Goal: Task Accomplishment & Management: Manage account settings

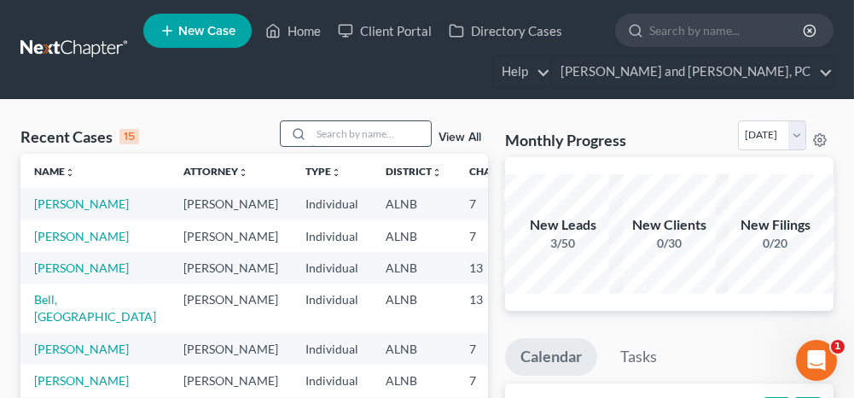
click at [344, 131] on input "search" at bounding box center [370, 133] width 119 height 25
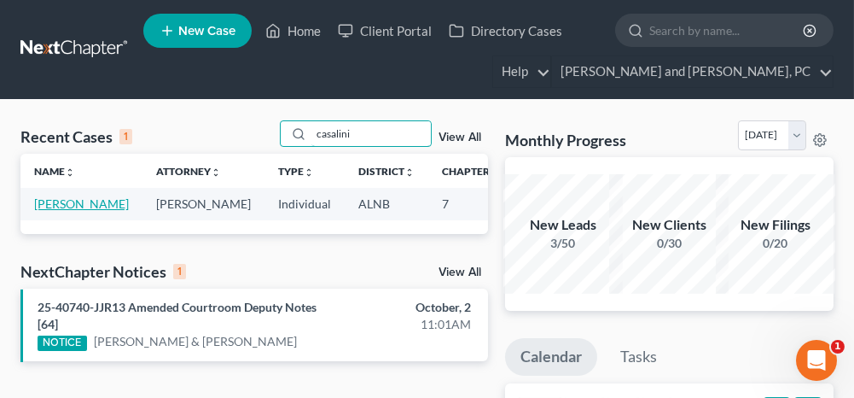
type input "casalini"
click at [38, 204] on link "[PERSON_NAME]" at bounding box center [81, 203] width 95 height 15
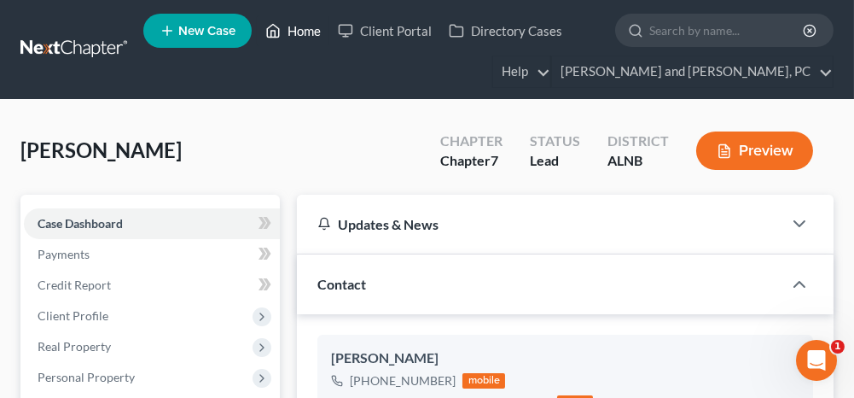
drag, startPoint x: 299, startPoint y: 33, endPoint x: 295, endPoint y: 49, distance: 16.6
click at [299, 33] on link "Home" at bounding box center [293, 30] width 73 height 31
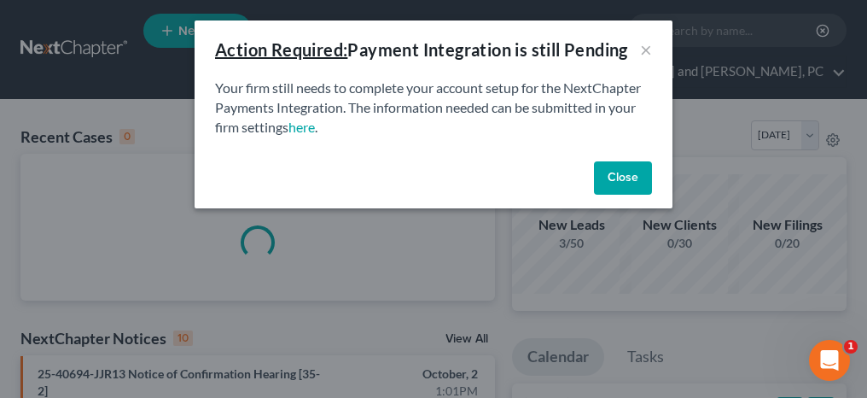
click at [613, 188] on button "Close" at bounding box center [623, 178] width 58 height 34
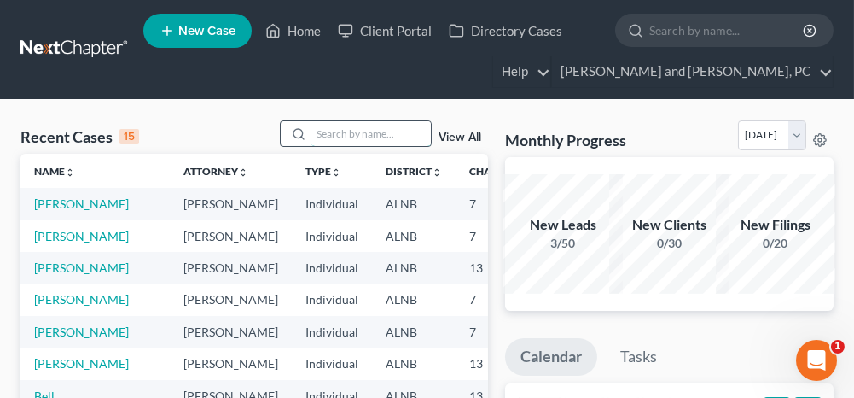
click at [398, 136] on input "search" at bounding box center [370, 133] width 119 height 25
type input "wheat"
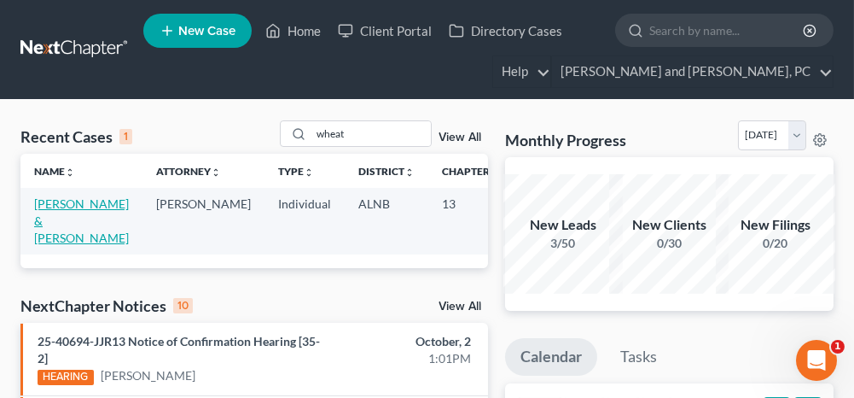
click at [70, 218] on link "[PERSON_NAME] & [PERSON_NAME]" at bounding box center [81, 220] width 95 height 49
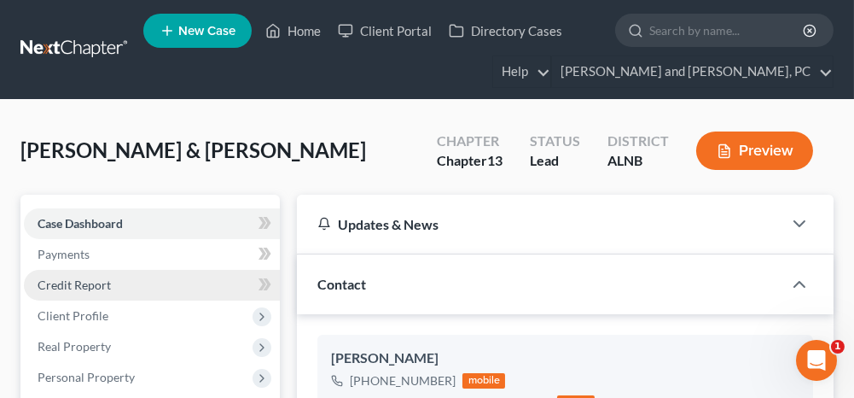
click at [136, 285] on link "Credit Report" at bounding box center [152, 285] width 256 height 31
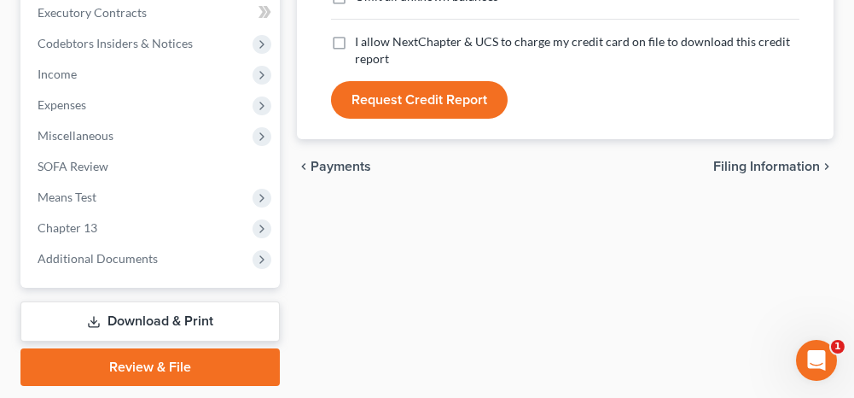
scroll to position [597, 0]
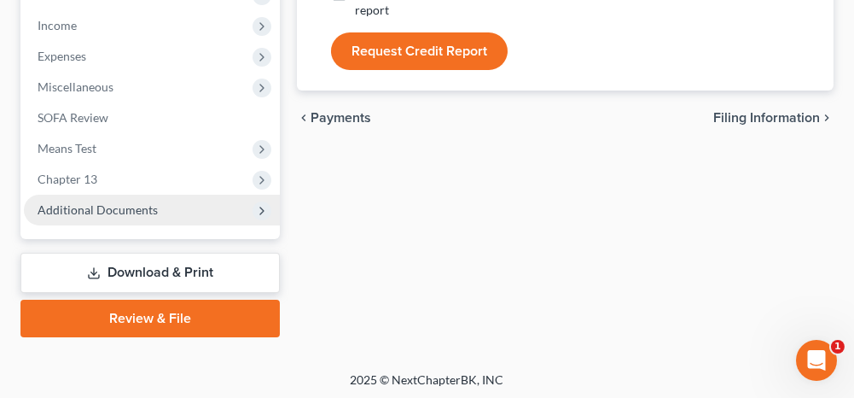
click at [121, 211] on span "Additional Documents" at bounding box center [98, 209] width 120 height 15
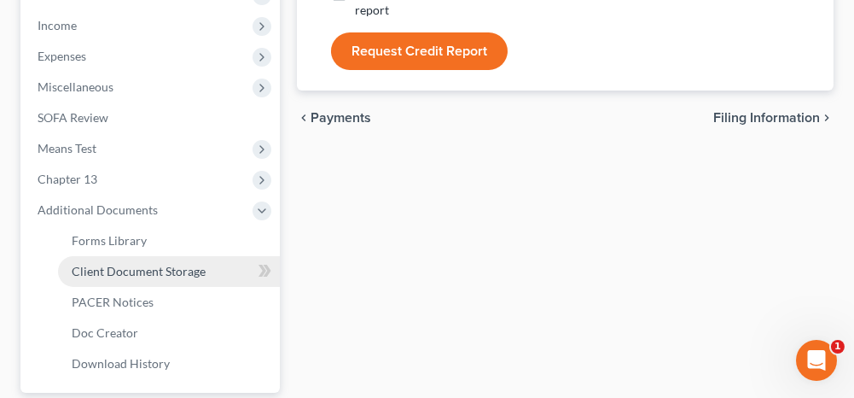
click at [108, 269] on span "Client Document Storage" at bounding box center [139, 271] width 134 height 15
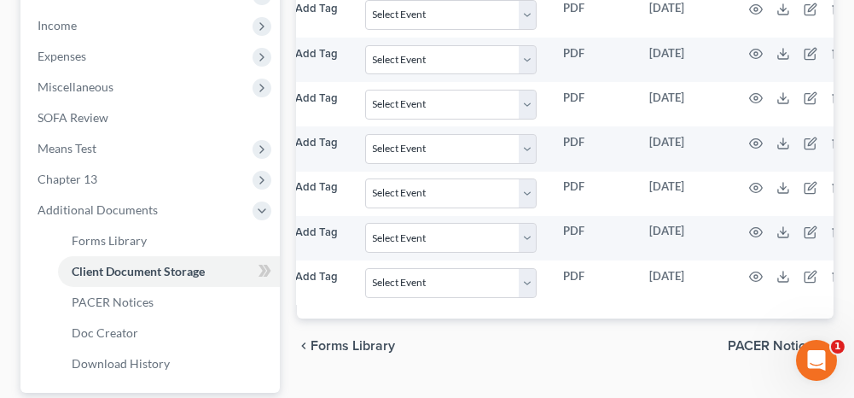
scroll to position [0, 240]
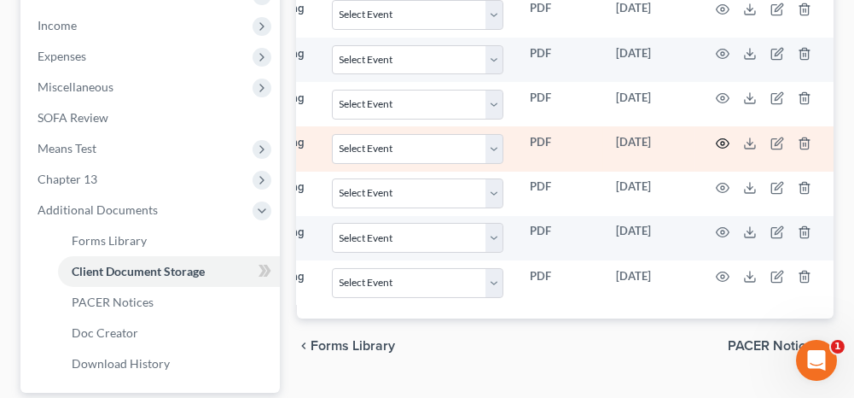
click at [720, 138] on icon "button" at bounding box center [722, 142] width 13 height 9
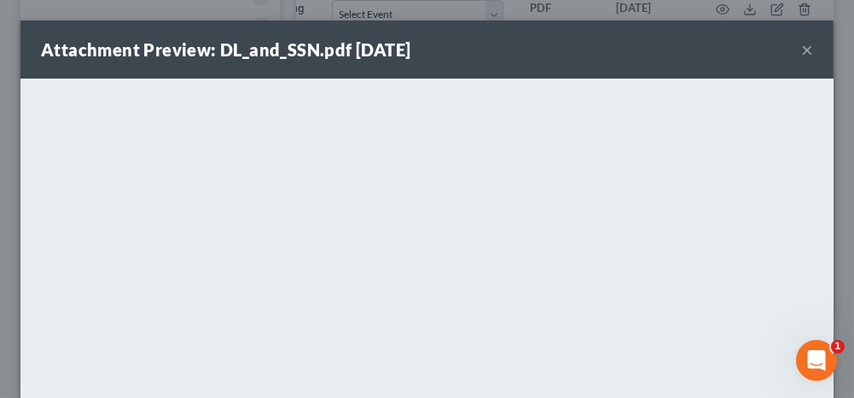
scroll to position [0, 231]
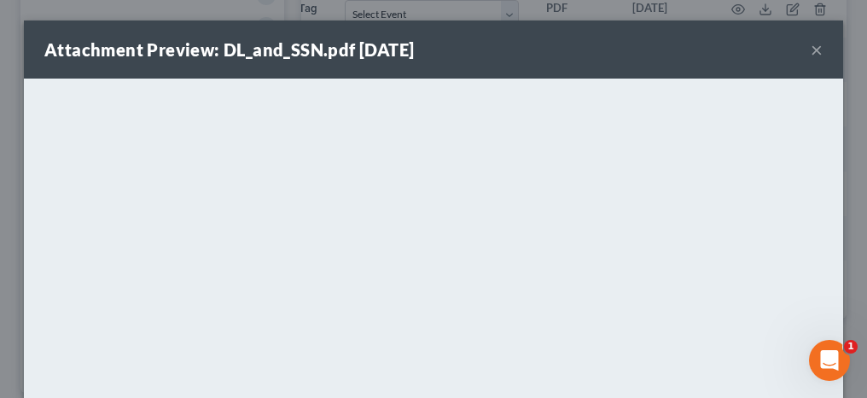
click at [811, 48] on button "×" at bounding box center [817, 49] width 12 height 20
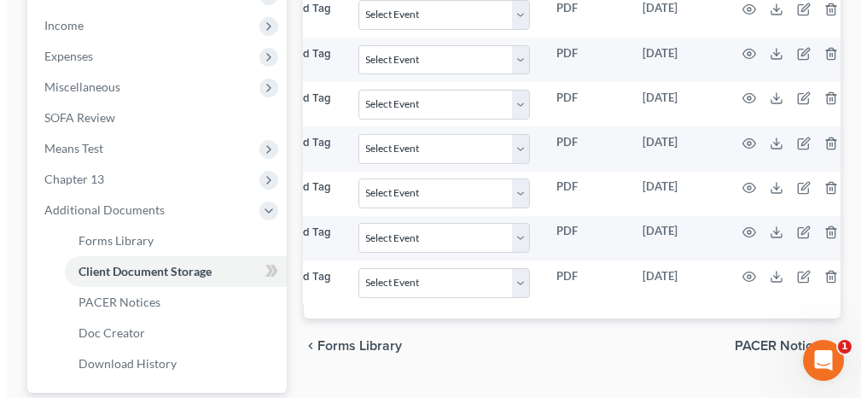
scroll to position [0, 240]
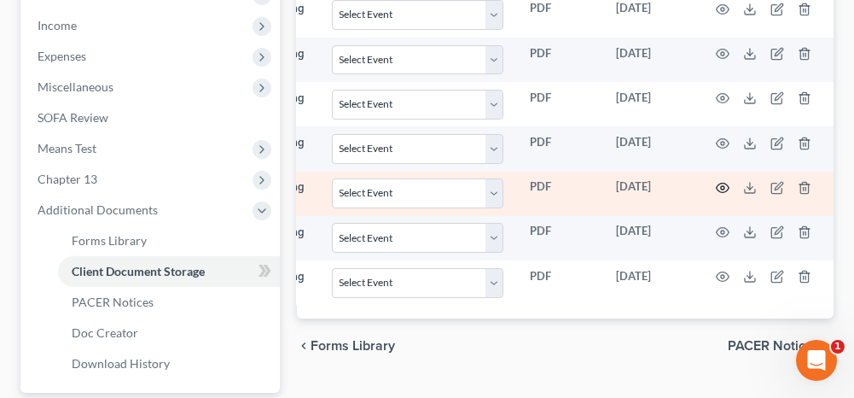
click at [717, 181] on icon "button" at bounding box center [723, 188] width 14 height 14
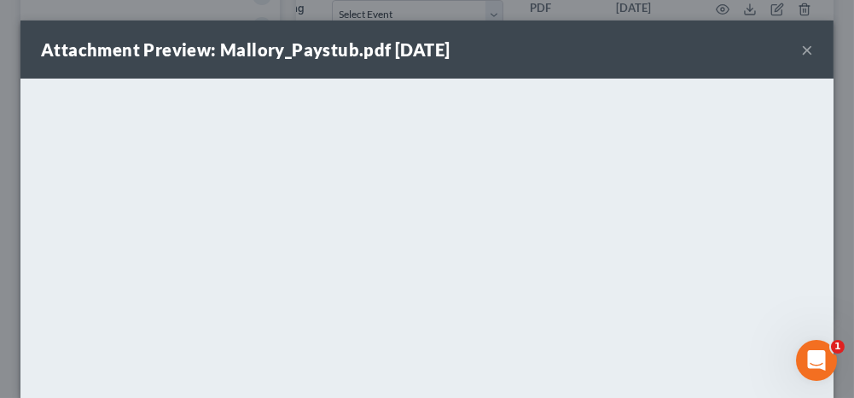
scroll to position [0, 231]
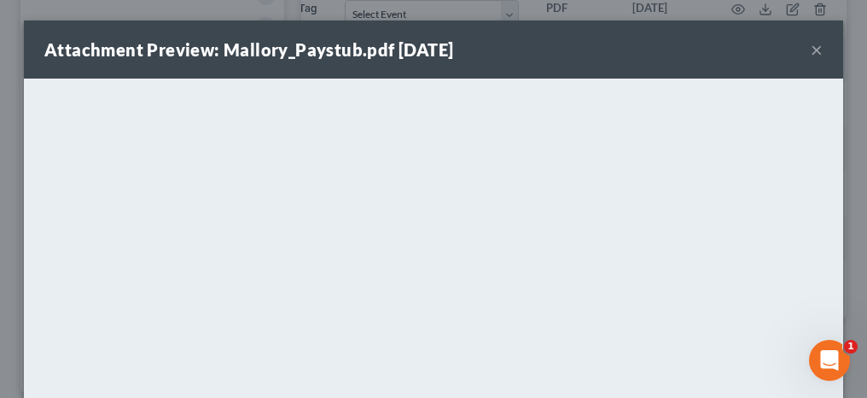
click at [811, 50] on button "×" at bounding box center [817, 49] width 12 height 20
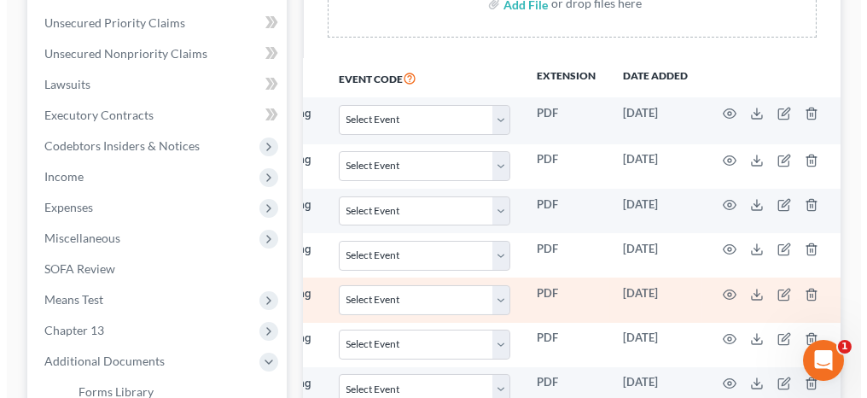
scroll to position [427, 0]
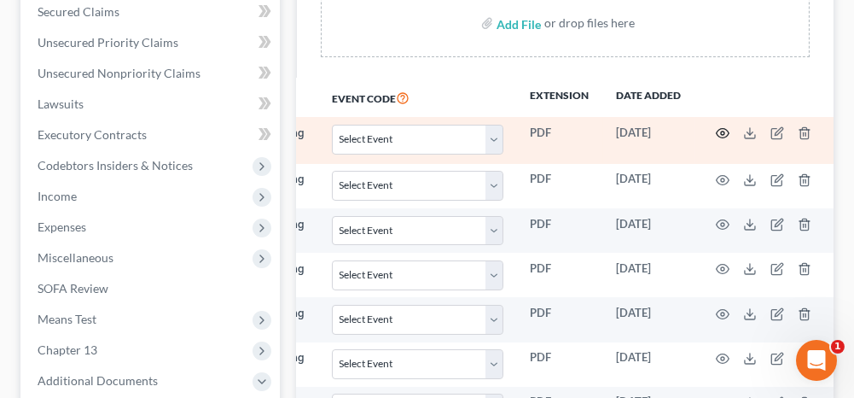
click at [721, 132] on icon "button" at bounding box center [723, 133] width 14 height 14
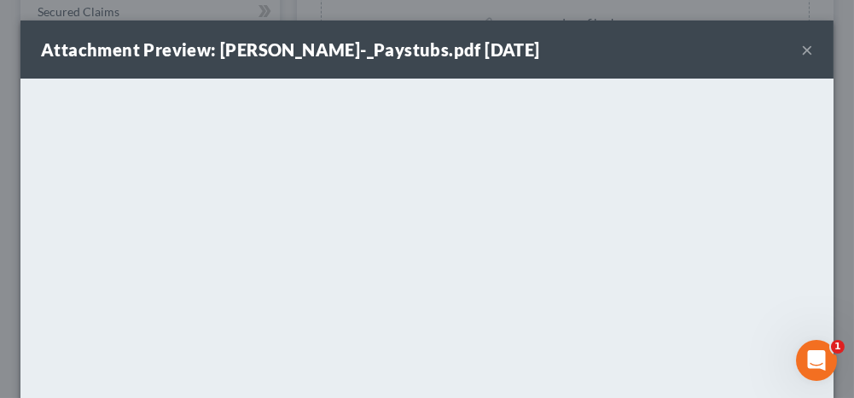
scroll to position [0, 231]
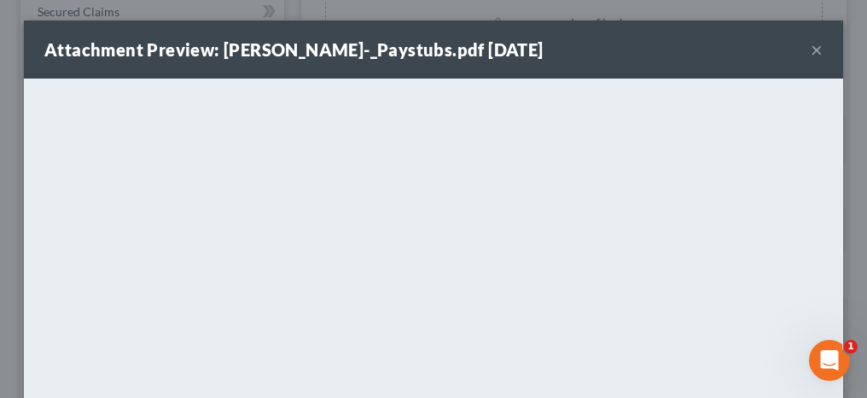
click at [811, 49] on button "×" at bounding box center [817, 49] width 12 height 20
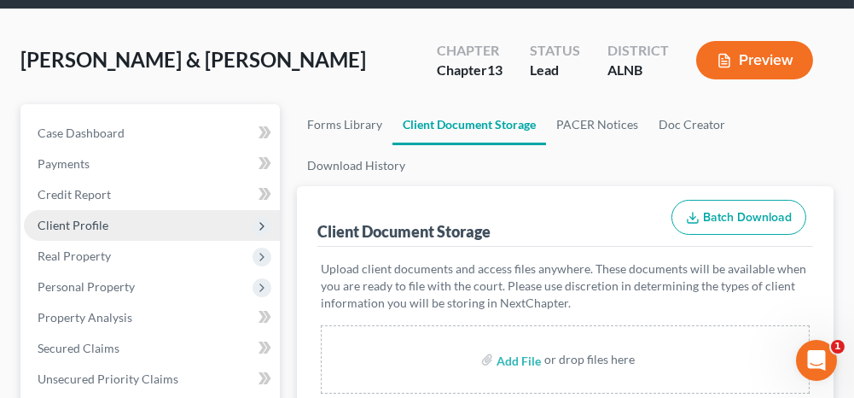
scroll to position [69, 0]
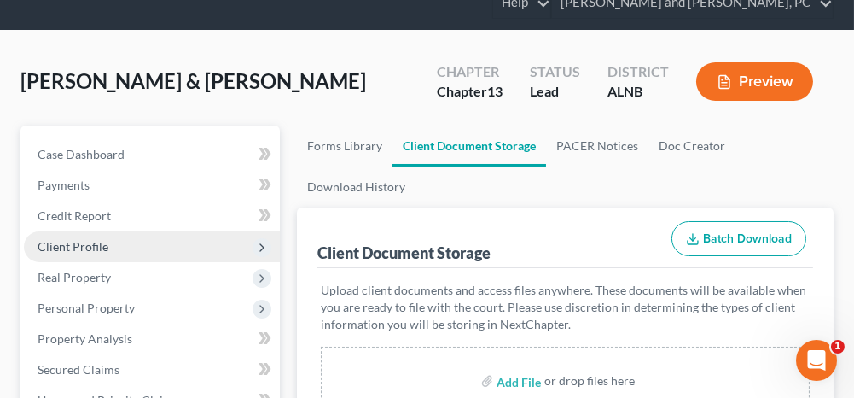
click at [130, 247] on span "Client Profile" at bounding box center [152, 246] width 256 height 31
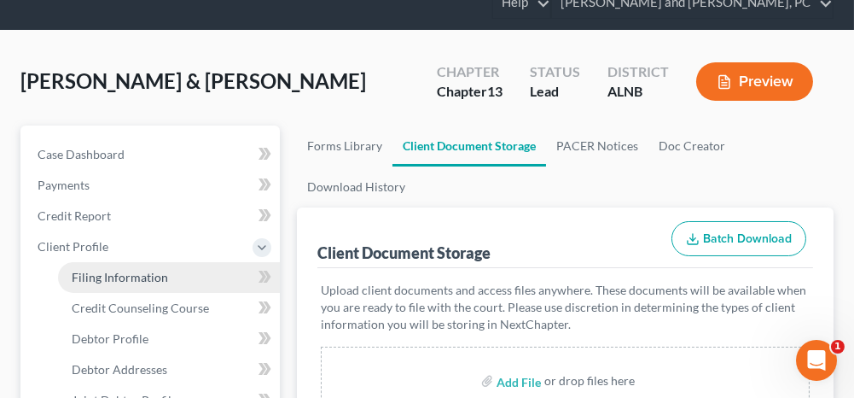
click at [134, 277] on span "Filing Information" at bounding box center [120, 277] width 96 height 15
select select "1"
select select "3"
select select "0"
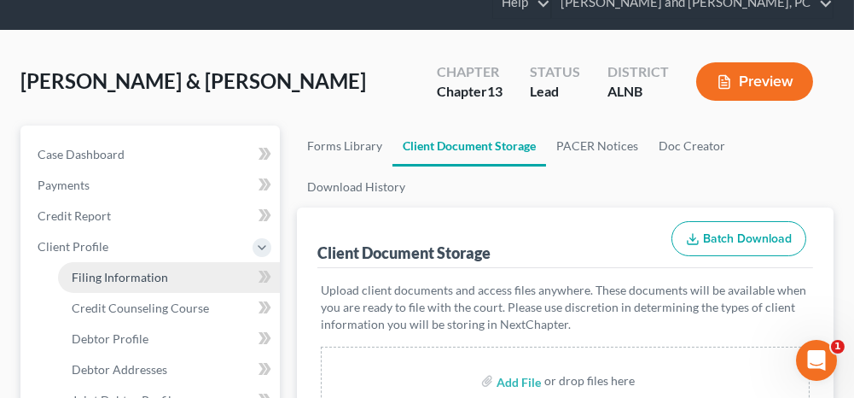
select select "0"
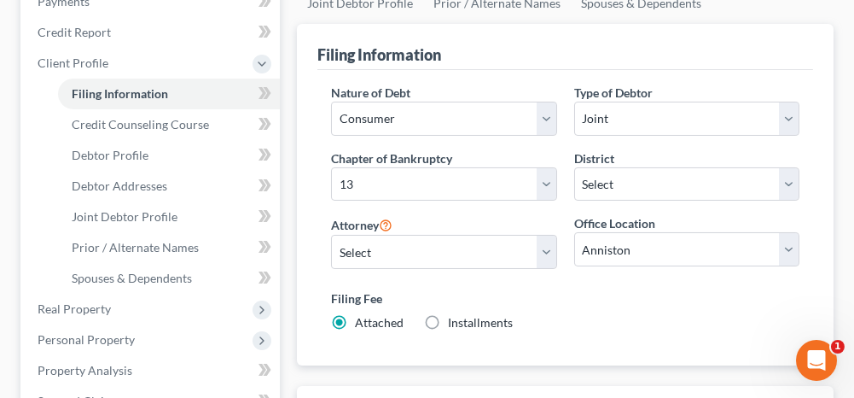
scroll to position [256, 0]
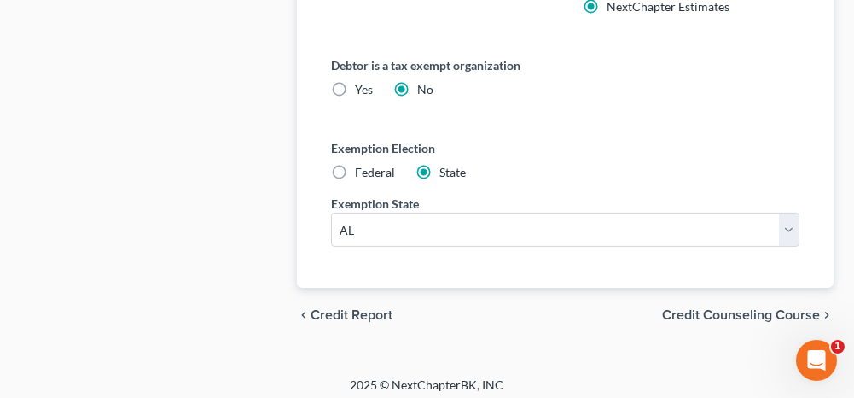
click at [710, 308] on span "Credit Counseling Course" at bounding box center [741, 315] width 158 height 14
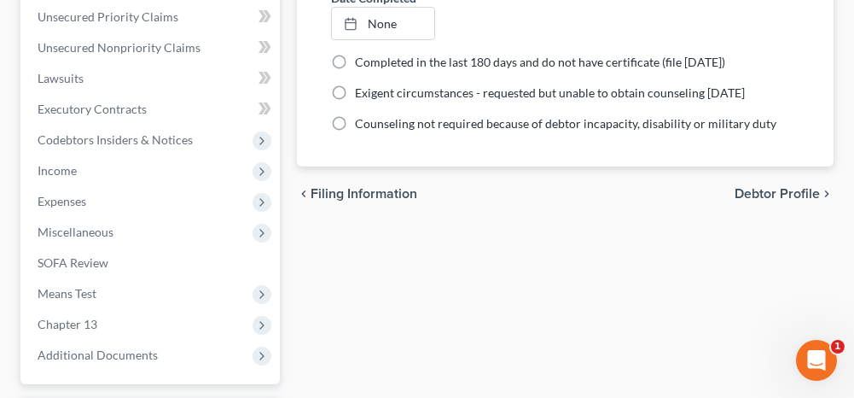
scroll to position [683, 0]
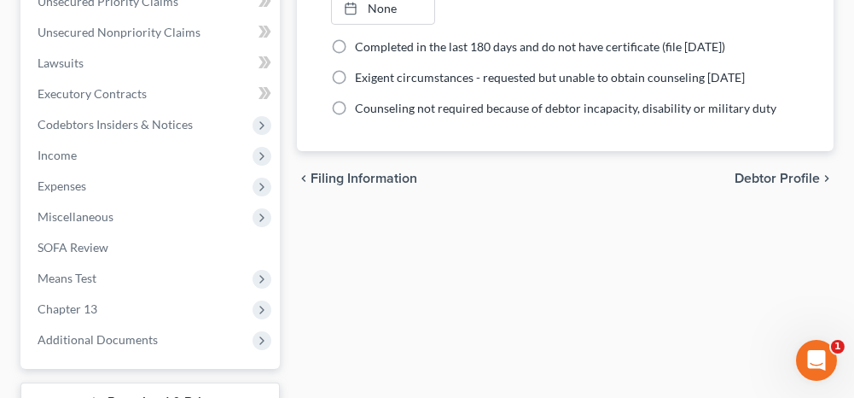
click at [777, 171] on span "Debtor Profile" at bounding box center [777, 178] width 85 height 14
select select "1"
select select "4"
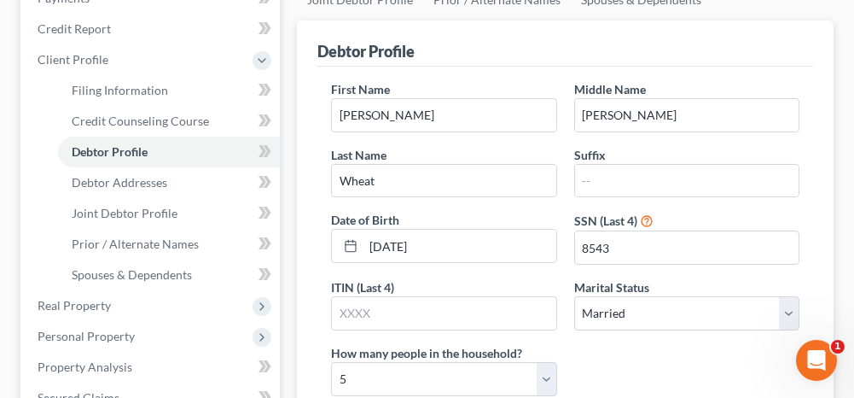
scroll to position [341, 0]
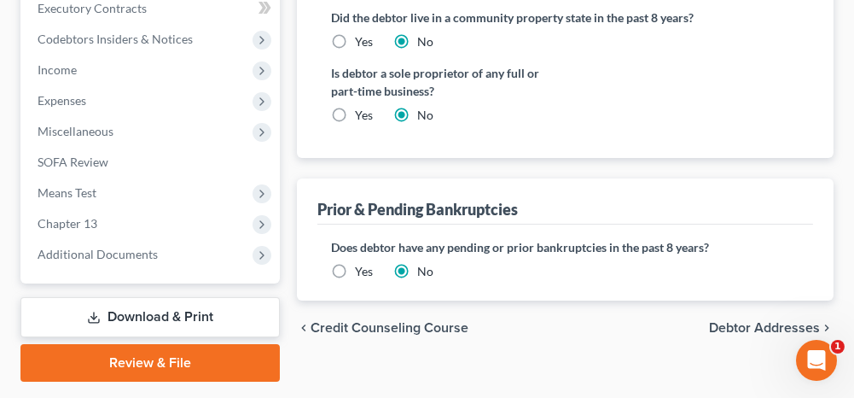
click at [735, 321] on span "Debtor Addresses" at bounding box center [764, 328] width 111 height 14
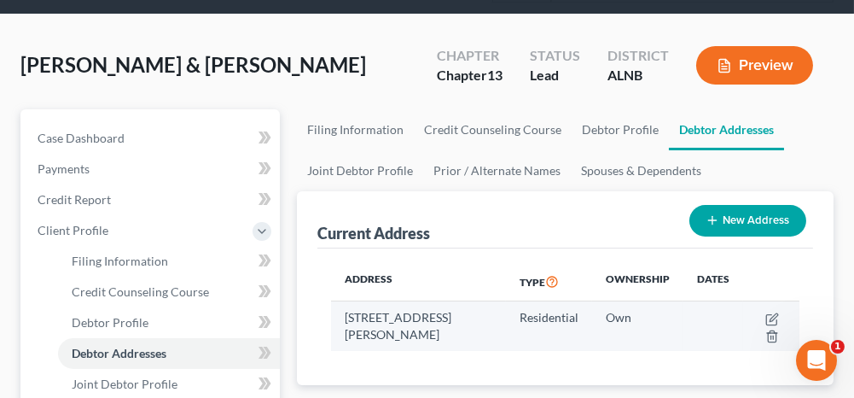
scroll to position [171, 0]
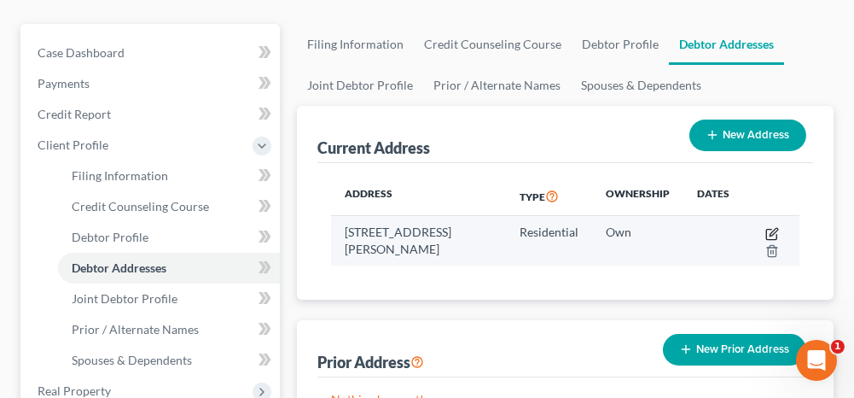
click at [772, 231] on icon "button" at bounding box center [772, 234] width 14 height 14
select select "0"
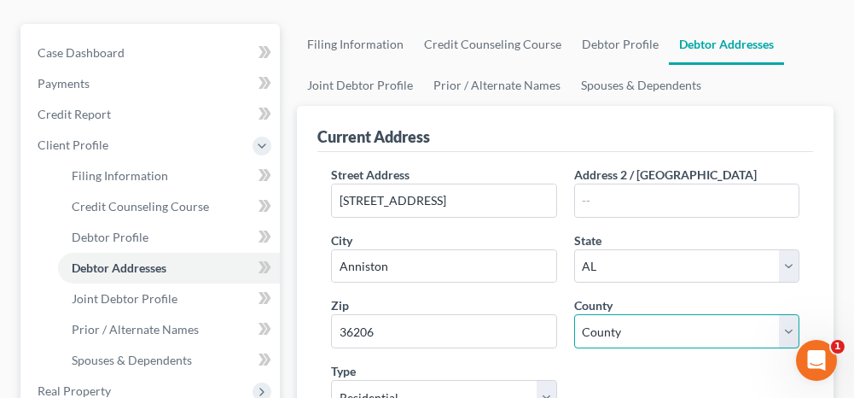
click at [667, 327] on select "County" at bounding box center [686, 331] width 225 height 34
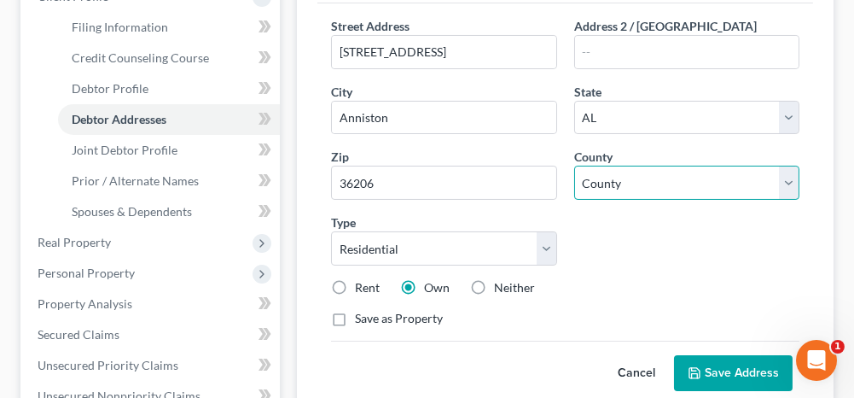
scroll to position [341, 0]
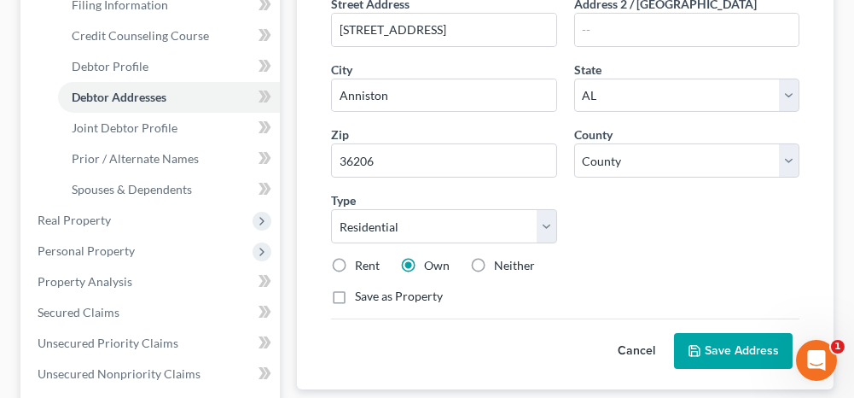
click at [732, 341] on button "Save Address" at bounding box center [733, 351] width 119 height 36
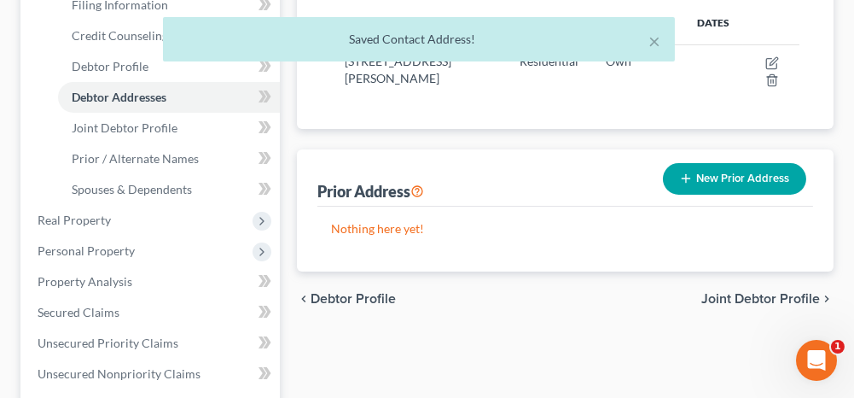
click at [735, 292] on span "Joint Debtor Profile" at bounding box center [760, 299] width 119 height 14
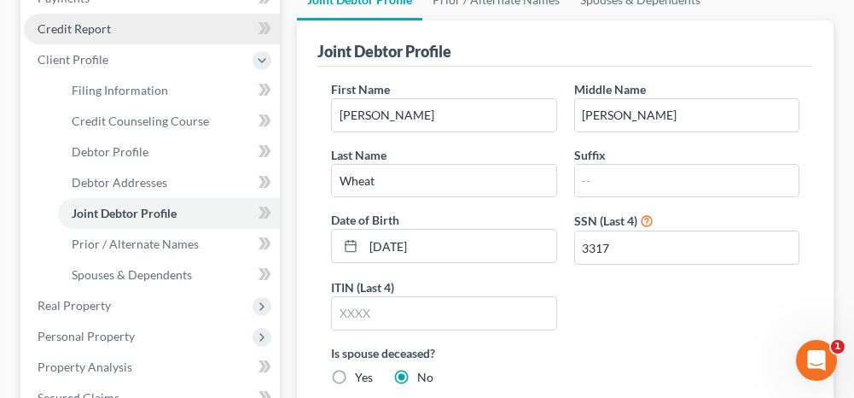
scroll to position [171, 0]
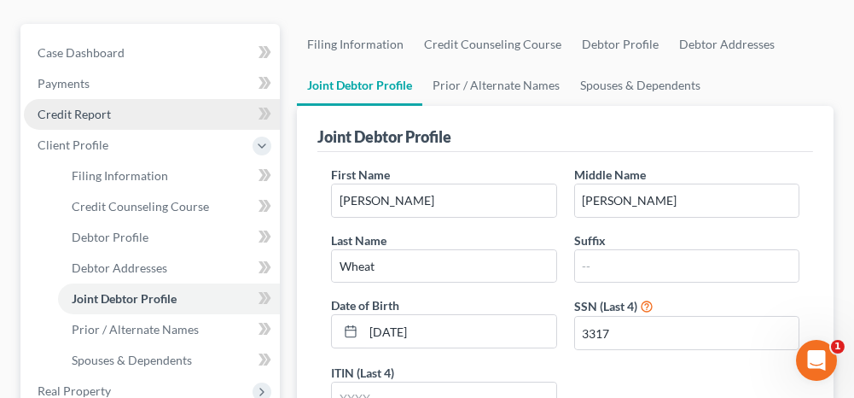
click at [90, 111] on span "Credit Report" at bounding box center [74, 114] width 73 height 15
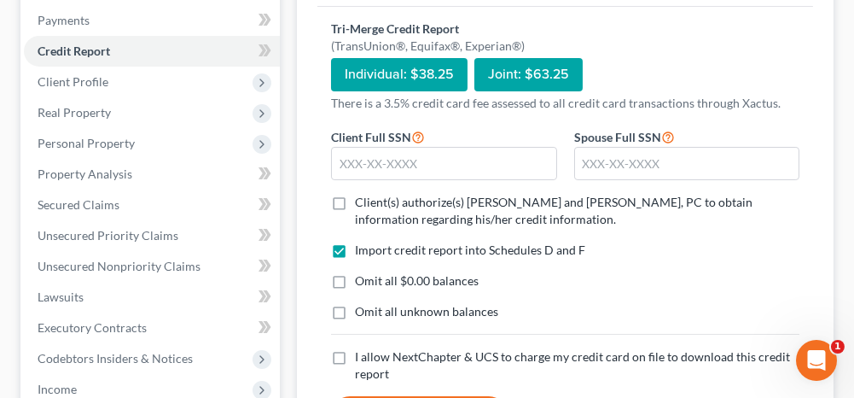
scroll to position [256, 0]
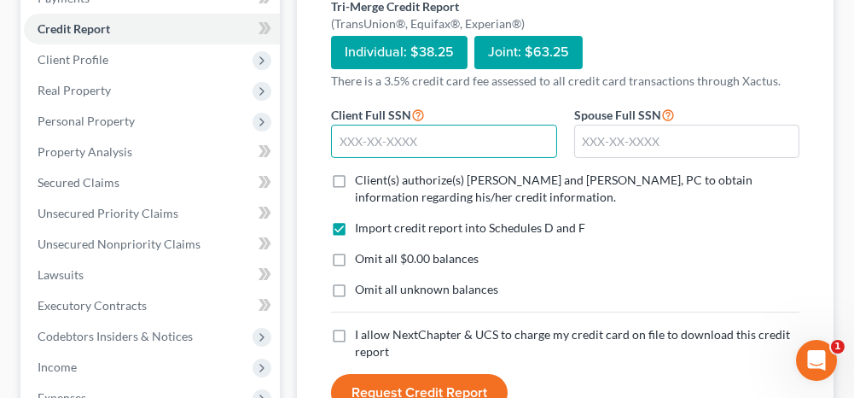
click at [404, 129] on input "text" at bounding box center [443, 142] width 225 height 34
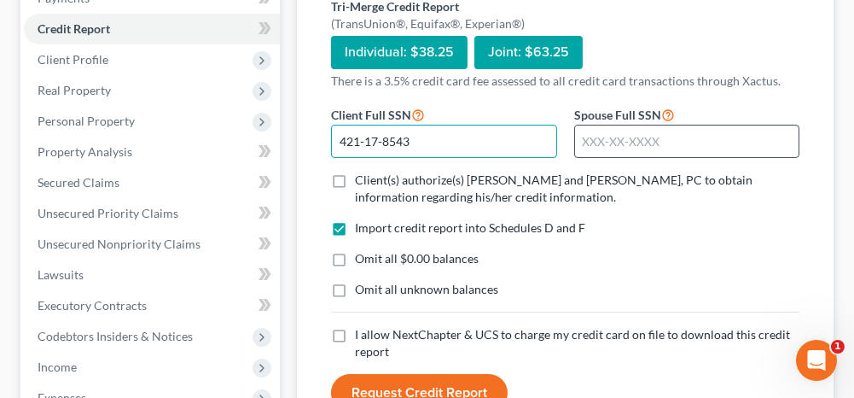
type input "421-17-8543"
click at [619, 139] on input "text" at bounding box center [686, 142] width 225 height 34
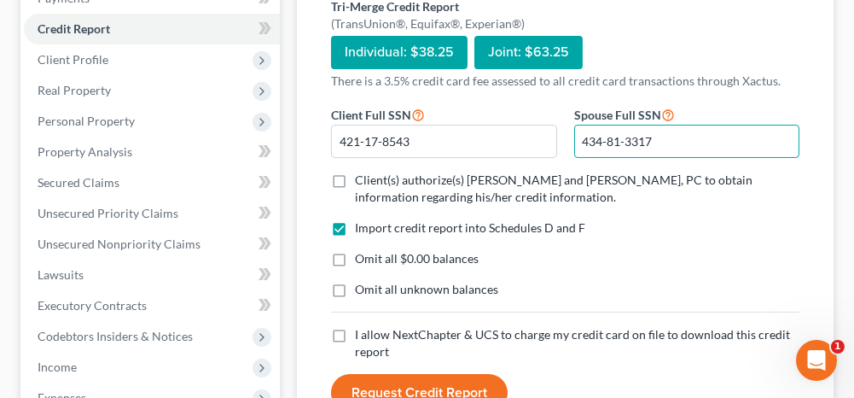
type input "434-81-3317"
click at [355, 171] on label "Client(s) authorize(s) [PERSON_NAME] and [PERSON_NAME], PC to obtain informatio…" at bounding box center [577, 188] width 445 height 34
click at [362, 171] on input "Client(s) authorize(s) [PERSON_NAME] and [PERSON_NAME], PC to obtain informatio…" at bounding box center [367, 176] width 11 height 11
checkbox input "true"
click at [355, 254] on label "Omit all $0.00 balances" at bounding box center [417, 258] width 124 height 17
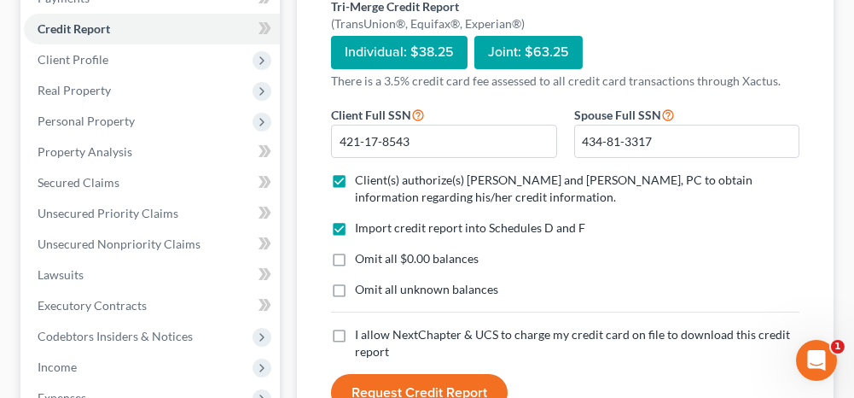
click at [362, 254] on input "Omit all $0.00 balances" at bounding box center [367, 255] width 11 height 11
checkbox input "true"
drag, startPoint x: 339, startPoint y: 285, endPoint x: 336, endPoint y: 301, distance: 16.4
click at [355, 286] on label "Omit all unknown balances" at bounding box center [426, 289] width 143 height 17
click at [362, 286] on input "Omit all unknown balances" at bounding box center [367, 286] width 11 height 11
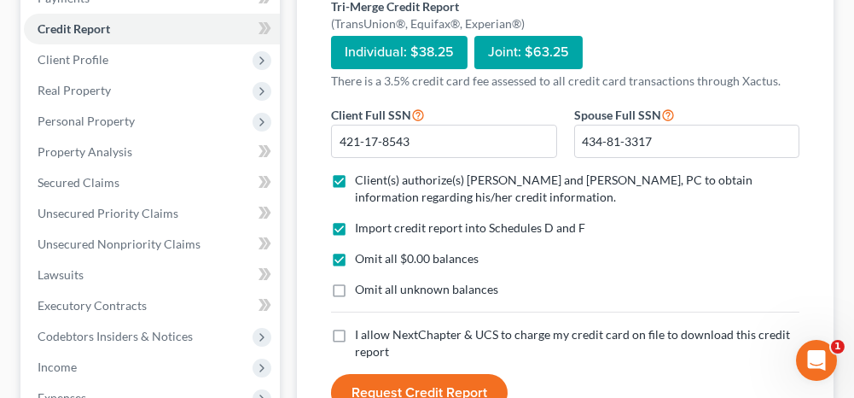
checkbox input "true"
click at [355, 334] on label "I allow NextChapter & UCS to charge my credit card on file to download this cre…" at bounding box center [577, 343] width 445 height 34
click at [362, 334] on input "I allow NextChapter & UCS to charge my credit card on file to download this cre…" at bounding box center [367, 331] width 11 height 11
checkbox input "true"
click at [383, 374] on button "Request Credit Report" at bounding box center [419, 393] width 177 height 38
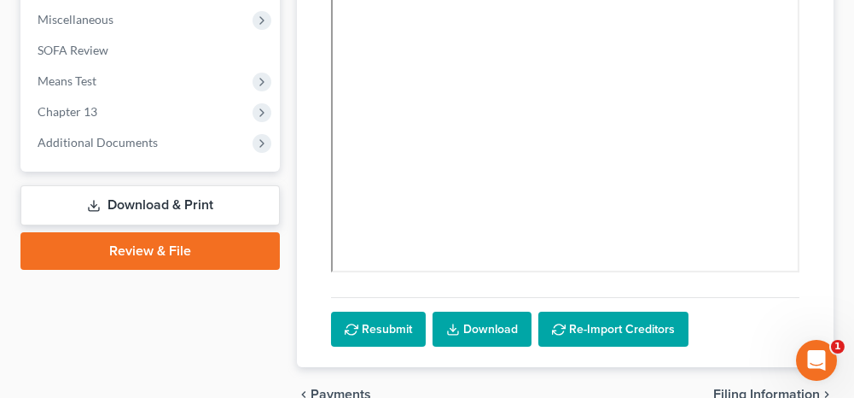
scroll to position [666, 0]
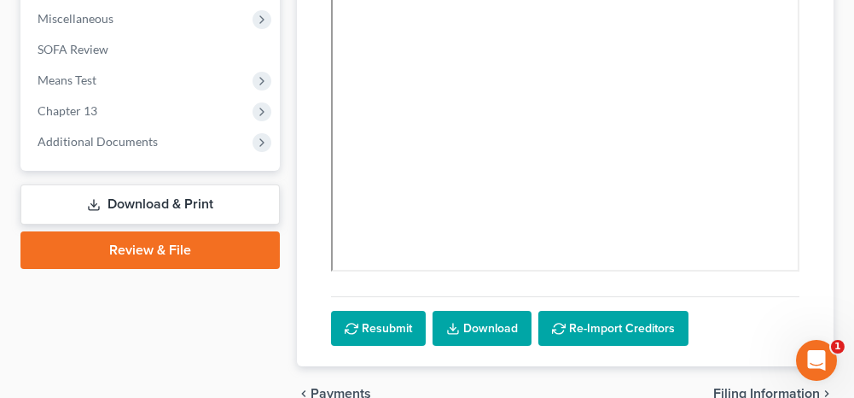
click at [477, 318] on link "Download" at bounding box center [482, 329] width 99 height 36
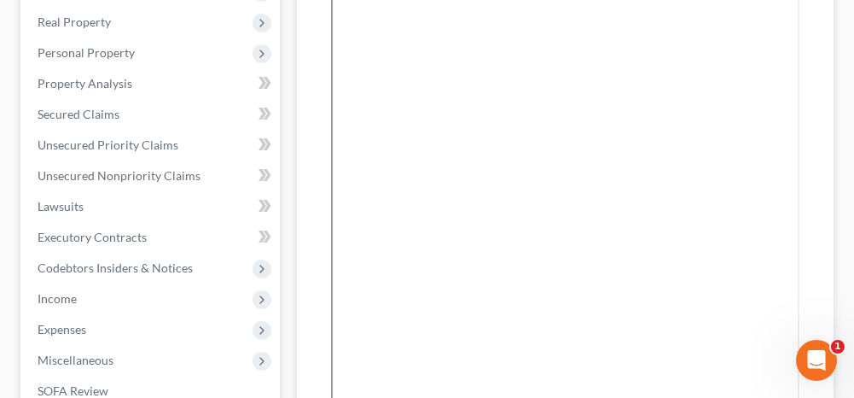
scroll to position [0, 0]
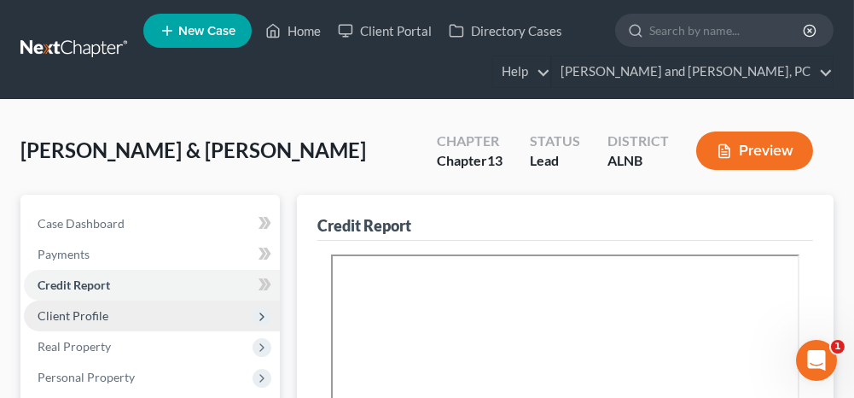
click at [154, 314] on span "Client Profile" at bounding box center [152, 315] width 256 height 31
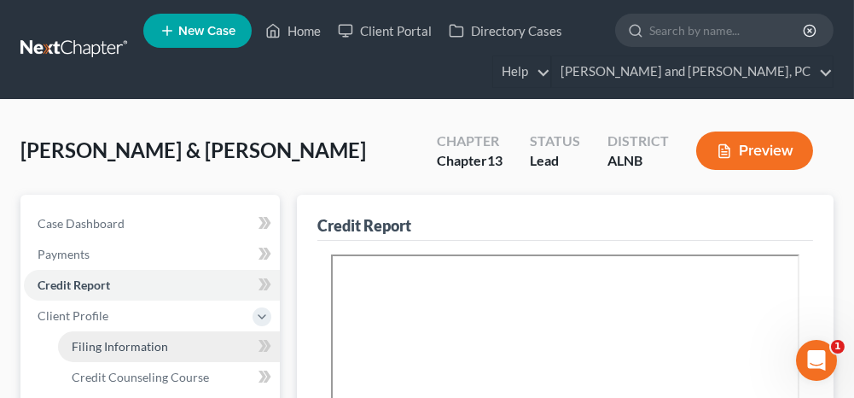
click at [145, 348] on span "Filing Information" at bounding box center [120, 346] width 96 height 15
select select "1"
select select "3"
select select "1"
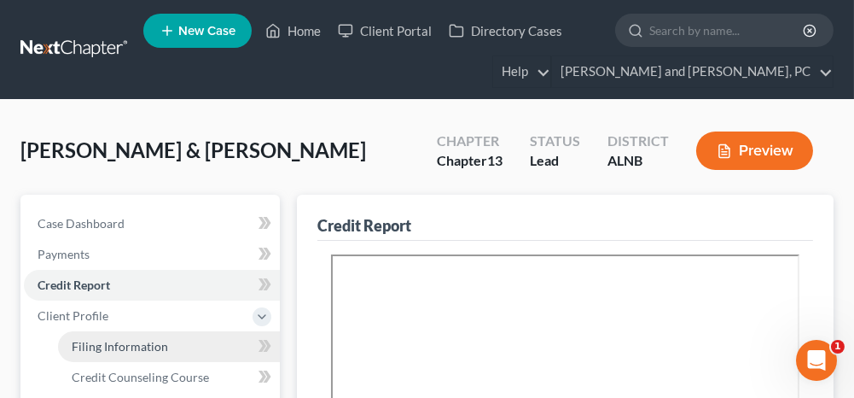
select select "1"
select select "0"
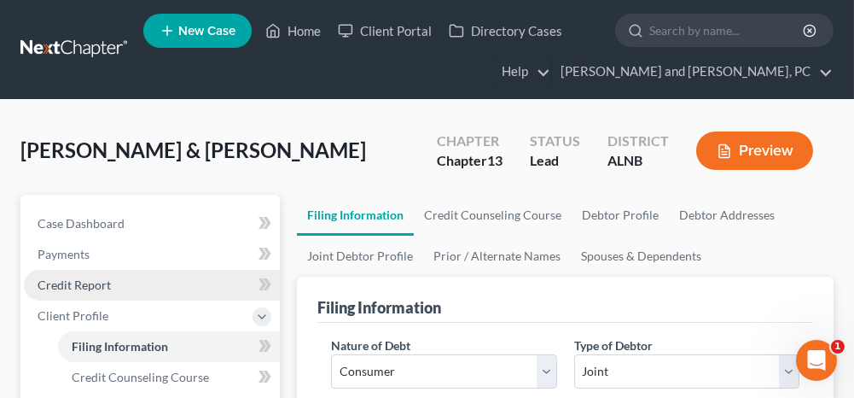
click at [96, 278] on span "Credit Report" at bounding box center [74, 284] width 73 height 15
click at [183, 294] on link "Credit Report" at bounding box center [152, 285] width 256 height 31
click at [106, 284] on span "Credit Report" at bounding box center [74, 284] width 73 height 15
click at [109, 284] on link "Credit Report" at bounding box center [152, 285] width 256 height 31
click at [92, 283] on span "Credit Report" at bounding box center [74, 284] width 73 height 15
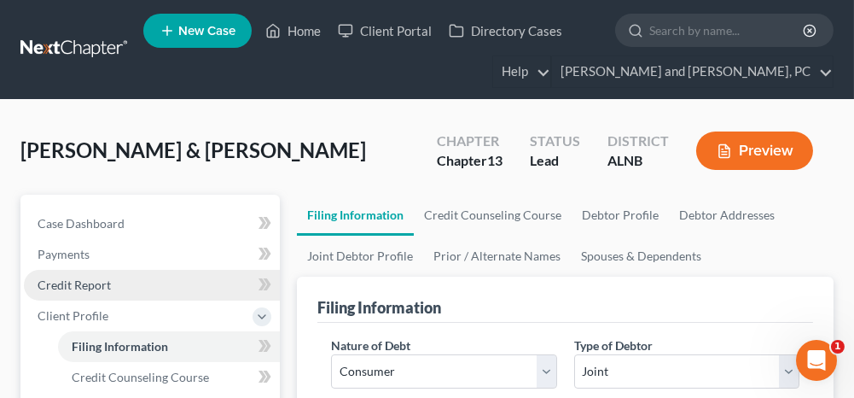
click at [101, 287] on span "Credit Report" at bounding box center [74, 284] width 73 height 15
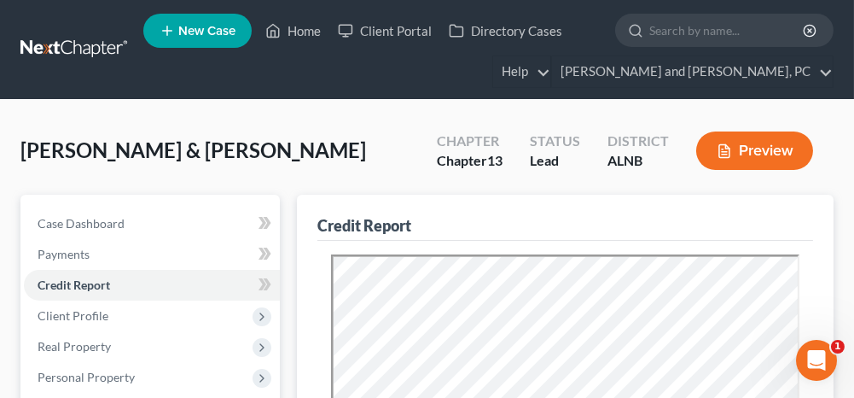
click at [312, 171] on div "[PERSON_NAME] & [PERSON_NAME] Upgraded Chapter Chapter 13 Status Lead District …" at bounding box center [426, 157] width 813 height 74
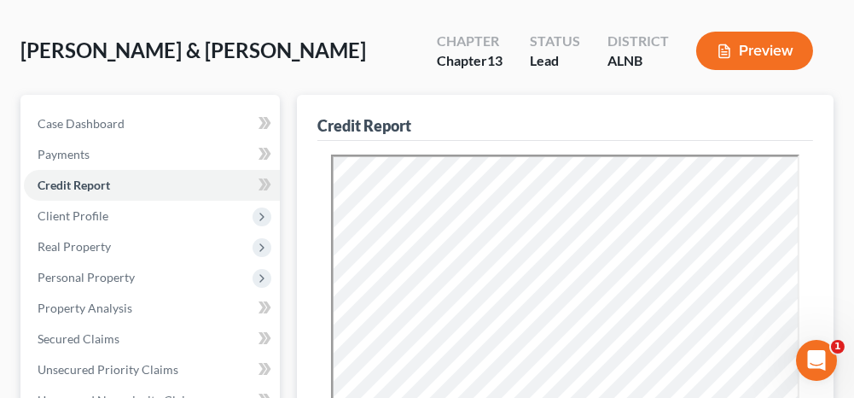
scroll to position [85, 0]
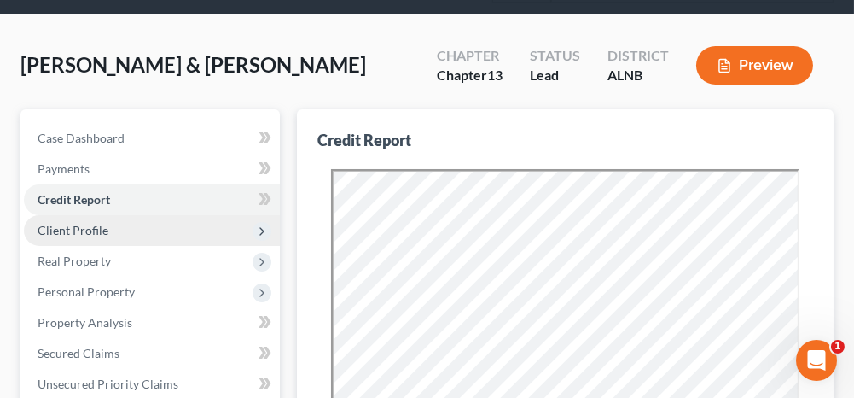
click at [111, 226] on span "Client Profile" at bounding box center [152, 230] width 256 height 31
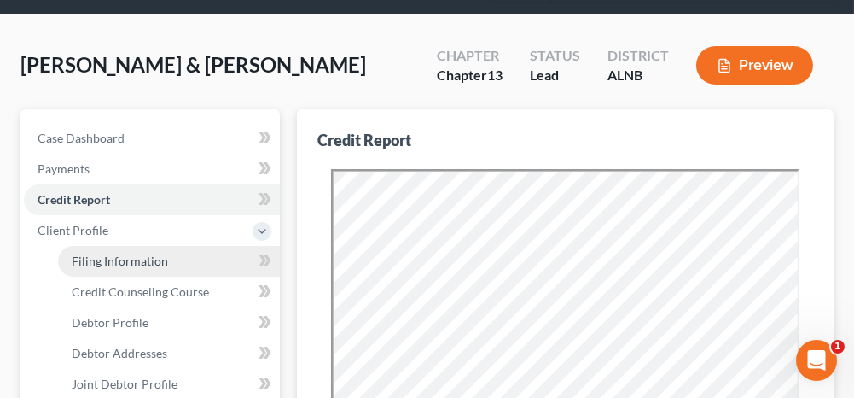
drag, startPoint x: 131, startPoint y: 256, endPoint x: 183, endPoint y: 259, distance: 51.3
click at [131, 256] on span "Filing Information" at bounding box center [120, 260] width 96 height 15
select select "1"
select select "3"
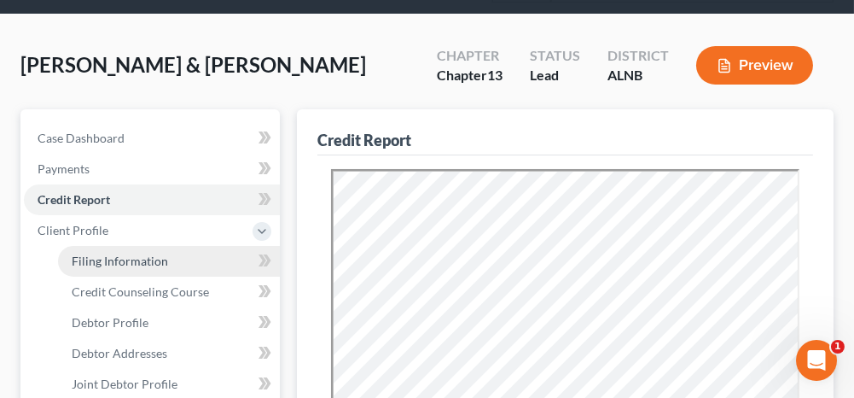
select select "1"
select select "0"
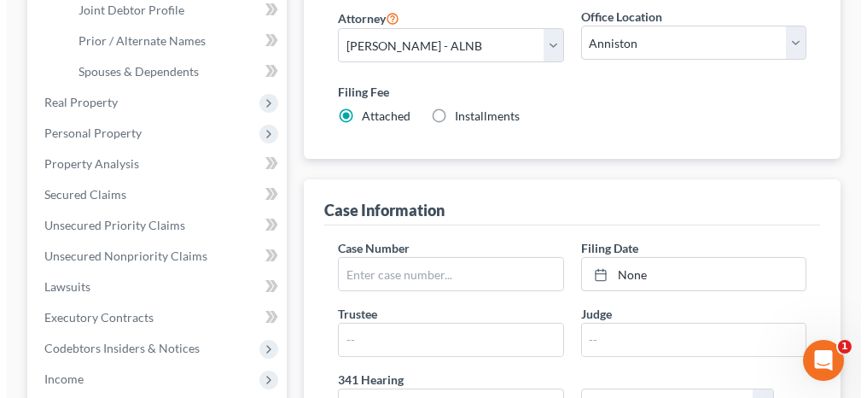
scroll to position [341, 0]
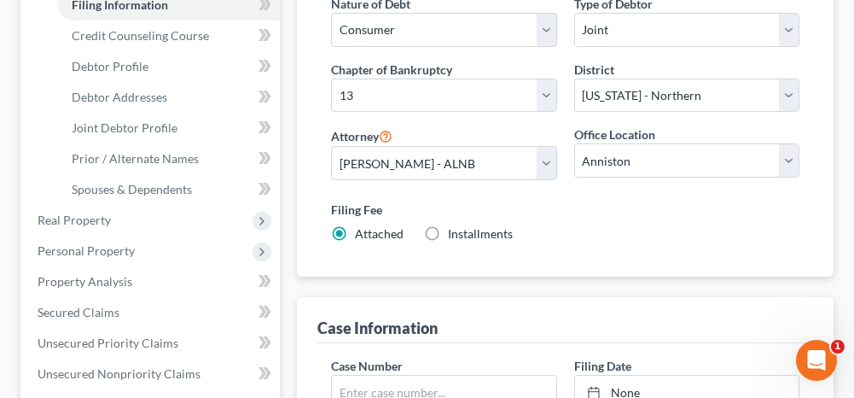
click at [448, 227] on label "Installments Installments" at bounding box center [480, 233] width 65 height 17
click at [455, 227] on input "Installments Installments" at bounding box center [460, 230] width 11 height 11
radio input "true"
radio input "false"
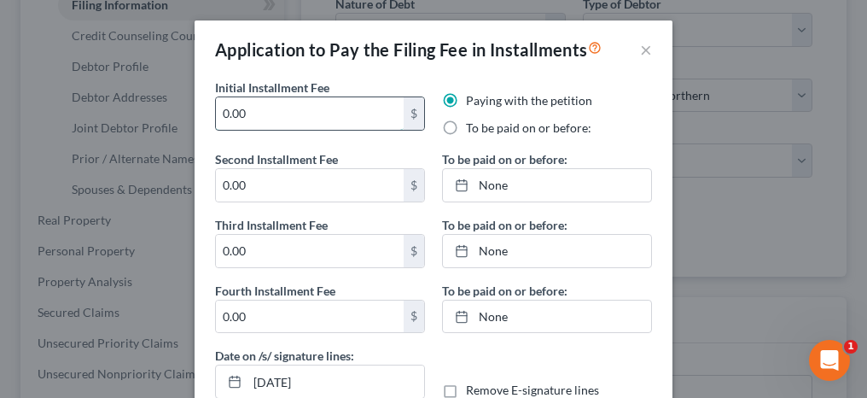
click at [256, 101] on input "0.00" at bounding box center [310, 113] width 188 height 32
drag, startPoint x: 239, startPoint y: 113, endPoint x: 199, endPoint y: 112, distance: 40.1
click at [199, 112] on div "Initial Installment Fee 0.00 $ Paying with the petition To be paid on or before…" at bounding box center [434, 253] width 478 height 351
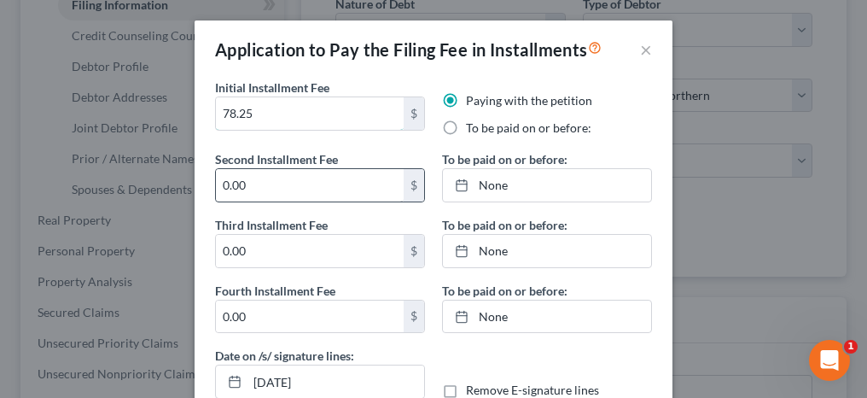
type input "78.25"
click at [254, 188] on input "0.00" at bounding box center [310, 185] width 188 height 32
type input "78.25"
click at [243, 245] on input "0.00" at bounding box center [310, 251] width 188 height 32
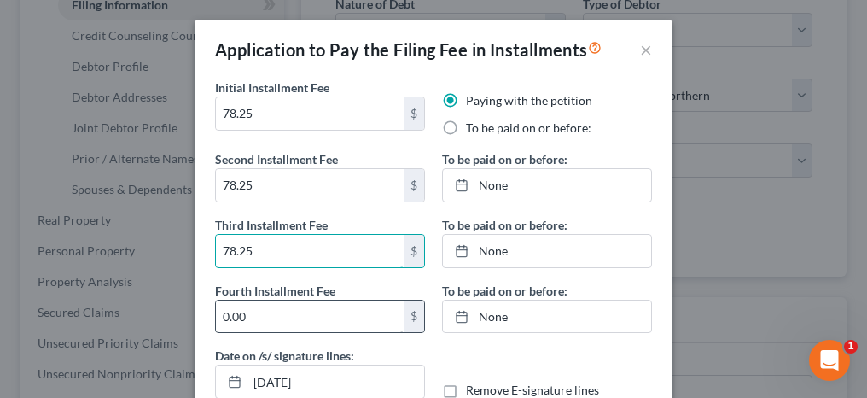
type input "78.25"
click at [250, 317] on input "0.00" at bounding box center [310, 316] width 188 height 32
type input "78.25"
click at [466, 130] on label "To be paid on or before:" at bounding box center [528, 127] width 125 height 17
click at [473, 130] on input "To be paid on or before:" at bounding box center [478, 124] width 11 height 11
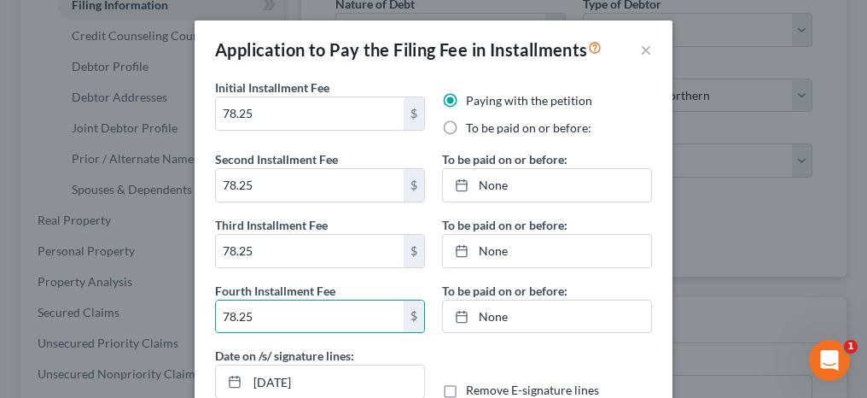
radio input "true"
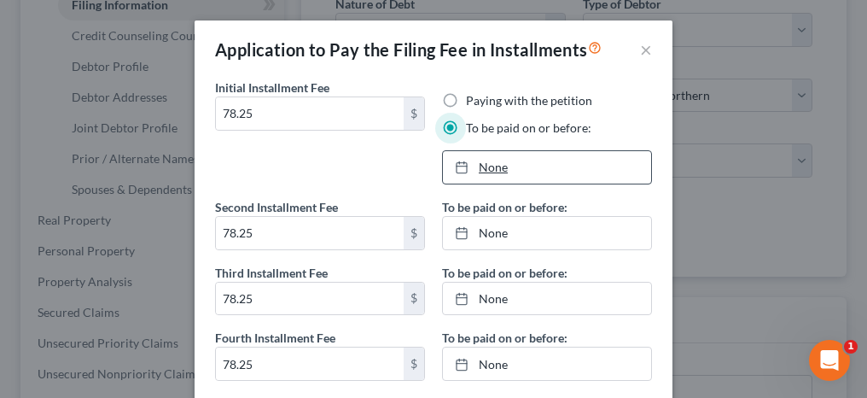
click at [478, 167] on link "None" at bounding box center [547, 167] width 208 height 32
type input "[DATE]"
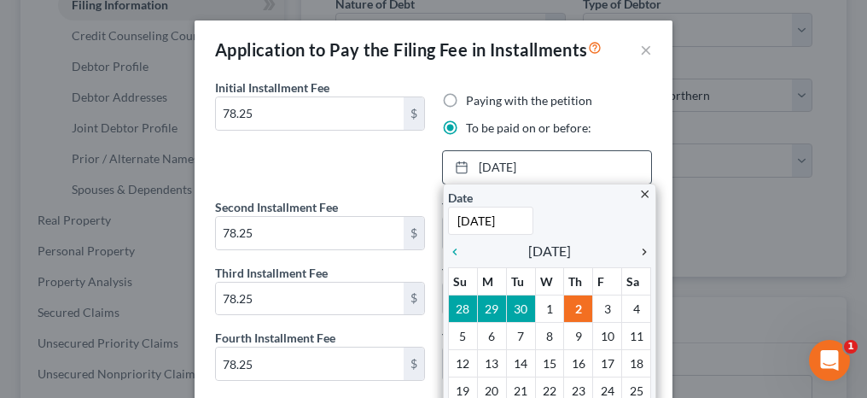
click at [637, 251] on icon "chevron_right" at bounding box center [640, 252] width 22 height 14
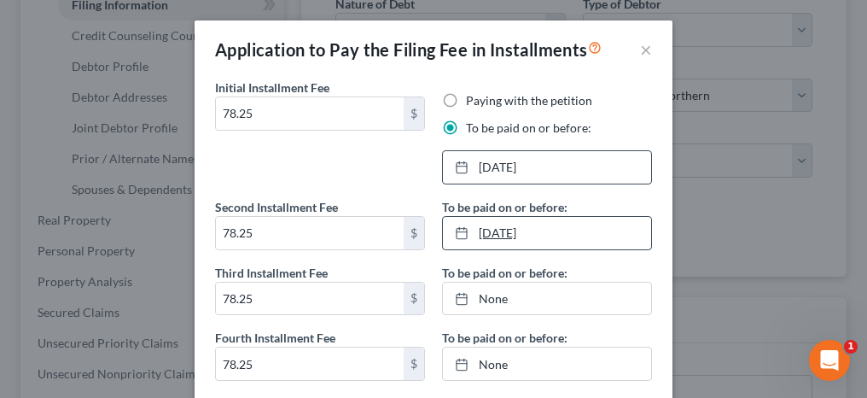
type input "[DATE]"
click at [482, 228] on link "[DATE]" at bounding box center [547, 233] width 208 height 32
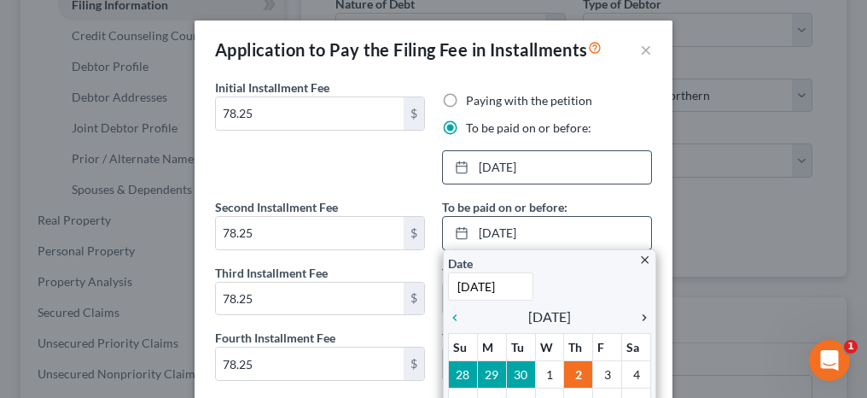
click at [637, 314] on icon "chevron_right" at bounding box center [640, 318] width 22 height 14
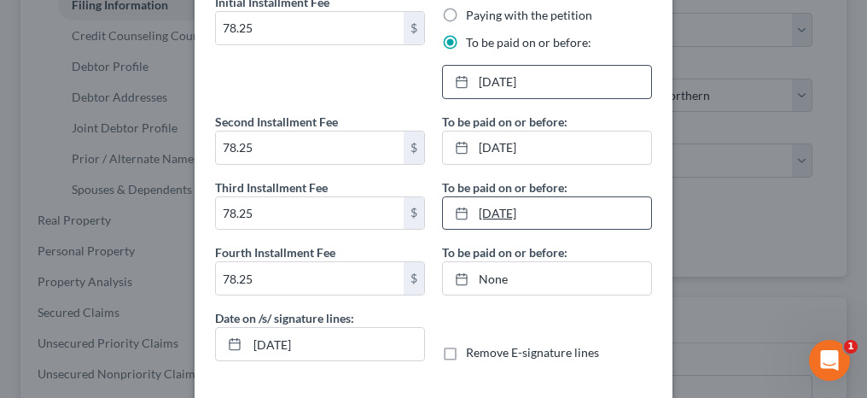
click at [488, 214] on link "[DATE]" at bounding box center [547, 213] width 208 height 32
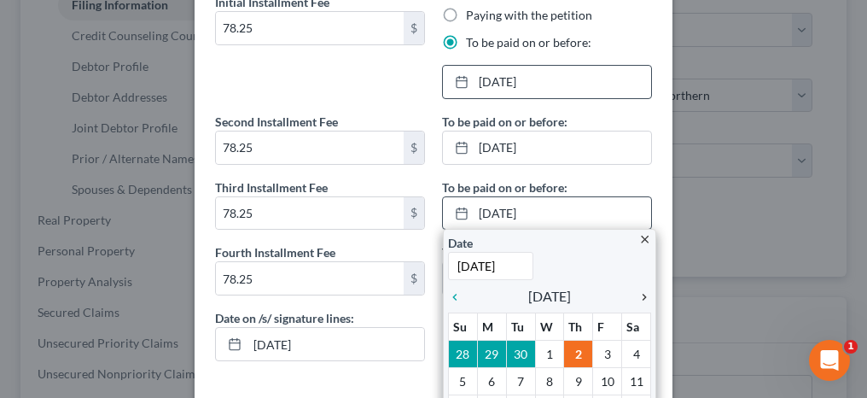
click at [637, 294] on icon "chevron_right" at bounding box center [640, 297] width 22 height 14
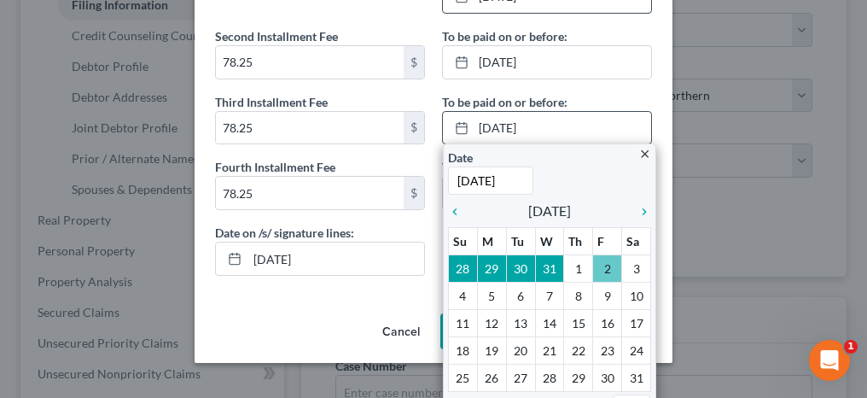
scroll to position [151, 0]
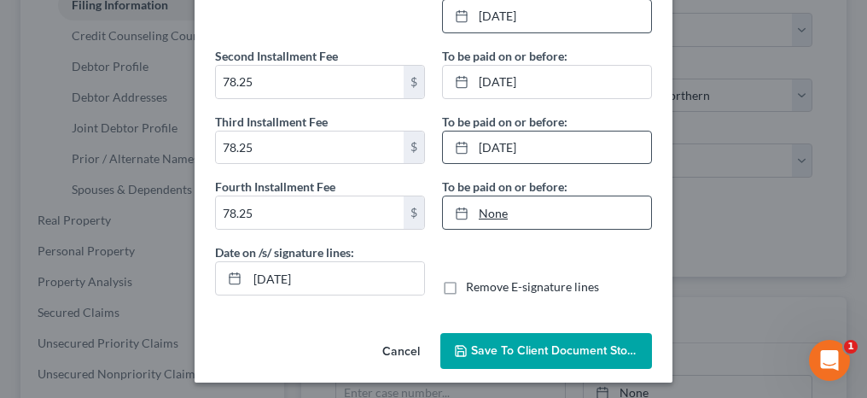
click at [484, 206] on link "None" at bounding box center [547, 212] width 208 height 32
type input "[DATE]"
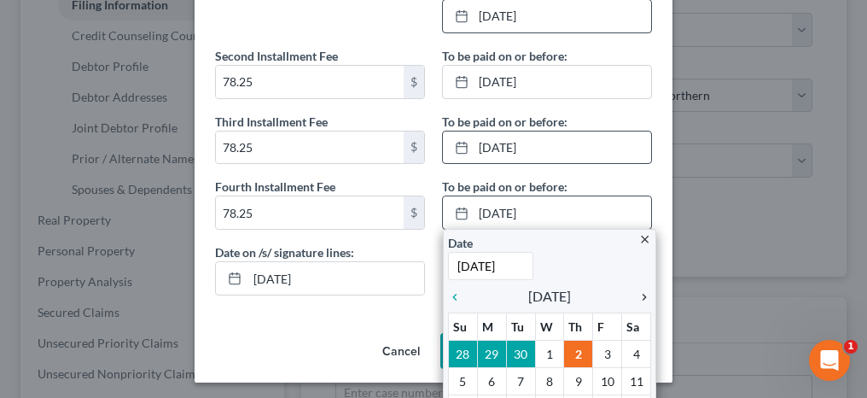
click at [636, 293] on icon "chevron_right" at bounding box center [640, 297] width 22 height 14
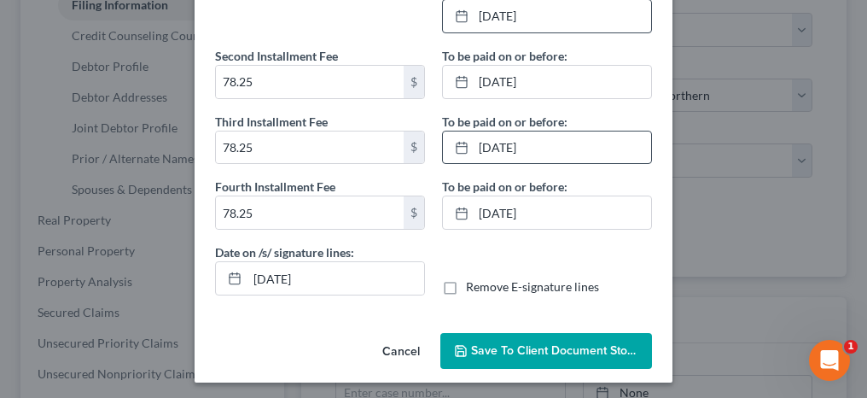
click at [510, 345] on span "Save to Client Document Storage" at bounding box center [561, 350] width 181 height 15
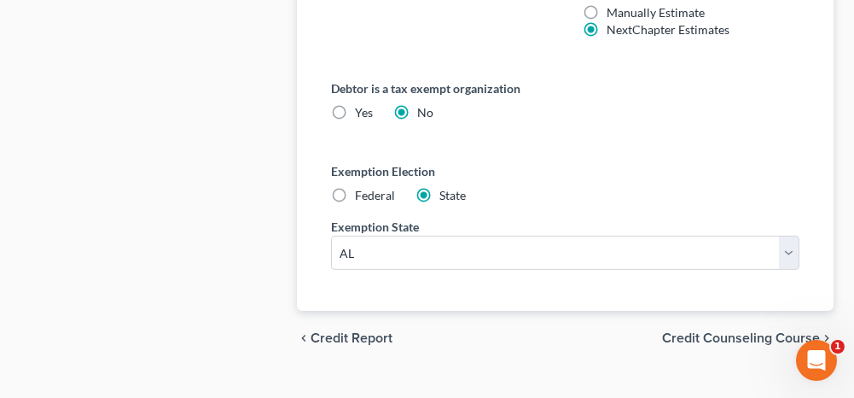
scroll to position [1303, 0]
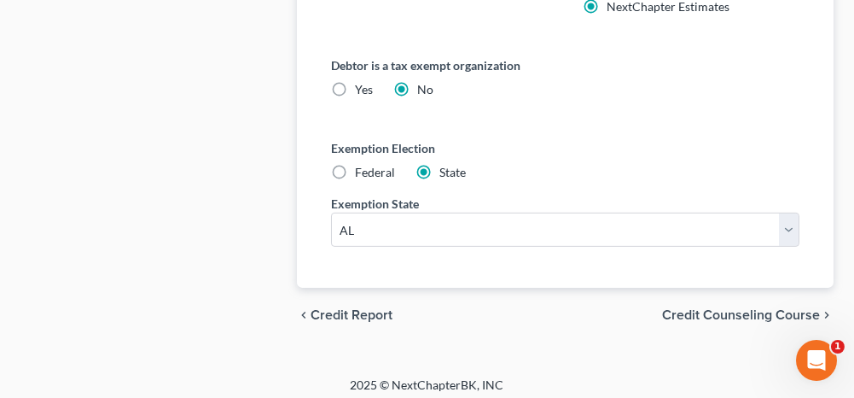
click at [691, 308] on span "Credit Counseling Course" at bounding box center [741, 315] width 158 height 14
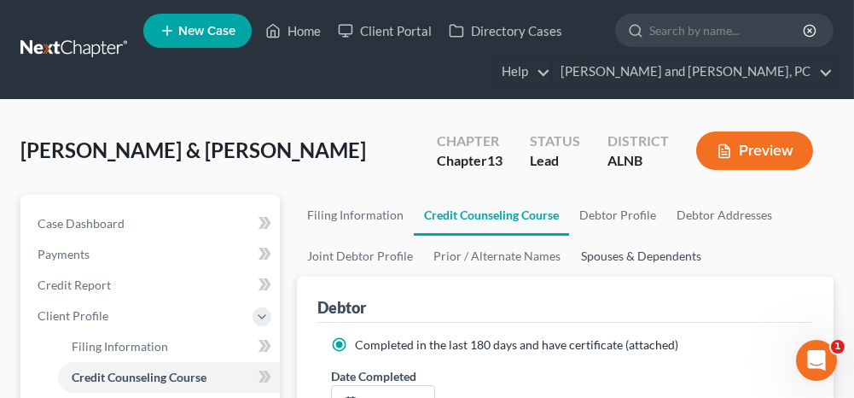
click at [635, 257] on link "Spouses & Dependents" at bounding box center [641, 255] width 141 height 41
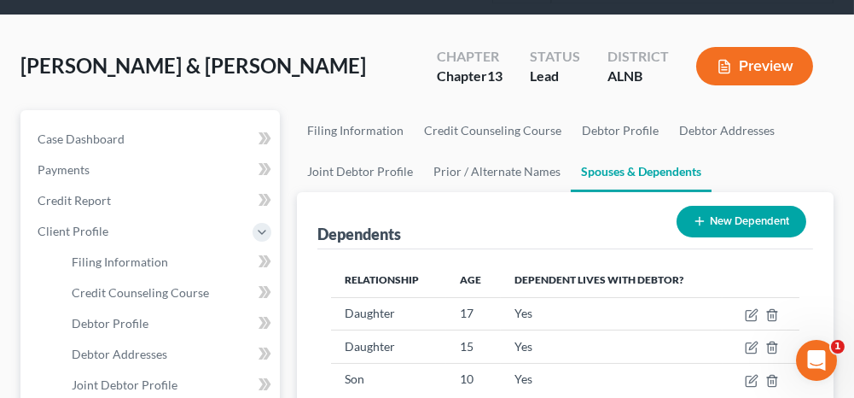
scroll to position [171, 0]
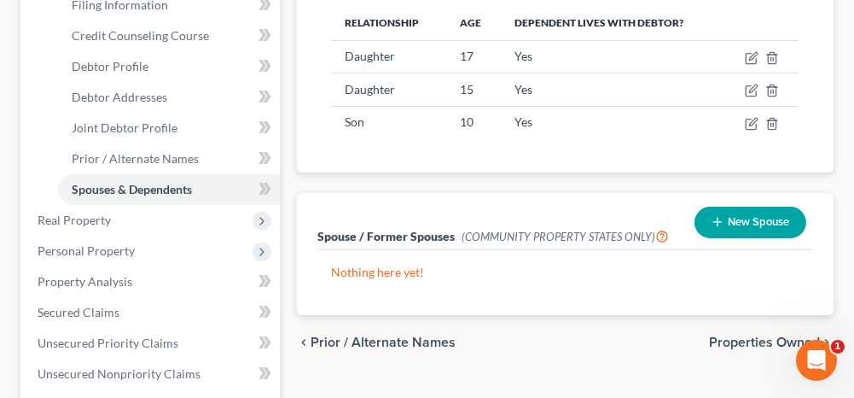
click at [756, 337] on span "Properties Owned" at bounding box center [764, 342] width 111 height 14
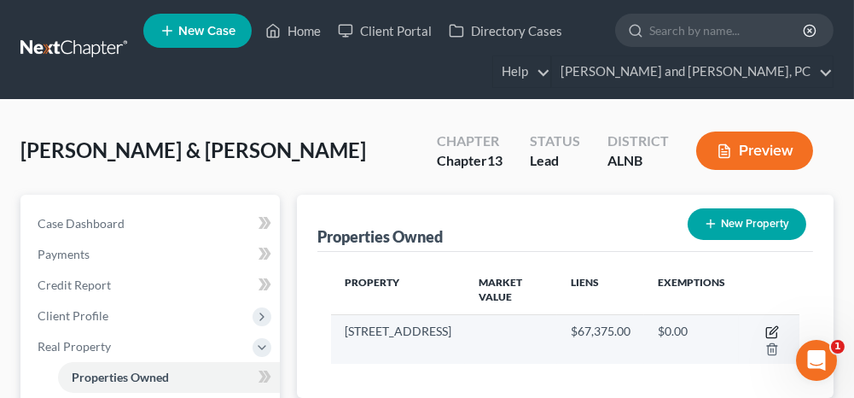
click at [772, 327] on icon "button" at bounding box center [774, 330] width 8 height 8
select select "0"
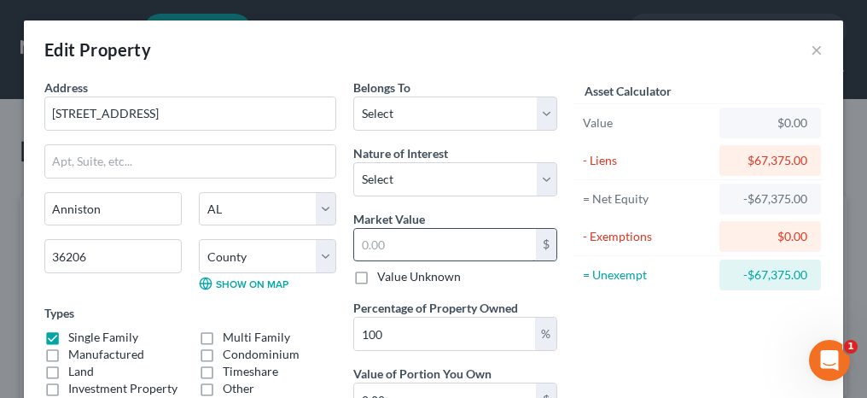
click at [379, 246] on input "text" at bounding box center [445, 245] width 182 height 32
type input "1"
type input "1.00"
type input "10"
type input "10.00"
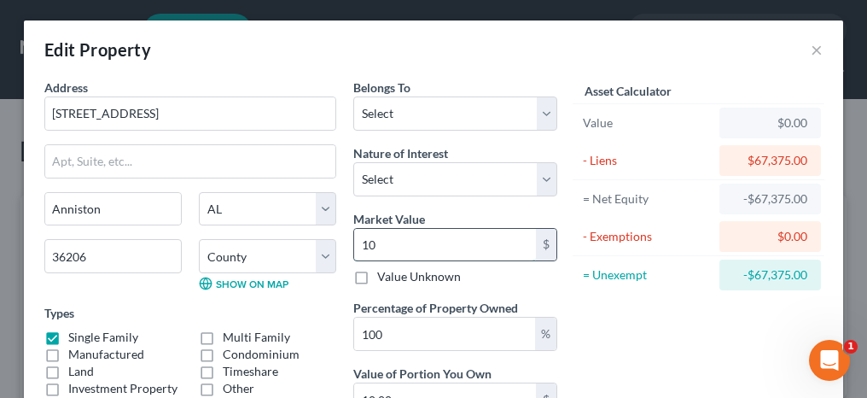
type input "102"
type input "102.00"
type input "1026"
type input "1,026.00"
type input "1,0262"
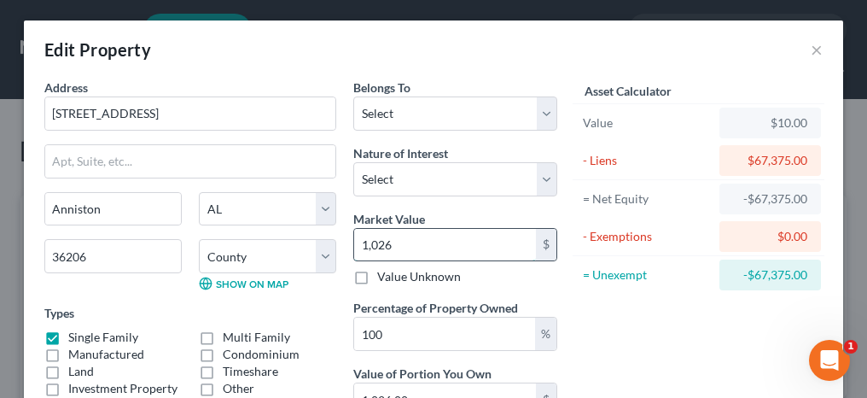
type input "10,262.00"
type input "10,2620"
type input "102,620.00"
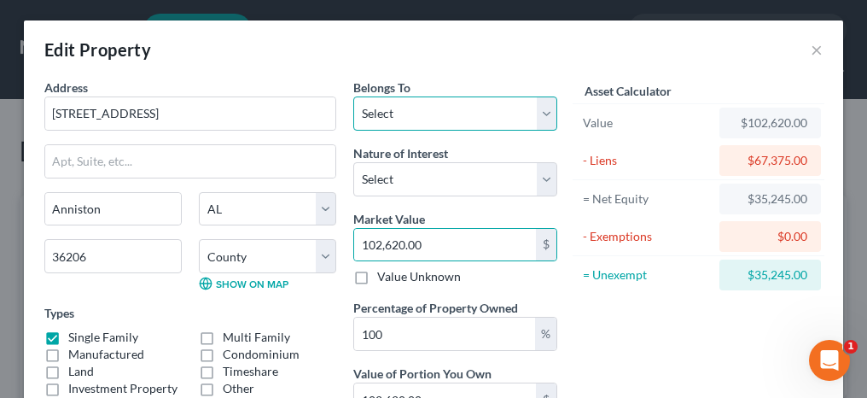
drag, startPoint x: 380, startPoint y: 114, endPoint x: 380, endPoint y: 125, distance: 11.1
click at [380, 114] on select "Select Debtor 1 Only Debtor 2 Only Debtor 1 And Debtor 2 Only At Least One Of T…" at bounding box center [455, 113] width 204 height 34
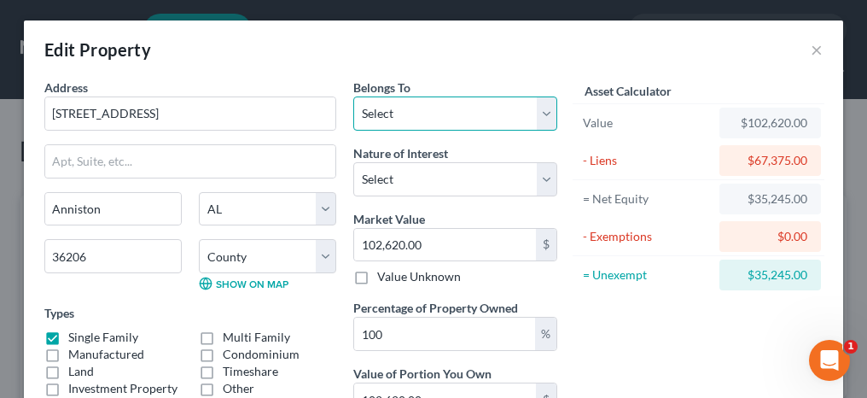
select select "2"
click at [353, 96] on select "Select Debtor 1 Only Debtor 2 Only Debtor 1 And Debtor 2 Only At Least One Of T…" at bounding box center [455, 113] width 204 height 34
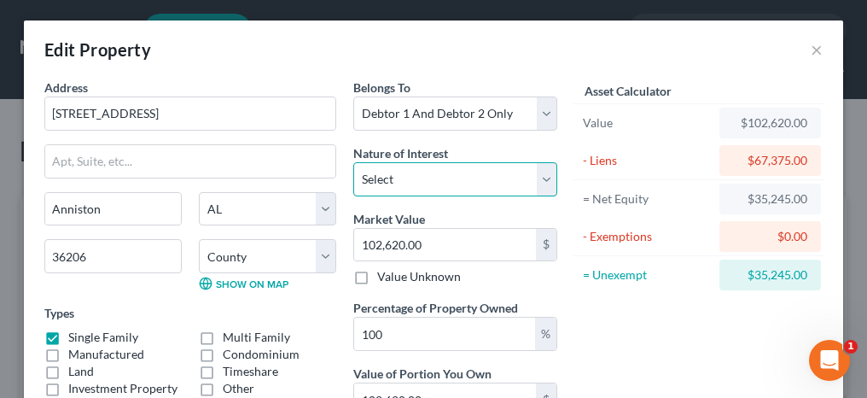
click at [381, 183] on select "Select Fee Simple Joint Tenant Life Estate Equitable Interest Future Interest T…" at bounding box center [455, 179] width 204 height 34
select select "0"
click at [353, 162] on select "Select Fee Simple Joint Tenant Life Estate Equitable Interest Future Interest T…" at bounding box center [455, 179] width 204 height 34
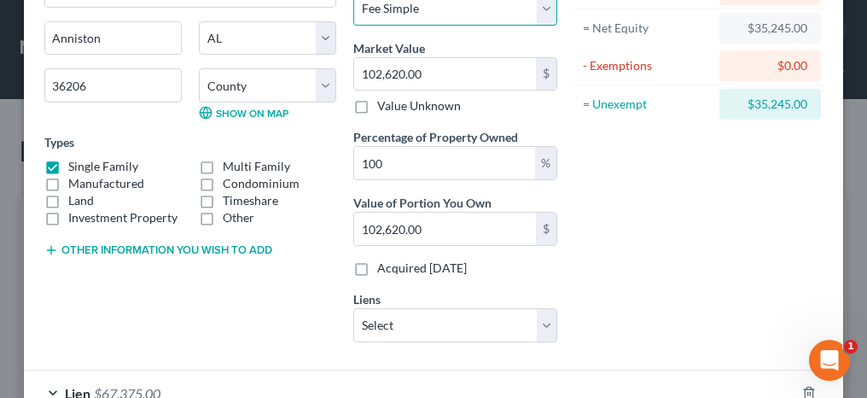
scroll to position [256, 0]
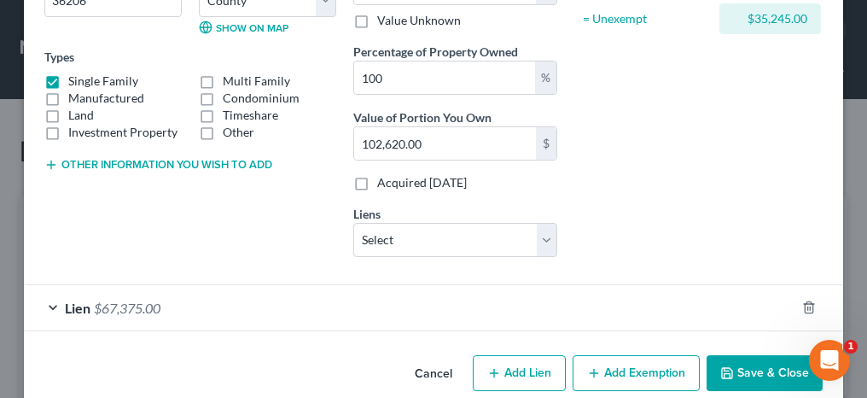
click at [47, 299] on div "Lien $67,375.00" at bounding box center [409, 307] width 771 height 45
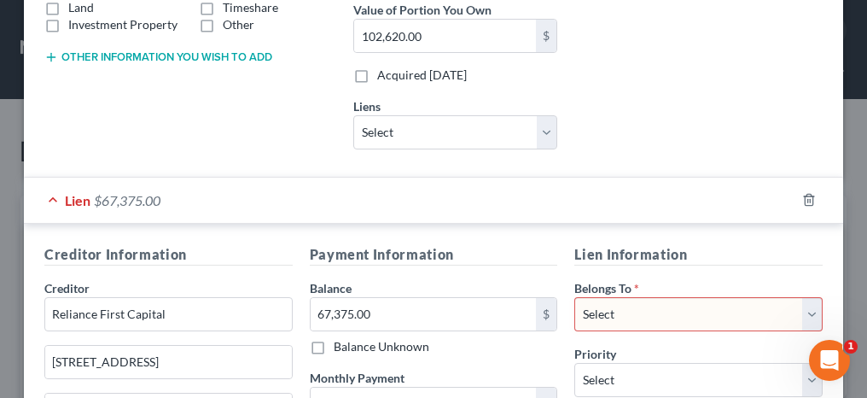
scroll to position [341, 0]
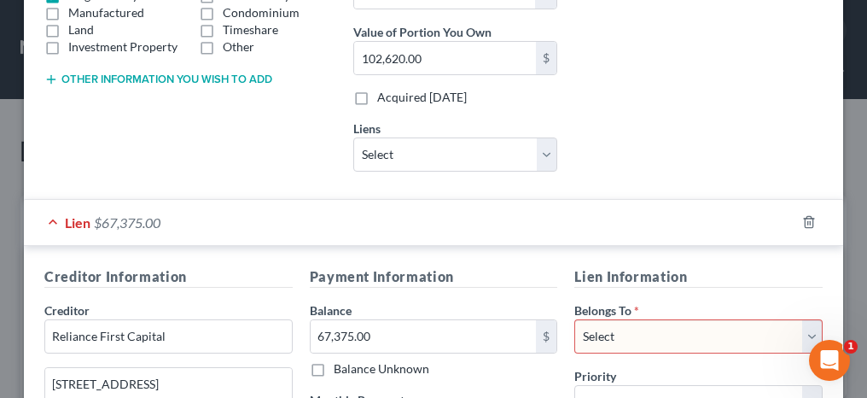
click at [49, 217] on div "Lien $67,375.00" at bounding box center [409, 222] width 771 height 45
click at [45, 217] on div "Lien $67,375.00" at bounding box center [409, 222] width 771 height 45
click at [383, 156] on select "Select Dmi/Reliance First C - $67,375.00 Global Lending Service - $27,644.00 Fo…" at bounding box center [455, 154] width 204 height 34
select select "0"
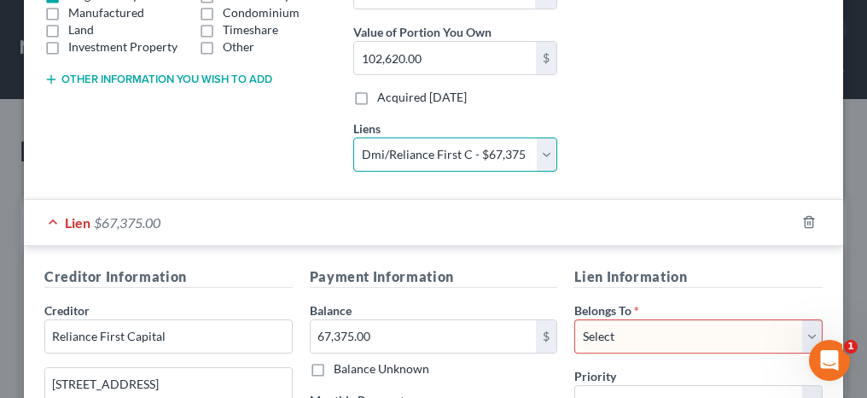
click at [353, 137] on select "Select Dmi/Reliance First C - $67,375.00 Global Lending Service - $27,644.00 Fo…" at bounding box center [455, 154] width 204 height 34
select select
select select "14"
select select "0"
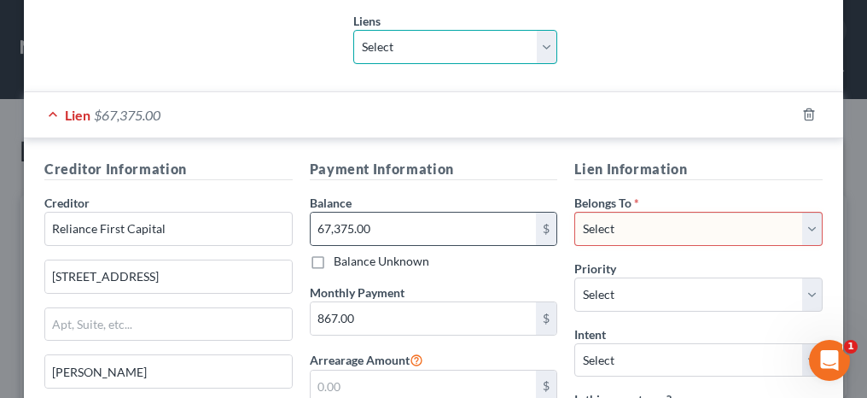
scroll to position [427, 0]
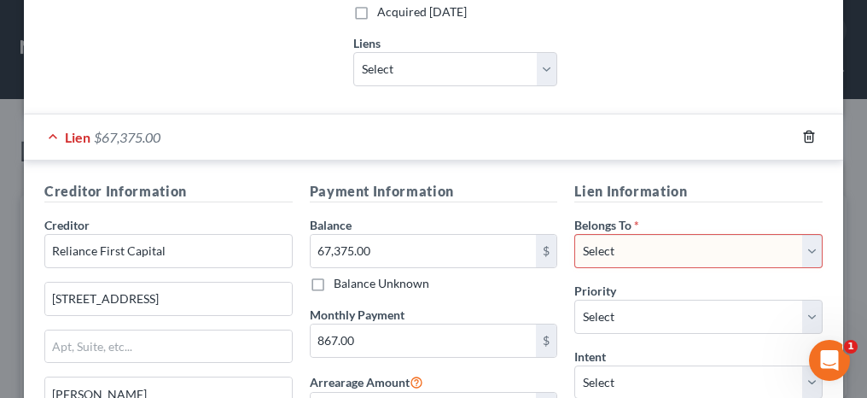
click at [802, 134] on icon "button" at bounding box center [809, 137] width 14 height 14
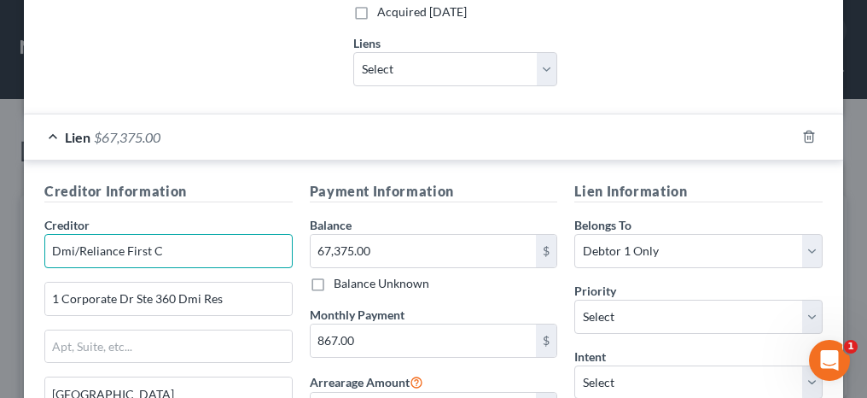
drag, startPoint x: 74, startPoint y: 242, endPoint x: 48, endPoint y: 242, distance: 26.4
click at [48, 242] on input "Dmi/Reliance First C" at bounding box center [168, 251] width 248 height 34
click at [148, 244] on input "Reliance First C" at bounding box center [168, 251] width 248 height 34
type input "Reliance First Capital"
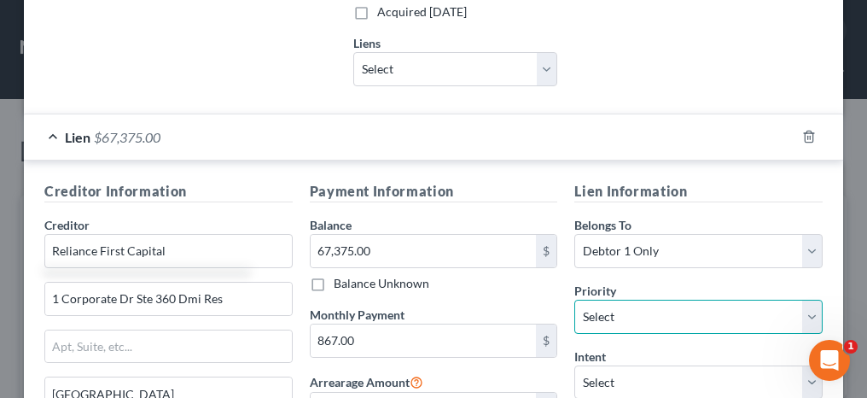
click at [596, 303] on select "Select 1st 2nd 3rd 4th 5th 6th 7th 8th 9th 10th 11th 12th 13th 14th 15th 16th 1…" at bounding box center [698, 316] width 248 height 34
select select "0"
click at [574, 299] on select "Select 1st 2nd 3rd 4th 5th 6th 7th 8th 9th 10th 11th 12th 13th 14th 15th 16th 1…" at bounding box center [698, 316] width 248 height 34
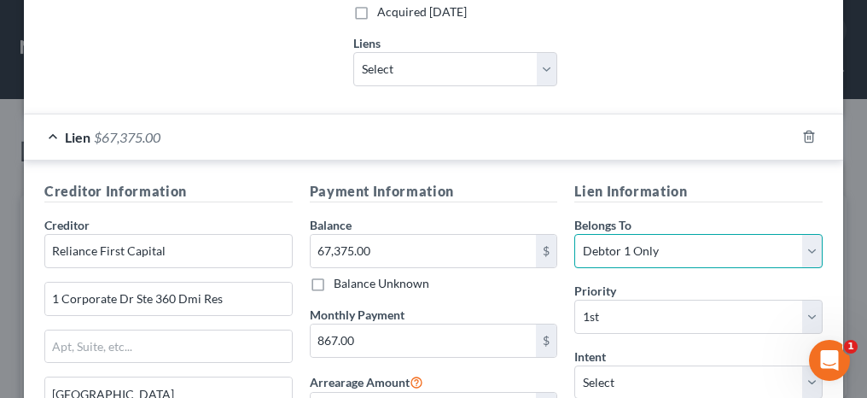
click at [589, 237] on select "Select Debtor 1 Only Debtor 2 Only Debtor 1 And Debtor 2 Only At Least One Of T…" at bounding box center [698, 251] width 248 height 34
click at [574, 234] on select "Select Debtor 1 Only Debtor 2 Only Debtor 1 And Debtor 2 Only At Least One Of T…" at bounding box center [698, 251] width 248 height 34
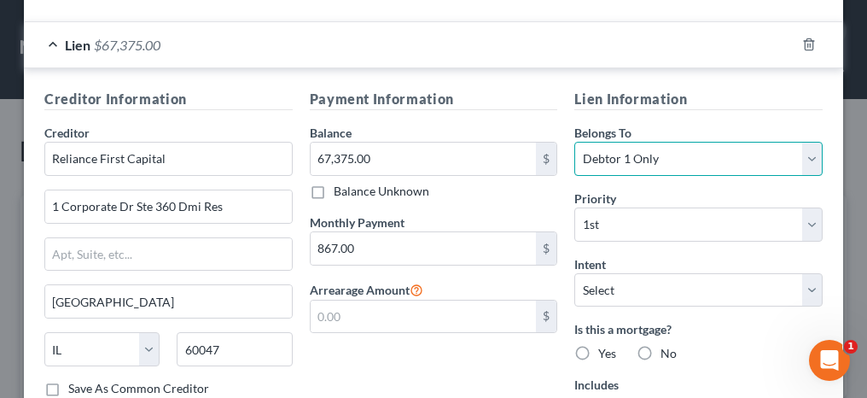
scroll to position [597, 0]
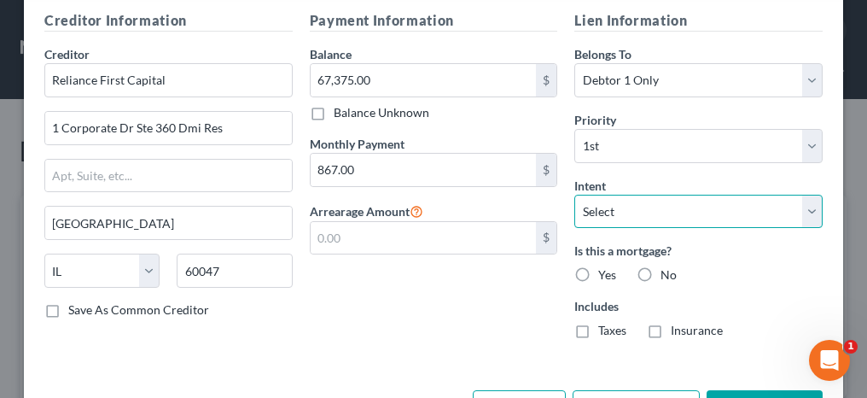
click at [609, 198] on select "Select Surrender Redeem Reaffirm Avoid Other" at bounding box center [698, 212] width 248 height 34
select select "2"
click at [574, 195] on select "Select Surrender Redeem Reaffirm Avoid Other" at bounding box center [698, 212] width 248 height 34
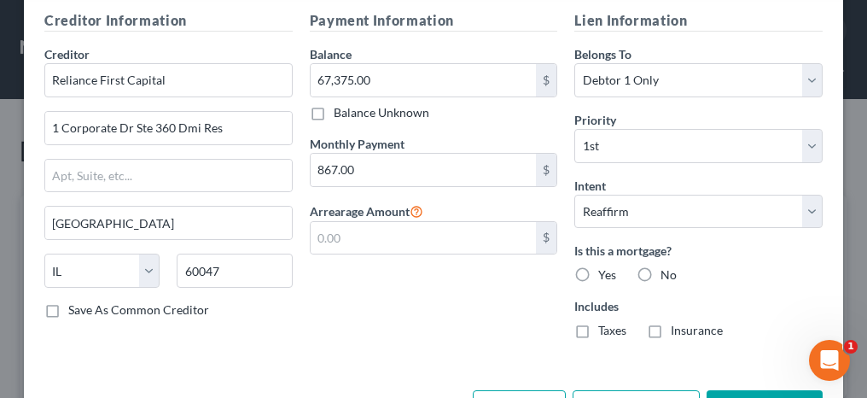
click at [598, 266] on label "Yes" at bounding box center [607, 274] width 18 height 17
click at [605, 266] on input "Yes" at bounding box center [610, 271] width 11 height 11
radio input "true"
click at [598, 323] on label "Taxes" at bounding box center [612, 330] width 28 height 17
click at [605, 323] on input "Taxes" at bounding box center [610, 327] width 11 height 11
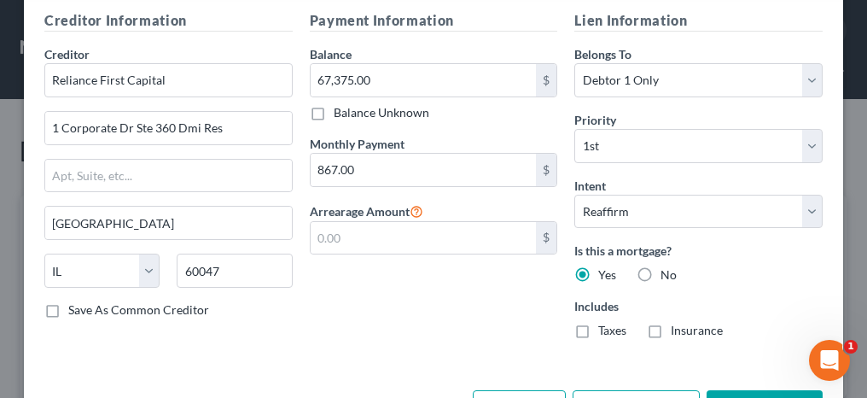
checkbox input "true"
click at [671, 326] on label "Insurance" at bounding box center [697, 330] width 52 height 17
click at [677, 326] on input "Insurance" at bounding box center [682, 327] width 11 height 11
checkbox input "true"
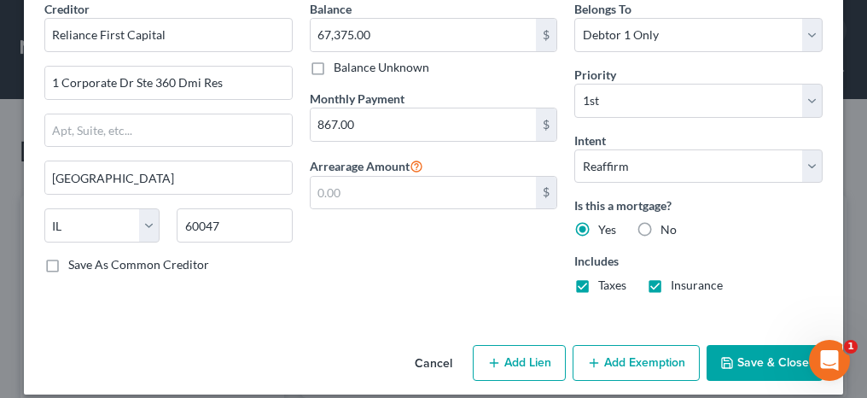
scroll to position [651, 0]
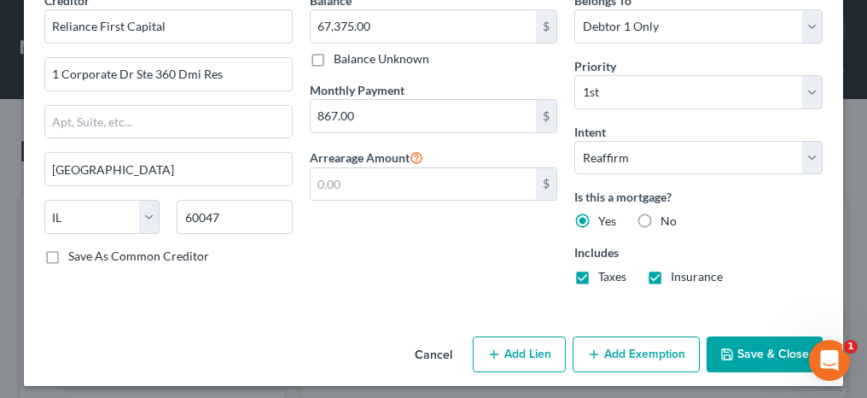
click at [613, 338] on button "Add Exemption" at bounding box center [636, 354] width 127 height 36
select select "2"
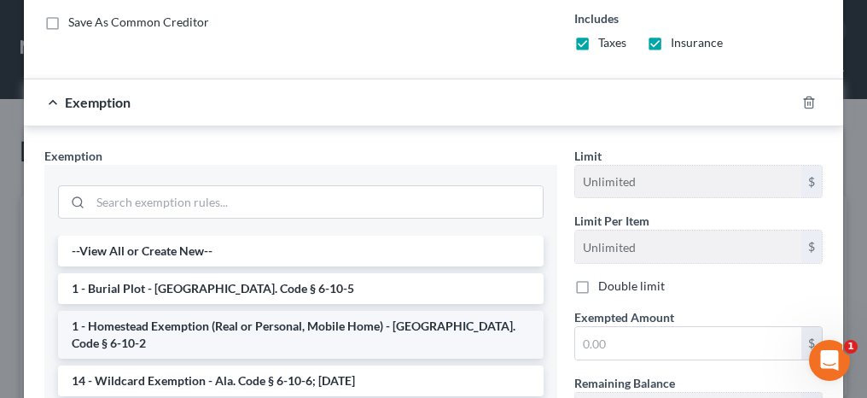
scroll to position [907, 0]
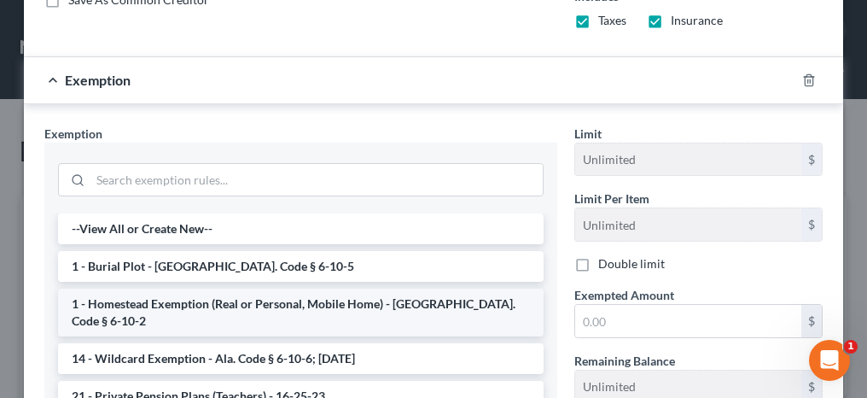
click at [221, 288] on li "1 - Homestead Exemption (Real or Personal, Mobile Home) - [GEOGRAPHIC_DATA]. Co…" at bounding box center [300, 312] width 485 height 48
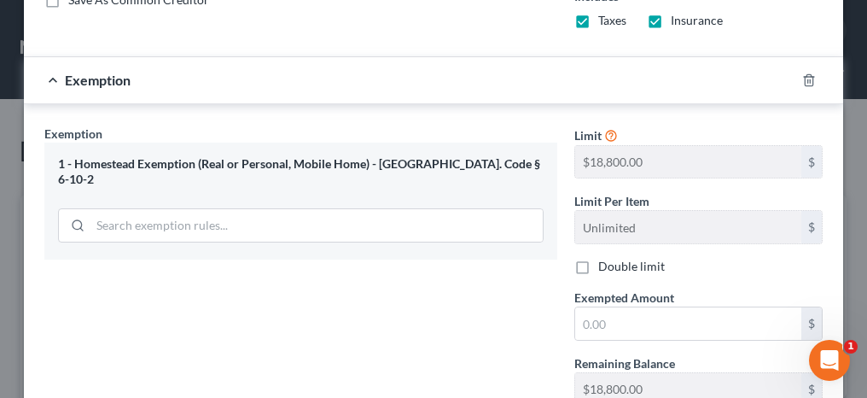
click at [598, 258] on label "Double limit" at bounding box center [631, 266] width 67 height 17
click at [605, 258] on input "Double limit" at bounding box center [610, 263] width 11 height 11
checkbox input "true"
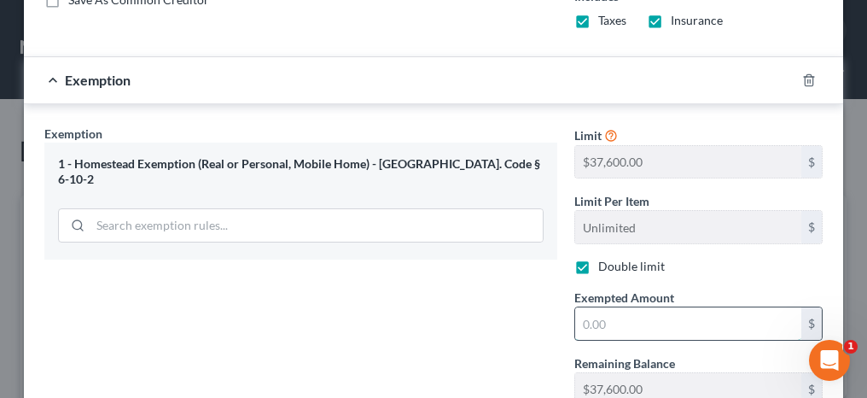
click at [589, 311] on input "text" at bounding box center [688, 323] width 226 height 32
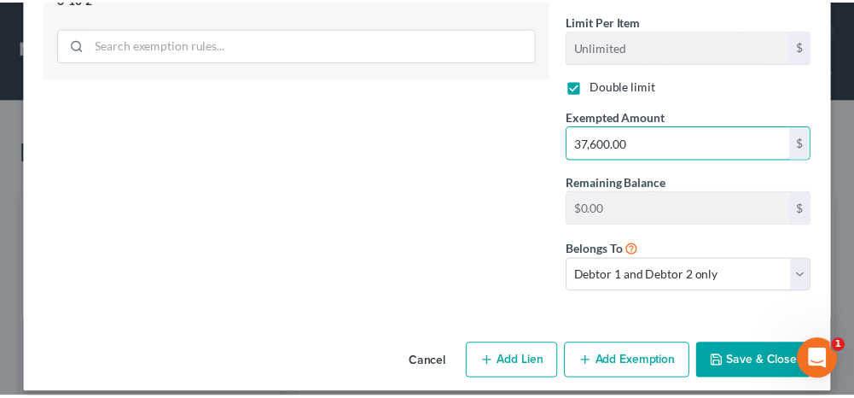
scroll to position [1090, 0]
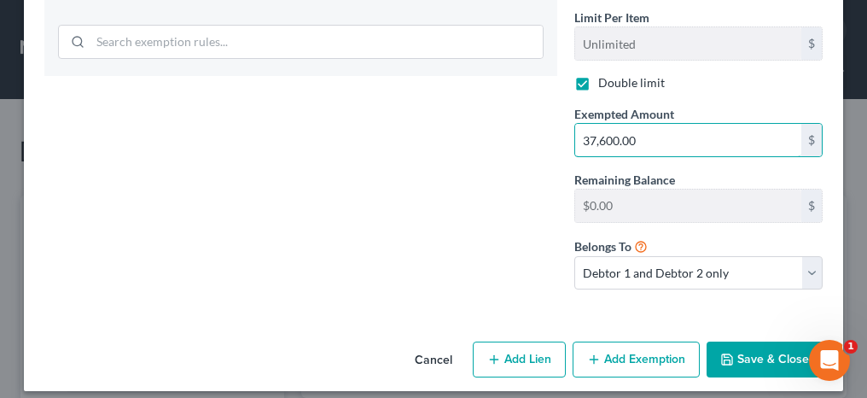
type input "37,600.00"
click at [754, 352] on button "Save & Close" at bounding box center [764, 359] width 116 height 36
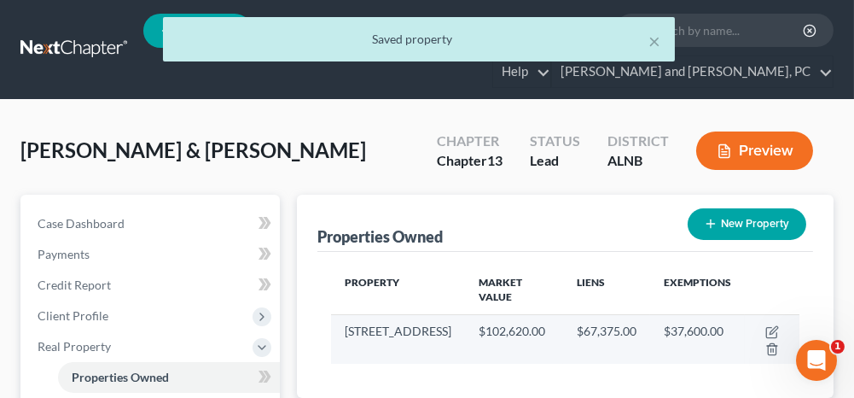
scroll to position [85, 0]
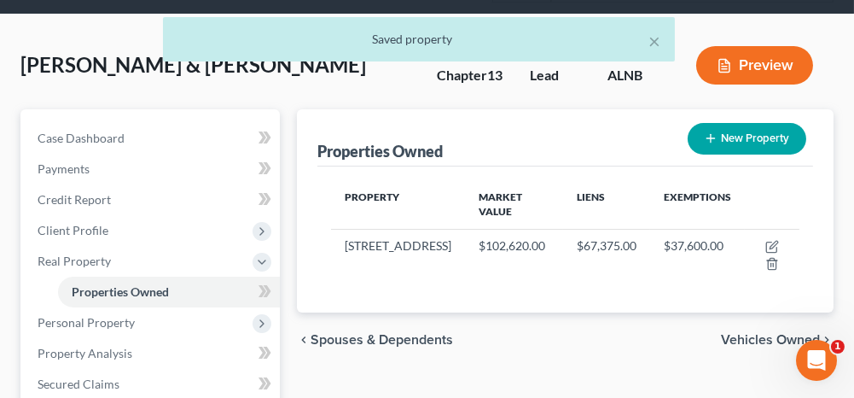
click at [757, 336] on span "Vehicles Owned" at bounding box center [770, 340] width 99 height 14
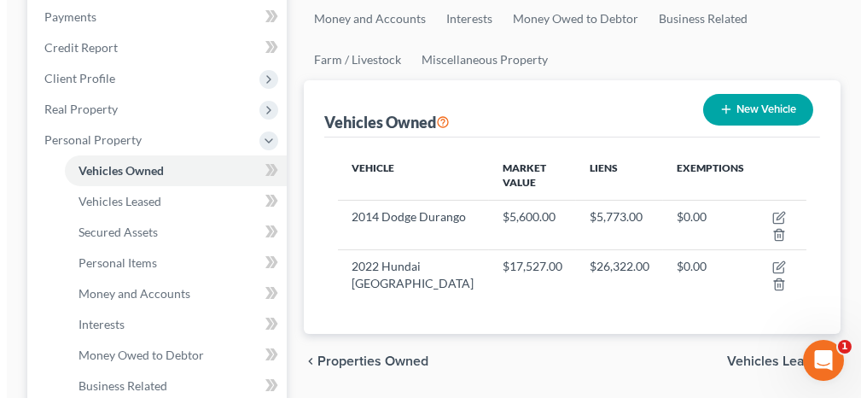
scroll to position [256, 0]
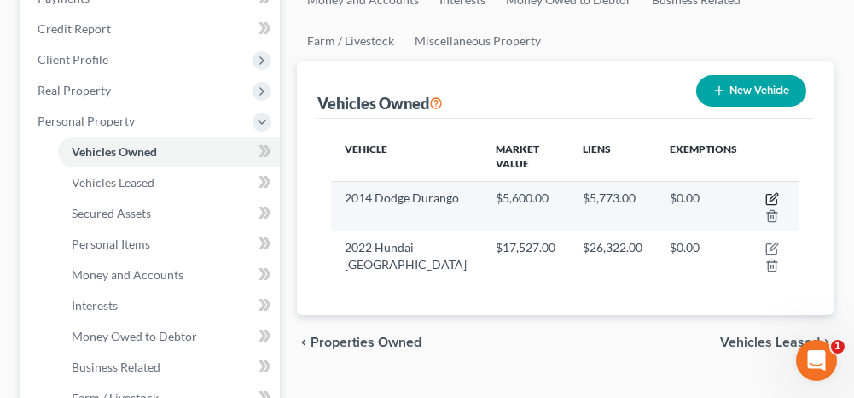
click at [772, 197] on icon "button" at bounding box center [774, 197] width 8 height 8
select select "0"
select select "12"
select select "2"
select select "0"
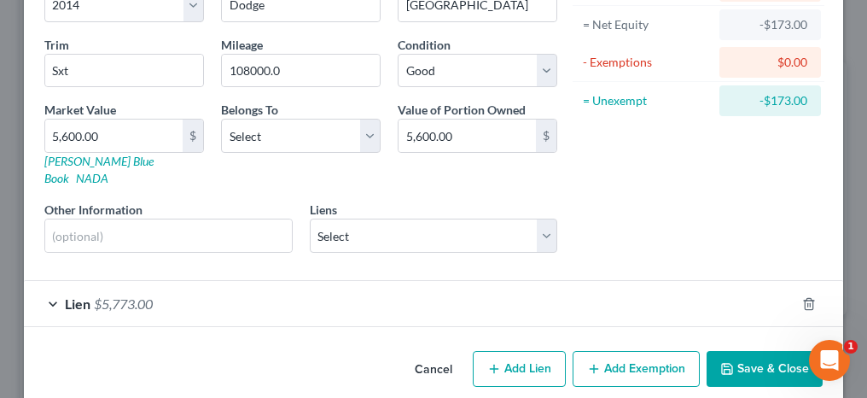
scroll to position [175, 0]
click at [49, 280] on div "Lien $5,773.00" at bounding box center [409, 302] width 771 height 45
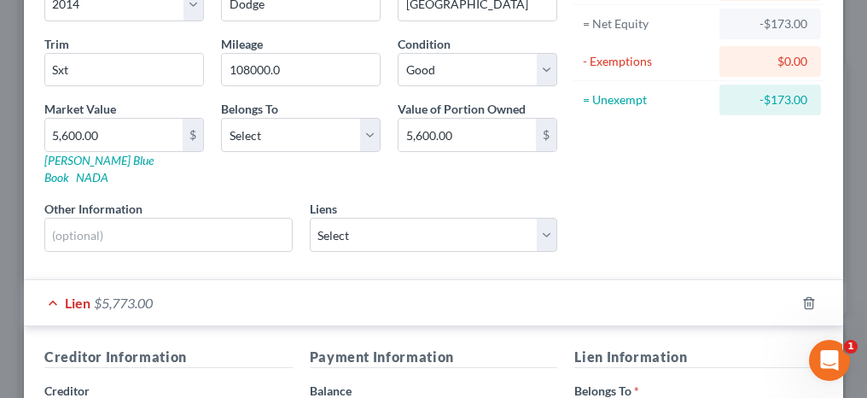
click at [48, 280] on div "Lien $5,773.00" at bounding box center [409, 302] width 771 height 45
click at [357, 218] on select "Select Reliance First Capital - $67,375.00 Global Lending Service - $27,644.00 …" at bounding box center [434, 235] width 248 height 34
click at [230, 162] on div "Belongs To * Select Debtor 1 Only Debtor 2 Only Debtor 1 And Debtor 2 Only At L…" at bounding box center [300, 143] width 177 height 86
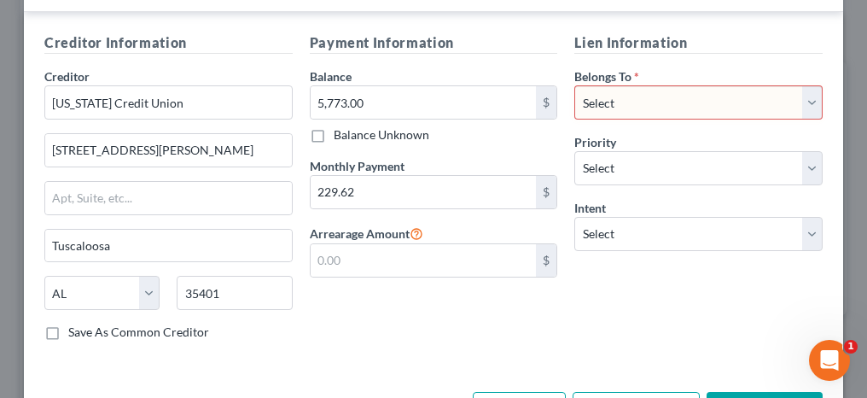
scroll to position [431, 0]
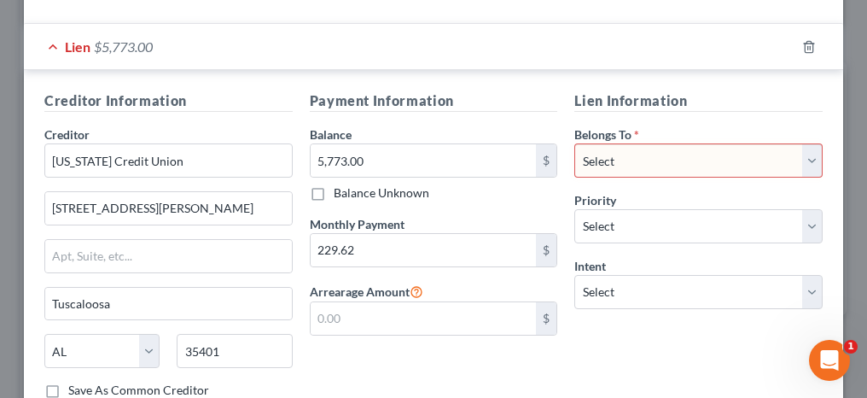
click at [637, 143] on select "Select Debtor 1 Only Debtor 2 Only Debtor 1 And Debtor 2 Only At Least One Of T…" at bounding box center [698, 160] width 248 height 34
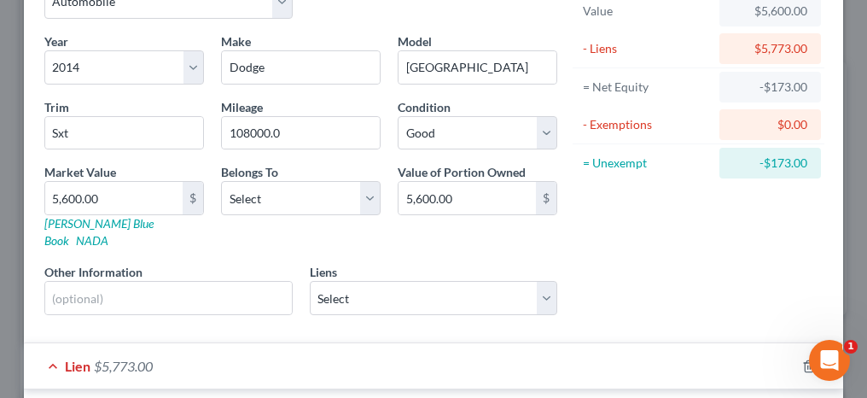
scroll to position [90, 0]
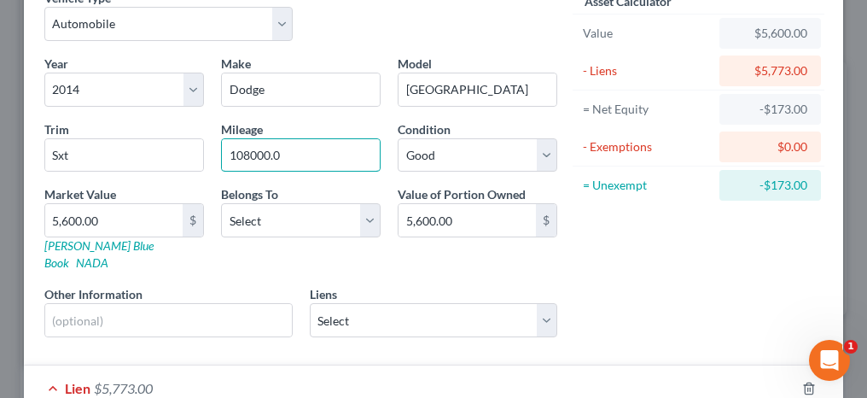
drag, startPoint x: 288, startPoint y: 148, endPoint x: 201, endPoint y: 155, distance: 87.3
click at [201, 155] on div "Year Select 2026 2025 2024 2023 2022 2021 2020 2019 2018 2017 2016 2015 2014 20…" at bounding box center [301, 203] width 530 height 296
type input "108,000"
click at [243, 214] on select "Select Debtor 1 Only Debtor 2 Only Debtor 1 And Debtor 2 Only At Least One Of T…" at bounding box center [301, 220] width 160 height 34
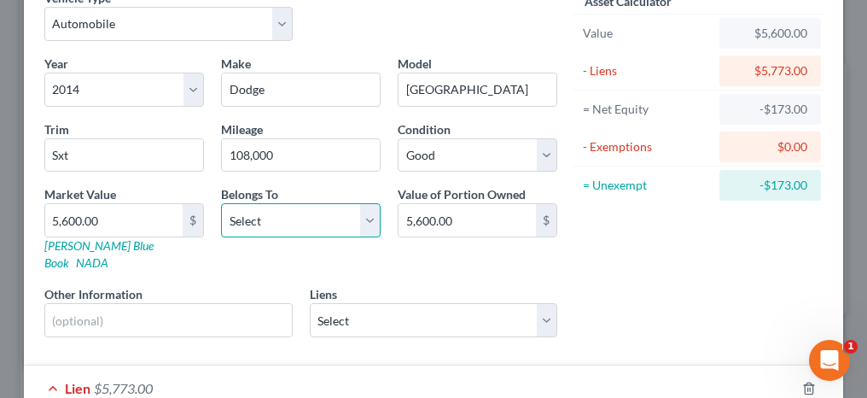
select select "0"
click at [221, 203] on select "Select Debtor 1 Only Debtor 2 Only Debtor 1 And Debtor 2 Only At Least One Of T…" at bounding box center [301, 220] width 160 height 34
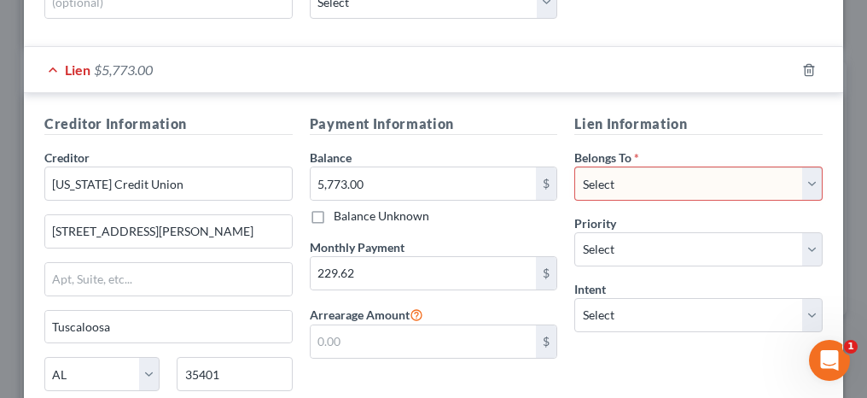
scroll to position [431, 0]
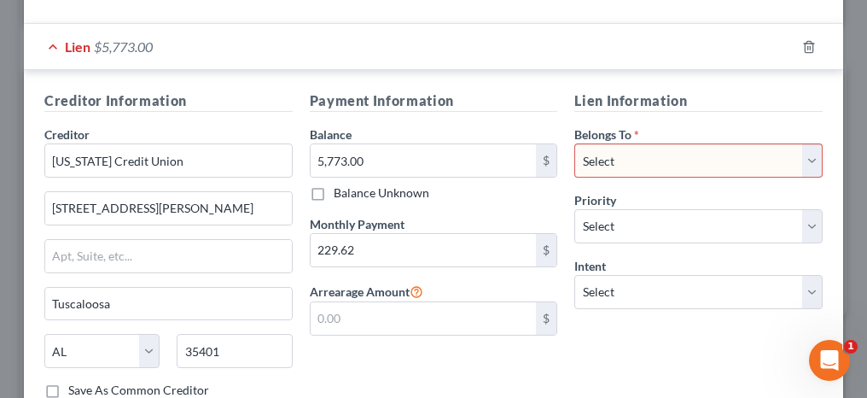
drag, startPoint x: 602, startPoint y: 137, endPoint x: 600, endPoint y: 146, distance: 8.7
click at [602, 143] on select "Select Debtor 1 Only Debtor 2 Only Debtor 1 And Debtor 2 Only At Least One Of T…" at bounding box center [698, 160] width 248 height 34
select select "0"
click at [574, 143] on select "Select Debtor 1 Only Debtor 2 Only Debtor 1 And Debtor 2 Only At Least One Of T…" at bounding box center [698, 160] width 248 height 34
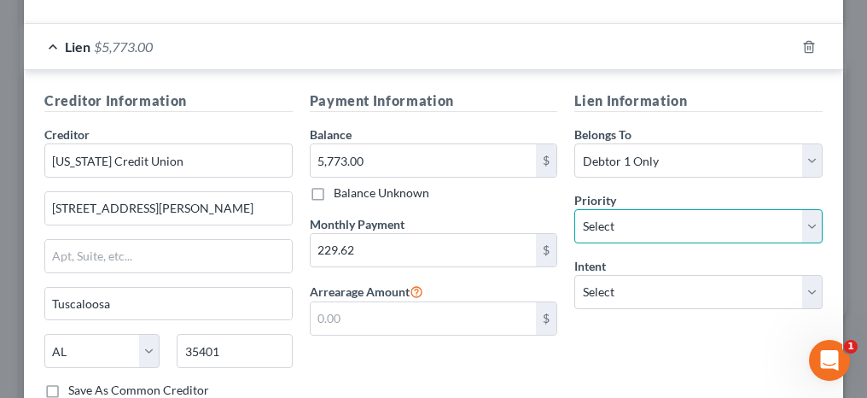
click at [592, 209] on select "Select 1st 2nd 3rd 4th 5th 6th 7th 8th 9th 10th 11th 12th 13th 14th 15th 16th 1…" at bounding box center [698, 226] width 248 height 34
select select "0"
click at [574, 209] on select "Select 1st 2nd 3rd 4th 5th 6th 7th 8th 9th 10th 11th 12th 13th 14th 15th 16th 1…" at bounding box center [698, 226] width 248 height 34
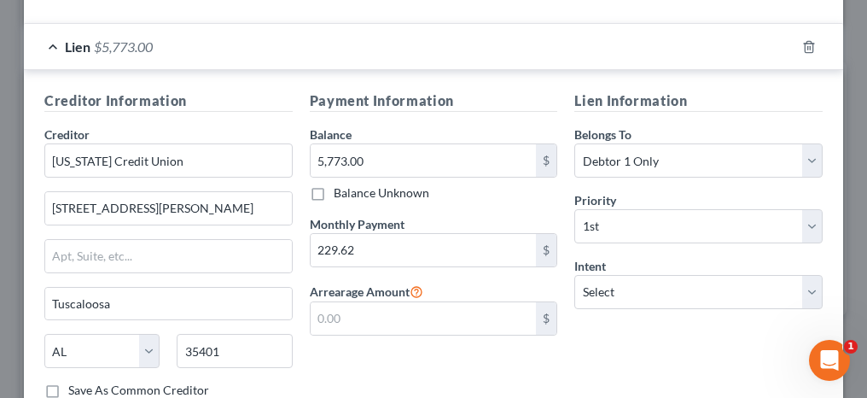
click at [611, 286] on div "Lien Information Belongs To * Select Debtor 1 Only Debtor 2 Only Debtor 1 And D…" at bounding box center [698, 251] width 265 height 322
click at [613, 275] on select "Select Surrender Redeem Reaffirm Avoid Other" at bounding box center [698, 292] width 248 height 34
select select "2"
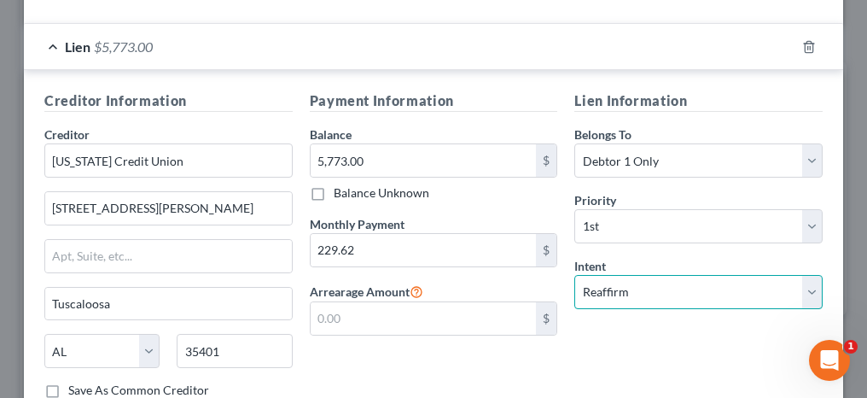
click at [574, 275] on select "Select Surrender Redeem Reaffirm Avoid Other" at bounding box center [698, 292] width 248 height 34
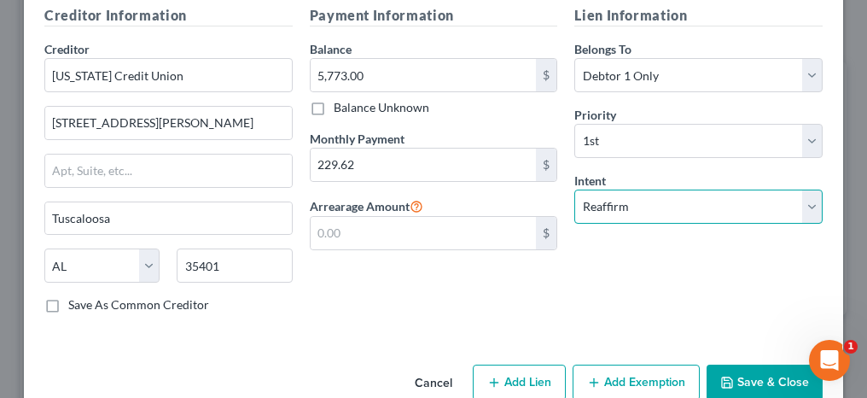
scroll to position [526, 0]
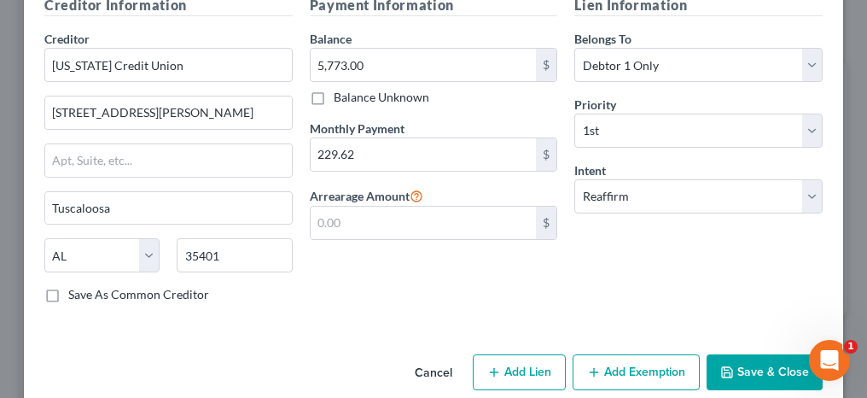
click at [742, 354] on button "Save & Close" at bounding box center [764, 372] width 116 height 36
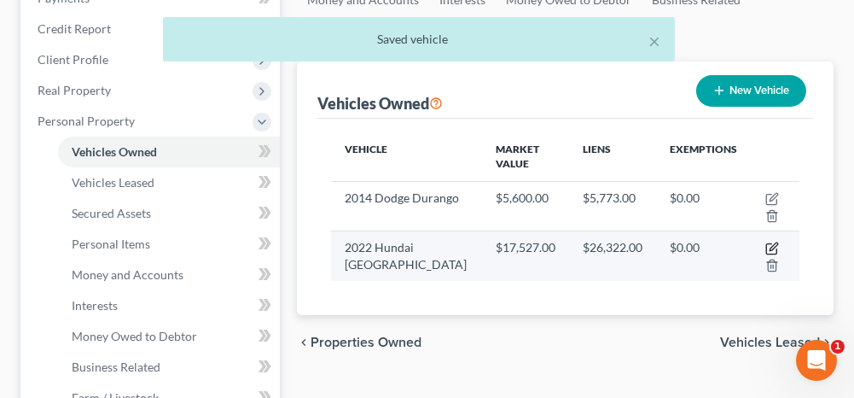
click at [770, 246] on icon "button" at bounding box center [772, 248] width 14 height 14
select select "0"
select select "4"
select select "1"
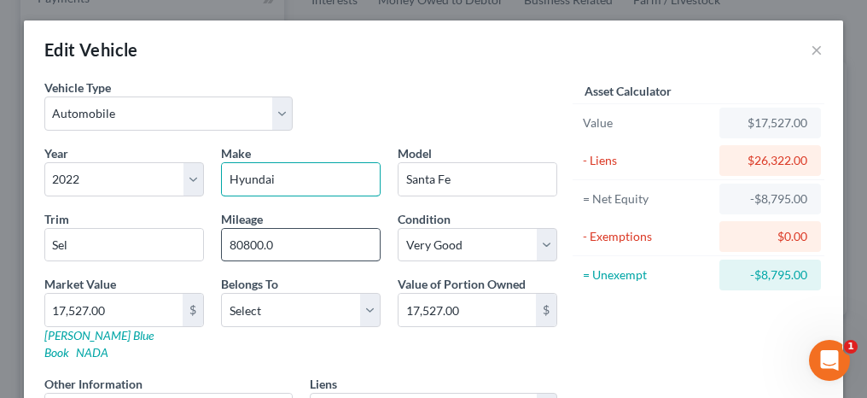
type input "Hyundai"
drag, startPoint x: 285, startPoint y: 242, endPoint x: 199, endPoint y: 236, distance: 86.4
click at [201, 238] on div "Year Select 2026 2025 2024 2023 2022 2021 2020 2019 2018 2017 2016 2015 2014 20…" at bounding box center [301, 292] width 530 height 296
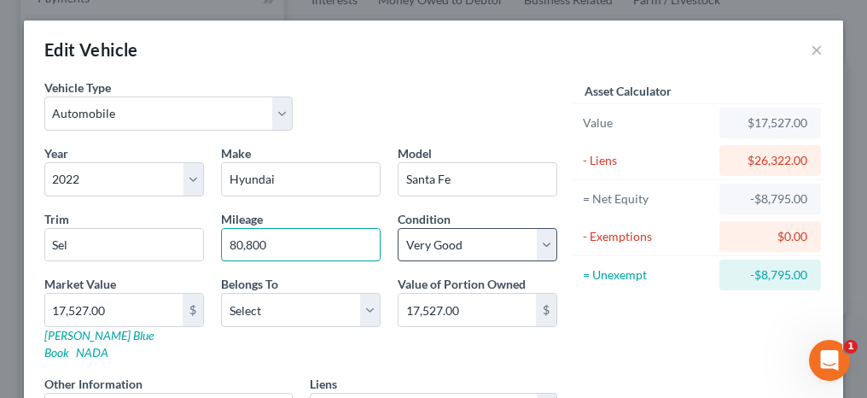
type input "80,800"
click at [443, 251] on select "Select Excellent Very Good Good Fair Poor" at bounding box center [478, 245] width 160 height 34
select select "2"
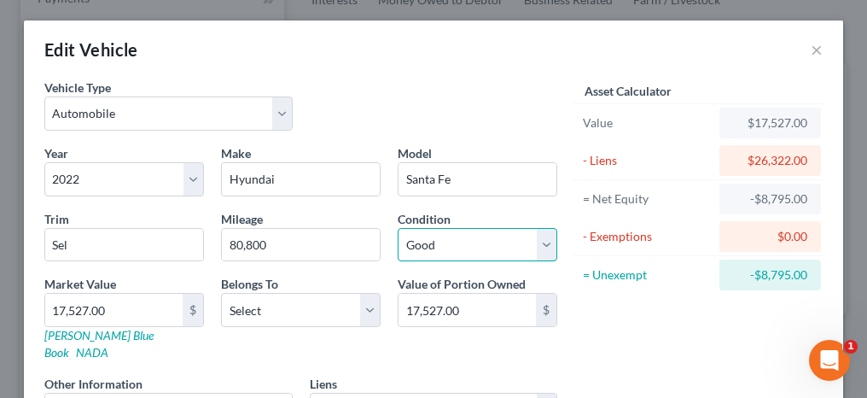
click at [398, 228] on select "Select Excellent Very Good Good Fair Poor" at bounding box center [478, 245] width 160 height 34
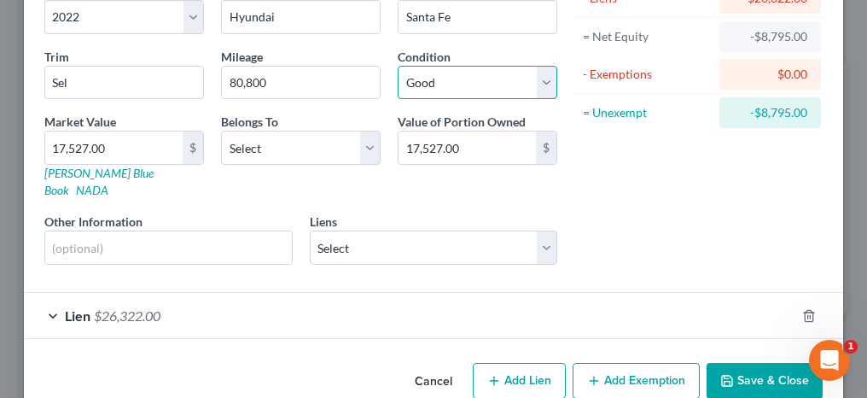
scroll to position [171, 0]
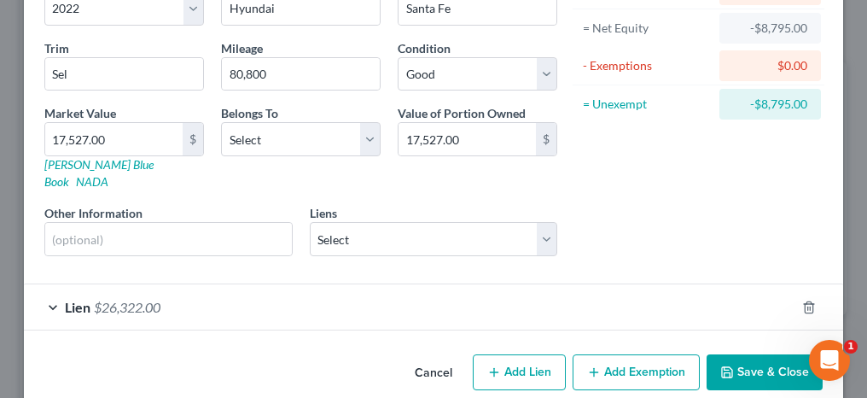
click at [48, 287] on div "Lien $26,322.00" at bounding box center [409, 306] width 771 height 45
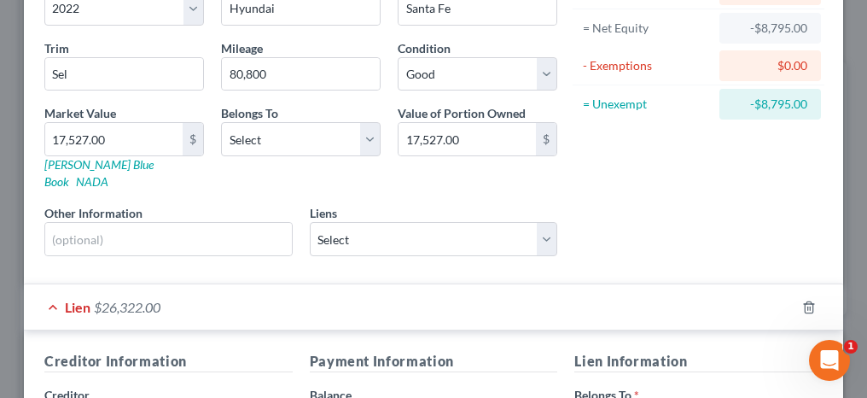
click at [49, 284] on div "Lien $26,322.00" at bounding box center [409, 306] width 771 height 45
click at [364, 222] on select "Select Reliance First Capital - $67,375.00 Global Lending Service - $27,644.00 …" at bounding box center [434, 239] width 248 height 34
select select "1"
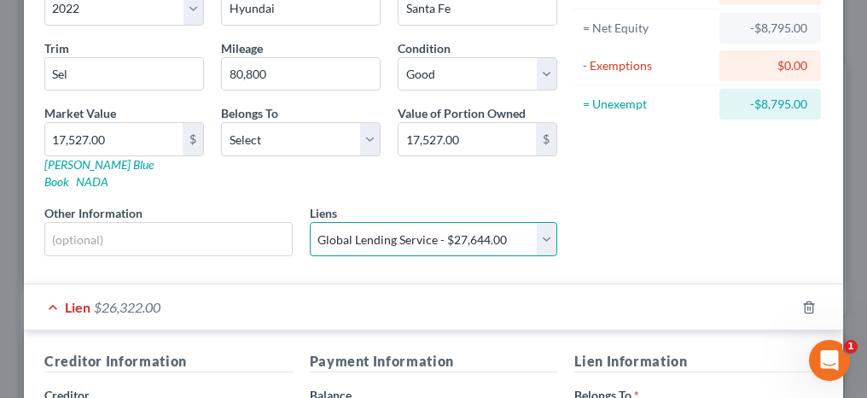
click at [310, 222] on select "Select Reliance First Capital - $67,375.00 Global Lending Service - $27,644.00 …" at bounding box center [434, 239] width 248 height 34
select select
select select "42"
select select "2"
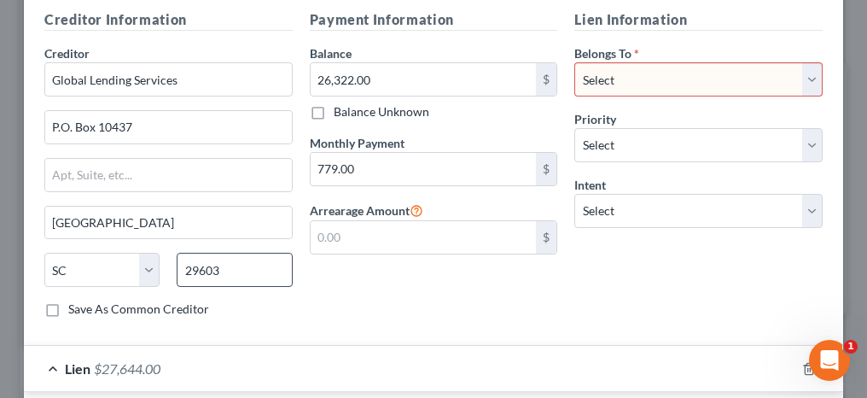
scroll to position [427, 0]
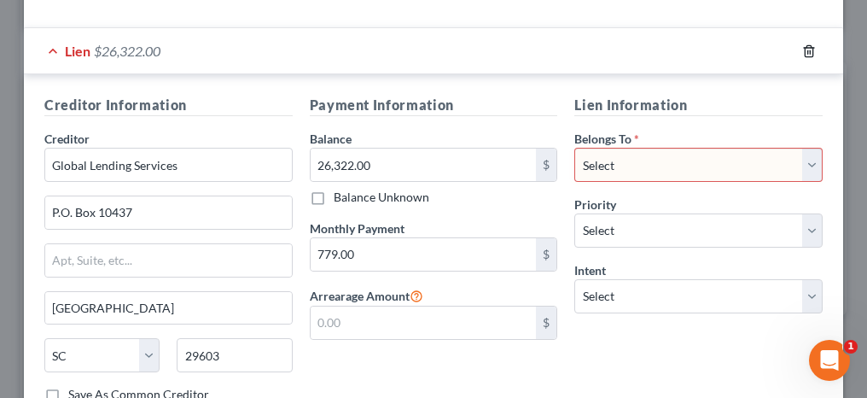
click at [802, 44] on icon "button" at bounding box center [809, 51] width 14 height 14
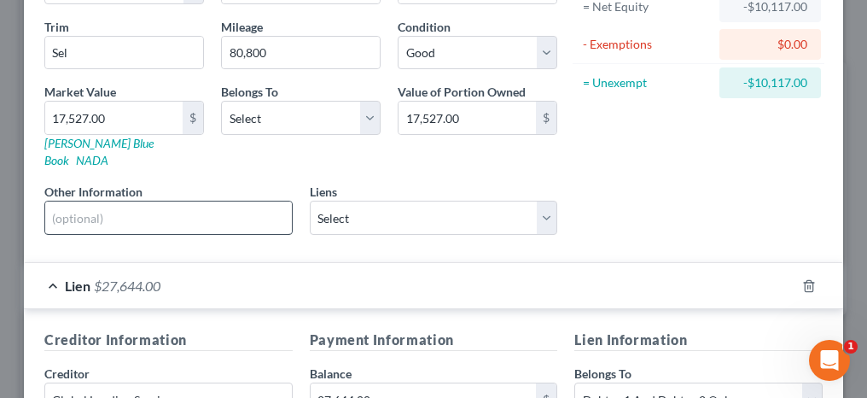
scroll to position [171, 0]
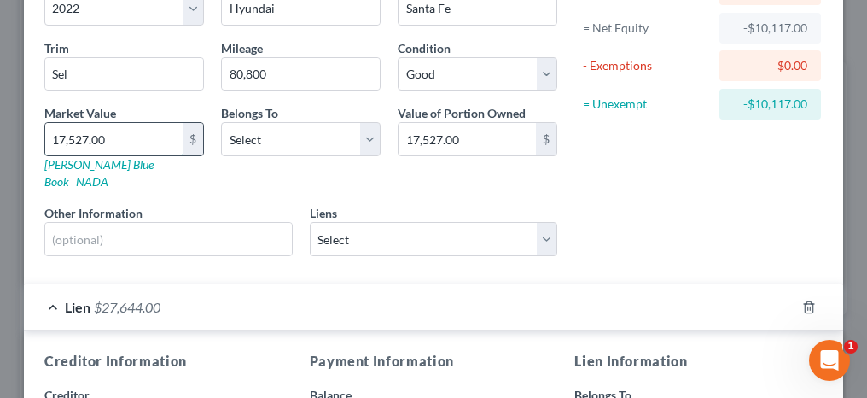
click at [119, 132] on input "17,527.00" at bounding box center [113, 139] width 137 height 32
type input "2"
type input "2.00"
type input "27"
type input "27.00"
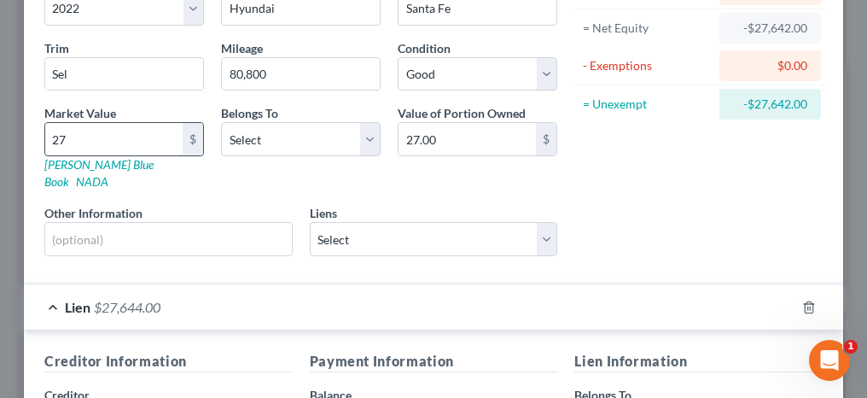
type input "276"
type input "276.00"
type input "2764"
type input "2,764.00"
type input "2,7644"
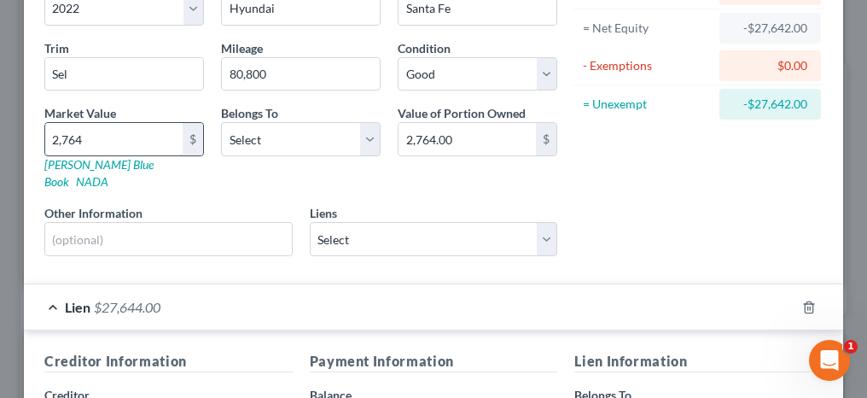
type input "27,644.00"
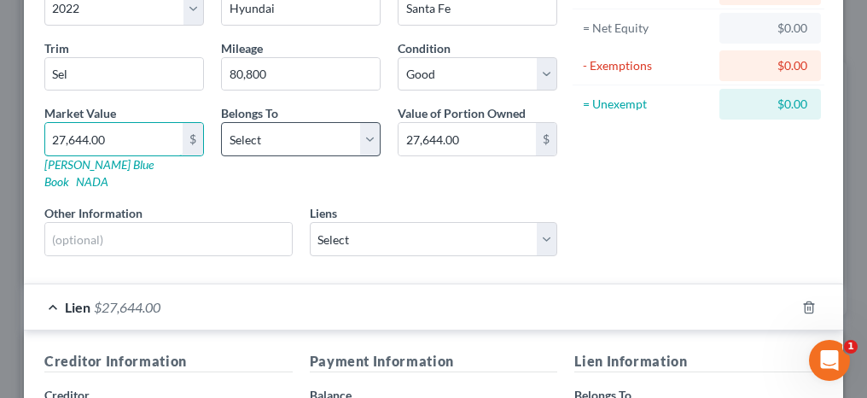
type input "27,644.00"
click at [242, 128] on select "Select Debtor 1 Only Debtor 2 Only Debtor 1 And Debtor 2 Only At Least One Of T…" at bounding box center [301, 139] width 160 height 34
select select "2"
click at [221, 122] on select "Select Debtor 1 Only Debtor 2 Only Debtor 1 And Debtor 2 Only At Least One Of T…" at bounding box center [301, 139] width 160 height 34
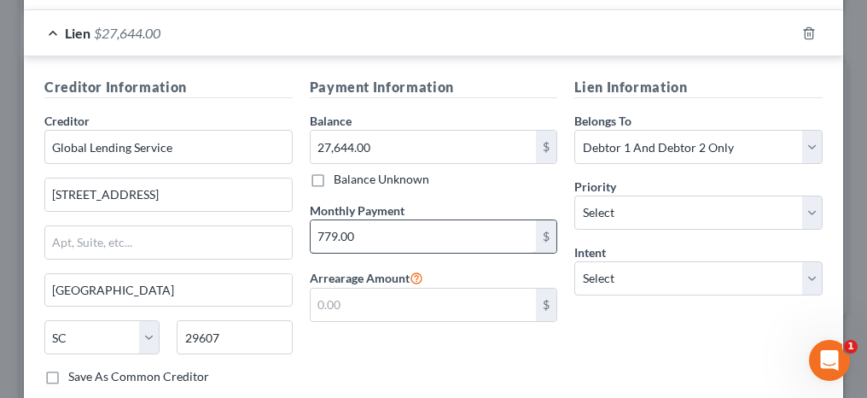
scroll to position [427, 0]
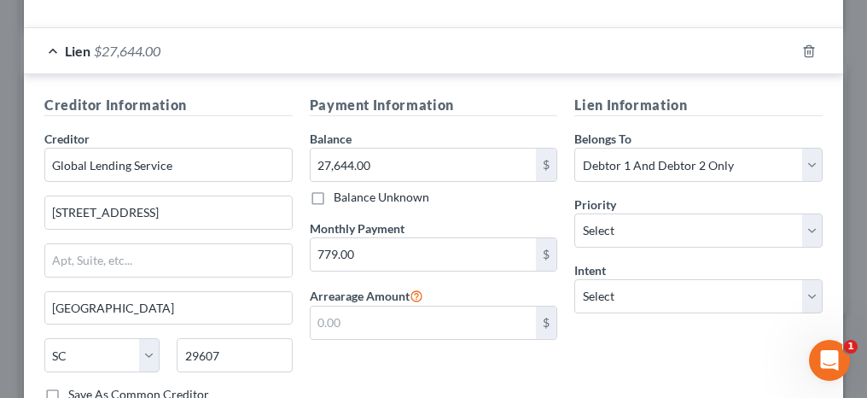
click at [626, 195] on div "Priority * Select 1st 2nd 3rd 4th 5th 6th 7th 8th 9th 10th 11th 12th 13th 14th …" at bounding box center [698, 221] width 248 height 52
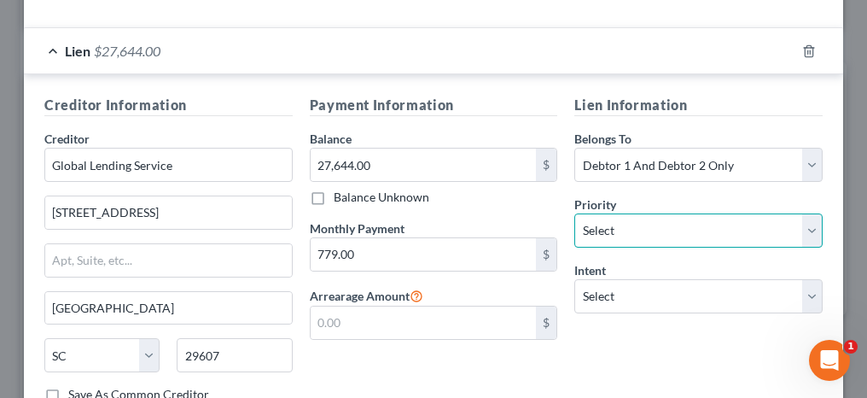
click at [619, 213] on select "Select 1st 2nd 3rd 4th 5th 6th 7th 8th 9th 10th 11th 12th 13th 14th 15th 16th 1…" at bounding box center [698, 230] width 248 height 34
select select "0"
click at [574, 213] on select "Select 1st 2nd 3rd 4th 5th 6th 7th 8th 9th 10th 11th 12th 13th 14th 15th 16th 1…" at bounding box center [698, 230] width 248 height 34
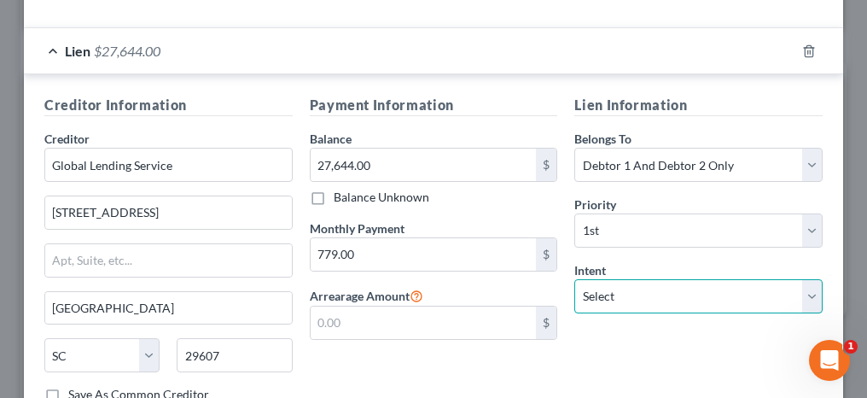
click at [592, 279] on select "Select Surrender Redeem Reaffirm Avoid Other" at bounding box center [698, 296] width 248 height 34
select select "2"
click at [574, 279] on select "Select Surrender Redeem Reaffirm Avoid Other" at bounding box center [698, 296] width 248 height 34
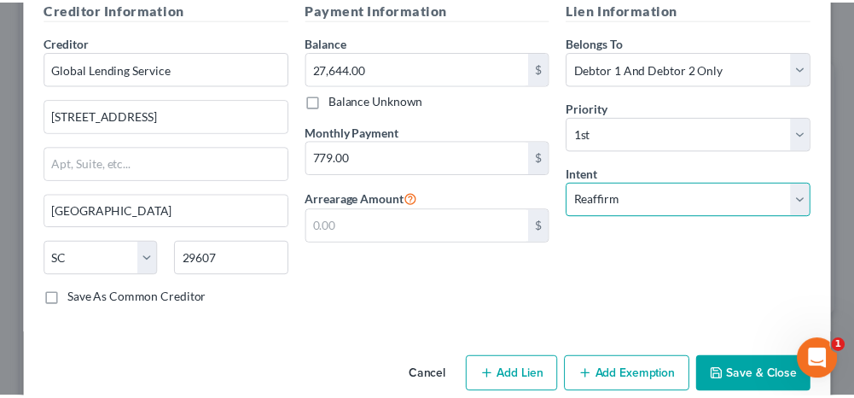
scroll to position [526, 0]
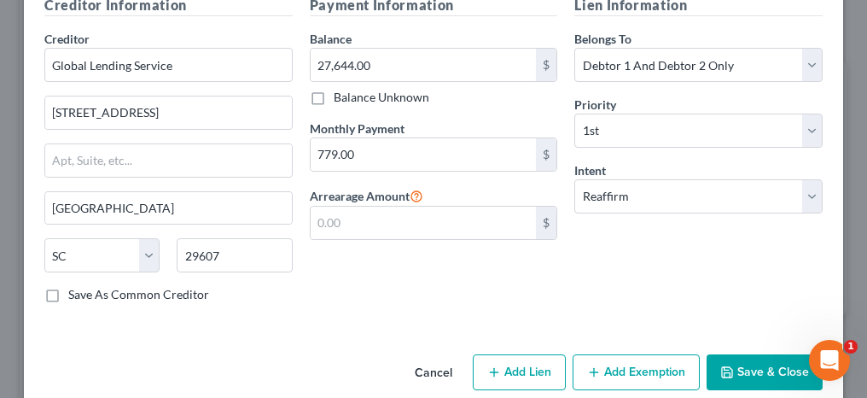
click at [759, 354] on button "Save & Close" at bounding box center [764, 372] width 116 height 36
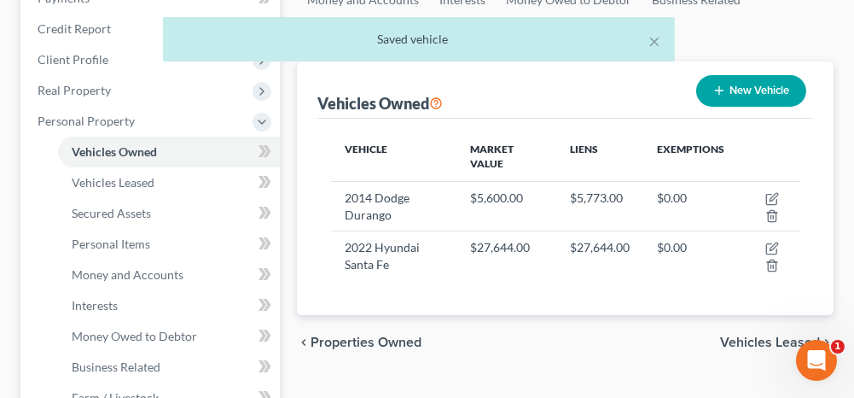
click at [764, 338] on span "Vehicles Leased" at bounding box center [770, 342] width 100 height 14
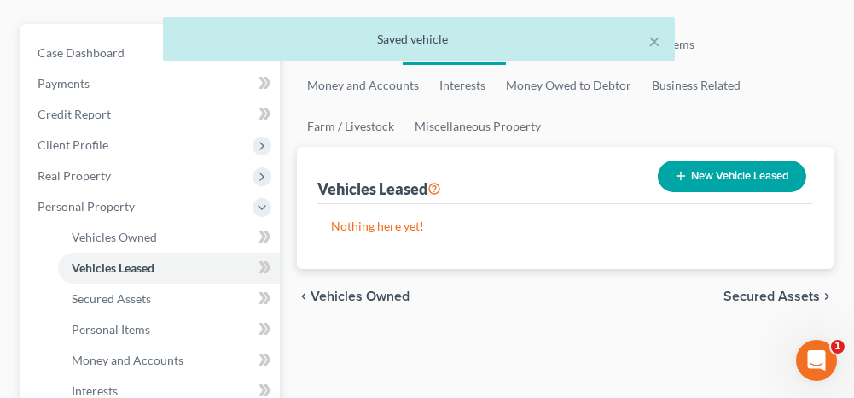
click at [744, 297] on span "Secured Assets" at bounding box center [772, 296] width 96 height 14
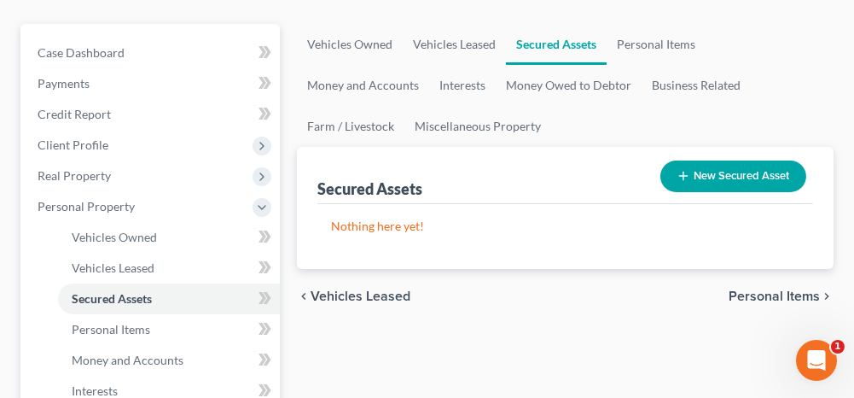
click at [751, 294] on span "Personal Items" at bounding box center [774, 296] width 91 height 14
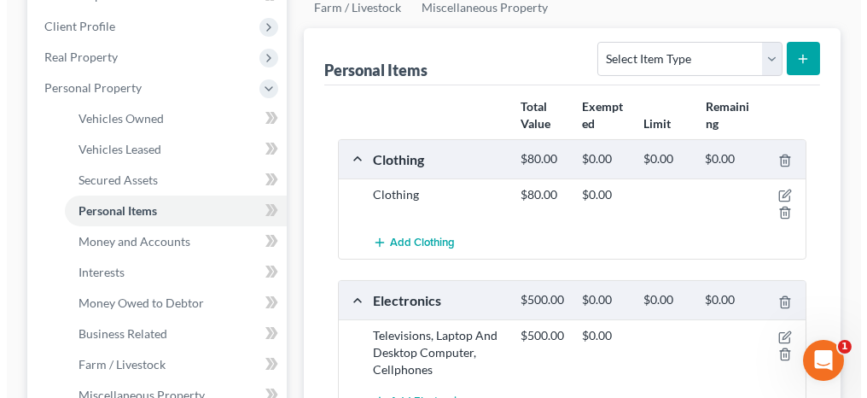
scroll to position [256, 0]
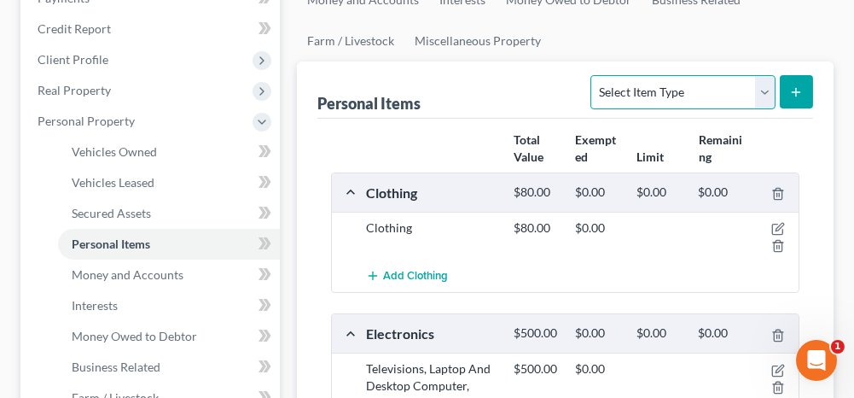
click at [659, 83] on select "Select Item Type Clothing Collectibles Of Value Electronics Firearms Household …" at bounding box center [682, 92] width 184 height 34
select select "clothing"
click at [594, 75] on select "Select Item Type Clothing Collectibles Of Value Electronics Firearms Household …" at bounding box center [682, 92] width 184 height 34
click at [793, 92] on line "submit" at bounding box center [797, 92] width 8 height 0
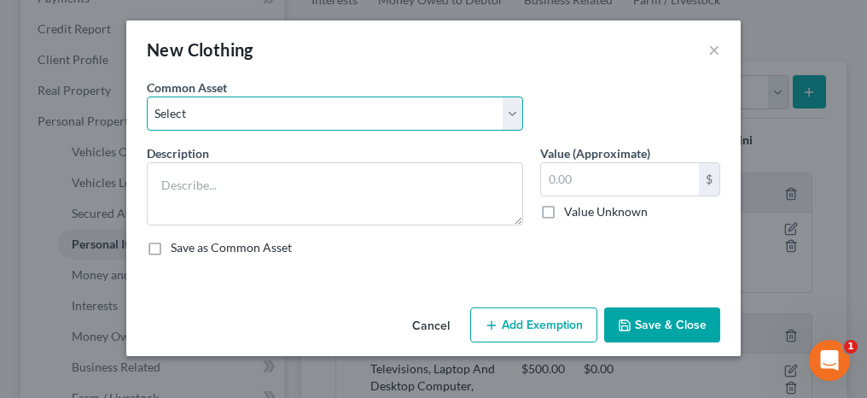
drag, startPoint x: 370, startPoint y: 113, endPoint x: 360, endPoint y: 131, distance: 20.6
click at [370, 113] on select "Select Clothing Clothing Miscellaneous Clothing" at bounding box center [335, 113] width 376 height 34
select select "2"
click at [147, 96] on select "Select Clothing Clothing Miscellaneous Clothing" at bounding box center [335, 113] width 376 height 34
type textarea "Miscellaneous Clothing"
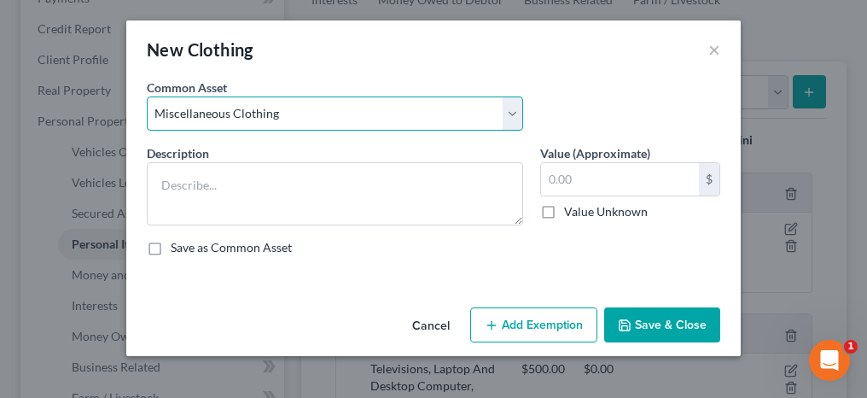
type input "150.00"
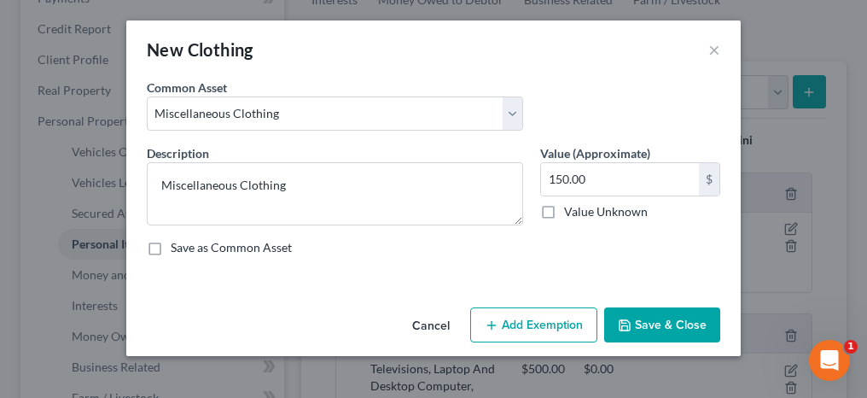
click at [532, 317] on button "Add Exemption" at bounding box center [533, 325] width 127 height 36
select select "2"
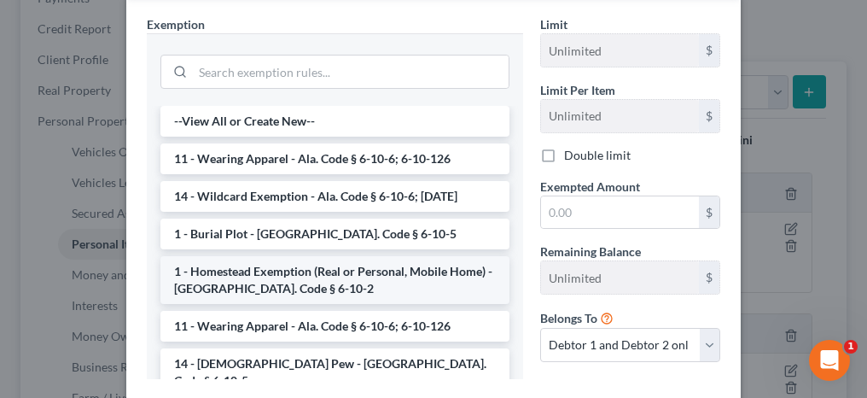
scroll to position [341, 0]
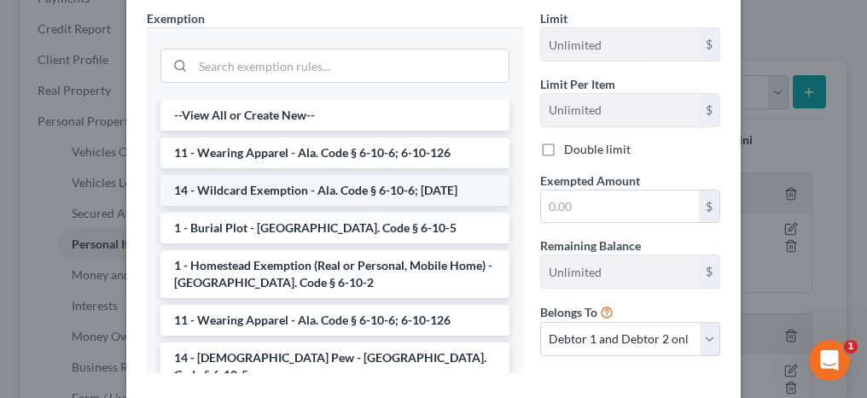
click at [291, 188] on li "14 - Wildcard Exemption - Ala. Code § 6-10-6; [DATE]" at bounding box center [334, 190] width 349 height 31
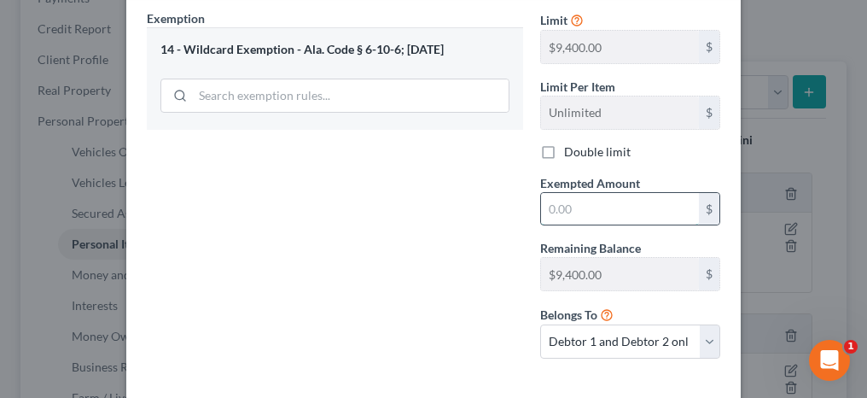
click at [561, 201] on input "text" at bounding box center [620, 209] width 158 height 32
type input "150"
click at [478, 230] on div "Exemption Set must be selected for CA. Exemption * 14 - Wildcard Exemption - Al…" at bounding box center [334, 190] width 393 height 363
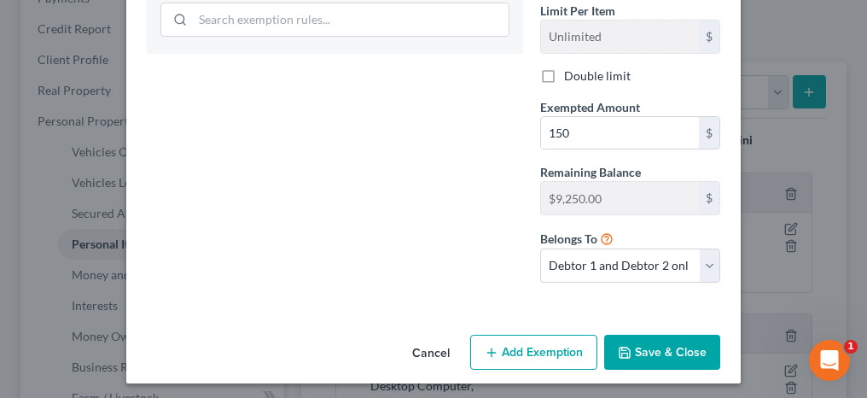
click at [669, 346] on button "Save & Close" at bounding box center [662, 352] width 116 height 36
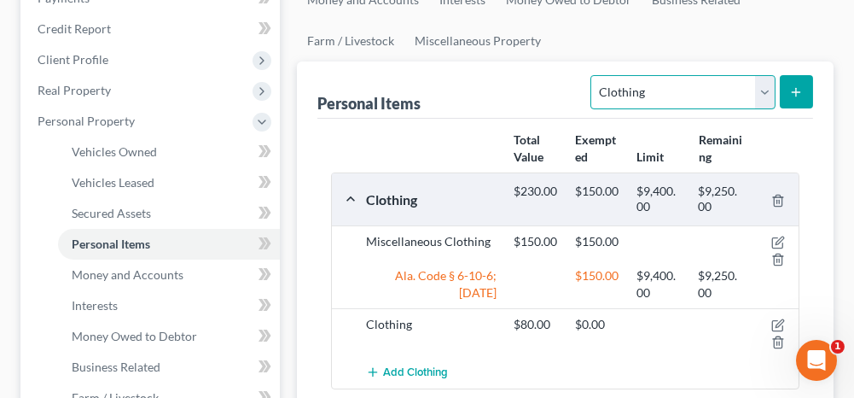
drag, startPoint x: 661, startPoint y: 95, endPoint x: 643, endPoint y: 103, distance: 19.8
click at [661, 95] on select "Select Item Type Clothing Collectibles Of Value Electronics Firearms Household …" at bounding box center [682, 92] width 184 height 34
select select "electronics"
click at [594, 75] on select "Select Item Type Clothing Collectibles Of Value Electronics Firearms Household …" at bounding box center [682, 92] width 184 height 34
click at [800, 90] on icon "submit" at bounding box center [796, 92] width 14 height 14
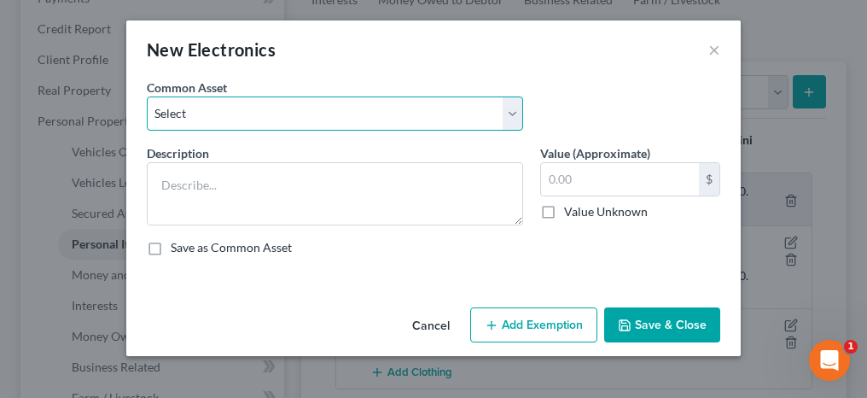
drag, startPoint x: 350, startPoint y: 115, endPoint x: 341, endPoint y: 130, distance: 16.8
click at [350, 115] on select "Select Misc. Electronics Misc. Electronics Television, Miscellaneous Electronic…" at bounding box center [335, 113] width 376 height 34
select select "2"
click at [147, 96] on select "Select Misc. Electronics Misc. Electronics Television, Miscellaneous Electronic…" at bounding box center [335, 113] width 376 height 34
type textarea "Television, Miscellaneous Electronics"
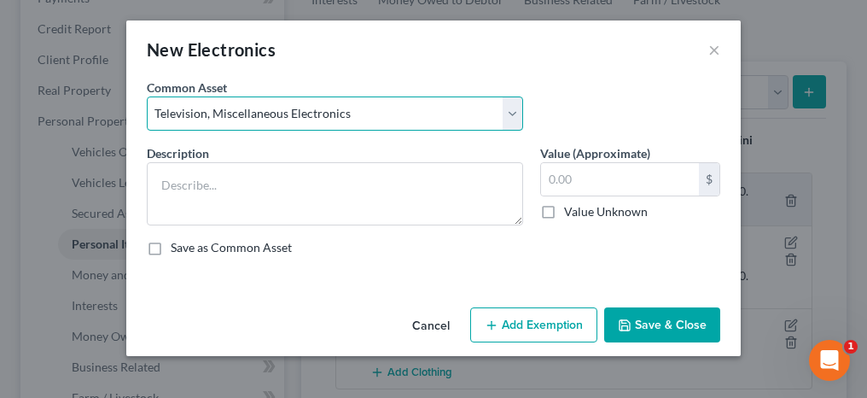
type input "500.00"
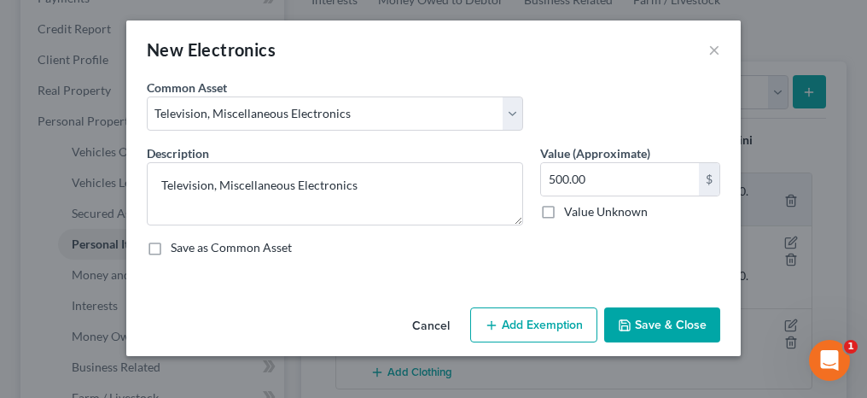
click at [513, 322] on button "Add Exemption" at bounding box center [533, 325] width 127 height 36
select select "2"
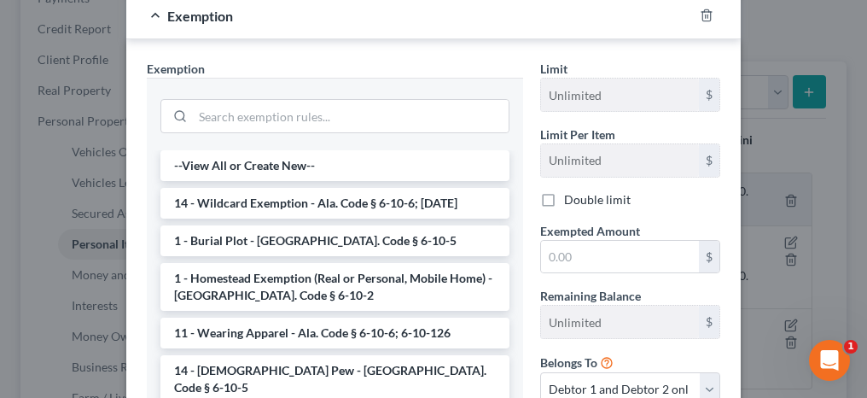
scroll to position [341, 0]
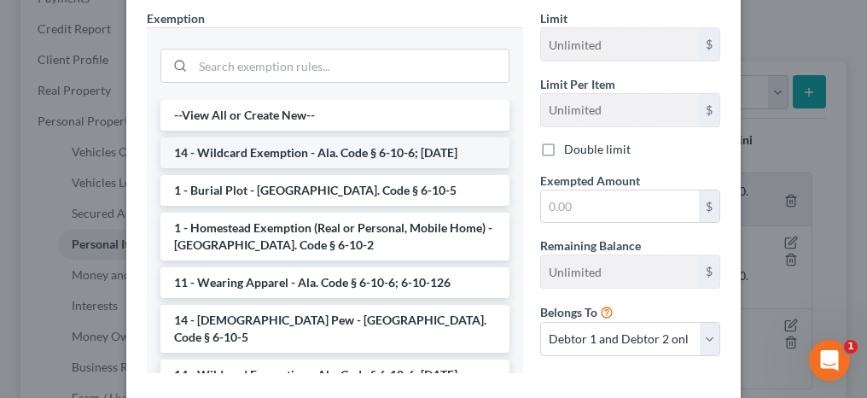
click at [301, 154] on li "14 - Wildcard Exemption - Ala. Code § 6-10-6; [DATE]" at bounding box center [334, 152] width 349 height 31
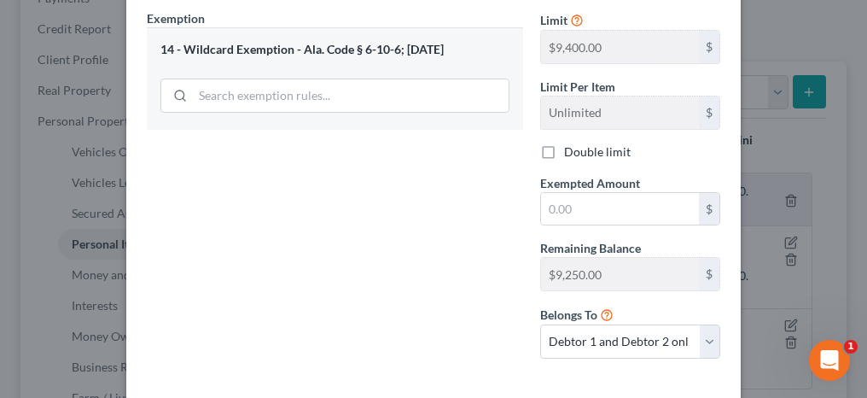
click at [564, 147] on label "Double limit" at bounding box center [597, 151] width 67 height 17
click at [571, 147] on input "Double limit" at bounding box center [576, 148] width 11 height 11
checkbox input "true"
click at [560, 206] on input "text" at bounding box center [620, 209] width 158 height 32
type input "500"
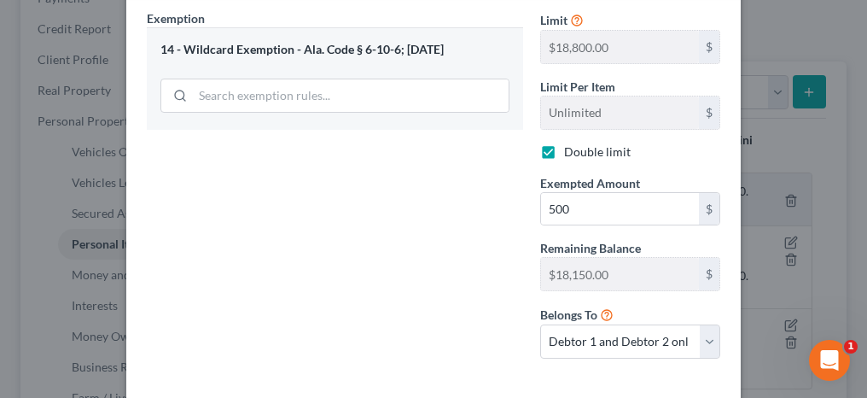
click at [497, 271] on div "Exemption Set must be selected for CA. Exemption * 14 - Wildcard Exemption - Al…" at bounding box center [334, 190] width 393 height 363
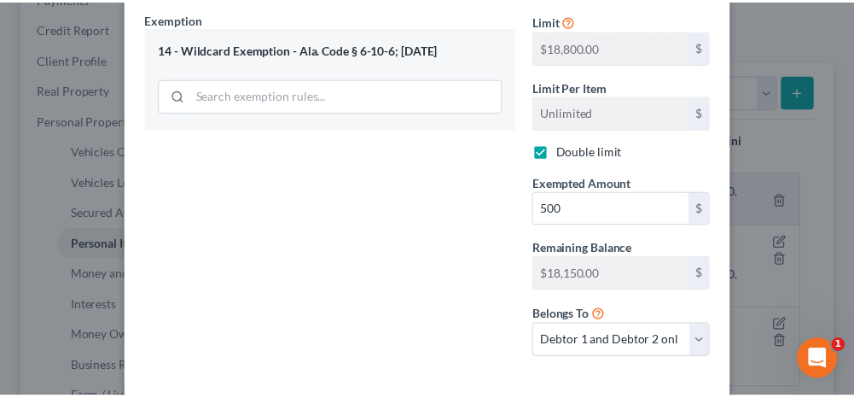
scroll to position [417, 0]
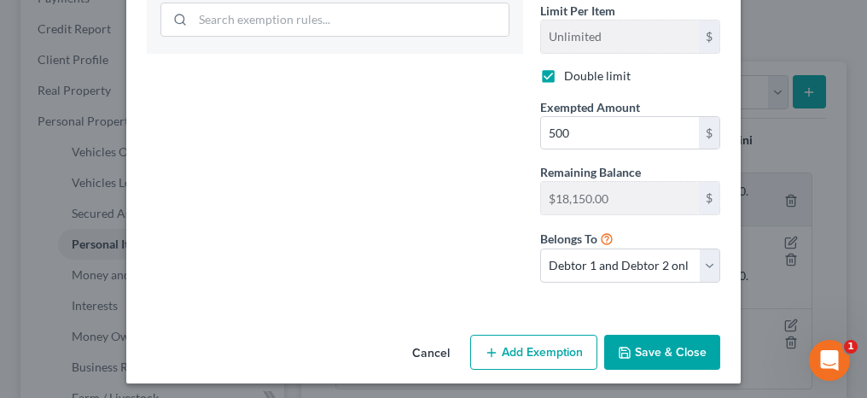
click at [674, 354] on button "Save & Close" at bounding box center [662, 352] width 116 height 36
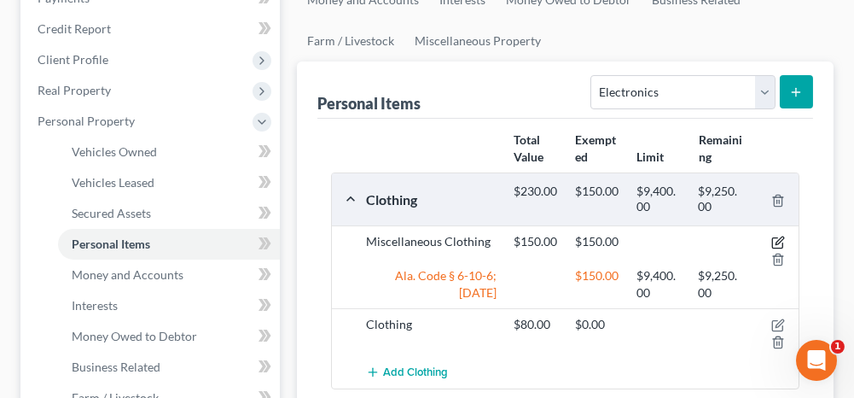
click at [779, 237] on icon "button" at bounding box center [780, 241] width 8 height 8
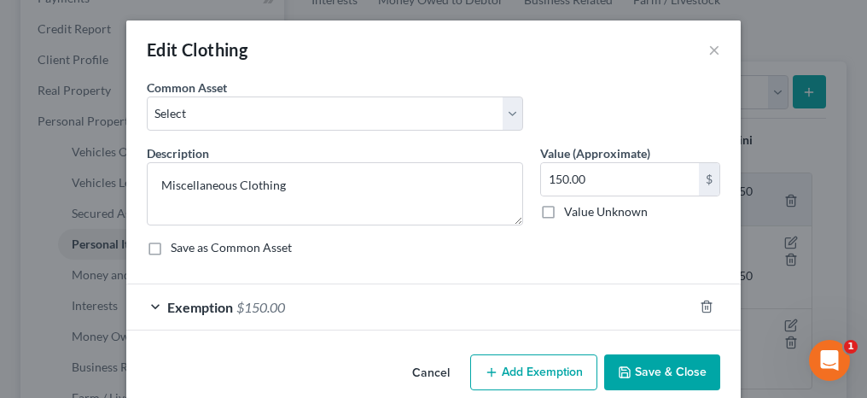
click at [645, 360] on button "Save & Close" at bounding box center [662, 372] width 116 height 36
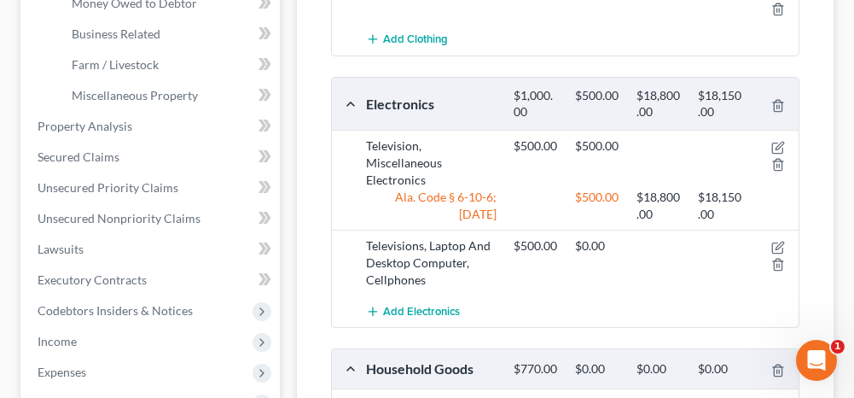
scroll to position [597, 0]
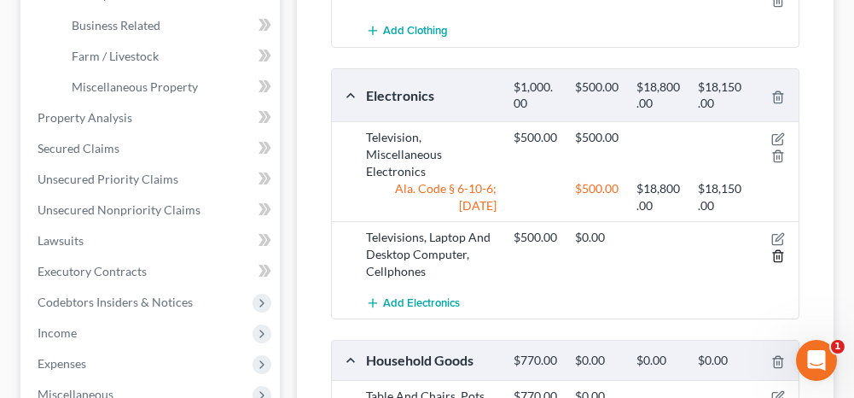
click at [778, 251] on icon "button" at bounding box center [778, 256] width 14 height 14
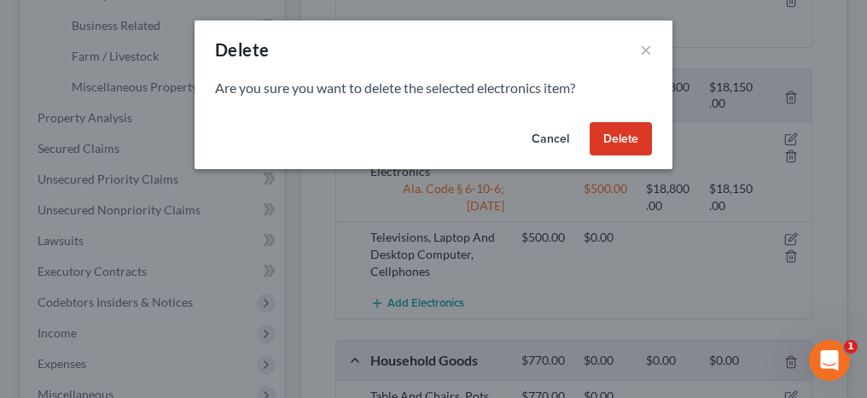
click at [623, 142] on button "Delete" at bounding box center [621, 139] width 62 height 34
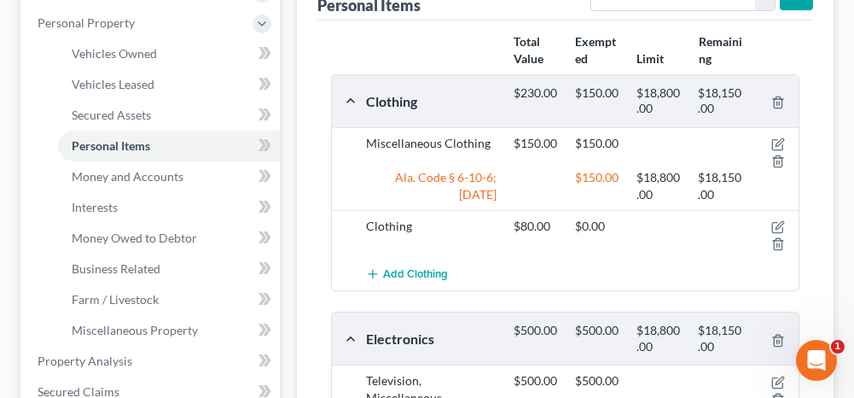
scroll to position [341, 0]
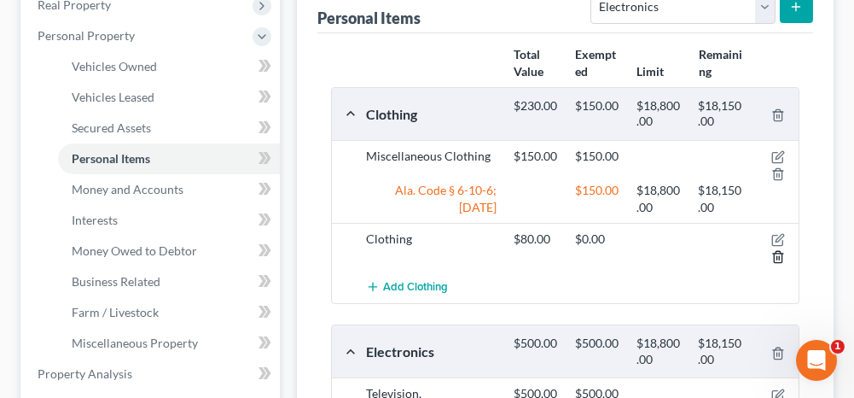
click at [784, 253] on icon "button" at bounding box center [778, 257] width 14 height 14
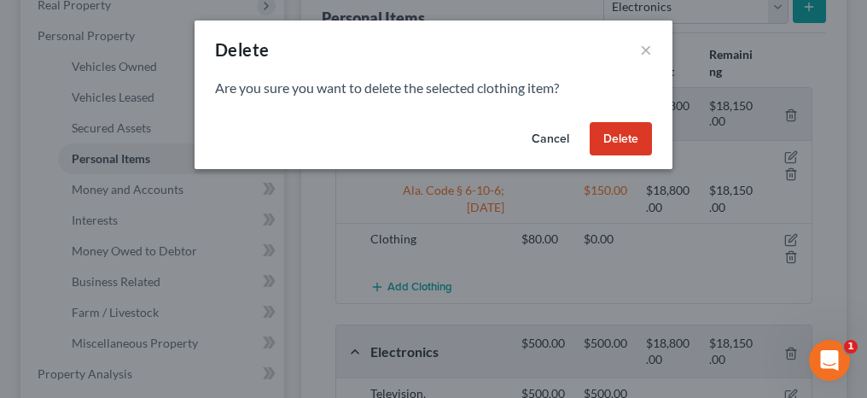
click at [602, 140] on button "Delete" at bounding box center [621, 139] width 62 height 34
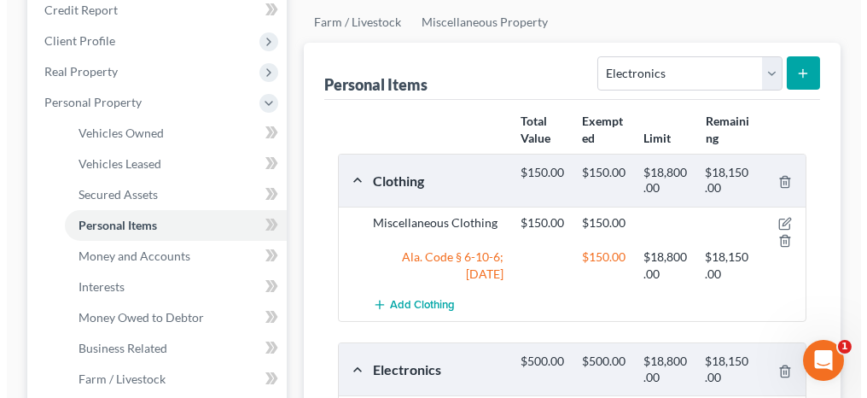
scroll to position [171, 0]
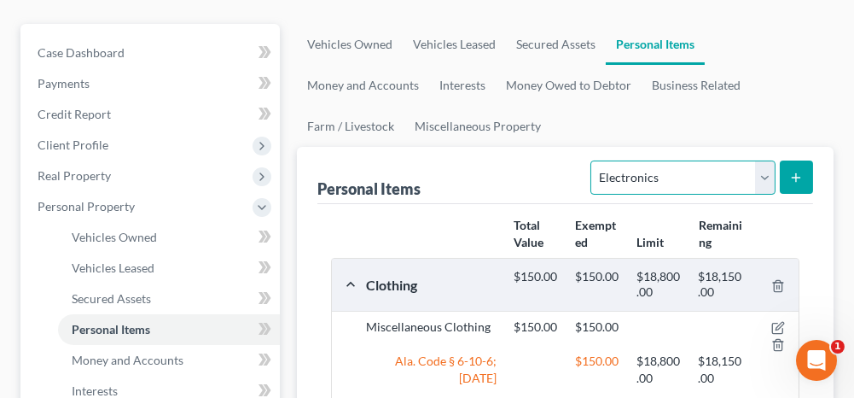
click at [646, 172] on select "Select Item Type Clothing Collectibles Of Value Electronics Firearms Household …" at bounding box center [682, 177] width 184 height 34
select select "household_goods"
click at [594, 160] on select "Select Item Type Clothing Collectibles Of Value Electronics Firearms Household …" at bounding box center [682, 177] width 184 height 34
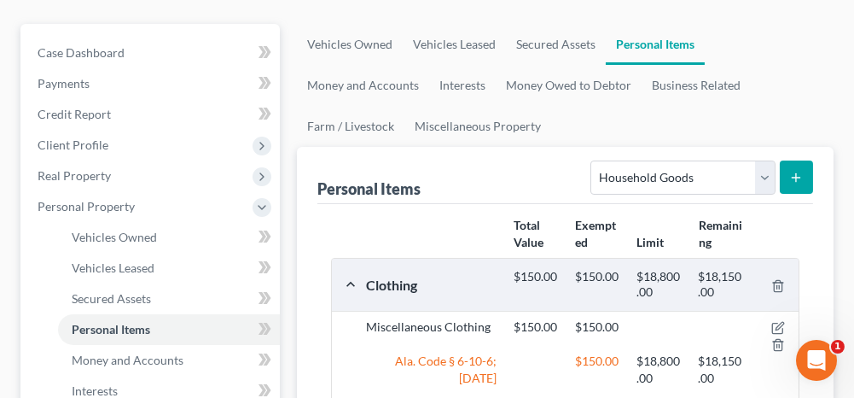
click at [795, 173] on icon "submit" at bounding box center [796, 178] width 14 height 14
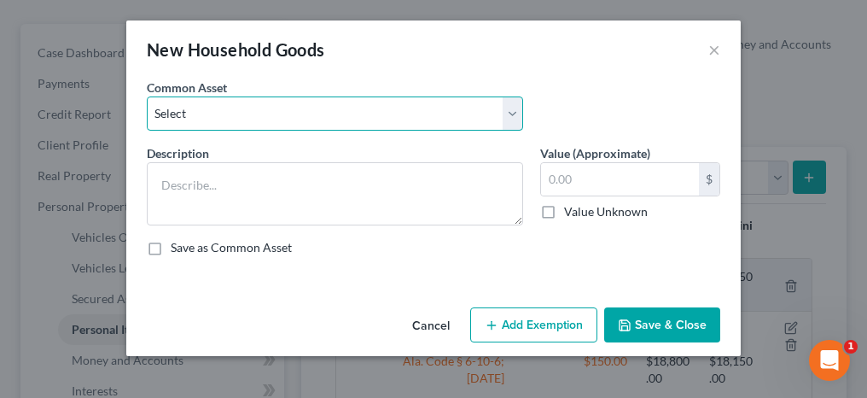
drag, startPoint x: 358, startPoint y: 110, endPoint x: 345, endPoint y: 131, distance: 25.3
click at [358, 110] on select "Select Household Goods and Furnishings Household Goods and Furnishings" at bounding box center [335, 113] width 376 height 34
select select "1"
click at [147, 96] on select "Select Household Goods and Furnishings Household Goods and Furnishings" at bounding box center [335, 113] width 376 height 34
type textarea "Household Goods and Furnishings"
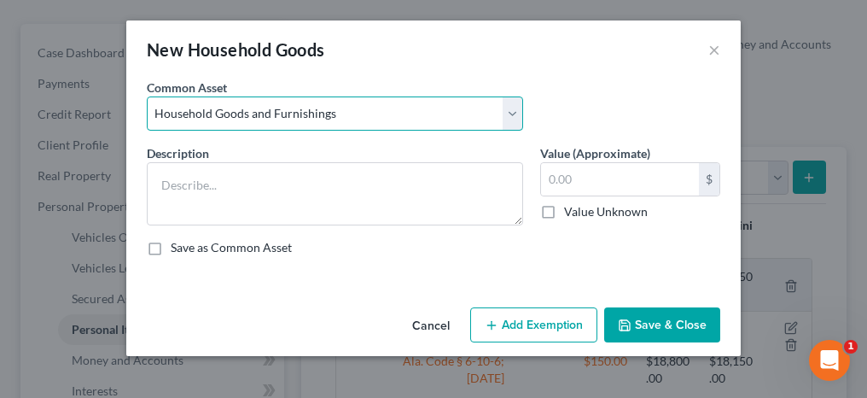
type input "650.00"
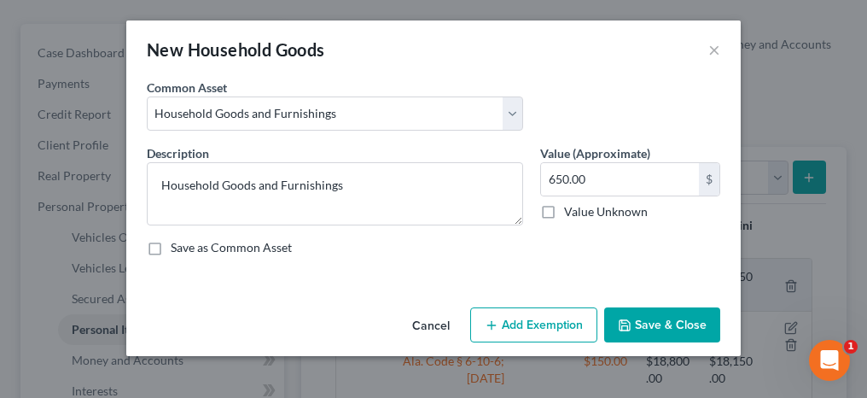
click at [534, 323] on button "Add Exemption" at bounding box center [533, 325] width 127 height 36
select select "2"
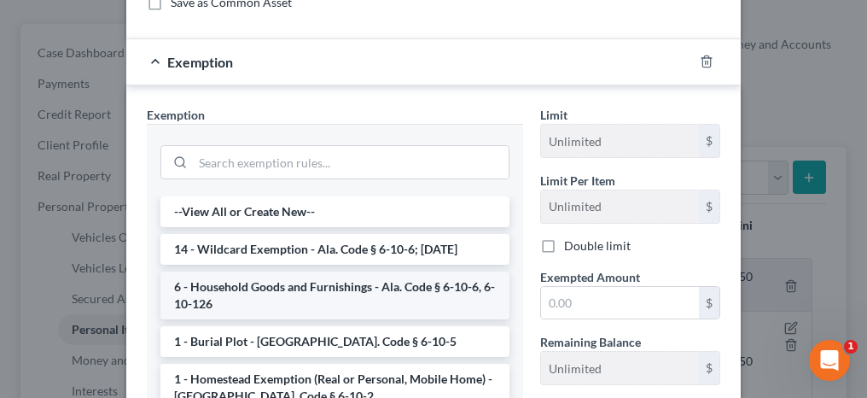
scroll to position [256, 0]
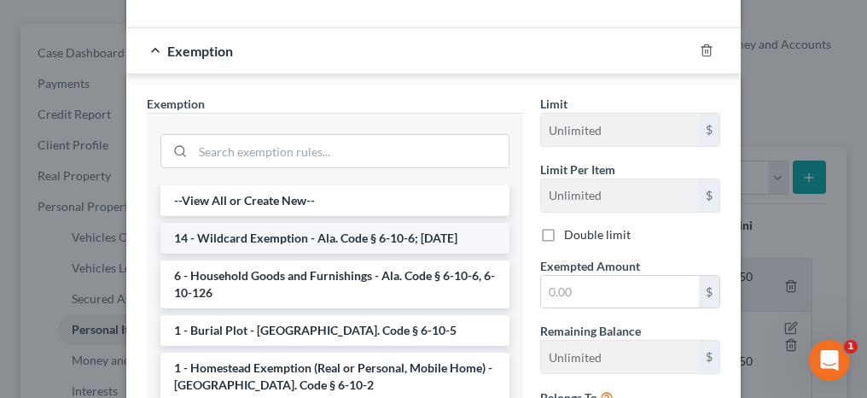
click at [288, 229] on li "14 - Wildcard Exemption - Ala. Code § 6-10-6; [DATE]" at bounding box center [334, 238] width 349 height 31
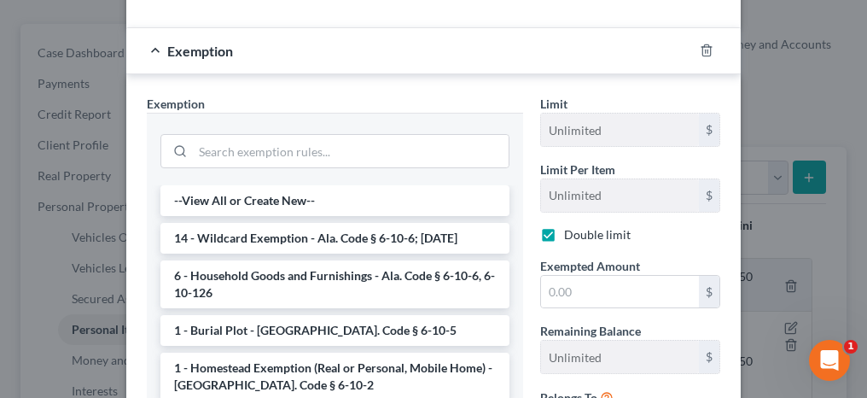
checkbox input "true"
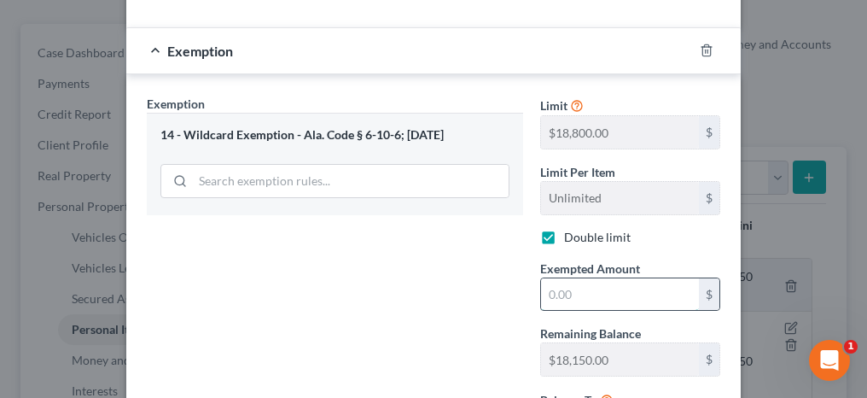
click at [578, 300] on input "text" at bounding box center [620, 294] width 158 height 32
type input "650"
click at [454, 283] on div "Exemption Set must be selected for CA. Exemption * 14 - Wildcard Exemption - Al…" at bounding box center [334, 276] width 393 height 363
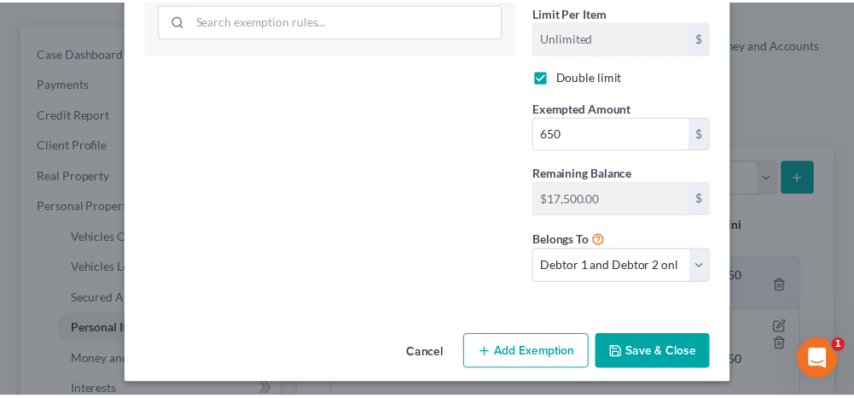
scroll to position [417, 0]
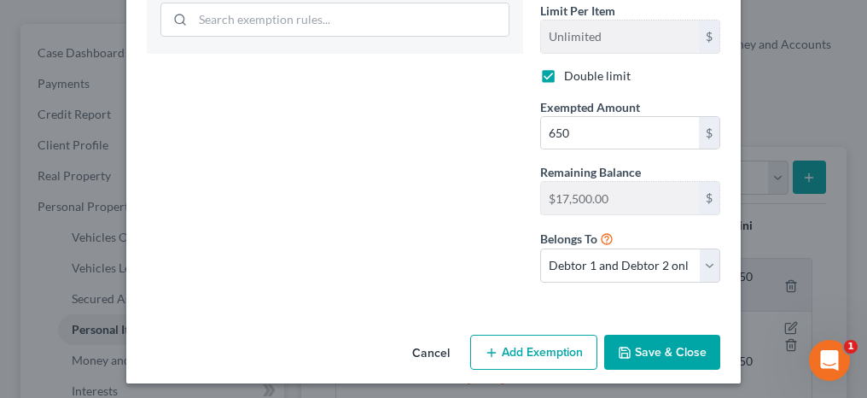
click at [676, 356] on button "Save & Close" at bounding box center [662, 352] width 116 height 36
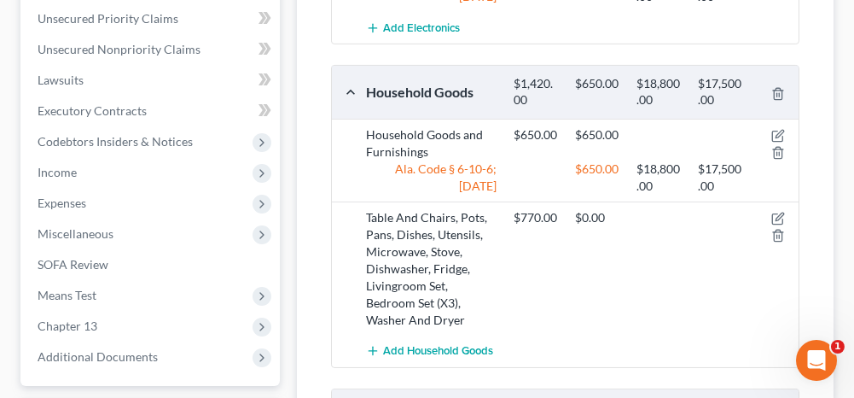
scroll to position [768, 0]
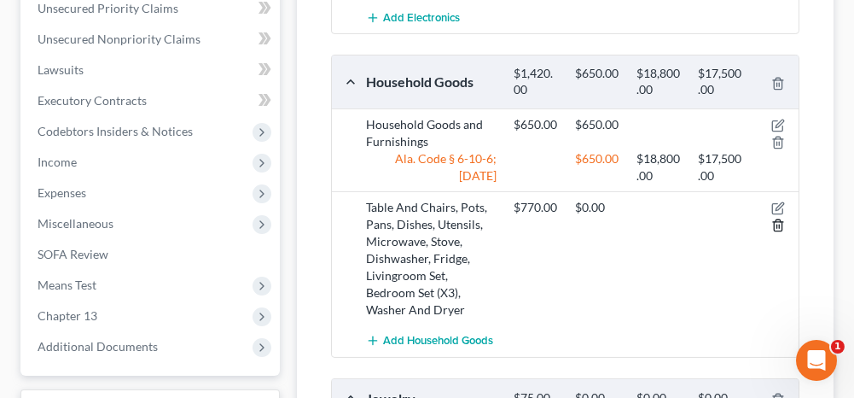
click at [778, 220] on icon "button" at bounding box center [778, 225] width 14 height 14
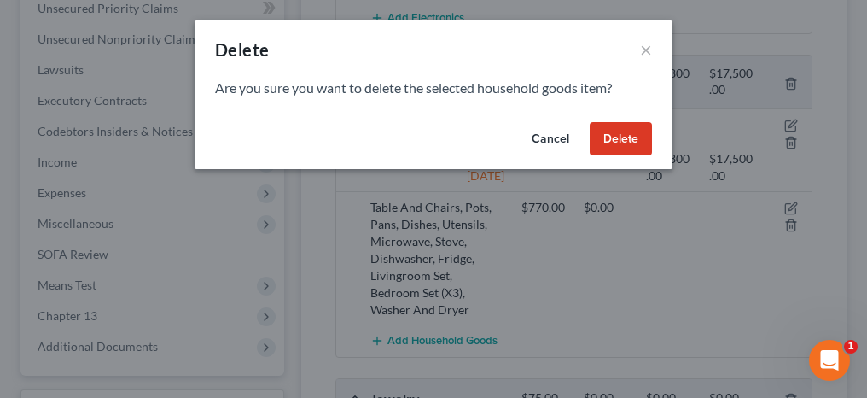
click at [643, 145] on button "Delete" at bounding box center [621, 139] width 62 height 34
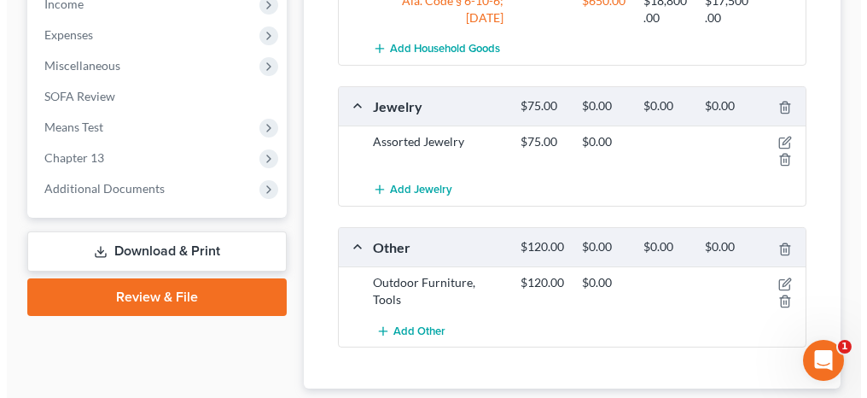
scroll to position [939, 0]
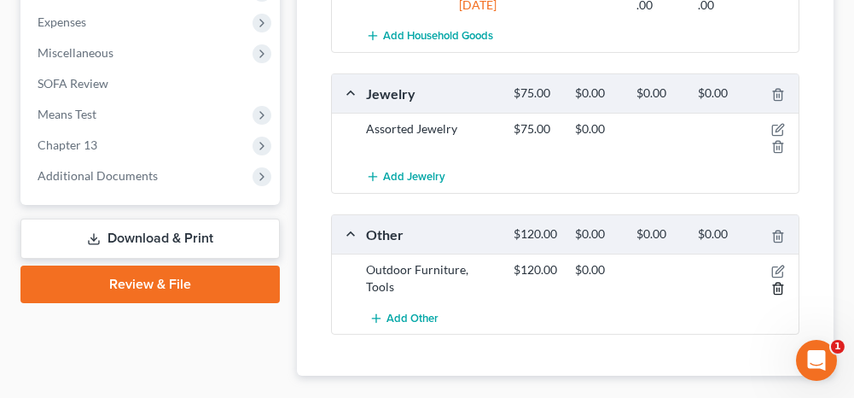
click at [782, 282] on icon "button" at bounding box center [778, 289] width 14 height 14
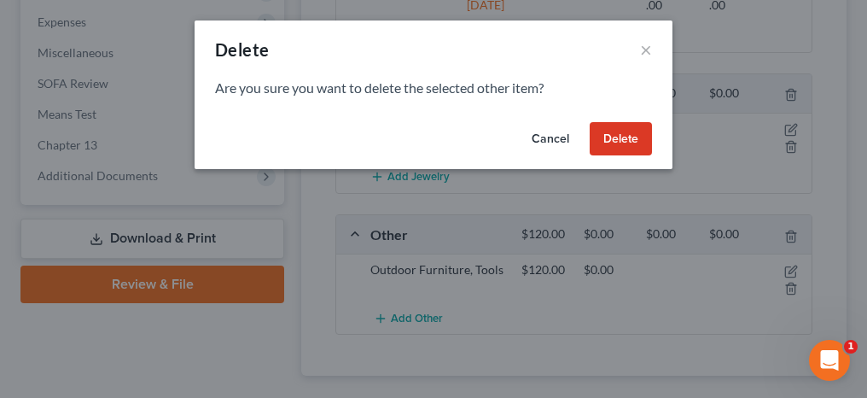
click at [634, 141] on button "Delete" at bounding box center [621, 139] width 62 height 34
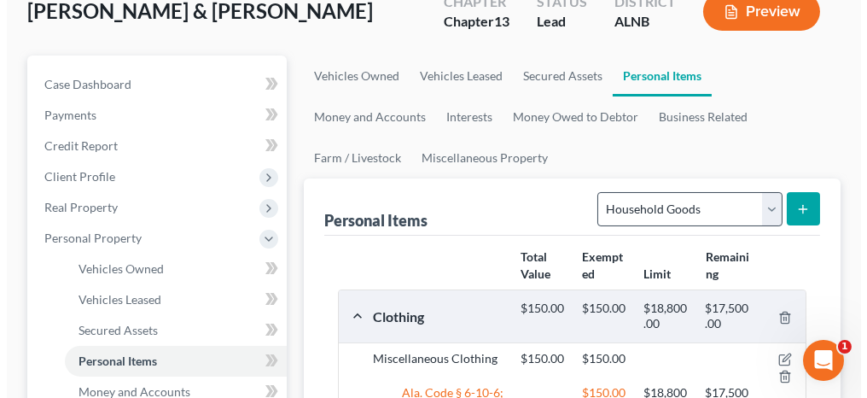
scroll to position [137, 0]
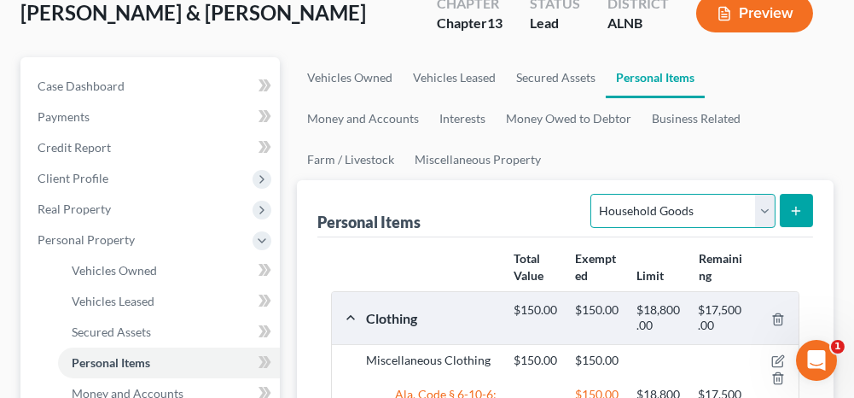
click at [635, 205] on select "Select Item Type Clothing Collectibles Of Value Electronics Firearms Household …" at bounding box center [682, 211] width 184 height 34
select select "jewelry"
click at [594, 194] on select "Select Item Type Clothing Collectibles Of Value Electronics Firearms Household …" at bounding box center [682, 211] width 184 height 34
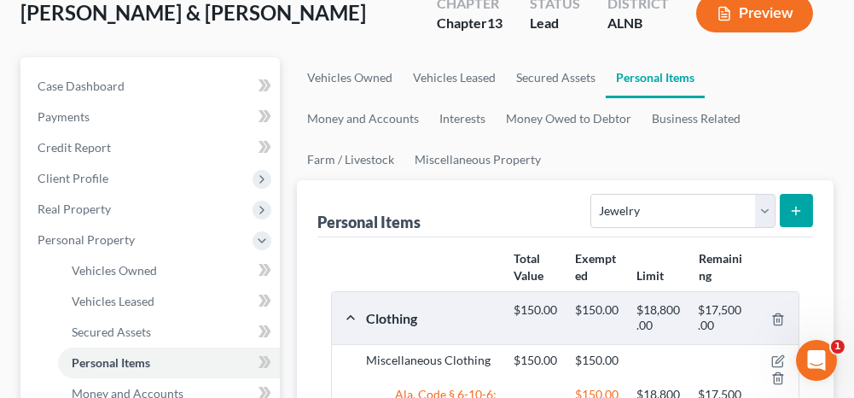
click at [792, 205] on icon "submit" at bounding box center [796, 211] width 14 height 14
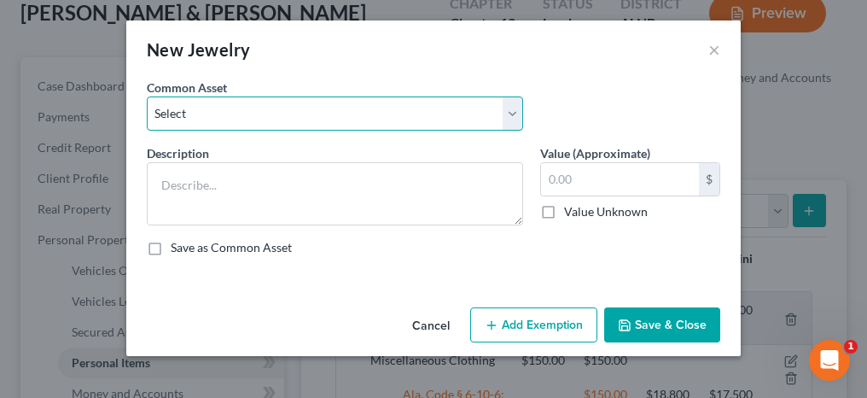
drag, startPoint x: 317, startPoint y: 116, endPoint x: 316, endPoint y: 129, distance: 12.9
click at [317, 116] on select "Select Misc. Jewelry" at bounding box center [335, 113] width 376 height 34
select select "0"
click at [147, 96] on select "Select Misc. Jewelry" at bounding box center [335, 113] width 376 height 34
type textarea "Misc. Jewelry"
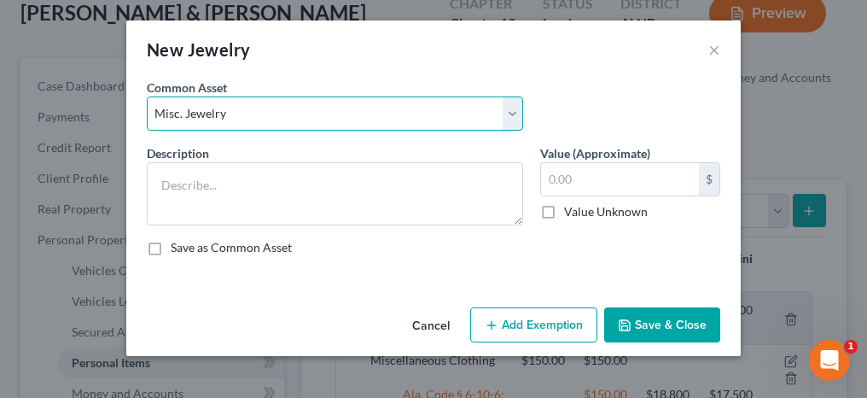
type input "100.00"
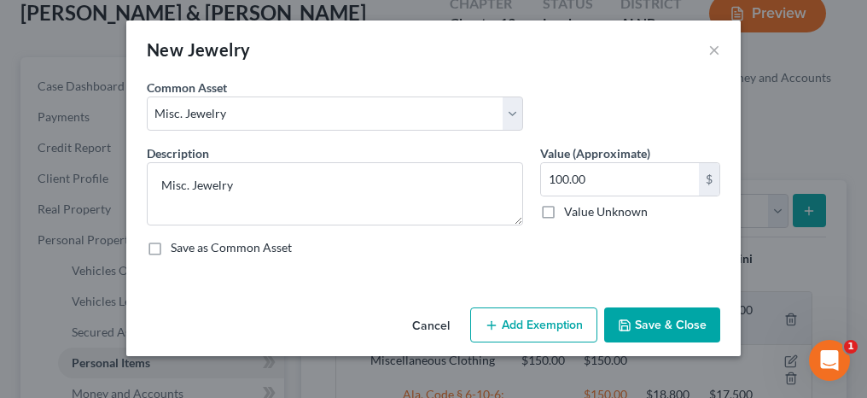
click at [518, 328] on button "Add Exemption" at bounding box center [533, 325] width 127 height 36
select select "2"
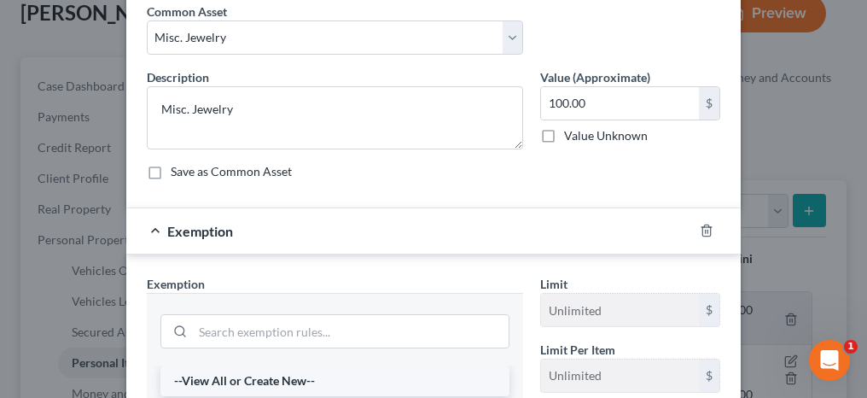
scroll to position [341, 0]
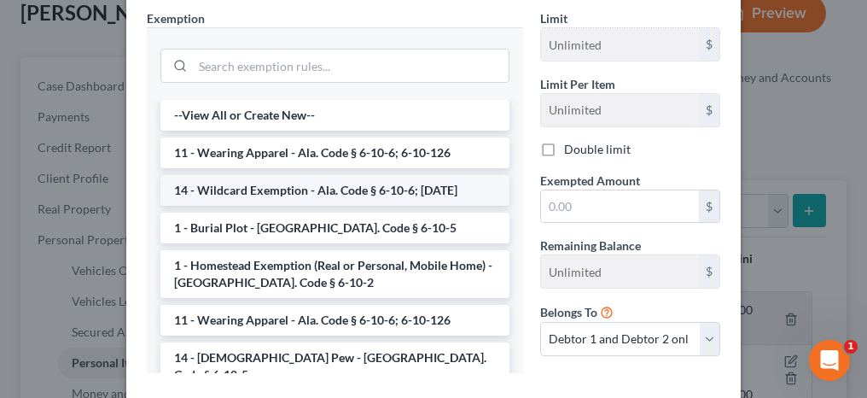
click at [294, 192] on li "14 - Wildcard Exemption - Ala. Code § 6-10-6; [DATE]" at bounding box center [334, 190] width 349 height 31
checkbox input "true"
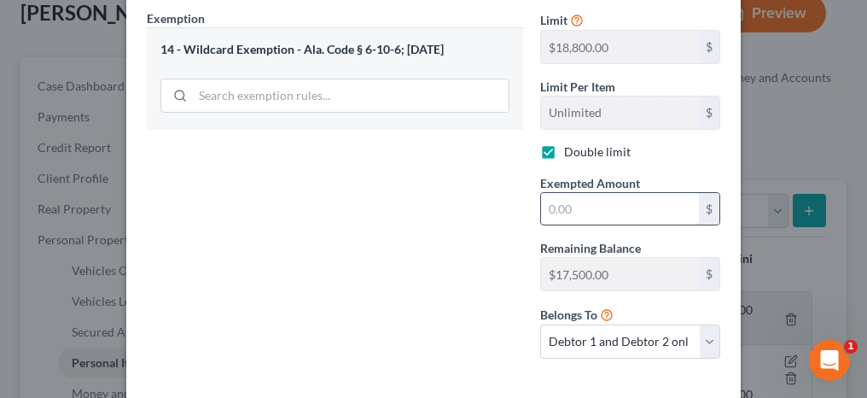
click at [578, 215] on input "text" at bounding box center [620, 209] width 158 height 32
type input "100"
click at [492, 212] on div "Exemption Set must be selected for CA. Exemption * 14 - Wildcard Exemption - Al…" at bounding box center [334, 190] width 393 height 363
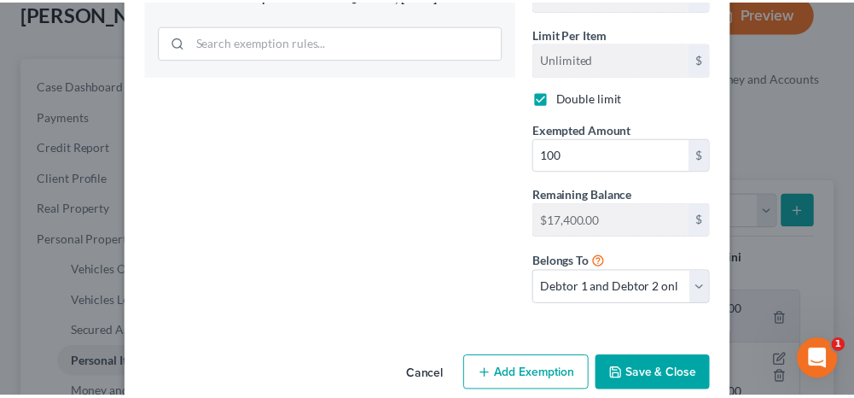
scroll to position [417, 0]
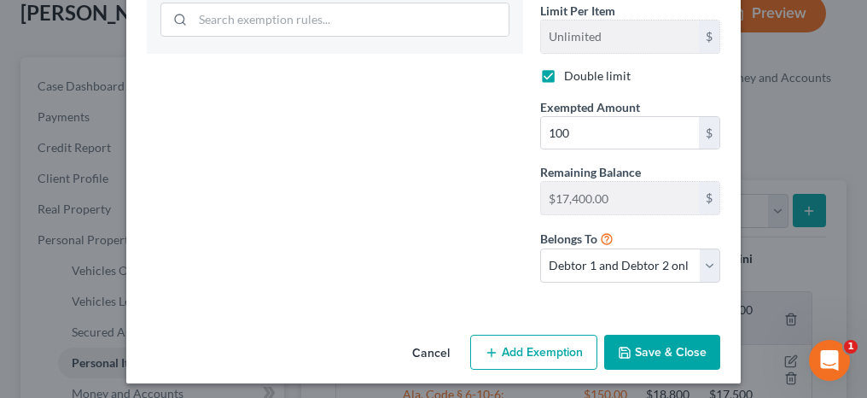
click at [643, 350] on button "Save & Close" at bounding box center [662, 352] width 116 height 36
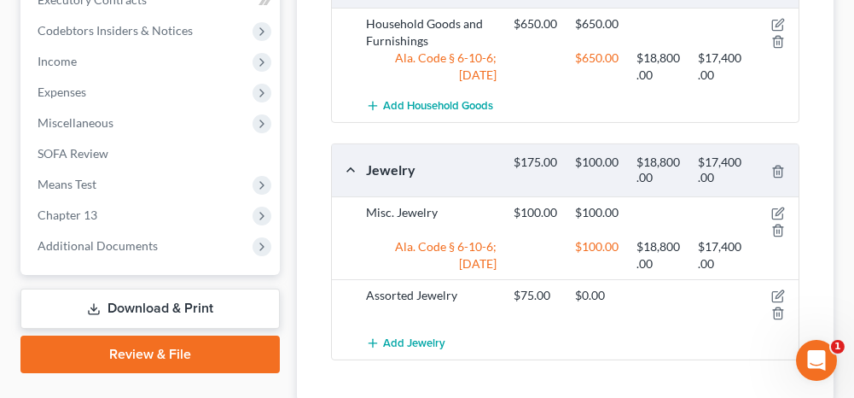
scroll to position [905, 0]
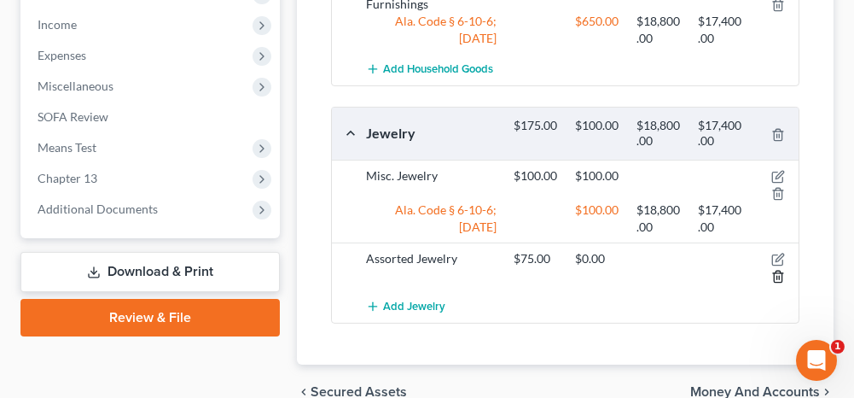
click at [777, 276] on line "button" at bounding box center [777, 277] width 0 height 3
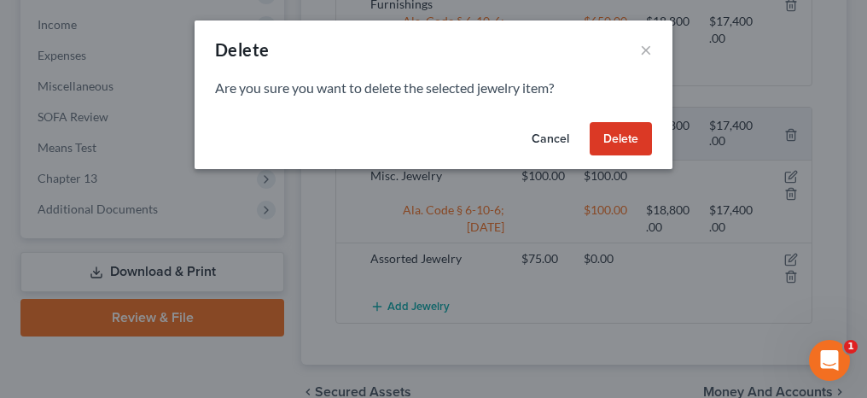
click at [613, 138] on button "Delete" at bounding box center [621, 139] width 62 height 34
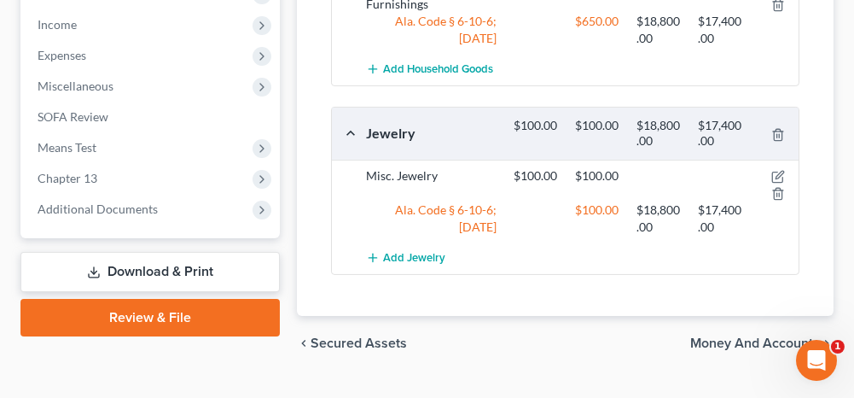
scroll to position [935, 0]
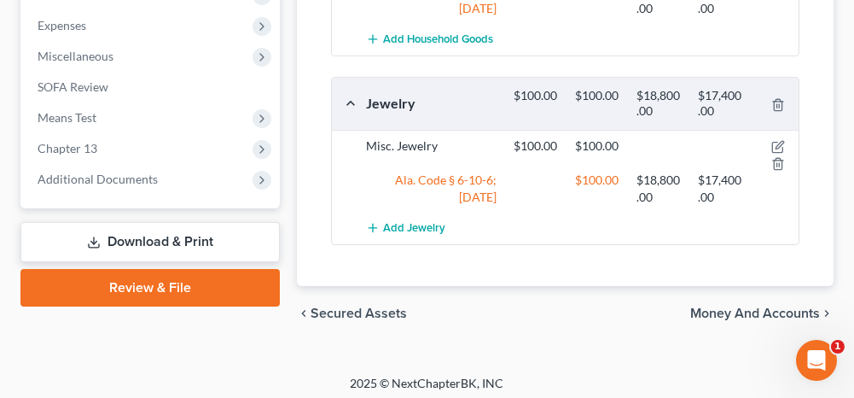
click at [739, 312] on span "Money and Accounts" at bounding box center [755, 313] width 130 height 14
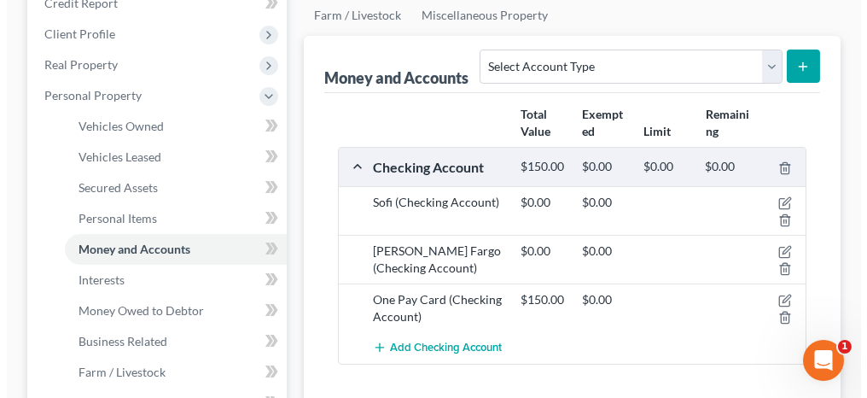
scroll to position [341, 0]
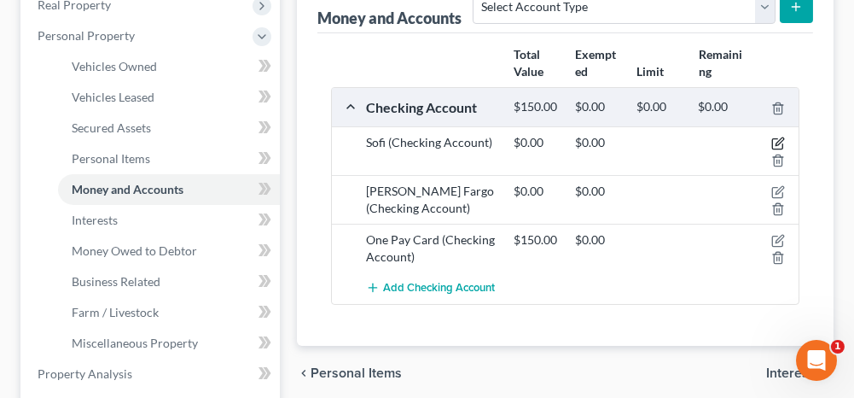
click at [781, 137] on icon "button" at bounding box center [778, 144] width 14 height 14
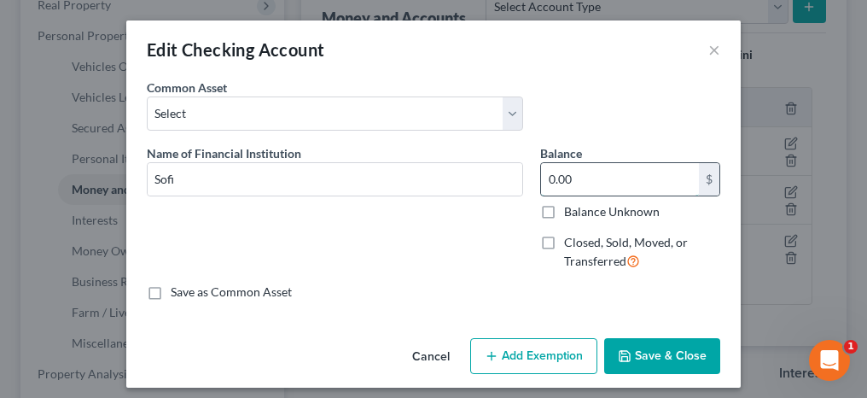
click at [593, 175] on input "0.00" at bounding box center [620, 179] width 158 height 32
type input "5"
click at [509, 360] on button "Add Exemption" at bounding box center [533, 356] width 127 height 36
select select "2"
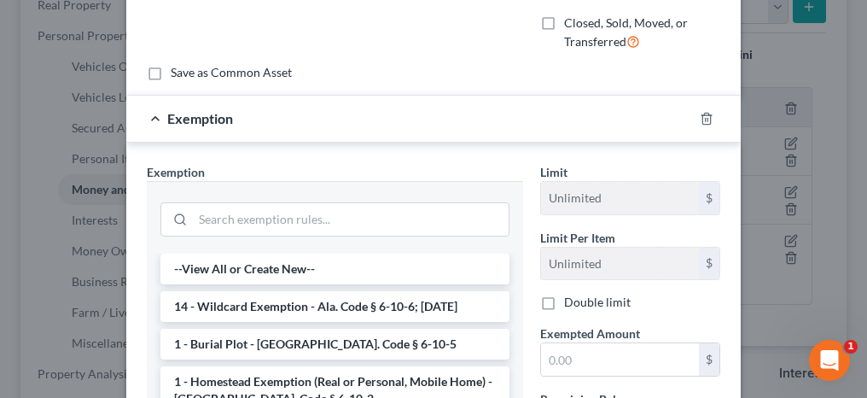
scroll to position [256, 0]
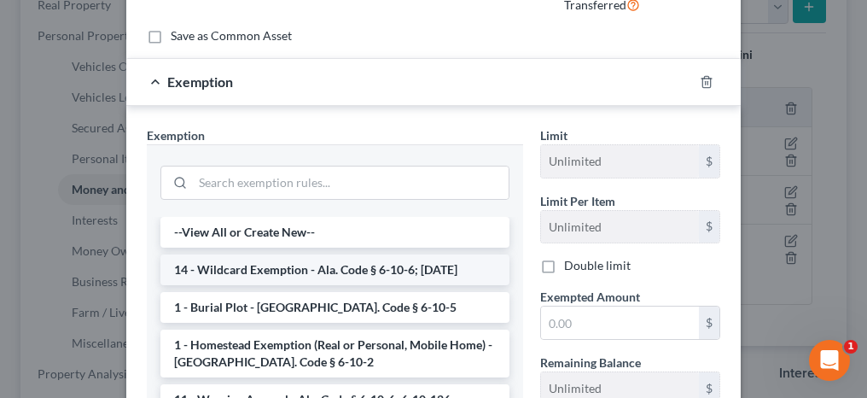
click at [281, 270] on li "14 - Wildcard Exemption - Ala. Code § 6-10-6; [DATE]" at bounding box center [334, 269] width 349 height 31
checkbox input "true"
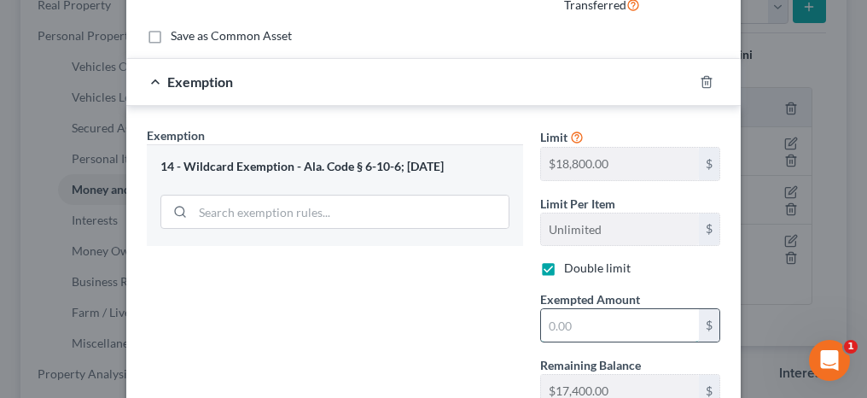
click at [564, 313] on input "text" at bounding box center [620, 325] width 158 height 32
type input "5"
click at [445, 319] on div "Exemption Set must be selected for CA. Exemption * 14 - Wildcard Exemption - Al…" at bounding box center [334, 307] width 393 height 363
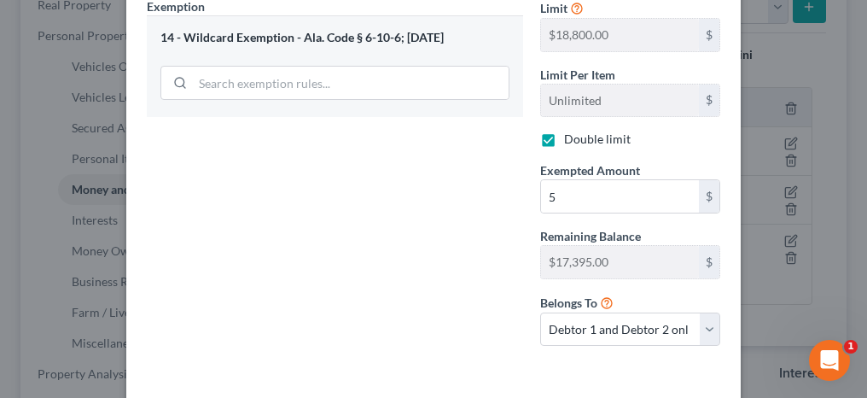
scroll to position [427, 0]
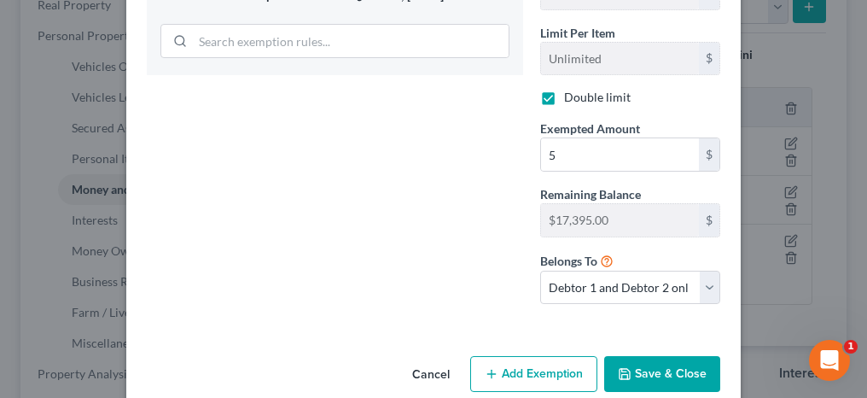
click at [666, 364] on button "Save & Close" at bounding box center [662, 374] width 116 height 36
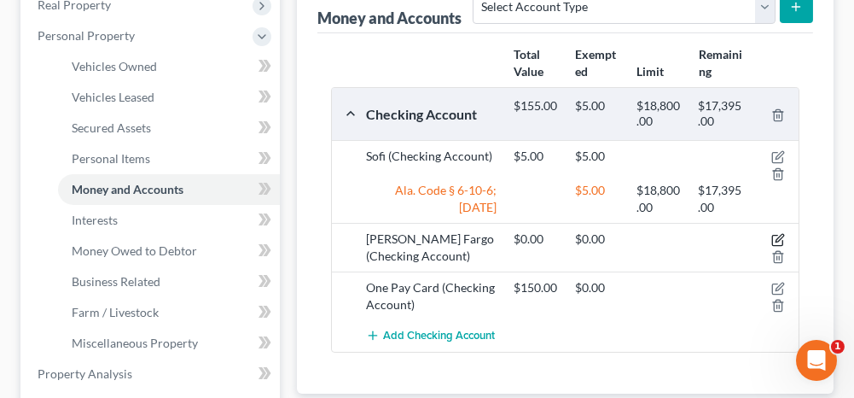
click at [780, 235] on icon "button" at bounding box center [780, 239] width 8 height 8
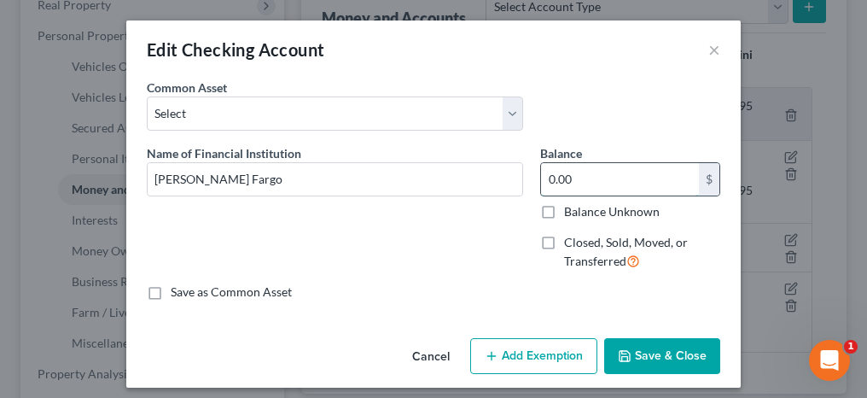
click at [558, 175] on input "0.00" at bounding box center [620, 179] width 158 height 32
type input "5"
click at [509, 354] on button "Add Exemption" at bounding box center [533, 356] width 127 height 36
select select "2"
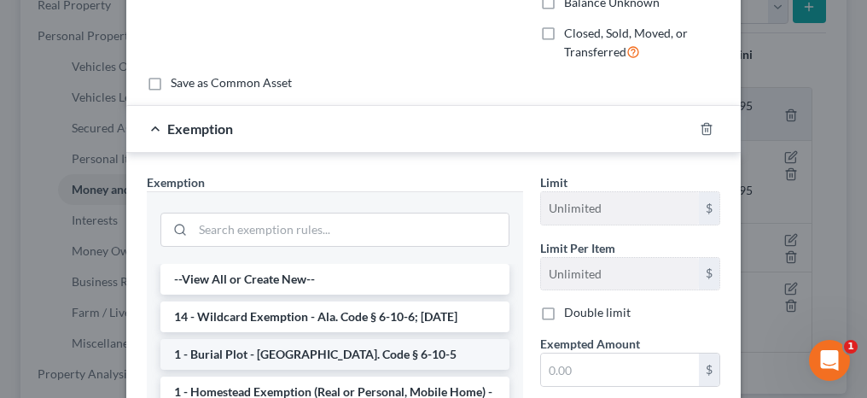
scroll to position [256, 0]
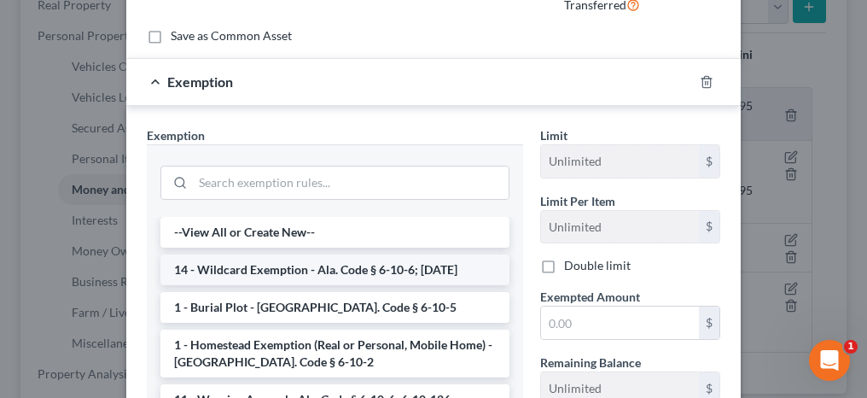
click at [239, 269] on li "14 - Wildcard Exemption - Ala. Code § 6-10-6; [DATE]" at bounding box center [334, 269] width 349 height 31
checkbox input "true"
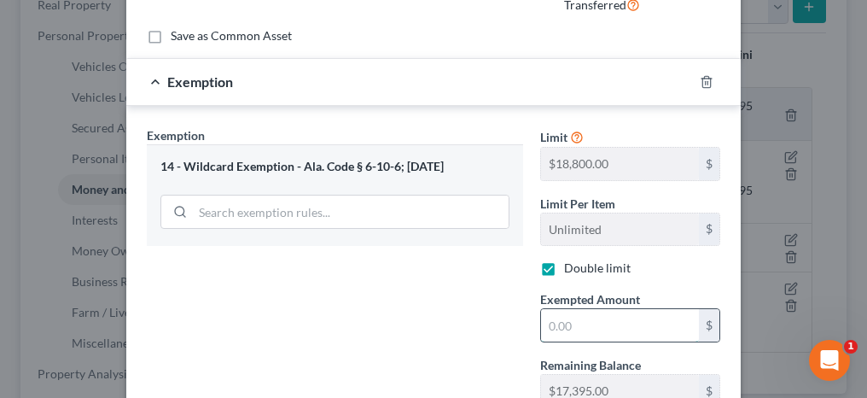
click at [572, 327] on input "text" at bounding box center [620, 325] width 158 height 32
type input "5"
click at [472, 311] on div "Exemption Set must be selected for CA. Exemption * 14 - Wildcard Exemption - Al…" at bounding box center [334, 307] width 393 height 363
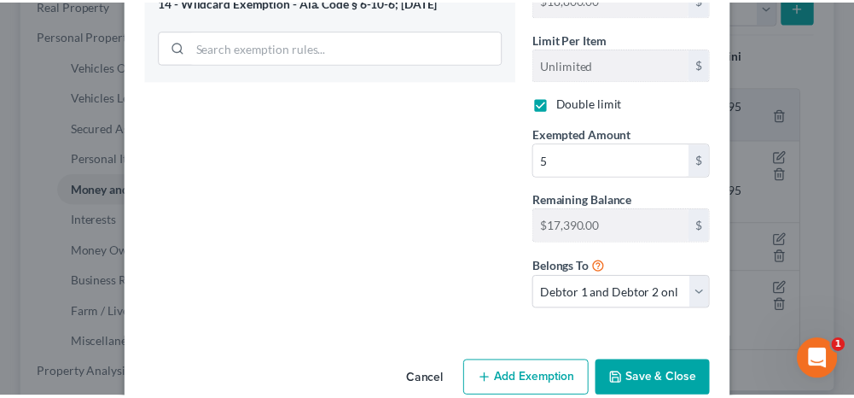
scroll to position [427, 0]
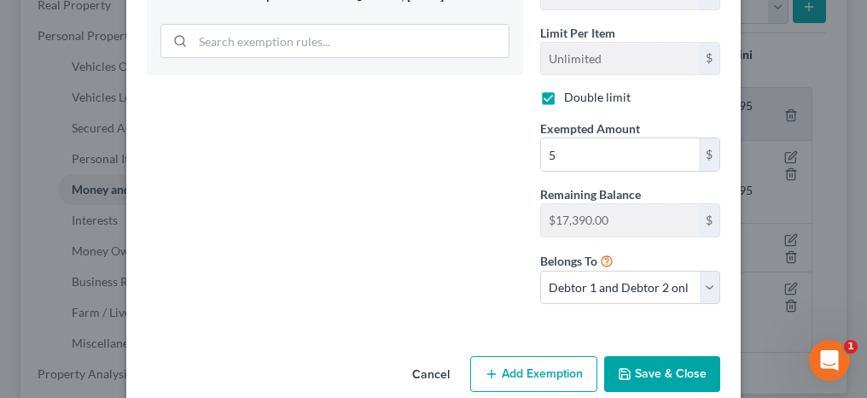
click at [674, 356] on button "Save & Close" at bounding box center [662, 374] width 116 height 36
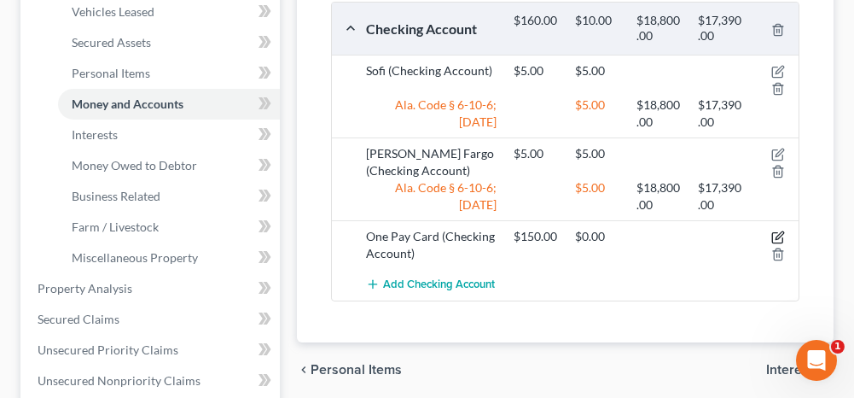
click at [778, 232] on icon "button" at bounding box center [778, 237] width 14 height 14
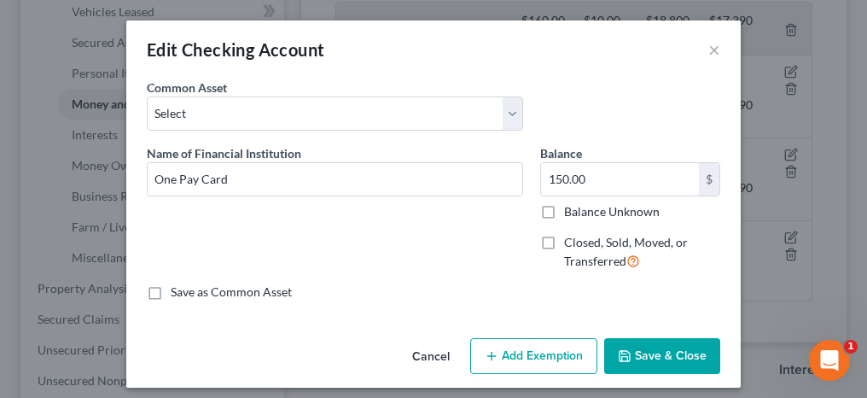
click at [500, 355] on button "Add Exemption" at bounding box center [533, 356] width 127 height 36
select select "2"
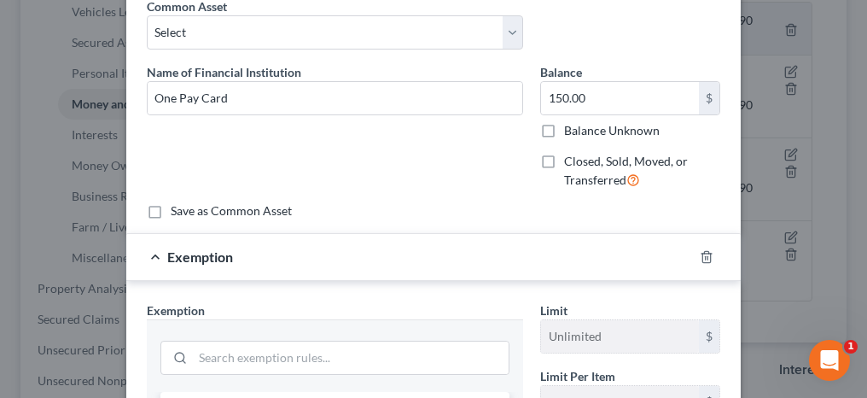
scroll to position [256, 0]
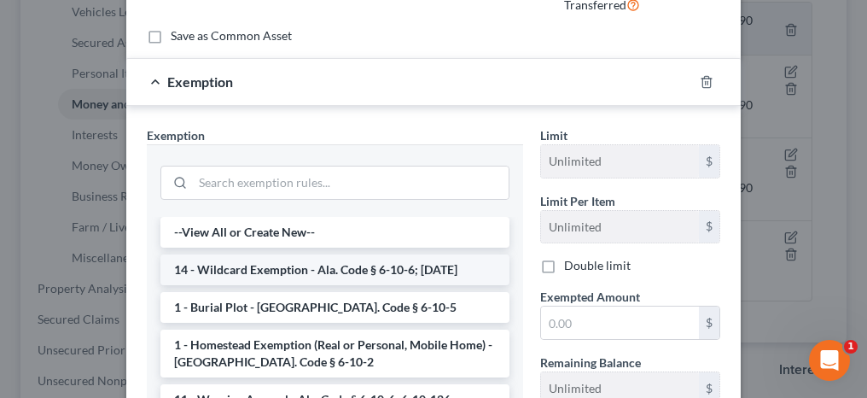
click at [230, 273] on li "14 - Wildcard Exemption - Ala. Code § 6-10-6; [DATE]" at bounding box center [334, 269] width 349 height 31
checkbox input "true"
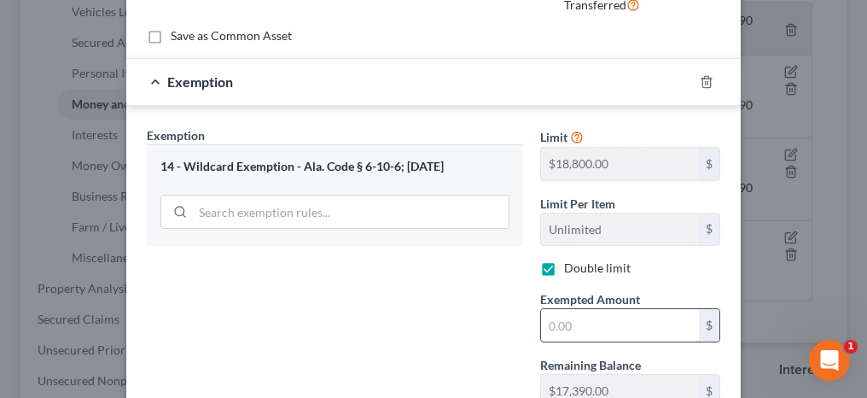
click at [579, 317] on input "text" at bounding box center [620, 325] width 158 height 32
type input "150"
click at [438, 365] on div "Exemption Set must be selected for CA. Exemption * 14 - Wildcard Exemption - Al…" at bounding box center [334, 307] width 393 height 363
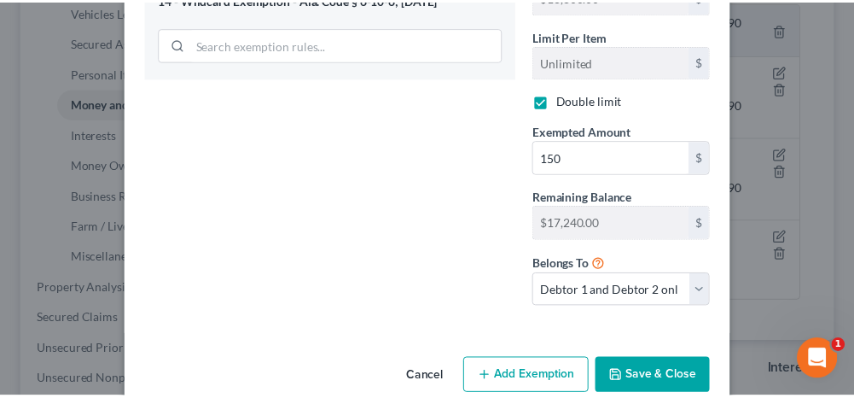
scroll to position [427, 0]
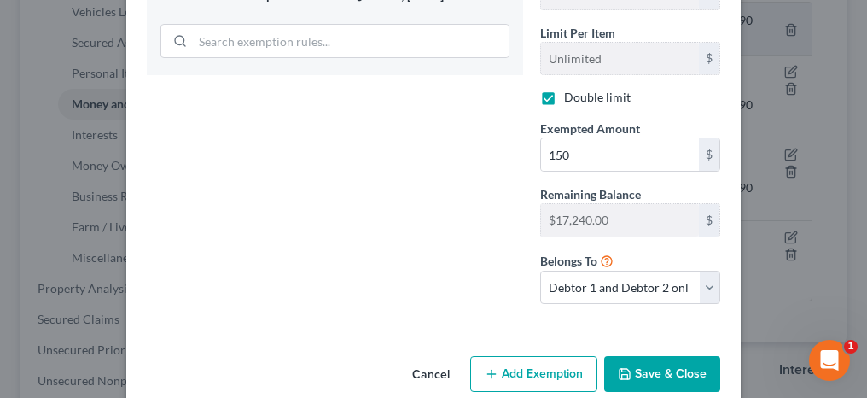
click at [666, 356] on button "Save & Close" at bounding box center [662, 374] width 116 height 36
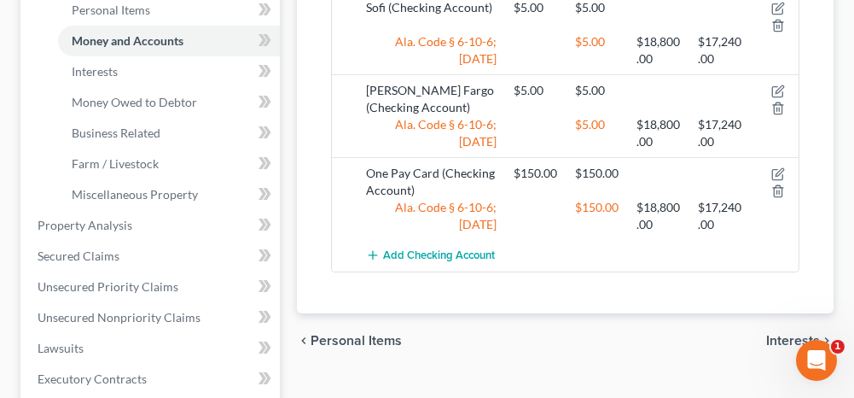
scroll to position [512, 0]
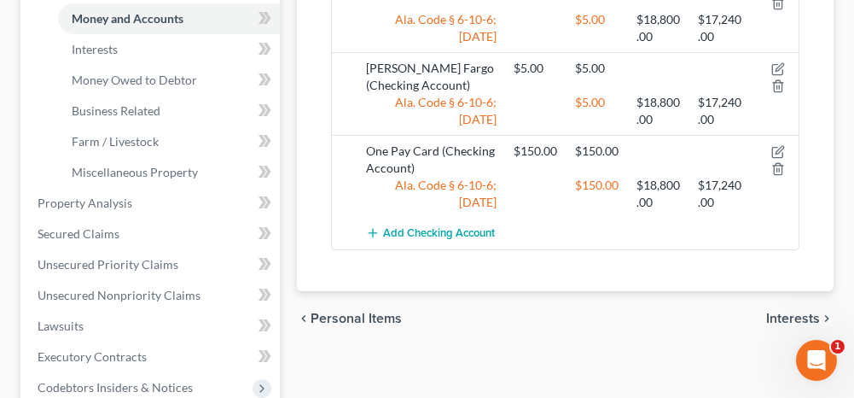
click at [779, 317] on span "Interests" at bounding box center [793, 318] width 54 height 14
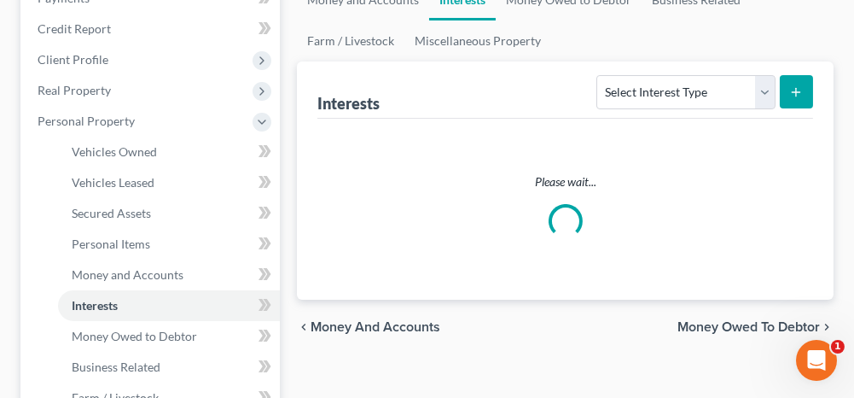
scroll to position [341, 0]
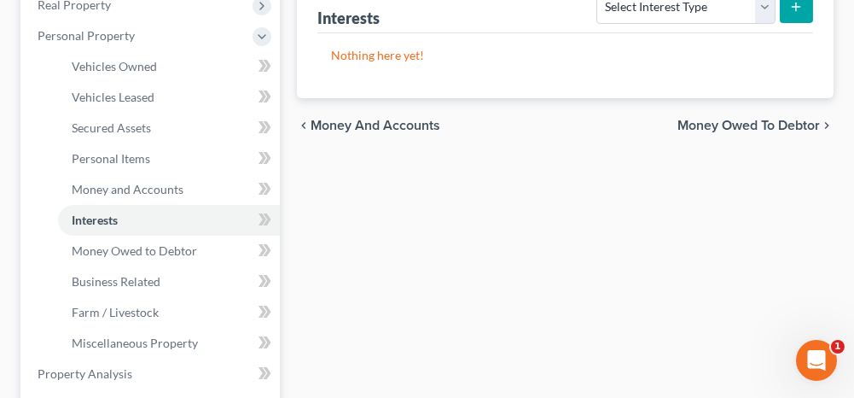
click at [724, 120] on span "Money Owed to Debtor" at bounding box center [748, 126] width 142 height 14
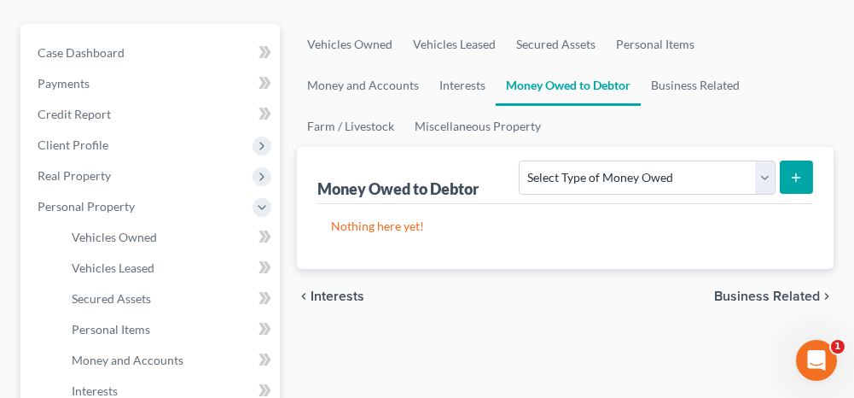
click at [750, 296] on span "Business Related" at bounding box center [767, 296] width 106 height 14
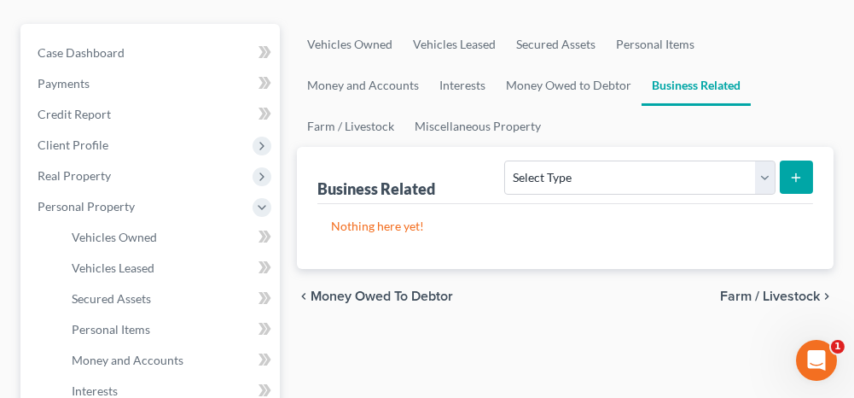
click at [744, 297] on span "Farm / Livestock" at bounding box center [770, 296] width 100 height 14
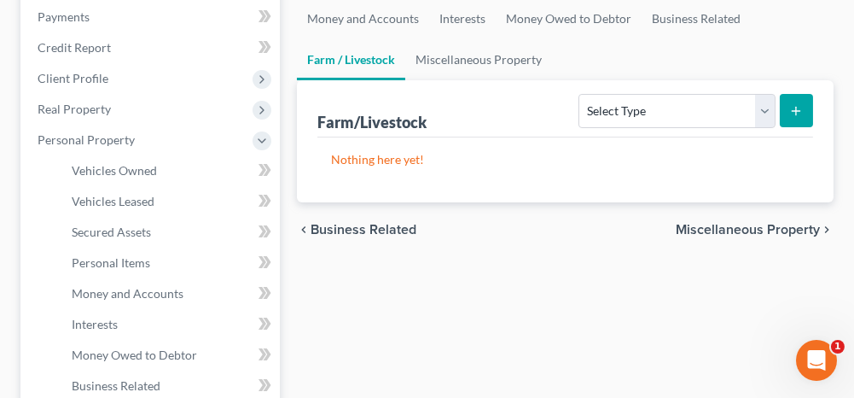
scroll to position [256, 0]
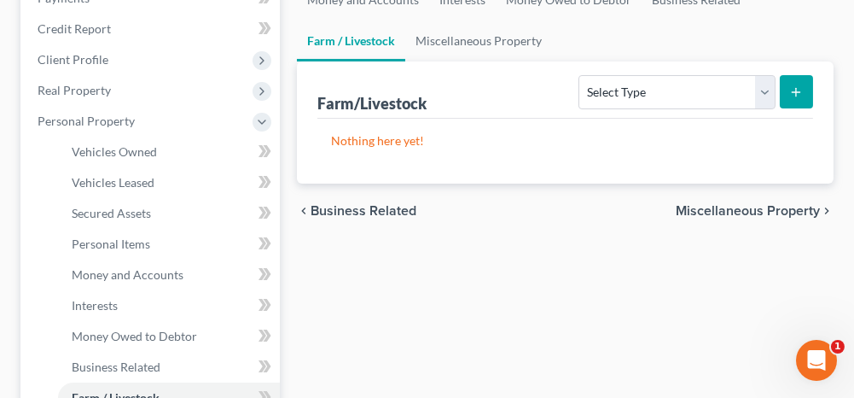
click at [739, 206] on span "Miscellaneous Property" at bounding box center [748, 211] width 144 height 14
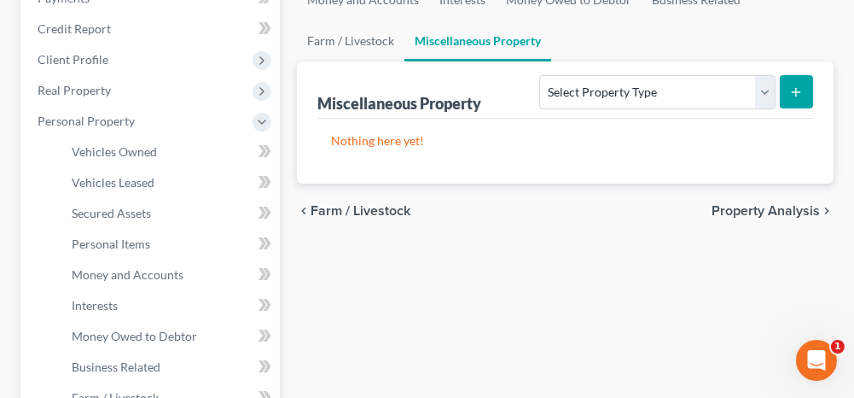
click at [717, 212] on span "Property Analysis" at bounding box center [766, 211] width 108 height 14
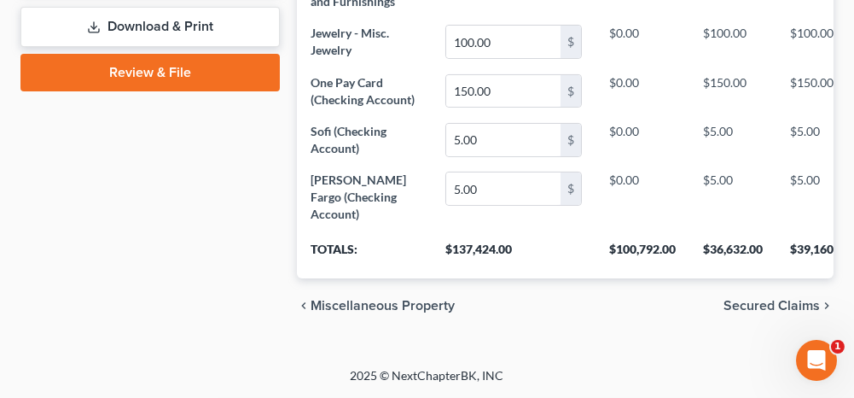
click at [755, 306] on span "Secured Claims" at bounding box center [772, 306] width 96 height 14
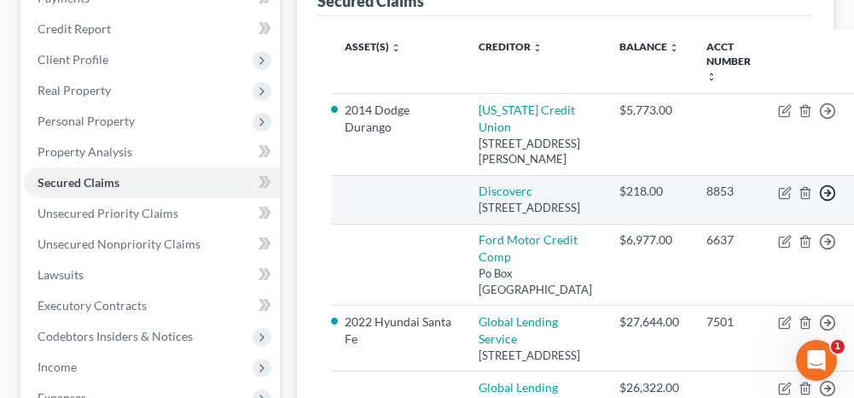
click at [819, 201] on icon "button" at bounding box center [827, 192] width 17 height 17
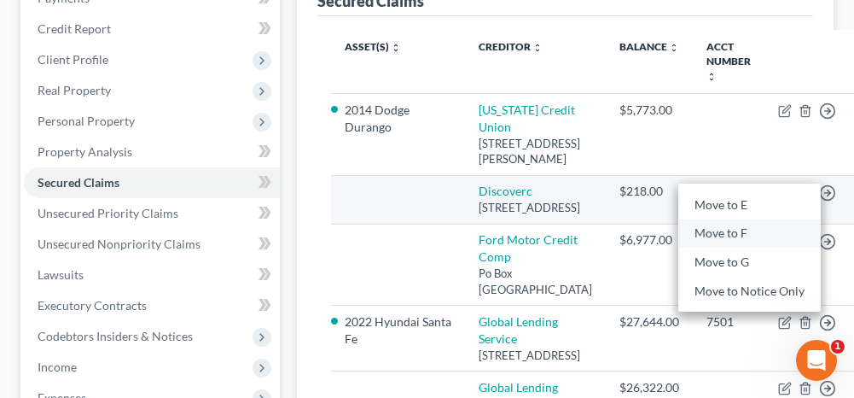
click at [682, 248] on link "Move to F" at bounding box center [749, 233] width 142 height 29
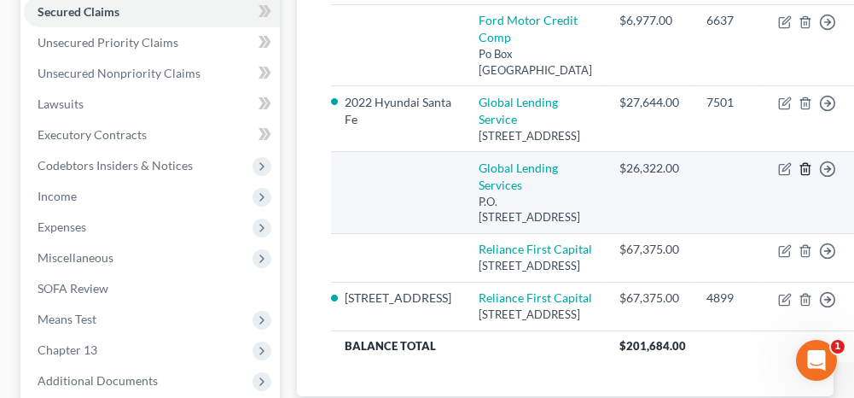
click at [805, 172] on line "button" at bounding box center [805, 170] width 0 height 3
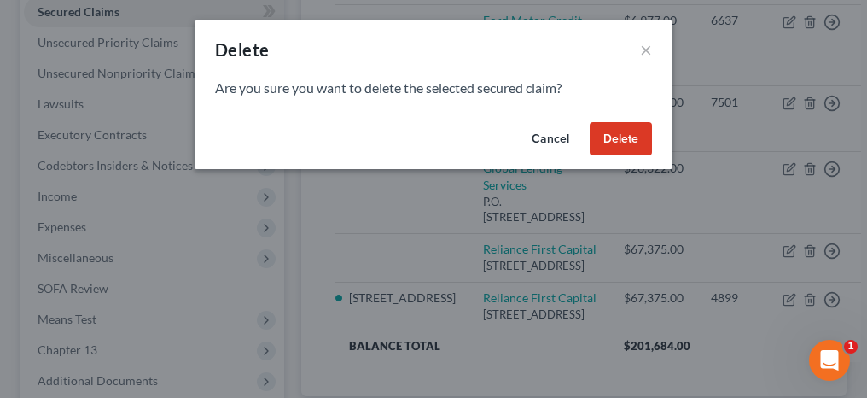
click at [622, 142] on button "Delete" at bounding box center [621, 139] width 62 height 34
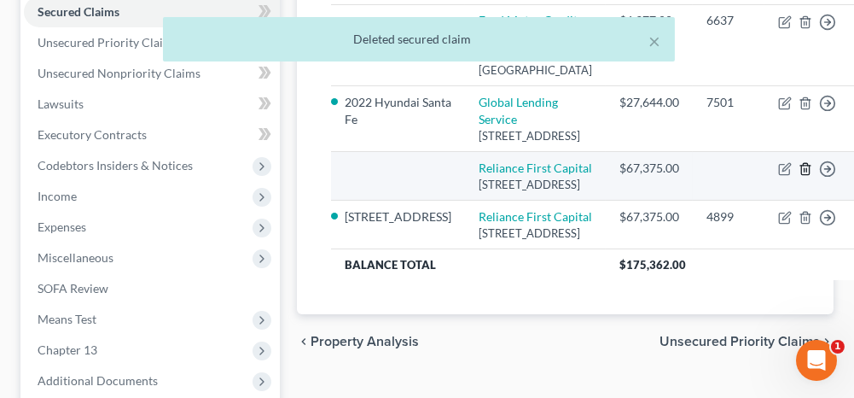
click at [799, 176] on icon "button" at bounding box center [806, 169] width 14 height 14
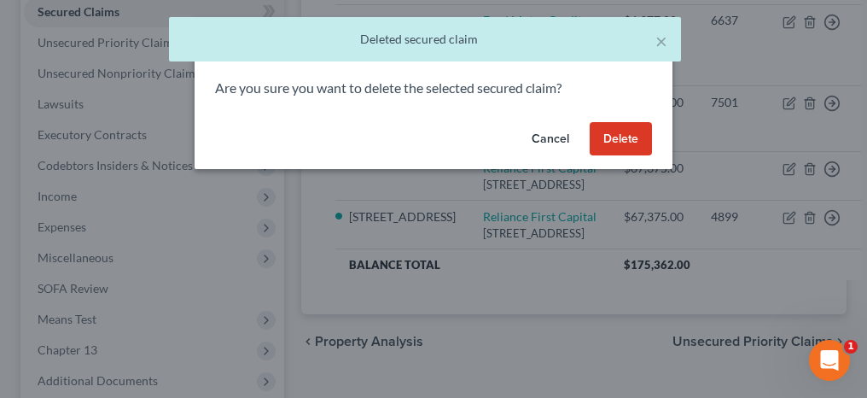
click at [618, 139] on button "Delete" at bounding box center [621, 139] width 62 height 34
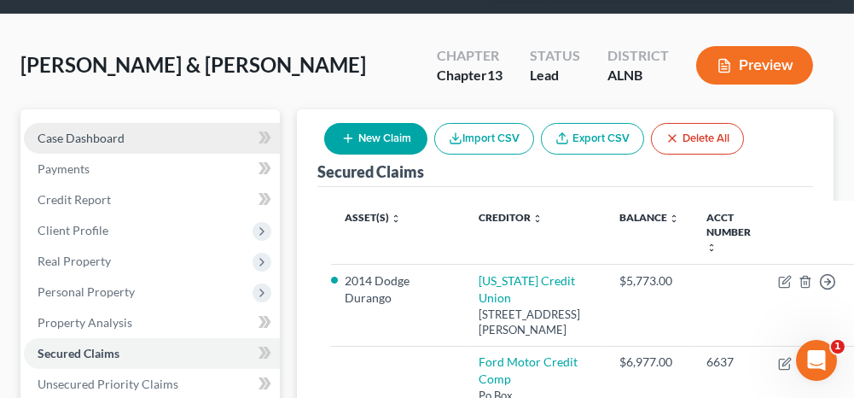
click at [111, 126] on link "Case Dashboard" at bounding box center [152, 138] width 256 height 31
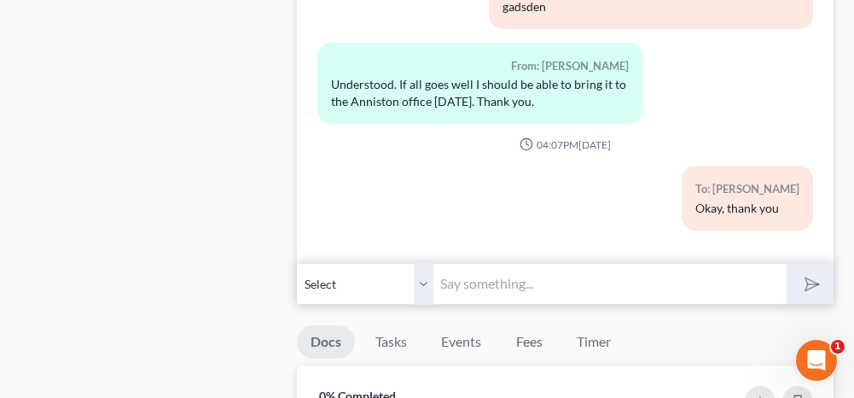
click at [492, 281] on input "text" at bounding box center [609, 284] width 352 height 42
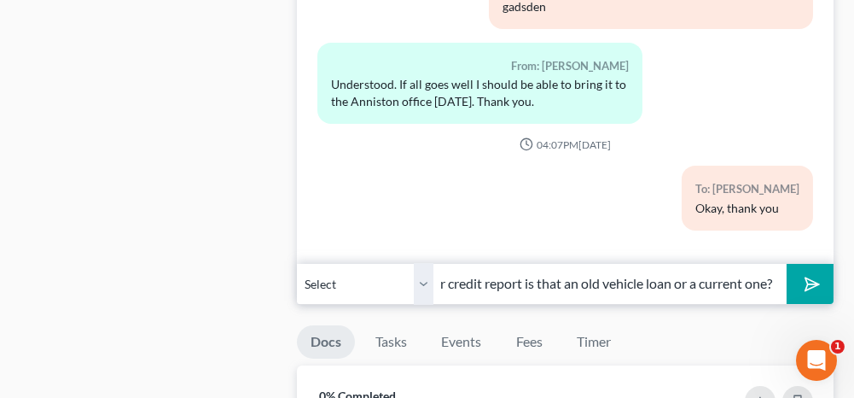
scroll to position [0, 207]
type input "Ford Motor credit came up on your credit report is that an old vehicle loan or …"
drag, startPoint x: 428, startPoint y: 276, endPoint x: 424, endPoint y: 299, distance: 23.4
click at [428, 276] on select "Select [PHONE_NUMBER] - [PERSON_NAME] [PHONE_NUMBER] - [PERSON_NAME]" at bounding box center [365, 284] width 137 height 42
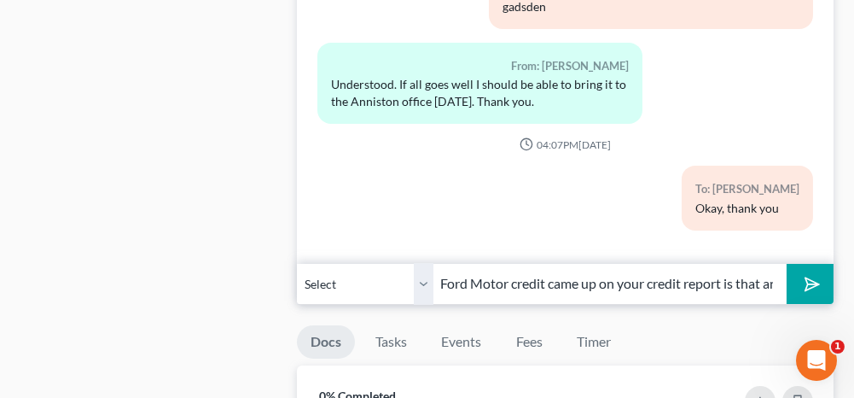
click at [297, 263] on select "Select [PHONE_NUMBER] - [PERSON_NAME] [PHONE_NUMBER] - [PERSON_NAME]" at bounding box center [365, 284] width 137 height 42
click at [823, 274] on button "submit" at bounding box center [810, 284] width 47 height 40
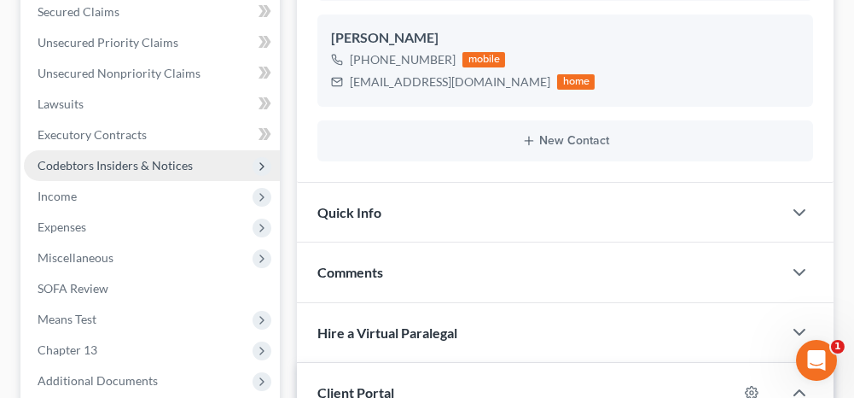
scroll to position [341, 0]
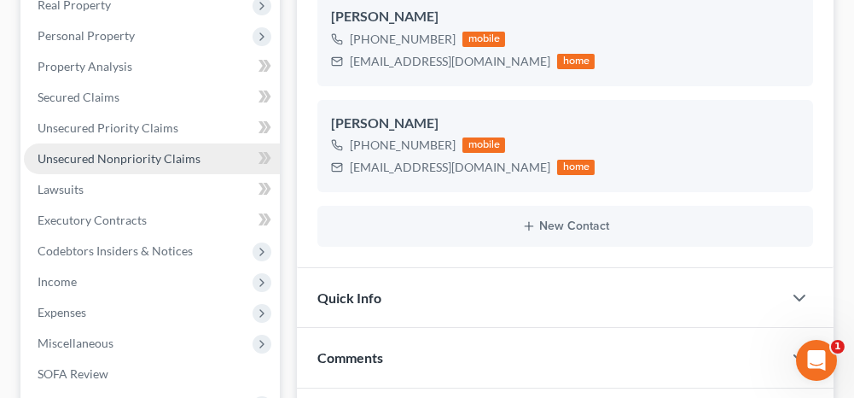
click at [161, 151] on span "Unsecured Nonpriority Claims" at bounding box center [119, 158] width 163 height 15
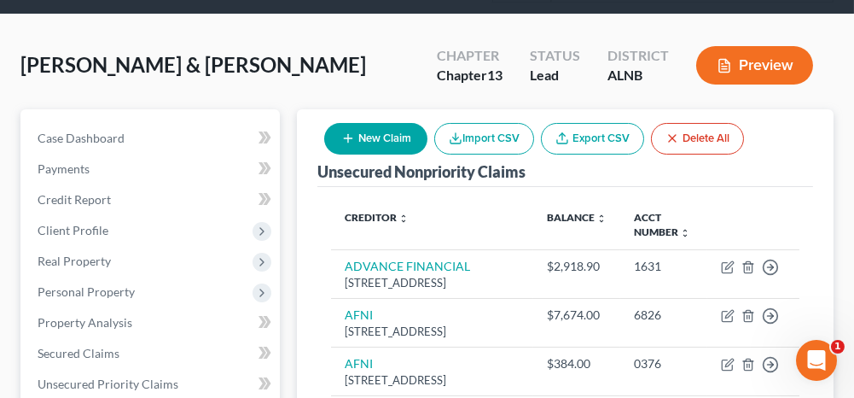
scroll to position [256, 0]
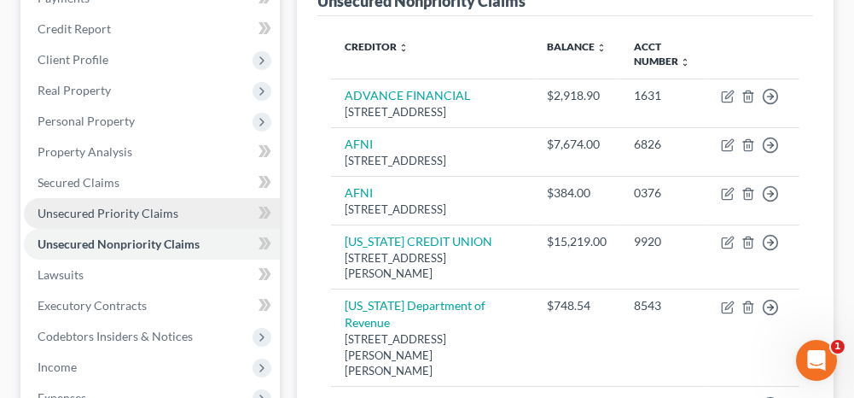
click at [152, 201] on link "Unsecured Priority Claims" at bounding box center [152, 213] width 256 height 31
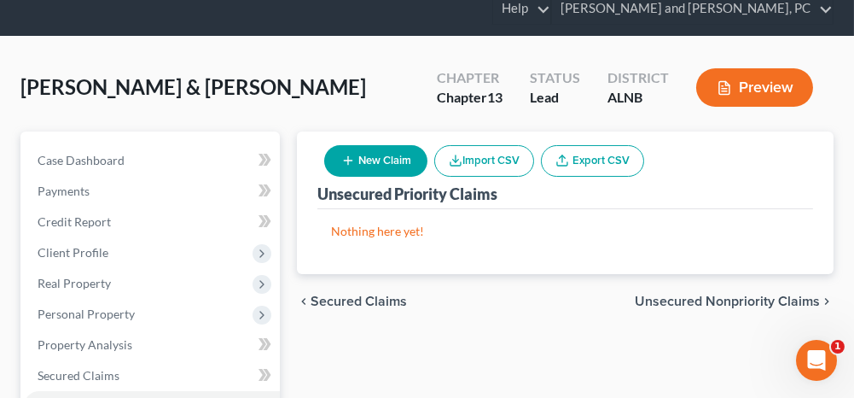
scroll to position [85, 0]
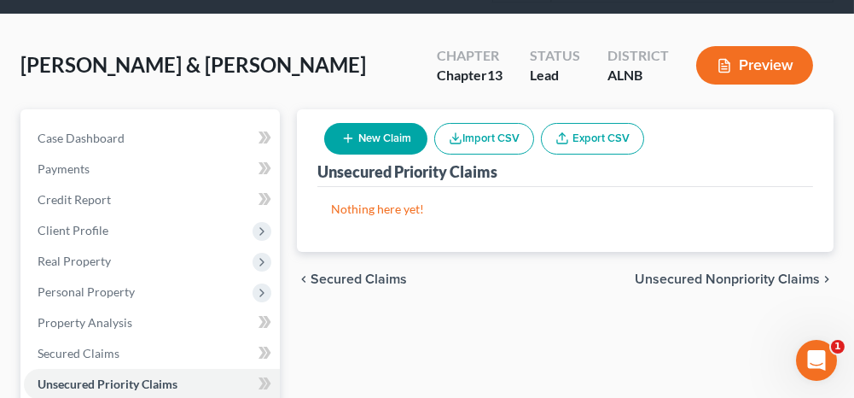
click at [680, 277] on span "Unsecured Nonpriority Claims" at bounding box center [727, 279] width 185 height 14
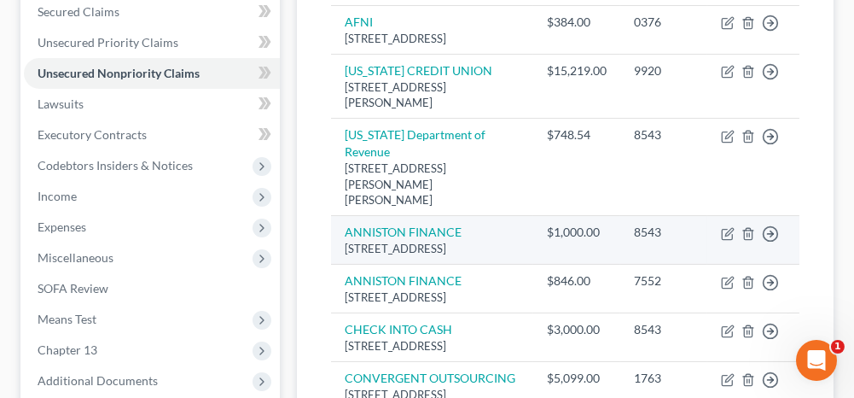
scroll to position [341, 0]
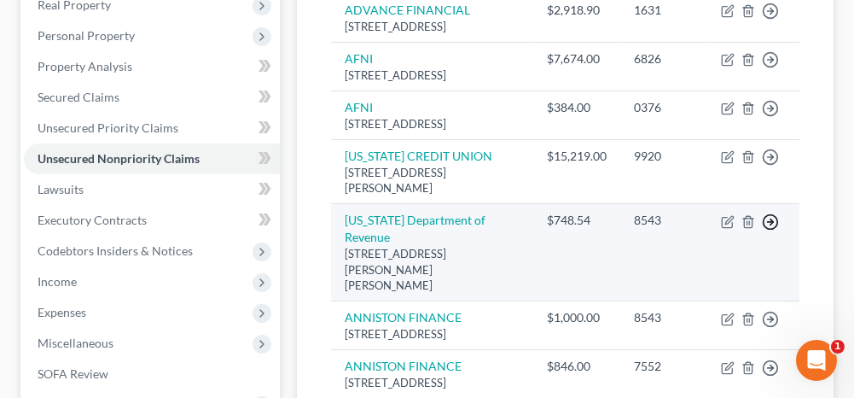
click at [770, 222] on line "button" at bounding box center [771, 222] width 6 height 0
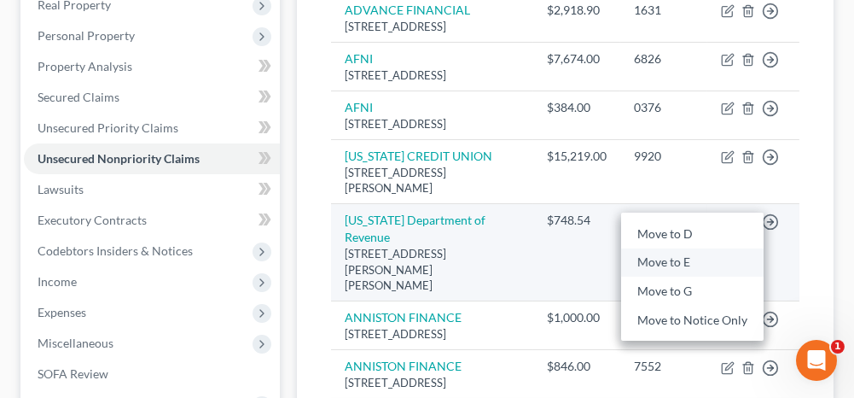
click at [709, 277] on link "Move to E" at bounding box center [692, 262] width 142 height 29
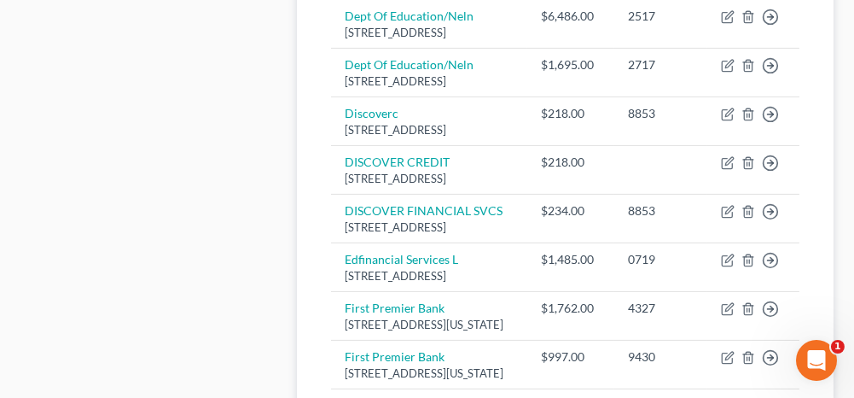
scroll to position [1280, 0]
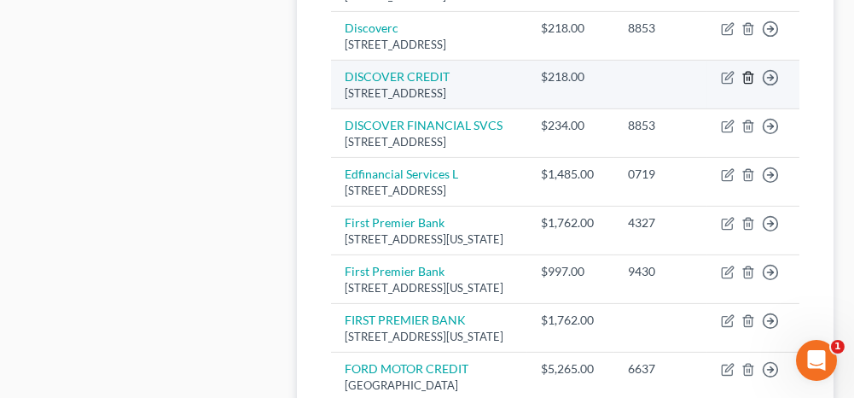
click at [748, 84] on icon "button" at bounding box center [748, 78] width 14 height 14
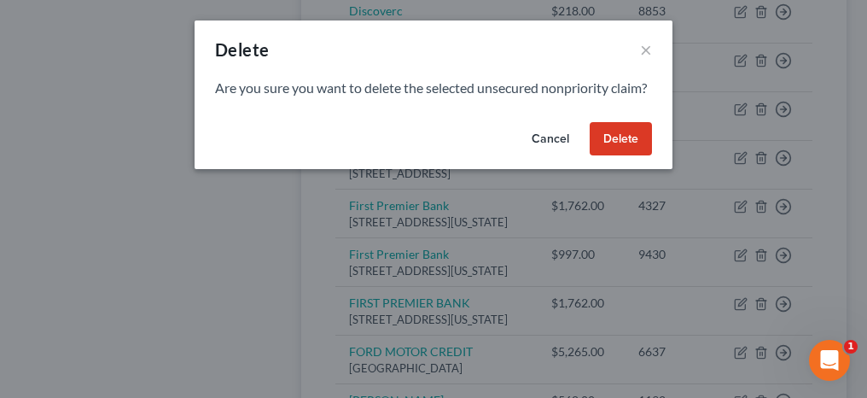
click at [632, 156] on button "Delete" at bounding box center [621, 139] width 62 height 34
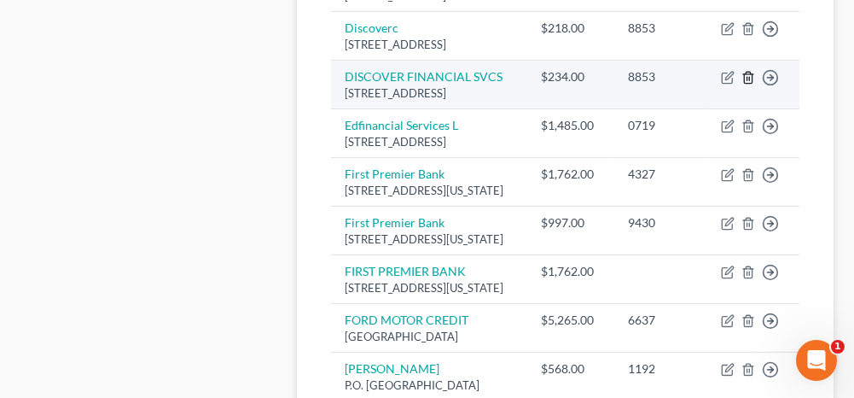
click at [747, 81] on line "button" at bounding box center [747, 79] width 0 height 3
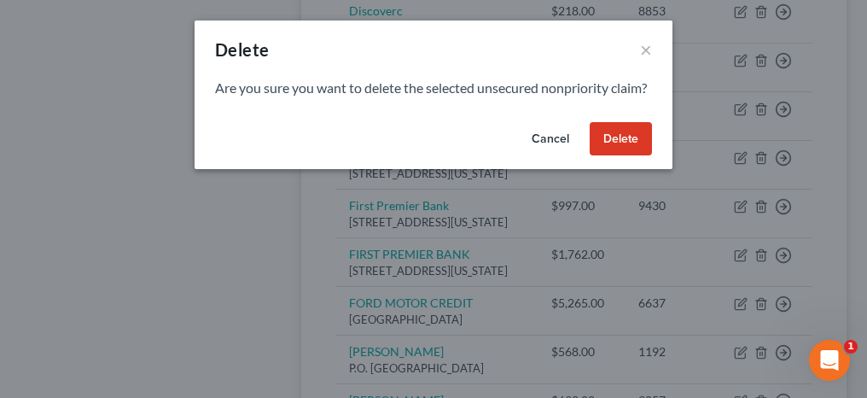
click at [627, 156] on button "Delete" at bounding box center [621, 139] width 62 height 34
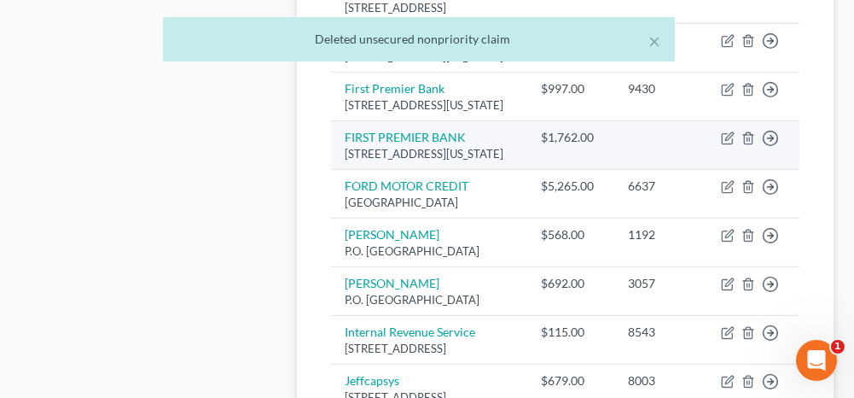
scroll to position [1450, 0]
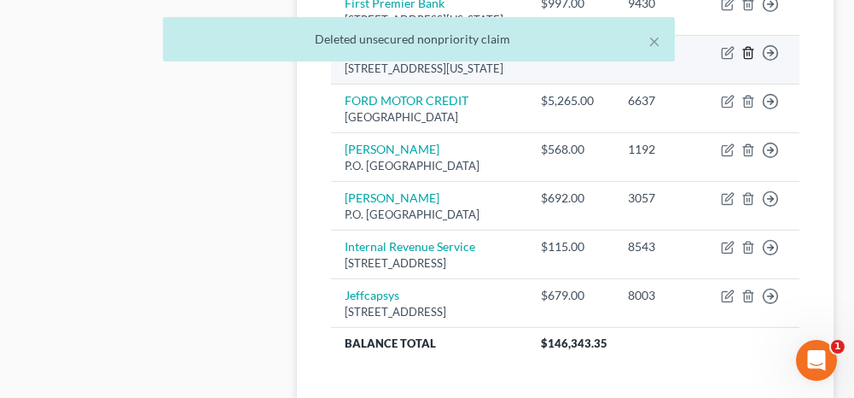
click at [751, 60] on icon "button" at bounding box center [748, 53] width 14 height 14
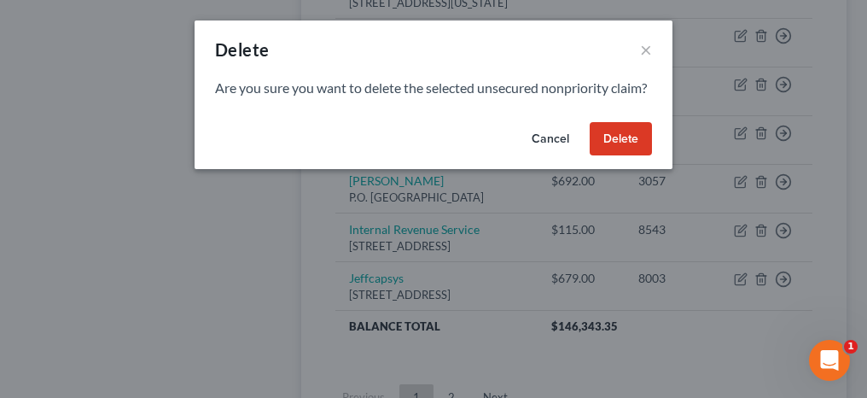
click at [637, 153] on button "Delete" at bounding box center [621, 139] width 62 height 34
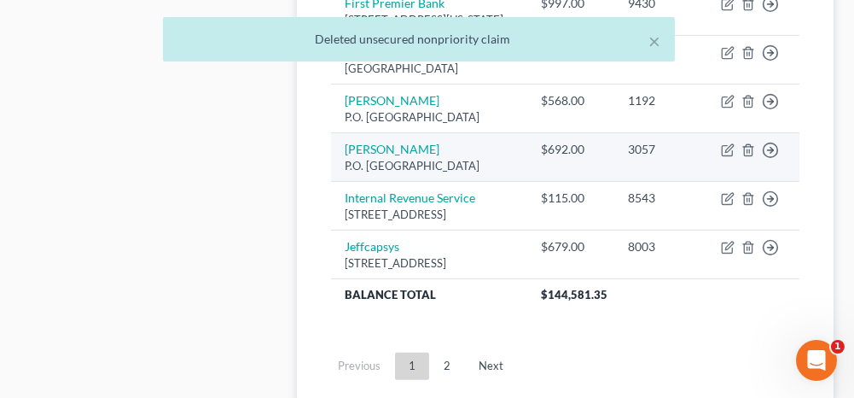
scroll to position [1536, 0]
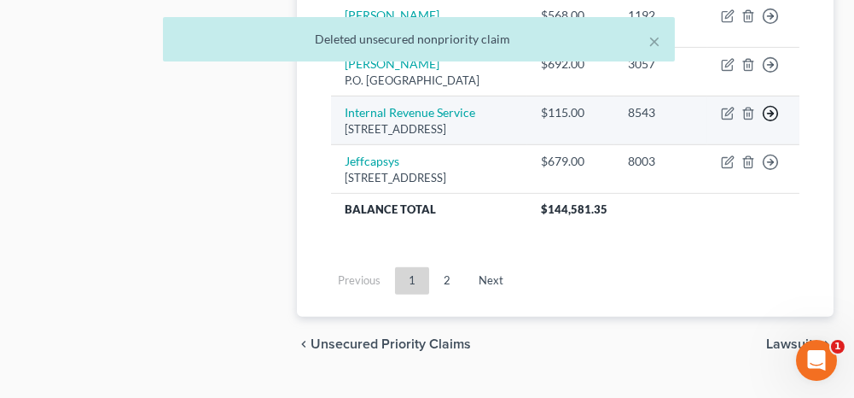
click at [773, 117] on polyline "button" at bounding box center [771, 114] width 3 height 6
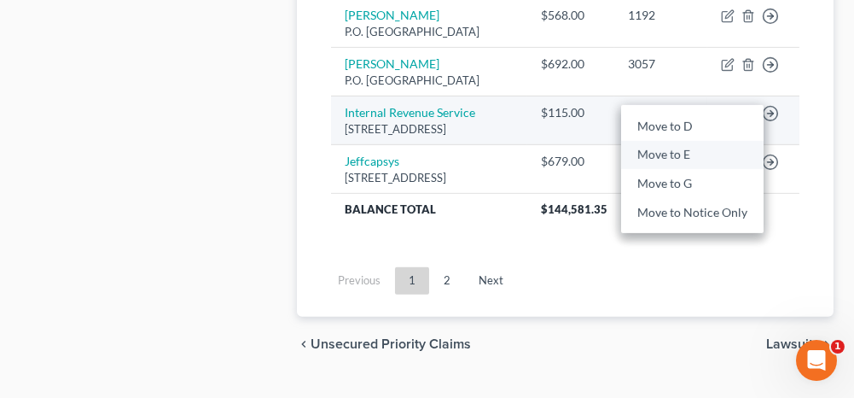
click at [721, 169] on link "Move to E" at bounding box center [692, 154] width 142 height 29
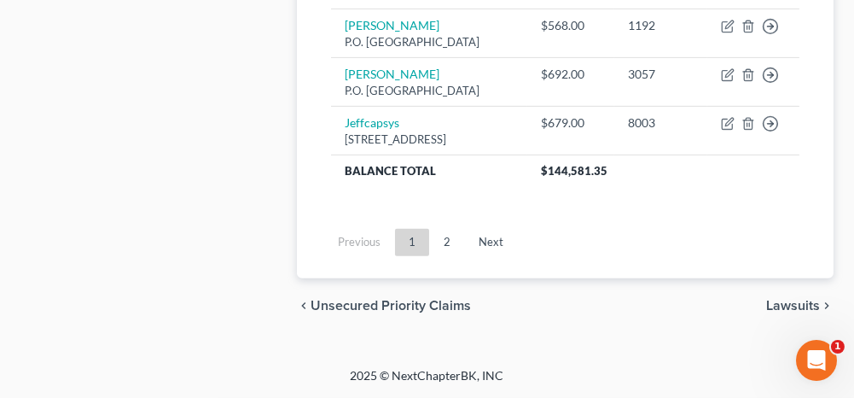
scroll to position [1621, 0]
click at [445, 256] on link "2" at bounding box center [447, 242] width 34 height 27
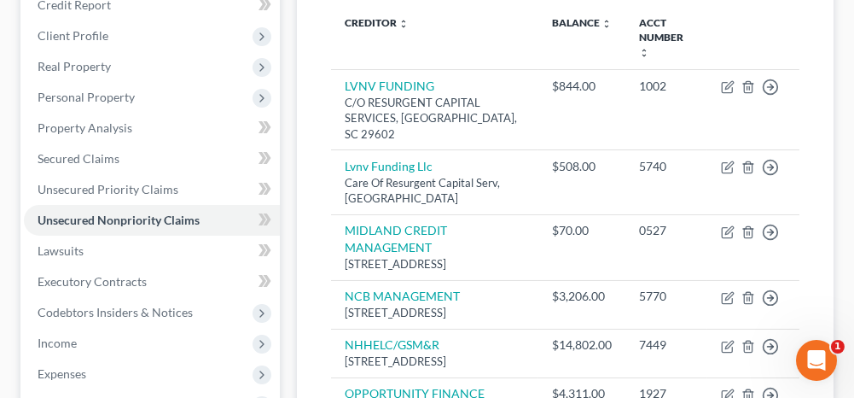
scroll to position [256, 0]
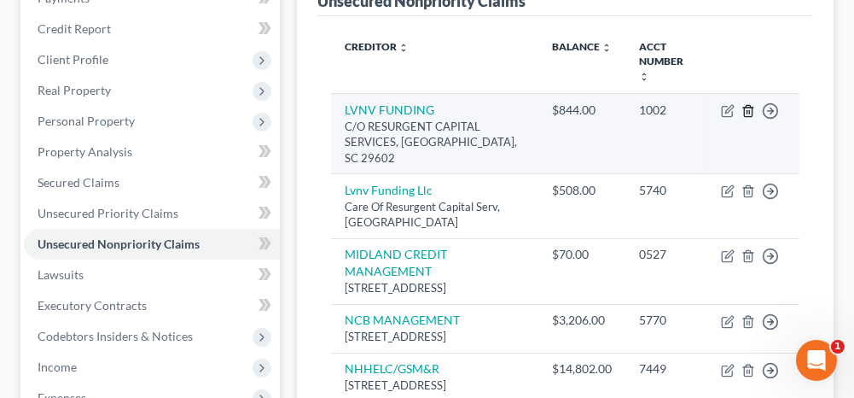
click at [747, 111] on line "button" at bounding box center [747, 112] width 0 height 3
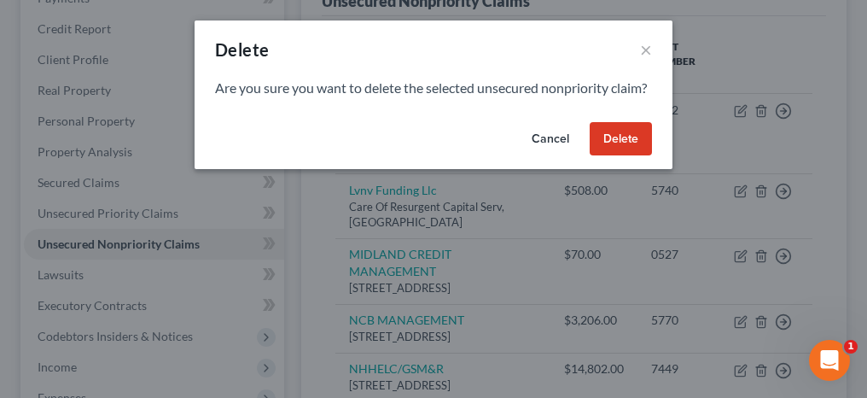
click at [630, 156] on button "Delete" at bounding box center [621, 139] width 62 height 34
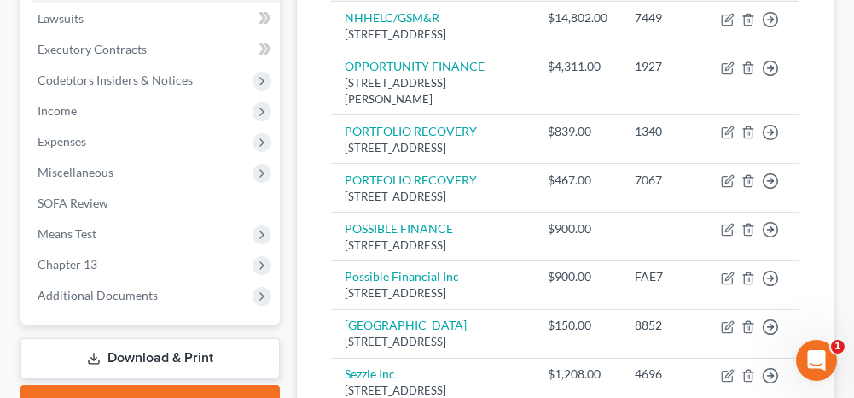
scroll to position [597, 0]
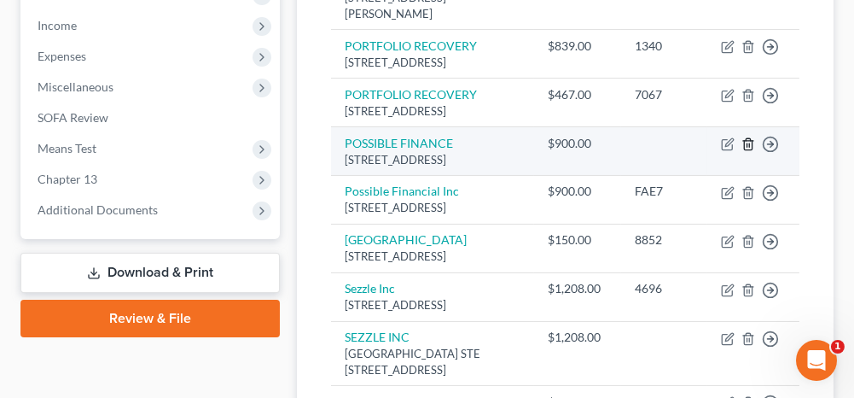
click at [747, 147] on line "button" at bounding box center [747, 144] width 0 height 3
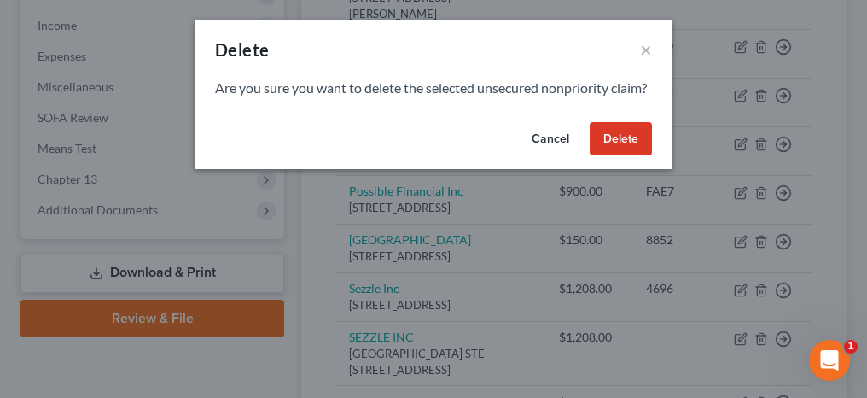
click at [632, 156] on button "Delete" at bounding box center [621, 139] width 62 height 34
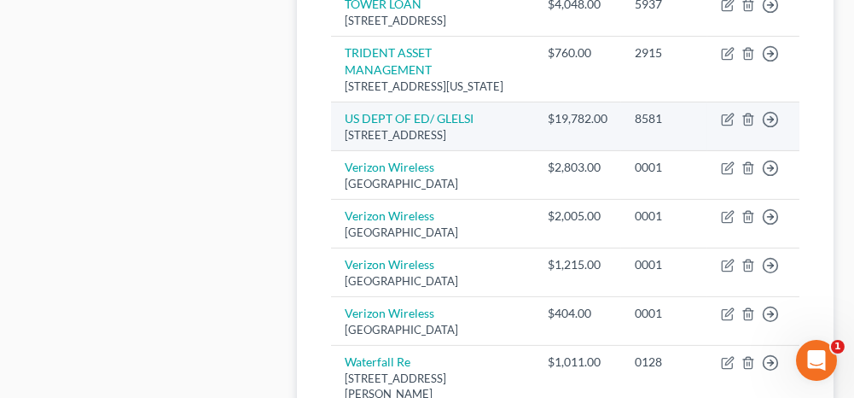
scroll to position [1195, 0]
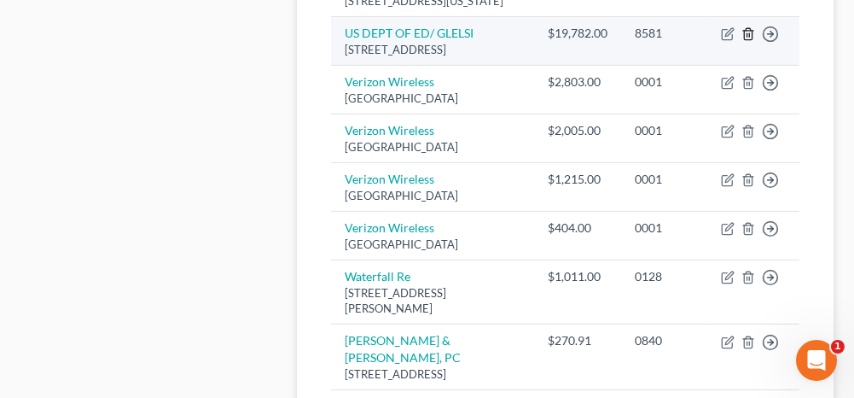
click at [751, 41] on icon "button" at bounding box center [748, 34] width 14 height 14
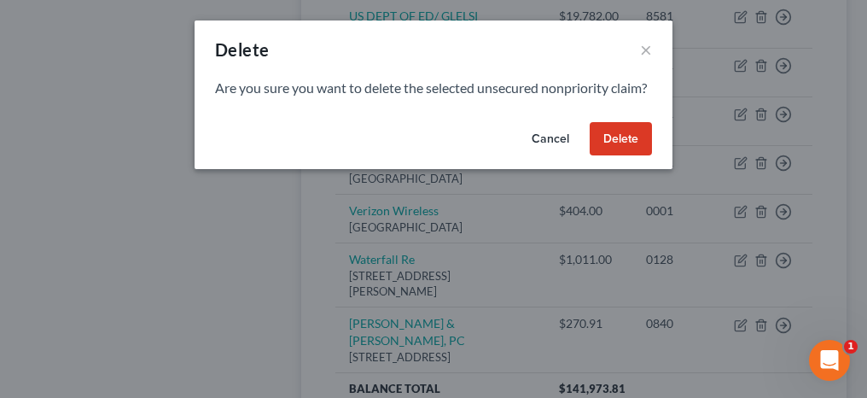
click at [631, 156] on button "Delete" at bounding box center [621, 139] width 62 height 34
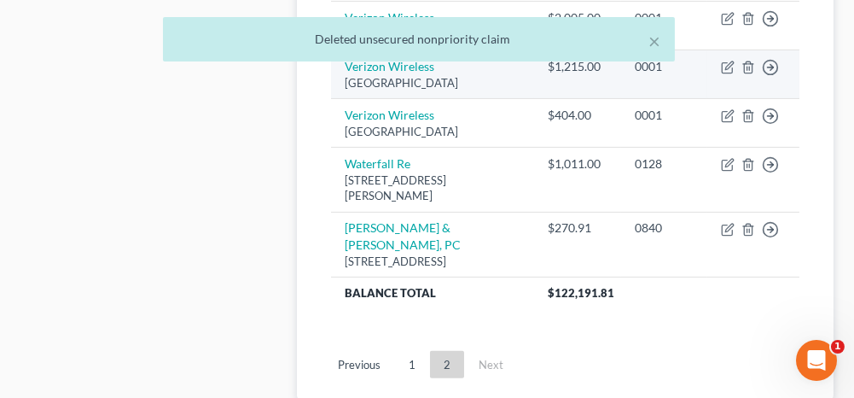
scroll to position [1280, 0]
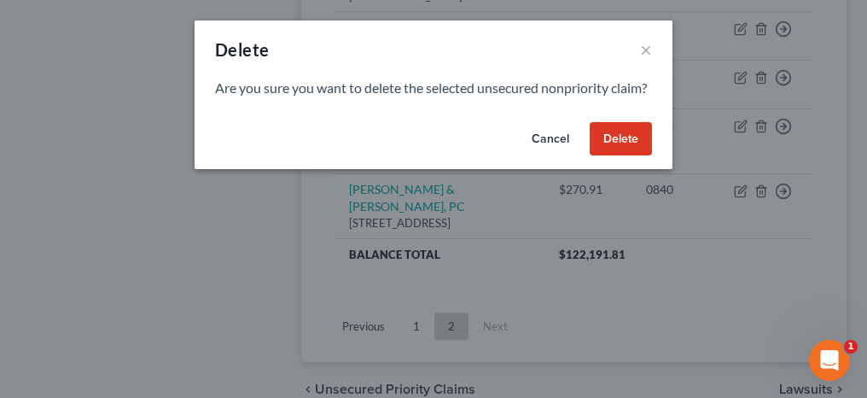
click at [635, 156] on button "Delete" at bounding box center [621, 139] width 62 height 34
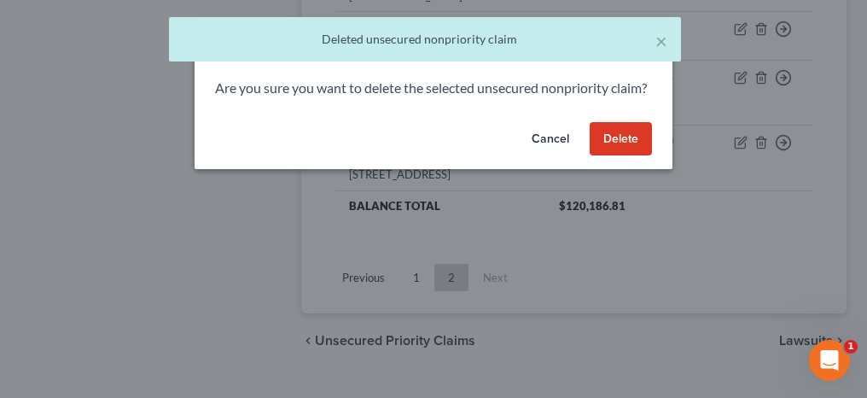
click at [625, 153] on button "Delete" at bounding box center [621, 139] width 62 height 34
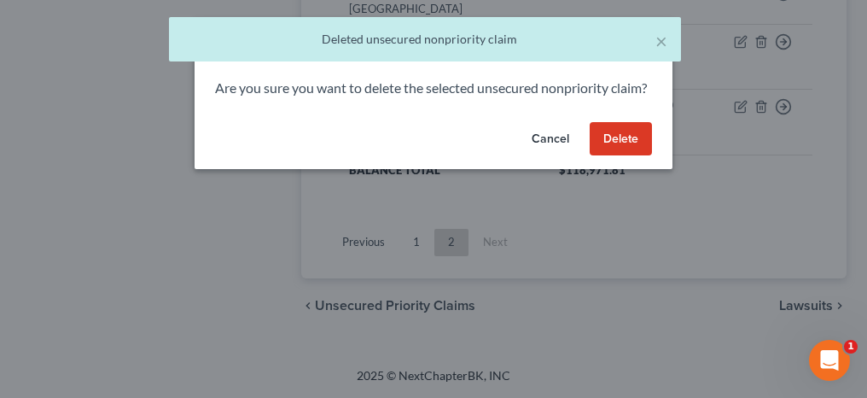
click at [627, 150] on button "Delete" at bounding box center [621, 139] width 62 height 34
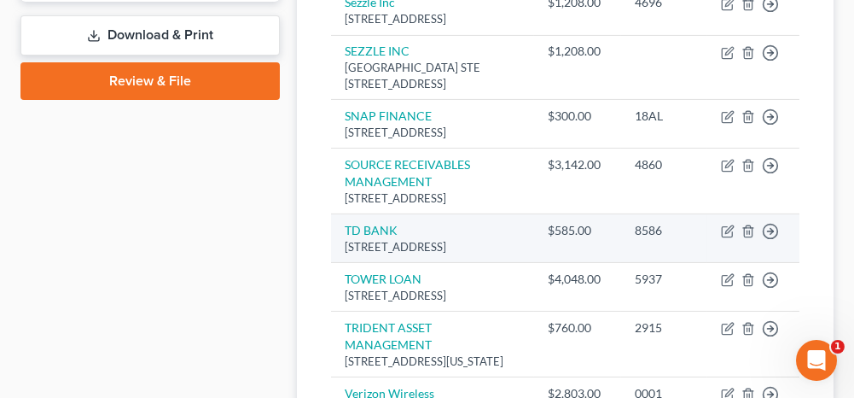
scroll to position [853, 0]
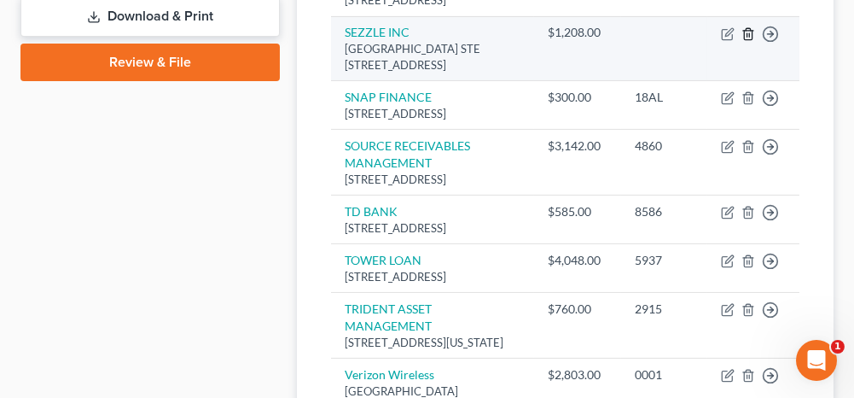
click at [750, 41] on icon "button" at bounding box center [748, 34] width 14 height 14
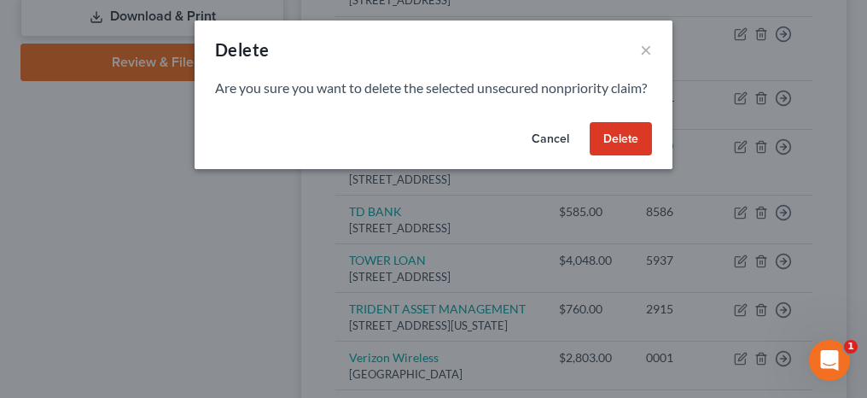
click at [638, 156] on button "Delete" at bounding box center [621, 139] width 62 height 34
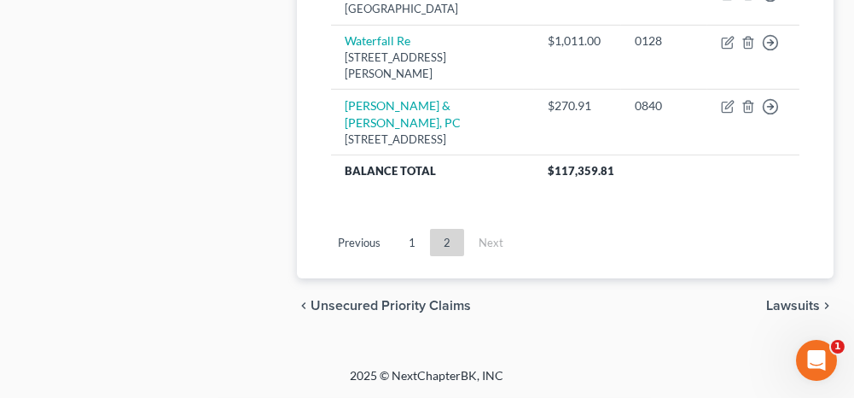
scroll to position [1350, 0]
click at [420, 247] on link "1" at bounding box center [412, 242] width 34 height 27
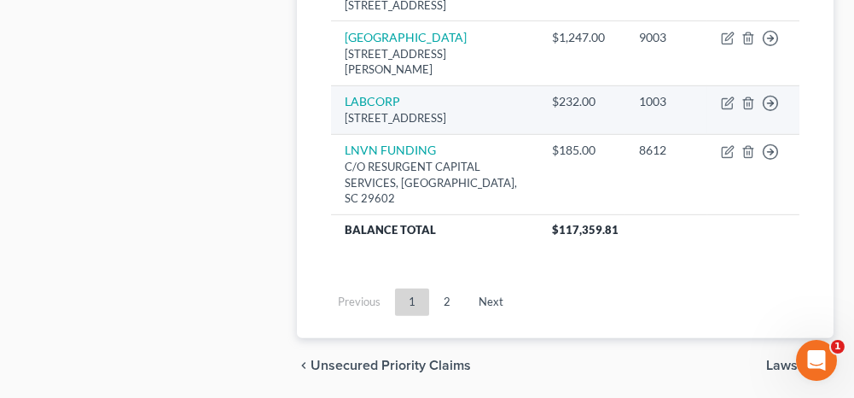
scroll to position [1776, 0]
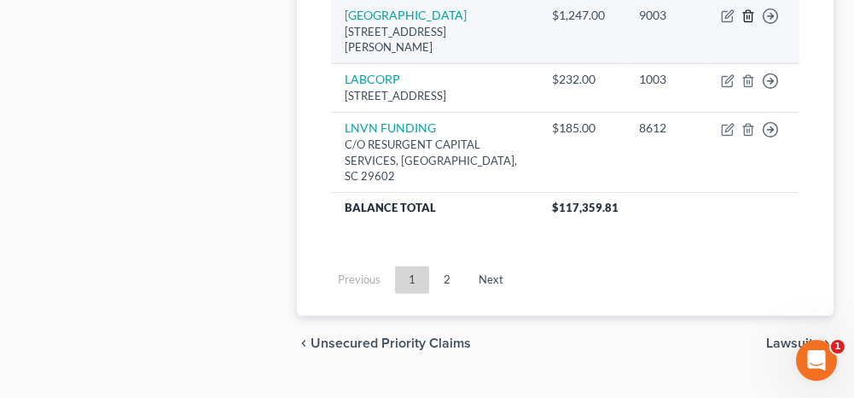
click at [750, 23] on icon "button" at bounding box center [748, 16] width 14 height 14
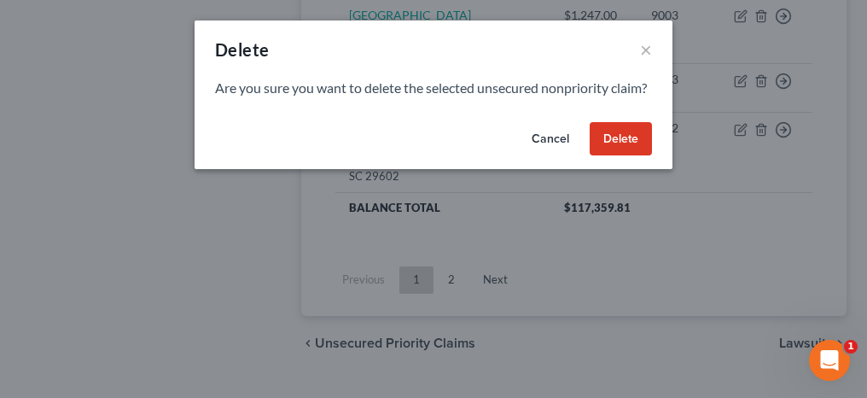
click at [641, 156] on button "Delete" at bounding box center [621, 139] width 62 height 34
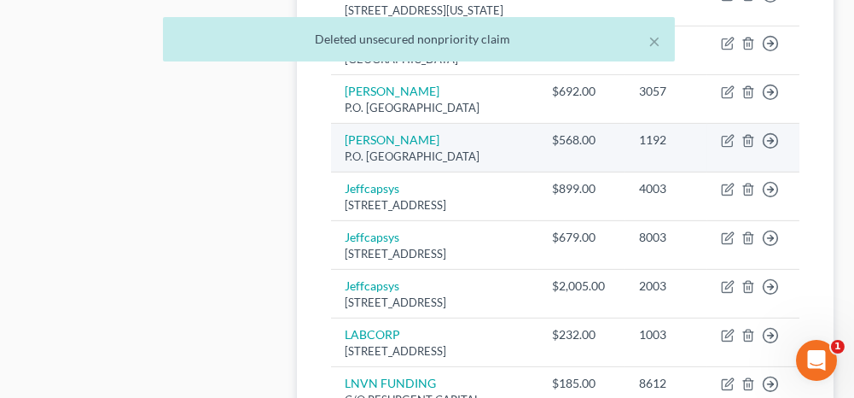
scroll to position [1435, 0]
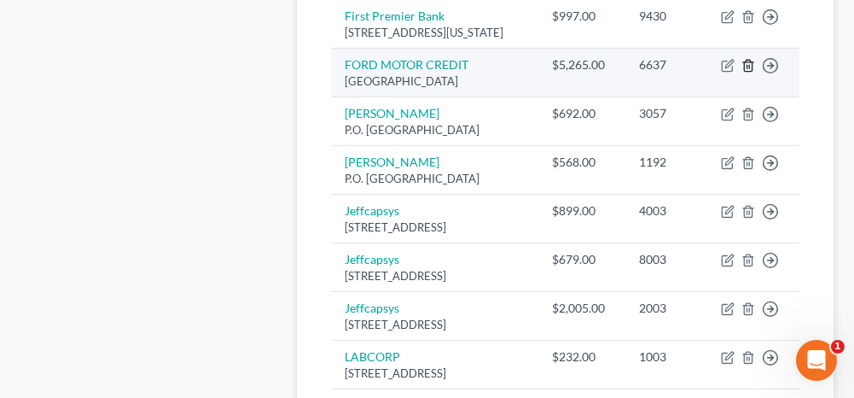
click at [750, 73] on icon "button" at bounding box center [748, 66] width 14 height 14
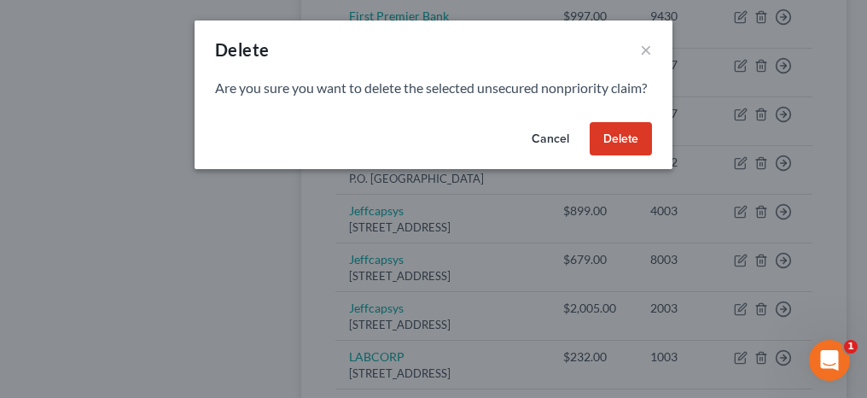
click at [636, 156] on button "Delete" at bounding box center [621, 139] width 62 height 34
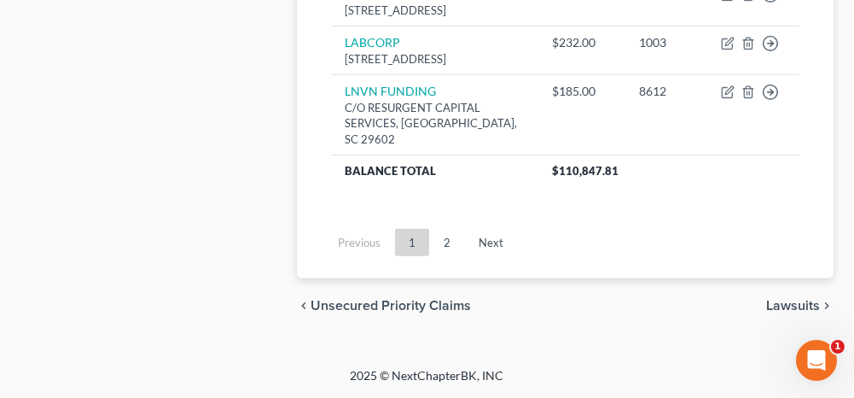
scroll to position [1776, 0]
click at [439, 256] on link "2" at bounding box center [447, 242] width 34 height 27
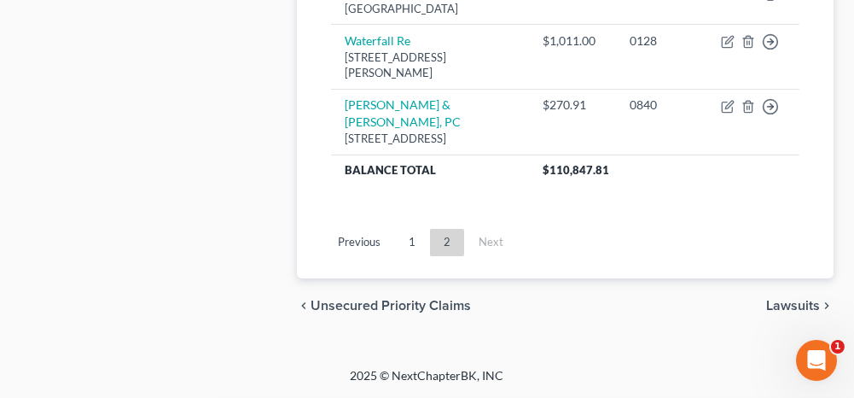
scroll to position [1119, 0]
click at [409, 256] on link "1" at bounding box center [412, 242] width 34 height 27
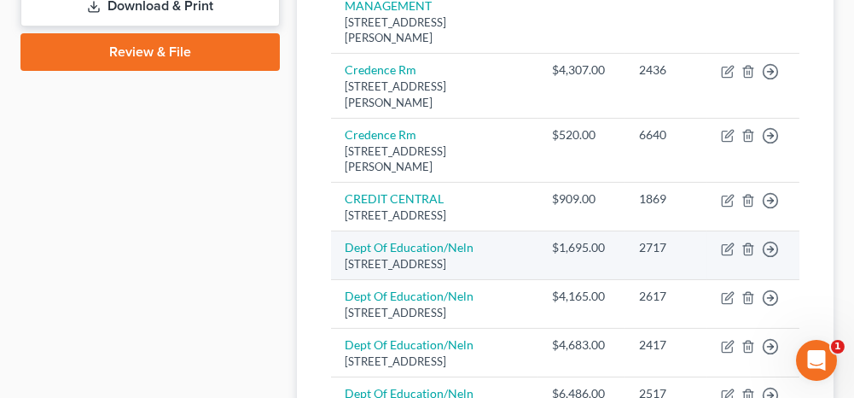
scroll to position [778, 0]
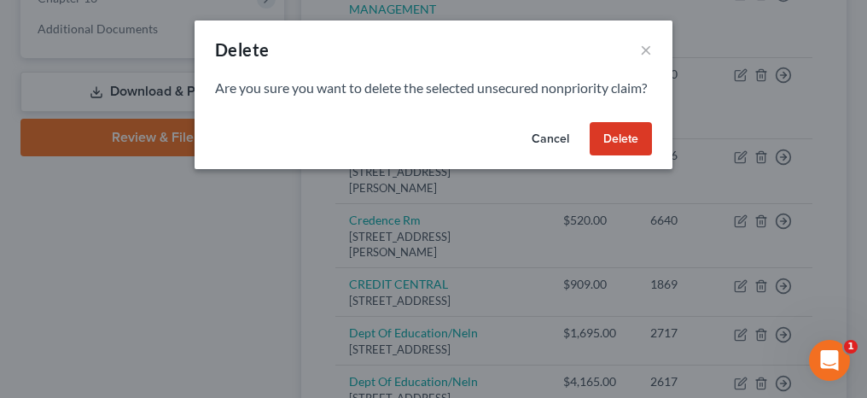
click at [630, 156] on button "Delete" at bounding box center [621, 139] width 62 height 34
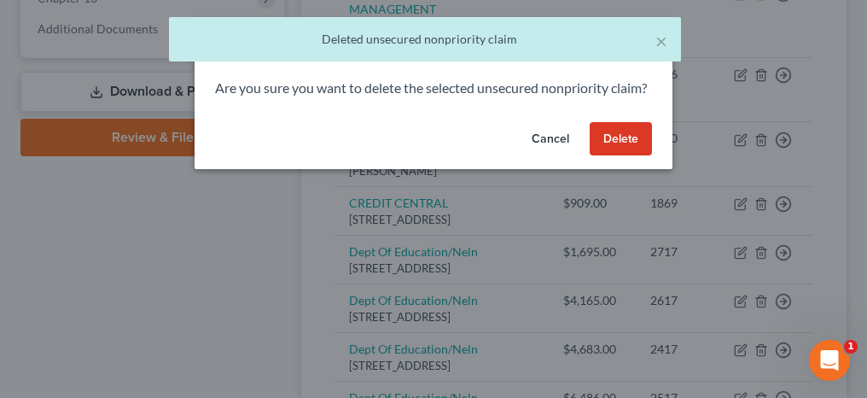
click at [627, 156] on button "Delete" at bounding box center [621, 139] width 62 height 34
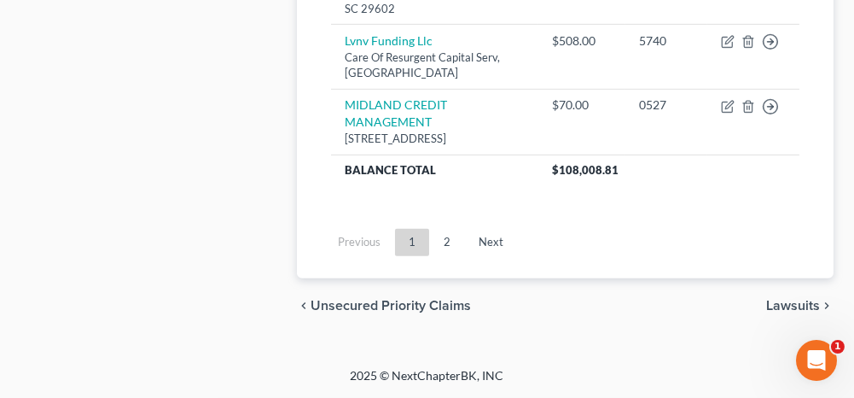
scroll to position [1717, 0]
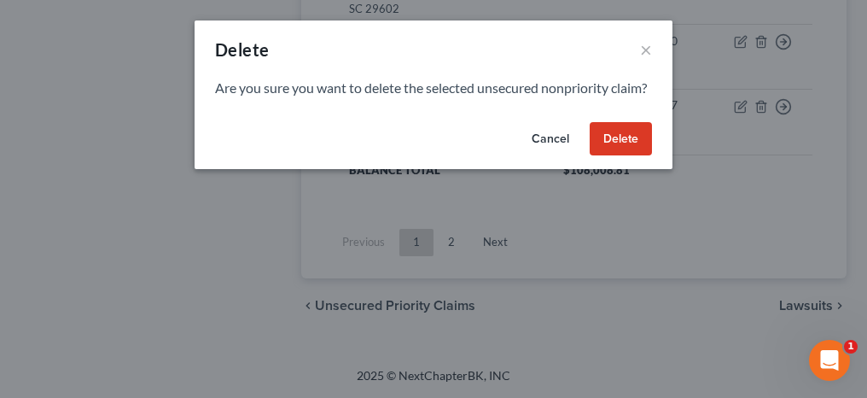
click at [635, 156] on button "Delete" at bounding box center [621, 139] width 62 height 34
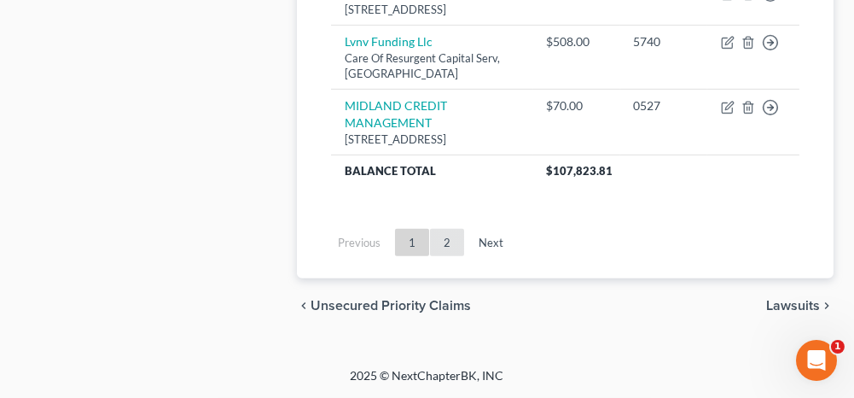
click at [452, 256] on link "2" at bounding box center [447, 242] width 34 height 27
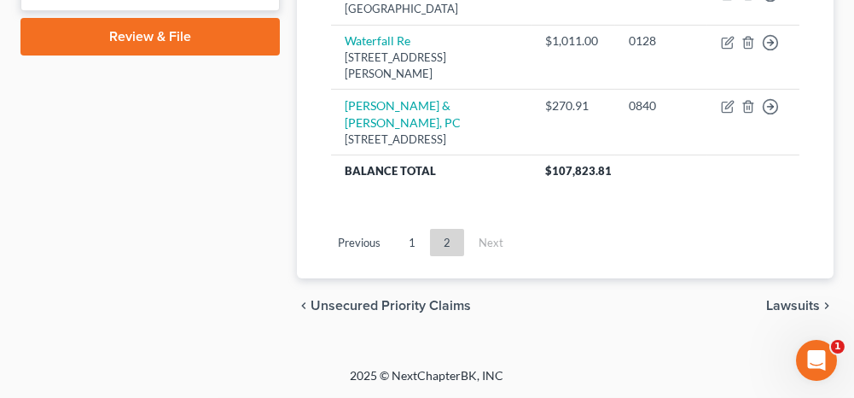
scroll to position [943, 0]
click at [409, 256] on link "1" at bounding box center [412, 242] width 34 height 27
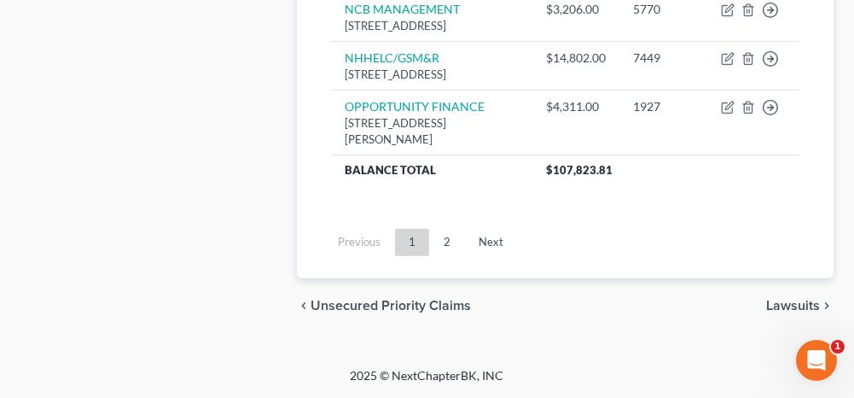
scroll to position [1967, 0]
click at [459, 256] on link "2" at bounding box center [447, 242] width 34 height 27
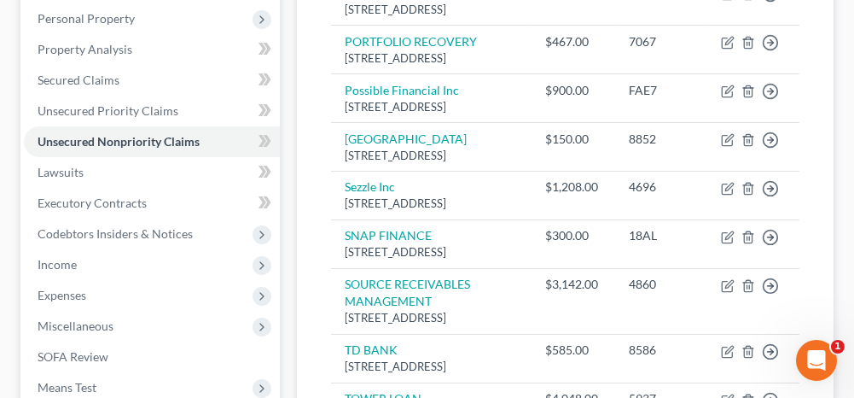
scroll to position [260, 0]
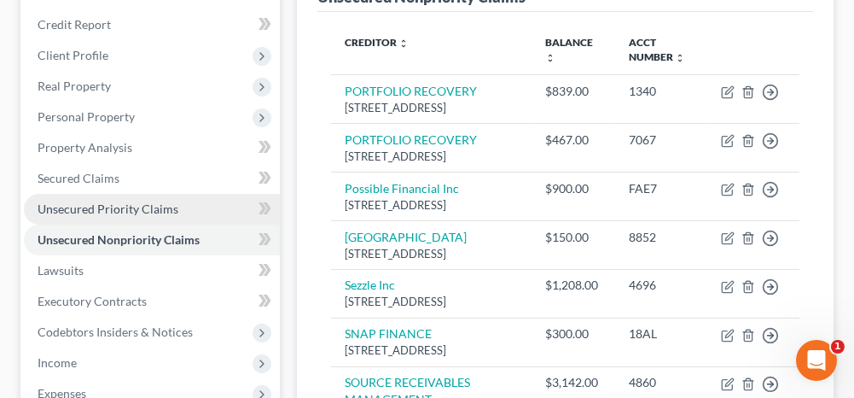
click at [210, 200] on link "Unsecured Priority Claims" at bounding box center [152, 209] width 256 height 31
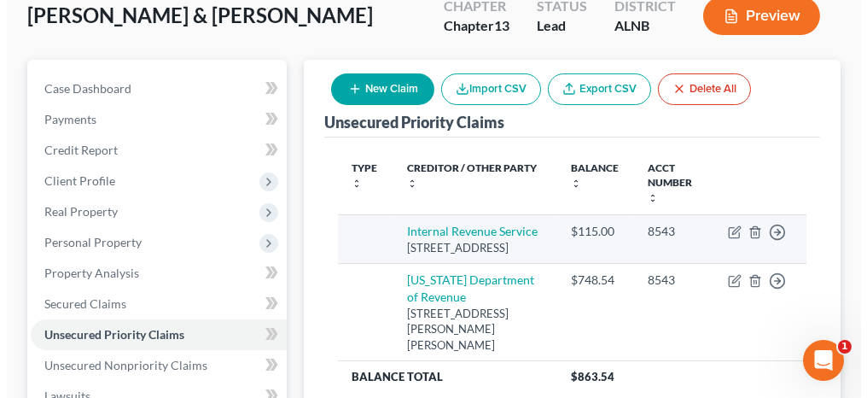
scroll to position [171, 0]
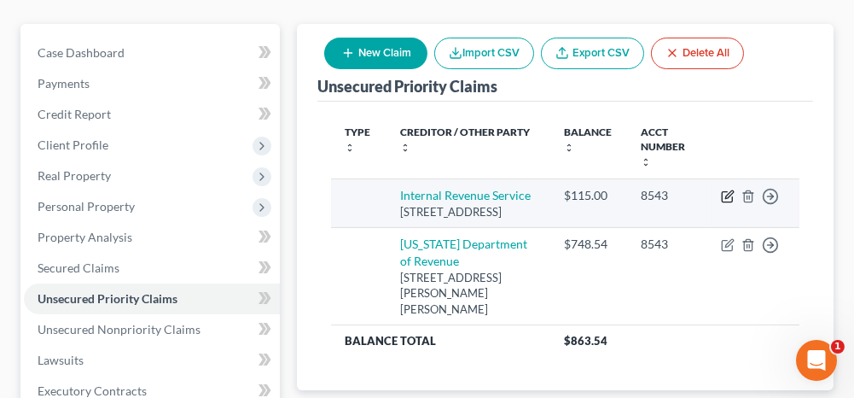
click at [730, 189] on icon "button" at bounding box center [728, 196] width 14 height 14
select select "18"
select select "2"
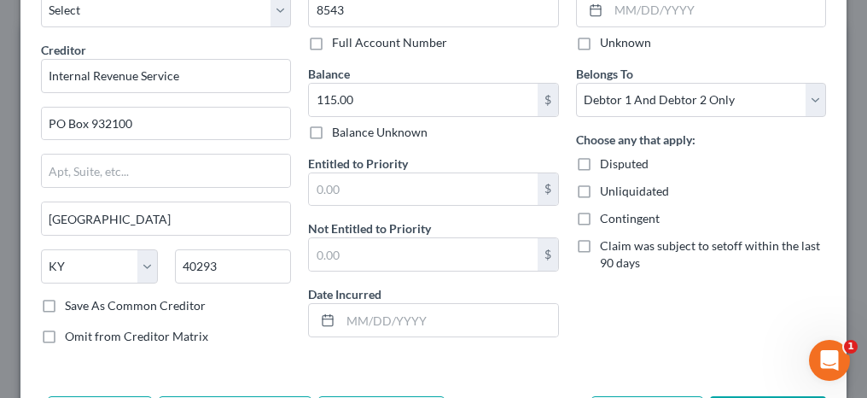
scroll to position [85, 0]
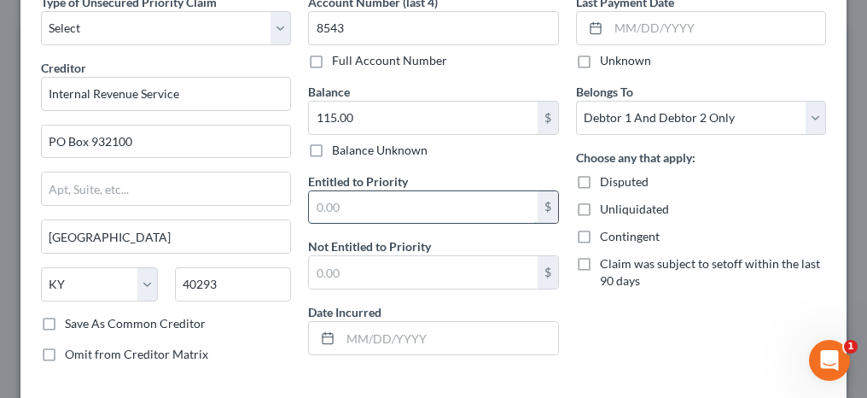
click at [404, 197] on input "text" at bounding box center [423, 207] width 228 height 32
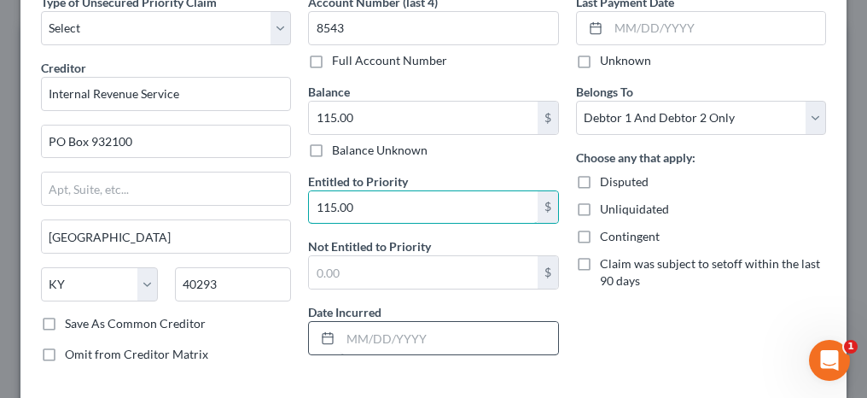
type input "115.00"
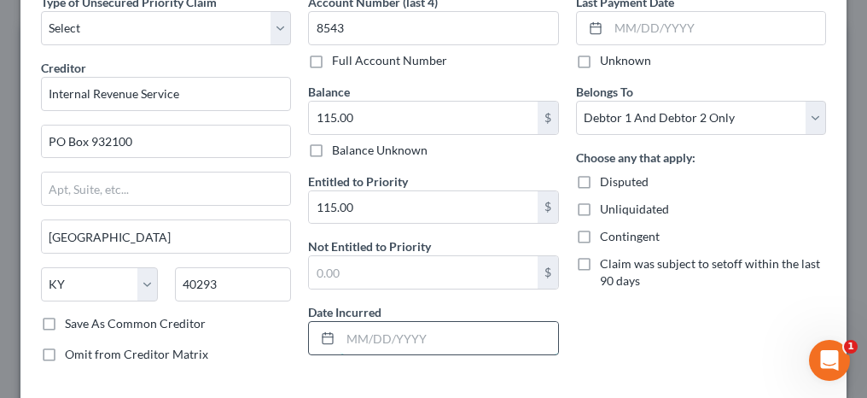
click at [390, 344] on input "text" at bounding box center [448, 338] width 217 height 32
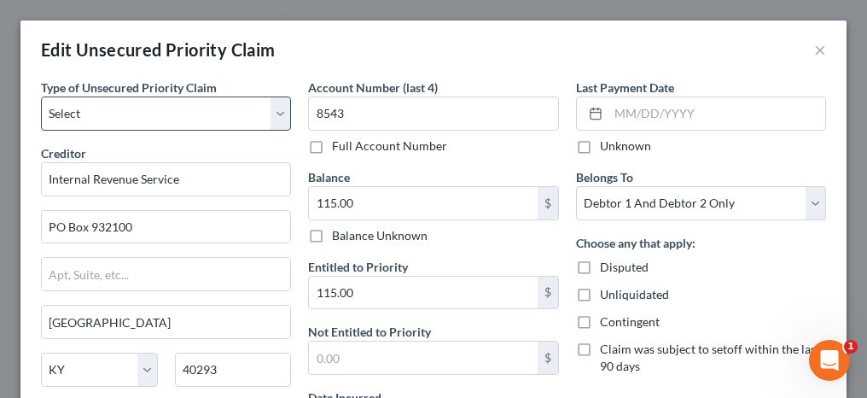
type input "[DATE]"
drag, startPoint x: 138, startPoint y: 109, endPoint x: 131, endPoint y: 131, distance: 23.2
click at [138, 109] on select "Select Taxes & Other Government Units Domestic Support Obligations Extensions o…" at bounding box center [166, 113] width 250 height 34
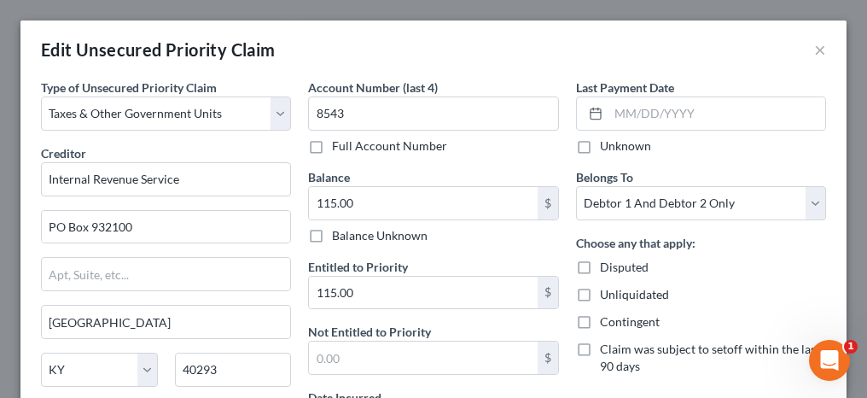
select select "18"
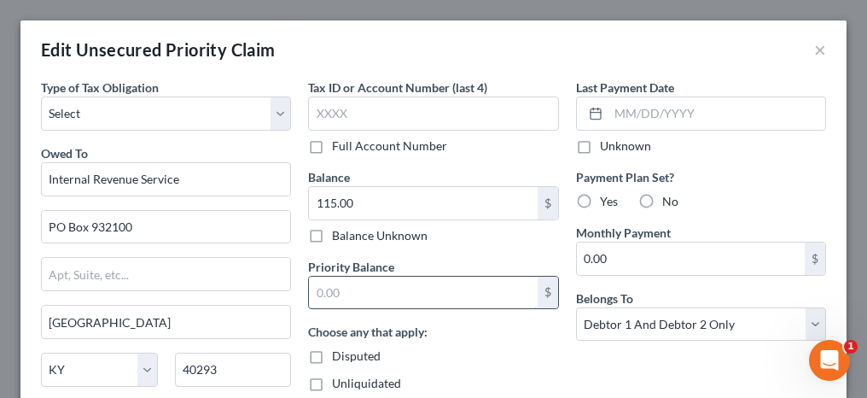
click at [379, 282] on input "text" at bounding box center [423, 292] width 228 height 32
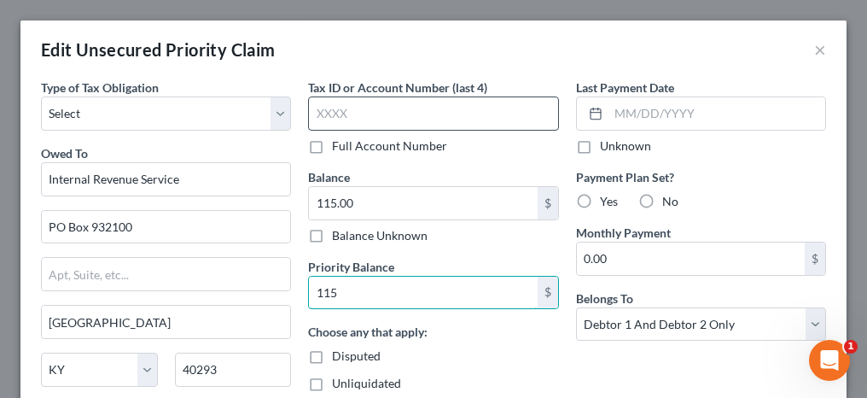
type input "115"
click at [391, 114] on input "text" at bounding box center [433, 113] width 250 height 34
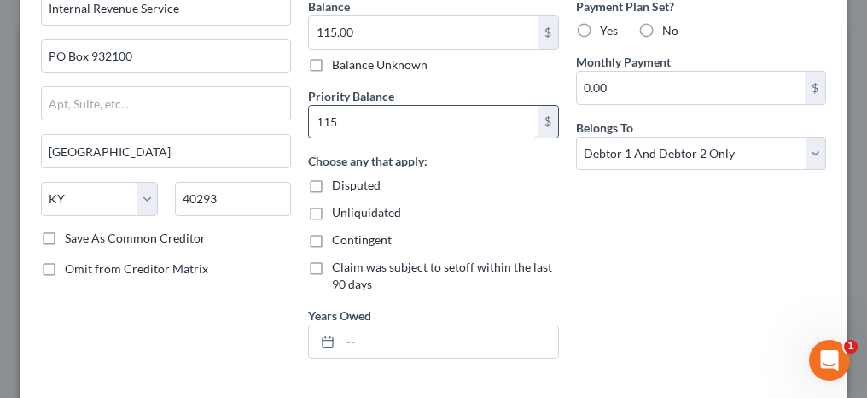
scroll to position [256, 0]
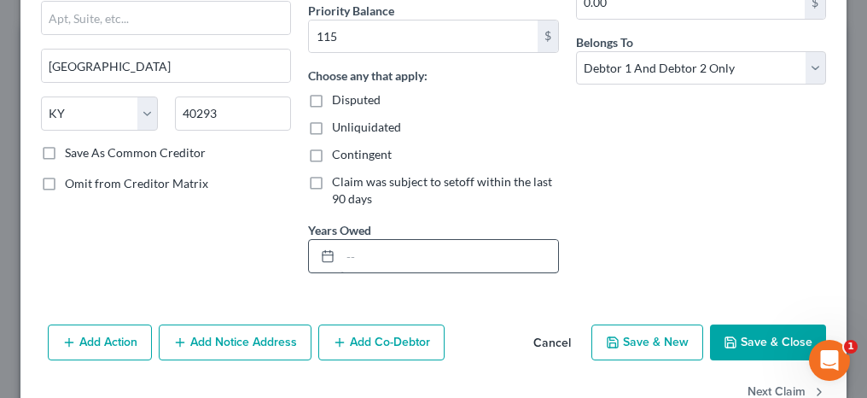
type input "8543"
click at [445, 258] on input "text" at bounding box center [448, 256] width 217 height 32
type input "2024"
click at [784, 333] on button "Save & Close" at bounding box center [768, 342] width 116 height 36
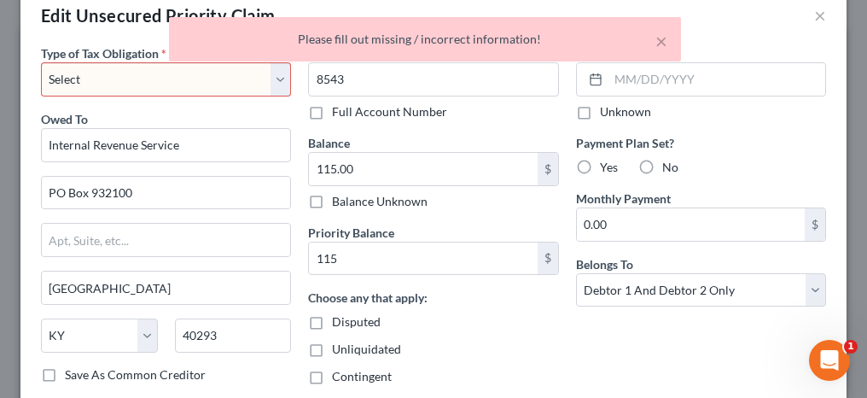
scroll to position [0, 0]
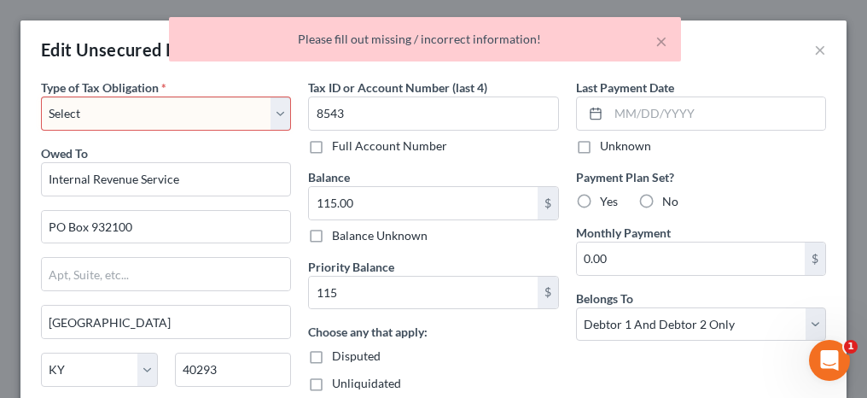
drag, startPoint x: 190, startPoint y: 121, endPoint x: 176, endPoint y: 131, distance: 17.8
click at [190, 121] on select "Select Federal City State Franchise Tax Board Other" at bounding box center [166, 113] width 250 height 34
select select "0"
click at [41, 96] on select "Select Federal City State Franchise Tax Board Other" at bounding box center [166, 113] width 250 height 34
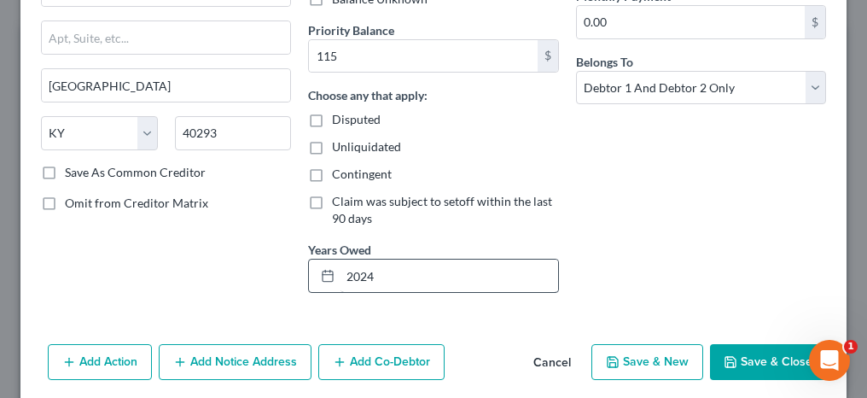
scroll to position [256, 0]
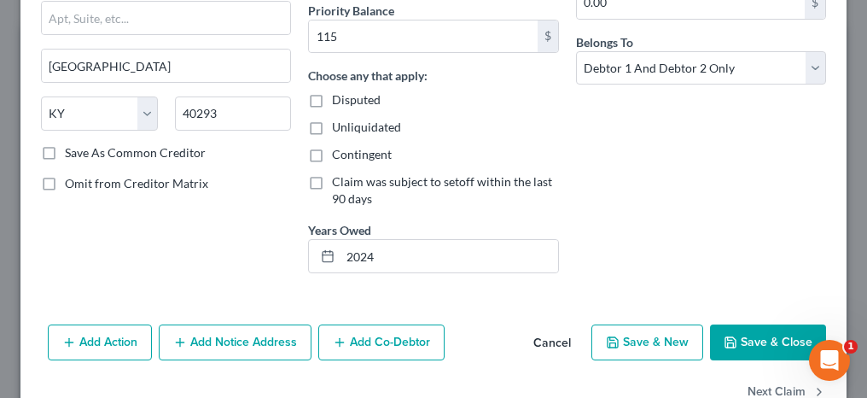
click at [744, 333] on button "Save & Close" at bounding box center [768, 342] width 116 height 36
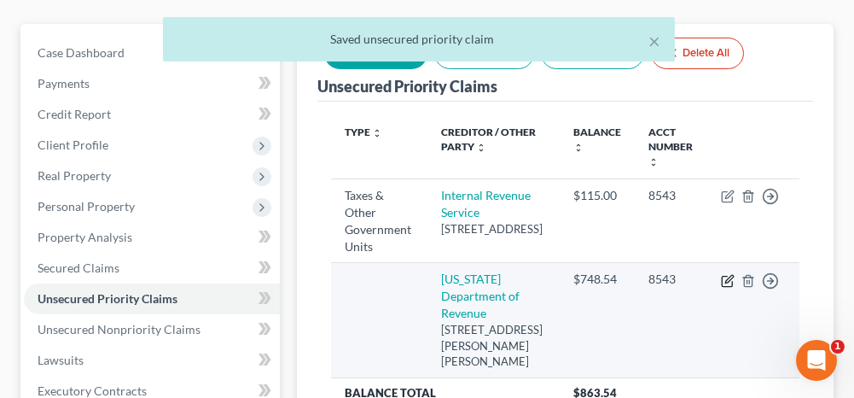
click at [725, 288] on icon "button" at bounding box center [728, 281] width 14 height 14
select select "0"
select select "2"
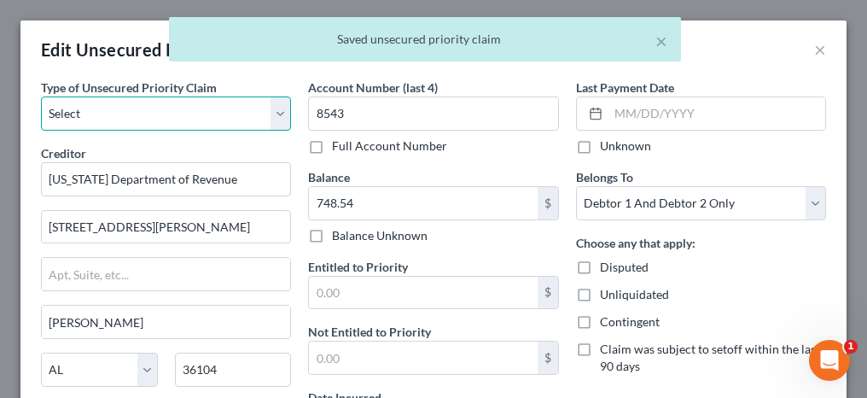
click at [133, 113] on select "Select Taxes & Other Government Units Domestic Support Obligations Extensions o…" at bounding box center [166, 113] width 250 height 34
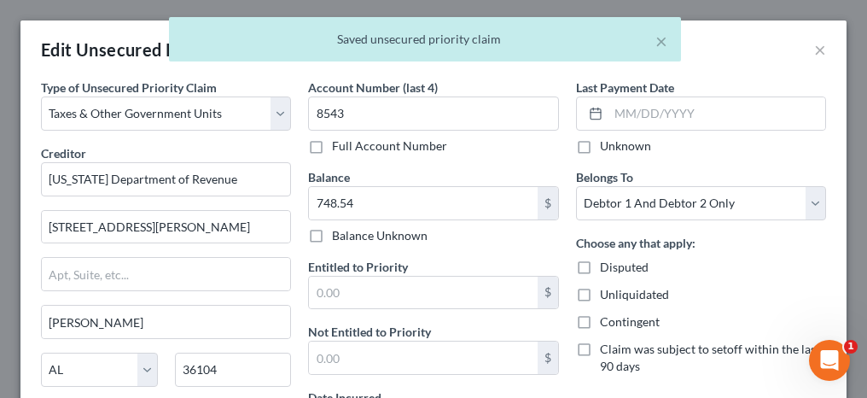
select select "0"
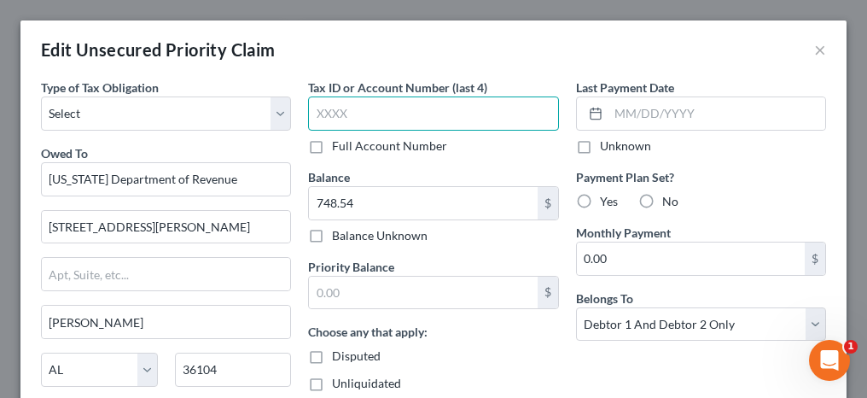
click at [339, 116] on input "text" at bounding box center [433, 113] width 250 height 34
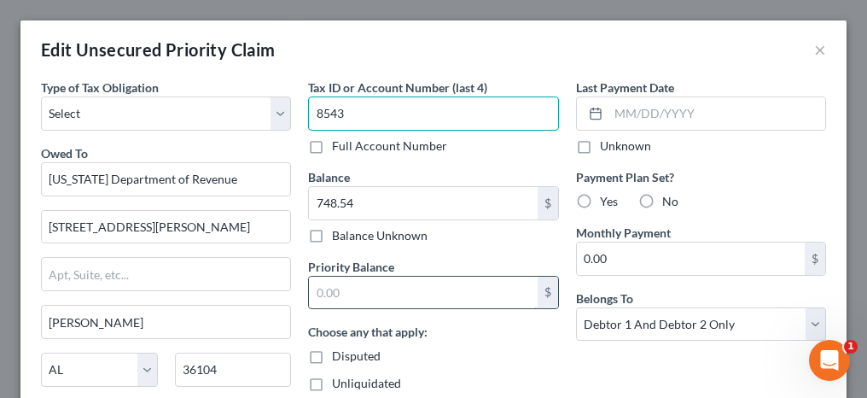
type input "8543"
click at [343, 290] on input "text" at bounding box center [423, 292] width 228 height 32
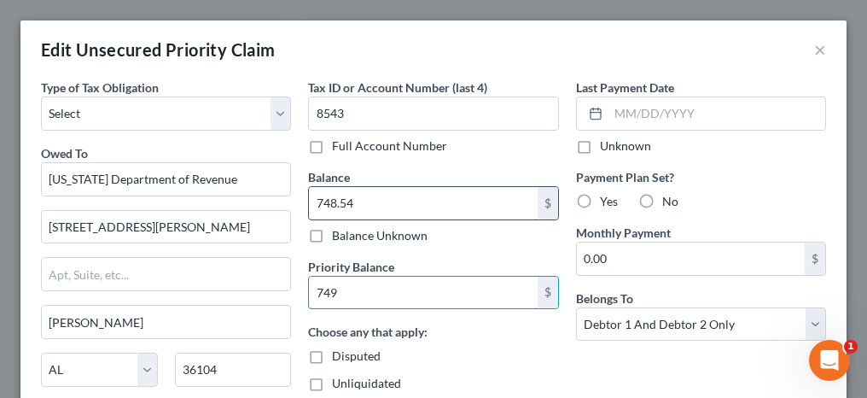
type input "749"
click at [379, 194] on input "748.54" at bounding box center [423, 203] width 228 height 32
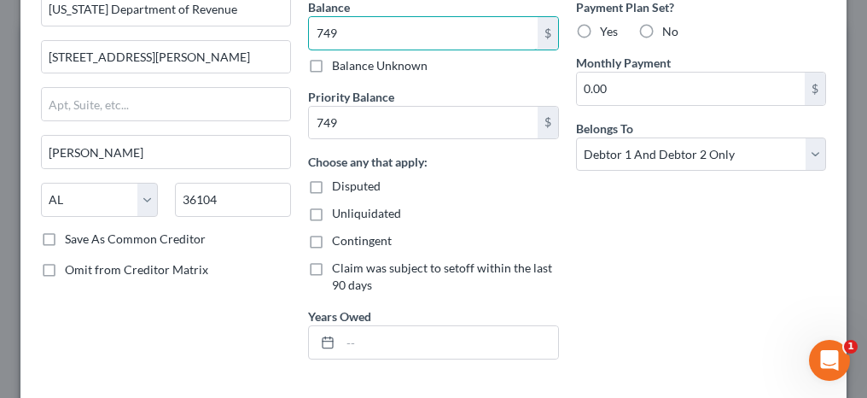
scroll to position [171, 0]
type input "749"
click at [434, 350] on input "text" at bounding box center [448, 341] width 217 height 32
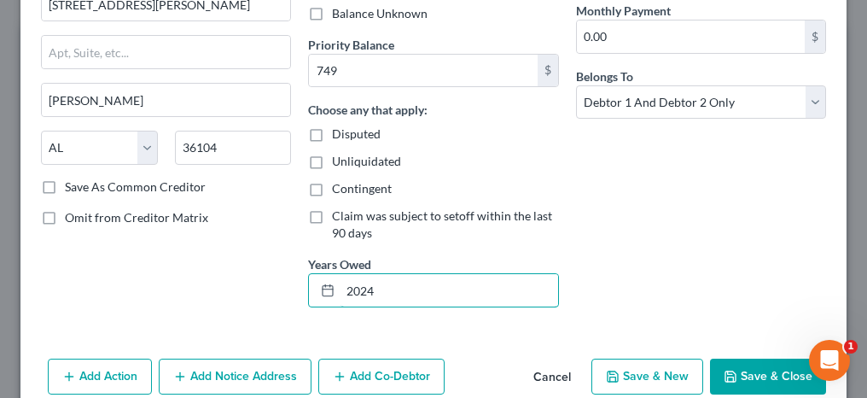
scroll to position [256, 0]
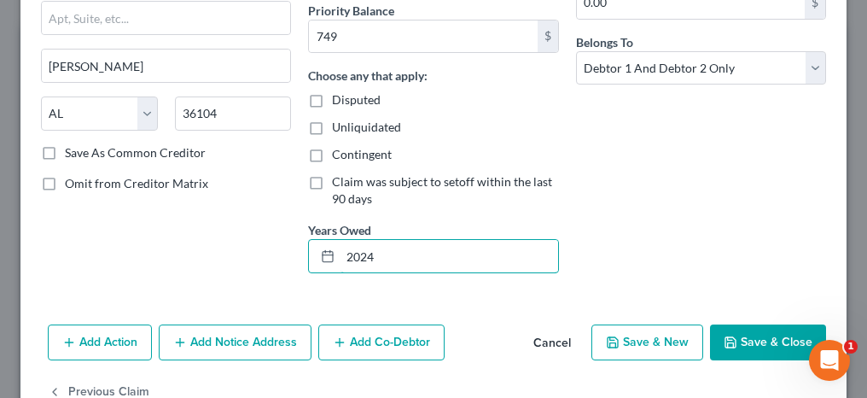
type input "2024"
click at [744, 346] on button "Save & Close" at bounding box center [768, 342] width 116 height 36
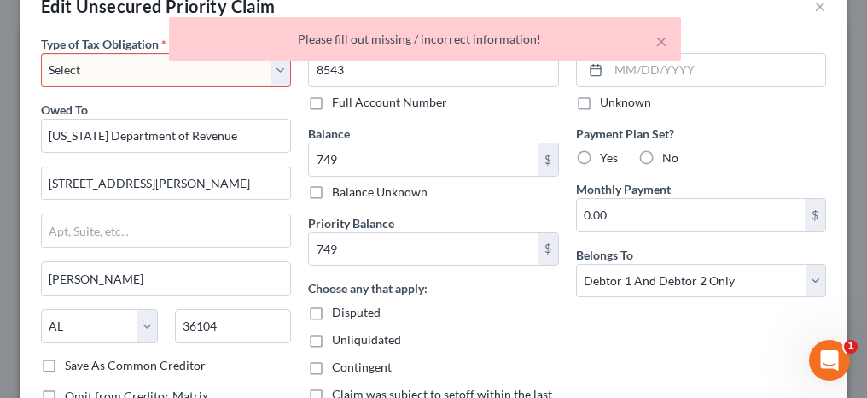
scroll to position [0, 0]
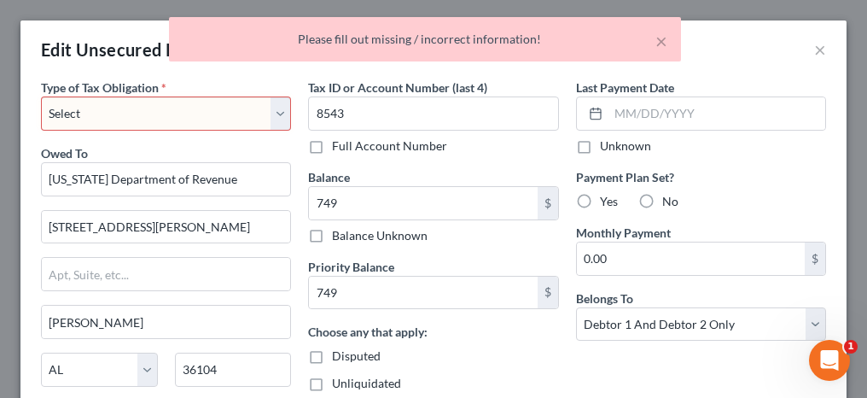
click at [83, 93] on span "Type of Tax Obligation" at bounding box center [100, 87] width 118 height 15
drag, startPoint x: 75, startPoint y: 110, endPoint x: 63, endPoint y: 131, distance: 24.4
click at [75, 110] on select "Select Federal City State Franchise Tax Board Other" at bounding box center [166, 113] width 250 height 34
select select "2"
click at [41, 96] on select "Select Federal City State Franchise Tax Board Other" at bounding box center [166, 113] width 250 height 34
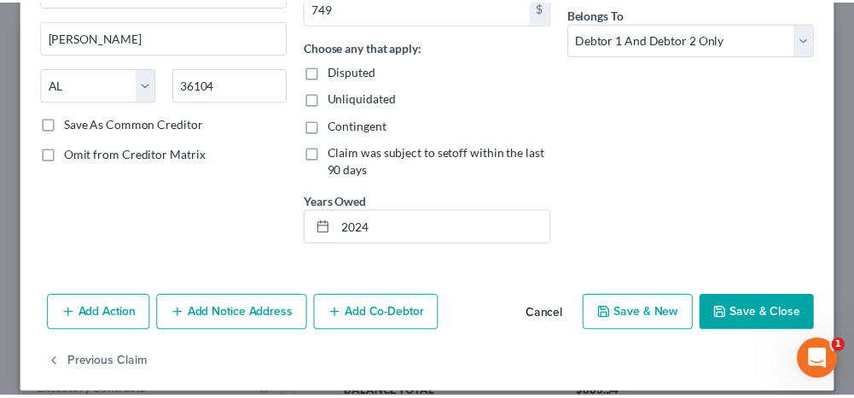
scroll to position [298, 0]
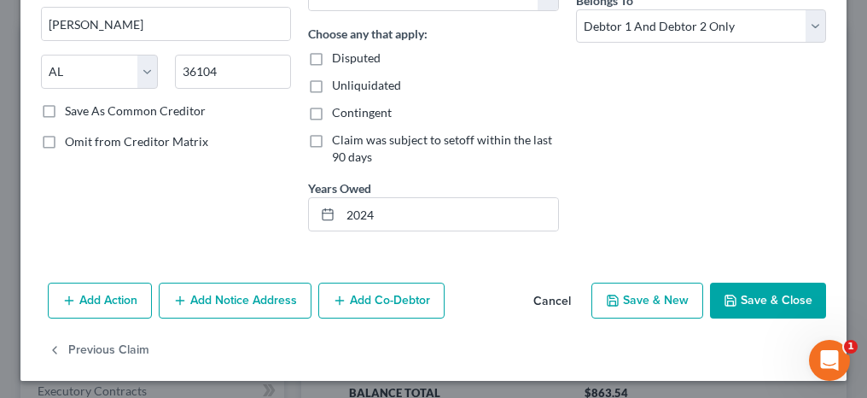
click at [745, 288] on button "Save & Close" at bounding box center [768, 300] width 116 height 36
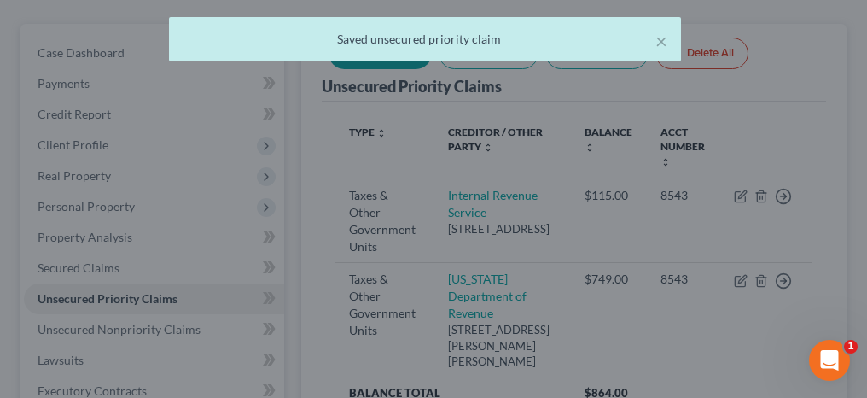
type input "749.00"
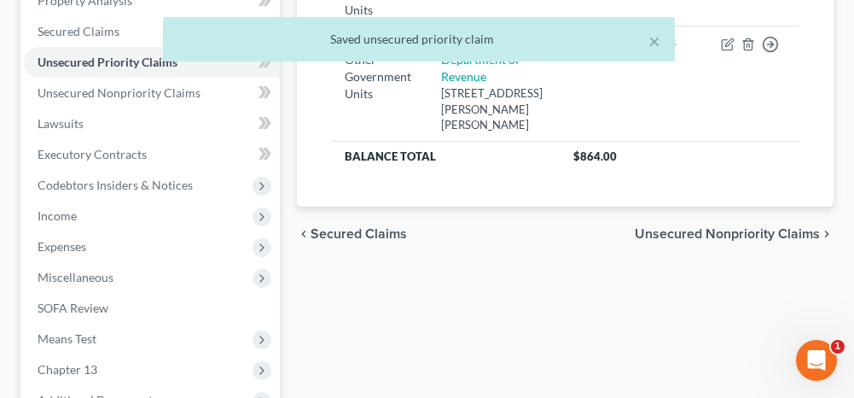
scroll to position [427, 0]
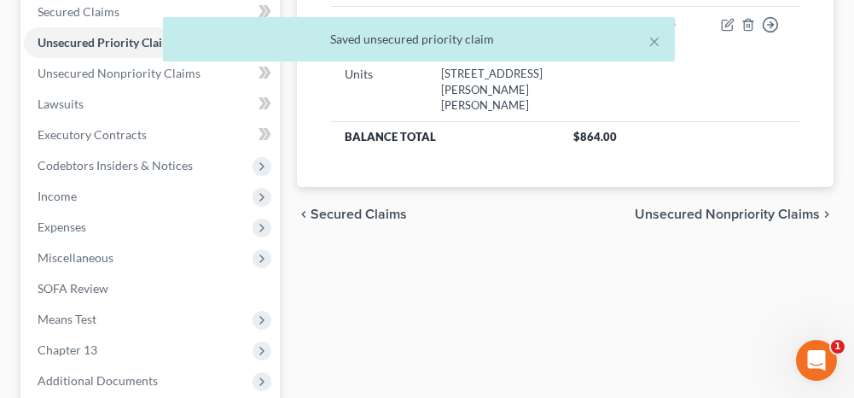
click at [695, 221] on span "Unsecured Nonpriority Claims" at bounding box center [727, 214] width 185 height 14
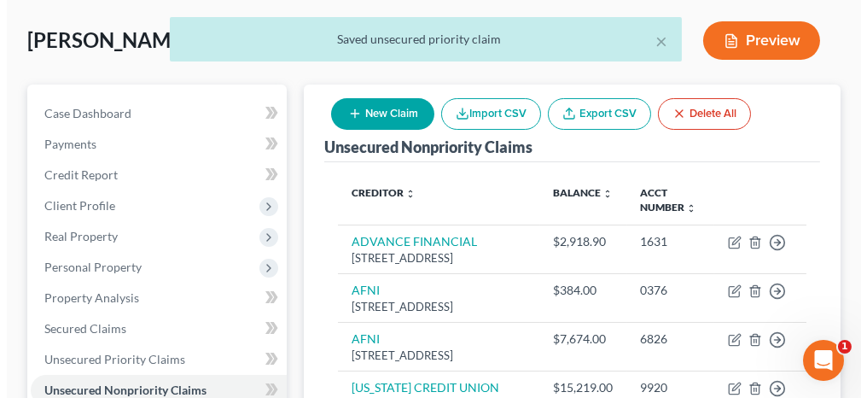
scroll to position [171, 0]
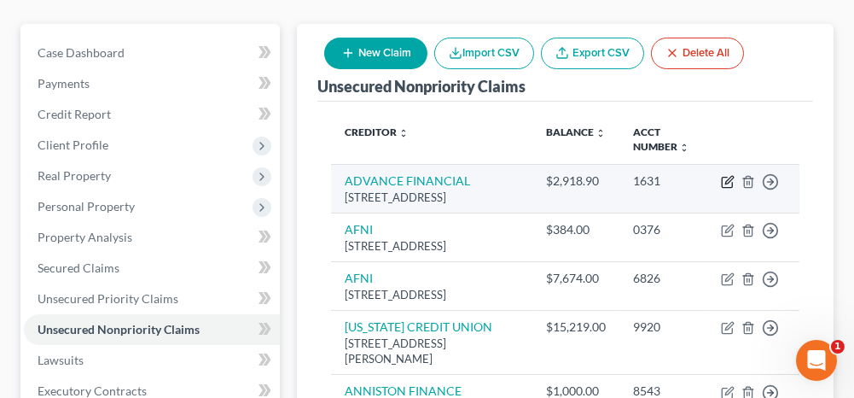
click at [731, 183] on icon "button" at bounding box center [728, 182] width 14 height 14
select select "0"
select select "14"
select select "2"
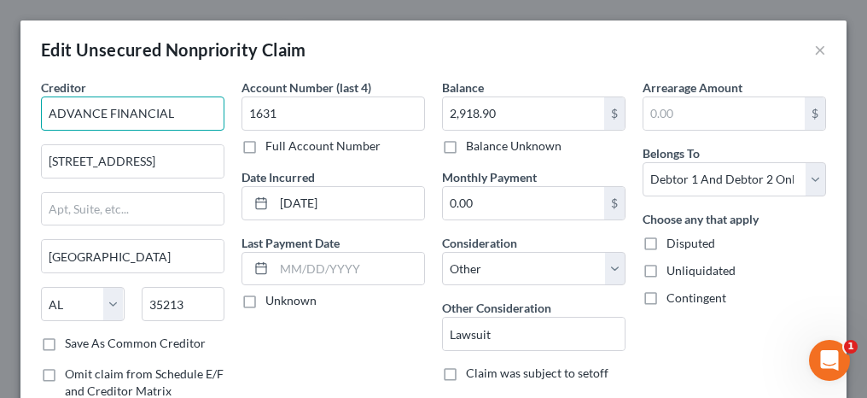
drag, startPoint x: 185, startPoint y: 117, endPoint x: 36, endPoint y: 91, distance: 151.5
click at [36, 91] on div "Creditor * ADVANCE FINANCIAL [STREET_ADDRESS] State [US_STATE][GEOGRAPHIC_DATA]…" at bounding box center [132, 260] width 201 height 365
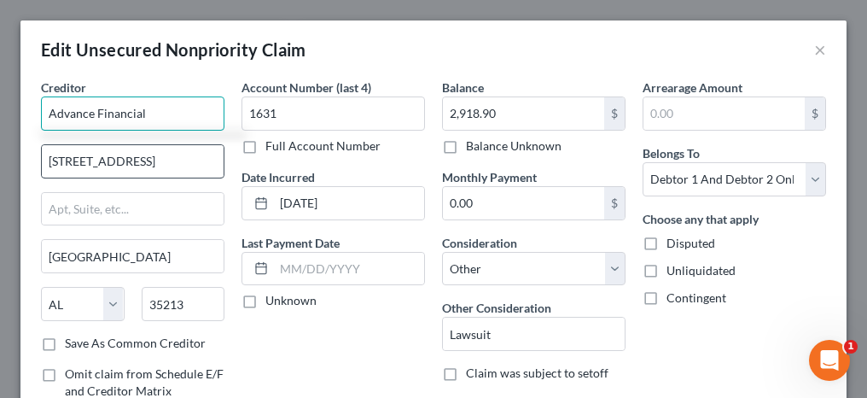
type input "Advance Financial"
click at [89, 160] on input "[STREET_ADDRESS]" at bounding box center [133, 161] width 182 height 32
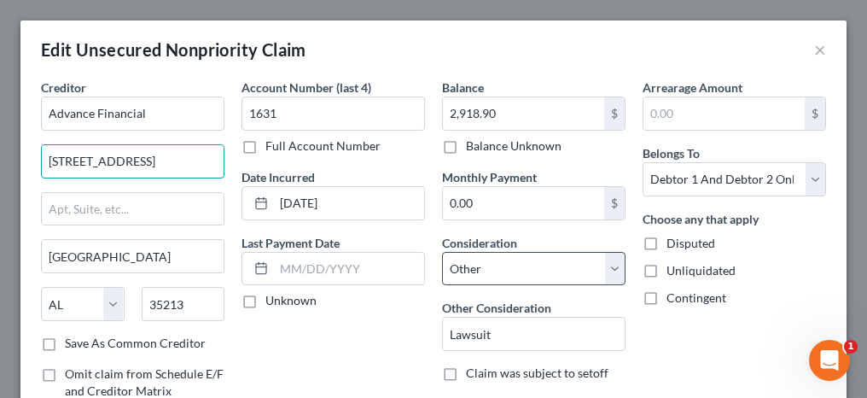
type input "[STREET_ADDRESS]"
drag, startPoint x: 458, startPoint y: 258, endPoint x: 459, endPoint y: 247, distance: 11.1
click at [458, 258] on select "Select Cable / Satellite Services Collection Agency Credit Card Debt Debt Couns…" at bounding box center [533, 269] width 183 height 34
select select "4"
click at [442, 252] on select "Select Cable / Satellite Services Collection Agency Credit Card Debt Debt Couns…" at bounding box center [533, 269] width 183 height 34
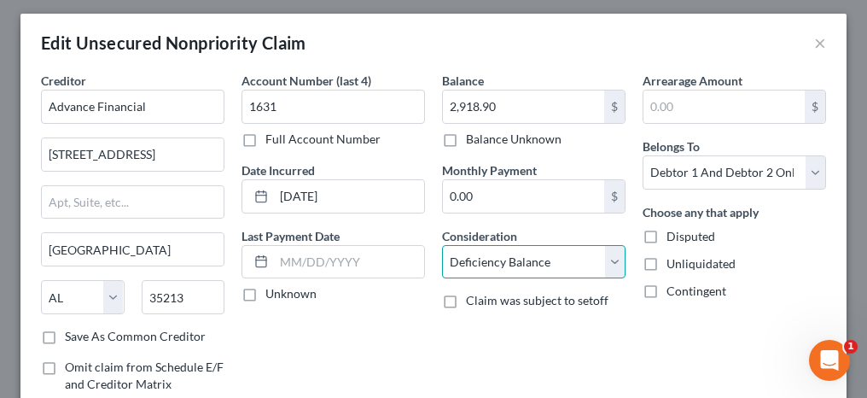
scroll to position [0, 0]
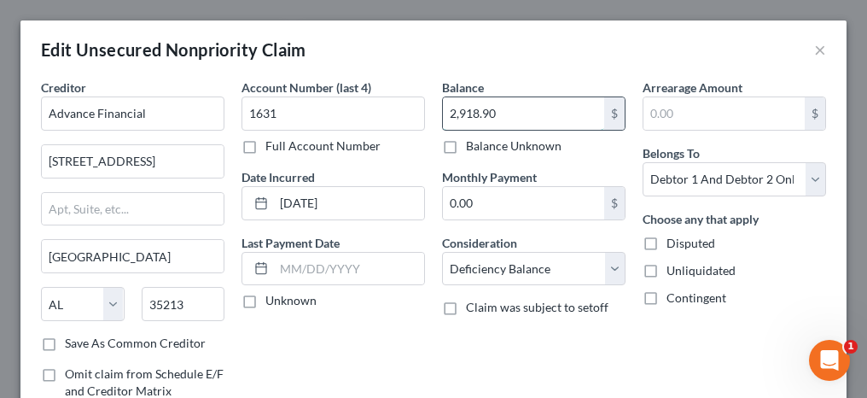
click at [531, 113] on input "2,918.90" at bounding box center [523, 113] width 161 height 32
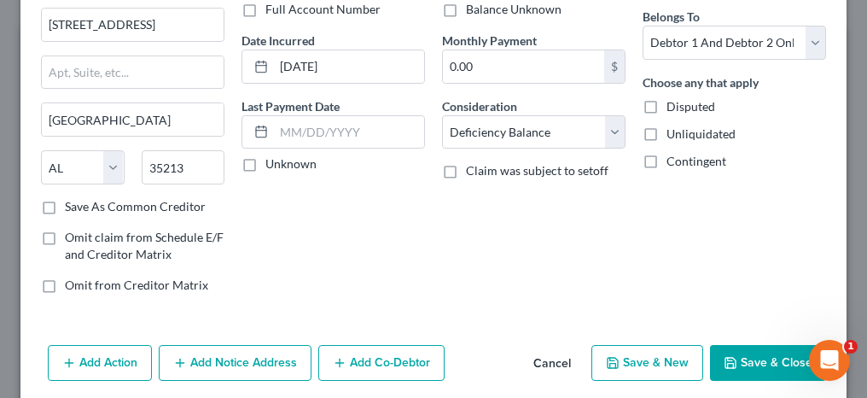
scroll to position [171, 0]
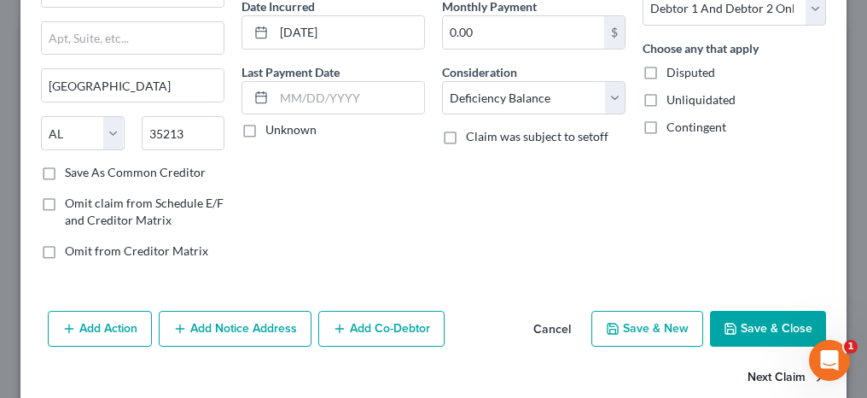
type input "2,918"
click at [755, 379] on button "Next Claim" at bounding box center [786, 378] width 78 height 36
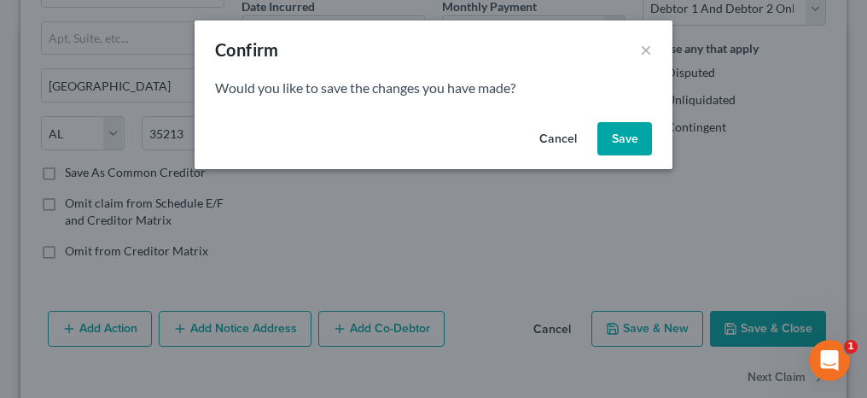
click at [629, 137] on button "Save" at bounding box center [624, 139] width 55 height 34
select select "14"
select select "1"
select select "0"
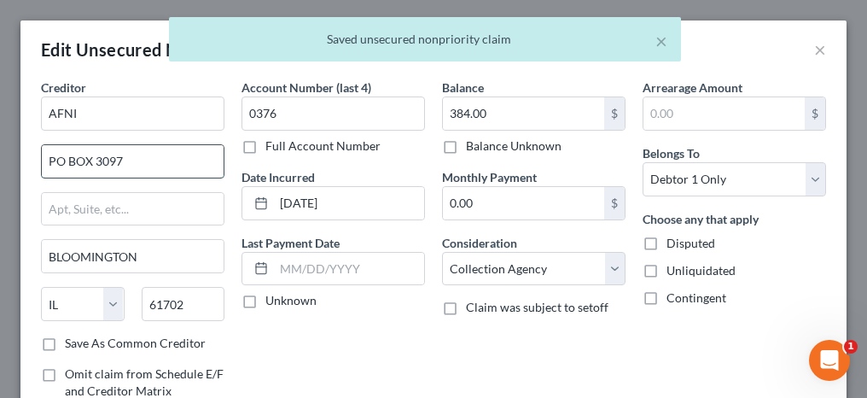
click at [73, 160] on input "PO BOX 3097" at bounding box center [133, 161] width 182 height 32
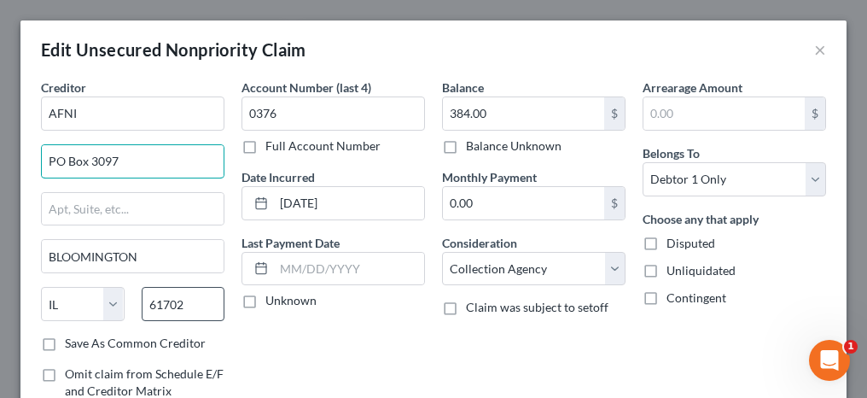
type input "PO Box 3097"
drag, startPoint x: 184, startPoint y: 299, endPoint x: 136, endPoint y: 308, distance: 49.4
click at [136, 308] on div "61702" at bounding box center [183, 304] width 101 height 34
type input "61702"
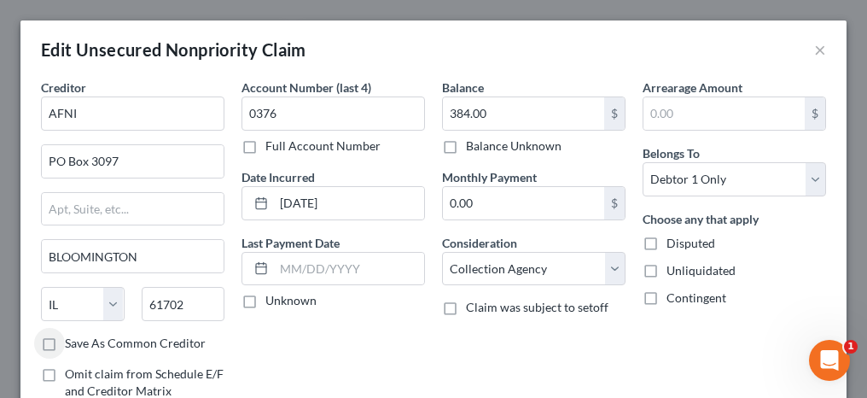
type input "Bloomington"
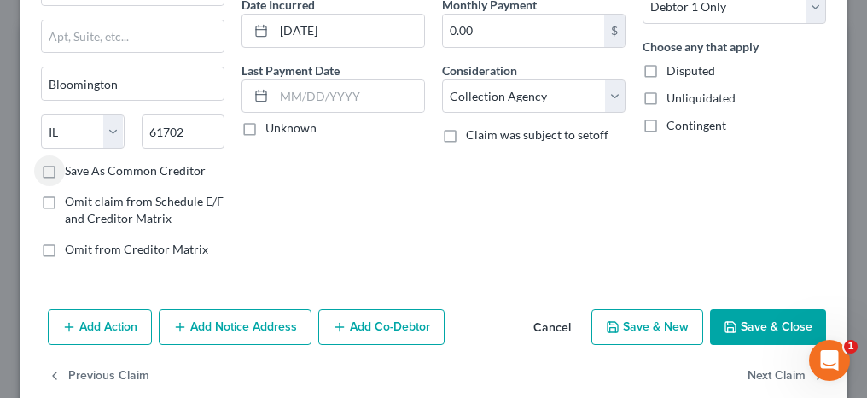
scroll to position [198, 0]
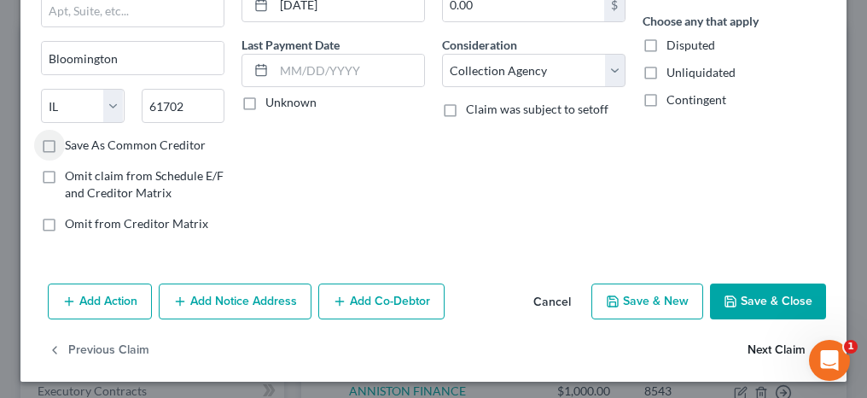
click at [755, 346] on button "Next Claim" at bounding box center [786, 351] width 78 height 36
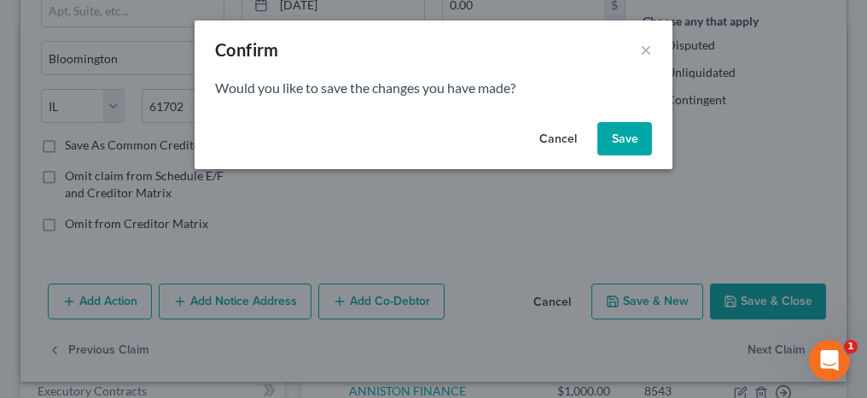
click at [617, 131] on button "Save" at bounding box center [624, 139] width 55 height 34
select select "14"
select select "1"
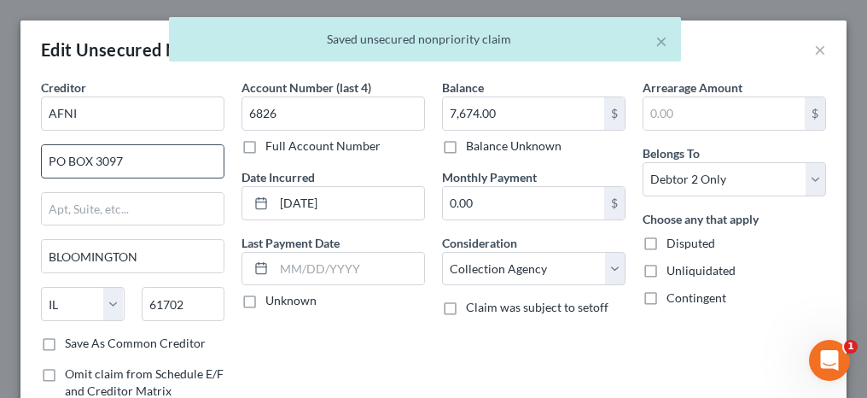
click at [77, 161] on input "PO BOX 3097" at bounding box center [133, 161] width 182 height 32
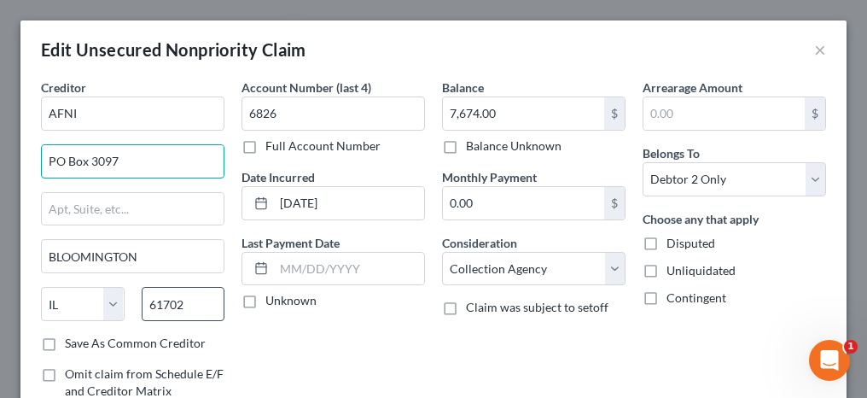
type input "PO Box 3097"
drag, startPoint x: 189, startPoint y: 305, endPoint x: 140, endPoint y: 304, distance: 48.6
click at [142, 304] on input "61702" at bounding box center [184, 304] width 84 height 34
type input "61702"
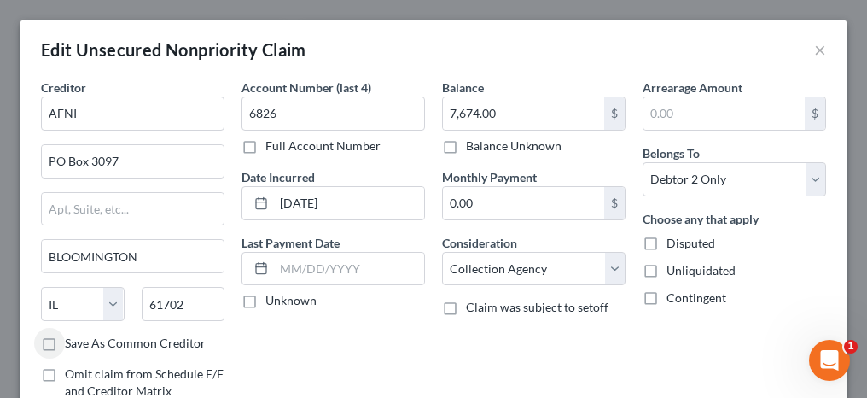
type input "Bloomington"
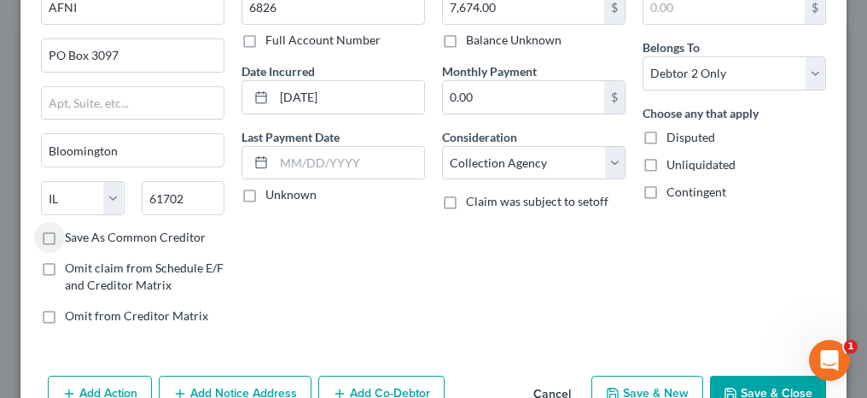
scroll to position [171, 0]
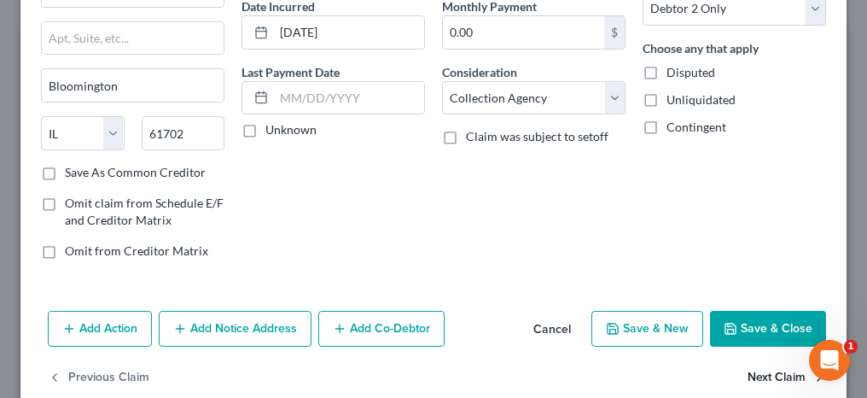
click at [749, 373] on button "Next Claim" at bounding box center [786, 378] width 78 height 36
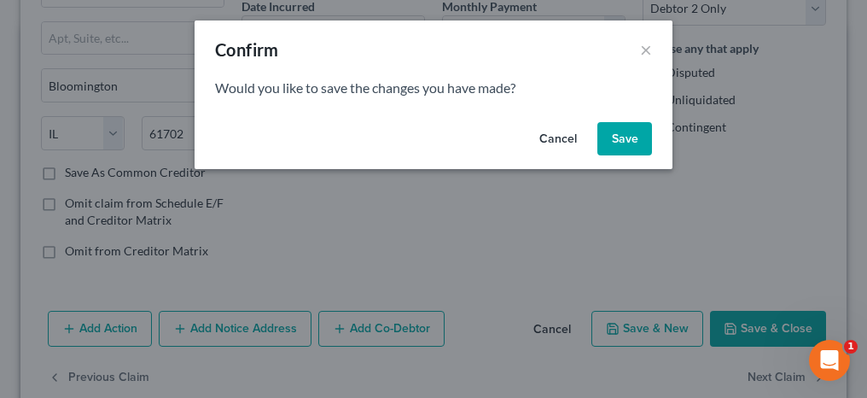
click at [640, 142] on button "Save" at bounding box center [624, 139] width 55 height 34
select select "0"
select select "1"
select select "0"
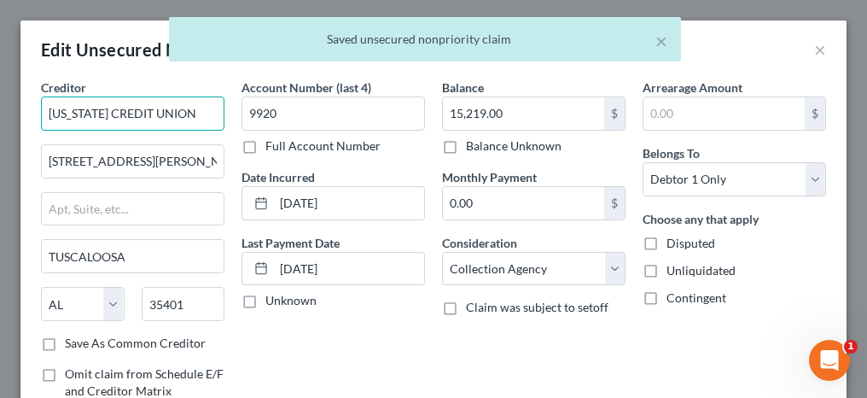
click at [55, 112] on input "[US_STATE] CREDIT UNION" at bounding box center [132, 113] width 183 height 34
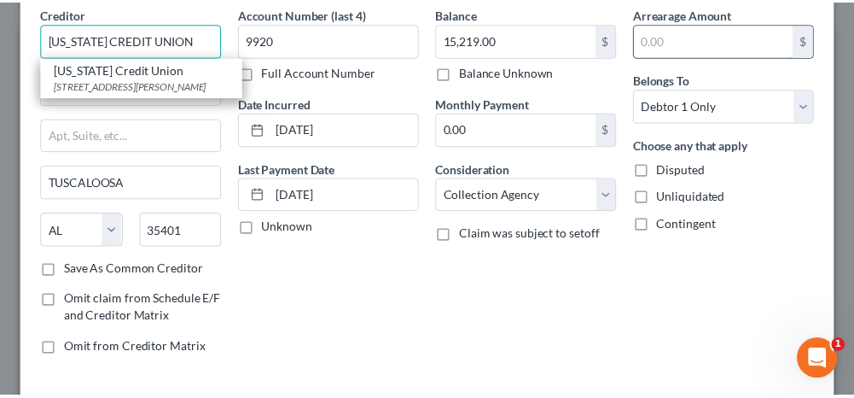
scroll to position [0, 0]
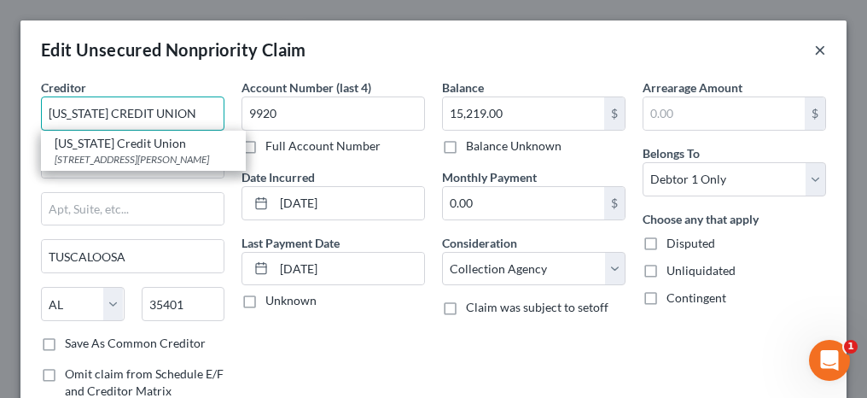
type input "[US_STATE] CREDIT UNION"
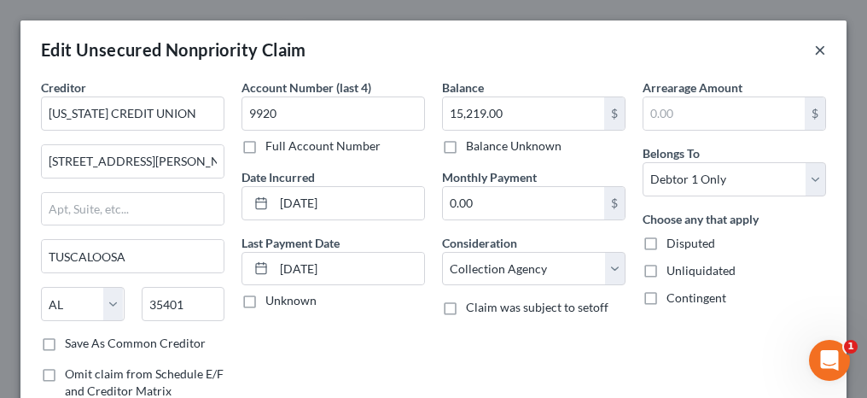
click at [814, 49] on button "×" at bounding box center [820, 49] width 12 height 20
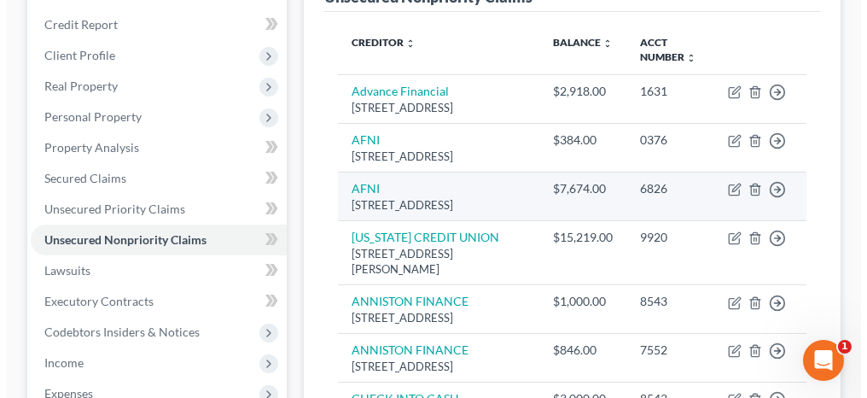
scroll to position [341, 0]
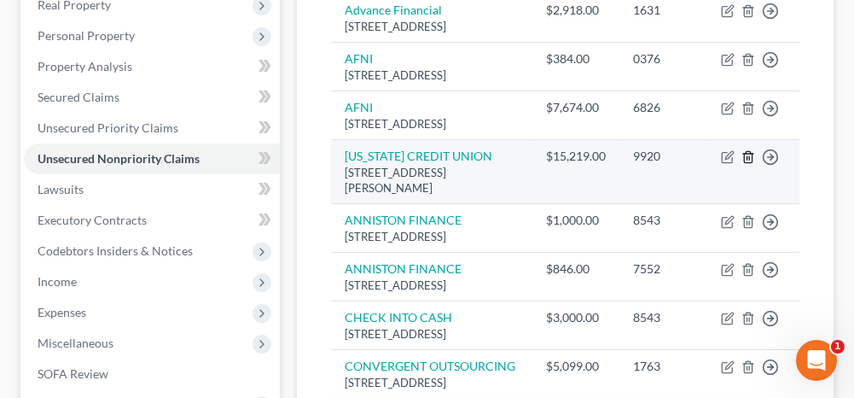
click at [748, 164] on icon "button" at bounding box center [748, 157] width 14 height 14
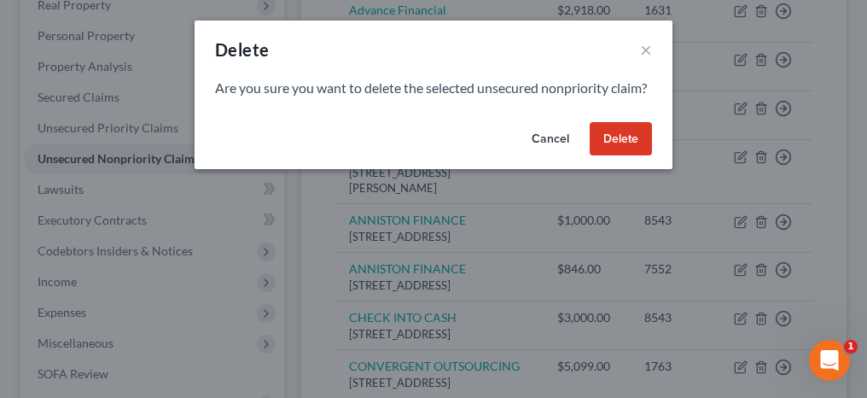
click at [633, 156] on button "Delete" at bounding box center [621, 139] width 62 height 34
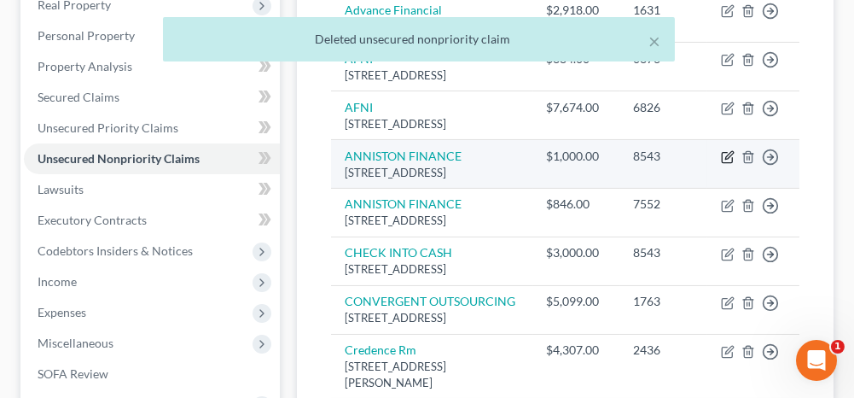
click at [725, 159] on icon "button" at bounding box center [729, 155] width 8 height 8
select select "0"
select select "14"
select select "0"
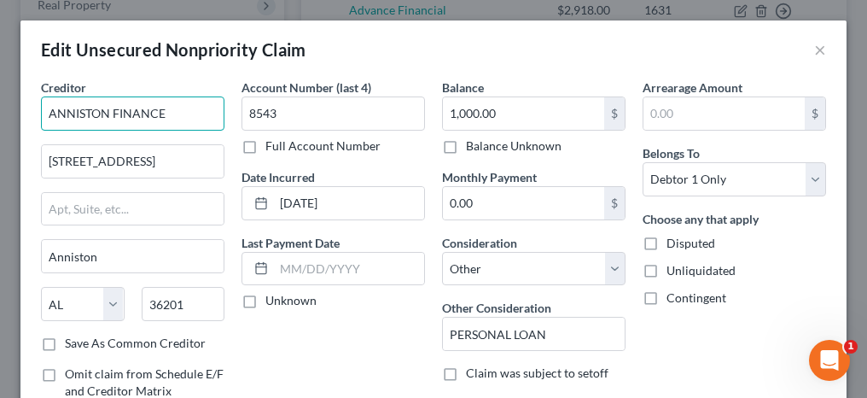
click at [55, 112] on input "ANNISTON FINANCE" at bounding box center [132, 113] width 183 height 34
type input "Anniston Finance"
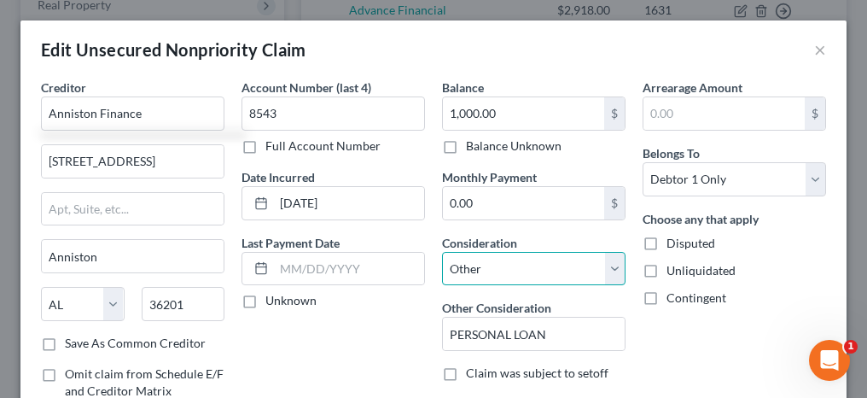
click at [482, 272] on select "Select Cable / Satellite Services Collection Agency Credit Card Debt Debt Couns…" at bounding box center [533, 269] width 183 height 34
select select "10"
click at [442, 252] on select "Select Cable / Satellite Services Collection Agency Credit Card Debt Debt Couns…" at bounding box center [533, 269] width 183 height 34
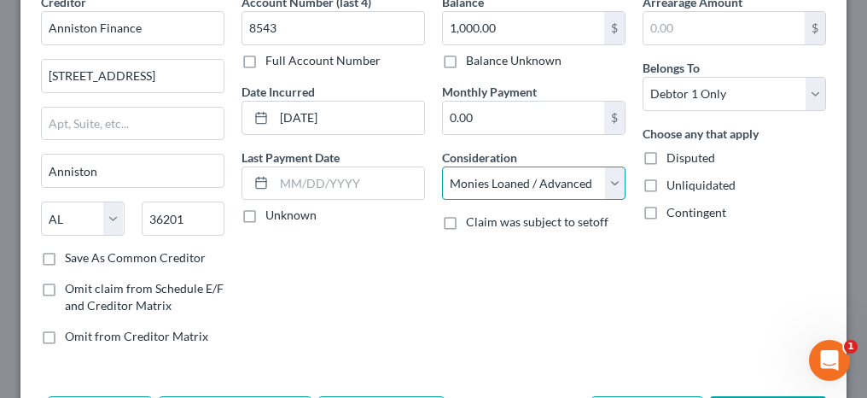
scroll to position [171, 0]
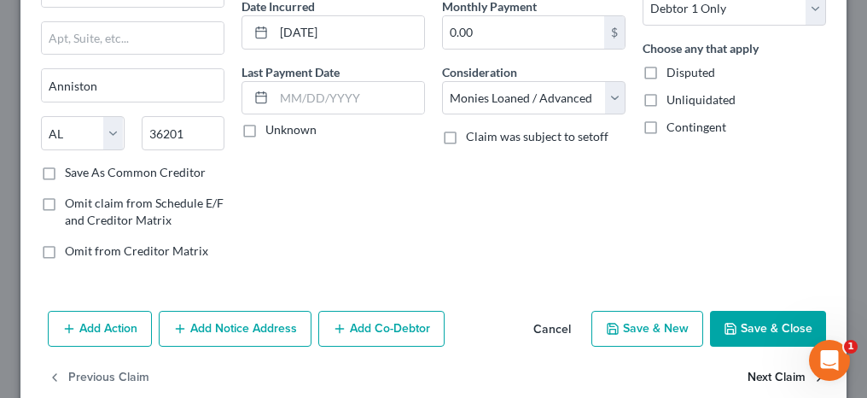
click at [785, 376] on button "Next Claim" at bounding box center [786, 378] width 78 height 36
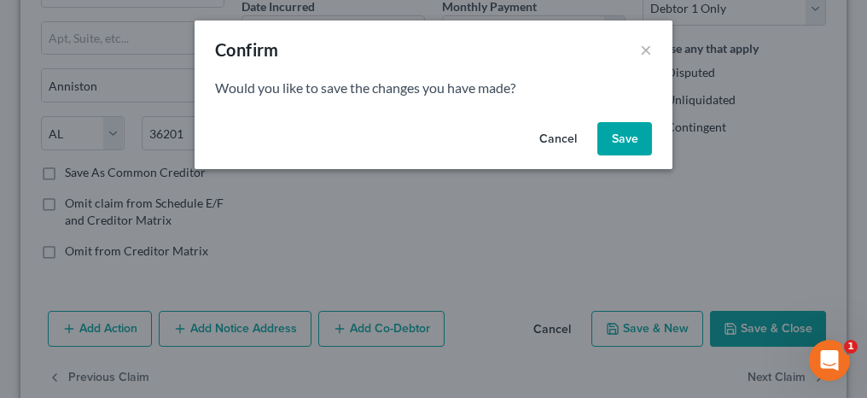
click at [613, 142] on button "Save" at bounding box center [624, 139] width 55 height 34
select select "0"
select select "14"
select select "0"
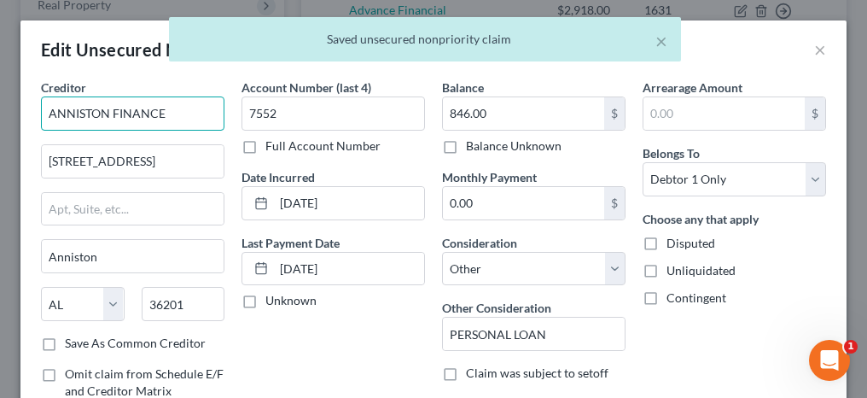
click at [55, 111] on input "ANNISTON FINANCE" at bounding box center [132, 113] width 183 height 34
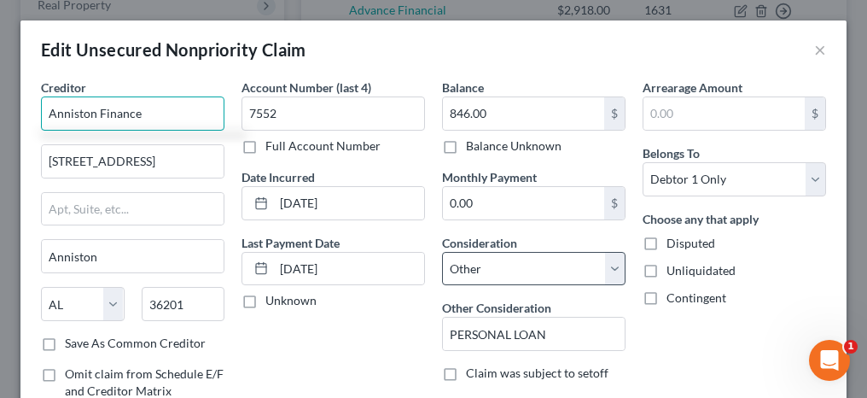
type input "Anniston Finance"
drag, startPoint x: 486, startPoint y: 268, endPoint x: 486, endPoint y: 247, distance: 20.5
click at [486, 268] on select "Select Cable / Satellite Services Collection Agency Credit Card Debt Debt Couns…" at bounding box center [533, 269] width 183 height 34
select select "10"
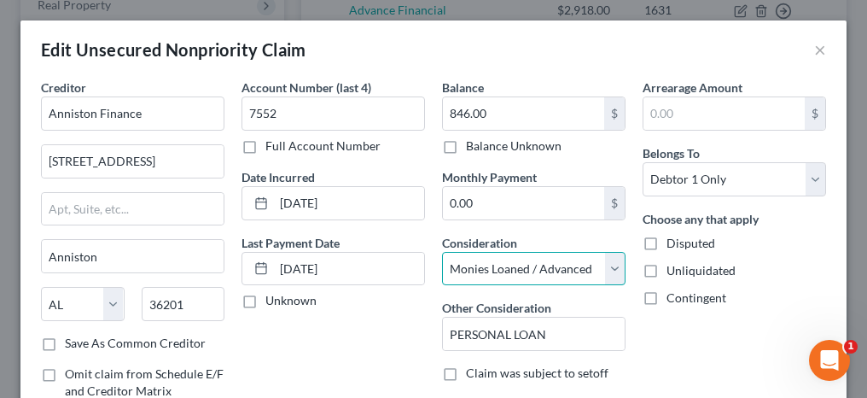
click at [442, 252] on select "Select Cable / Satellite Services Collection Agency Credit Card Debt Debt Couns…" at bounding box center [533, 269] width 183 height 34
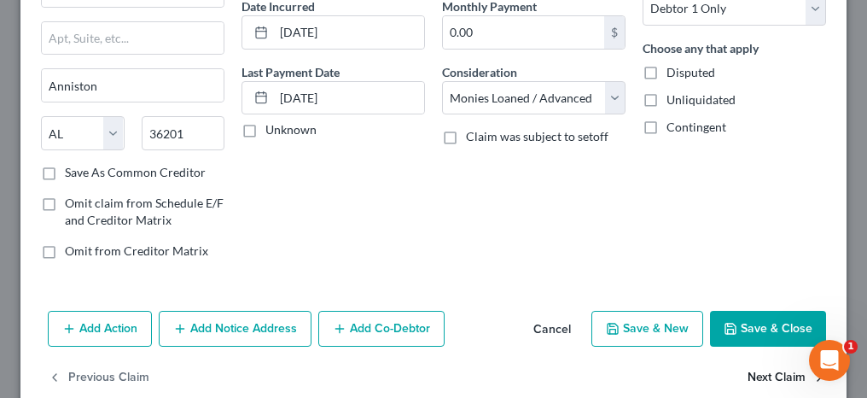
click at [758, 377] on button "Next Claim" at bounding box center [786, 378] width 78 height 36
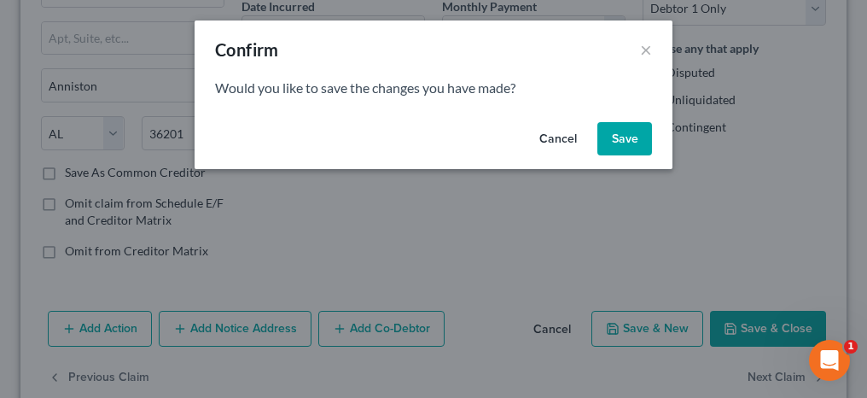
click at [628, 137] on button "Save" at bounding box center [624, 139] width 55 height 34
select select "0"
select select "14"
select select "2"
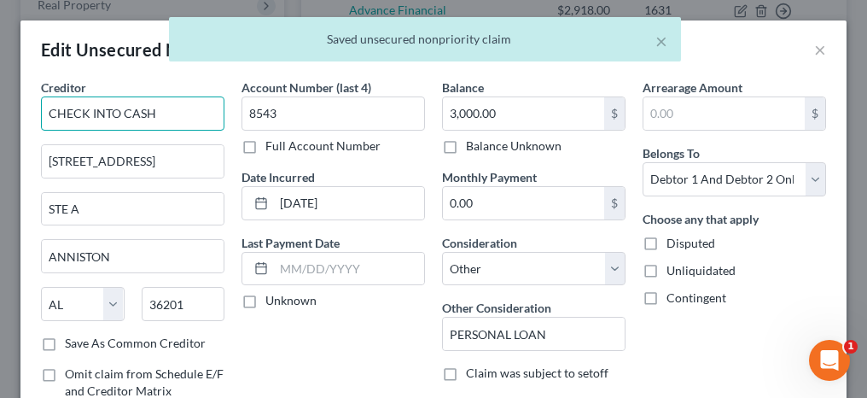
click at [55, 112] on input "CHECK INTO CASH" at bounding box center [132, 113] width 183 height 34
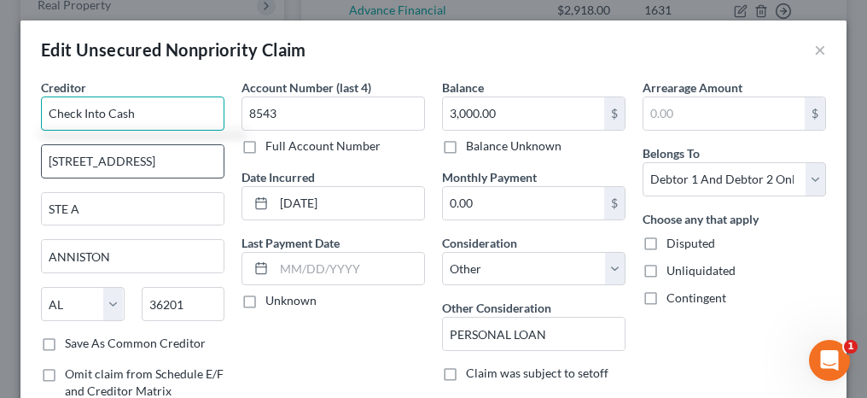
type input "Check Into Cash"
drag, startPoint x: 118, startPoint y: 153, endPoint x: 78, endPoint y: 157, distance: 39.5
click at [78, 157] on input "[STREET_ADDRESS]" at bounding box center [133, 161] width 182 height 32
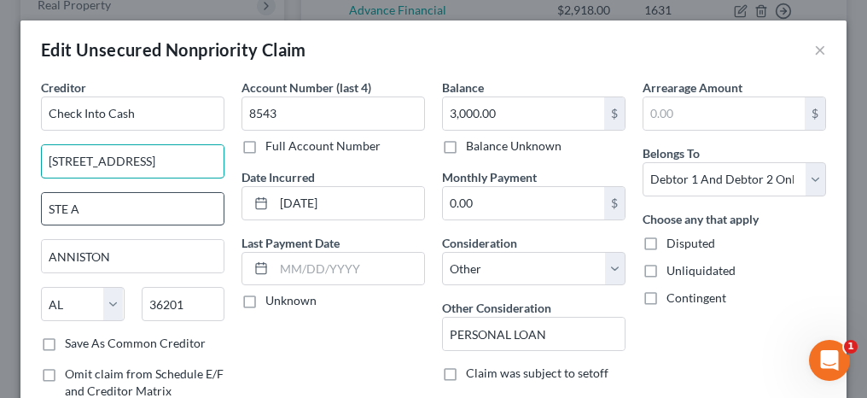
type input "[STREET_ADDRESS]"
drag, startPoint x: 88, startPoint y: 197, endPoint x: 39, endPoint y: 207, distance: 49.7
click at [39, 206] on div "Creditor * Check Into Cash [STREET_ADDRESS] A STE A [GEOGRAPHIC_DATA] [US_STATE…" at bounding box center [132, 260] width 201 height 365
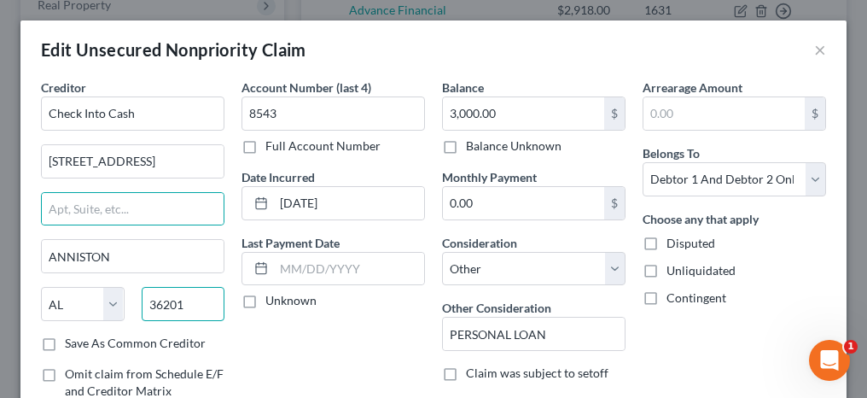
click at [194, 305] on input "36201" at bounding box center [184, 304] width 84 height 34
drag, startPoint x: 186, startPoint y: 305, endPoint x: 146, endPoint y: 303, distance: 40.2
click at [146, 303] on input "36201" at bounding box center [184, 304] width 84 height 34
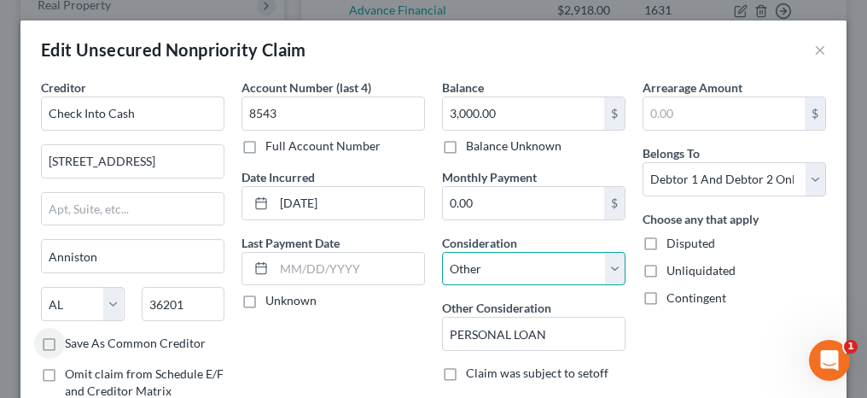
click at [479, 271] on select "Select Cable / Satellite Services Collection Agency Credit Card Debt Debt Couns…" at bounding box center [533, 269] width 183 height 34
click at [442, 252] on select "Select Cable / Satellite Services Collection Agency Credit Card Debt Debt Couns…" at bounding box center [533, 269] width 183 height 34
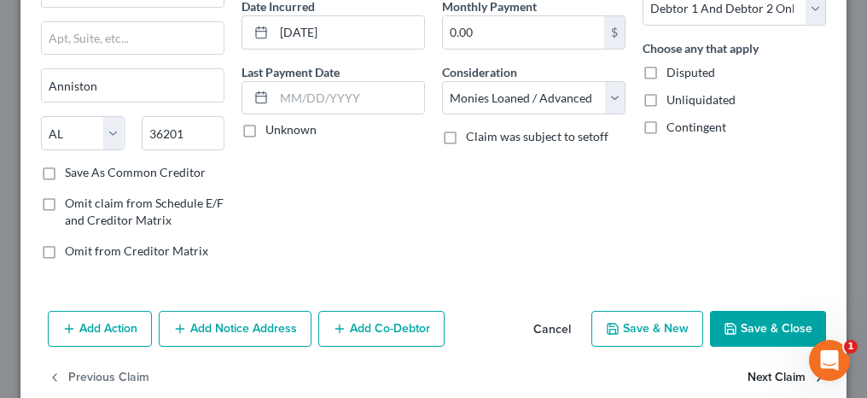
click at [747, 369] on button "Next Claim" at bounding box center [786, 378] width 78 height 36
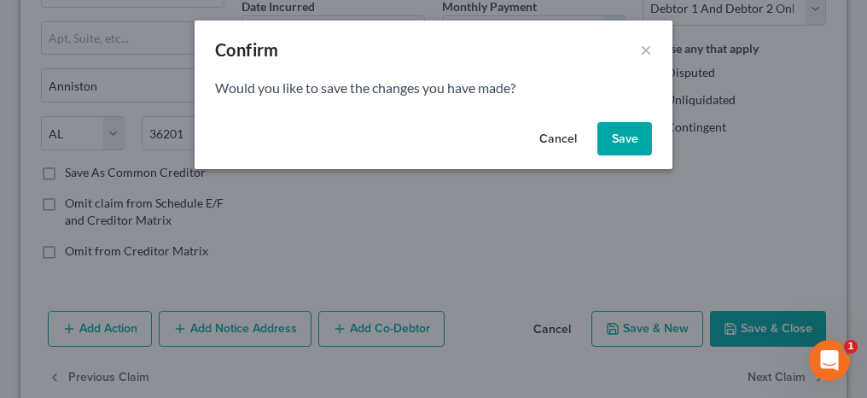
click at [619, 134] on button "Save" at bounding box center [624, 139] width 55 height 34
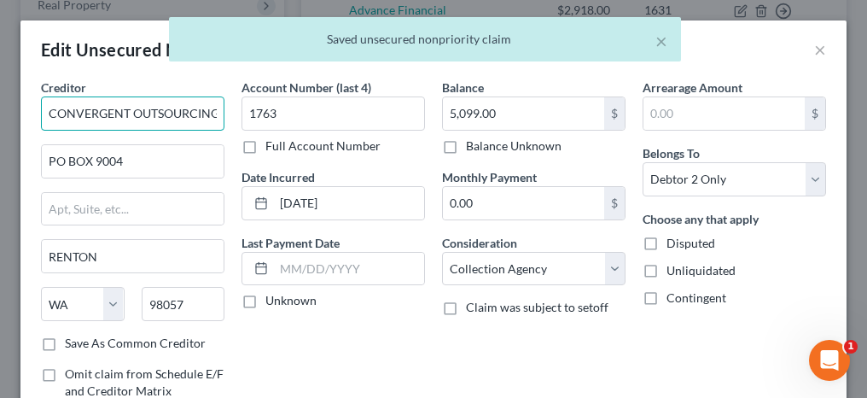
click at [56, 115] on input "CONVERGENT OUTSOURCING" at bounding box center [132, 113] width 183 height 34
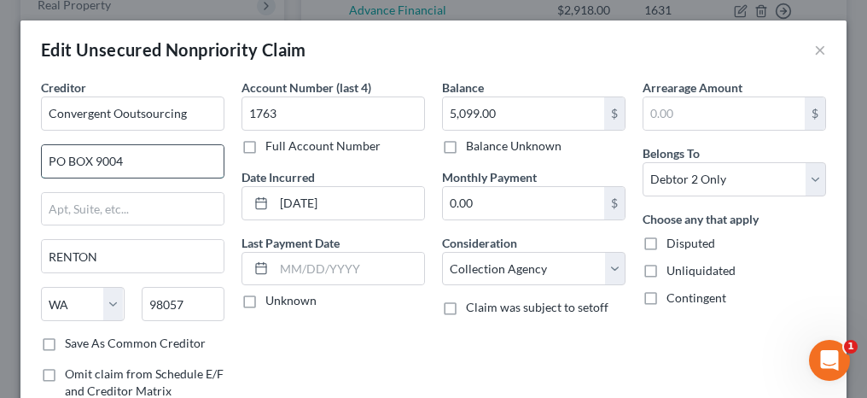
click at [78, 161] on input "PO BOX 9004" at bounding box center [133, 161] width 182 height 32
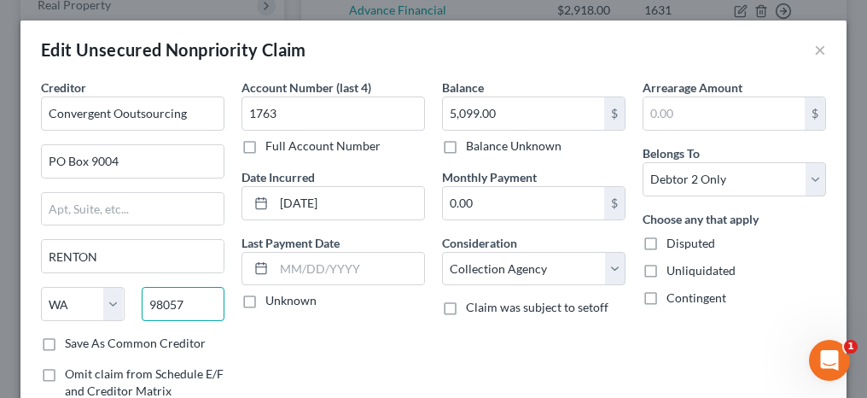
drag, startPoint x: 197, startPoint y: 294, endPoint x: 148, endPoint y: 304, distance: 49.7
click at [148, 304] on input "98057" at bounding box center [184, 304] width 84 height 34
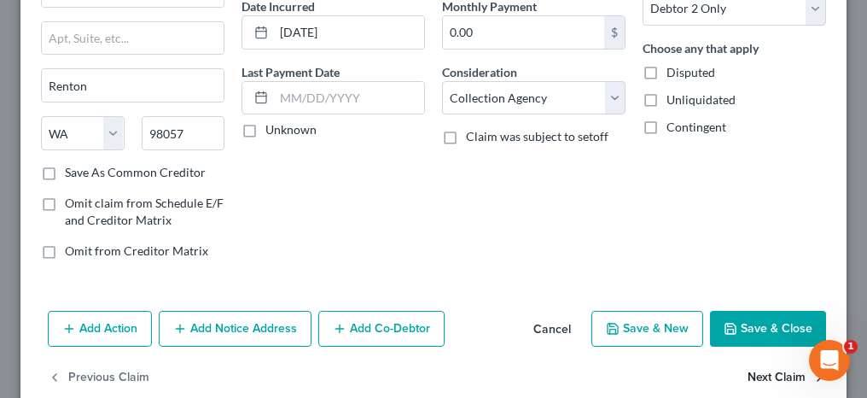
click at [755, 375] on button "Next Claim" at bounding box center [786, 378] width 78 height 36
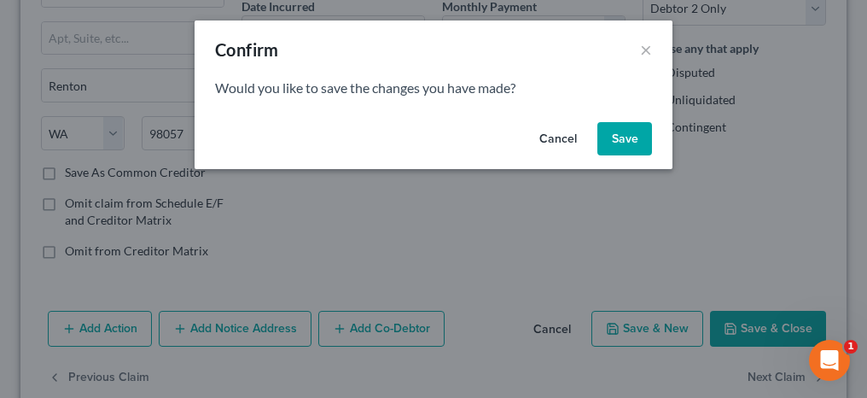
click at [625, 137] on button "Save" at bounding box center [624, 139] width 55 height 34
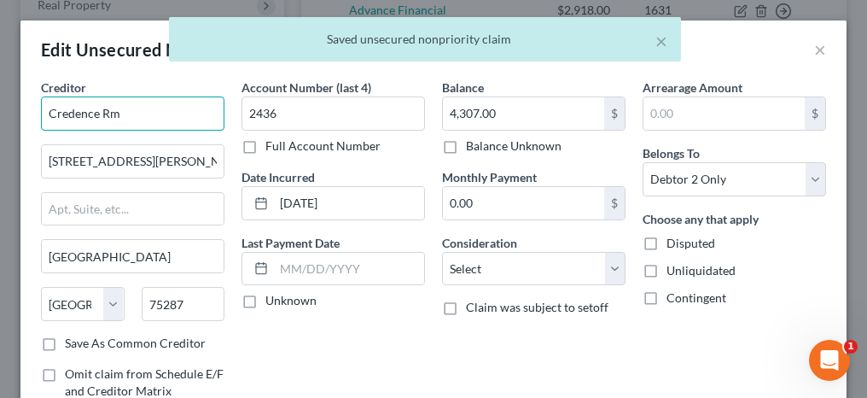
click at [108, 110] on input "Credence Rm" at bounding box center [132, 113] width 183 height 34
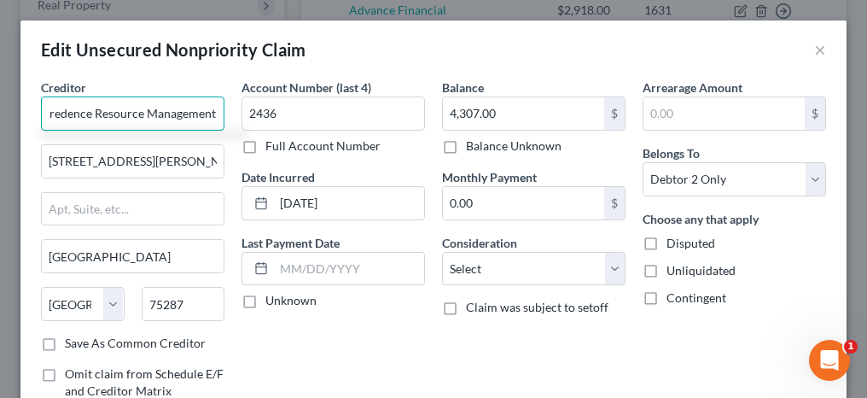
scroll to position [0, 9]
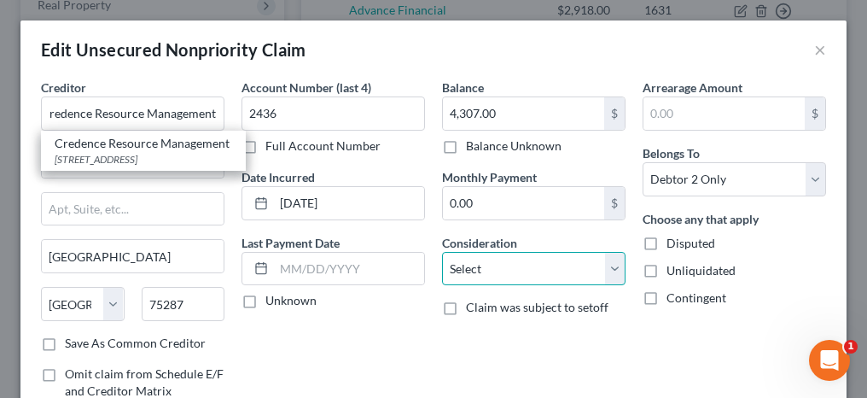
drag, startPoint x: 491, startPoint y: 272, endPoint x: 490, endPoint y: 250, distance: 22.2
click at [491, 272] on select "Select Cable / Satellite Services Collection Agency Credit Card Debt Debt Couns…" at bounding box center [533, 269] width 183 height 34
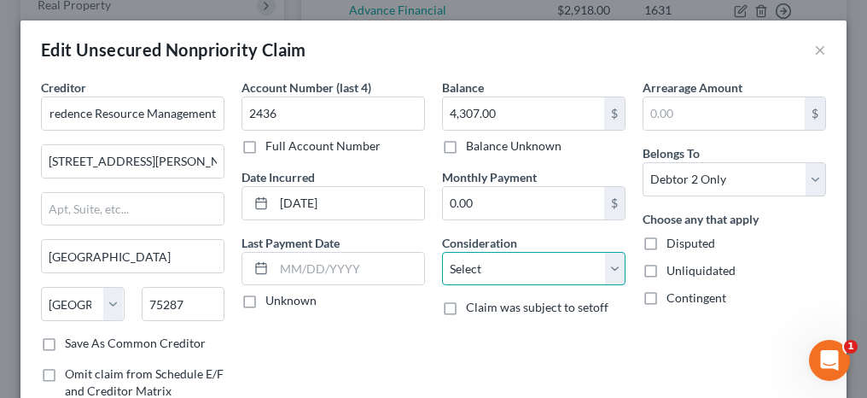
scroll to position [0, 0]
click at [442, 252] on select "Select Cable / Satellite Services Collection Agency Credit Card Debt Debt Couns…" at bounding box center [533, 269] width 183 height 34
drag, startPoint x: 526, startPoint y: 260, endPoint x: 522, endPoint y: 248, distance: 12.7
click at [526, 260] on select "Select Cable / Satellite Services Collection Agency Credit Card Debt Debt Couns…" at bounding box center [533, 269] width 183 height 34
click at [442, 252] on select "Select Cable / Satellite Services Collection Agency Credit Card Debt Debt Couns…" at bounding box center [533, 269] width 183 height 34
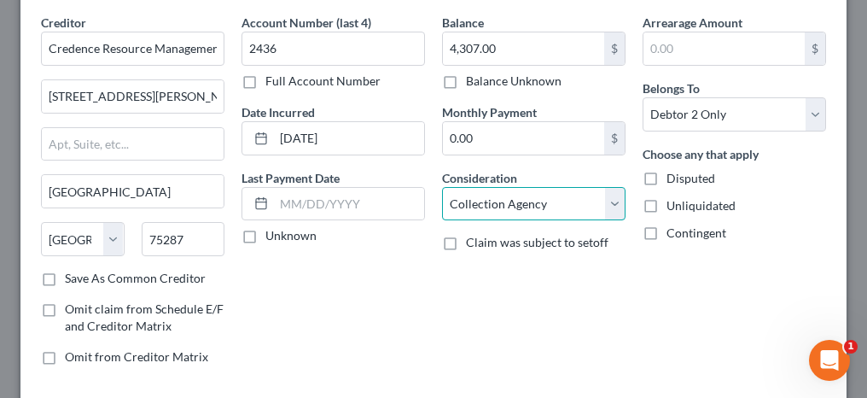
scroll to position [171, 0]
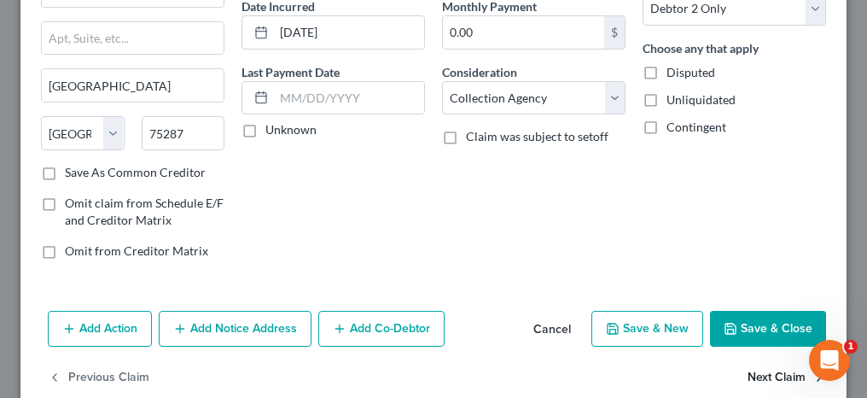
click at [760, 375] on button "Next Claim" at bounding box center [786, 378] width 78 height 36
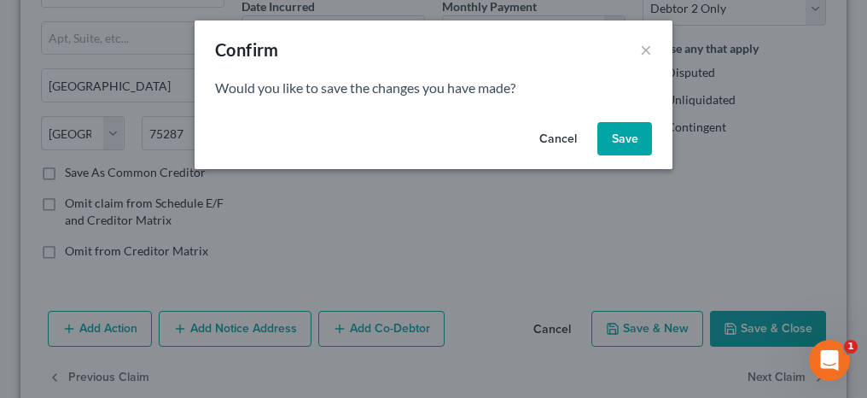
click at [620, 145] on button "Save" at bounding box center [624, 139] width 55 height 34
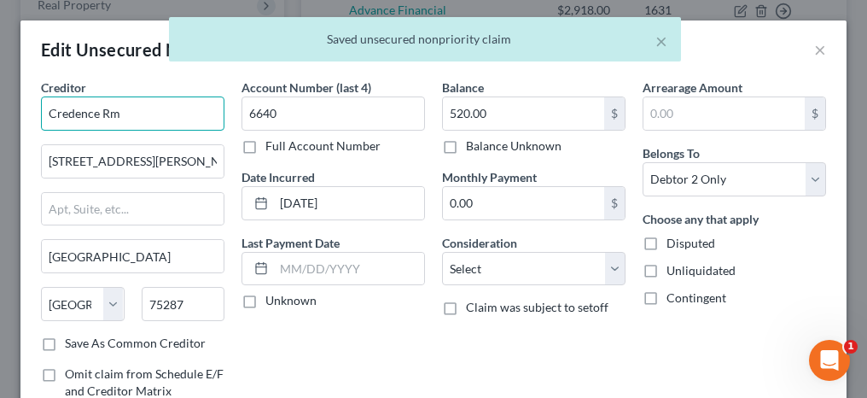
click at [105, 110] on input "Credence Rm" at bounding box center [132, 113] width 183 height 34
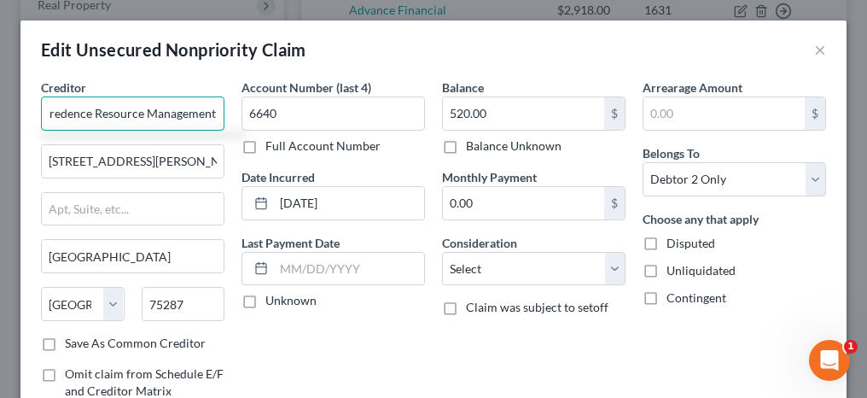
scroll to position [0, 9]
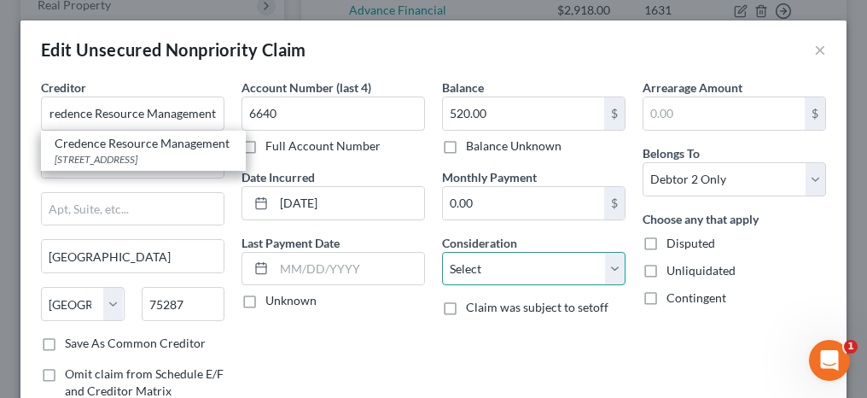
click at [462, 252] on select "Select Cable / Satellite Services Collection Agency Credit Card Debt Debt Couns…" at bounding box center [533, 269] width 183 height 34
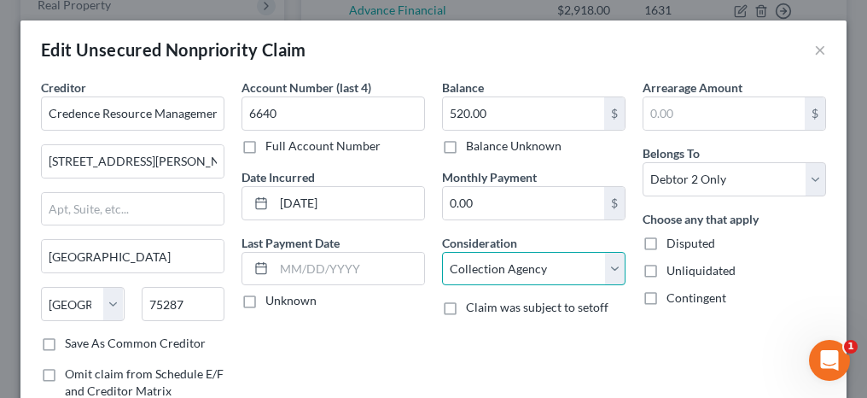
click at [442, 252] on select "Select Cable / Satellite Services Collection Agency Credit Card Debt Debt Couns…" at bounding box center [533, 269] width 183 height 34
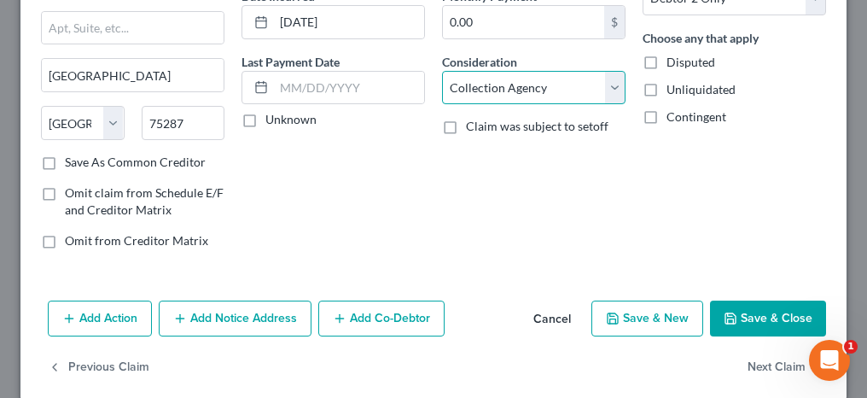
scroll to position [198, 0]
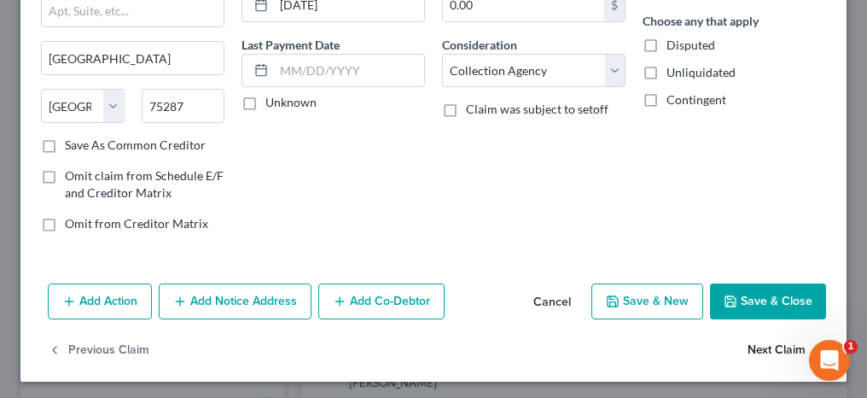
click at [755, 344] on button "Next Claim" at bounding box center [786, 351] width 78 height 36
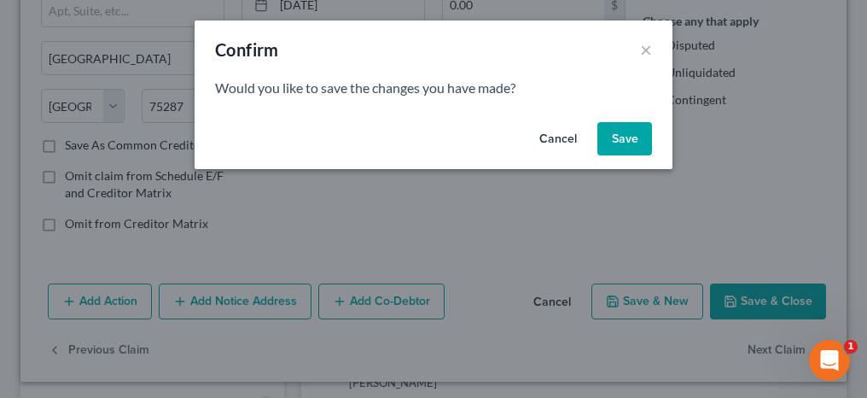
click at [633, 132] on button "Save" at bounding box center [624, 139] width 55 height 34
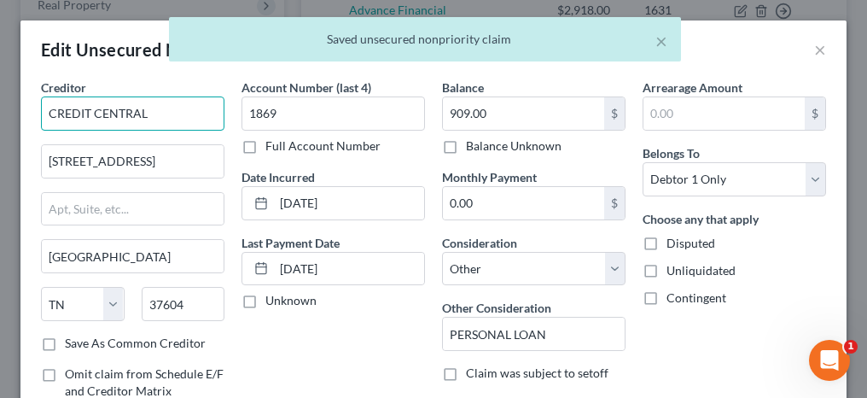
click at [55, 113] on input "CREDIT CENTRAL" at bounding box center [132, 113] width 183 height 34
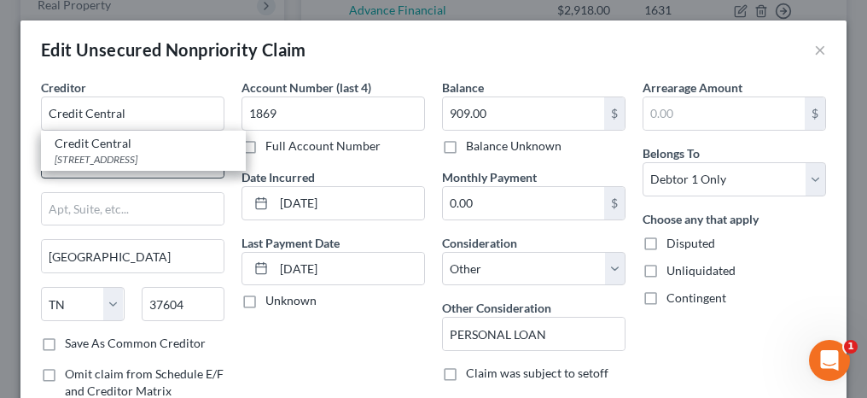
click at [83, 164] on div "[STREET_ADDRESS]" at bounding box center [143, 159] width 177 height 15
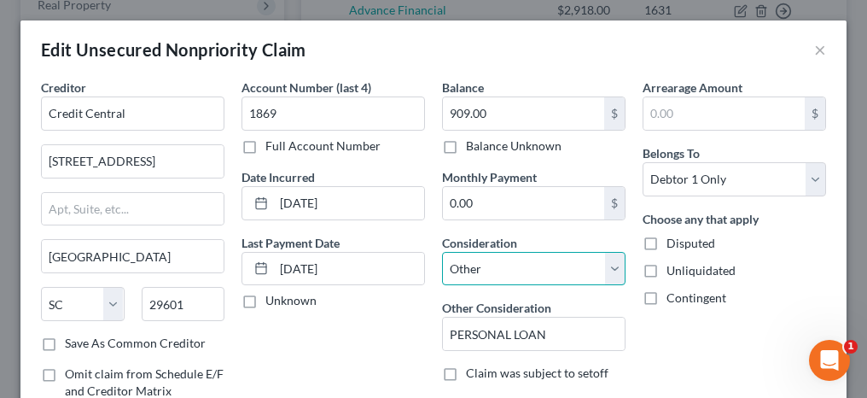
drag, startPoint x: 482, startPoint y: 261, endPoint x: 484, endPoint y: 248, distance: 12.9
click at [482, 261] on select "Select Cable / Satellite Services Collection Agency Credit Card Debt Debt Couns…" at bounding box center [533, 269] width 183 height 34
click at [442, 252] on select "Select Cable / Satellite Services Collection Agency Credit Card Debt Debt Couns…" at bounding box center [533, 269] width 183 height 34
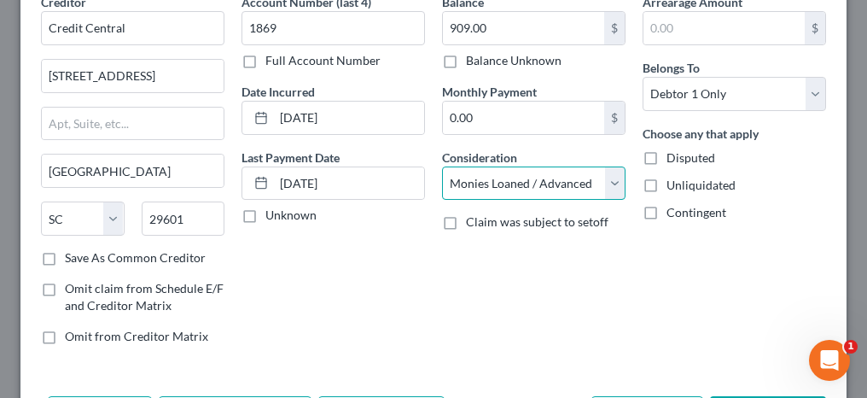
scroll to position [171, 0]
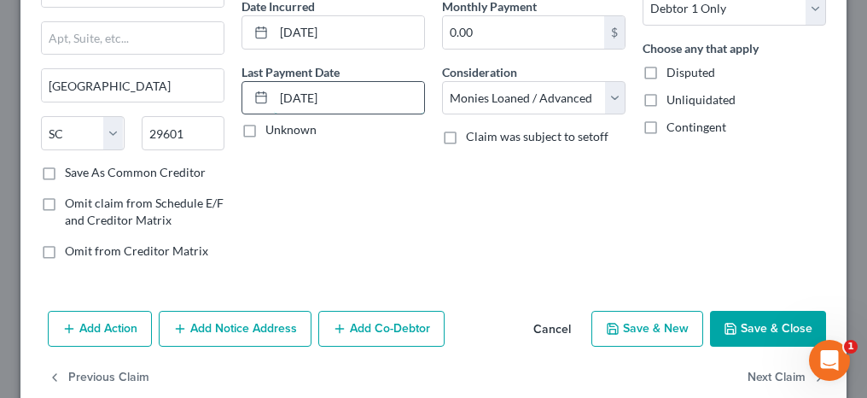
drag, startPoint x: 338, startPoint y: 102, endPoint x: 279, endPoint y: 98, distance: 59.0
click at [279, 98] on input "[DATE]" at bounding box center [349, 98] width 150 height 32
click at [764, 375] on button "Next Claim" at bounding box center [786, 378] width 78 height 36
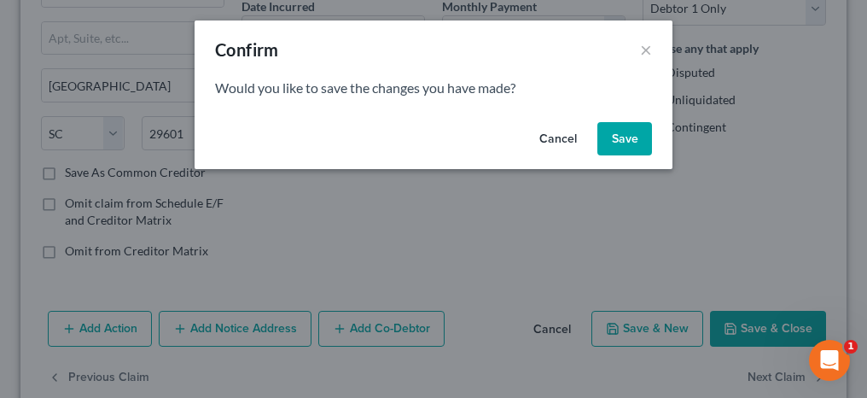
click at [620, 125] on button "Save" at bounding box center [624, 139] width 55 height 34
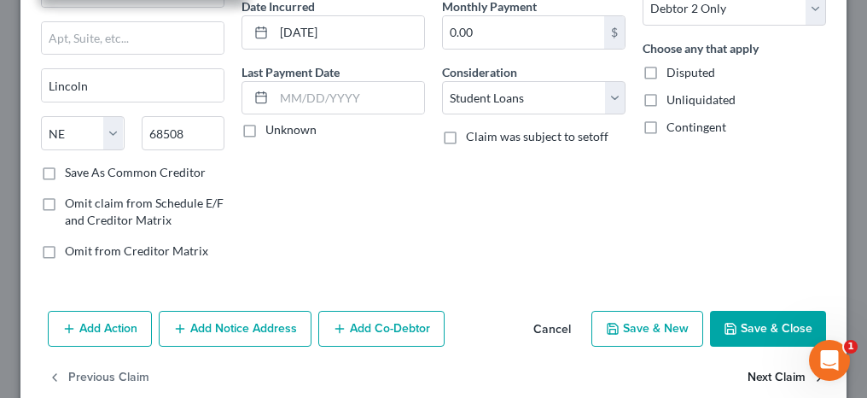
click at [752, 369] on button "Next Claim" at bounding box center [786, 378] width 78 height 36
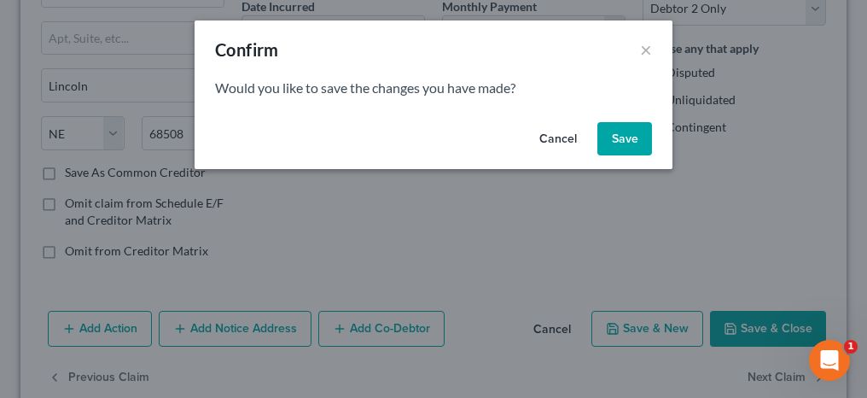
click at [604, 137] on button "Save" at bounding box center [624, 139] width 55 height 34
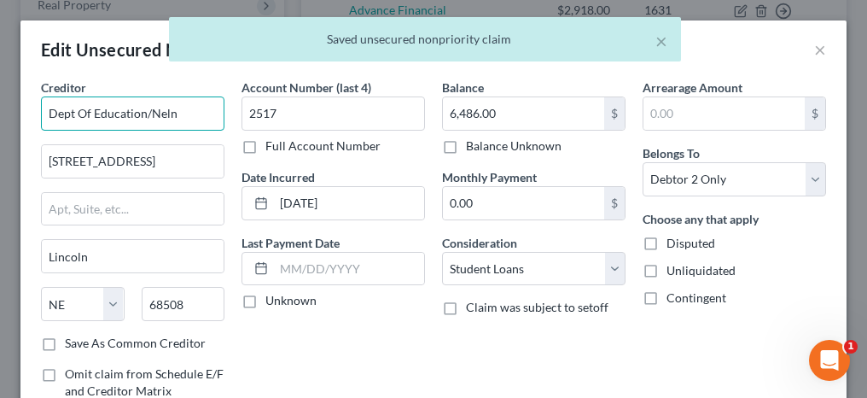
click at [184, 113] on input "Dept Of Education/Neln" at bounding box center [132, 113] width 183 height 34
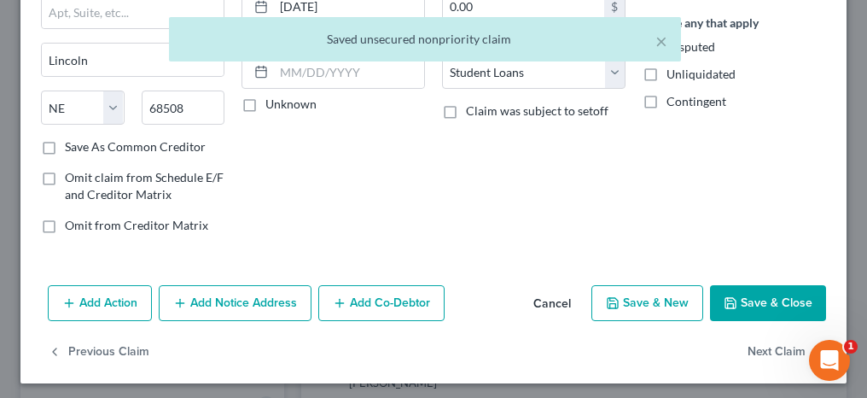
scroll to position [198, 0]
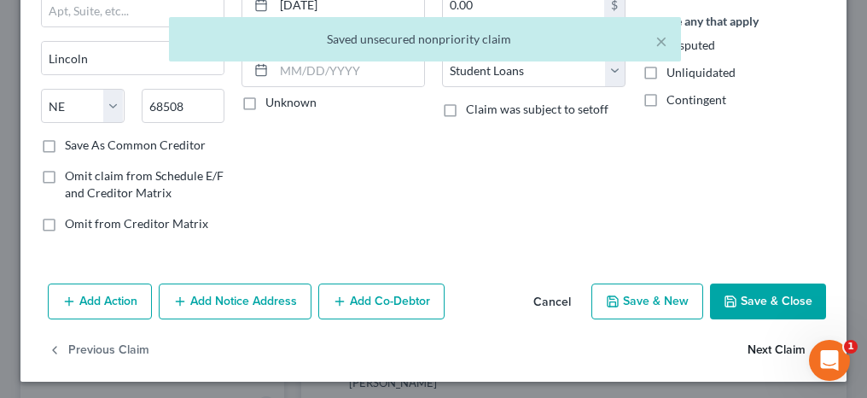
click at [747, 344] on button "Next Claim" at bounding box center [786, 351] width 78 height 36
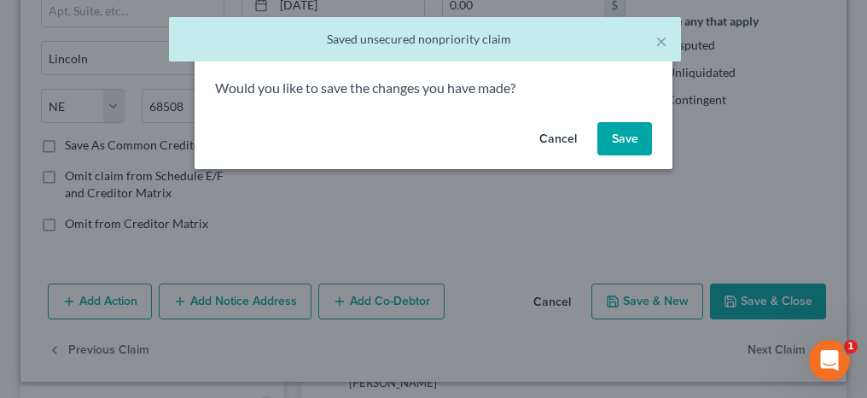
click at [608, 145] on button "Save" at bounding box center [624, 139] width 55 height 34
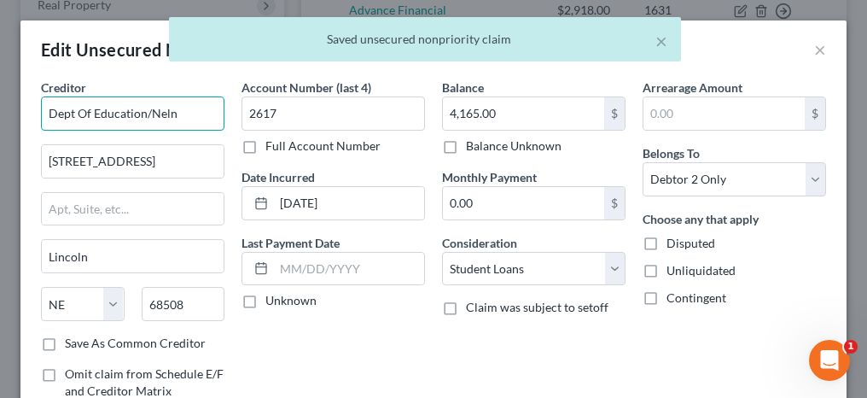
click at [189, 109] on input "Dept Of Education/Neln" at bounding box center [132, 113] width 183 height 34
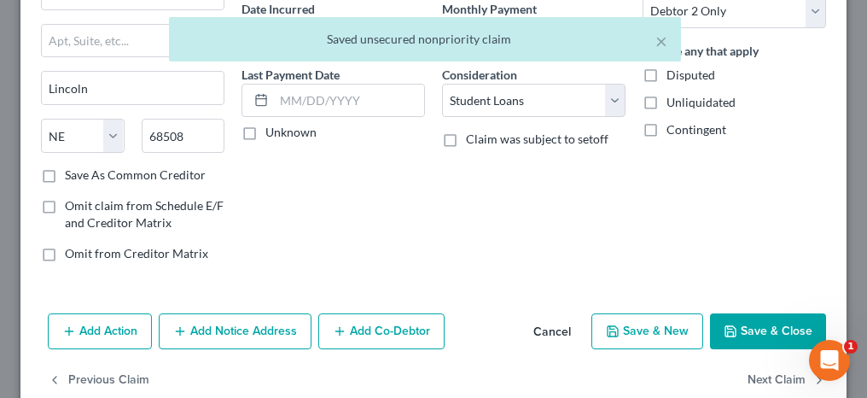
scroll to position [171, 0]
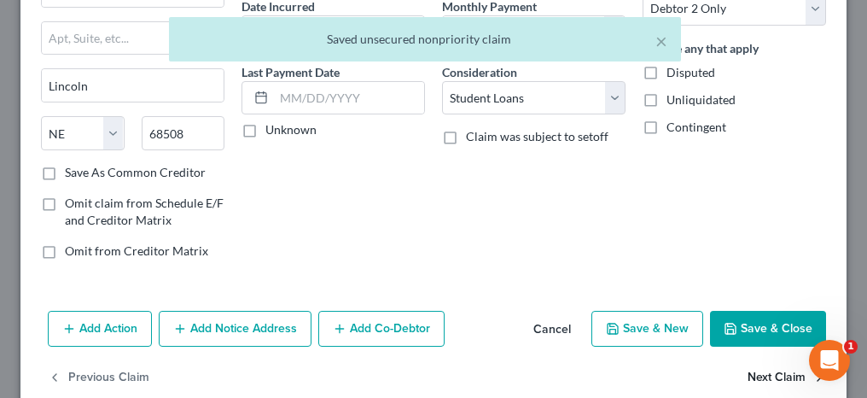
click at [754, 374] on button "Next Claim" at bounding box center [786, 378] width 78 height 36
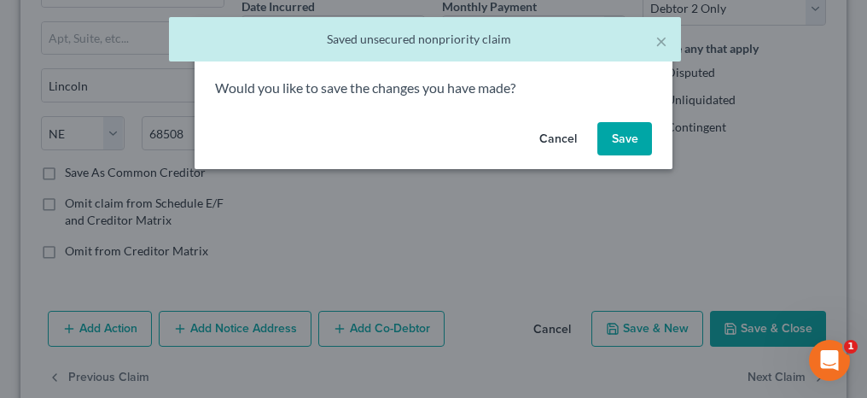
click at [637, 143] on button "Save" at bounding box center [624, 139] width 55 height 34
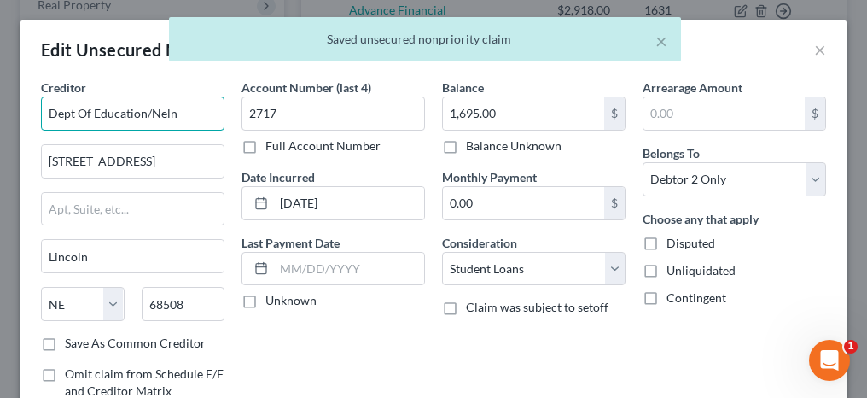
click at [198, 110] on input "Dept Of Education/Neln" at bounding box center [132, 113] width 183 height 34
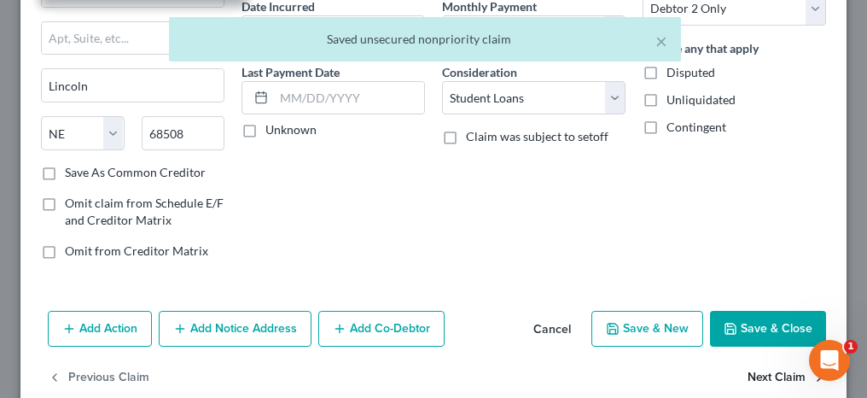
click at [778, 375] on button "Next Claim" at bounding box center [786, 378] width 78 height 36
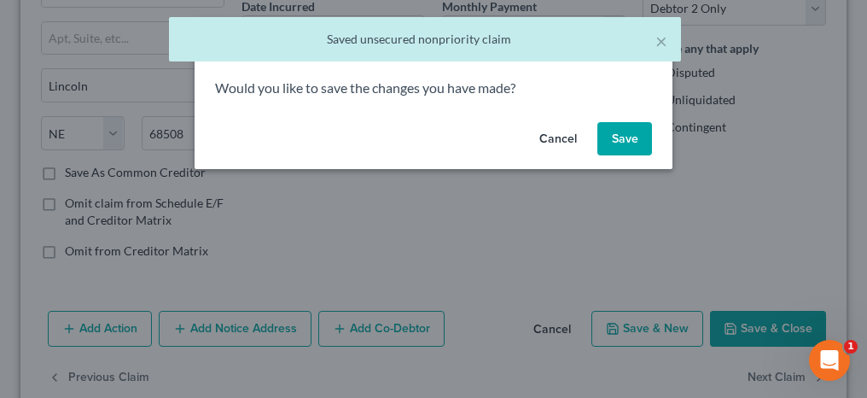
click at [614, 137] on button "Save" at bounding box center [624, 139] width 55 height 34
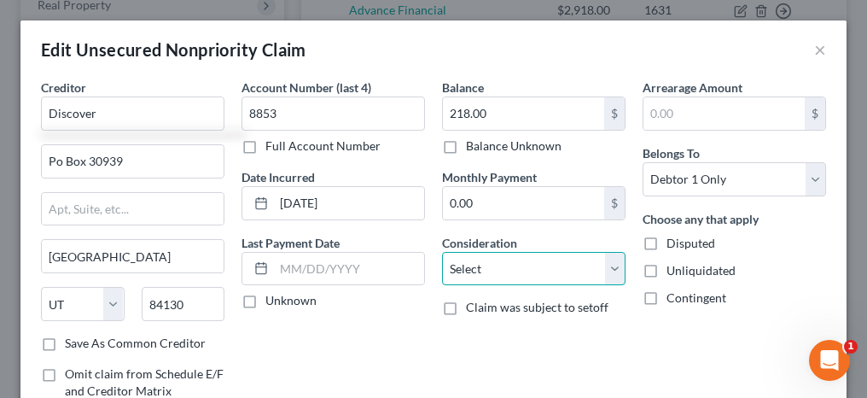
drag, startPoint x: 509, startPoint y: 264, endPoint x: 506, endPoint y: 252, distance: 13.2
click at [509, 264] on select "Select Cable / Satellite Services Collection Agency Credit Card Debt Debt Couns…" at bounding box center [533, 269] width 183 height 34
click at [442, 252] on select "Select Cable / Satellite Services Collection Agency Credit Card Debt Debt Couns…" at bounding box center [533, 269] width 183 height 34
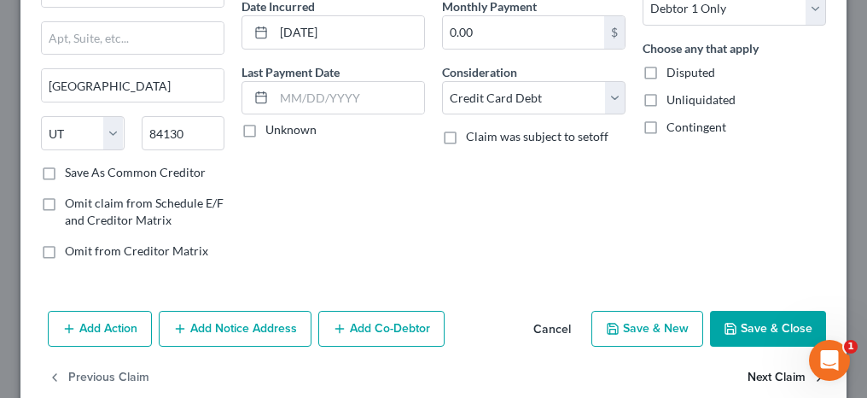
click at [782, 376] on button "Next Claim" at bounding box center [786, 378] width 78 height 36
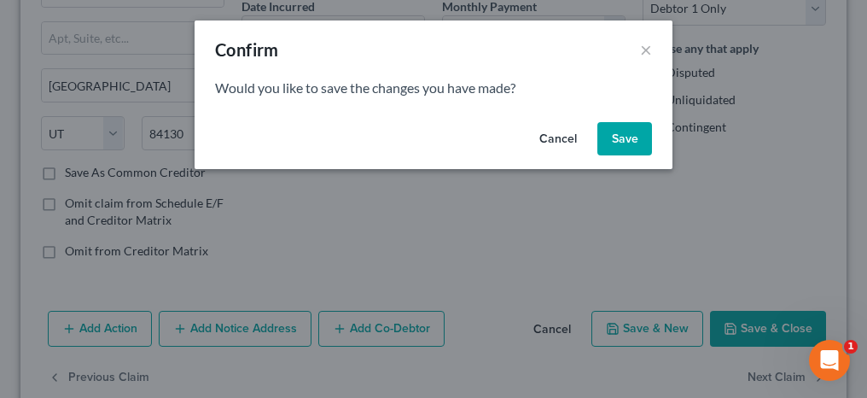
click at [640, 140] on button "Save" at bounding box center [624, 139] width 55 height 34
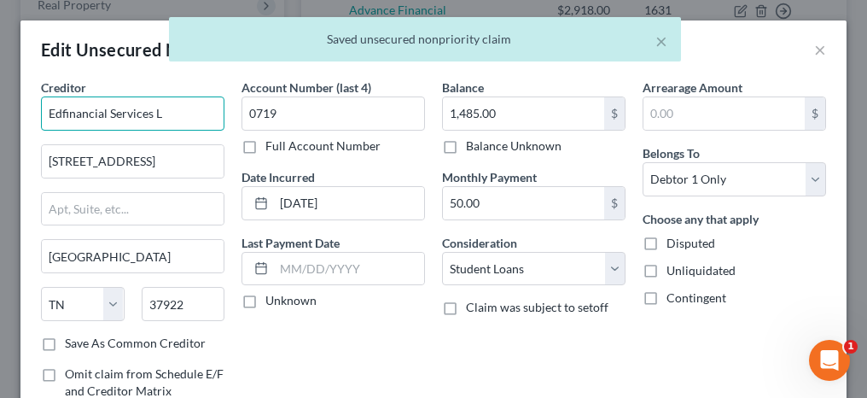
click at [162, 108] on input "Edfinancial Services L" at bounding box center [132, 113] width 183 height 34
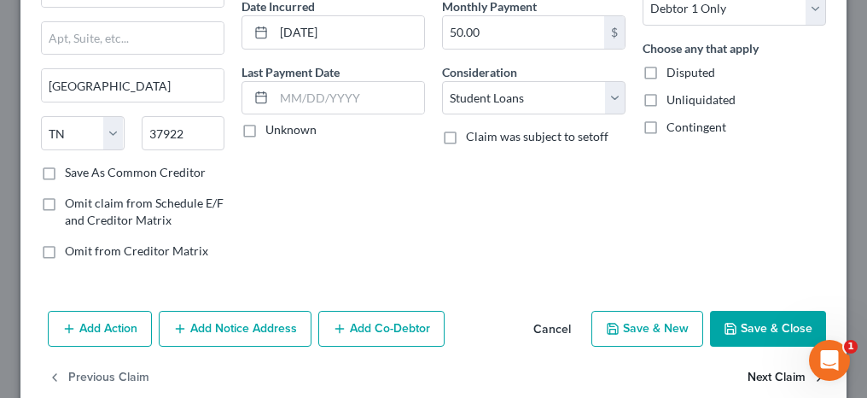
click at [778, 375] on button "Next Claim" at bounding box center [786, 378] width 78 height 36
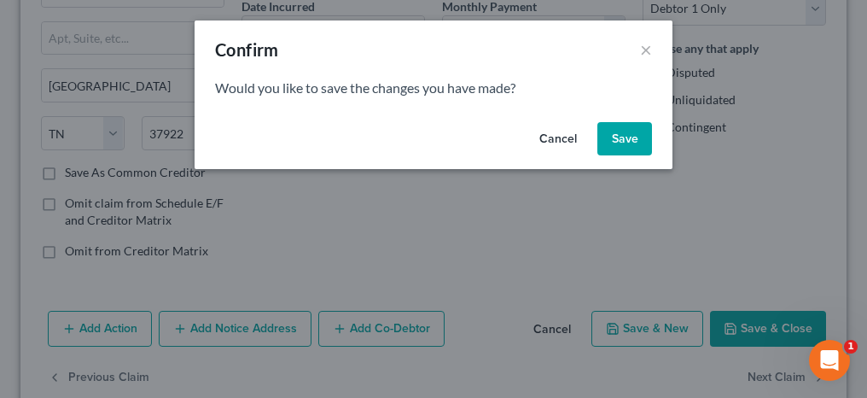
click at [617, 140] on button "Save" at bounding box center [624, 139] width 55 height 34
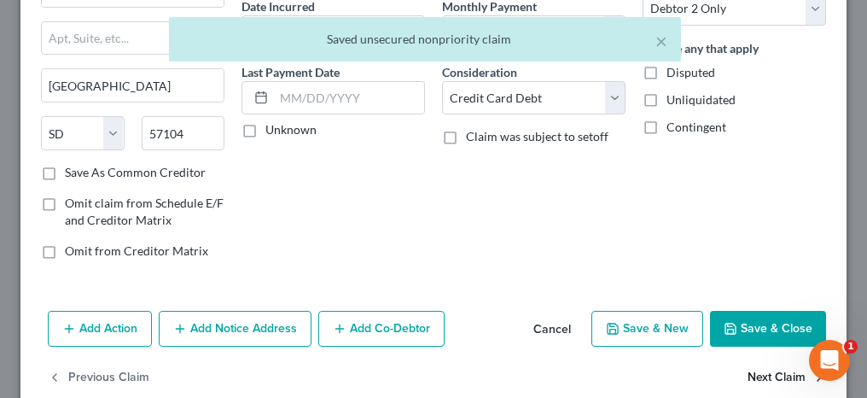
click at [749, 372] on button "Next Claim" at bounding box center [786, 378] width 78 height 36
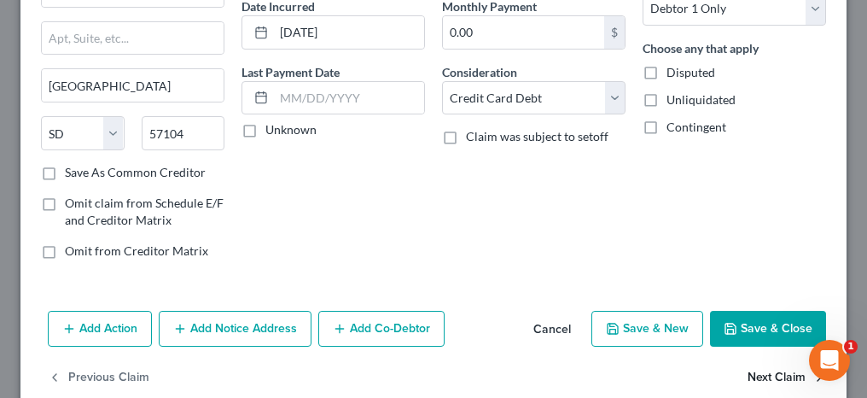
click at [765, 373] on button "Next Claim" at bounding box center [786, 378] width 78 height 36
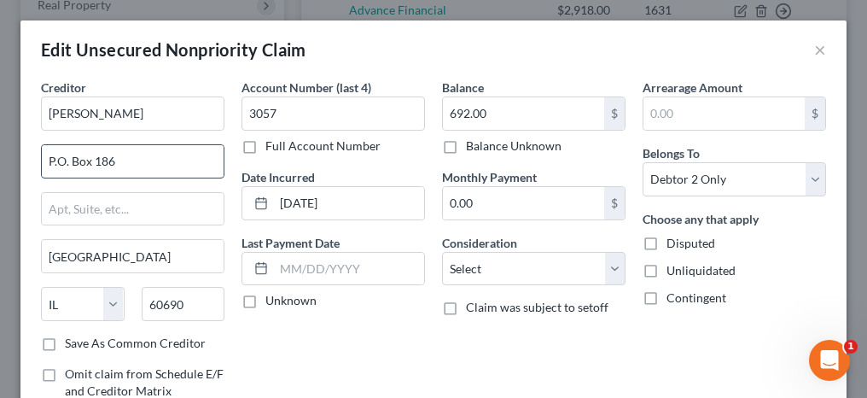
click at [59, 160] on input "P.O. Box 186" at bounding box center [133, 161] width 182 height 32
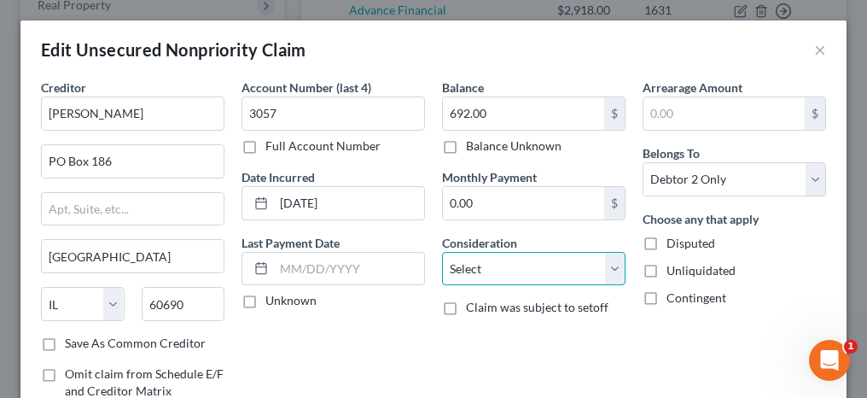
drag, startPoint x: 538, startPoint y: 269, endPoint x: 529, endPoint y: 251, distance: 19.8
click at [538, 269] on select "Select Cable / Satellite Services Collection Agency Credit Card Debt Debt Couns…" at bounding box center [533, 269] width 183 height 34
click at [442, 252] on select "Select Cable / Satellite Services Collection Agency Credit Card Debt Debt Couns…" at bounding box center [533, 269] width 183 height 34
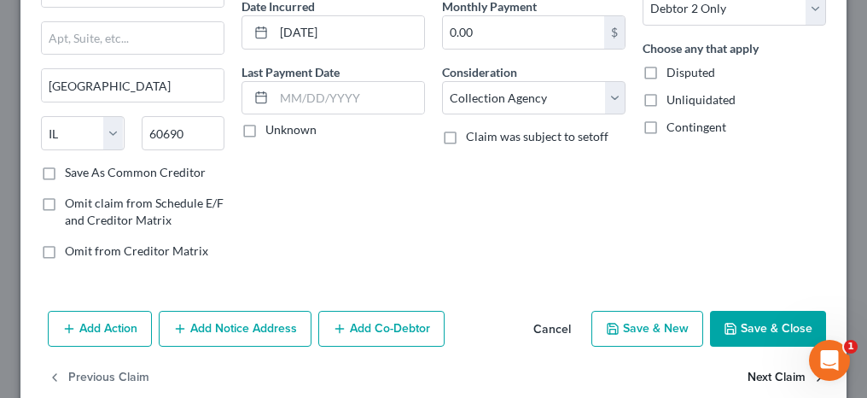
click at [756, 375] on button "Next Claim" at bounding box center [786, 378] width 78 height 36
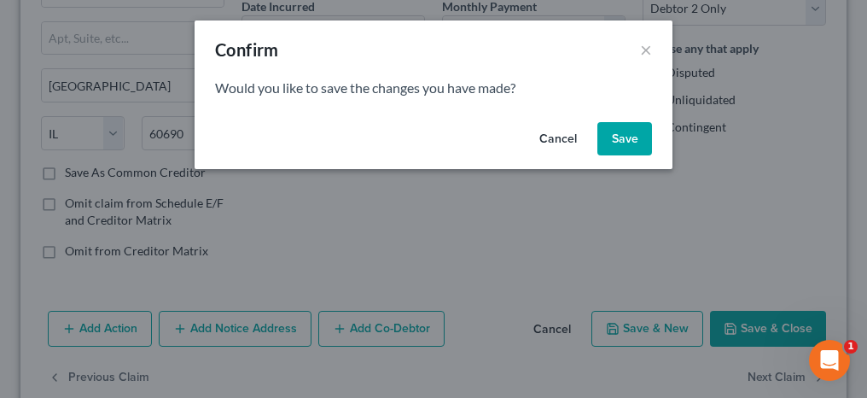
click at [635, 137] on button "Save" at bounding box center [624, 139] width 55 height 34
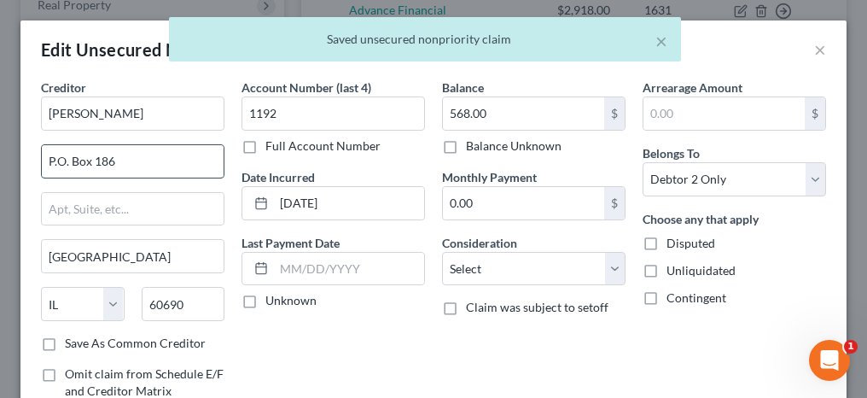
click at [55, 158] on input "P.O. Box 186" at bounding box center [133, 161] width 182 height 32
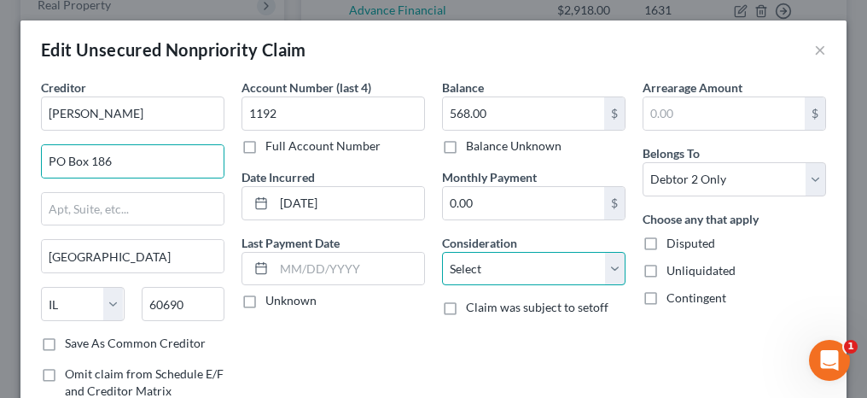
drag, startPoint x: 514, startPoint y: 270, endPoint x: 509, endPoint y: 251, distance: 19.2
click at [514, 270] on select "Select Cable / Satellite Services Collection Agency Credit Card Debt Debt Couns…" at bounding box center [533, 269] width 183 height 34
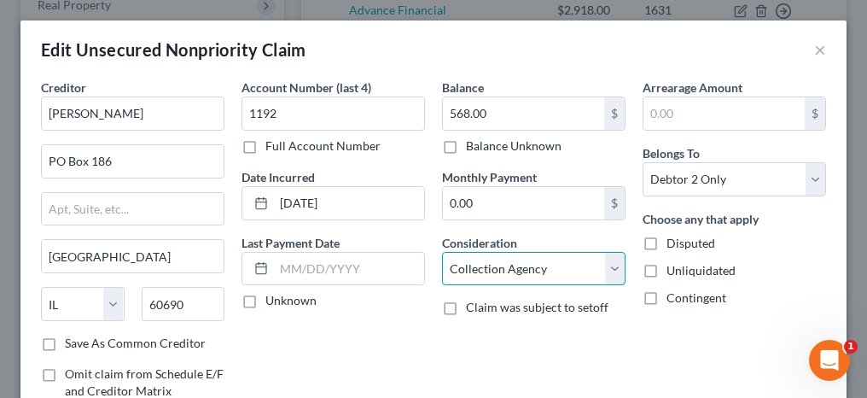
click at [442, 252] on select "Select Cable / Satellite Services Collection Agency Credit Card Debt Debt Couns…" at bounding box center [533, 269] width 183 height 34
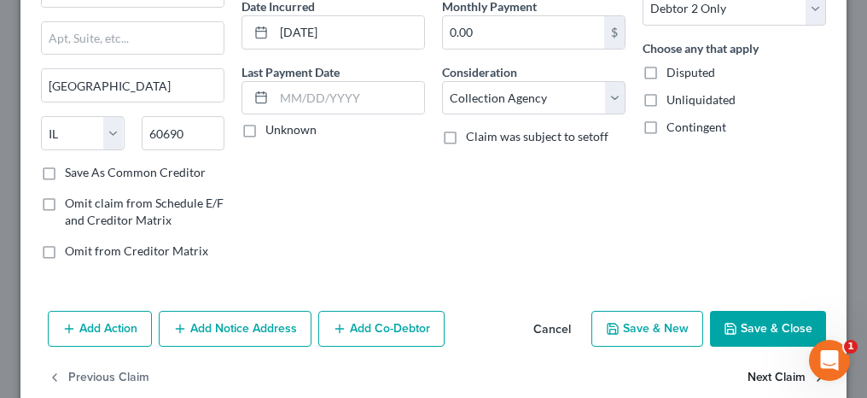
click at [762, 375] on button "Next Claim" at bounding box center [786, 378] width 78 height 36
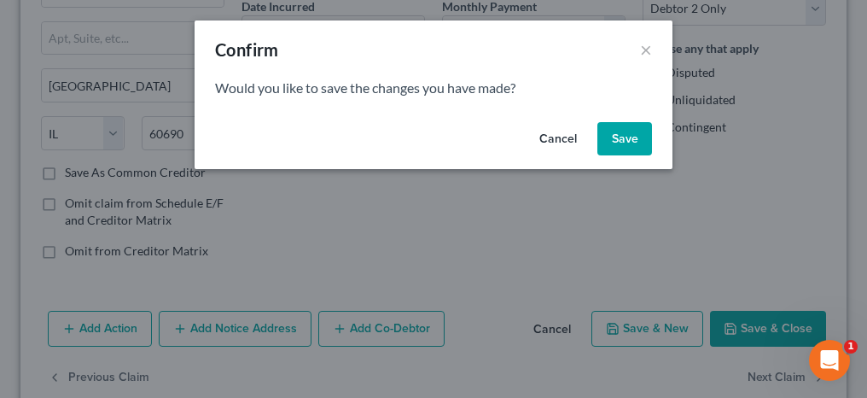
click at [617, 119] on div "Cancel Save" at bounding box center [434, 142] width 478 height 55
click at [616, 137] on button "Save" at bounding box center [624, 139] width 55 height 34
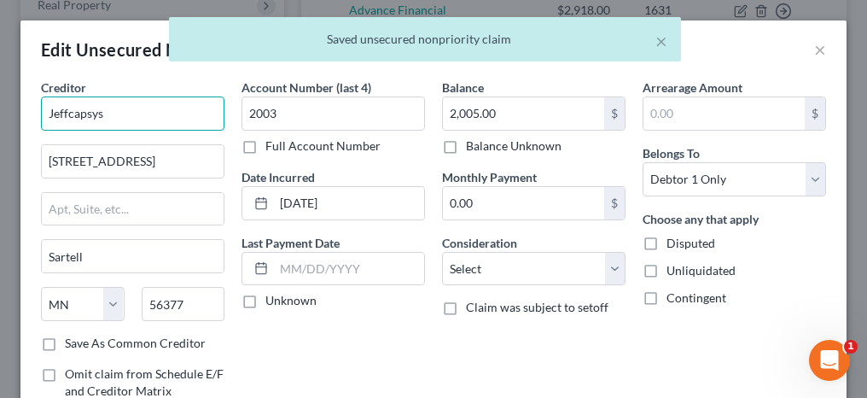
click at [68, 112] on input "Jeffcapsys" at bounding box center [132, 113] width 183 height 34
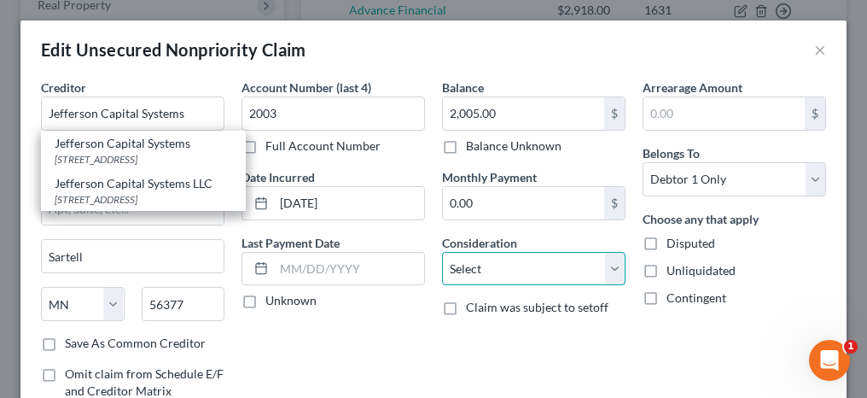
drag, startPoint x: 457, startPoint y: 264, endPoint x: 460, endPoint y: 253, distance: 11.4
click at [457, 264] on select "Select Cable / Satellite Services Collection Agency Credit Card Debt Debt Couns…" at bounding box center [533, 269] width 183 height 34
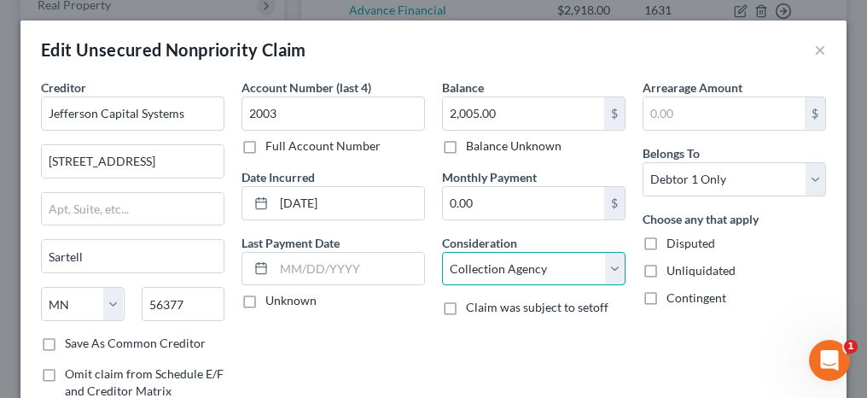
click at [442, 252] on select "Select Cable / Satellite Services Collection Agency Credit Card Debt Debt Couns…" at bounding box center [533, 269] width 183 height 34
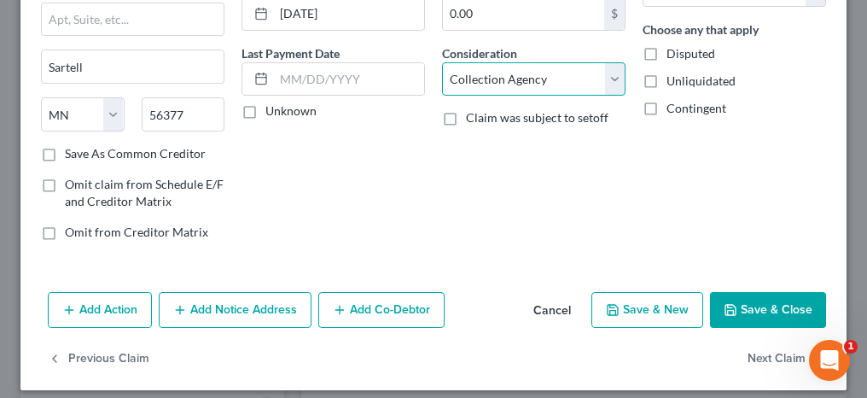
scroll to position [198, 0]
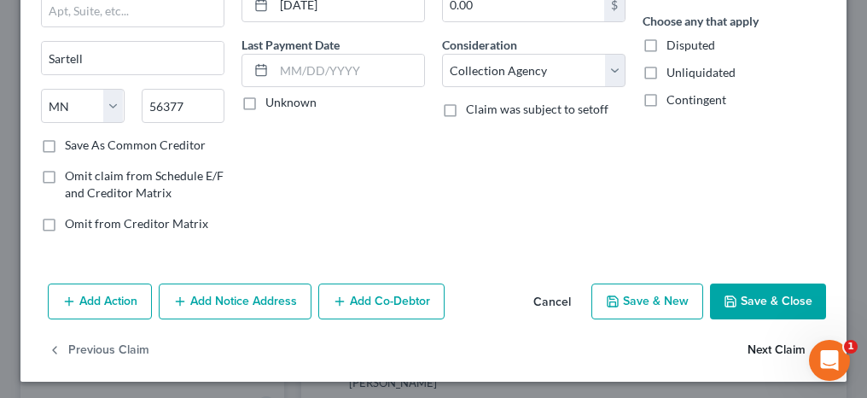
click at [759, 348] on button "Next Claim" at bounding box center [786, 351] width 78 height 36
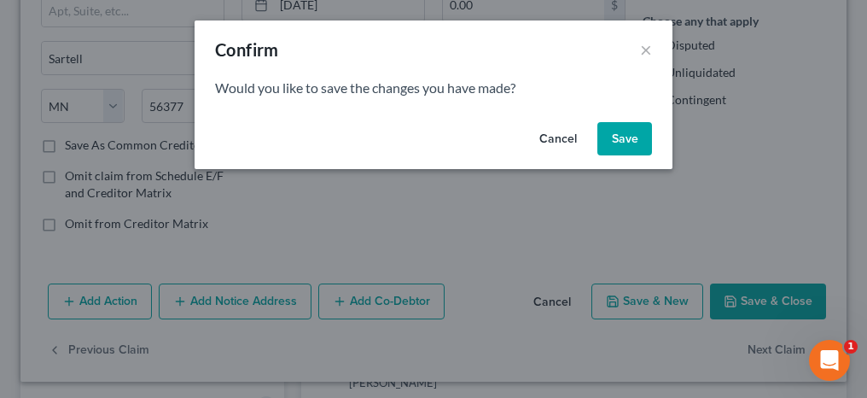
click at [646, 137] on button "Save" at bounding box center [624, 139] width 55 height 34
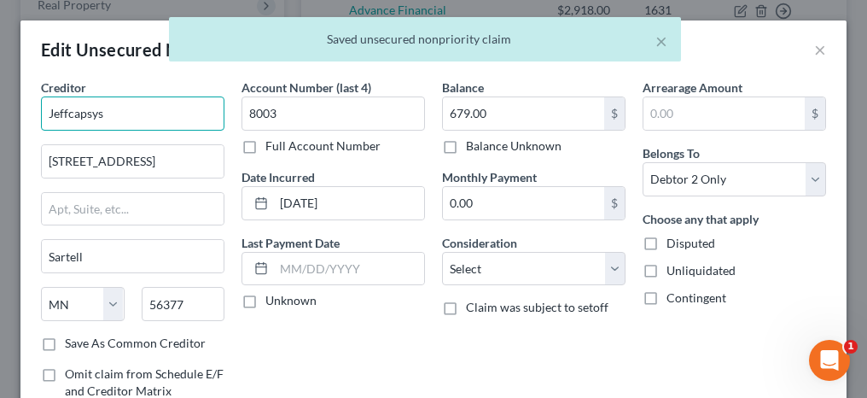
click at [67, 109] on input "Jeffcapsys" at bounding box center [132, 113] width 183 height 34
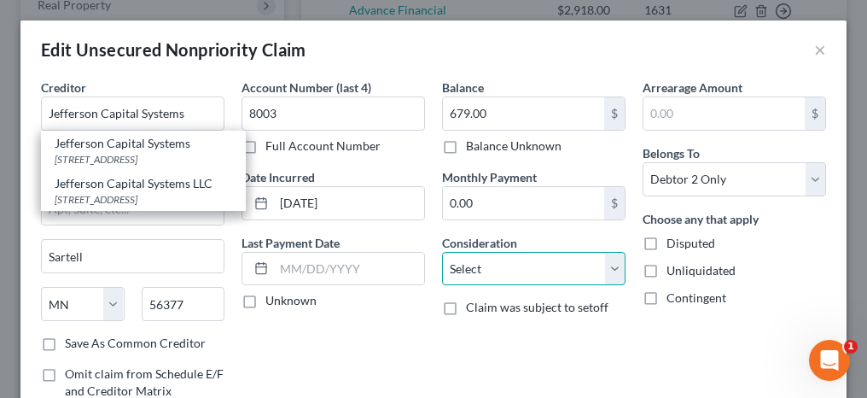
drag, startPoint x: 491, startPoint y: 280, endPoint x: 483, endPoint y: 249, distance: 31.9
click at [491, 280] on select "Select Cable / Satellite Services Collection Agency Credit Card Debt Debt Couns…" at bounding box center [533, 269] width 183 height 34
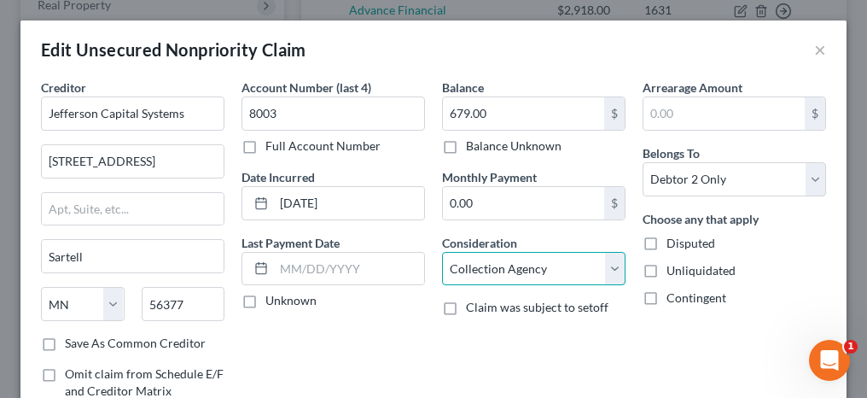
click at [442, 252] on select "Select Cable / Satellite Services Collection Agency Credit Card Debt Debt Couns…" at bounding box center [533, 269] width 183 height 34
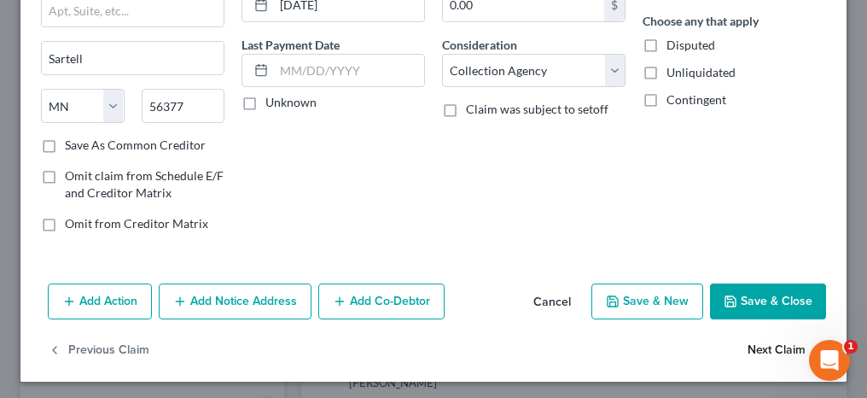
click at [756, 346] on button "Next Claim" at bounding box center [786, 351] width 78 height 36
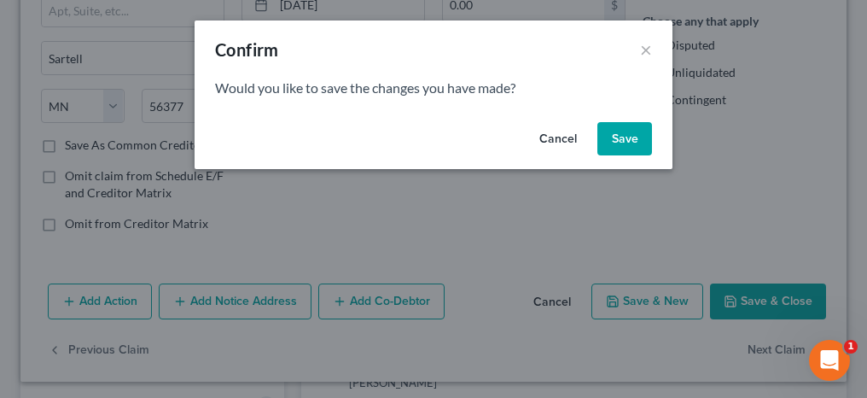
click at [626, 142] on button "Save" at bounding box center [624, 139] width 55 height 34
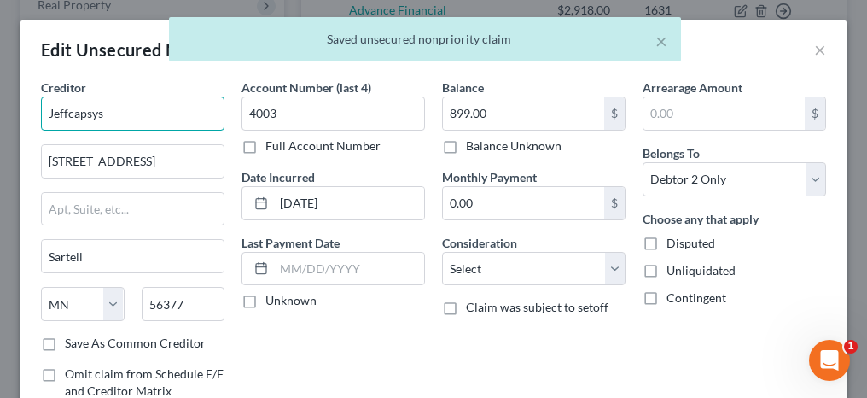
click at [67, 108] on input "Jeffcapsys" at bounding box center [132, 113] width 183 height 34
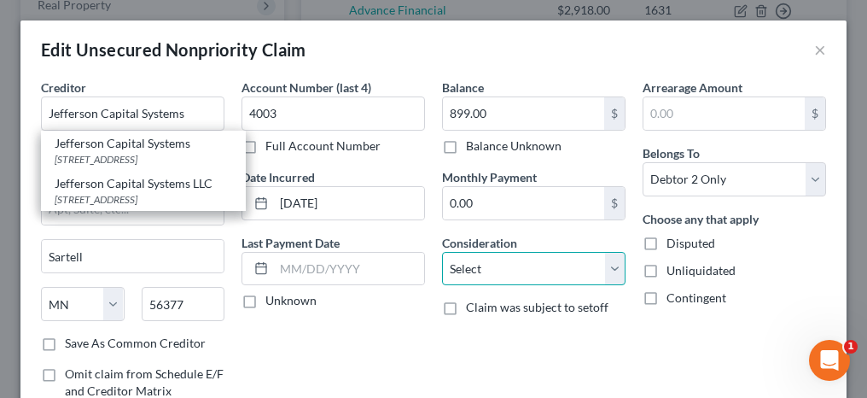
click at [477, 258] on select "Select Cable / Satellite Services Collection Agency Credit Card Debt Debt Couns…" at bounding box center [533, 269] width 183 height 34
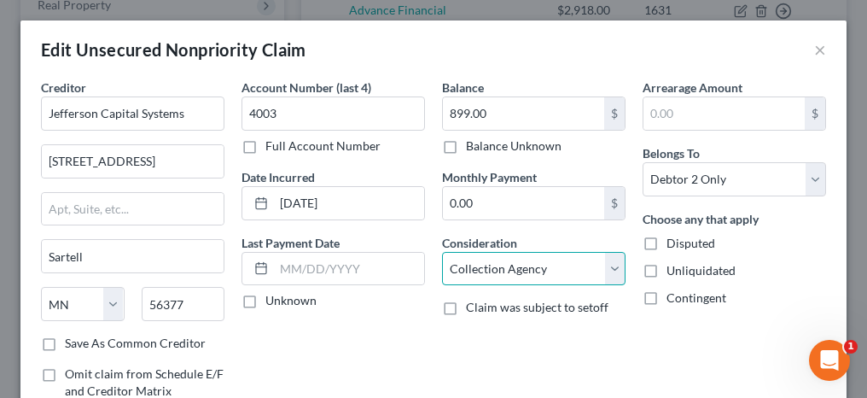
click at [442, 252] on select "Select Cable / Satellite Services Collection Agency Credit Card Debt Debt Couns…" at bounding box center [533, 269] width 183 height 34
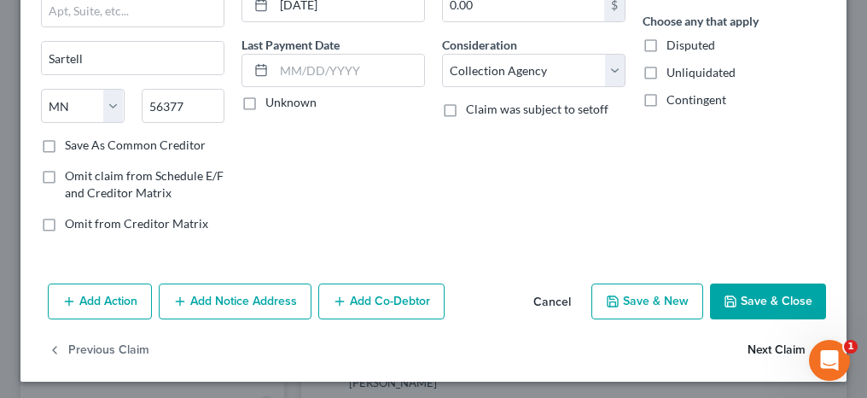
click at [763, 343] on button "Next Claim" at bounding box center [786, 351] width 78 height 36
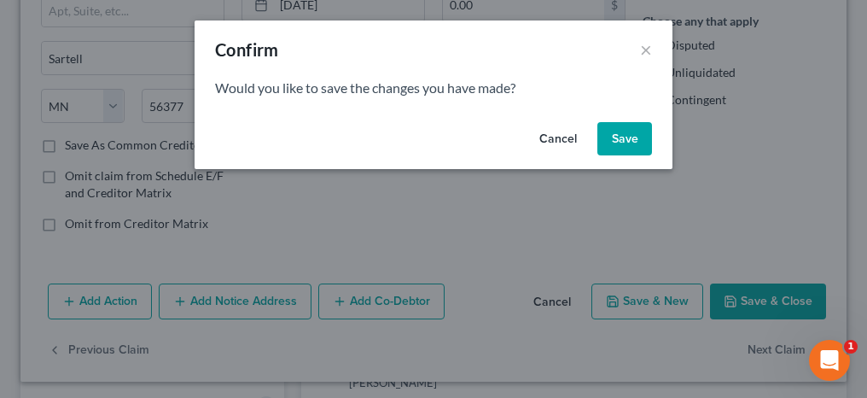
click at [635, 131] on button "Save" at bounding box center [624, 139] width 55 height 34
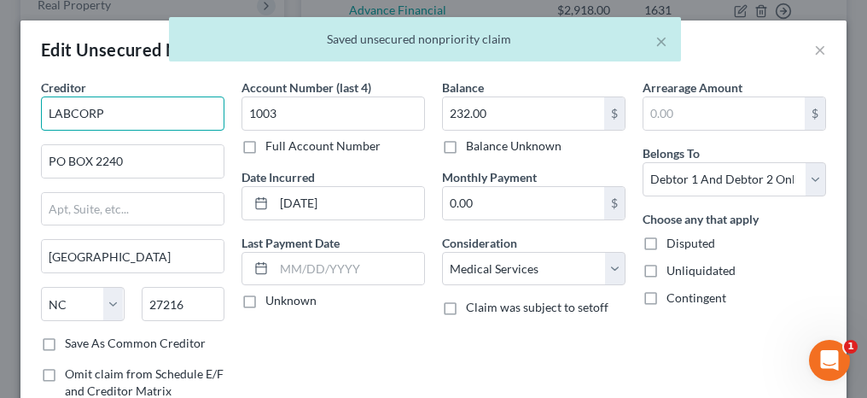
click at [54, 115] on input "LABCORP" at bounding box center [132, 113] width 183 height 34
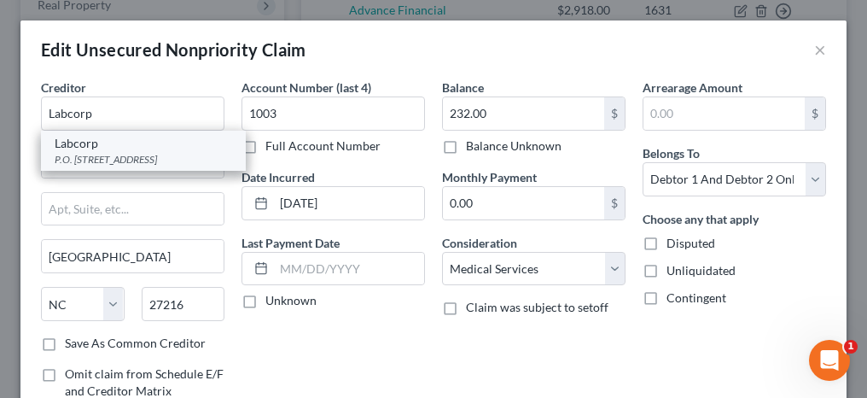
click at [61, 152] on div "P.O. [STREET_ADDRESS]" at bounding box center [143, 159] width 177 height 15
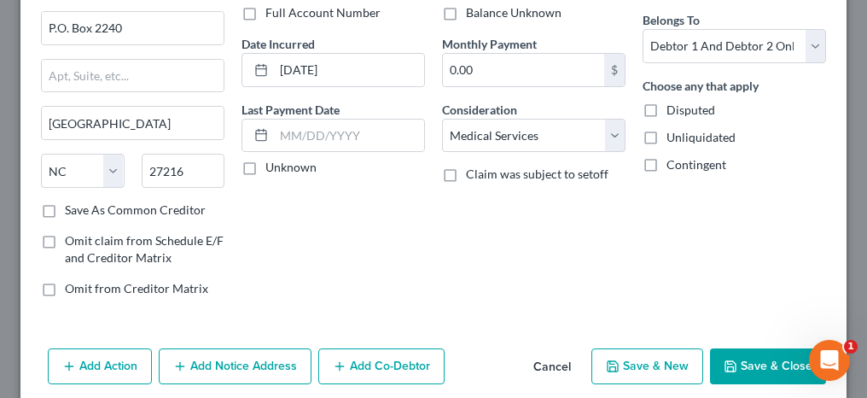
scroll to position [171, 0]
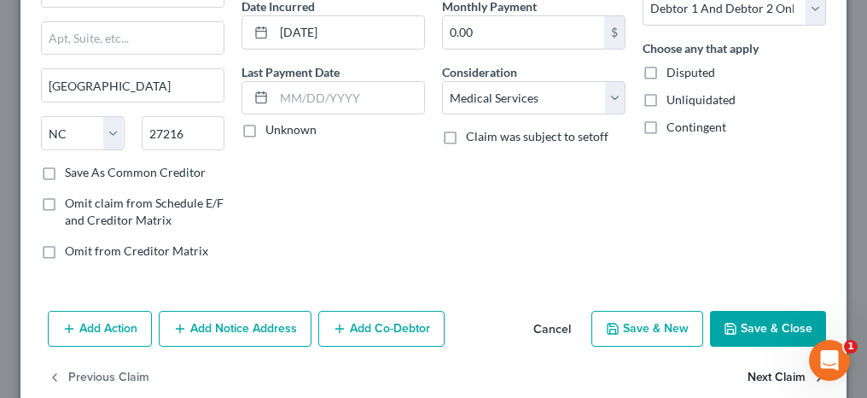
click at [762, 377] on button "Next Claim" at bounding box center [786, 378] width 78 height 36
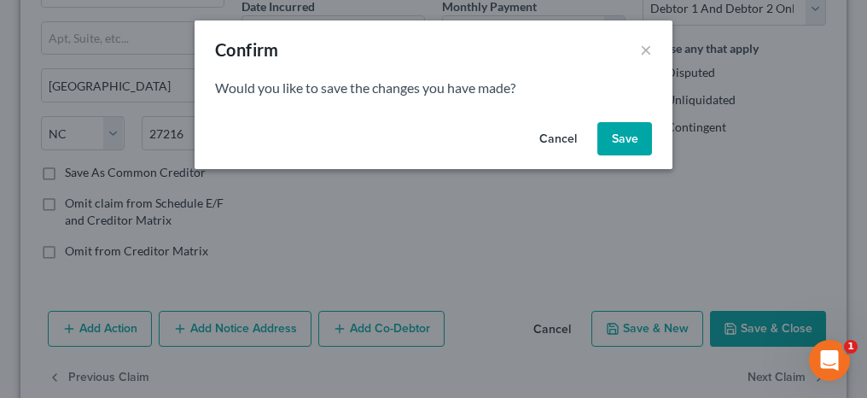
drag, startPoint x: 630, startPoint y: 139, endPoint x: 608, endPoint y: 175, distance: 41.7
click at [630, 137] on button "Save" at bounding box center [624, 139] width 55 height 34
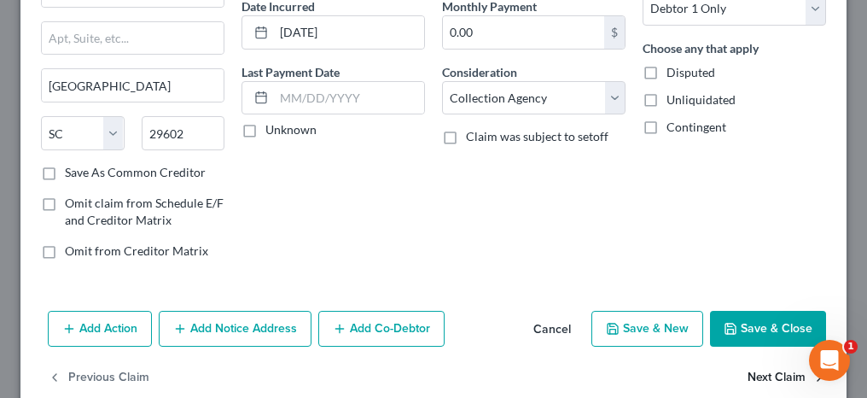
click at [759, 376] on button "Next Claim" at bounding box center [786, 378] width 78 height 36
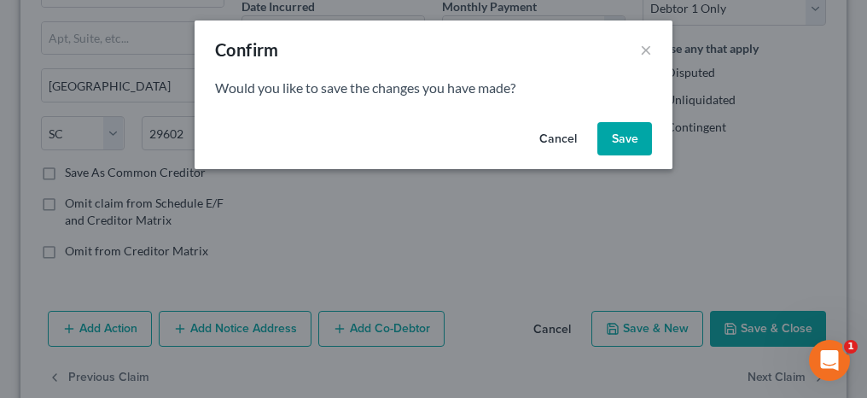
click at [638, 146] on button "Save" at bounding box center [624, 139] width 55 height 34
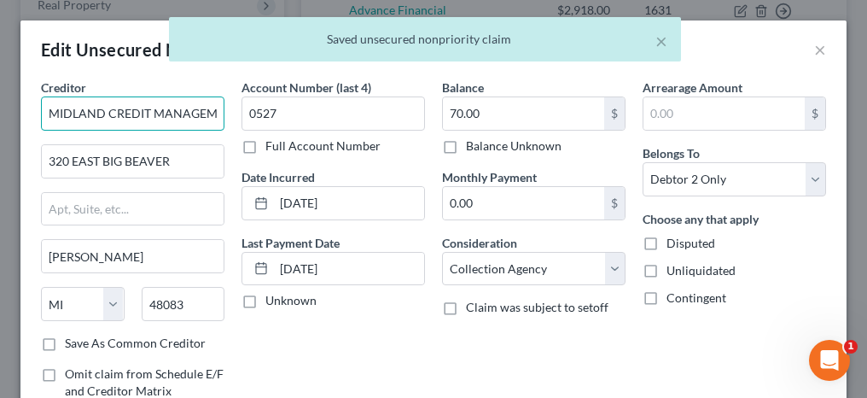
click at [61, 111] on input "MIDLAND CREDIT MANAGEMENT" at bounding box center [132, 113] width 183 height 34
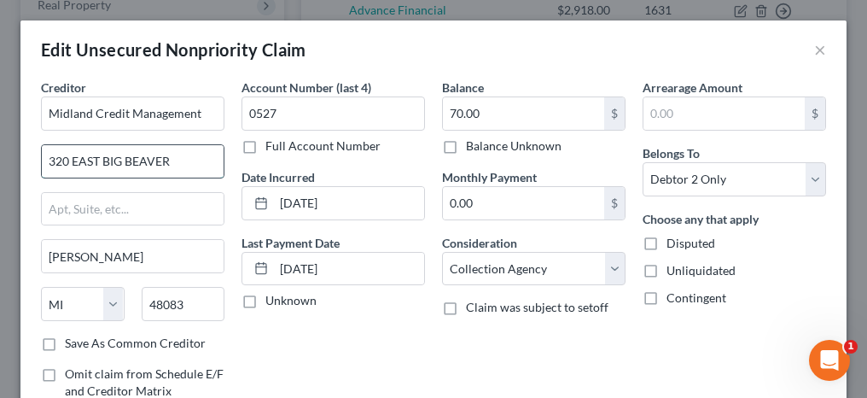
click at [79, 160] on input "320 EAST BIG BEAVER" at bounding box center [133, 161] width 182 height 32
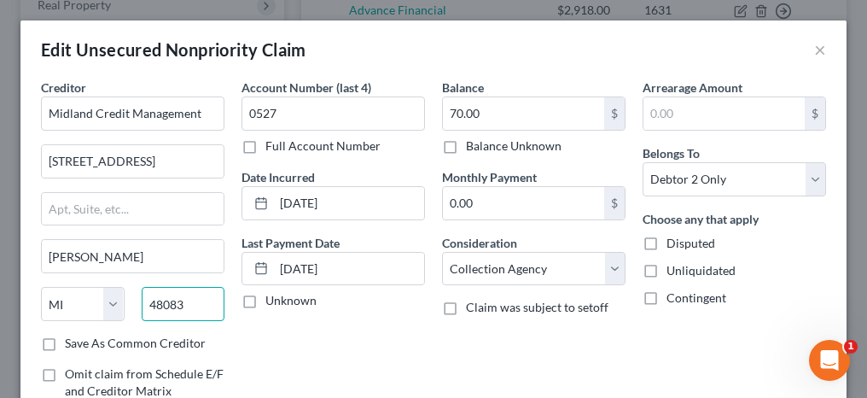
click at [197, 300] on input "48083" at bounding box center [184, 304] width 84 height 34
drag, startPoint x: 197, startPoint y: 300, endPoint x: 138, endPoint y: 301, distance: 58.9
click at [138, 301] on div "48083" at bounding box center [183, 304] width 101 height 34
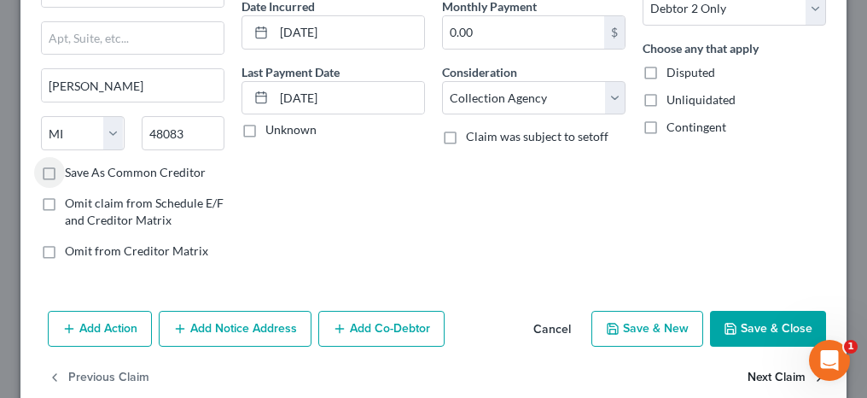
click at [755, 374] on button "Next Claim" at bounding box center [786, 378] width 78 height 36
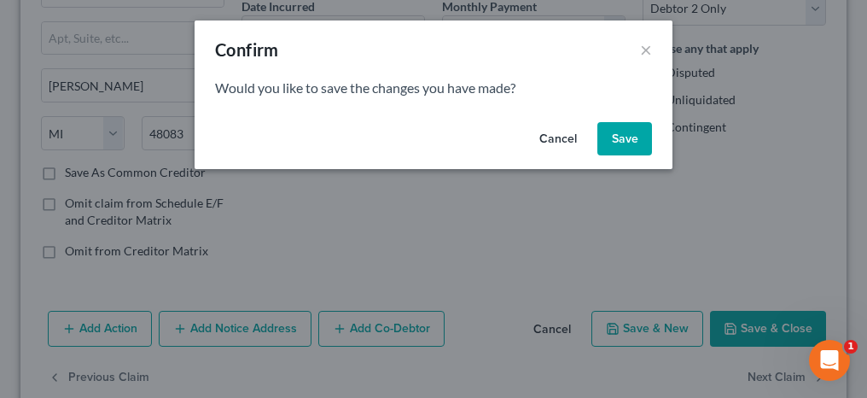
click at [627, 138] on button "Save" at bounding box center [624, 139] width 55 height 34
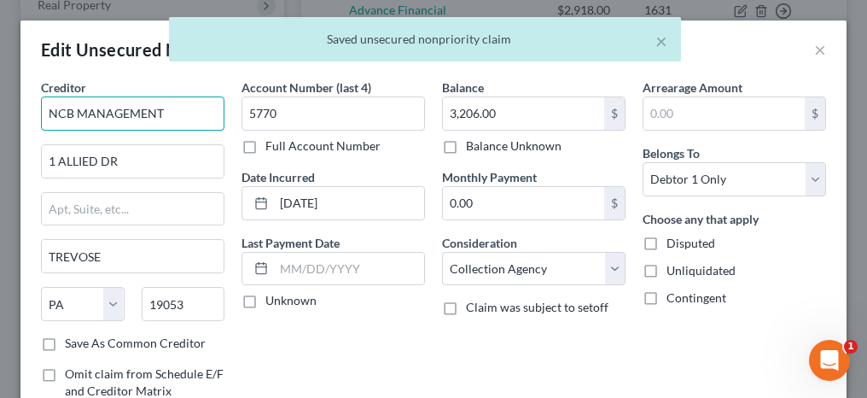
click at [84, 109] on input "NCB MANAGEMENT" at bounding box center [132, 113] width 183 height 34
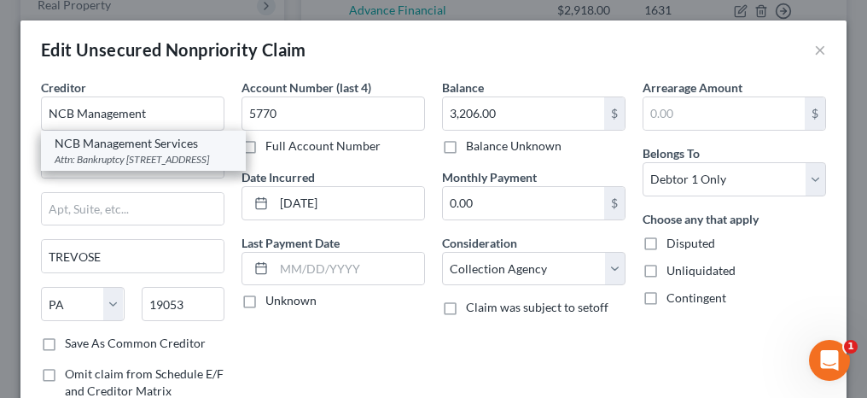
click at [65, 163] on div "Attn: Bankruptcy [STREET_ADDRESS]" at bounding box center [143, 159] width 177 height 15
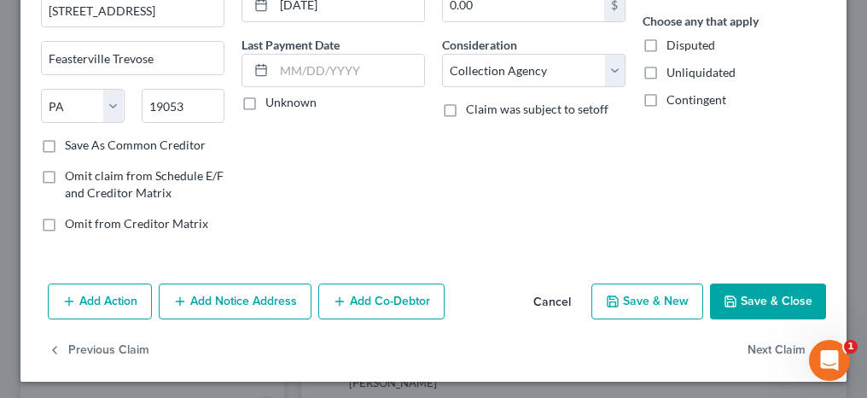
scroll to position [198, 0]
click at [777, 349] on button "Next Claim" at bounding box center [786, 351] width 78 height 36
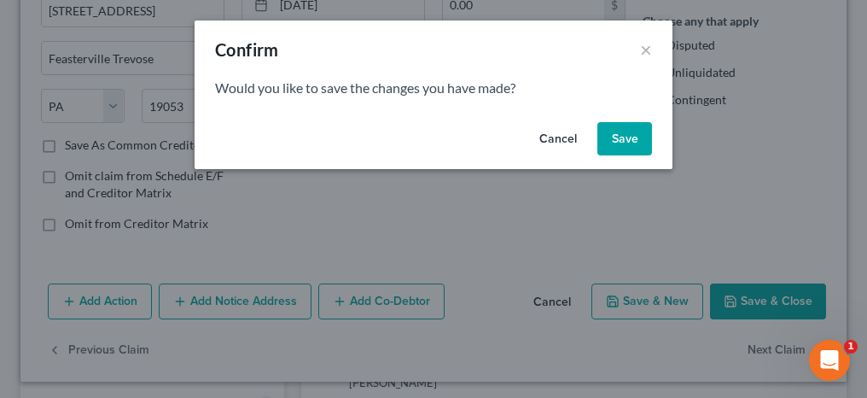
click at [628, 137] on button "Save" at bounding box center [624, 139] width 55 height 34
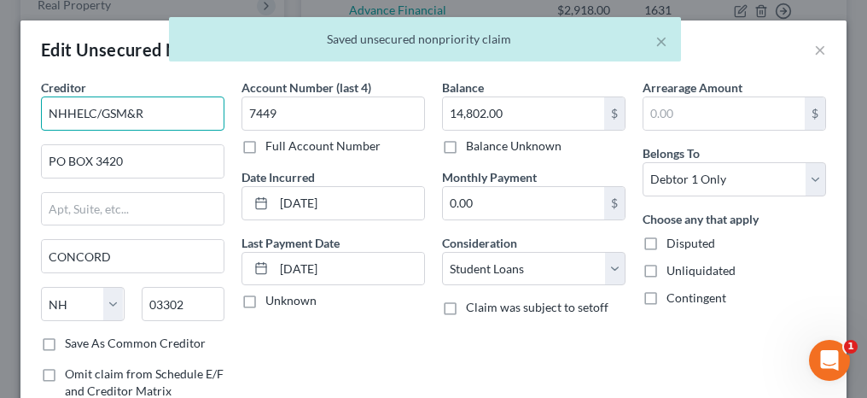
drag, startPoint x: 100, startPoint y: 111, endPoint x: 38, endPoint y: 104, distance: 62.7
click at [38, 104] on div "Creditor * NHHELC/GSM&R PO BOX [GEOGRAPHIC_DATA] [US_STATE][GEOGRAPHIC_DATA] AZ…" at bounding box center [132, 260] width 201 height 365
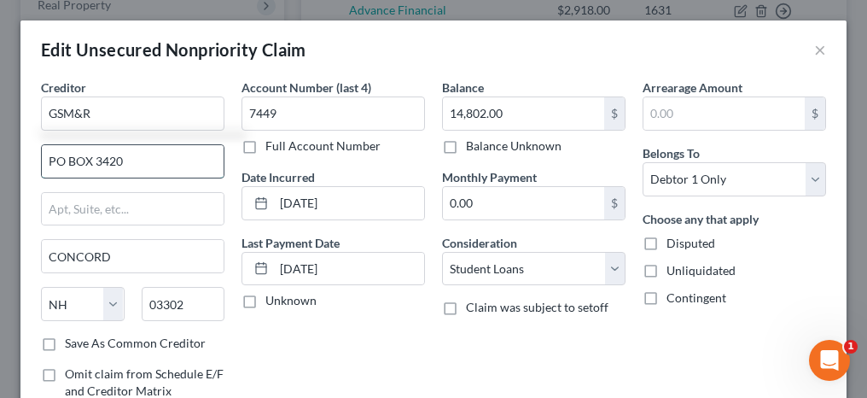
click at [77, 156] on input "PO BOX 3420" at bounding box center [133, 161] width 182 height 32
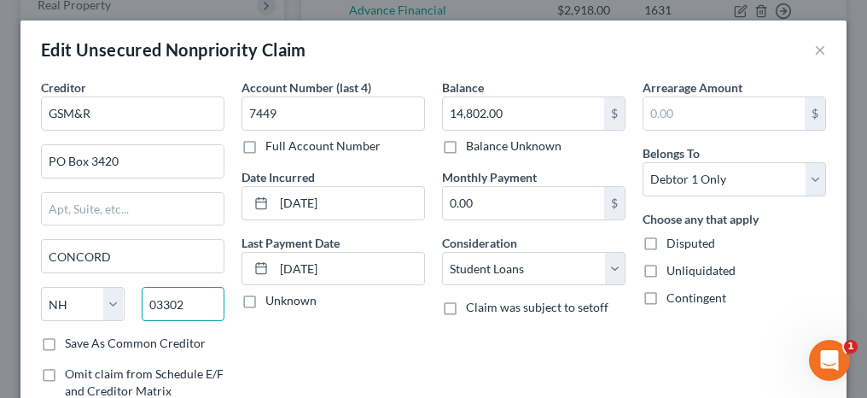
drag, startPoint x: 190, startPoint y: 294, endPoint x: 148, endPoint y: 305, distance: 43.0
click at [148, 305] on input "03302" at bounding box center [184, 304] width 84 height 34
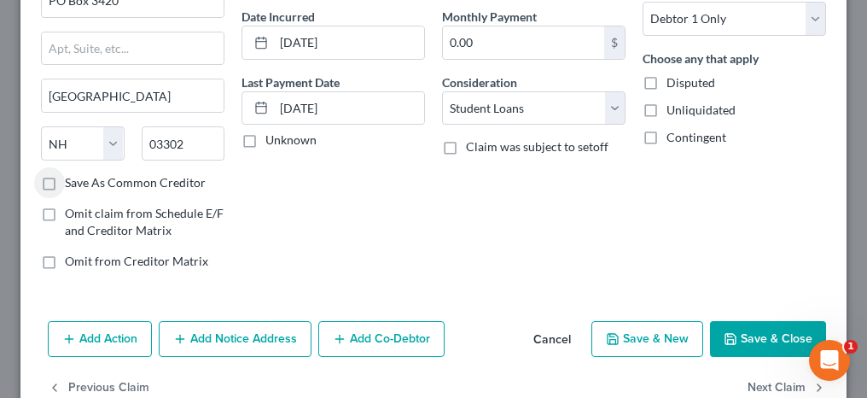
scroll to position [171, 0]
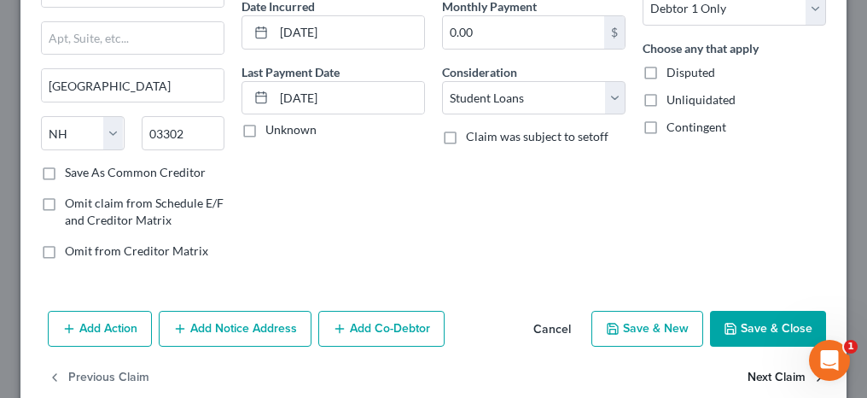
click at [750, 374] on button "Next Claim" at bounding box center [786, 378] width 78 height 36
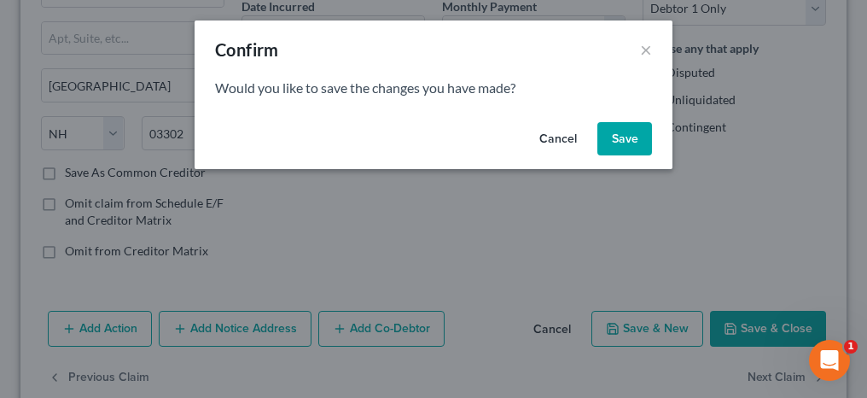
click at [619, 149] on button "Save" at bounding box center [624, 139] width 55 height 34
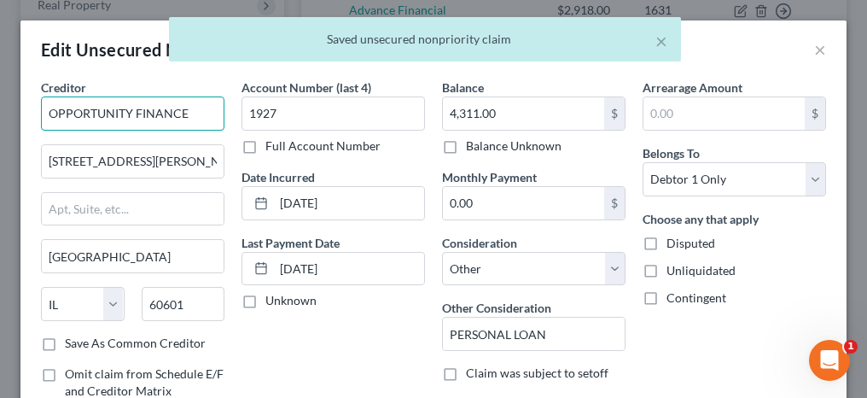
click at [57, 113] on input "OPPORTUNITY FINANCE" at bounding box center [132, 113] width 183 height 34
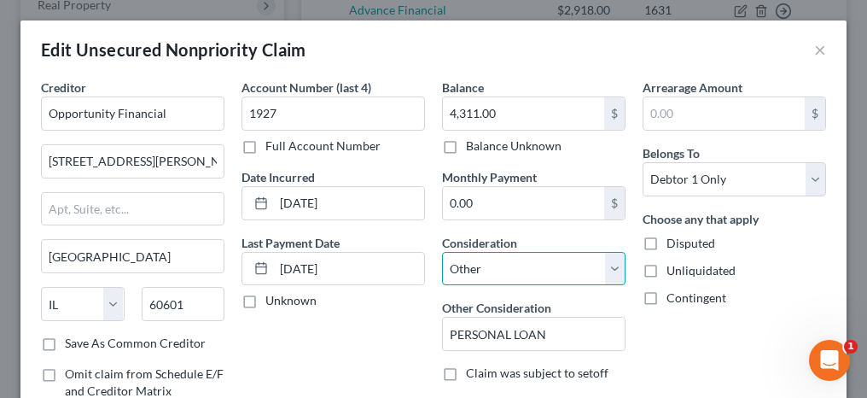
drag, startPoint x: 491, startPoint y: 268, endPoint x: 491, endPoint y: 249, distance: 18.8
click at [491, 268] on select "Select Cable / Satellite Services Collection Agency Credit Card Debt Debt Couns…" at bounding box center [533, 269] width 183 height 34
click at [442, 252] on select "Select Cable / Satellite Services Collection Agency Credit Card Debt Debt Couns…" at bounding box center [533, 269] width 183 height 34
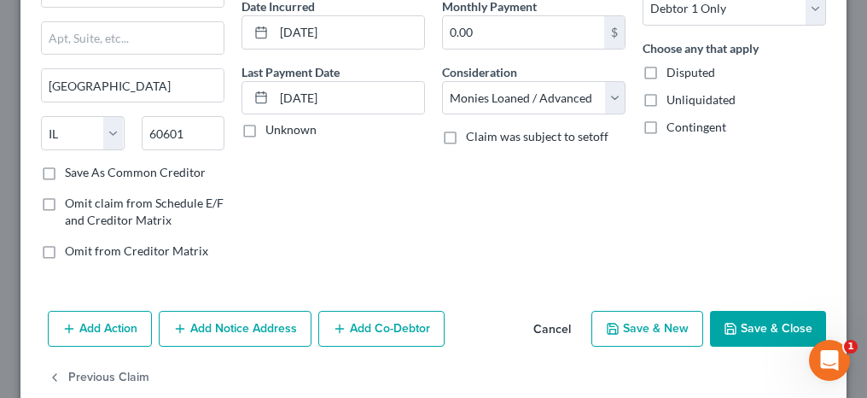
click at [751, 334] on button "Save & Close" at bounding box center [768, 329] width 116 height 36
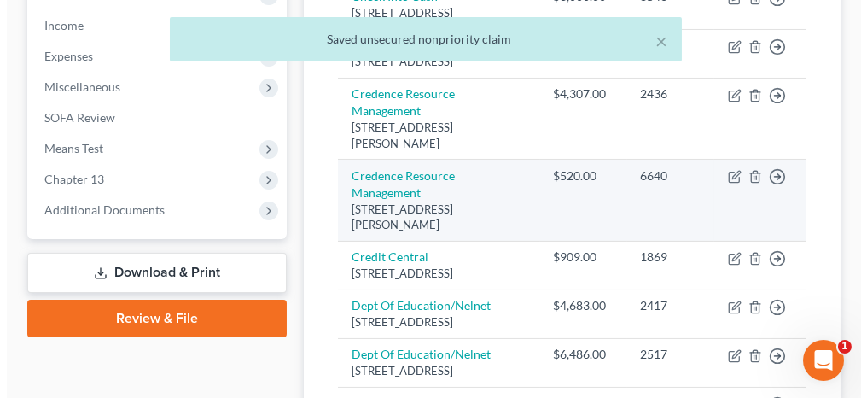
scroll to position [512, 0]
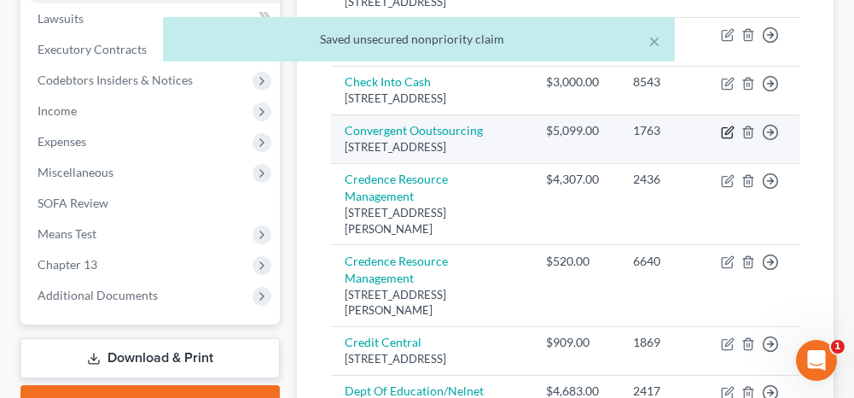
click at [730, 134] on icon "button" at bounding box center [729, 130] width 8 height 8
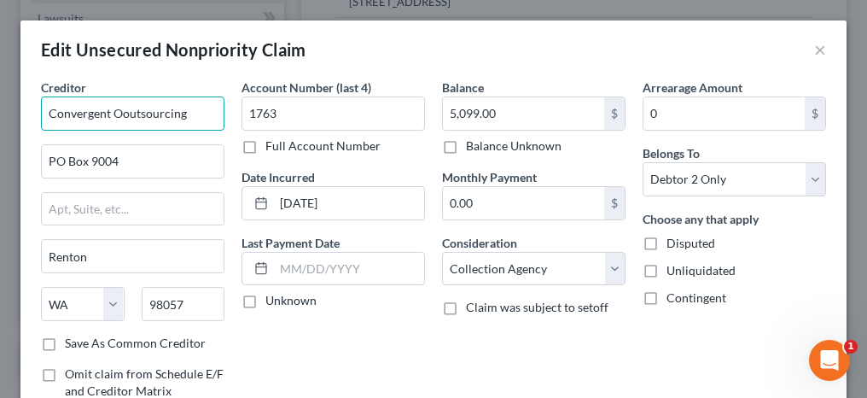
click at [128, 113] on input "Convergent Ooutsourcing" at bounding box center [132, 113] width 183 height 34
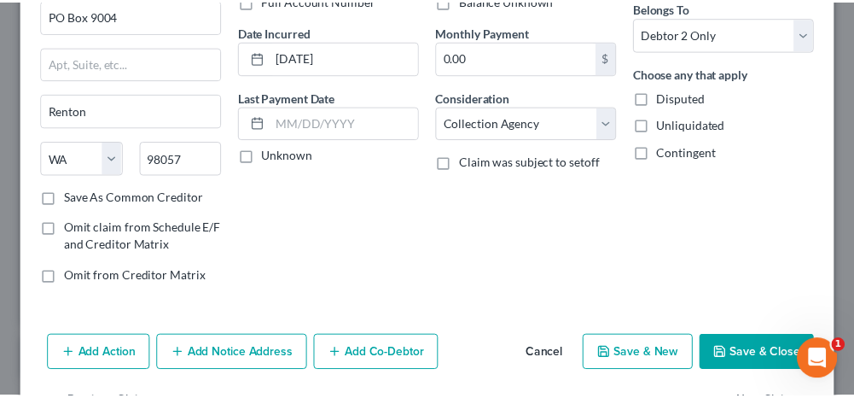
scroll to position [171, 0]
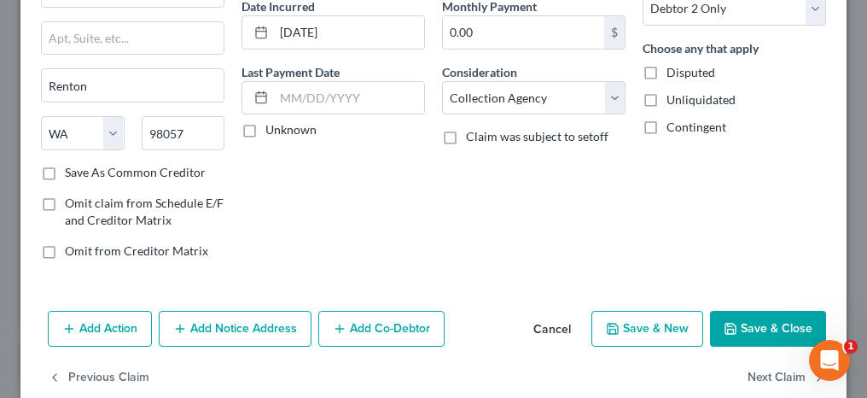
click at [788, 330] on button "Save & Close" at bounding box center [768, 329] width 116 height 36
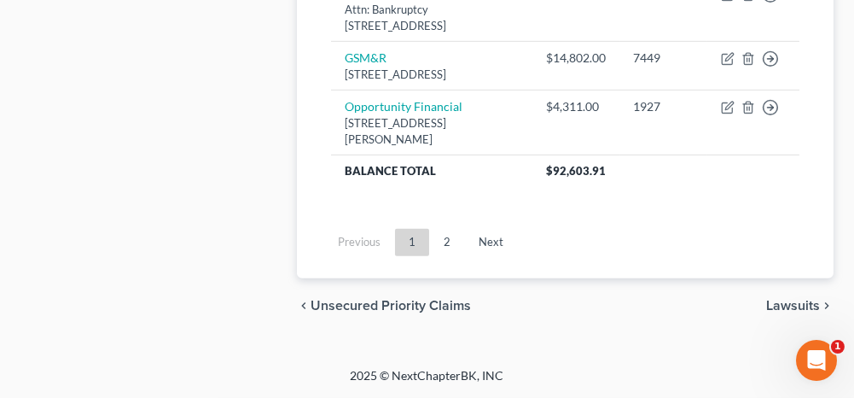
scroll to position [1877, 0]
click at [440, 256] on link "2" at bounding box center [447, 242] width 34 height 27
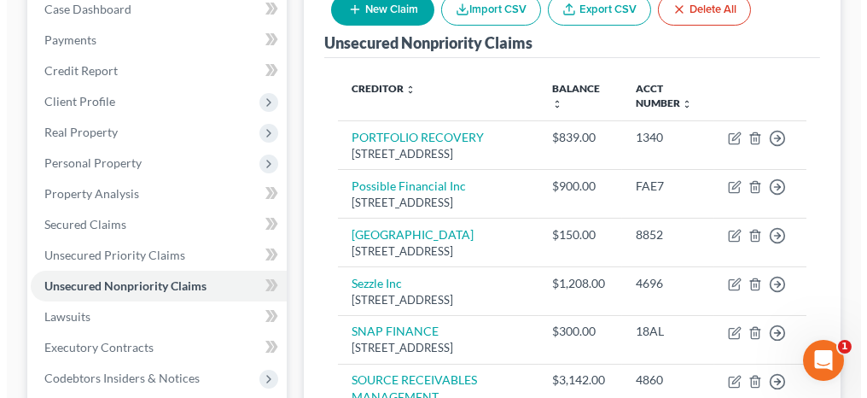
scroll to position [196, 0]
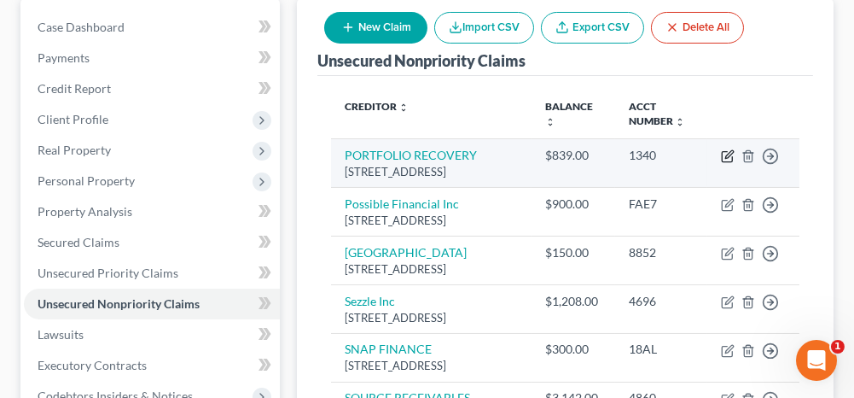
click at [728, 154] on icon "button" at bounding box center [729, 154] width 8 height 8
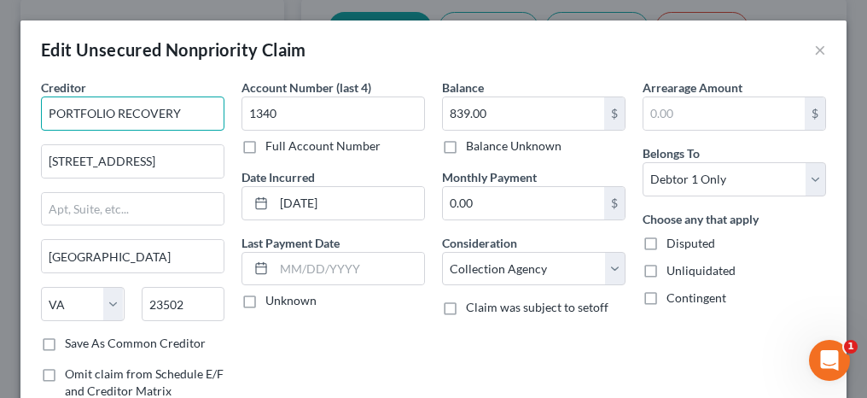
click at [55, 114] on input "PORTFOLIO RECOVERY" at bounding box center [132, 113] width 183 height 34
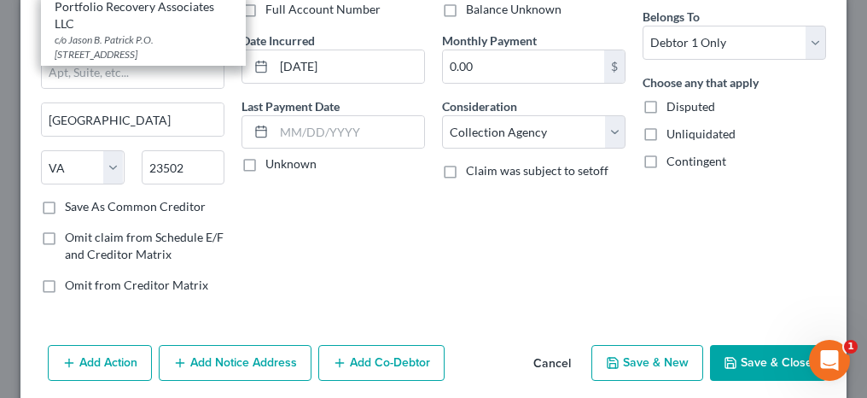
scroll to position [171, 0]
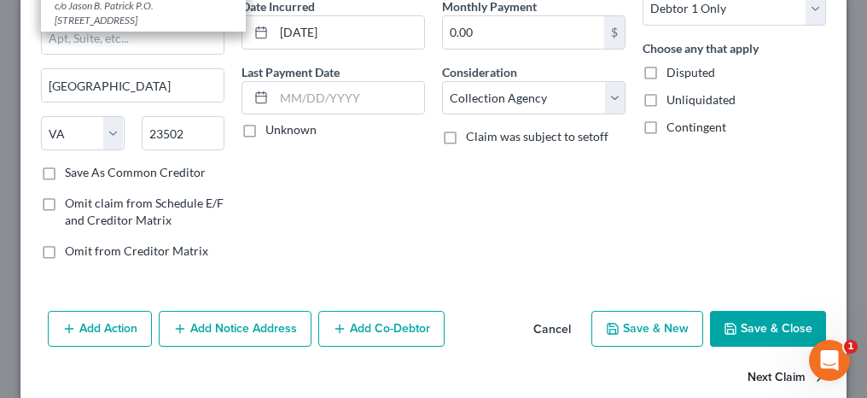
click at [759, 372] on button "Next Claim" at bounding box center [786, 378] width 78 height 36
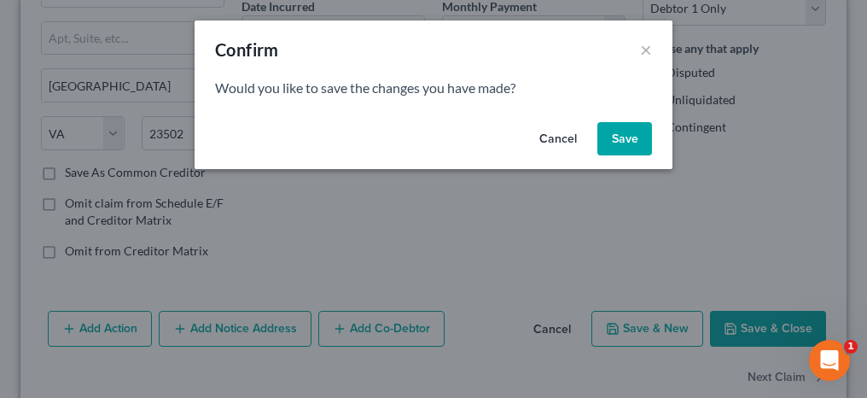
drag, startPoint x: 616, startPoint y: 131, endPoint x: 553, endPoint y: 161, distance: 69.8
click at [617, 131] on button "Save" at bounding box center [624, 139] width 55 height 34
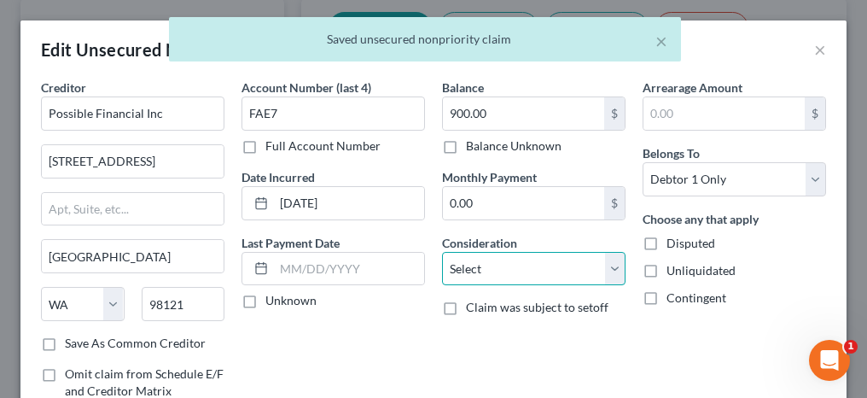
drag, startPoint x: 485, startPoint y: 259, endPoint x: 482, endPoint y: 247, distance: 12.2
click at [485, 259] on select "Select Cable / Satellite Services Collection Agency Credit Card Debt Debt Couns…" at bounding box center [533, 269] width 183 height 34
click at [442, 252] on select "Select Cable / Satellite Services Collection Agency Credit Card Debt Debt Couns…" at bounding box center [533, 269] width 183 height 34
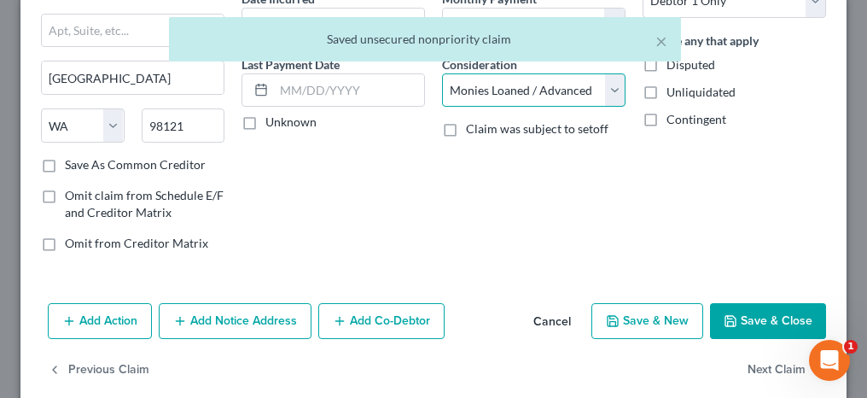
scroll to position [198, 0]
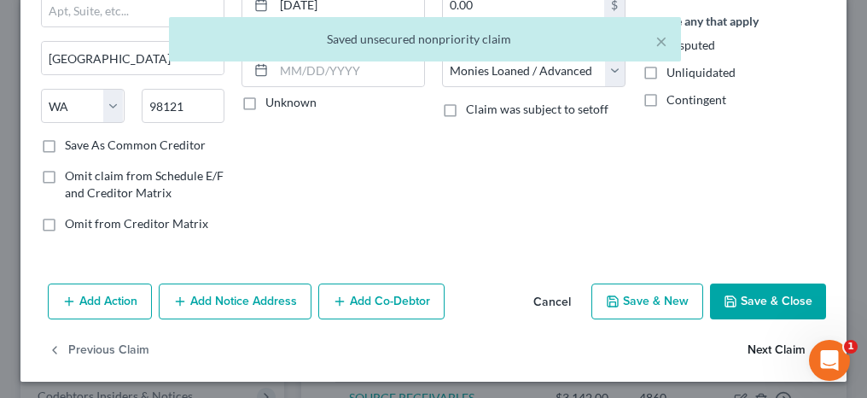
click at [748, 346] on button "Next Claim" at bounding box center [786, 351] width 78 height 36
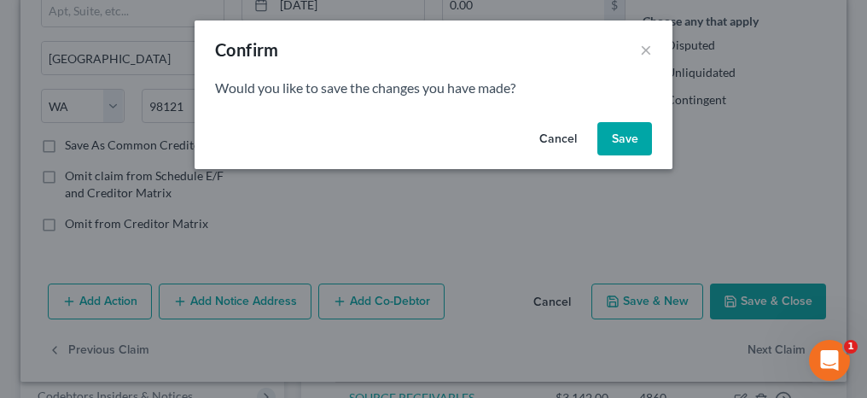
click at [620, 120] on div "Cancel Save" at bounding box center [434, 142] width 478 height 55
click at [619, 131] on button "Save" at bounding box center [624, 139] width 55 height 34
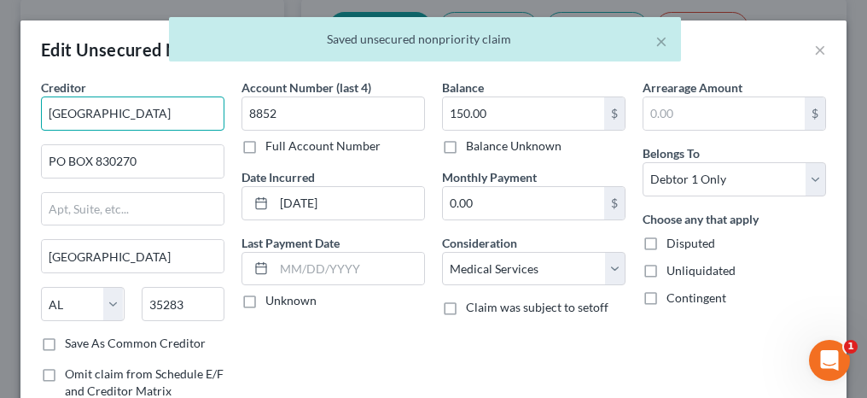
click at [56, 112] on input "[GEOGRAPHIC_DATA]" at bounding box center [132, 113] width 183 height 34
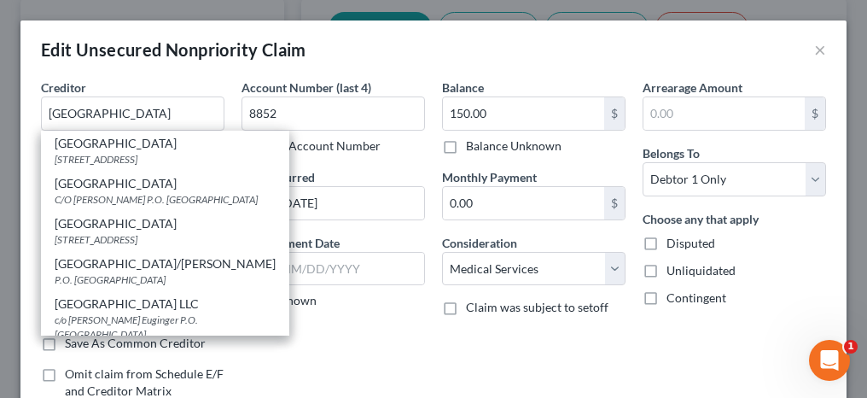
click at [26, 171] on div "Creditor * [GEOGRAPHIC_DATA] [GEOGRAPHIC_DATA] [STREET_ADDRESS][GEOGRAPHIC_DATA…" at bounding box center [433, 276] width 826 height 396
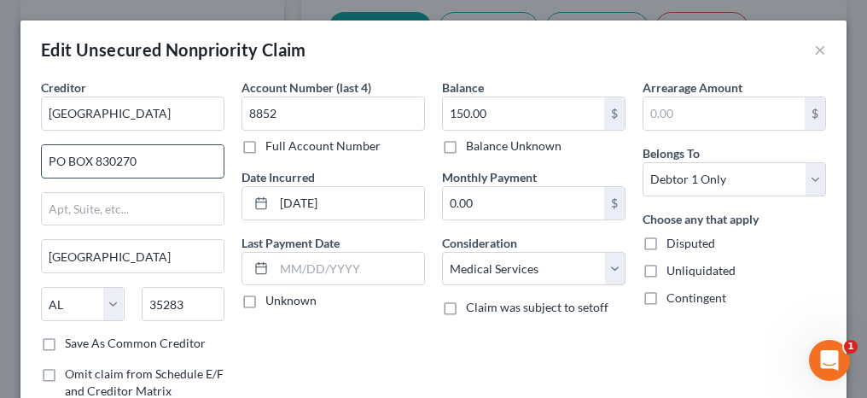
click at [75, 157] on input "PO BOX 830270" at bounding box center [133, 161] width 182 height 32
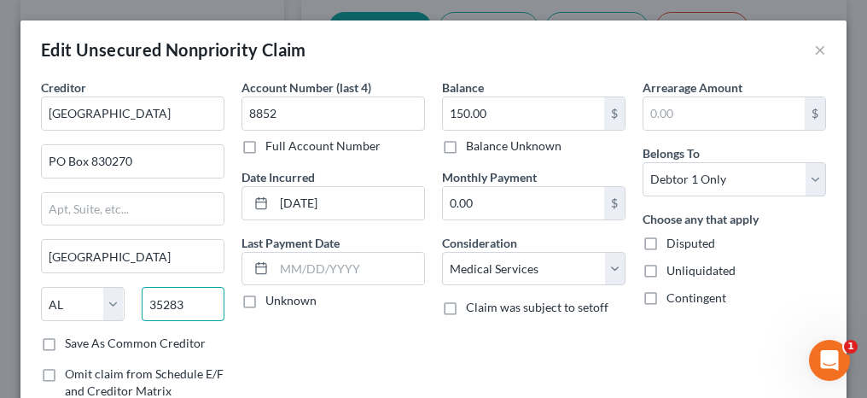
click at [183, 300] on input "35283" at bounding box center [184, 304] width 84 height 34
drag, startPoint x: 183, startPoint y: 300, endPoint x: 142, endPoint y: 304, distance: 40.2
click at [142, 304] on input "35283" at bounding box center [184, 304] width 84 height 34
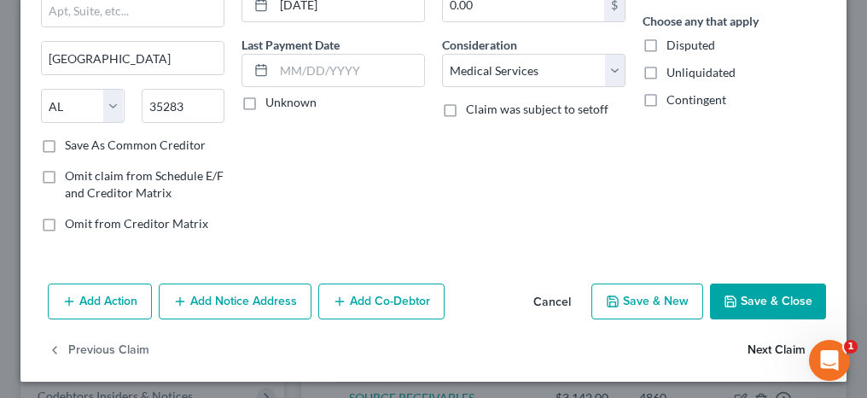
click at [747, 341] on button "Next Claim" at bounding box center [786, 351] width 78 height 36
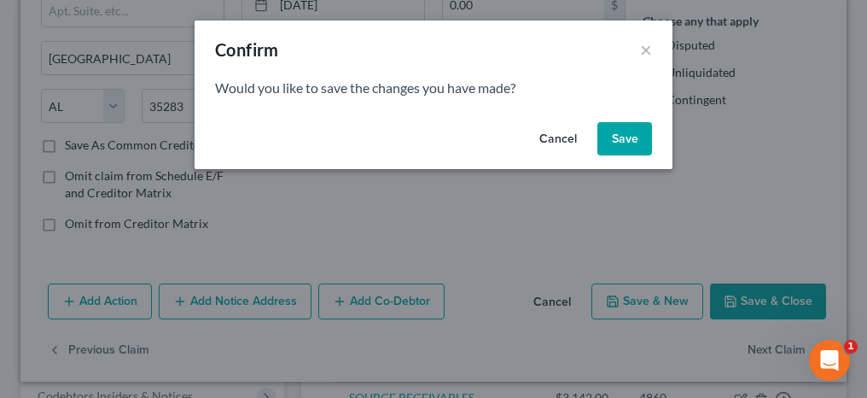
click at [637, 150] on button "Save" at bounding box center [624, 139] width 55 height 34
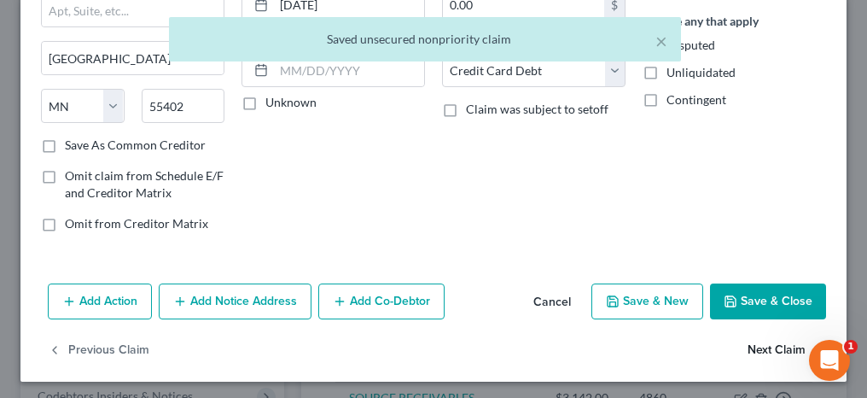
click at [750, 348] on button "Next Claim" at bounding box center [786, 351] width 78 height 36
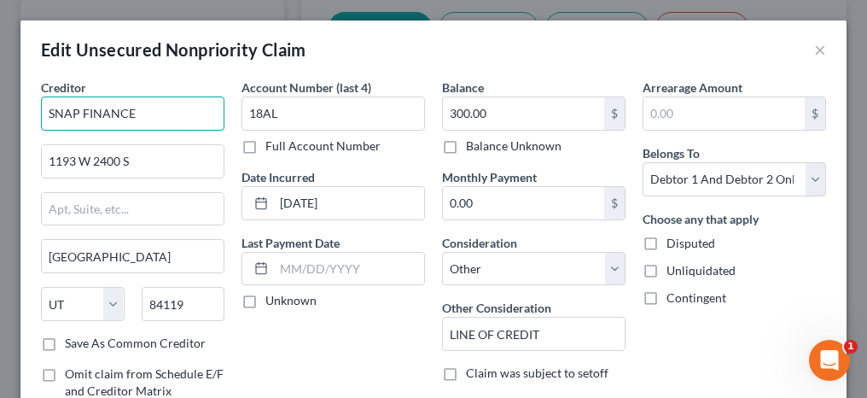
click at [54, 113] on input "SNAP FINANCE" at bounding box center [132, 113] width 183 height 34
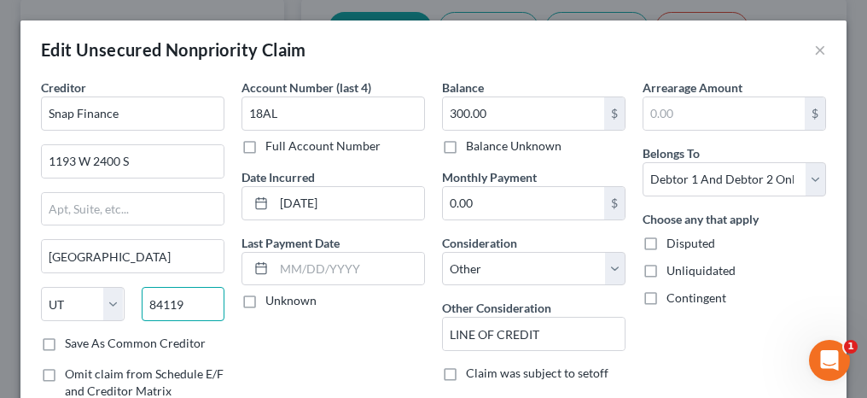
drag, startPoint x: 189, startPoint y: 300, endPoint x: 129, endPoint y: 300, distance: 59.7
click at [130, 300] on div "State [US_STATE] AK AR AZ CA CO CT DE DC [GEOGRAPHIC_DATA] [GEOGRAPHIC_DATA] GU…" at bounding box center [132, 311] width 201 height 48
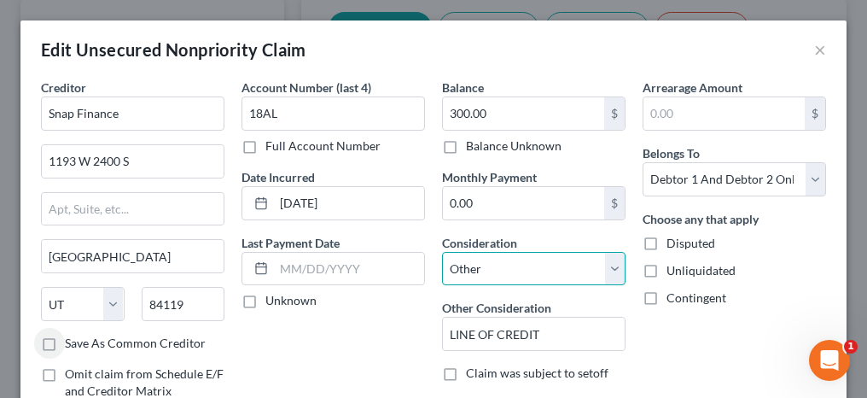
drag, startPoint x: 523, startPoint y: 270, endPoint x: 518, endPoint y: 258, distance: 13.0
click at [523, 270] on select "Select Cable / Satellite Services Collection Agency Credit Card Debt Debt Couns…" at bounding box center [533, 269] width 183 height 34
click at [442, 252] on select "Select Cable / Satellite Services Collection Agency Credit Card Debt Debt Couns…" at bounding box center [533, 269] width 183 height 34
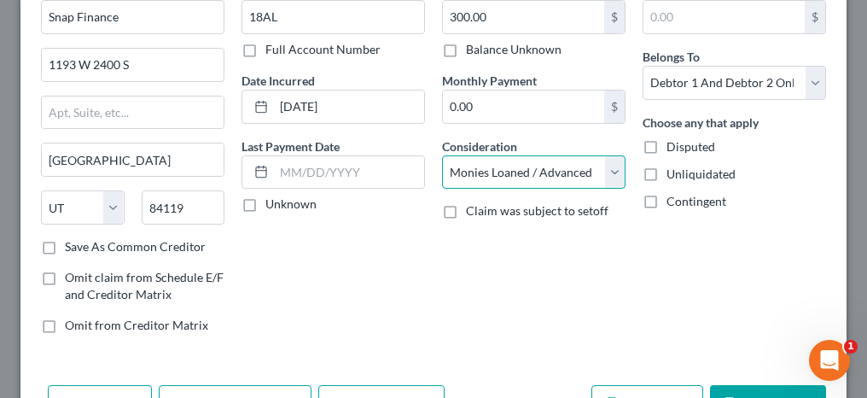
scroll to position [171, 0]
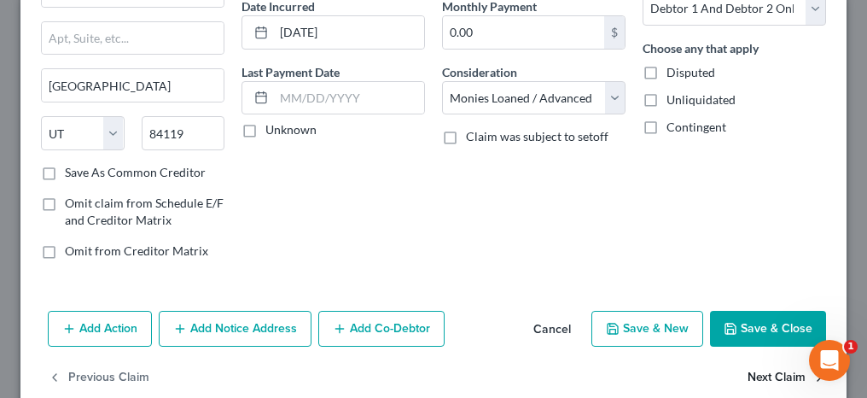
click at [768, 369] on button "Next Claim" at bounding box center [786, 378] width 78 height 36
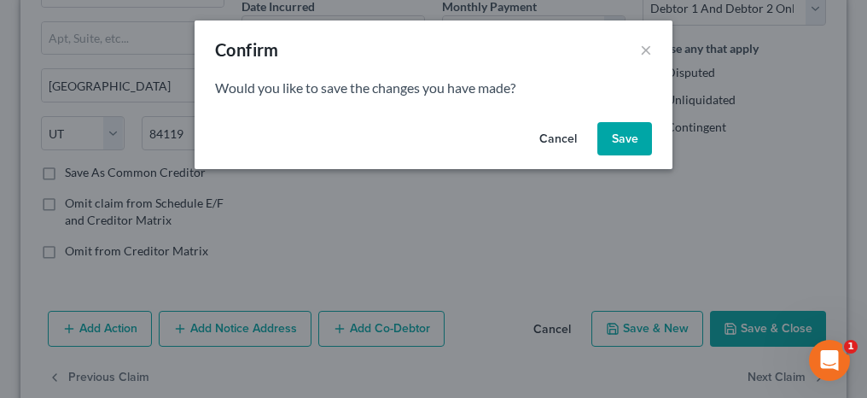
click at [637, 142] on button "Save" at bounding box center [624, 139] width 55 height 34
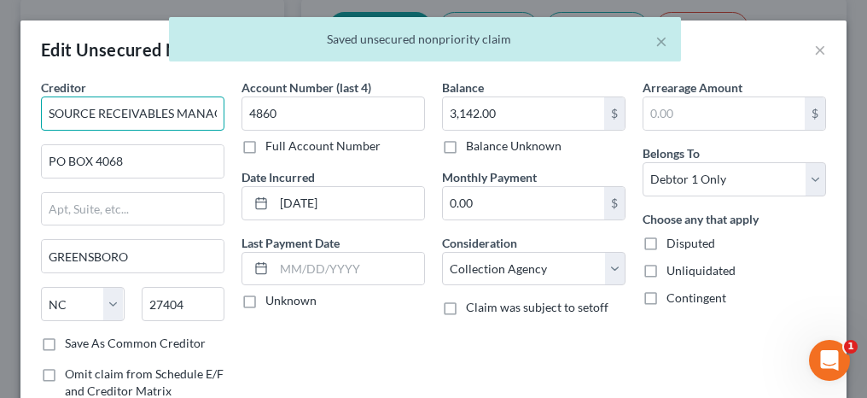
click at [54, 112] on input "SOURCE RECEIVABLES MANAGEMENT" at bounding box center [132, 113] width 183 height 34
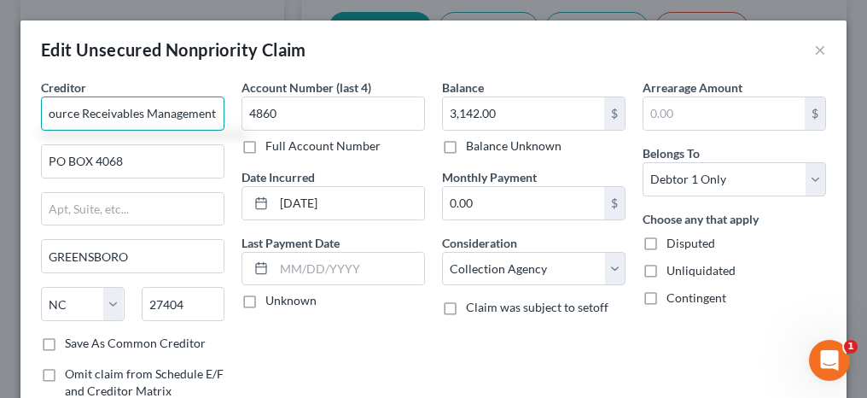
scroll to position [0, 7]
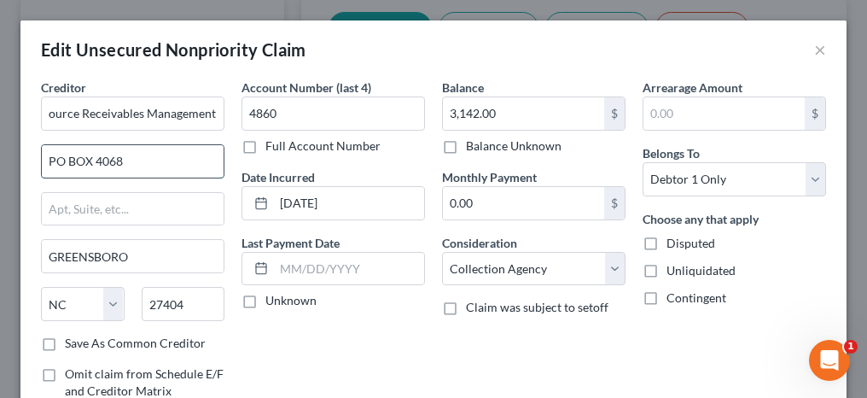
click at [74, 162] on input "PO BOX 4068" at bounding box center [133, 161] width 182 height 32
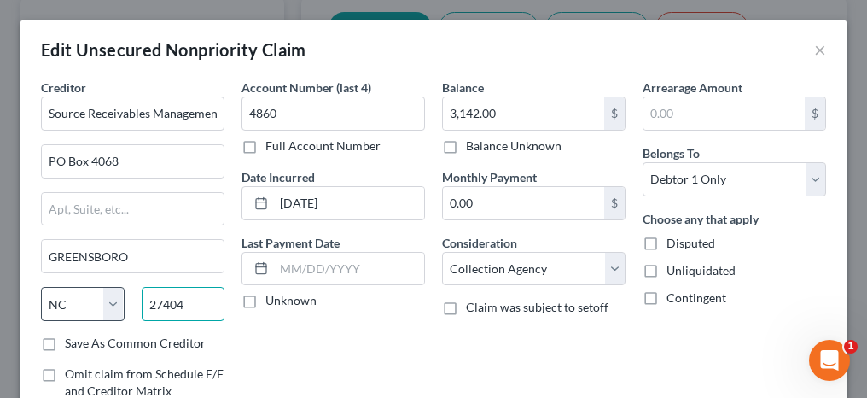
drag, startPoint x: 188, startPoint y: 301, endPoint x: 120, endPoint y: 310, distance: 67.9
click at [120, 310] on div "State [US_STATE] AK AR AZ CA CO CT DE DC [GEOGRAPHIC_DATA] [GEOGRAPHIC_DATA] GU…" at bounding box center [132, 311] width 201 height 48
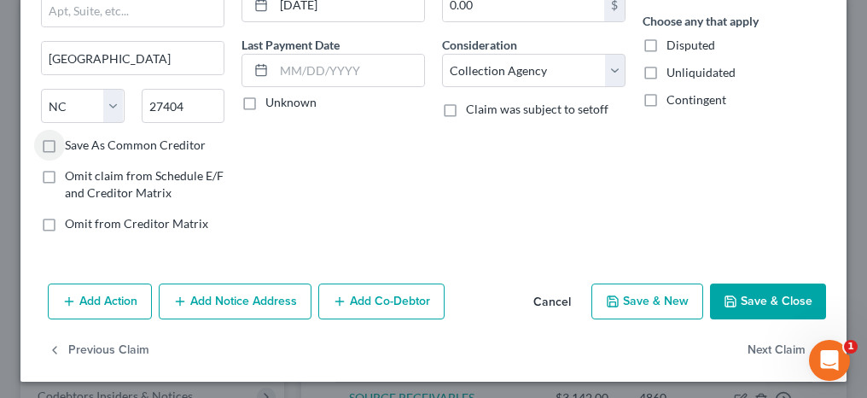
scroll to position [198, 0]
click at [748, 344] on button "Next Claim" at bounding box center [786, 351] width 78 height 36
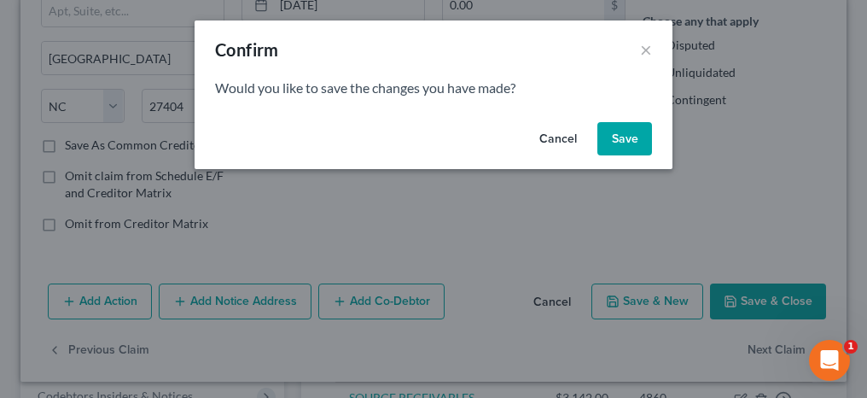
click at [635, 147] on button "Save" at bounding box center [624, 139] width 55 height 34
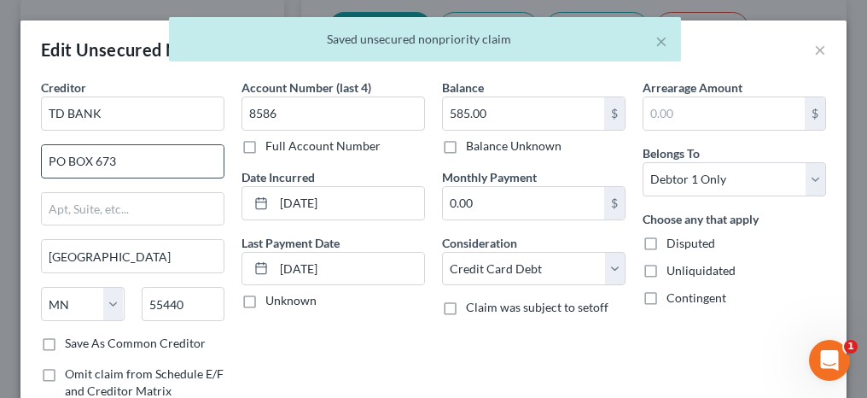
click at [78, 157] on input "PO BOX 673" at bounding box center [133, 161] width 182 height 32
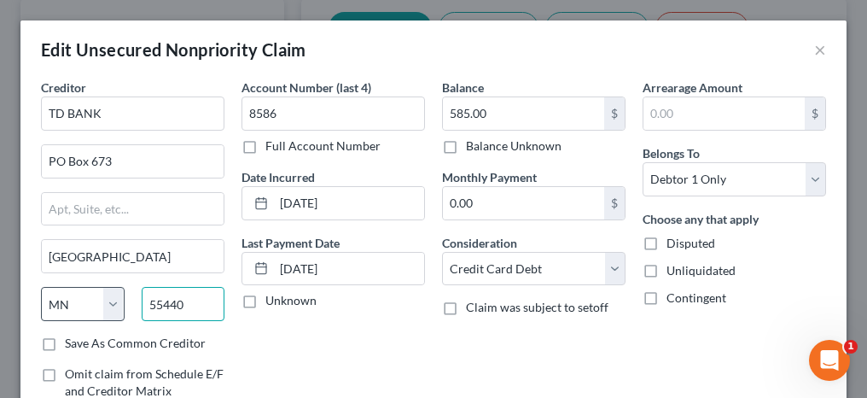
drag, startPoint x: 129, startPoint y: 300, endPoint x: 108, endPoint y: 299, distance: 20.5
click at [108, 299] on div "State [US_STATE] AK AR AZ CA CO CT DE DC [GEOGRAPHIC_DATA] [GEOGRAPHIC_DATA] GU…" at bounding box center [132, 311] width 201 height 48
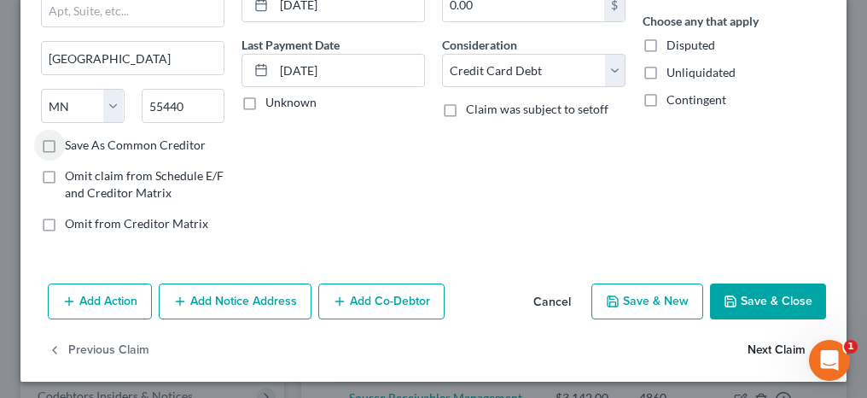
click at [751, 344] on button "Next Claim" at bounding box center [786, 351] width 78 height 36
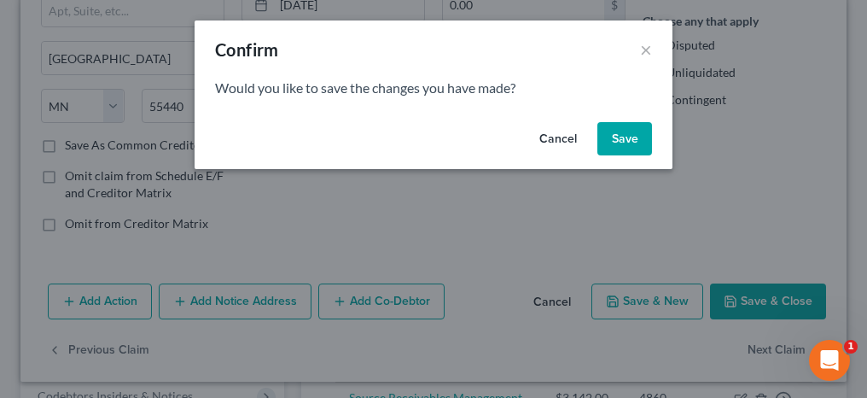
click at [619, 142] on button "Save" at bounding box center [624, 139] width 55 height 34
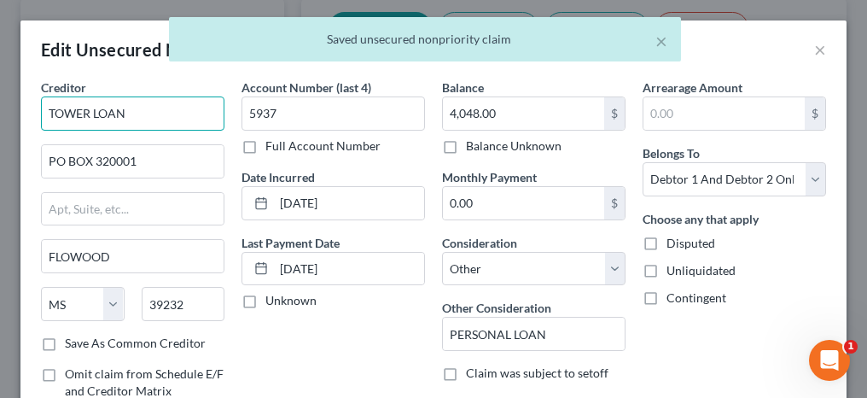
click at [54, 112] on input "TOWER LOAN" at bounding box center [132, 113] width 183 height 34
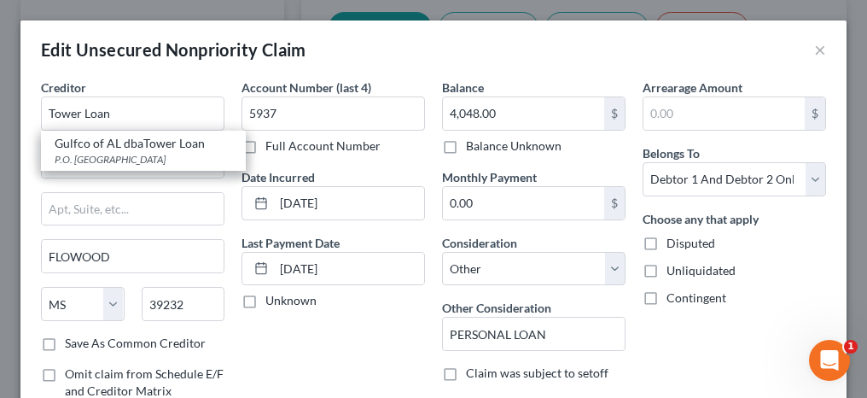
click at [39, 191] on div "Creditor * Tower Loan Gulfco of AL dbaTower Loan P.O. [GEOGRAPHIC_DATA] [US_STA…" at bounding box center [132, 260] width 201 height 365
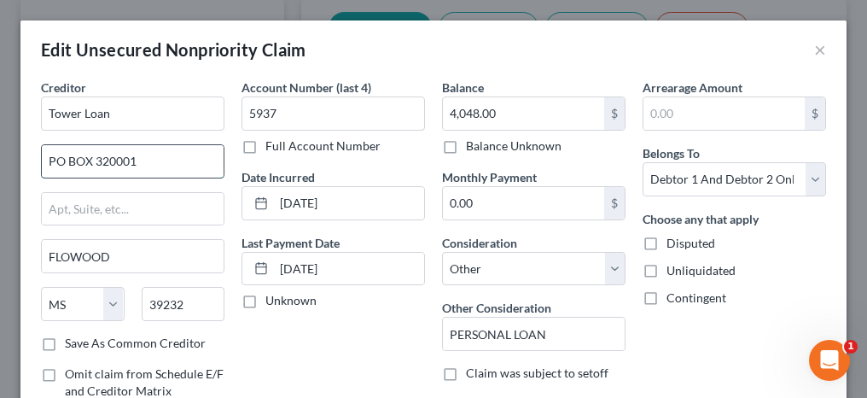
click at [76, 155] on input "PO BOX 320001" at bounding box center [133, 161] width 182 height 32
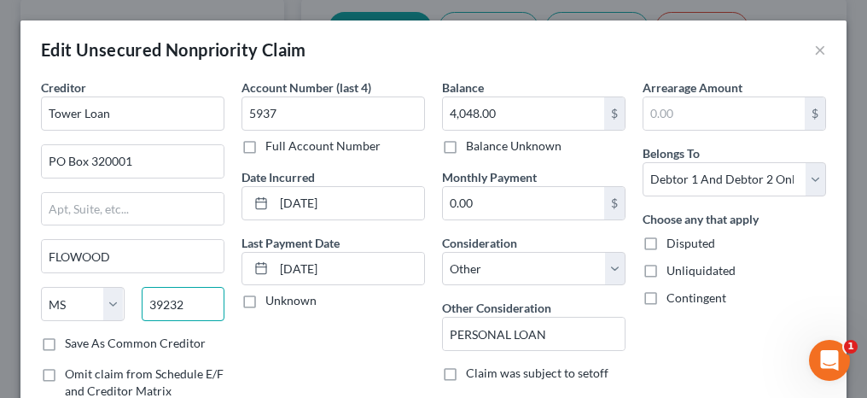
drag, startPoint x: 183, startPoint y: 304, endPoint x: 131, endPoint y: 308, distance: 52.2
click at [133, 308] on div "39232" at bounding box center [183, 304] width 101 height 34
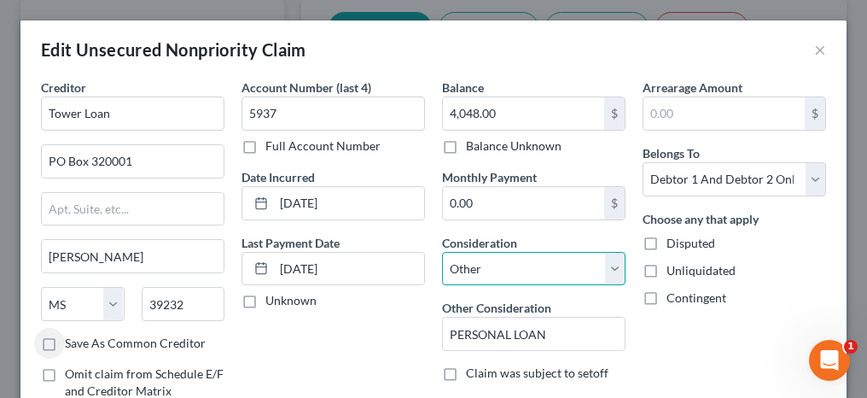
drag, startPoint x: 503, startPoint y: 258, endPoint x: 506, endPoint y: 247, distance: 10.6
click at [503, 258] on select "Select Cable / Satellite Services Collection Agency Credit Card Debt Debt Couns…" at bounding box center [533, 269] width 183 height 34
click at [442, 252] on select "Select Cable / Satellite Services Collection Agency Credit Card Debt Debt Couns…" at bounding box center [533, 269] width 183 height 34
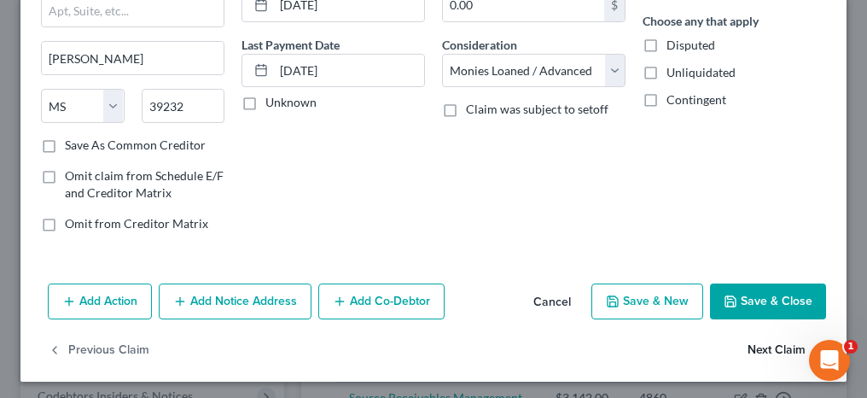
click at [758, 346] on button "Next Claim" at bounding box center [786, 351] width 78 height 36
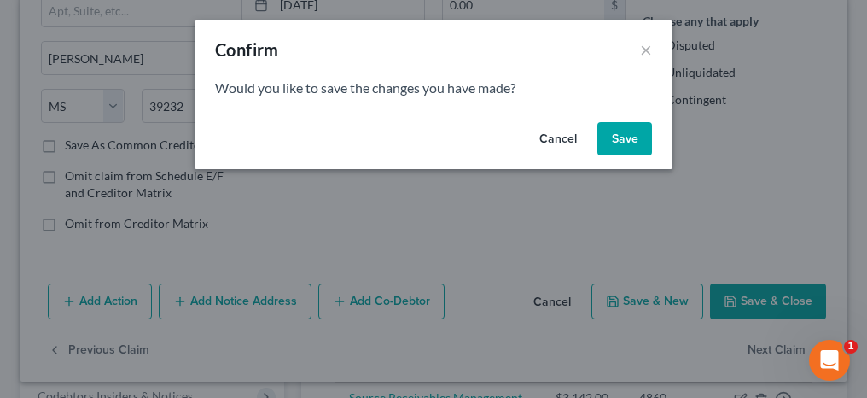
click at [631, 149] on button "Save" at bounding box center [624, 139] width 55 height 34
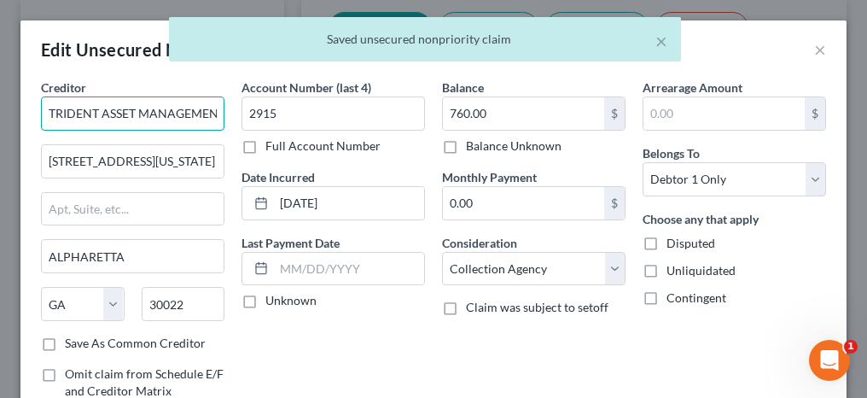
click at [56, 112] on input "TRIDENT ASSET MANAGEMENT" at bounding box center [132, 113] width 183 height 34
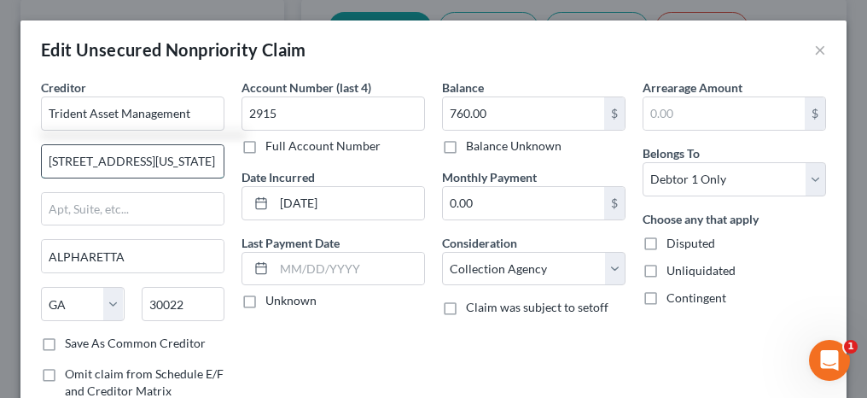
click at [92, 158] on input "[STREET_ADDRESS][US_STATE]" at bounding box center [133, 161] width 182 height 32
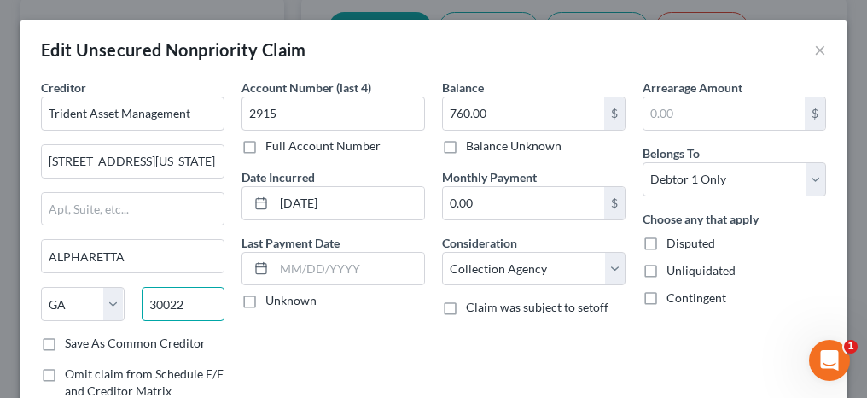
drag, startPoint x: 184, startPoint y: 293, endPoint x: 143, endPoint y: 299, distance: 41.4
click at [143, 299] on input "30022" at bounding box center [184, 304] width 84 height 34
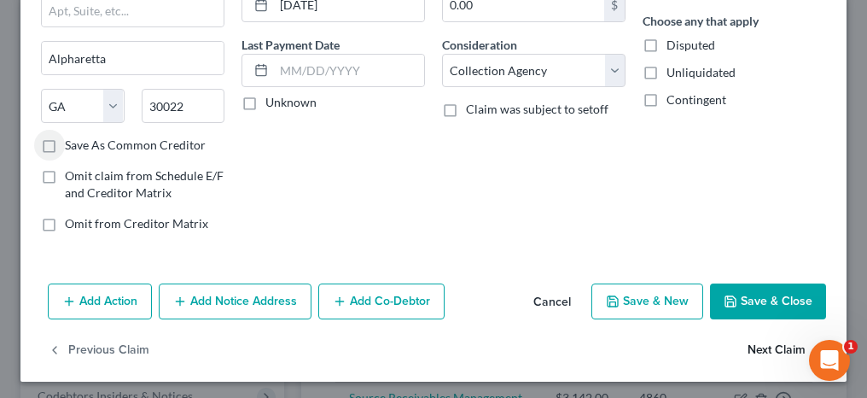
click at [766, 347] on button "Next Claim" at bounding box center [786, 351] width 78 height 36
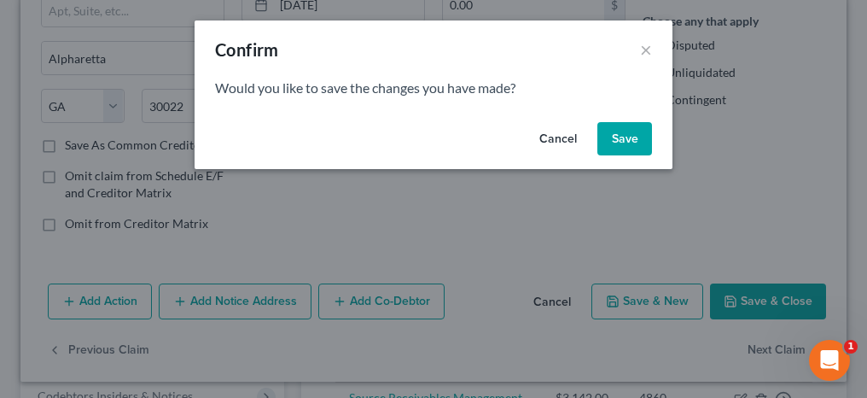
click at [636, 134] on button "Save" at bounding box center [624, 139] width 55 height 34
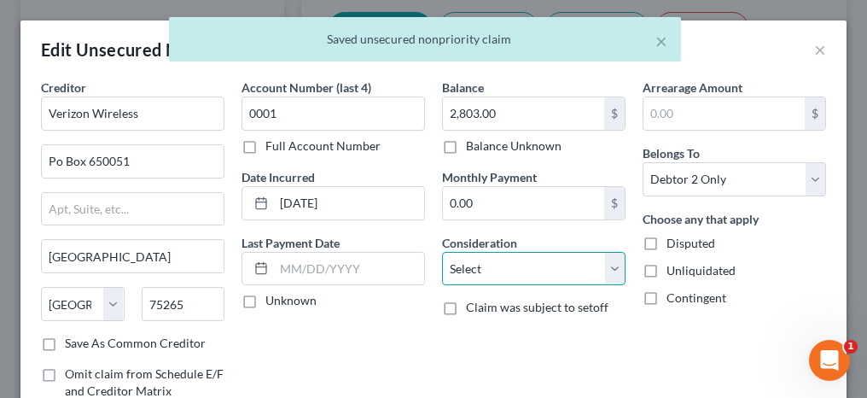
drag, startPoint x: 471, startPoint y: 259, endPoint x: 471, endPoint y: 247, distance: 11.9
click at [471, 259] on select "Select Cable / Satellite Services Collection Agency Credit Card Debt Debt Couns…" at bounding box center [533, 269] width 183 height 34
click at [442, 252] on select "Select Cable / Satellite Services Collection Agency Credit Card Debt Debt Couns…" at bounding box center [533, 269] width 183 height 34
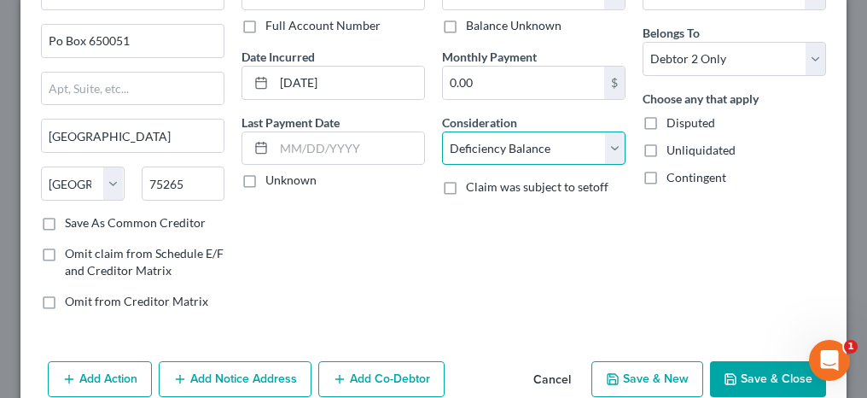
scroll to position [171, 0]
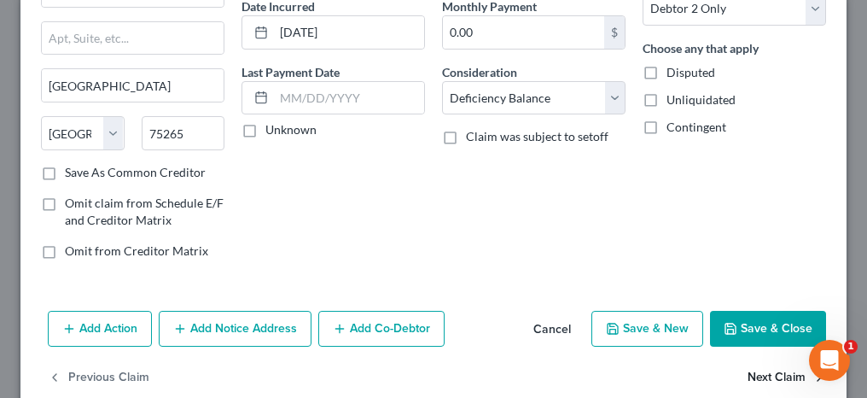
click at [759, 372] on button "Next Claim" at bounding box center [786, 378] width 78 height 36
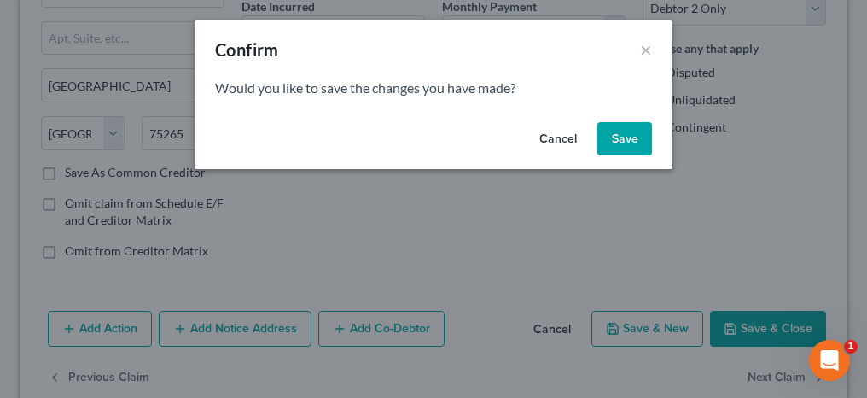
click at [638, 135] on button "Save" at bounding box center [624, 139] width 55 height 34
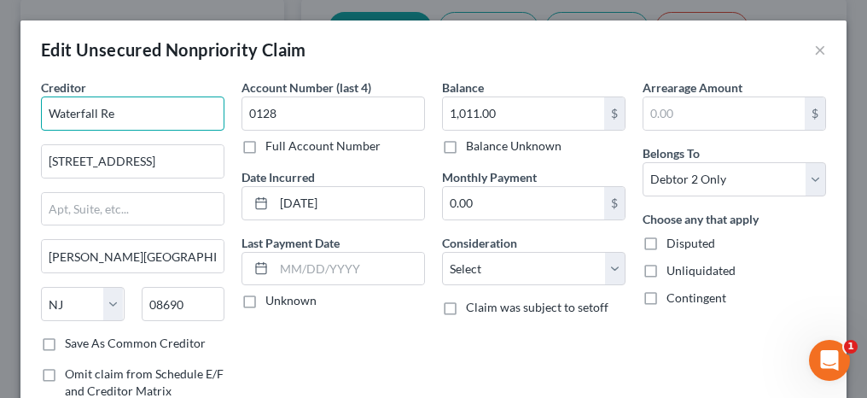
click at [131, 117] on input "Waterfall Re" at bounding box center [132, 113] width 183 height 34
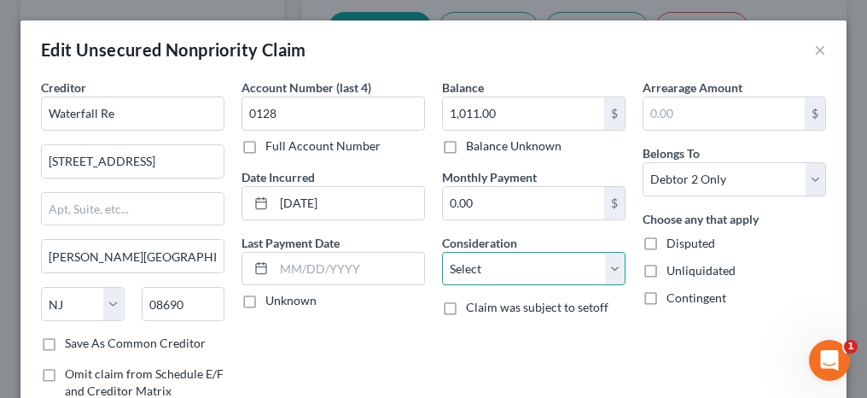
click at [463, 267] on select "Select Cable / Satellite Services Collection Agency Credit Card Debt Debt Couns…" at bounding box center [533, 269] width 183 height 34
click at [442, 252] on select "Select Cable / Satellite Services Collection Agency Credit Card Debt Debt Couns…" at bounding box center [533, 269] width 183 height 34
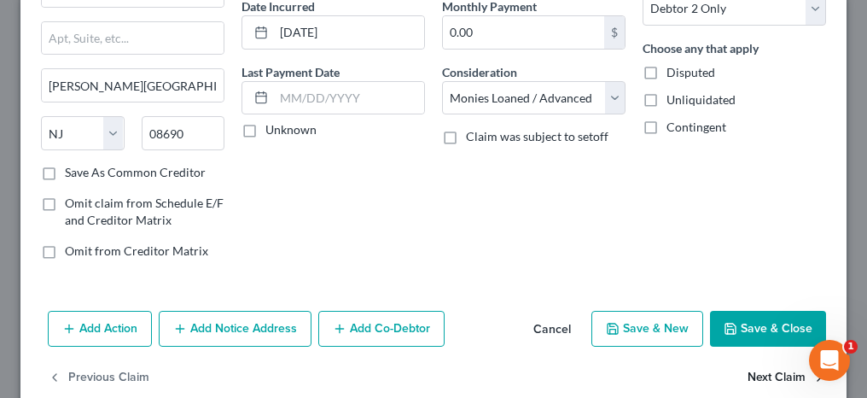
click at [771, 375] on button "Next Claim" at bounding box center [786, 378] width 78 height 36
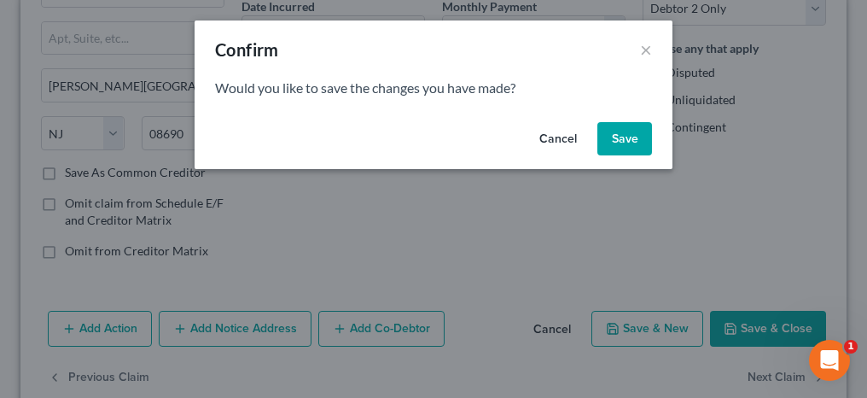
click at [634, 139] on button "Save" at bounding box center [624, 139] width 55 height 34
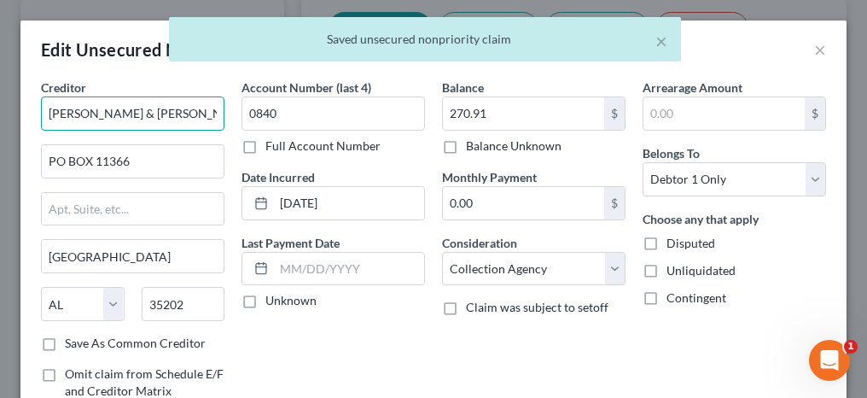
click at [53, 113] on input "[PERSON_NAME] & [PERSON_NAME], PC" at bounding box center [132, 113] width 183 height 34
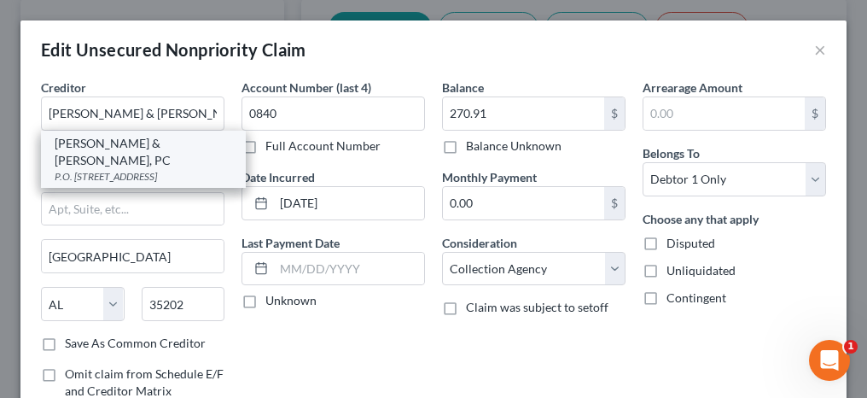
click at [97, 169] on div "P.O. [STREET_ADDRESS]" at bounding box center [143, 176] width 177 height 15
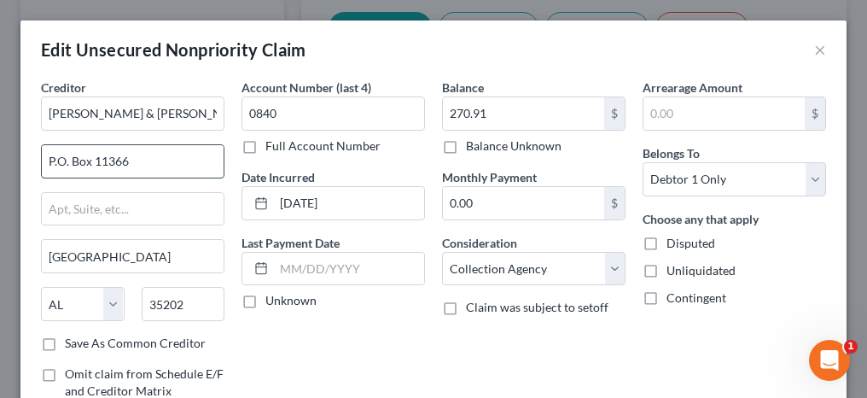
click at [56, 160] on input "P.O. Box 11366" at bounding box center [133, 161] width 182 height 32
click at [68, 159] on input "PO. Box 11366" at bounding box center [133, 161] width 182 height 32
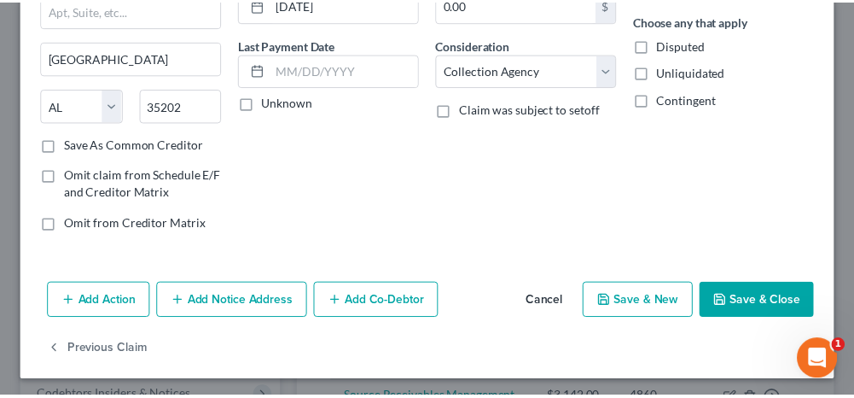
scroll to position [198, 0]
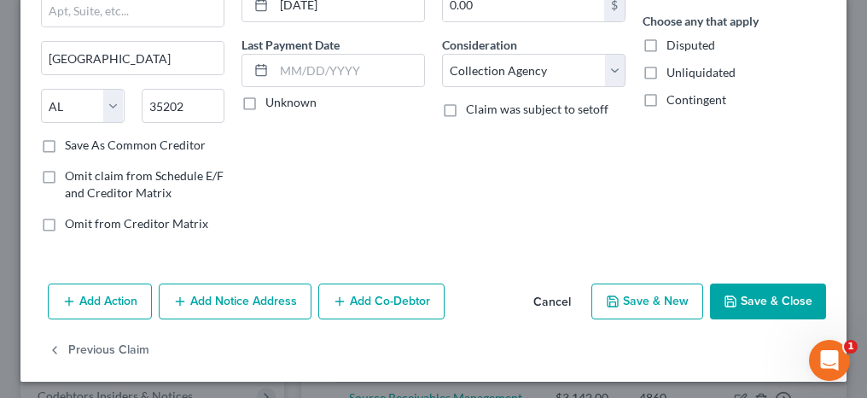
click at [755, 313] on button "Save & Close" at bounding box center [768, 301] width 116 height 36
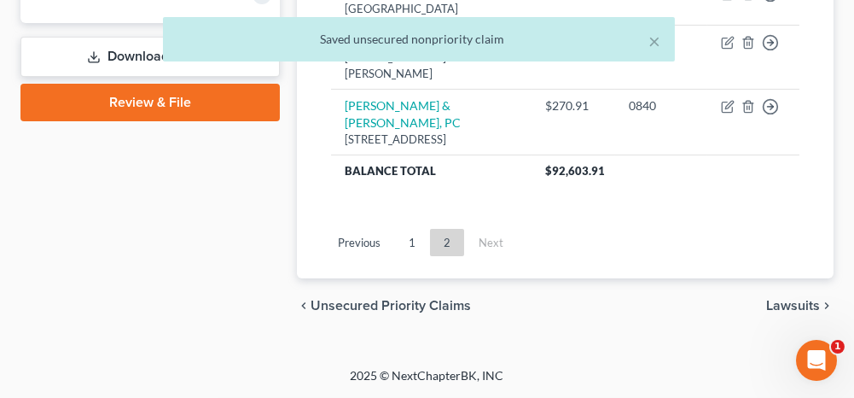
scroll to position [947, 0]
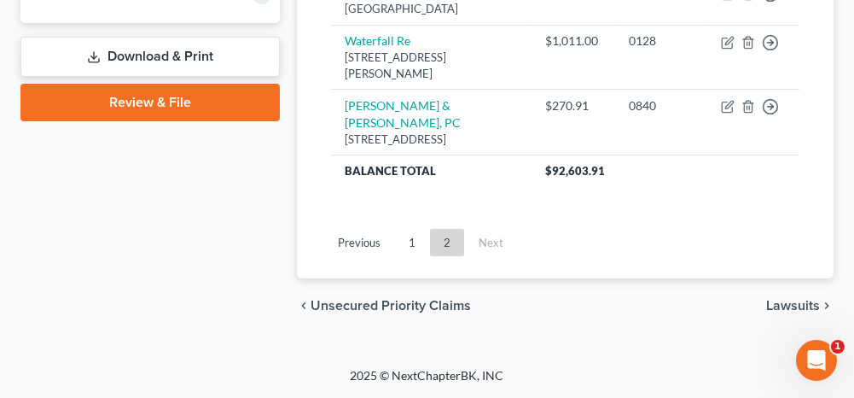
click at [799, 308] on span "Lawsuits" at bounding box center [793, 306] width 54 height 14
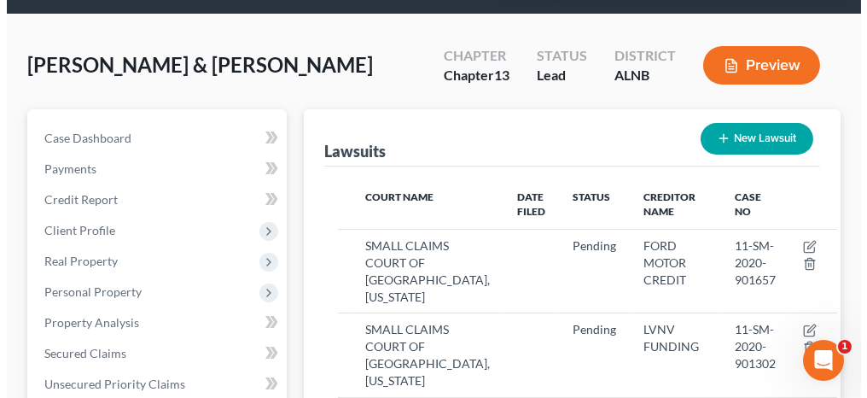
scroll to position [171, 0]
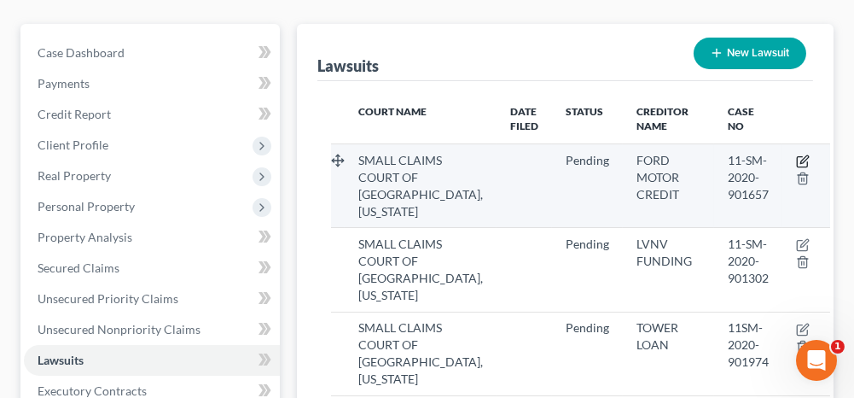
click at [796, 157] on icon "button" at bounding box center [803, 161] width 14 height 14
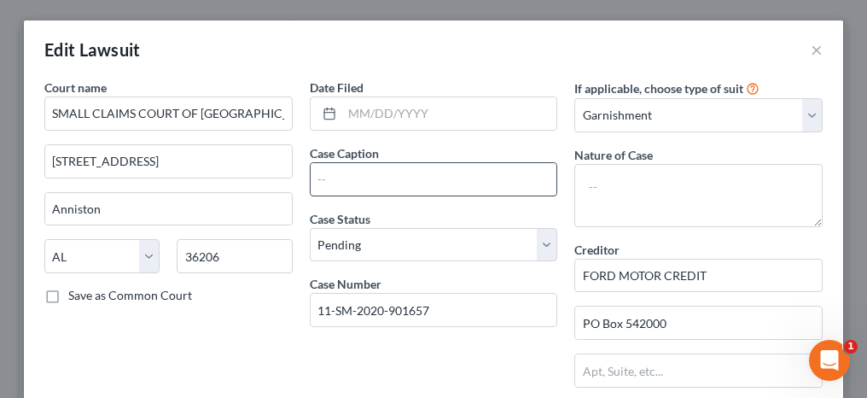
click at [377, 181] on input "text" at bounding box center [434, 179] width 247 height 32
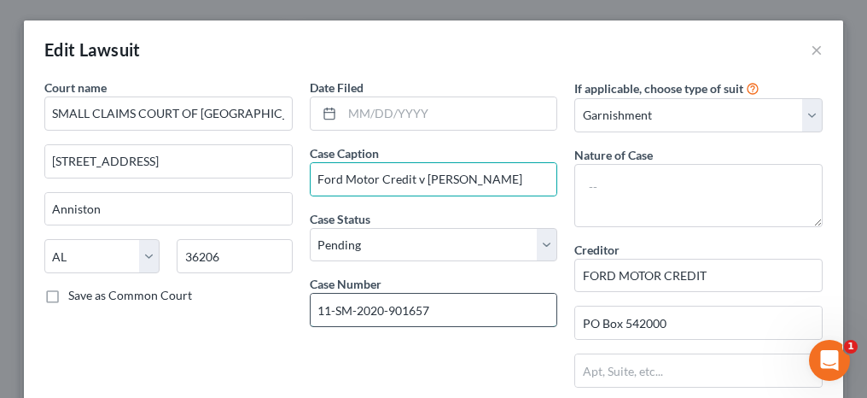
click at [330, 303] on input "11-SM-2020-901657" at bounding box center [434, 310] width 247 height 32
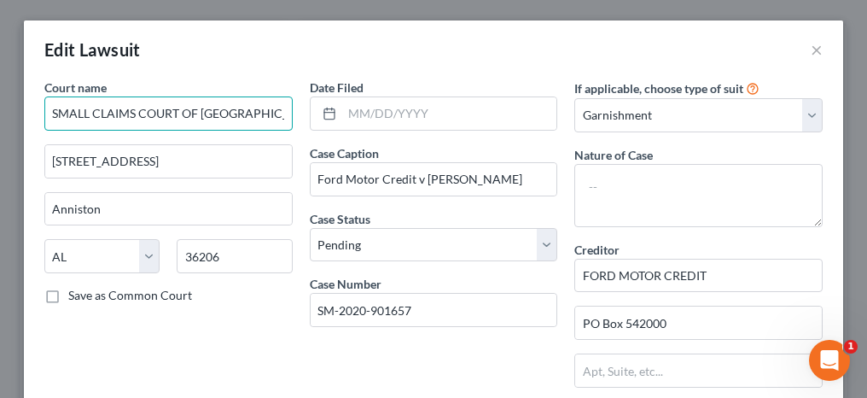
drag, startPoint x: 271, startPoint y: 107, endPoint x: 59, endPoint y: 119, distance: 212.8
click at [59, 119] on input "SMALL CLAIMS COURT OF [GEOGRAPHIC_DATA], [US_STATE]" at bounding box center [168, 113] width 248 height 34
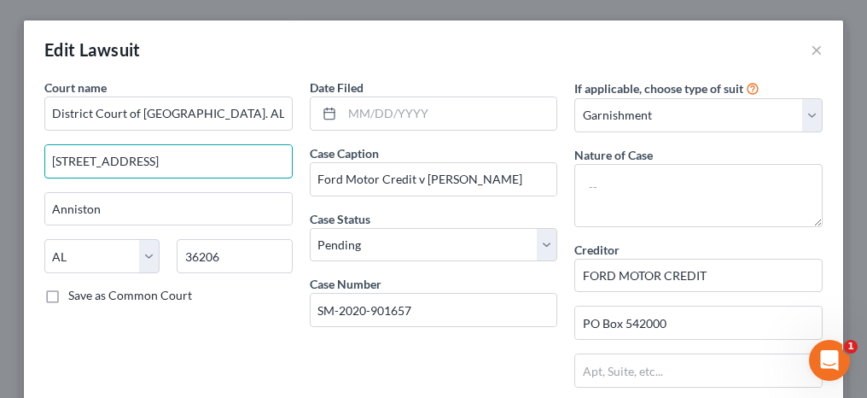
drag, startPoint x: 247, startPoint y: 164, endPoint x: 38, endPoint y: 162, distance: 208.2
click at [38, 162] on div "Court name * District Court of [GEOGRAPHIC_DATA]. AL [GEOGRAPHIC_DATA] 260 [GEO…" at bounding box center [168, 379] width 265 height 603
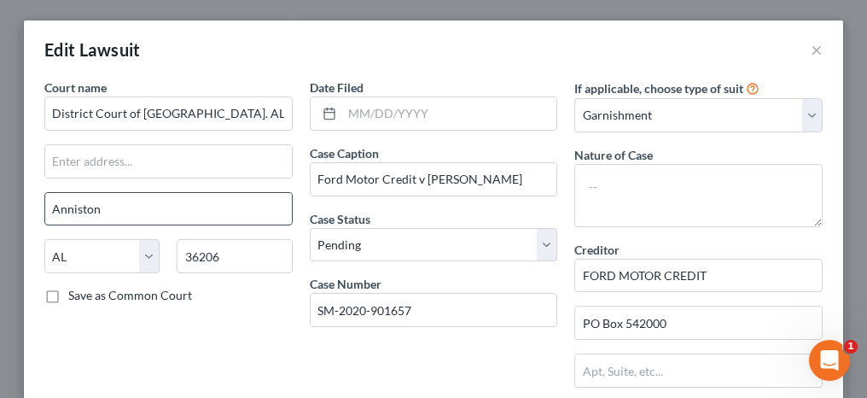
drag, startPoint x: 109, startPoint y: 211, endPoint x: 49, endPoint y: 211, distance: 59.7
click at [51, 211] on input "Anniston" at bounding box center [168, 209] width 247 height 32
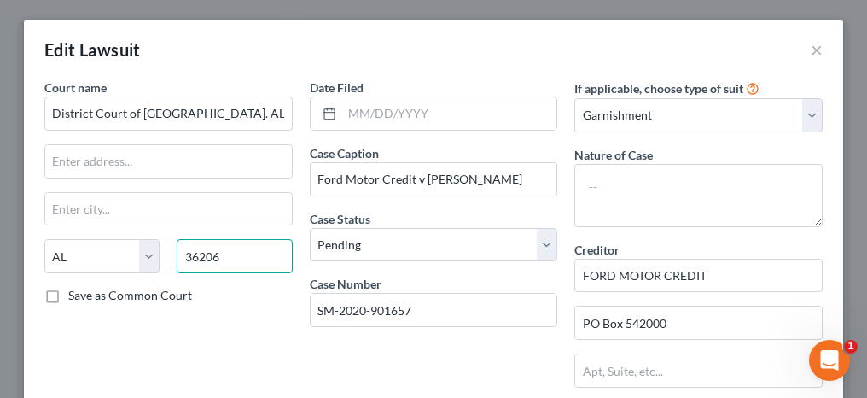
drag, startPoint x: 166, startPoint y: 253, endPoint x: 155, endPoint y: 251, distance: 10.4
click at [156, 251] on div "State [US_STATE] AK AR AZ CA CO CT DE DC [GEOGRAPHIC_DATA] [GEOGRAPHIC_DATA] GU…" at bounding box center [168, 263] width 265 height 48
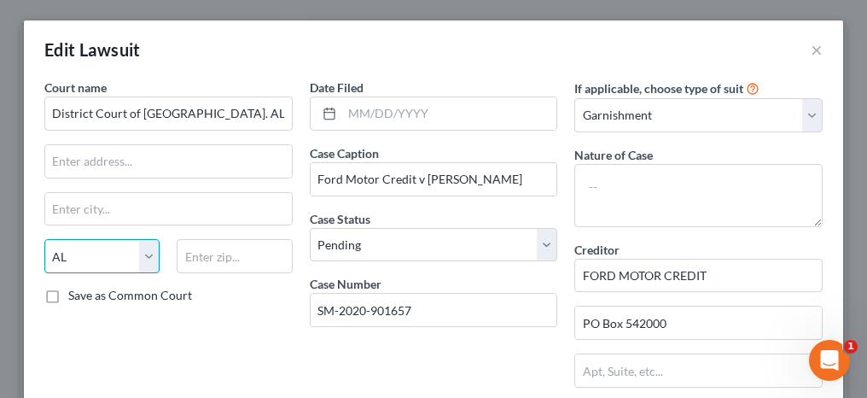
drag, startPoint x: 102, startPoint y: 260, endPoint x: 102, endPoint y: 247, distance: 12.8
click at [102, 260] on select "State [US_STATE] AK AR AZ CA CO CT DE DC [GEOGRAPHIC_DATA] [GEOGRAPHIC_DATA] GU…" at bounding box center [101, 256] width 115 height 34
click at [44, 239] on select "State [US_STATE] AK AR AZ CA CO CT DE DC [GEOGRAPHIC_DATA] [GEOGRAPHIC_DATA] GU…" at bounding box center [101, 256] width 115 height 34
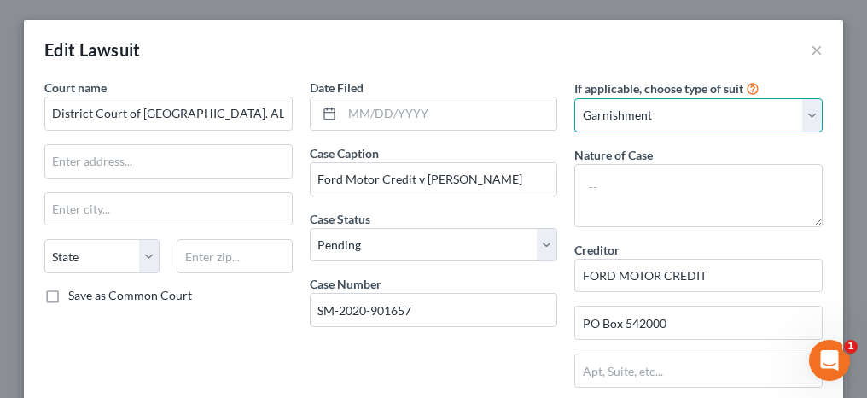
click at [621, 123] on select "Select Repossession Garnishment Foreclosure Attached, Seized, Or Levied Other" at bounding box center [698, 115] width 248 height 34
click at [574, 98] on select "Select Repossession Garnishment Foreclosure Attached, Seized, Or Levied Other" at bounding box center [698, 115] width 248 height 34
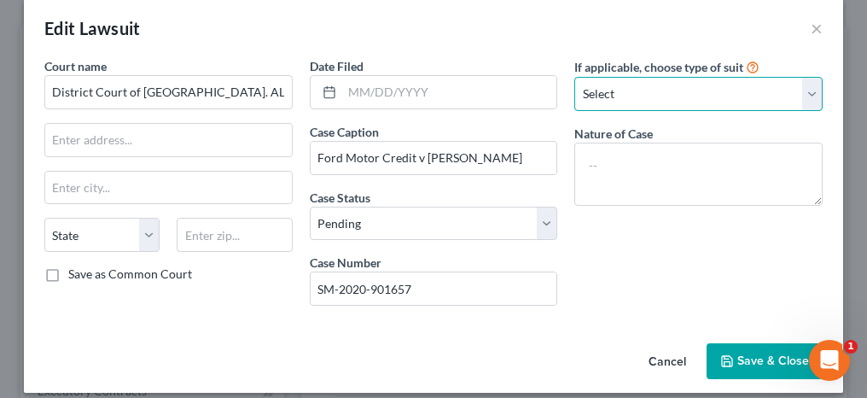
scroll to position [32, 0]
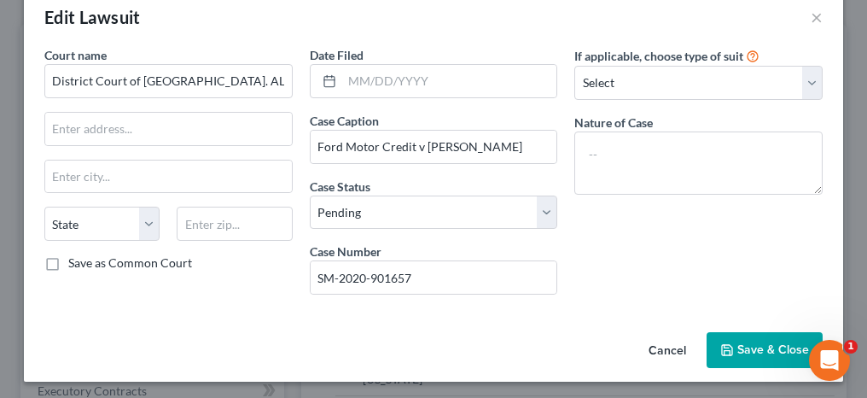
click at [764, 344] on span "Save & Close" at bounding box center [773, 349] width 72 height 15
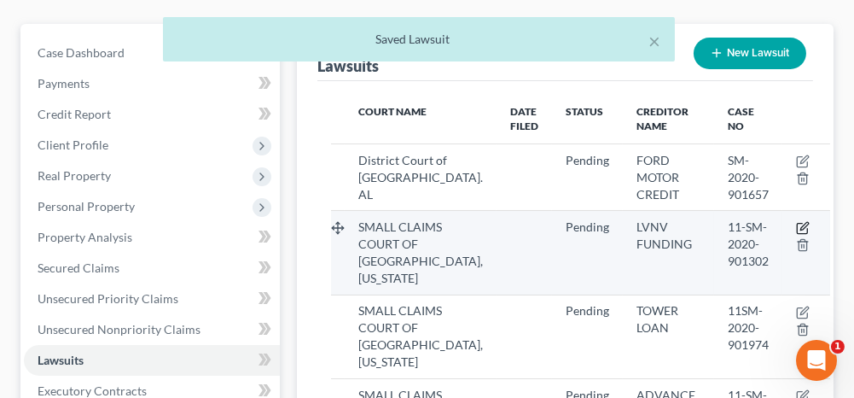
click at [796, 222] on icon "button" at bounding box center [803, 228] width 14 height 14
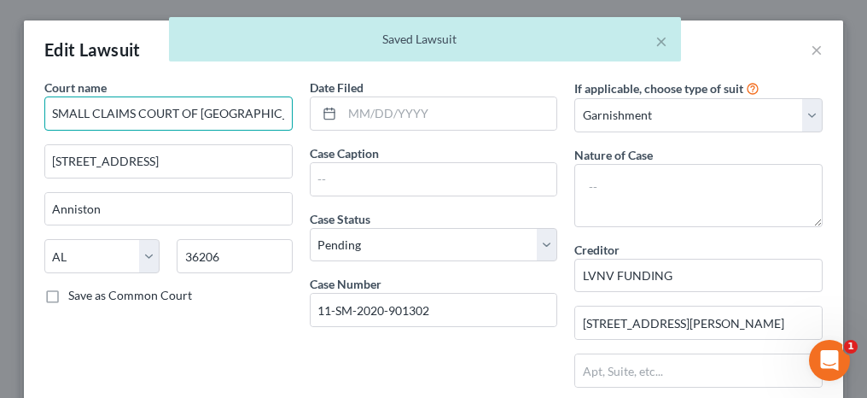
drag, startPoint x: 260, startPoint y: 114, endPoint x: 26, endPoint y: 98, distance: 234.3
click at [26, 98] on div "Court name * SMALL CLAIMS COURT OF [GEOGRAPHIC_DATA], [US_STATE] [STREET_ADDRES…" at bounding box center [433, 388] width 819 height 620
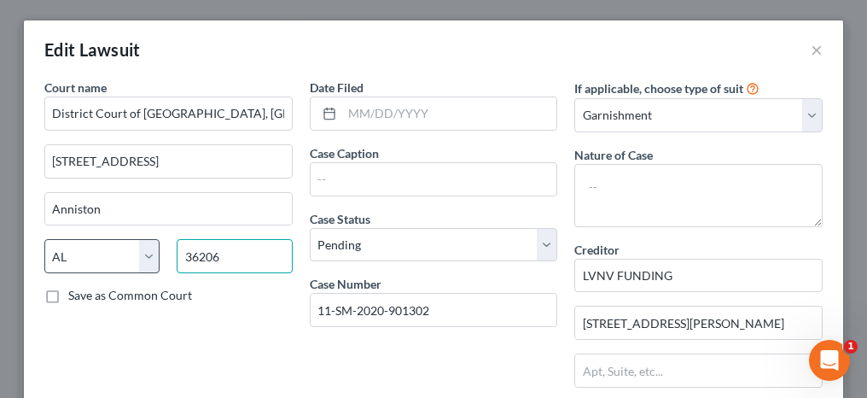
drag, startPoint x: 224, startPoint y: 251, endPoint x: 146, endPoint y: 256, distance: 77.8
click at [146, 256] on div "State [US_STATE] AK AR AZ CA CO CT DE DC [GEOGRAPHIC_DATA] [GEOGRAPHIC_DATA] GU…" at bounding box center [168, 263] width 265 height 48
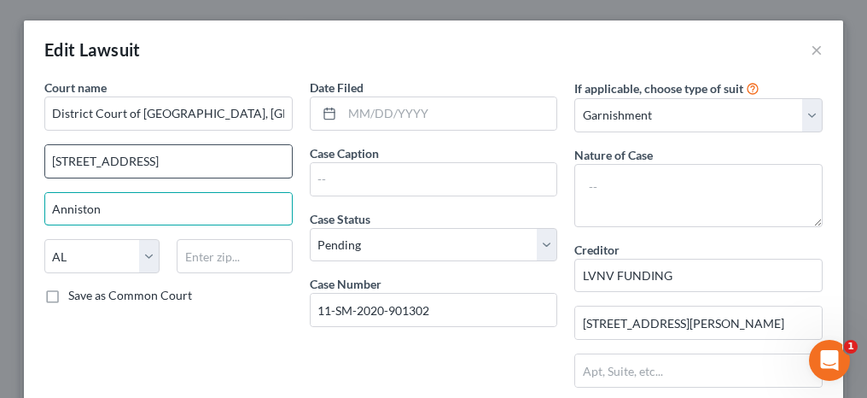
drag, startPoint x: 103, startPoint y: 205, endPoint x: 120, endPoint y: 166, distance: 42.0
click at [26, 200] on div "Court name * District Court of [GEOGRAPHIC_DATA], AL [GEOGRAPHIC_DATA] 260 [GEO…" at bounding box center [433, 388] width 819 height 620
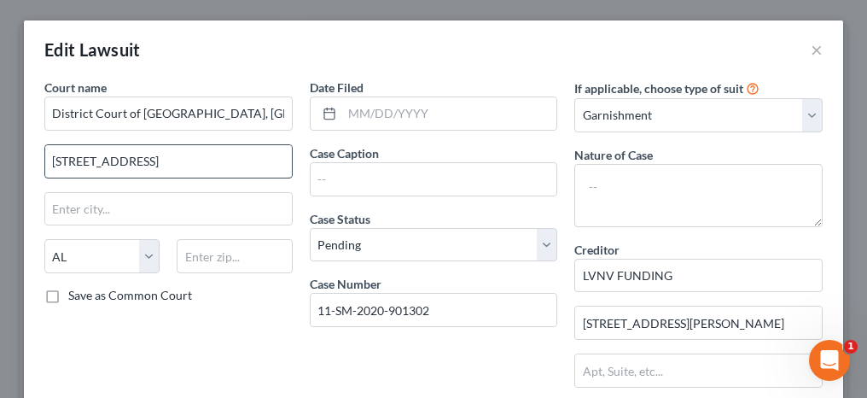
drag, startPoint x: 247, startPoint y: 159, endPoint x: 41, endPoint y: 155, distance: 206.5
click at [45, 155] on input "[STREET_ADDRESS]" at bounding box center [168, 161] width 247 height 32
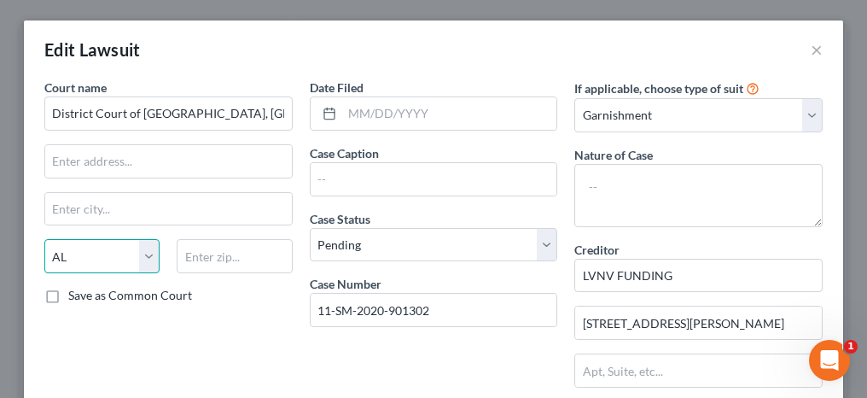
click at [85, 254] on select "State [US_STATE] AK AR AZ CA CO CT DE DC [GEOGRAPHIC_DATA] [GEOGRAPHIC_DATA] GU…" at bounding box center [101, 256] width 115 height 34
click at [44, 239] on select "State [US_STATE] AK AR AZ CA CO CT DE DC [GEOGRAPHIC_DATA] [GEOGRAPHIC_DATA] GU…" at bounding box center [101, 256] width 115 height 34
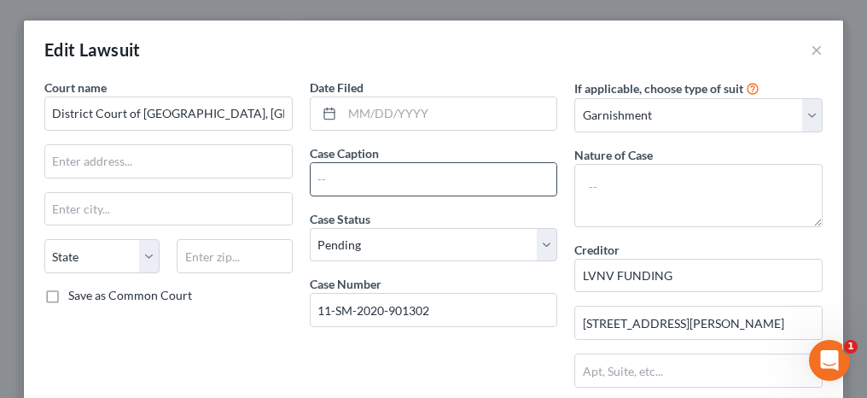
click at [326, 183] on input "text" at bounding box center [434, 179] width 247 height 32
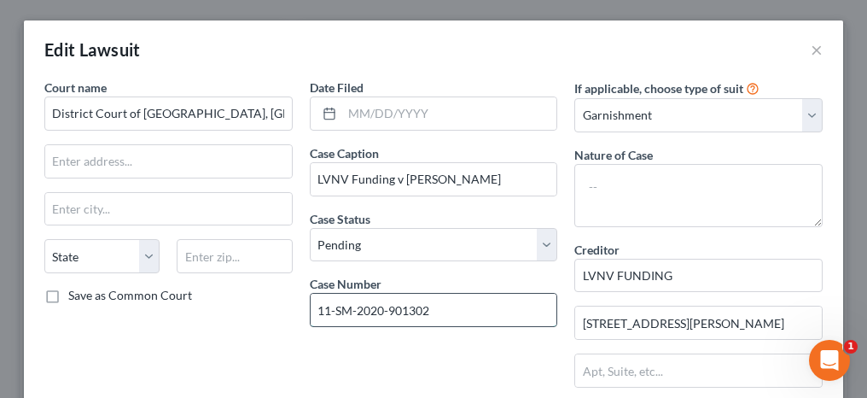
click at [332, 305] on input "11-SM-2020-901302" at bounding box center [434, 310] width 247 height 32
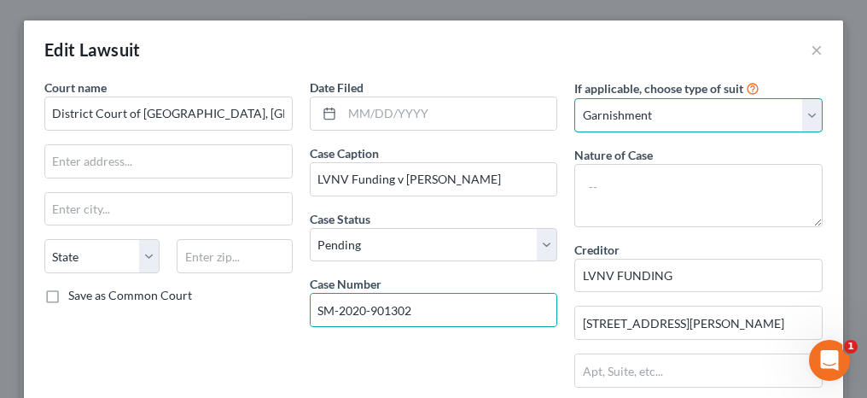
drag, startPoint x: 679, startPoint y: 104, endPoint x: 659, endPoint y: 118, distance: 24.6
click at [679, 104] on select "Select Repossession Garnishment Foreclosure Attached, Seized, Or Levied Other" at bounding box center [698, 115] width 248 height 34
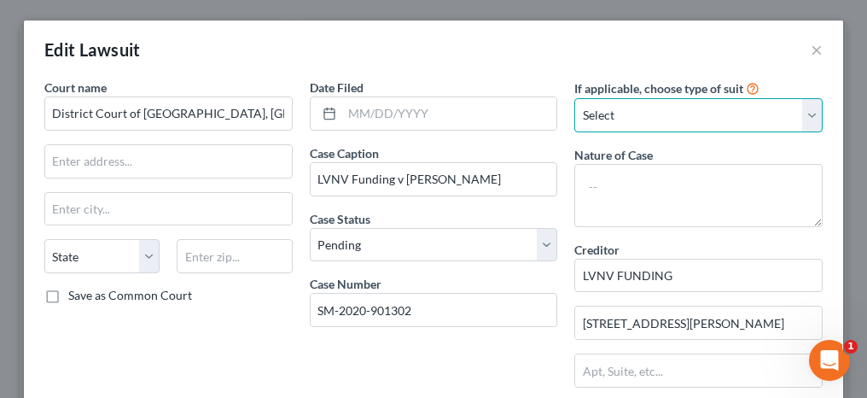
click at [574, 98] on select "Select Repossession Garnishment Foreclosure Attached, Seized, Or Levied Other" at bounding box center [698, 115] width 248 height 34
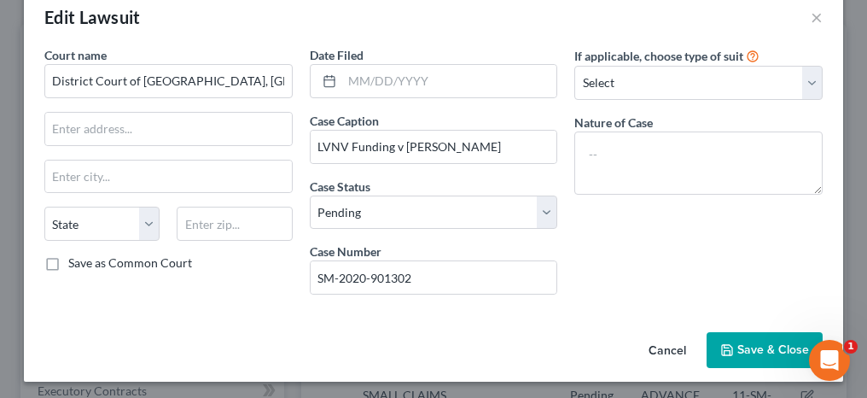
click at [746, 343] on span "Save & Close" at bounding box center [773, 349] width 72 height 15
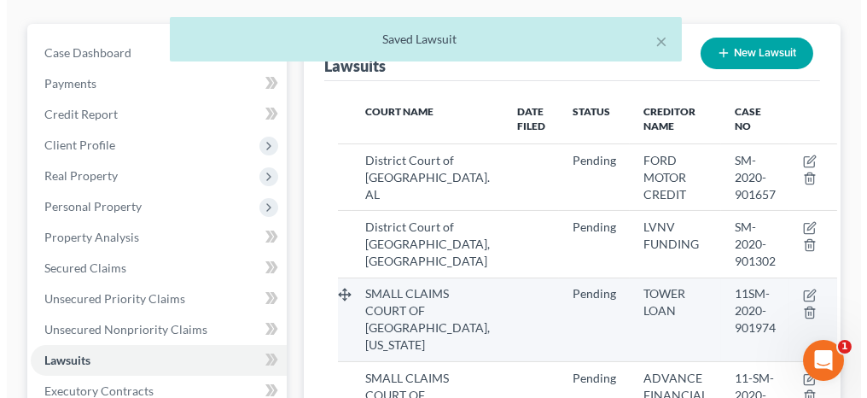
scroll to position [256, 0]
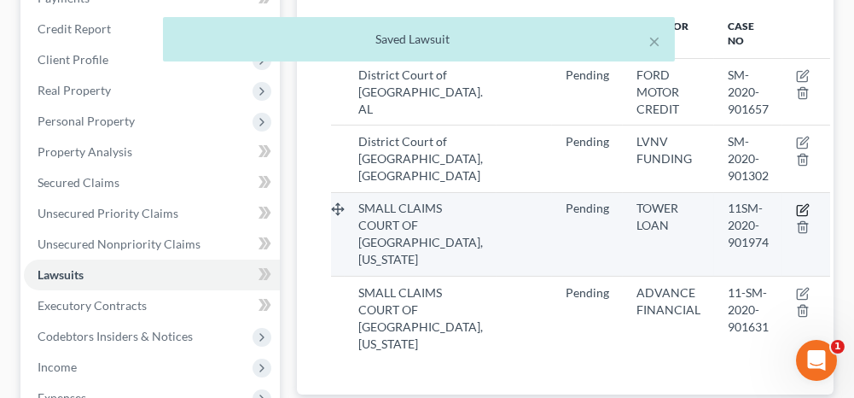
click at [796, 203] on icon "button" at bounding box center [803, 210] width 14 height 14
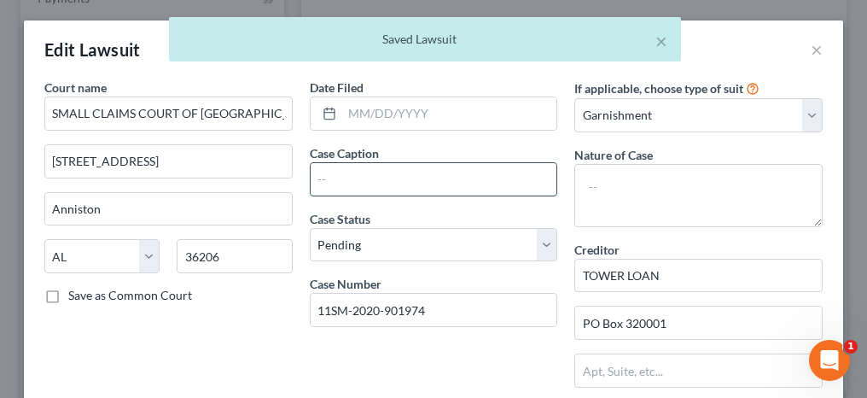
click at [349, 175] on input "text" at bounding box center [434, 179] width 247 height 32
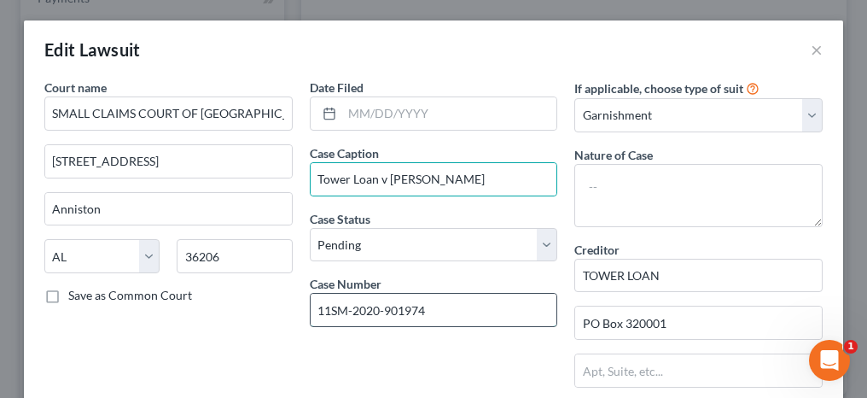
click at [326, 306] on input "11SM-2020-901974" at bounding box center [434, 310] width 247 height 32
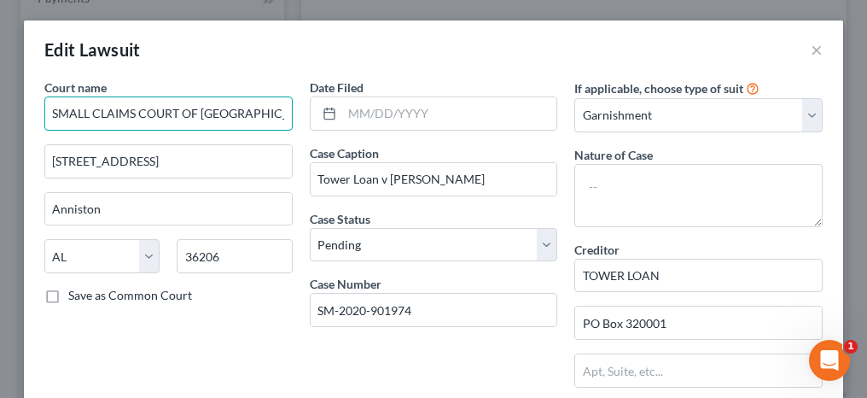
drag, startPoint x: 265, startPoint y: 111, endPoint x: 36, endPoint y: 112, distance: 229.5
click at [36, 112] on div "Court name * SMALL CLAIMS COURT OF [GEOGRAPHIC_DATA], [US_STATE] [STREET_ADDRES…" at bounding box center [168, 379] width 265 height 603
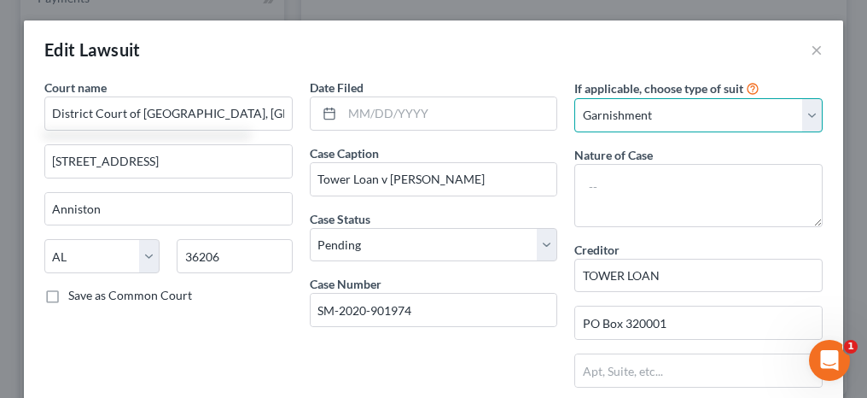
drag, startPoint x: 582, startPoint y: 115, endPoint x: 577, endPoint y: 132, distance: 17.8
click at [582, 115] on select "Select Repossession Garnishment Foreclosure Attached, Seized, Or Levied Other" at bounding box center [698, 115] width 248 height 34
click at [574, 98] on select "Select Repossession Garnishment Foreclosure Attached, Seized, Or Levied Other" at bounding box center [698, 115] width 248 height 34
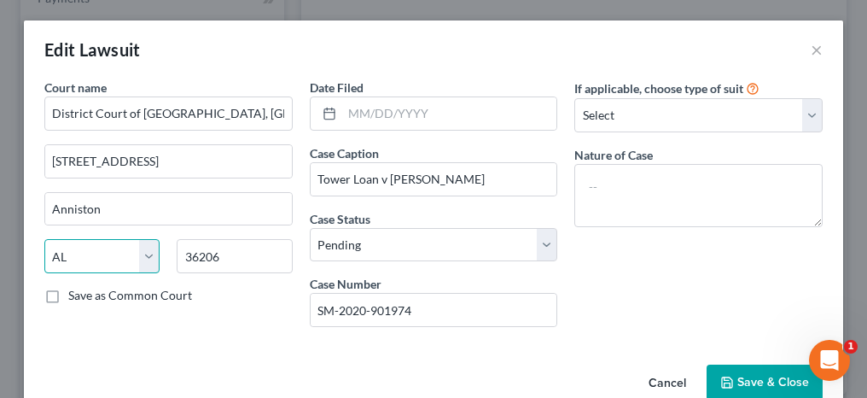
drag, startPoint x: 130, startPoint y: 261, endPoint x: 113, endPoint y: 235, distance: 30.8
click at [130, 261] on select "State [US_STATE] AK AR AZ CA CO CT DE DC [GEOGRAPHIC_DATA] [GEOGRAPHIC_DATA] GU…" at bounding box center [101, 256] width 115 height 34
click at [44, 239] on select "State [US_STATE] AK AR AZ CA CO CT DE DC [GEOGRAPHIC_DATA] [GEOGRAPHIC_DATA] GU…" at bounding box center [101, 256] width 115 height 34
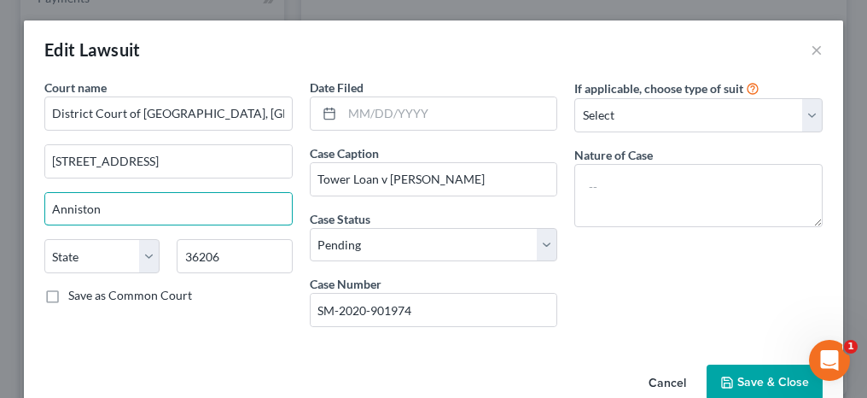
drag, startPoint x: 142, startPoint y: 212, endPoint x: 21, endPoint y: 202, distance: 121.5
click at [24, 203] on div "Court name * District Court of [GEOGRAPHIC_DATA], AL [GEOGRAPHIC_DATA] 260 [GEO…" at bounding box center [433, 217] width 819 height 279
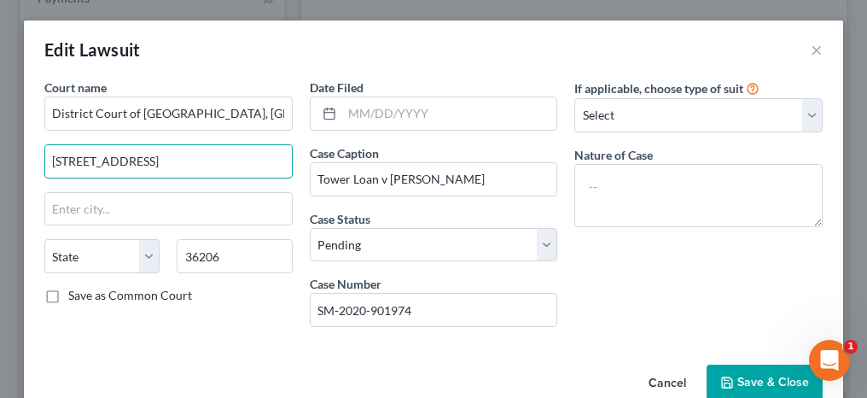
drag, startPoint x: 206, startPoint y: 159, endPoint x: 28, endPoint y: 155, distance: 178.4
click at [29, 155] on div "Court name * District Court of [GEOGRAPHIC_DATA], AL [GEOGRAPHIC_DATA] SUITE 26…" at bounding box center [433, 217] width 819 height 279
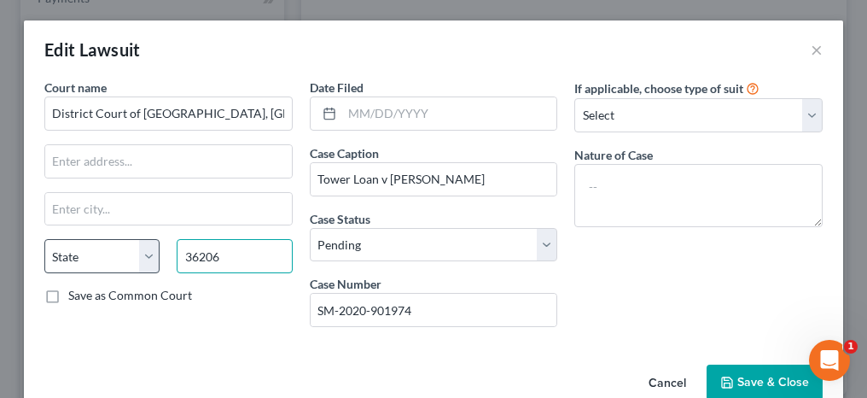
drag, startPoint x: 208, startPoint y: 256, endPoint x: 115, endPoint y: 252, distance: 93.1
click at [121, 252] on div "State [US_STATE] AK AR AZ CA CO CT DE DC [GEOGRAPHIC_DATA] [GEOGRAPHIC_DATA] GU…" at bounding box center [168, 263] width 265 height 48
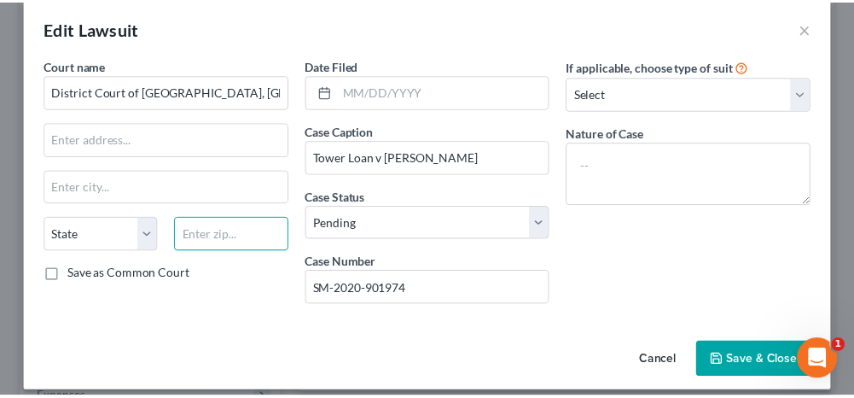
scroll to position [32, 0]
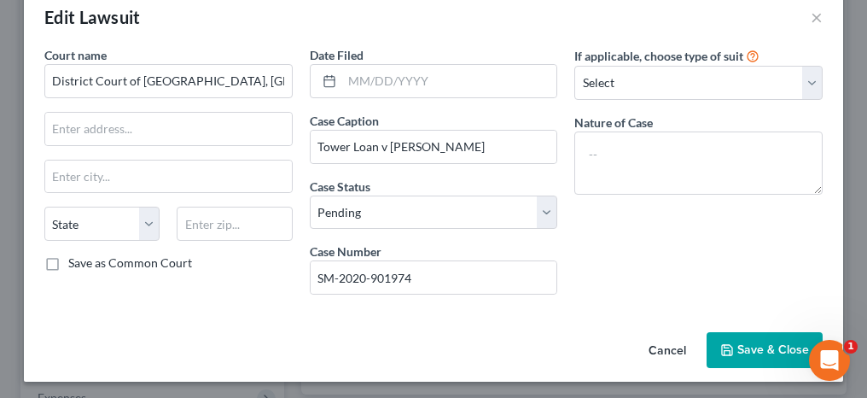
click at [723, 350] on icon "button" at bounding box center [727, 350] width 14 height 14
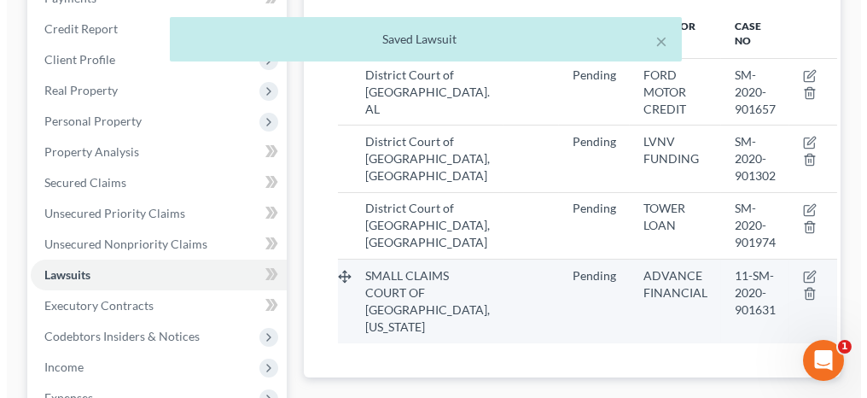
scroll to position [341, 0]
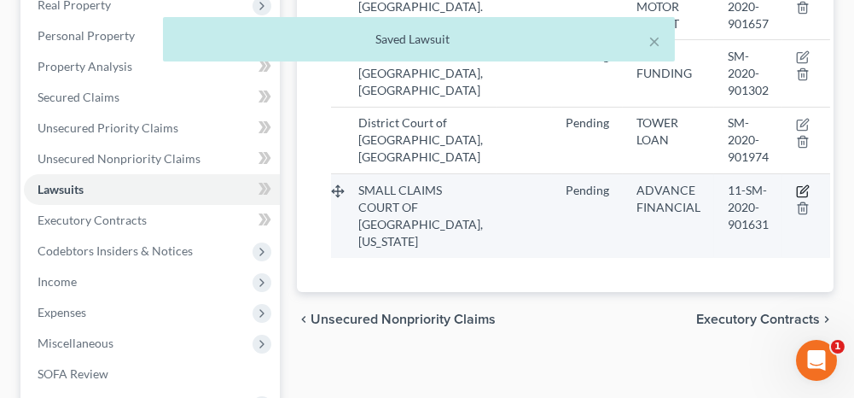
click at [796, 184] on icon "button" at bounding box center [803, 191] width 14 height 14
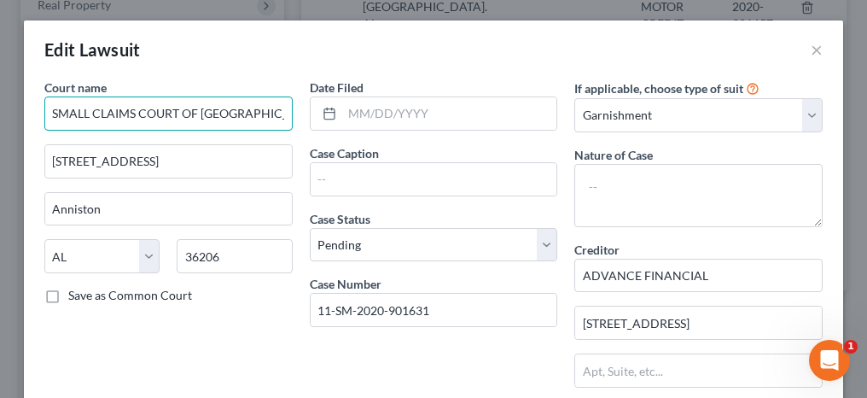
drag, startPoint x: 272, startPoint y: 111, endPoint x: 49, endPoint y: 98, distance: 223.1
click at [49, 98] on input "SMALL CLAIMS COURT OF [GEOGRAPHIC_DATA], [US_STATE]" at bounding box center [168, 113] width 248 height 34
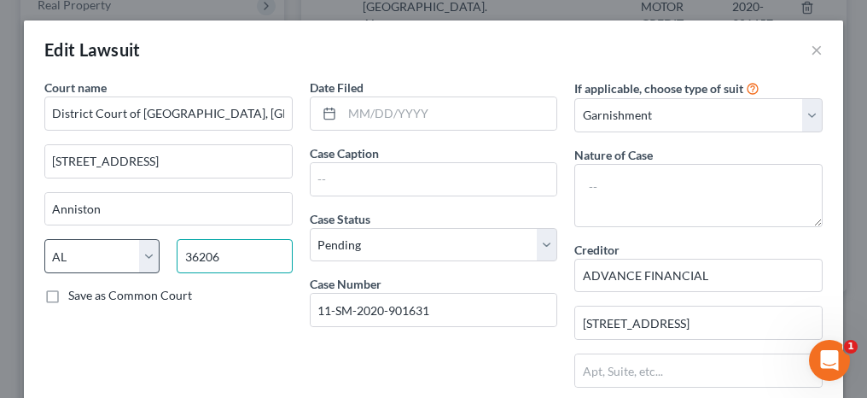
drag, startPoint x: 224, startPoint y: 249, endPoint x: 154, endPoint y: 259, distance: 70.6
click at [154, 259] on div "State [US_STATE] AK AR AZ CA CO CT DE DC [GEOGRAPHIC_DATA] [GEOGRAPHIC_DATA] GU…" at bounding box center [168, 263] width 265 height 48
drag, startPoint x: 99, startPoint y: 265, endPoint x: 82, endPoint y: 234, distance: 35.9
click at [99, 265] on select "State [US_STATE] AK AR AZ CA CO CT DE DC [GEOGRAPHIC_DATA] [GEOGRAPHIC_DATA] GU…" at bounding box center [101, 256] width 115 height 34
click at [44, 239] on select "State [US_STATE] AK AR AZ CA CO CT DE DC [GEOGRAPHIC_DATA] [GEOGRAPHIC_DATA] GU…" at bounding box center [101, 256] width 115 height 34
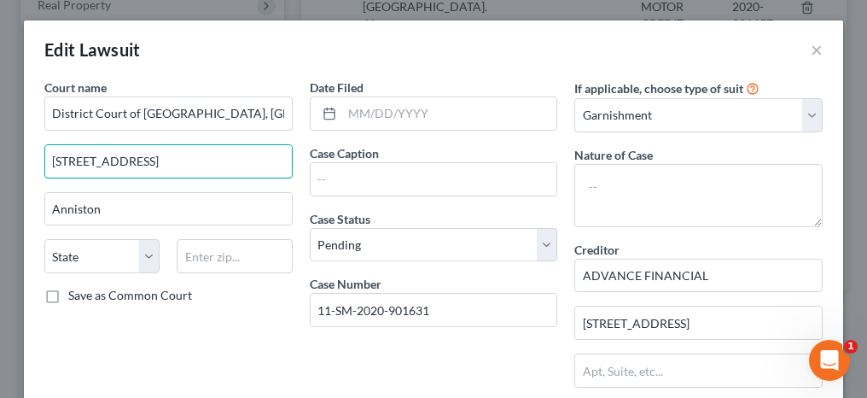
drag, startPoint x: 246, startPoint y: 163, endPoint x: 19, endPoint y: 155, distance: 227.1
click at [24, 155] on div "Court name * District Court of [GEOGRAPHIC_DATA], AL [GEOGRAPHIC_DATA] 260 [GEO…" at bounding box center [433, 388] width 819 height 620
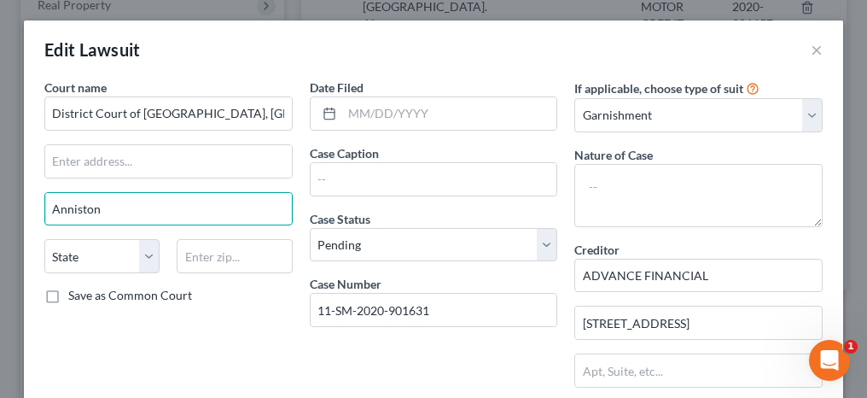
drag, startPoint x: 108, startPoint y: 210, endPoint x: 26, endPoint y: 214, distance: 82.9
click at [26, 214] on div "Court name * District Court of [GEOGRAPHIC_DATA], [GEOGRAPHIC_DATA] [US_STATE] …" at bounding box center [433, 388] width 819 height 620
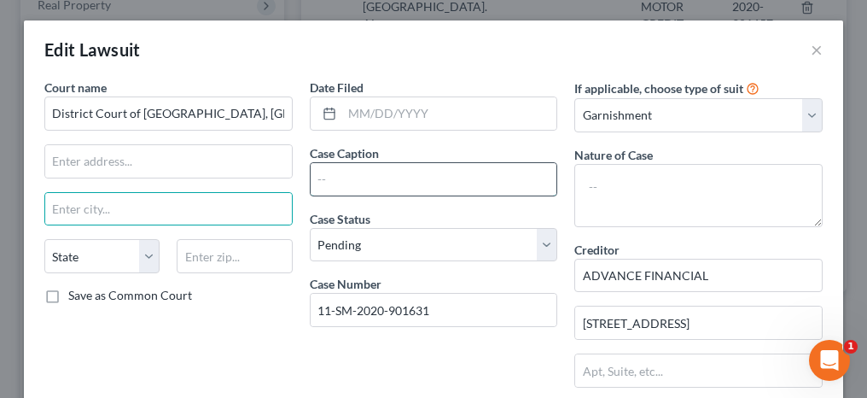
click at [327, 177] on input "text" at bounding box center [434, 179] width 247 height 32
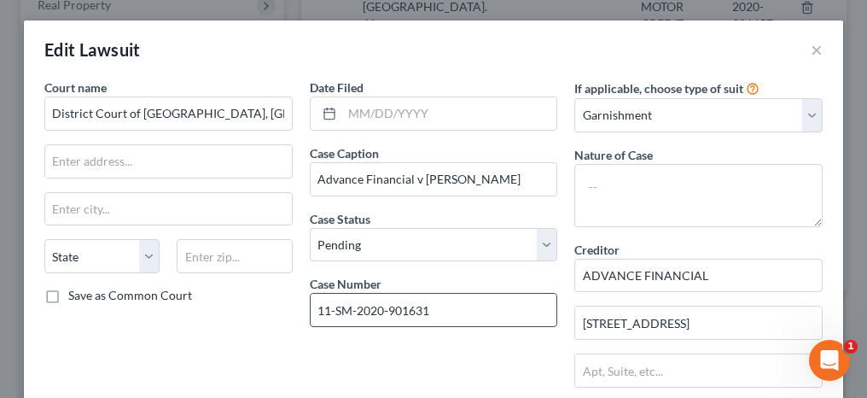
click at [334, 306] on input "11-SM-2020-901631" at bounding box center [434, 310] width 247 height 32
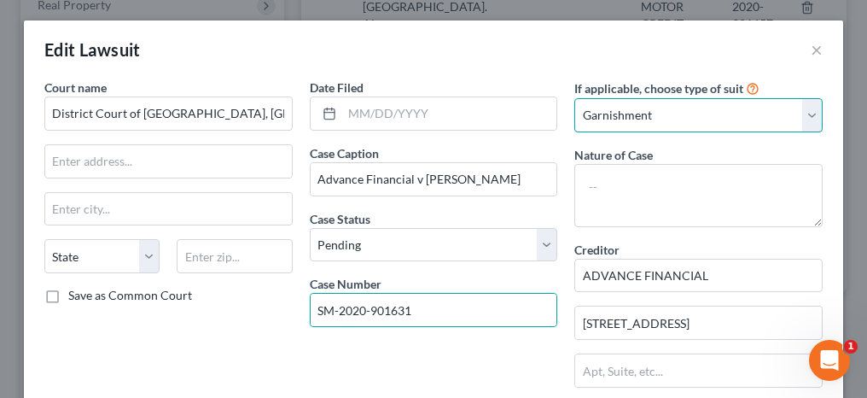
drag, startPoint x: 648, startPoint y: 123, endPoint x: 638, endPoint y: 124, distance: 10.3
click at [648, 123] on select "Select Repossession Garnishment Foreclosure Attached, Seized, Or Levied Other" at bounding box center [698, 115] width 248 height 34
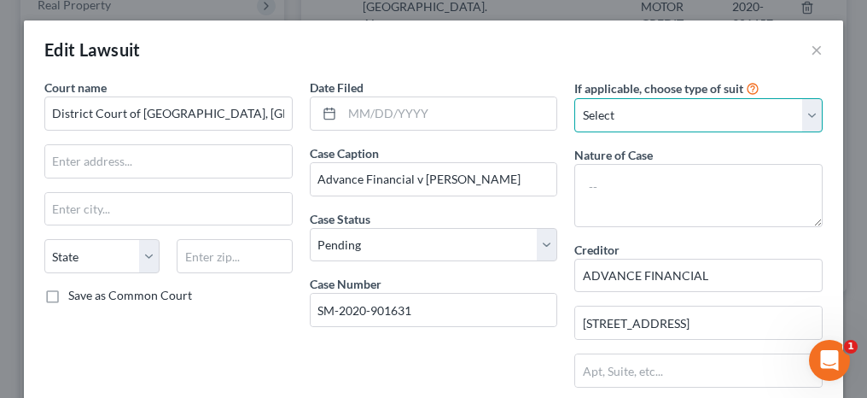
click at [574, 98] on select "Select Repossession Garnishment Foreclosure Attached, Seized, Or Levied Other" at bounding box center [698, 115] width 248 height 34
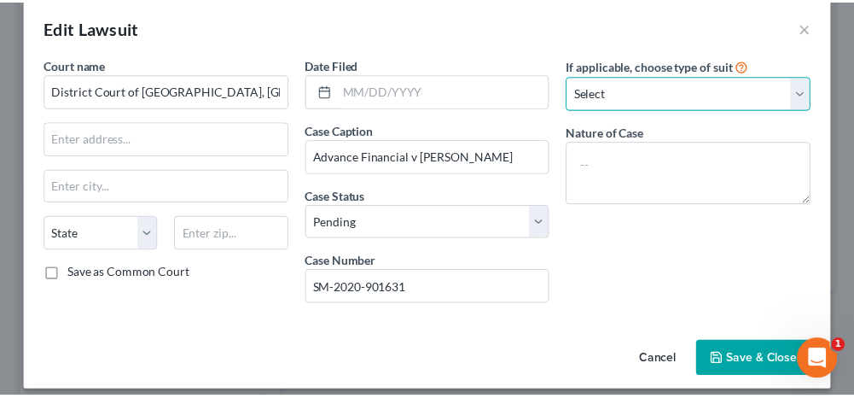
scroll to position [32, 0]
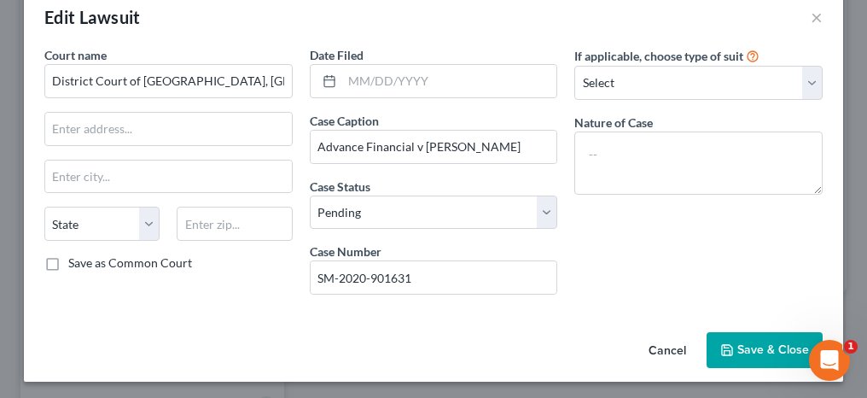
click at [723, 353] on button "Save & Close" at bounding box center [764, 350] width 116 height 36
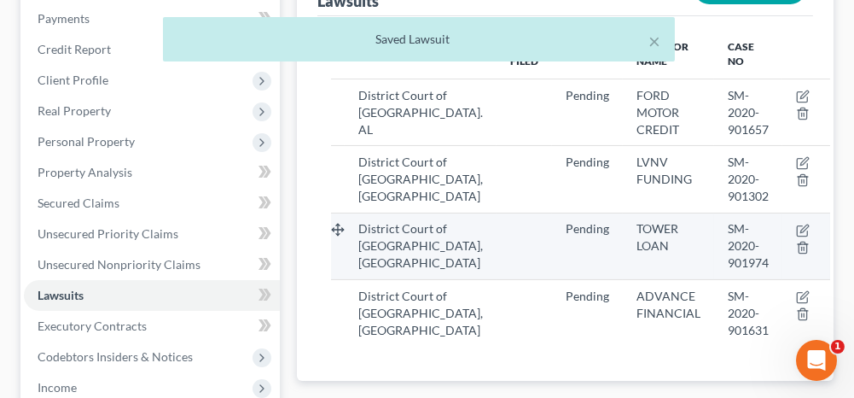
scroll to position [256, 0]
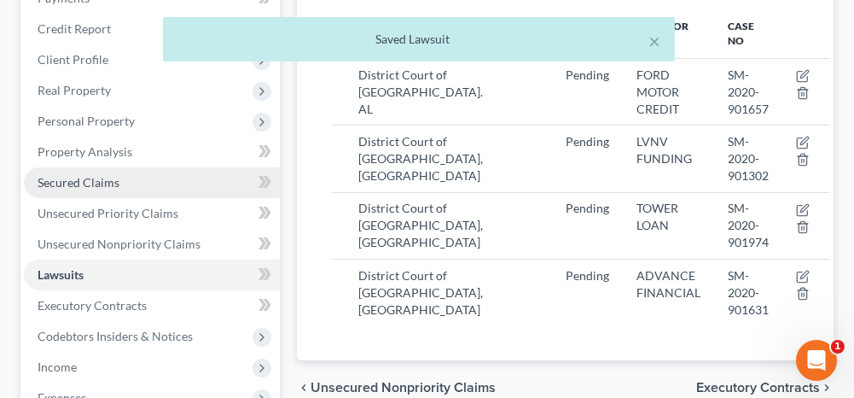
click at [77, 177] on span "Secured Claims" at bounding box center [79, 182] width 82 height 15
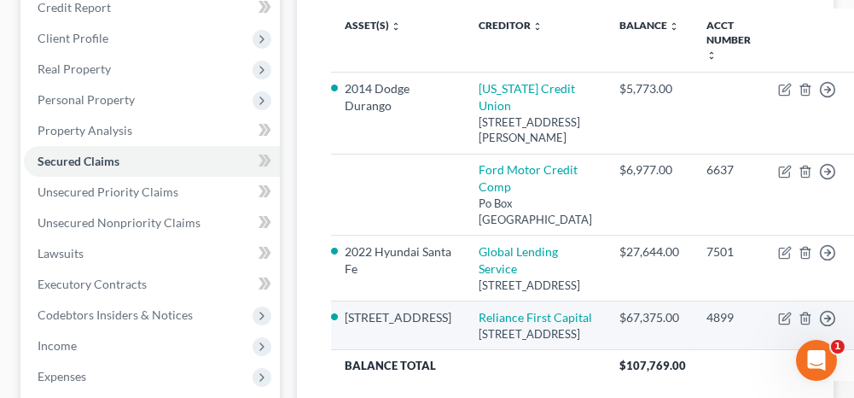
scroll to position [256, 0]
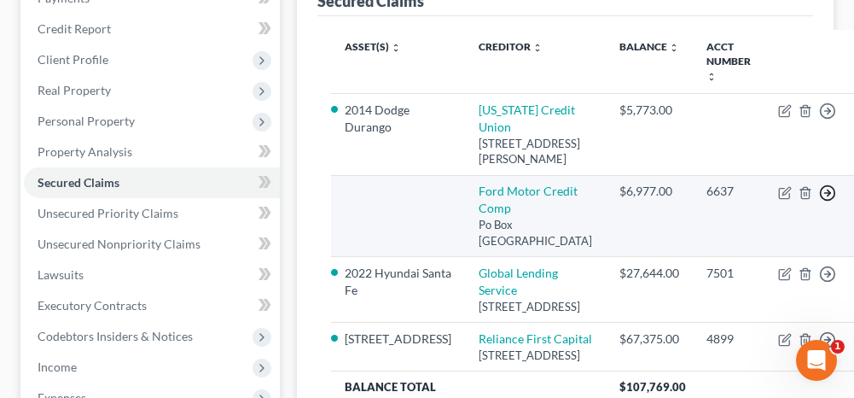
click at [819, 201] on icon "button" at bounding box center [827, 192] width 17 height 17
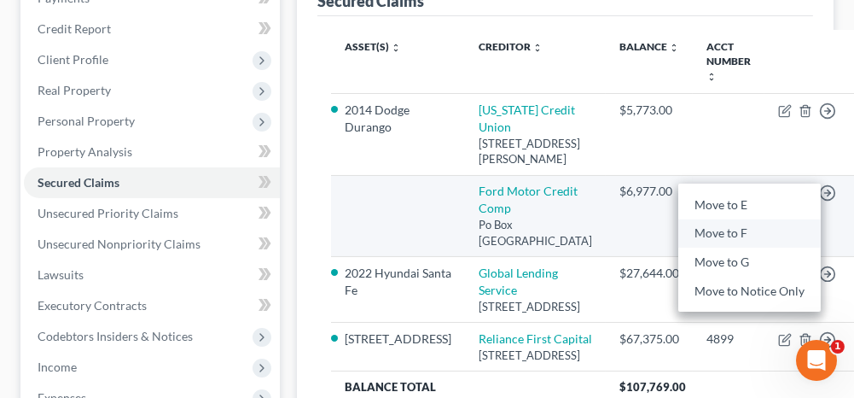
click at [678, 246] on link "Move to F" at bounding box center [749, 233] width 142 height 29
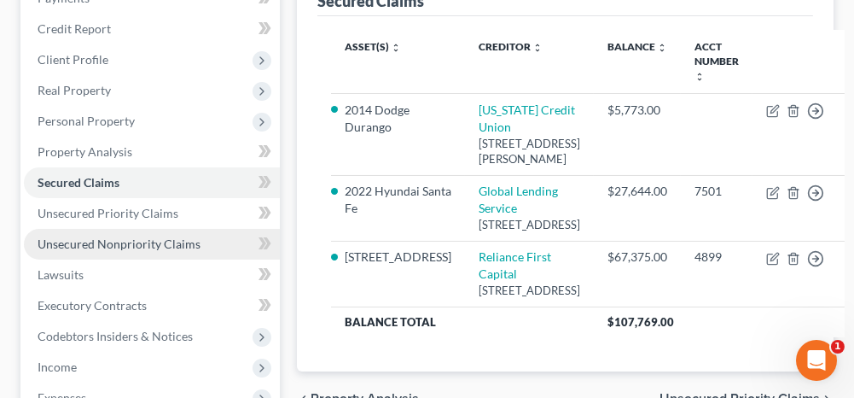
click at [116, 240] on span "Unsecured Nonpriority Claims" at bounding box center [119, 243] width 163 height 15
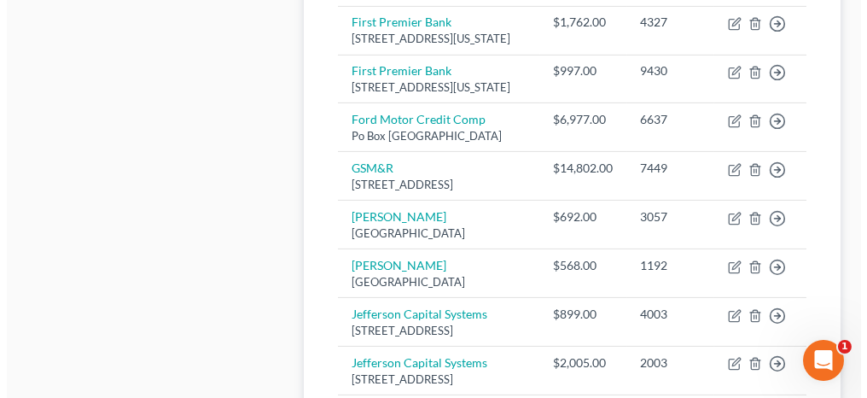
scroll to position [1195, 0]
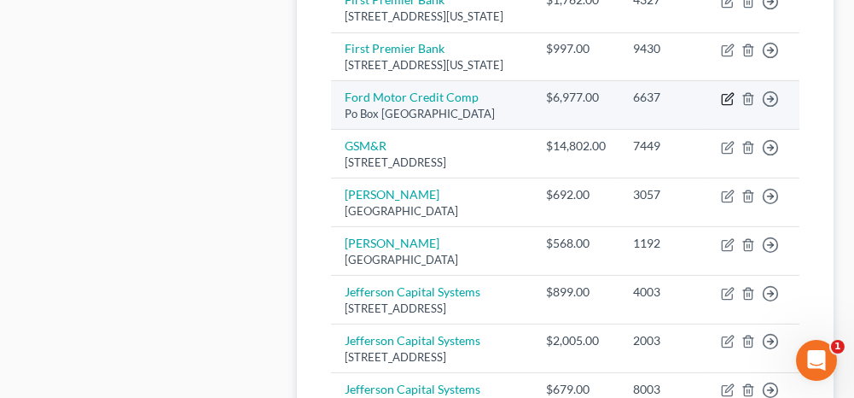
click at [729, 106] on icon "button" at bounding box center [728, 99] width 14 height 14
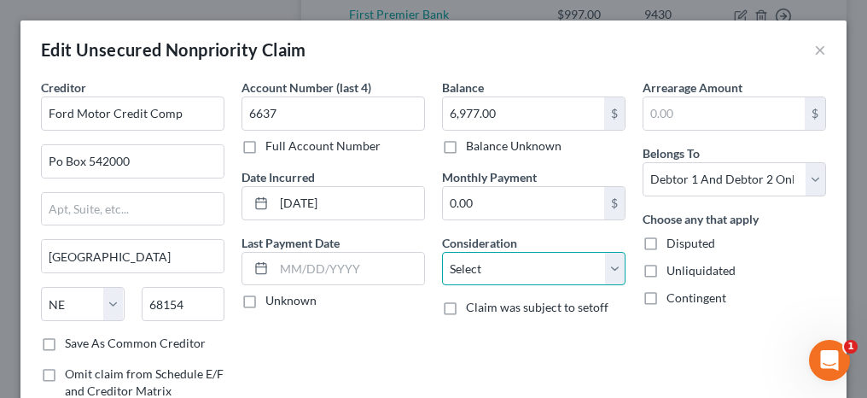
click at [474, 252] on select "Select Cable / Satellite Services Collection Agency Credit Card Debt Debt Couns…" at bounding box center [533, 269] width 183 height 34
click at [442, 252] on select "Select Cable / Satellite Services Collection Agency Credit Card Debt Debt Couns…" at bounding box center [533, 269] width 183 height 34
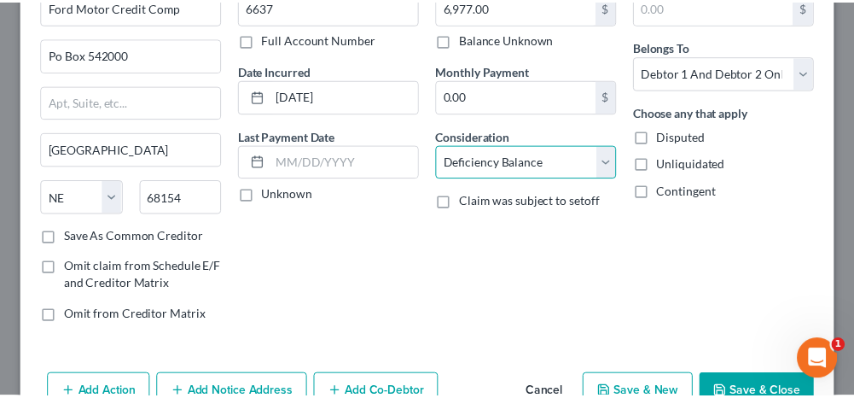
scroll to position [171, 0]
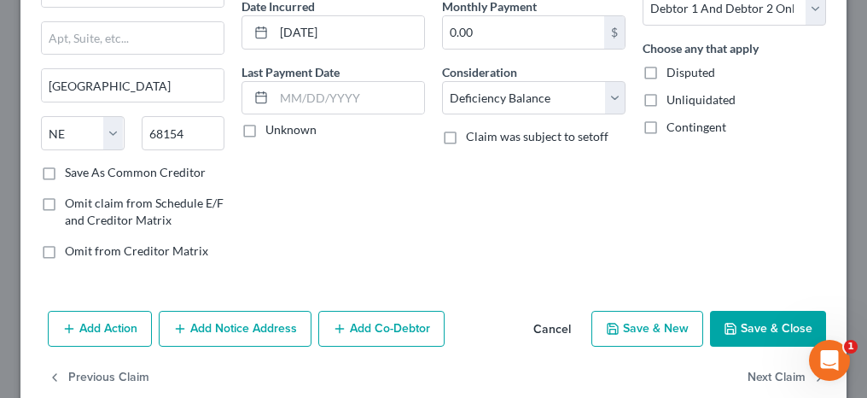
click at [741, 327] on button "Save & Close" at bounding box center [768, 329] width 116 height 36
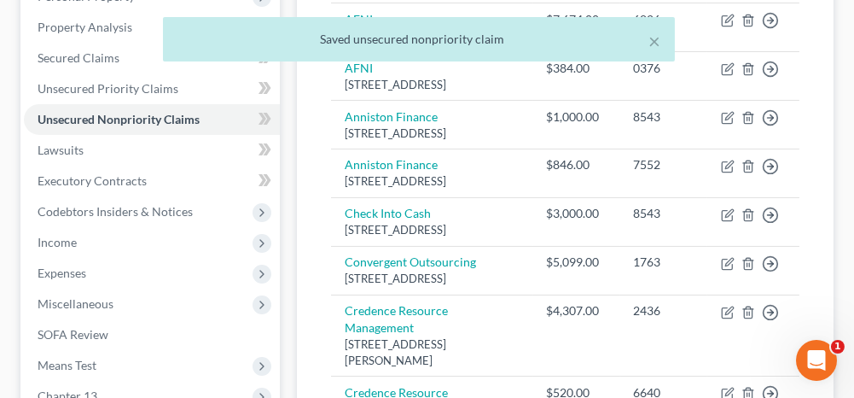
scroll to position [341, 0]
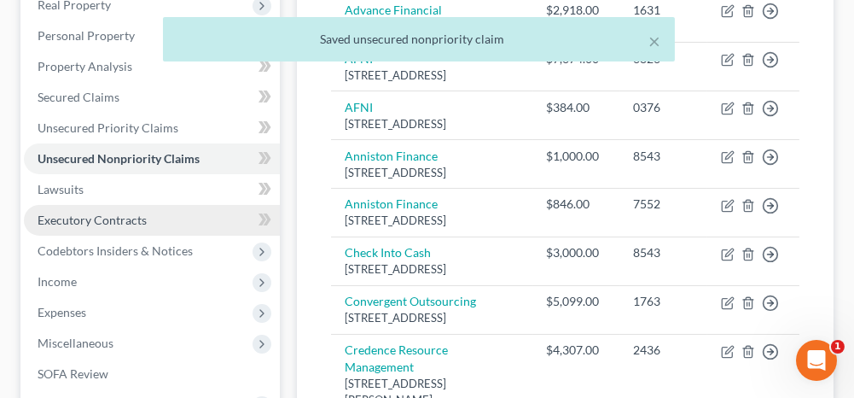
click at [116, 218] on span "Executory Contracts" at bounding box center [92, 219] width 109 height 15
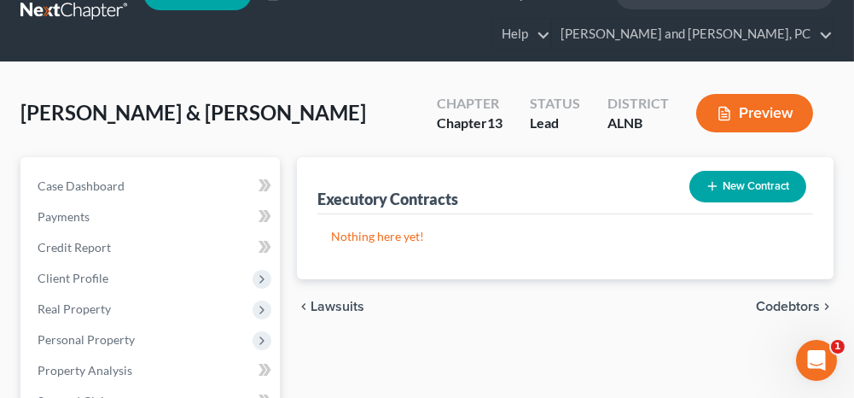
scroll to position [85, 0]
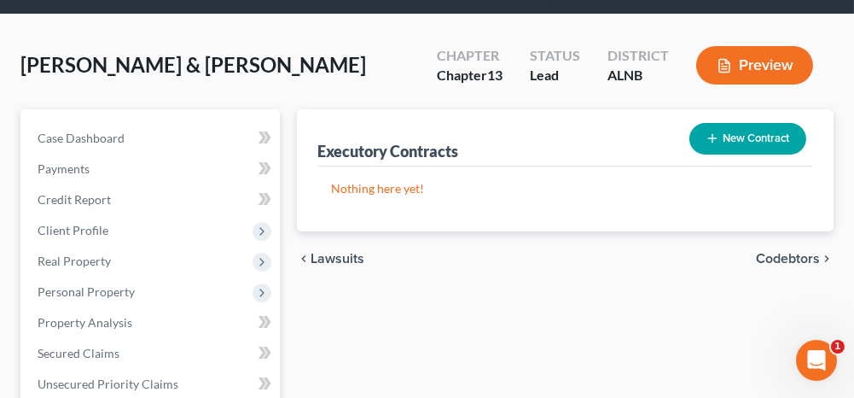
click at [789, 259] on span "Codebtors" at bounding box center [788, 259] width 64 height 14
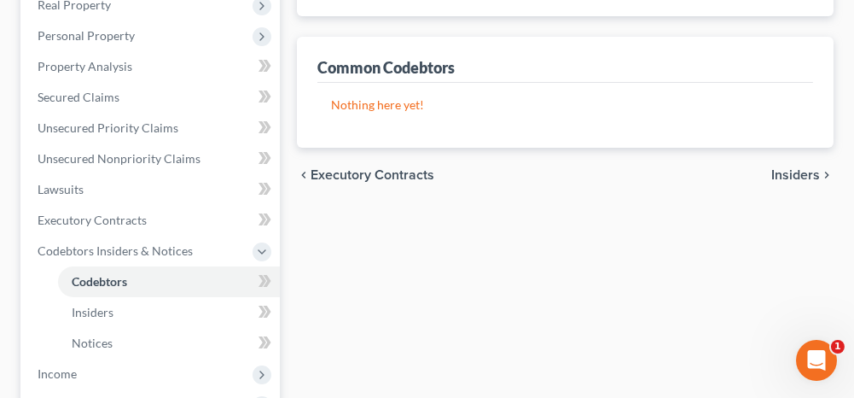
click at [787, 170] on span "Insiders" at bounding box center [795, 175] width 49 height 14
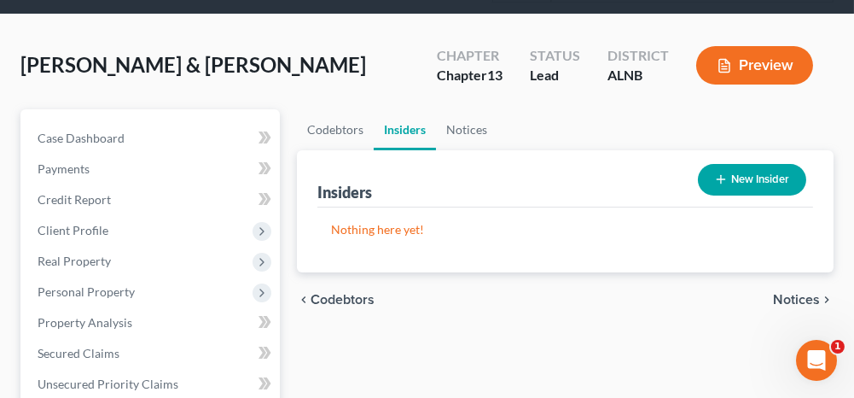
click at [803, 294] on span "Notices" at bounding box center [796, 300] width 47 height 14
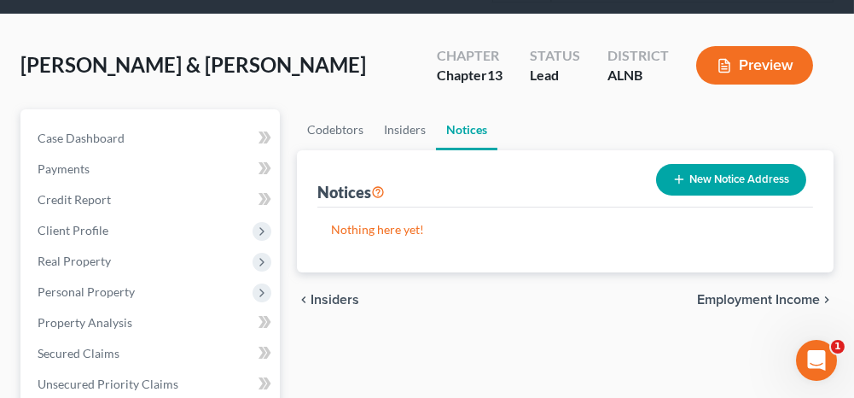
click at [735, 297] on span "Employment Income" at bounding box center [758, 300] width 123 height 14
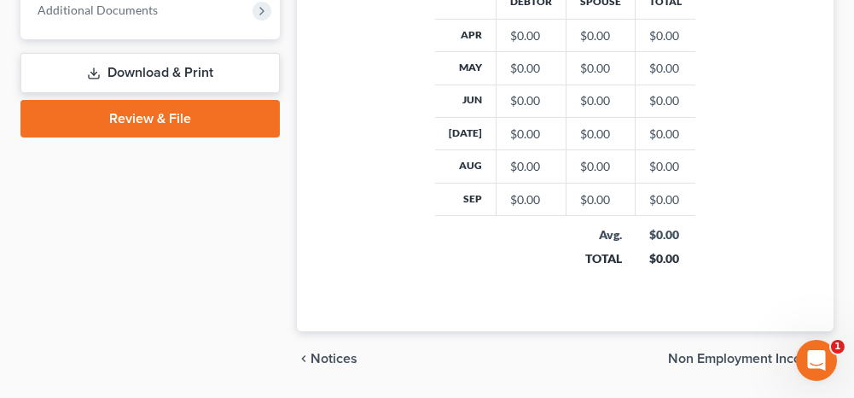
scroll to position [939, 0]
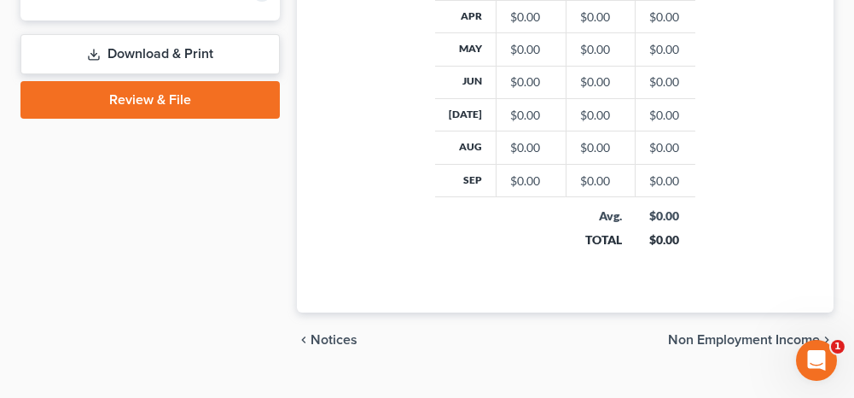
click at [704, 339] on span "Non Employment Income" at bounding box center [744, 340] width 152 height 14
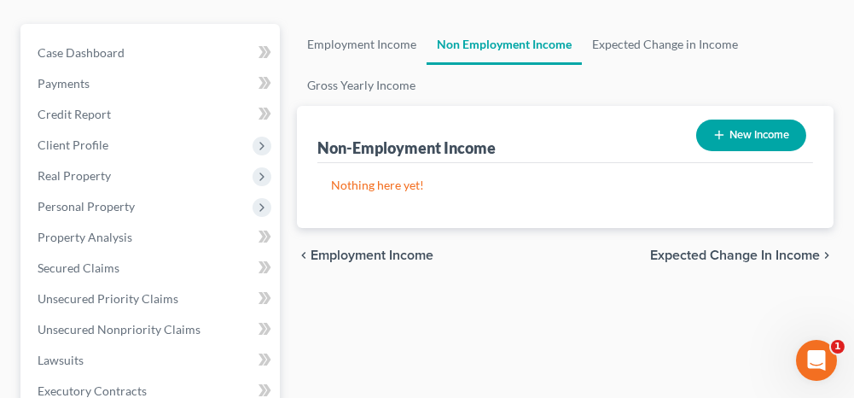
click at [716, 255] on span "Expected Change in Income" at bounding box center [735, 255] width 170 height 14
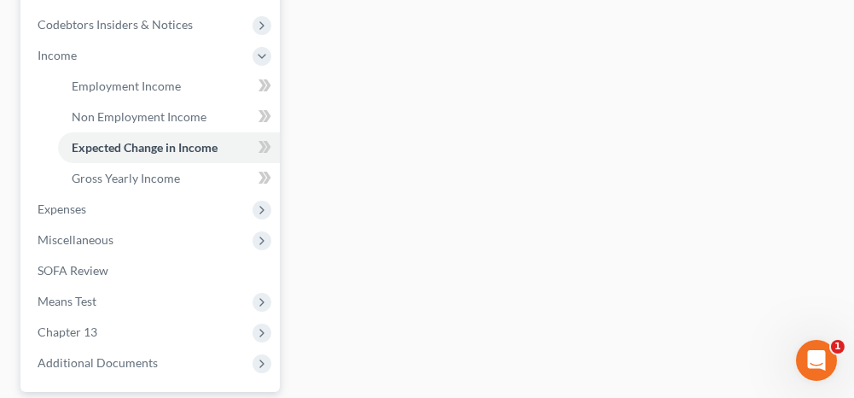
scroll to position [597, 0]
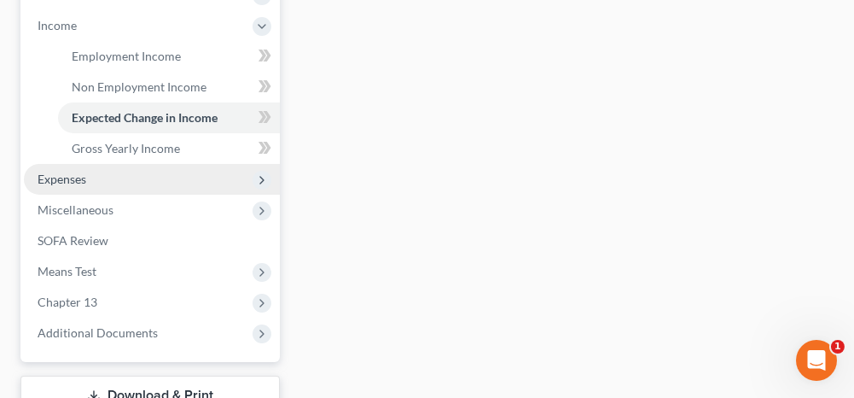
click at [154, 181] on span "Expenses" at bounding box center [152, 179] width 256 height 31
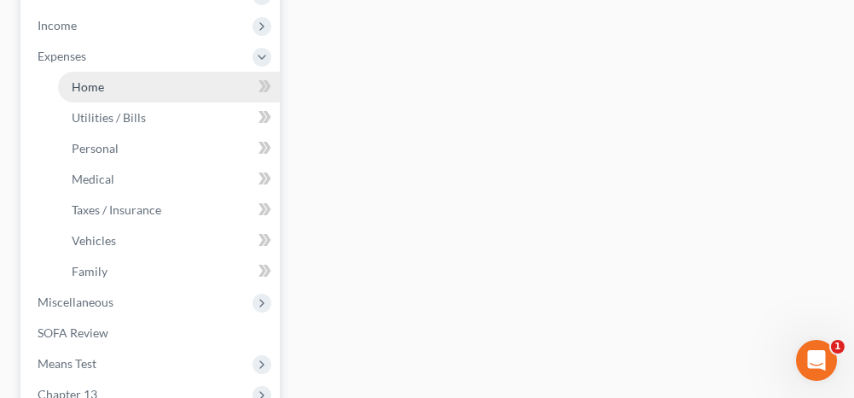
click at [141, 95] on link "Home" at bounding box center [169, 87] width 222 height 31
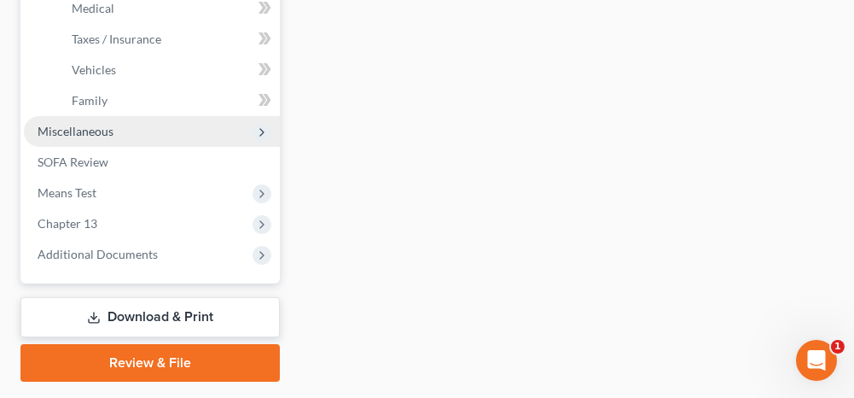
click at [110, 135] on span "Miscellaneous" at bounding box center [76, 131] width 76 height 15
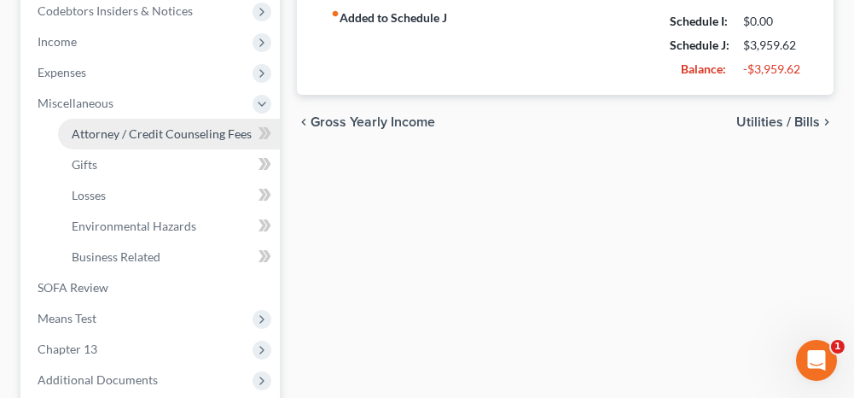
click at [145, 133] on span "Attorney / Credit Counseling Fees" at bounding box center [162, 133] width 180 height 15
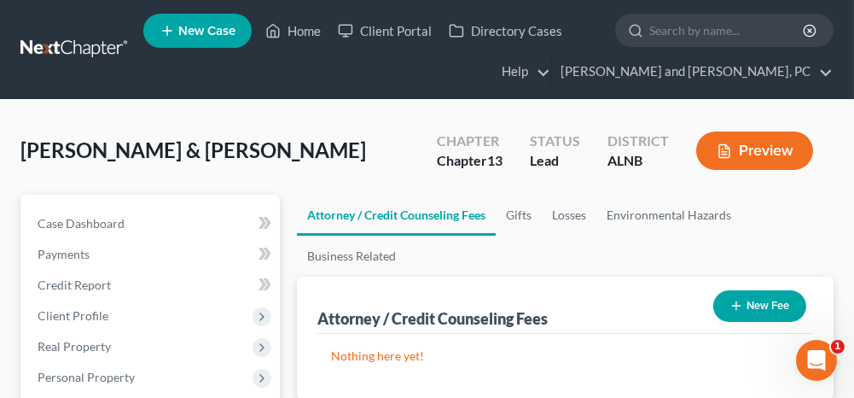
click at [775, 310] on button "New Fee" at bounding box center [759, 306] width 93 height 32
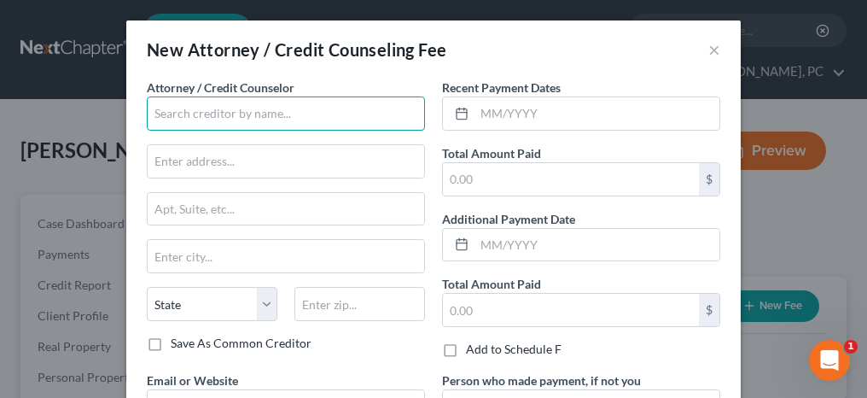
click at [272, 106] on input "text" at bounding box center [286, 113] width 278 height 34
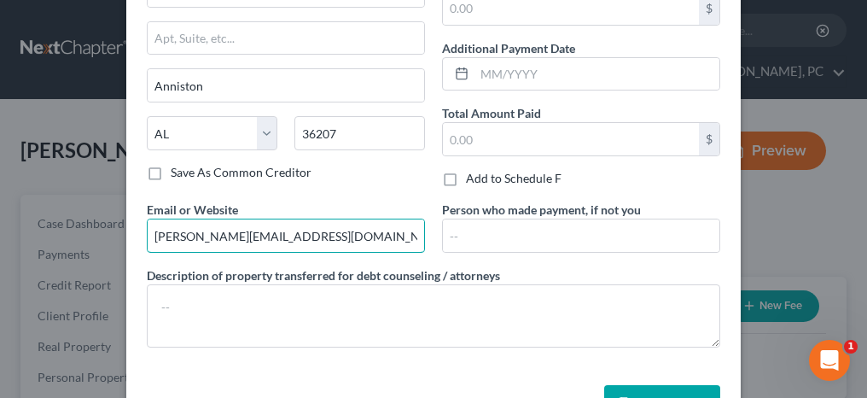
drag, startPoint x: 294, startPoint y: 235, endPoint x: 123, endPoint y: 220, distance: 171.3
click at [126, 220] on div "Attorney / Credit Counselor * [PERSON_NAME] [GEOGRAPHIC_DATA] [GEOGRAPHIC_DATA]…" at bounding box center [433, 143] width 614 height 470
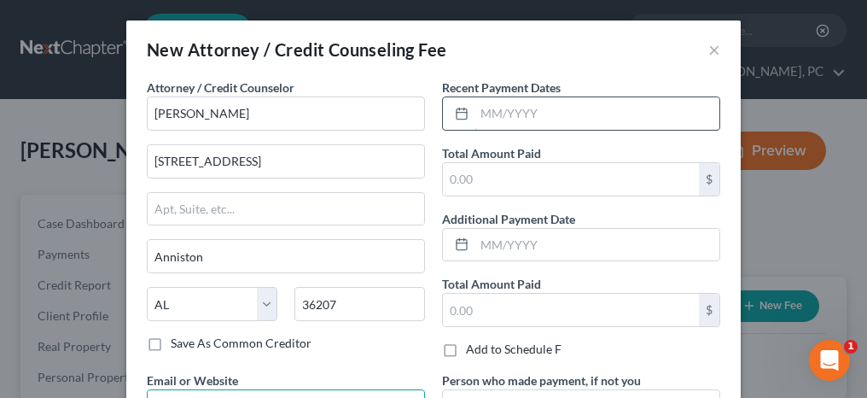
click at [503, 120] on input "text" at bounding box center [596, 113] width 245 height 32
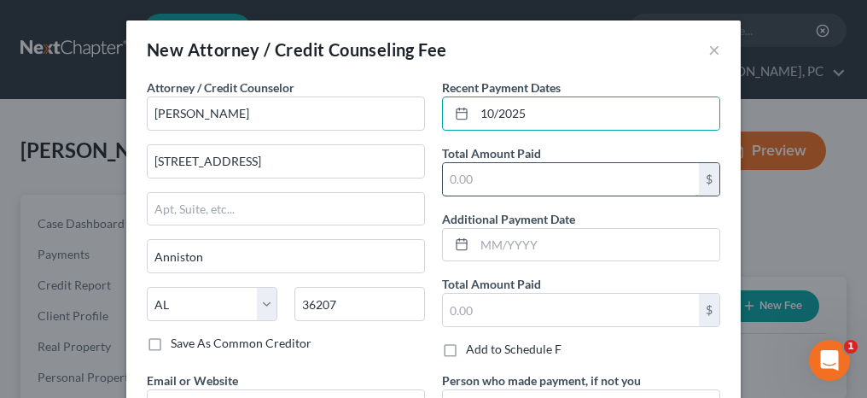
click at [494, 163] on input "text" at bounding box center [571, 179] width 256 height 32
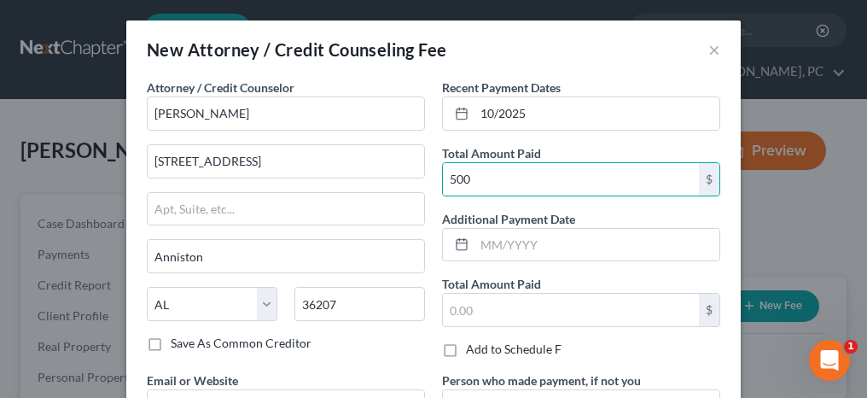
click at [407, 336] on div "Save As Common Creditor" at bounding box center [286, 342] width 278 height 17
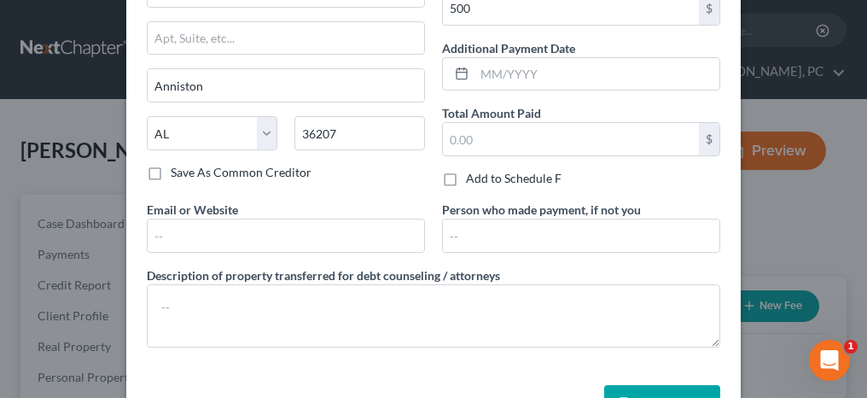
click at [673, 387] on button "Save & Close" at bounding box center [662, 403] width 116 height 36
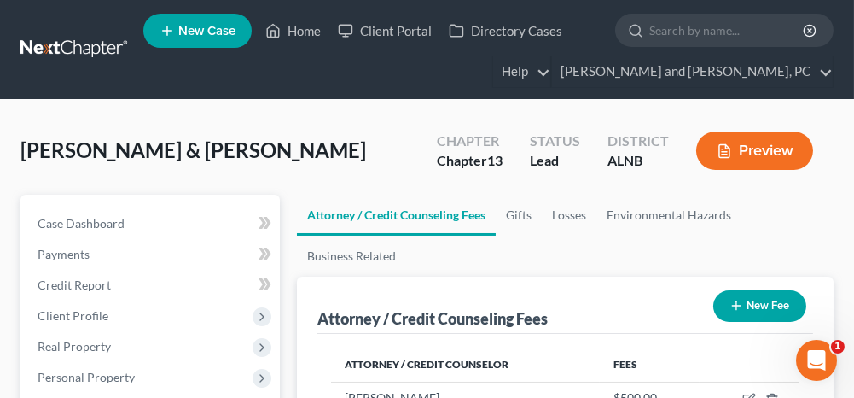
click at [746, 309] on button "New Fee" at bounding box center [759, 306] width 93 height 32
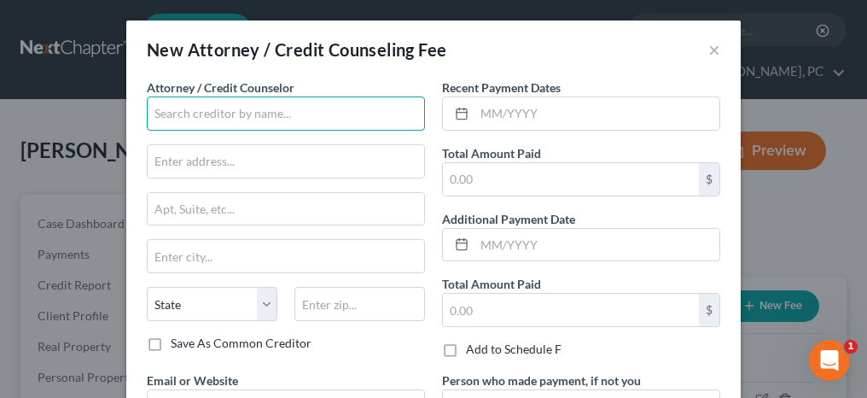
click at [246, 119] on input "text" at bounding box center [286, 113] width 278 height 34
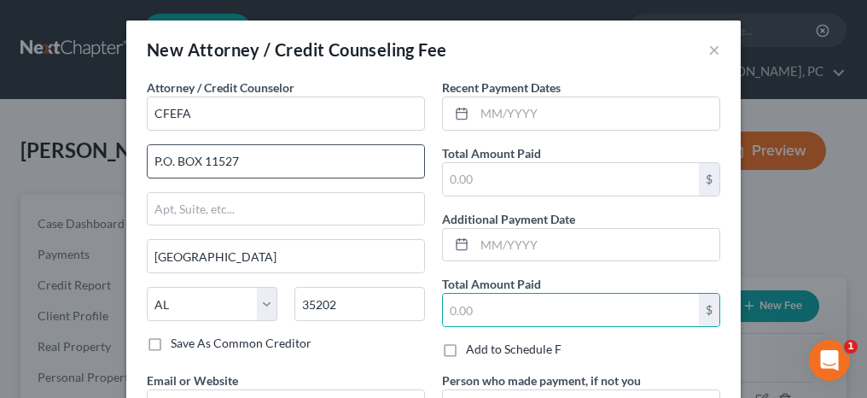
click at [160, 158] on input "P.O. BOX 11527" at bounding box center [286, 161] width 276 height 32
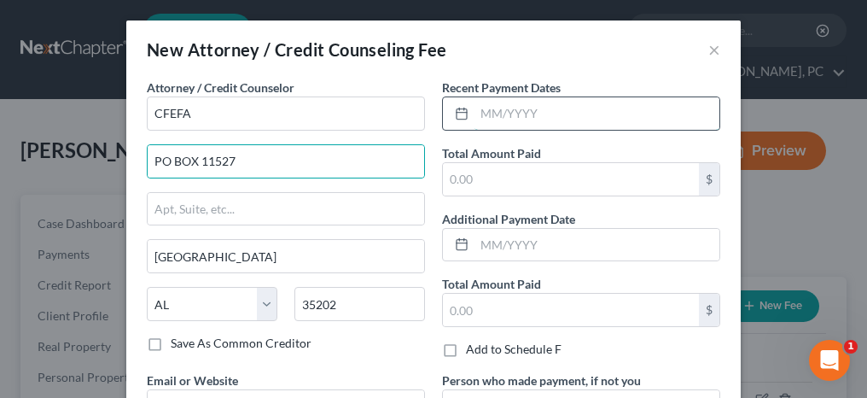
click at [503, 114] on input "text" at bounding box center [596, 113] width 245 height 32
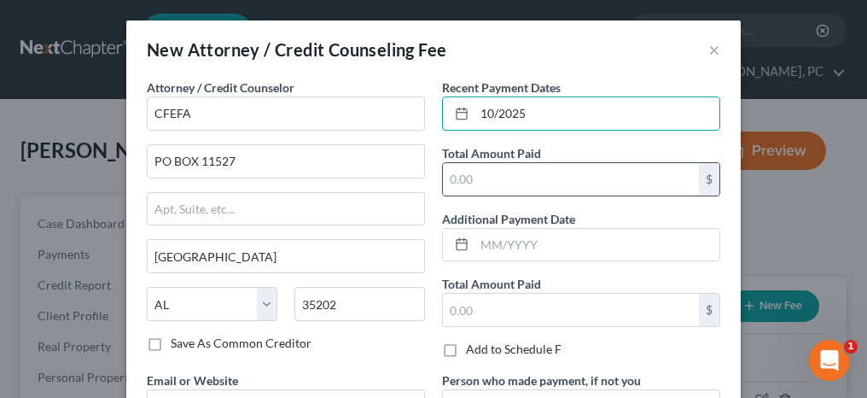
click at [460, 177] on input "text" at bounding box center [571, 179] width 256 height 32
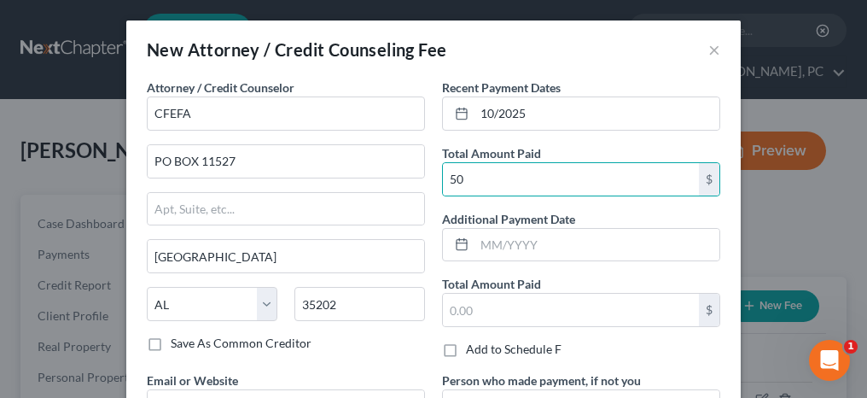
click at [427, 260] on div "Attorney / Credit Counselor * CFEFA PO BOX 11527 [GEOGRAPHIC_DATA] [US_STATE] A…" at bounding box center [285, 224] width 295 height 293
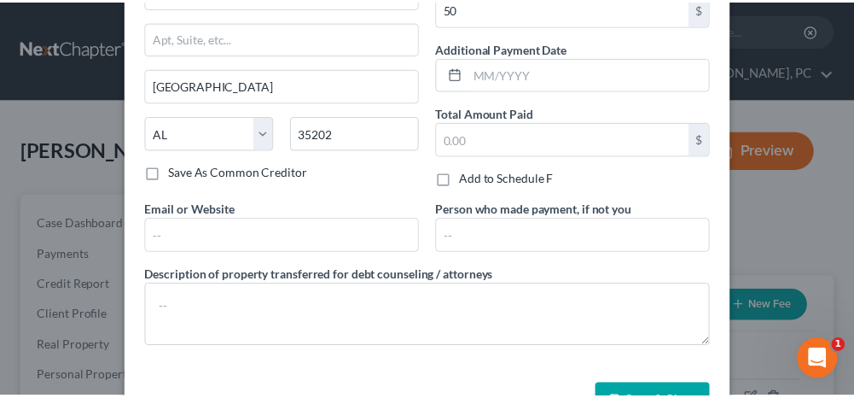
scroll to position [222, 0]
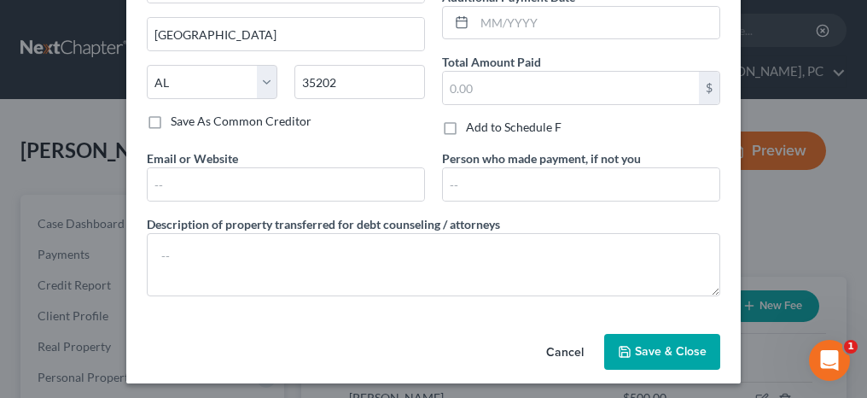
click at [663, 345] on span "Save & Close" at bounding box center [671, 351] width 72 height 15
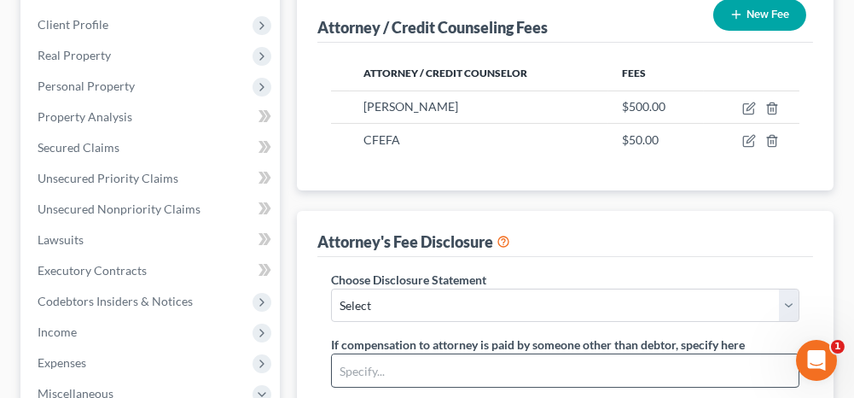
scroll to position [341, 0]
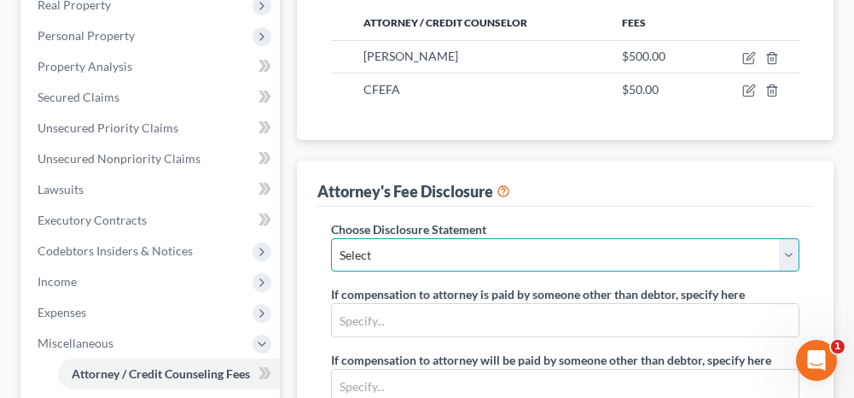
drag, startPoint x: 550, startPoint y: 250, endPoint x: 544, endPoint y: 261, distance: 13.0
click at [550, 250] on select "Select Attorney Fee Disclosure" at bounding box center [565, 255] width 468 height 34
click at [331, 238] on select "Select Attorney Fee Disclosure" at bounding box center [565, 255] width 468 height 34
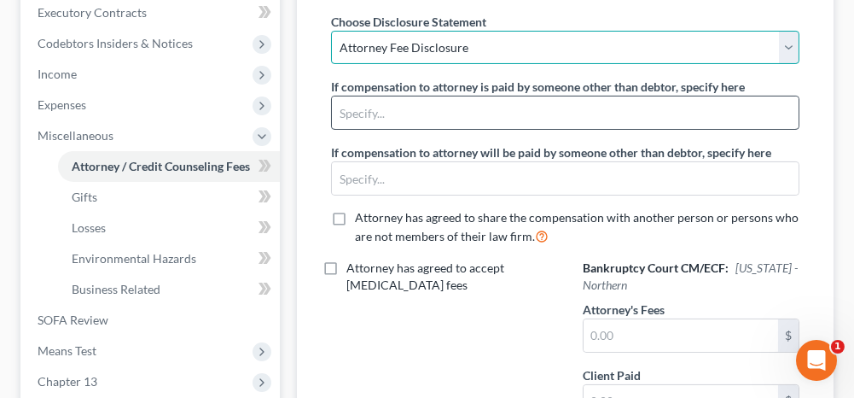
scroll to position [597, 0]
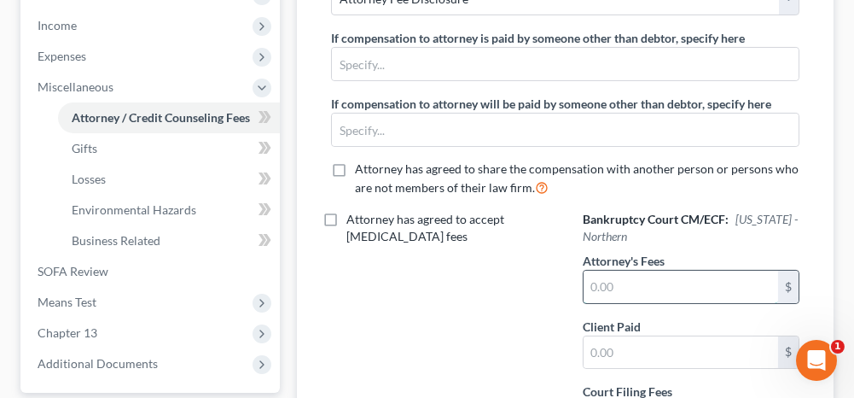
click at [627, 283] on input "text" at bounding box center [681, 286] width 195 height 32
click at [622, 341] on input "text" at bounding box center [681, 352] width 195 height 32
click at [525, 318] on div "Attorney has agreed to accept [MEDICAL_DATA] fees" at bounding box center [439, 329] width 251 height 237
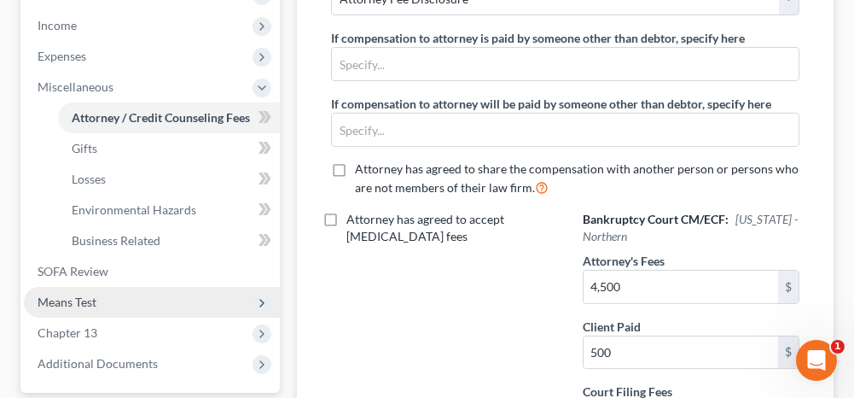
click at [151, 302] on span "Means Test" at bounding box center [152, 302] width 256 height 31
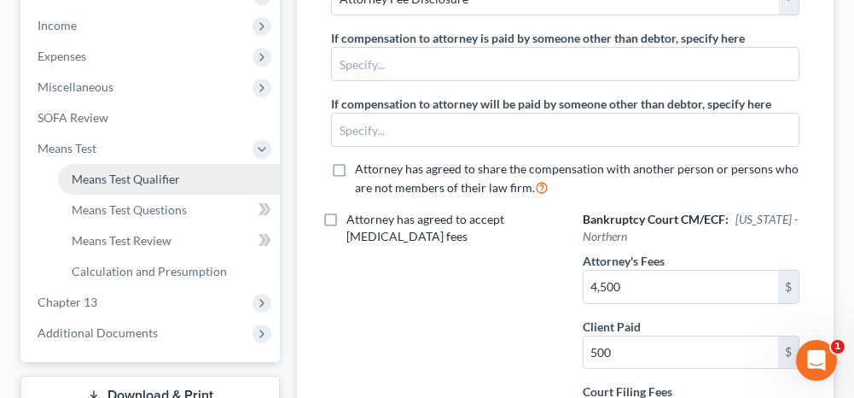
click at [124, 178] on span "Means Test Qualifier" at bounding box center [126, 178] width 108 height 15
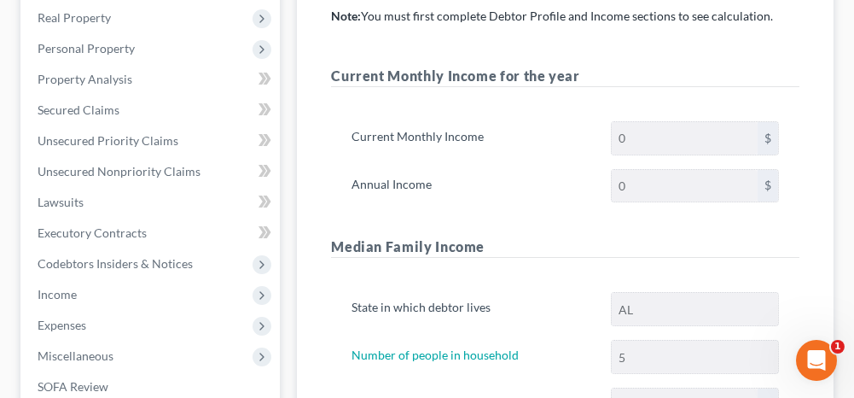
scroll to position [341, 0]
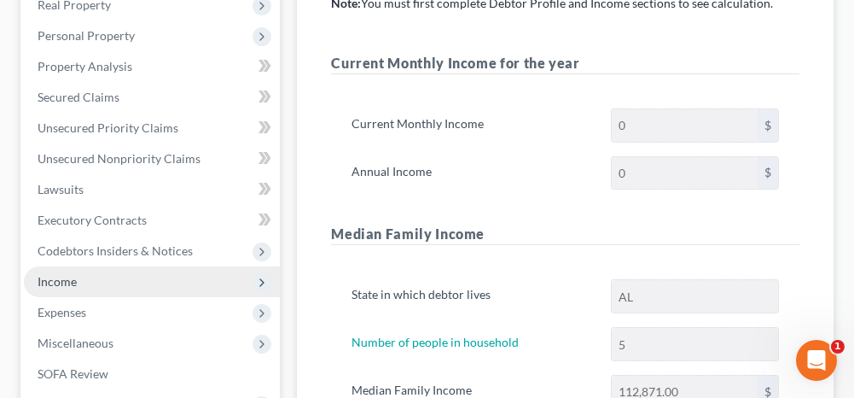
click at [73, 281] on span "Income" at bounding box center [57, 281] width 39 height 15
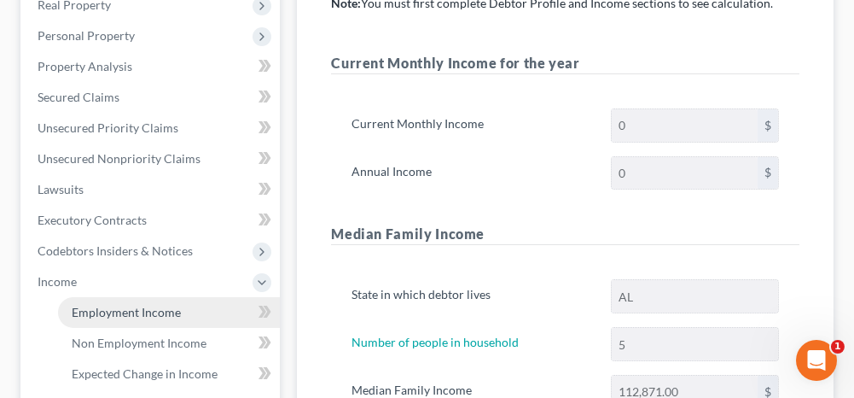
click at [196, 305] on link "Employment Income" at bounding box center [169, 312] width 222 height 31
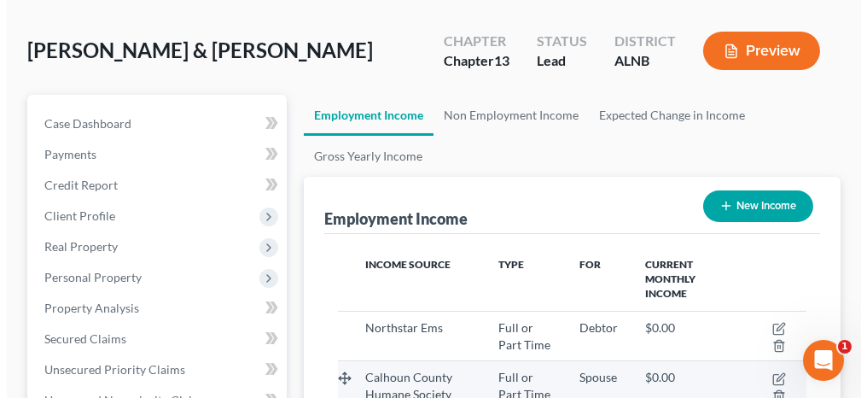
scroll to position [171, 0]
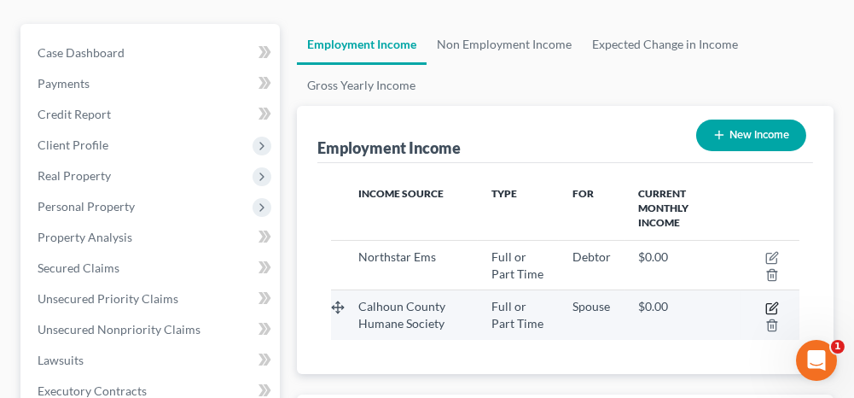
click at [772, 301] on icon "button" at bounding box center [772, 308] width 14 height 14
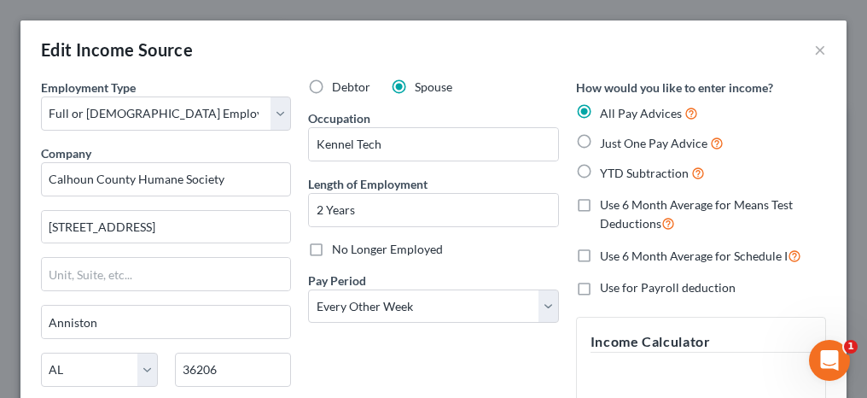
scroll to position [237, 510]
click at [600, 141] on label "Just One Pay Advice" at bounding box center [662, 143] width 124 height 20
click at [607, 141] on input "Just One Pay Advice" at bounding box center [612, 138] width 11 height 11
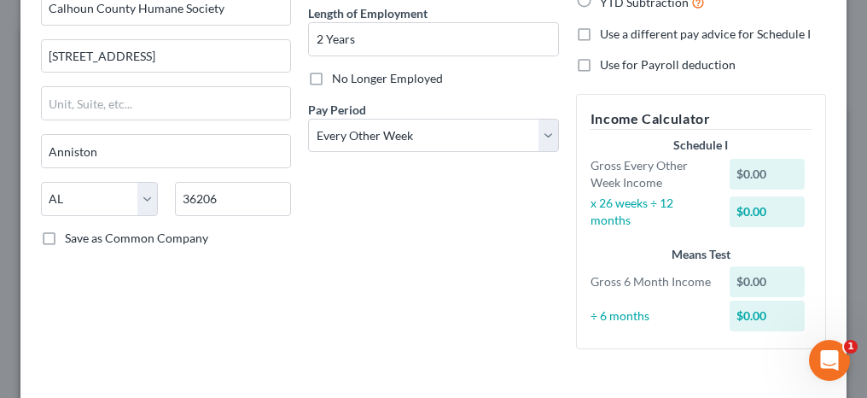
scroll to position [255, 0]
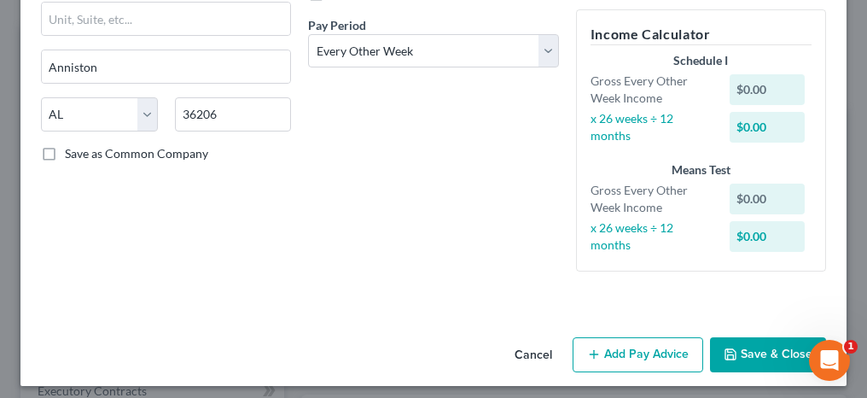
click at [593, 356] on button "Add Pay Advice" at bounding box center [638, 355] width 131 height 36
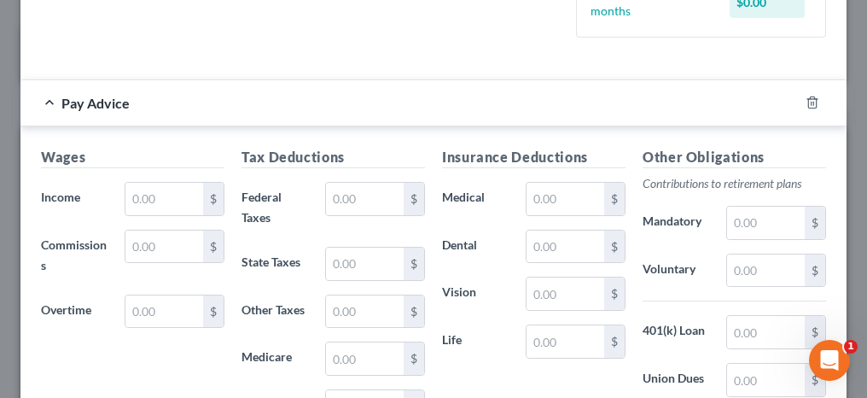
scroll to position [512, 0]
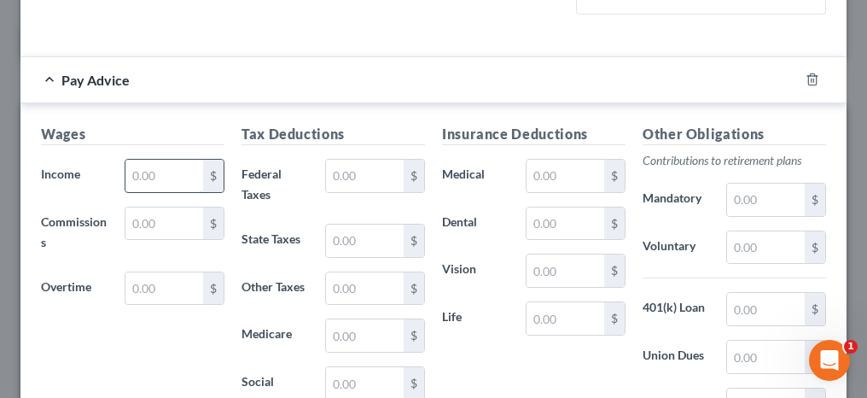
click at [173, 166] on input "text" at bounding box center [164, 176] width 78 height 32
click at [338, 176] on input "text" at bounding box center [365, 176] width 78 height 32
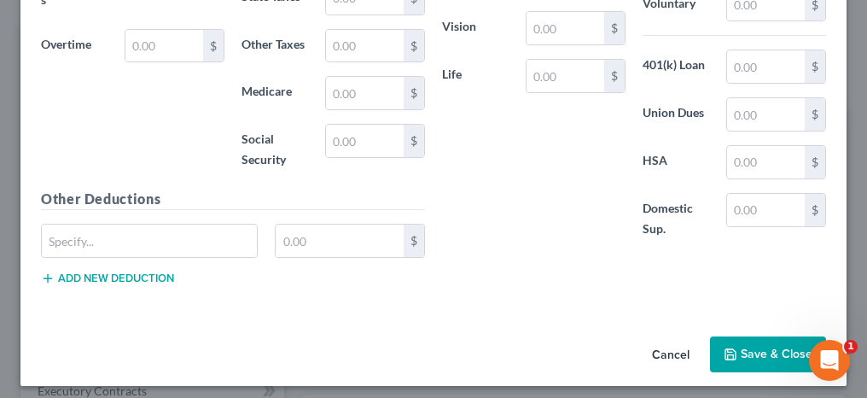
scroll to position [756, 0]
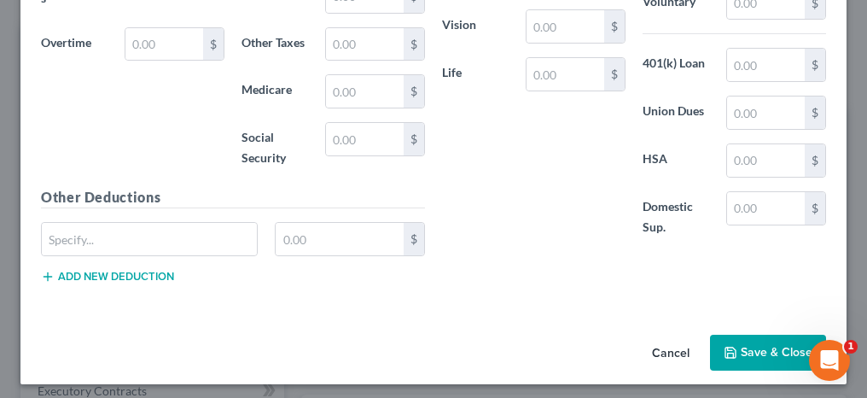
click at [730, 350] on button "Save & Close" at bounding box center [768, 352] width 116 height 36
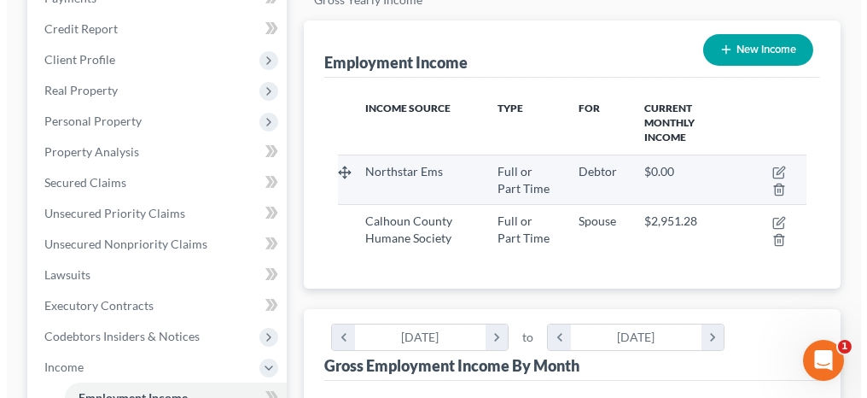
scroll to position [171, 0]
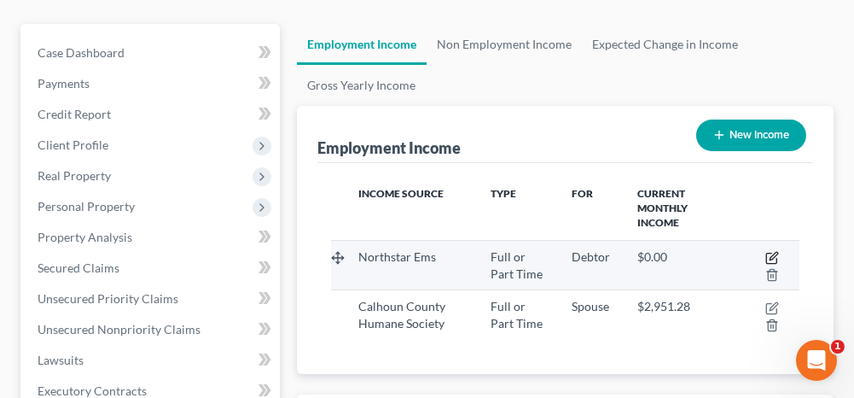
click at [769, 253] on icon "button" at bounding box center [772, 258] width 14 height 14
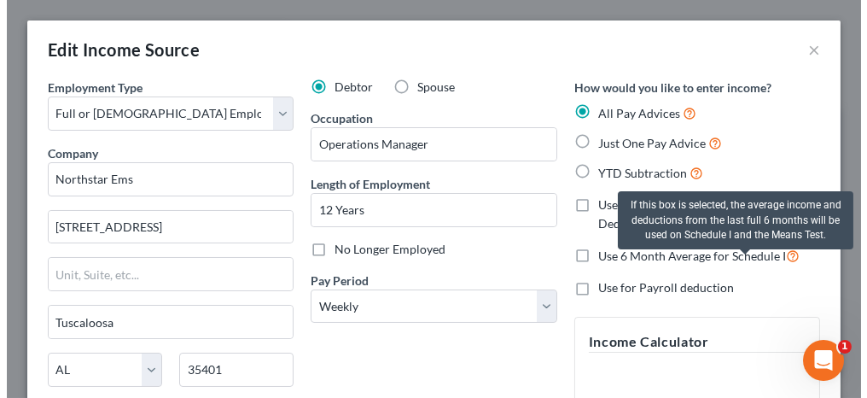
scroll to position [237, 510]
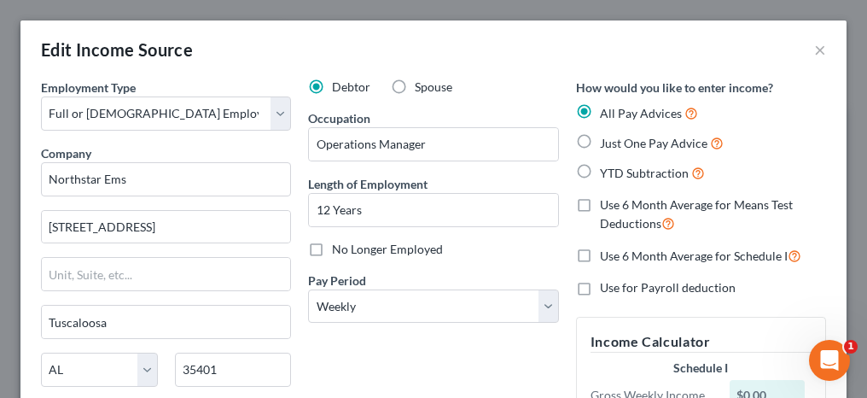
click at [600, 143] on label "Just One Pay Advice" at bounding box center [662, 143] width 124 height 20
click at [607, 143] on input "Just One Pay Advice" at bounding box center [612, 138] width 11 height 11
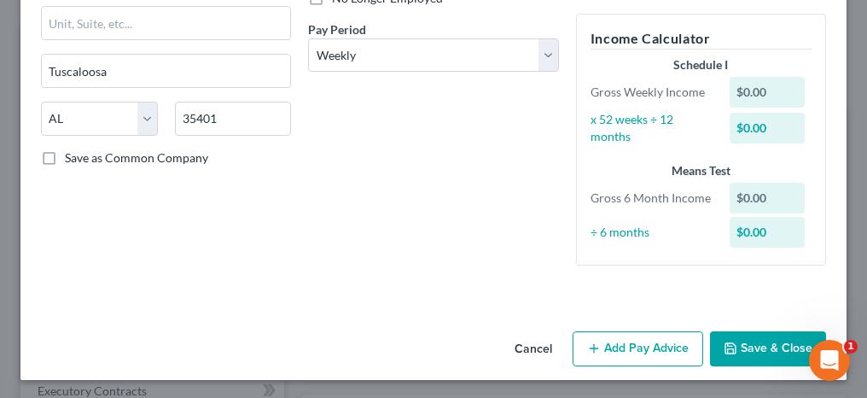
scroll to position [252, 0]
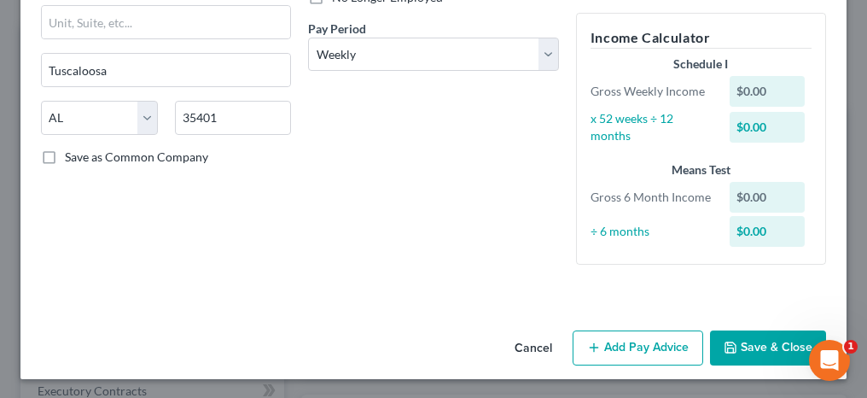
click at [609, 344] on button "Add Pay Advice" at bounding box center [638, 348] width 131 height 36
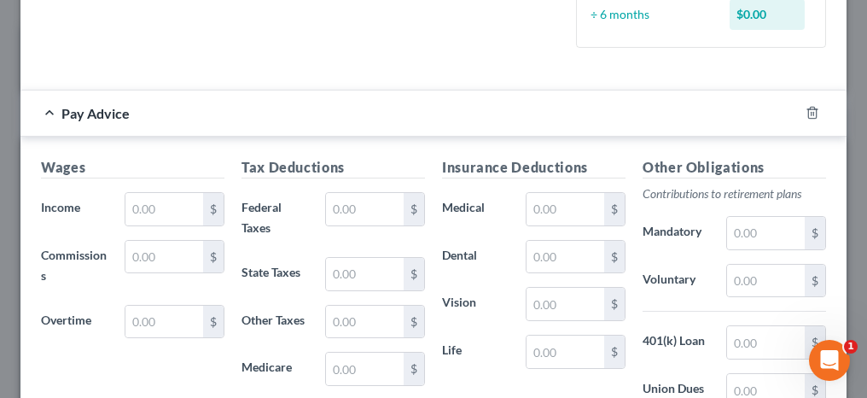
scroll to position [508, 0]
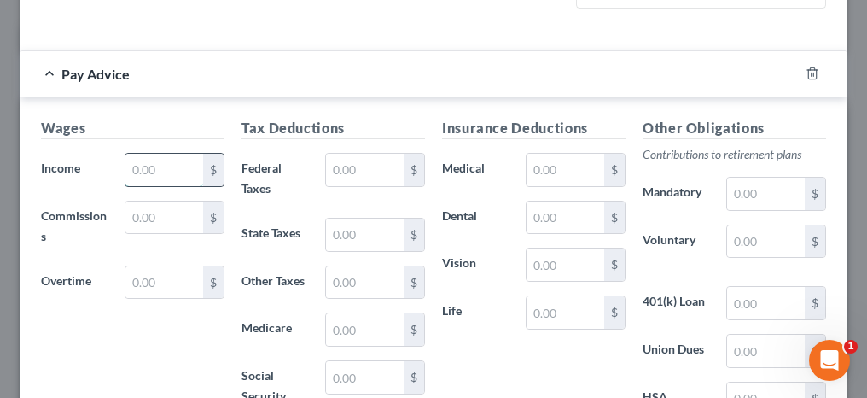
click at [165, 178] on input "text" at bounding box center [164, 170] width 78 height 32
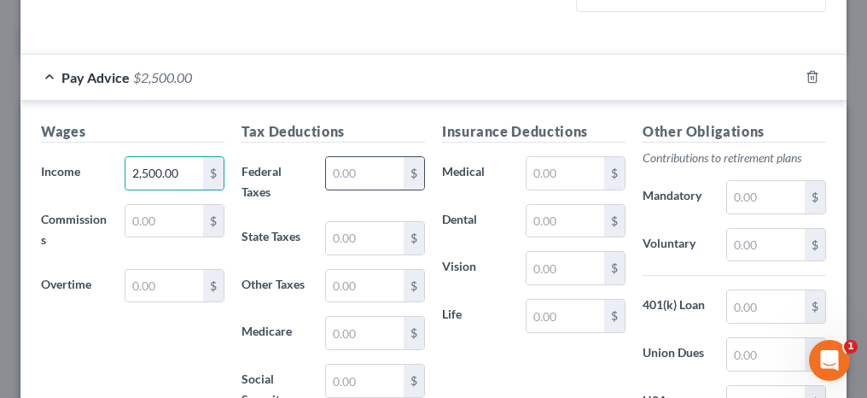
click at [362, 173] on input "text" at bounding box center [365, 173] width 78 height 32
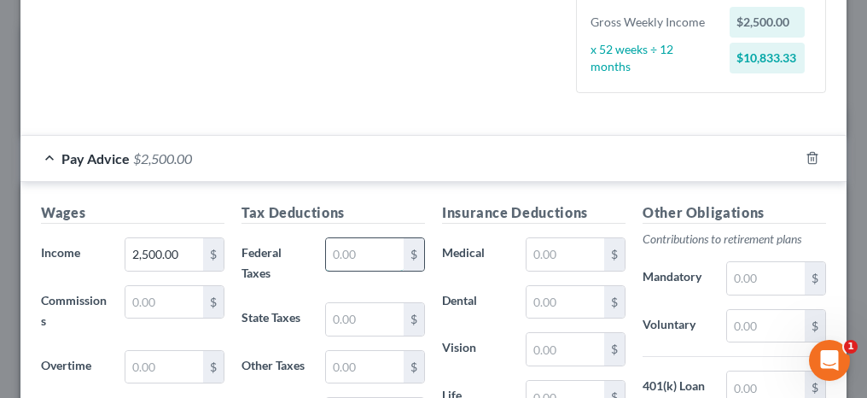
scroll to position [512, 0]
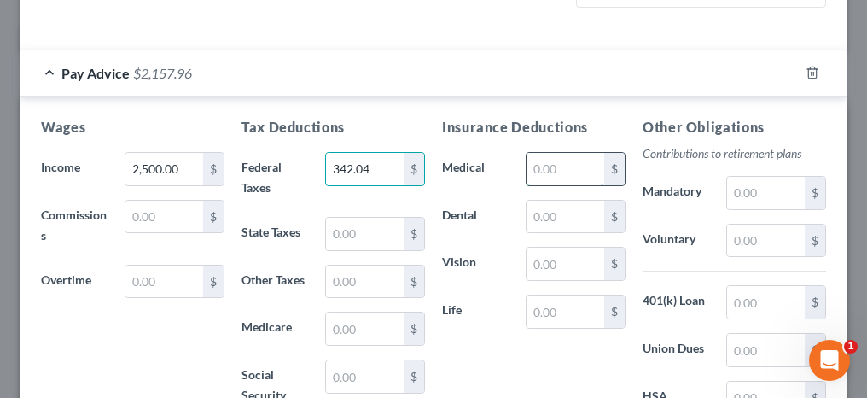
click at [560, 163] on input "text" at bounding box center [565, 169] width 78 height 32
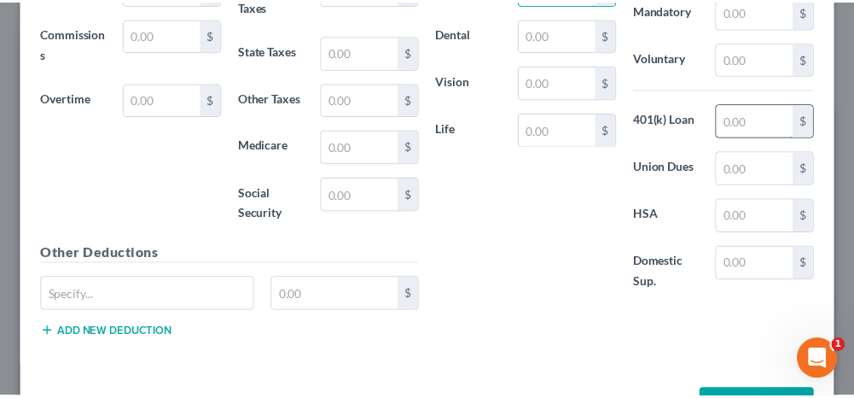
scroll to position [749, 0]
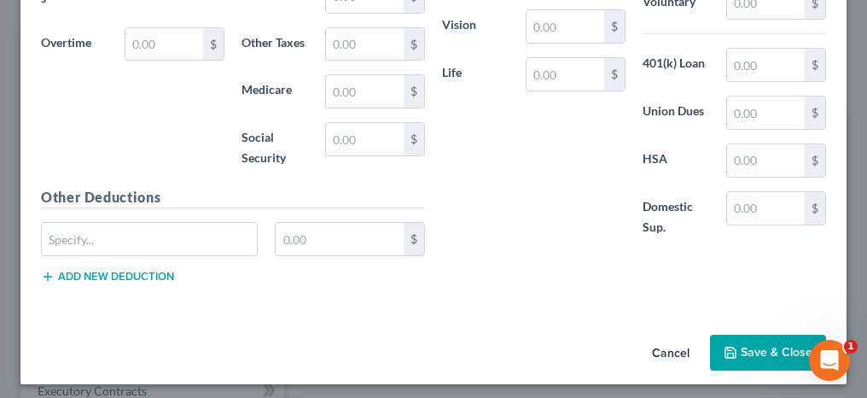
click at [758, 357] on button "Save & Close" at bounding box center [768, 352] width 116 height 36
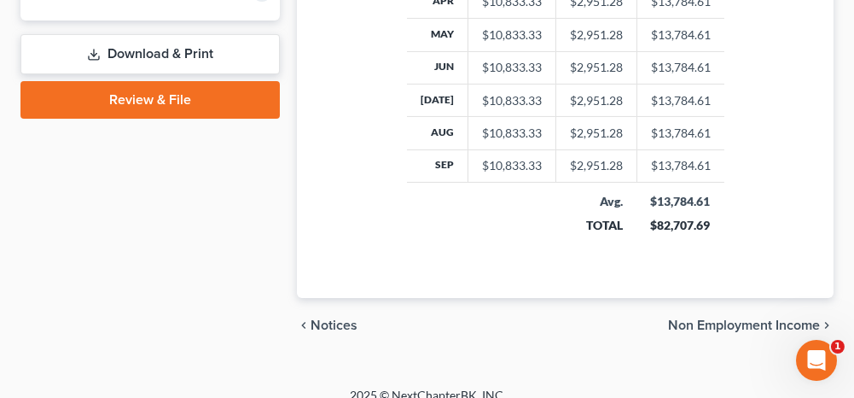
scroll to position [950, 0]
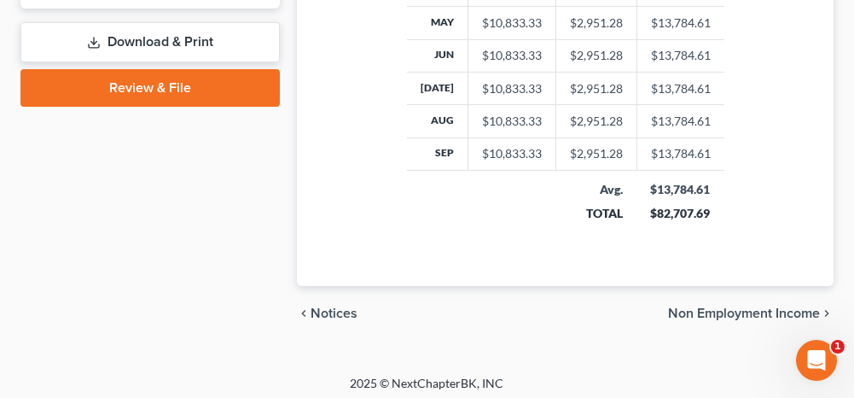
click at [706, 313] on span "Non Employment Income" at bounding box center [744, 313] width 152 height 14
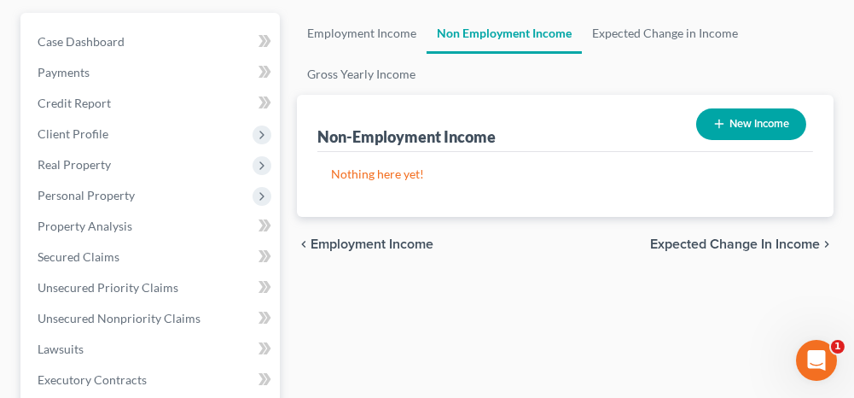
scroll to position [242, 0]
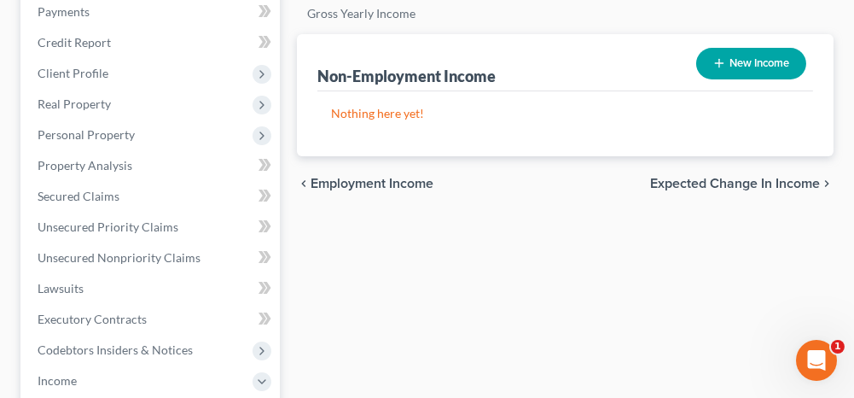
click at [689, 183] on span "Expected Change in Income" at bounding box center [735, 184] width 170 height 14
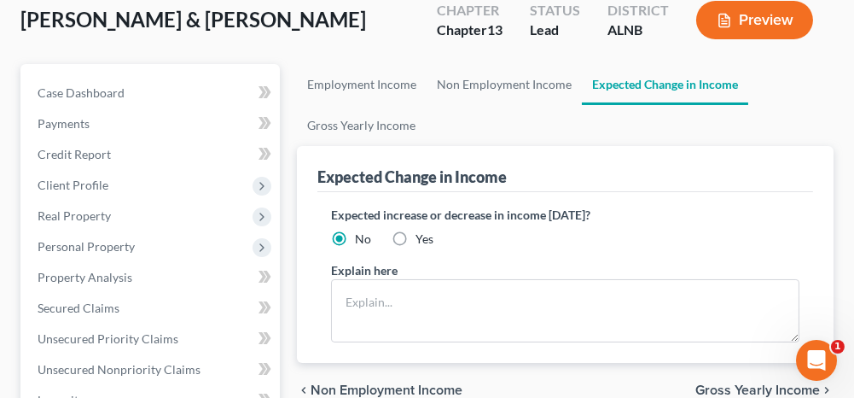
scroll to position [171, 0]
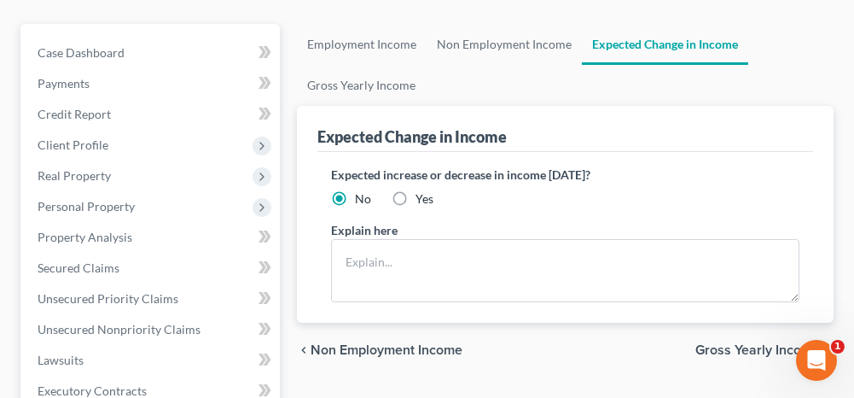
click at [717, 350] on span "Gross Yearly Income" at bounding box center [757, 350] width 125 height 14
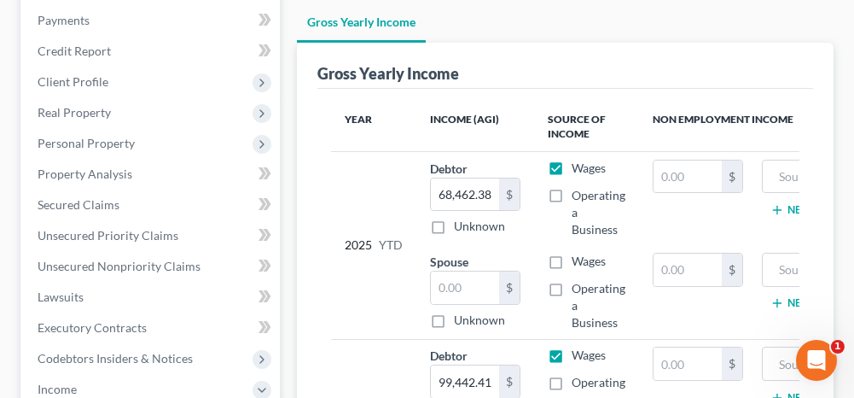
scroll to position [256, 0]
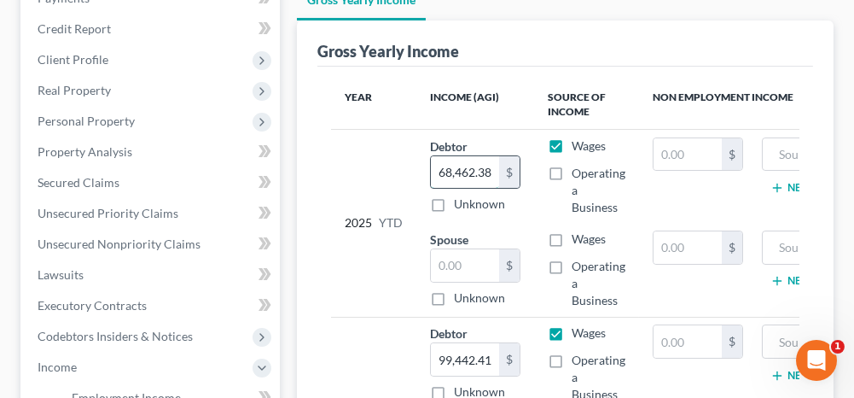
click at [492, 170] on input "68,462.38" at bounding box center [465, 172] width 68 height 32
click at [572, 237] on label "Wages" at bounding box center [589, 238] width 34 height 17
click at [578, 237] on input "Wages" at bounding box center [583, 235] width 11 height 11
click at [472, 264] on input "text" at bounding box center [465, 265] width 68 height 32
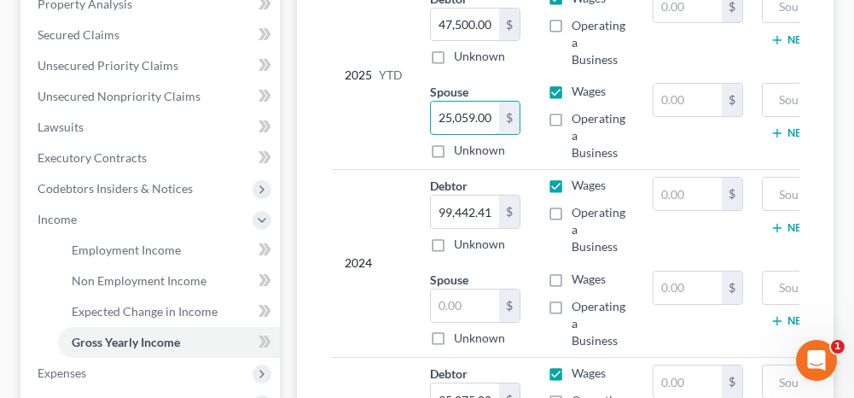
scroll to position [427, 0]
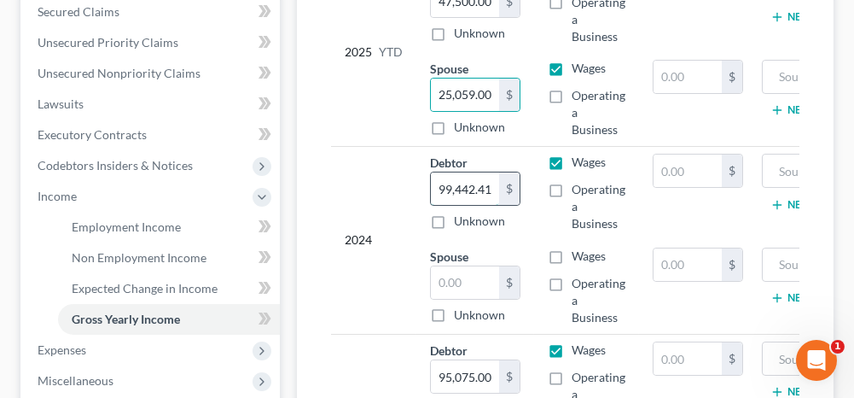
click at [486, 183] on input "99,442.41" at bounding box center [465, 188] width 68 height 32
click at [477, 277] on input "text" at bounding box center [465, 282] width 68 height 32
click at [572, 253] on label "Wages" at bounding box center [589, 255] width 34 height 17
click at [578, 253] on input "Wages" at bounding box center [583, 252] width 11 height 11
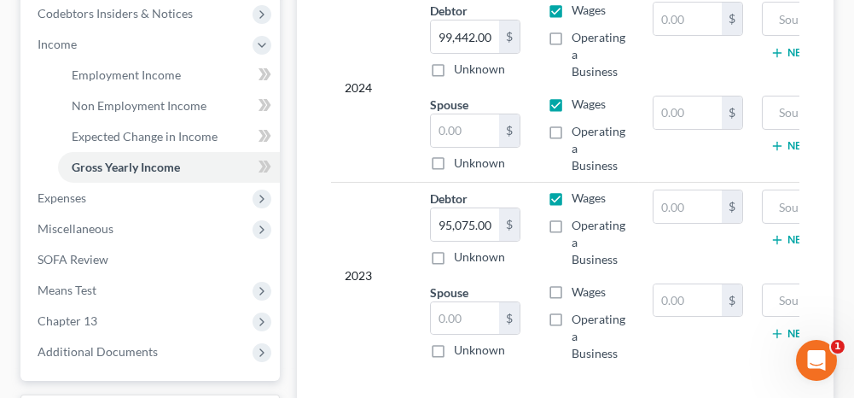
scroll to position [597, 0]
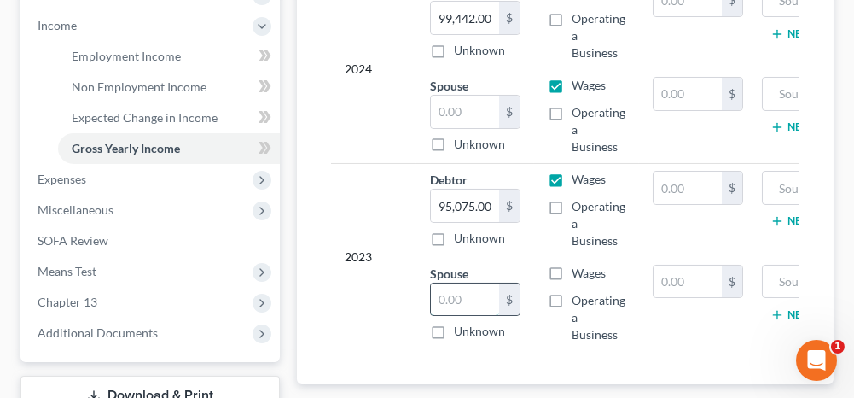
click at [467, 296] on input "text" at bounding box center [465, 299] width 68 height 32
click at [572, 265] on label "Wages" at bounding box center [589, 272] width 34 height 17
click at [578, 265] on input "Wages" at bounding box center [583, 269] width 11 height 11
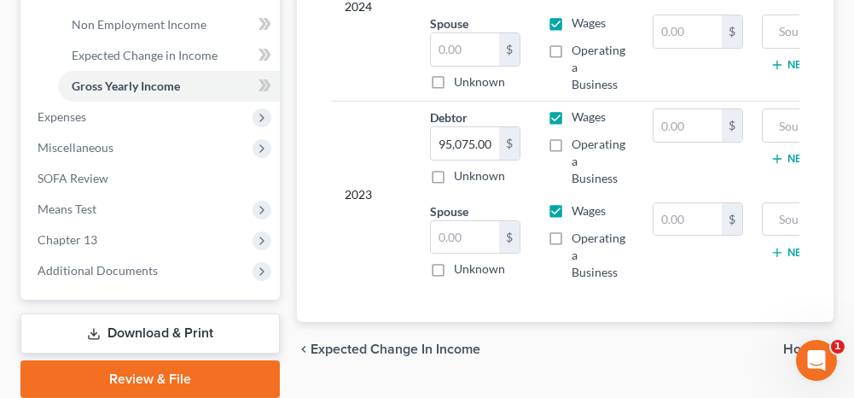
scroll to position [683, 0]
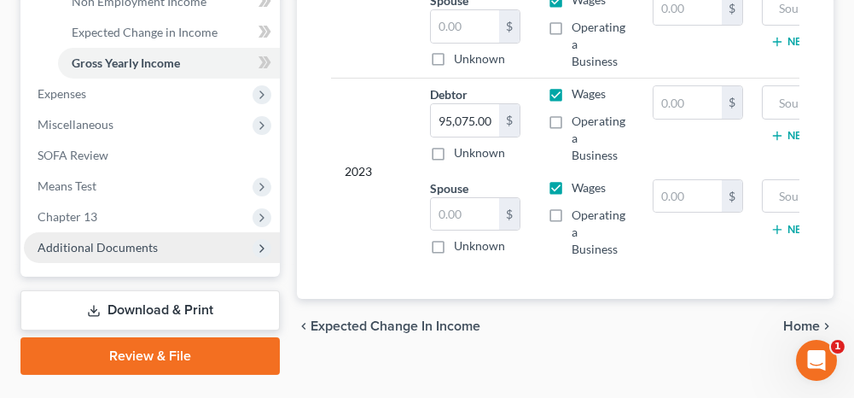
click at [83, 254] on span "Additional Documents" at bounding box center [152, 247] width 256 height 31
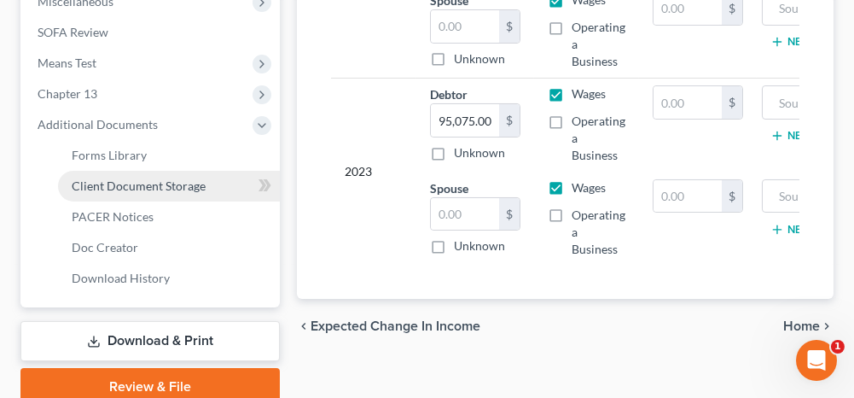
click at [142, 186] on span "Client Document Storage" at bounding box center [139, 185] width 134 height 15
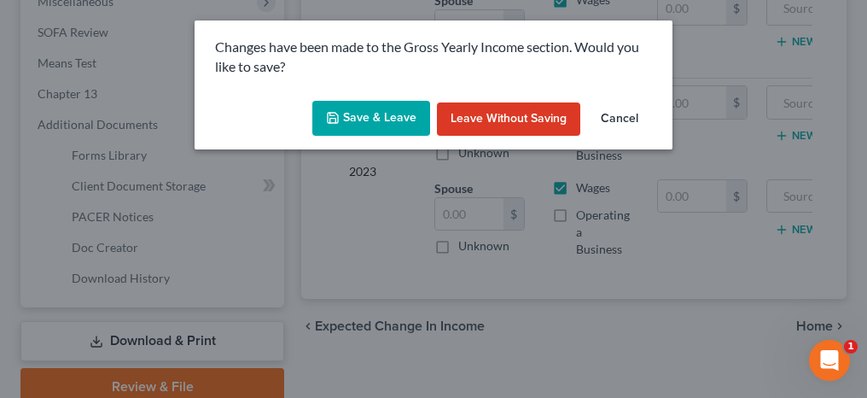
click at [352, 119] on button "Save & Leave" at bounding box center [371, 119] width 118 height 36
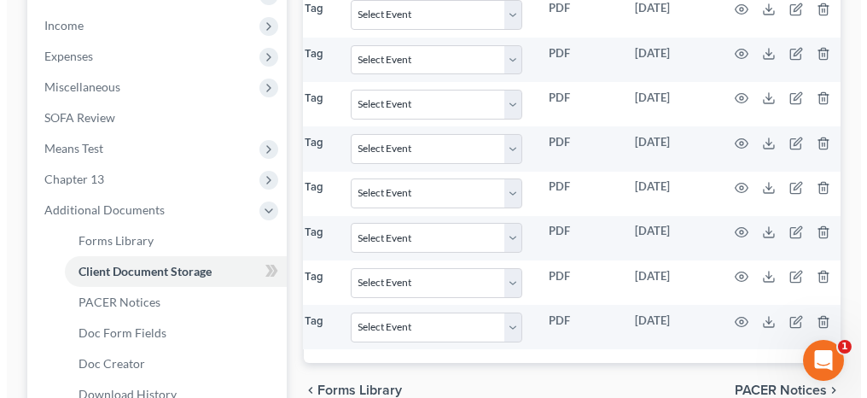
scroll to position [0, 240]
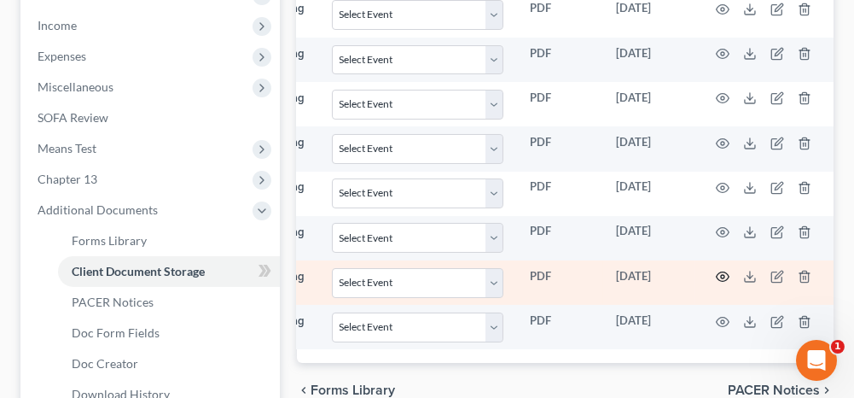
click at [721, 275] on circle "button" at bounding box center [722, 276] width 3 height 3
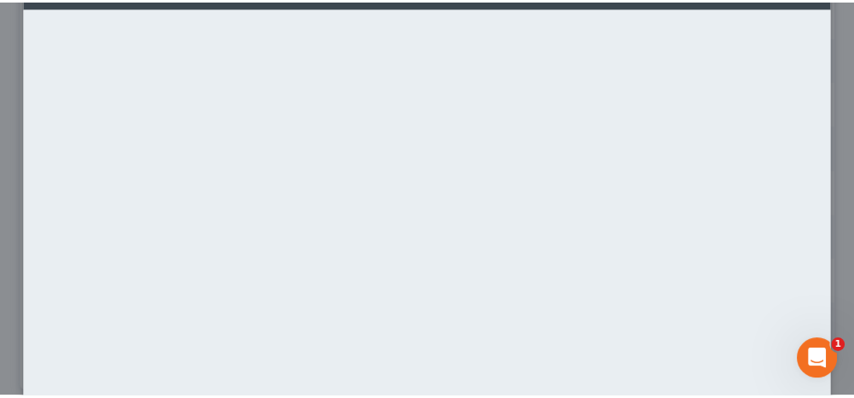
scroll to position [0, 0]
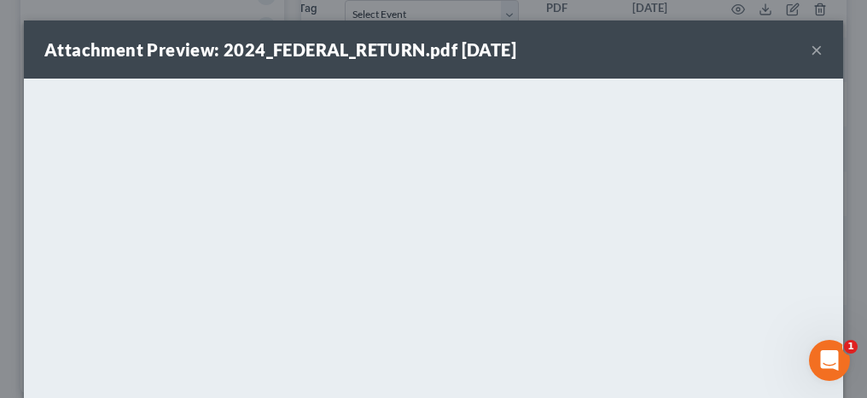
click at [811, 51] on button "×" at bounding box center [817, 49] width 12 height 20
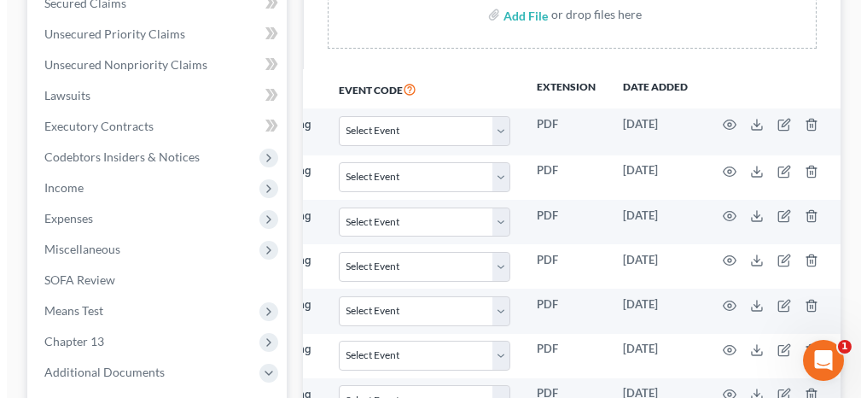
scroll to position [427, 0]
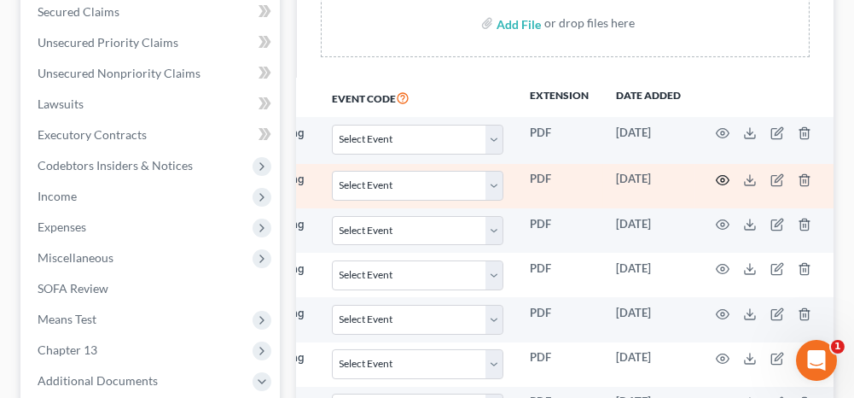
click at [721, 178] on circle "button" at bounding box center [722, 179] width 3 height 3
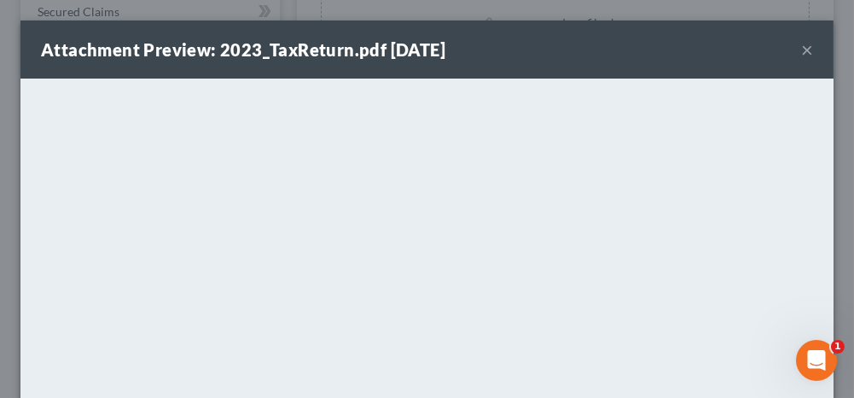
scroll to position [0, 231]
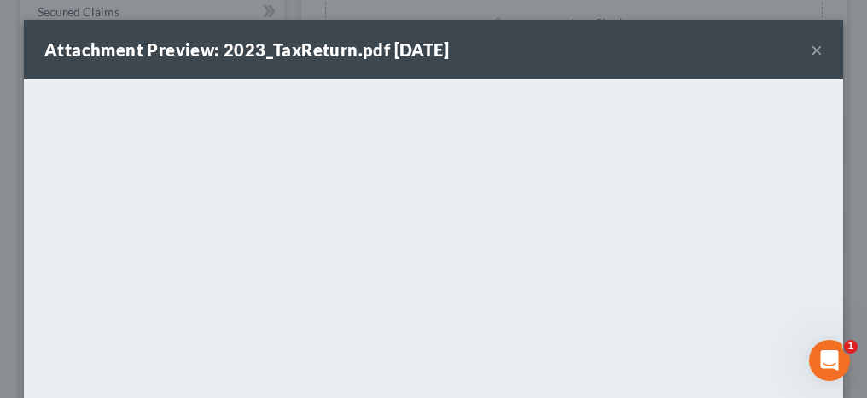
click at [811, 46] on button "×" at bounding box center [817, 49] width 12 height 20
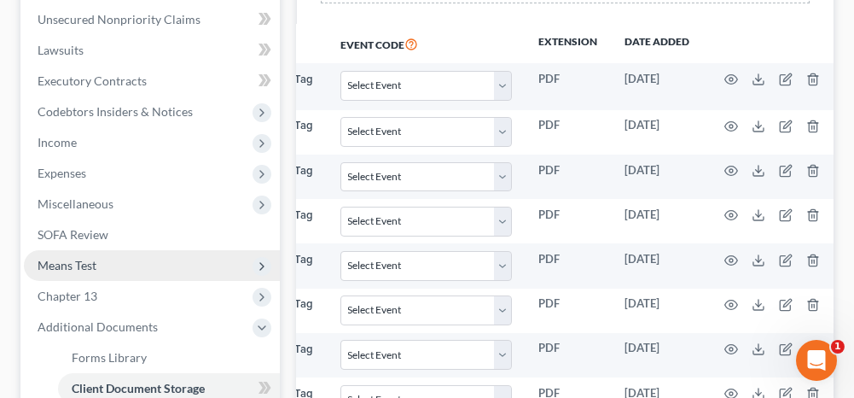
scroll to position [512, 0]
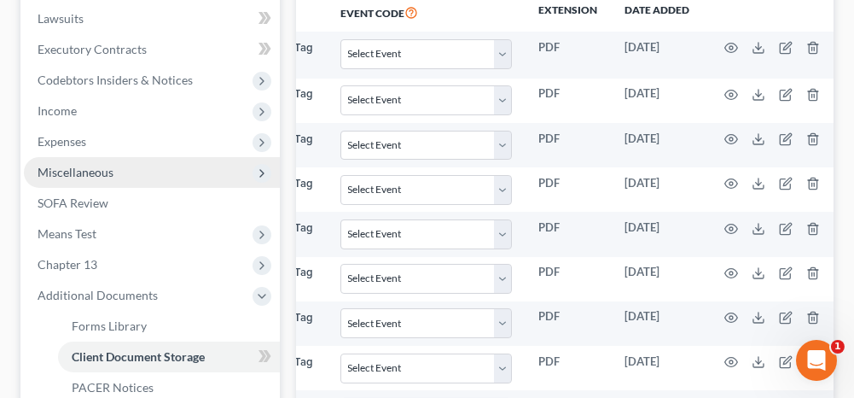
click at [95, 167] on span "Miscellaneous" at bounding box center [76, 172] width 76 height 15
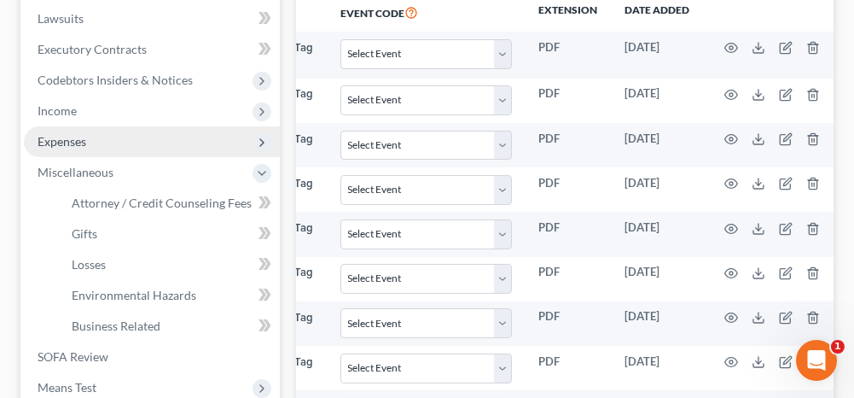
click at [98, 138] on span "Expenses" at bounding box center [152, 141] width 256 height 31
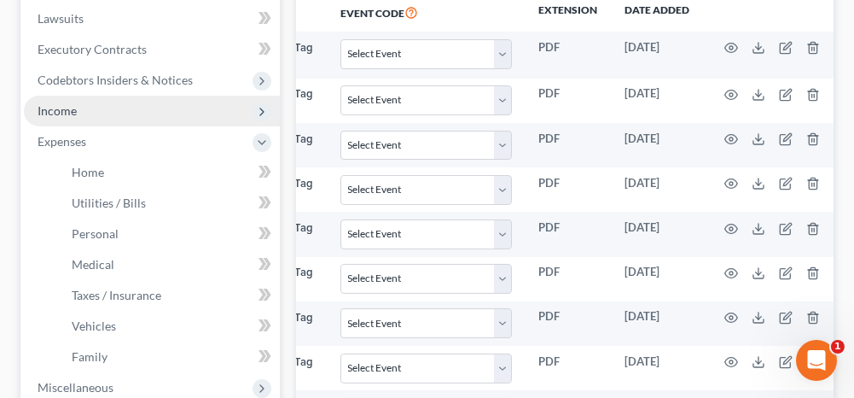
click at [104, 115] on span "Income" at bounding box center [152, 111] width 256 height 31
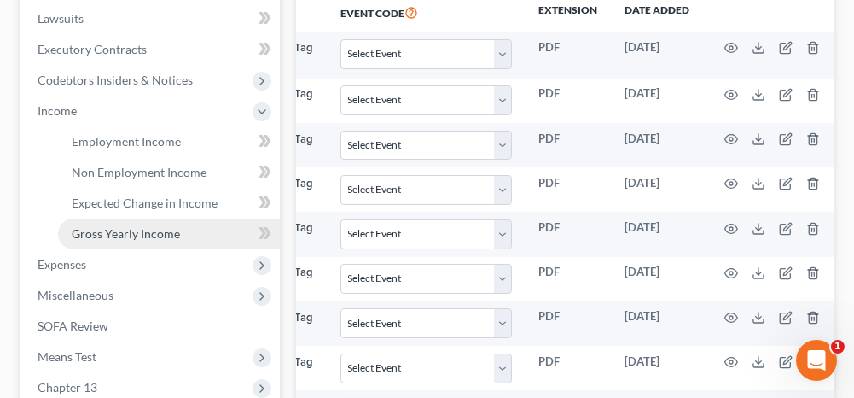
click at [112, 232] on span "Gross Yearly Income" at bounding box center [126, 233] width 108 height 15
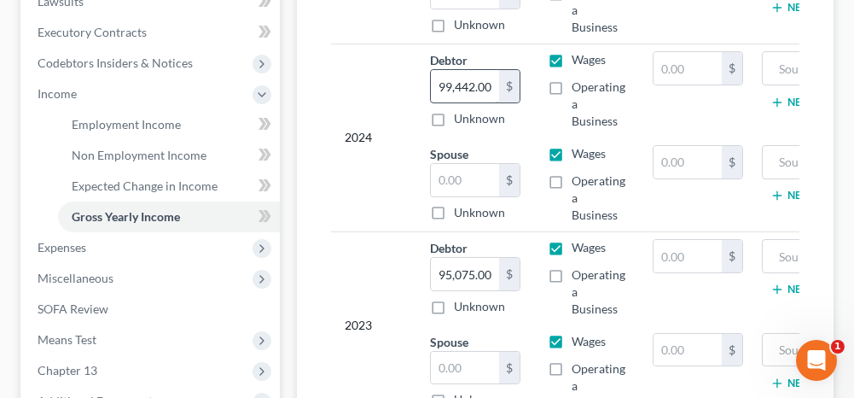
scroll to position [512, 0]
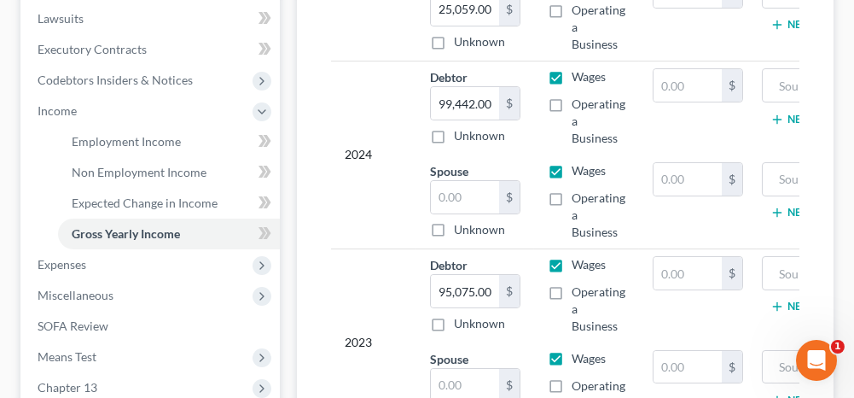
click at [572, 170] on label "Wages" at bounding box center [589, 170] width 34 height 17
click at [578, 170] on input "Wages" at bounding box center [583, 167] width 11 height 11
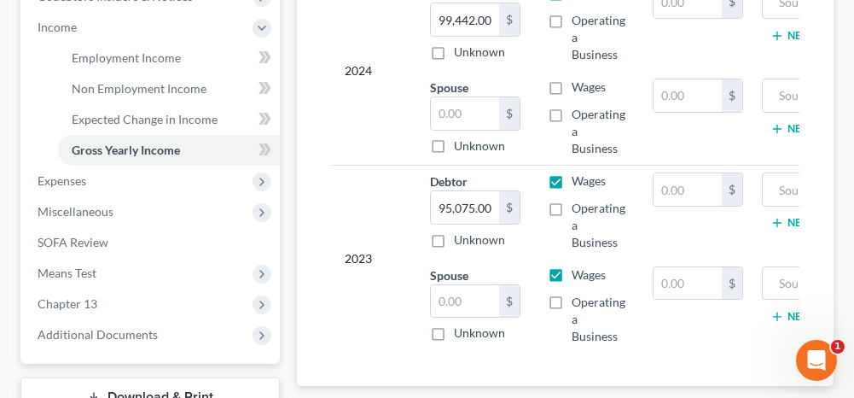
scroll to position [597, 0]
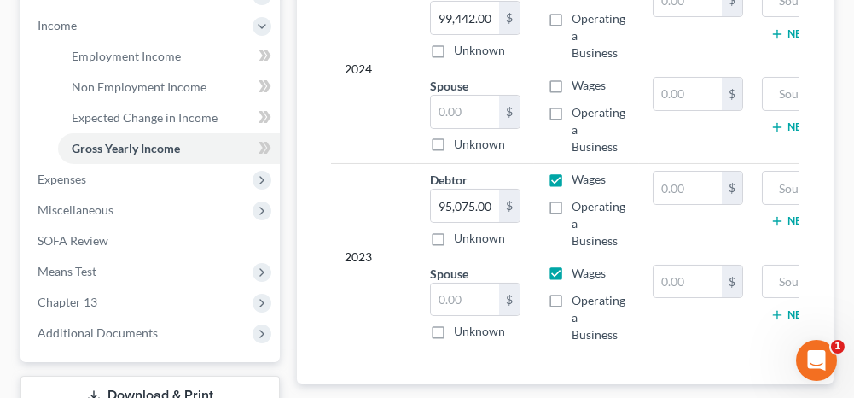
click at [572, 269] on label "Wages" at bounding box center [589, 272] width 34 height 17
click at [578, 269] on input "Wages" at bounding box center [583, 269] width 11 height 11
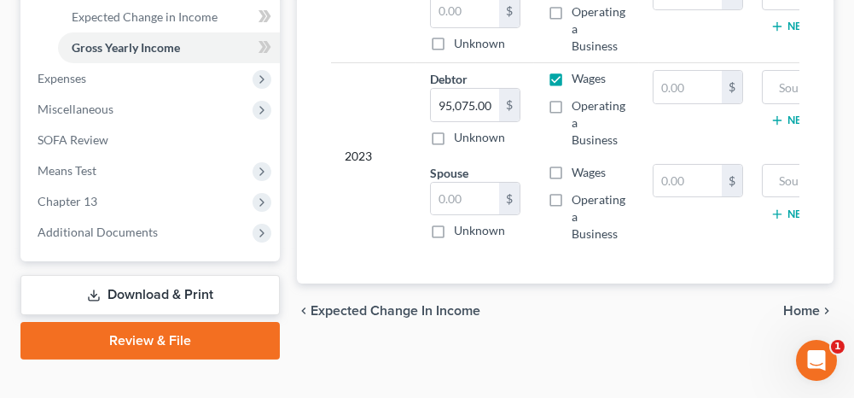
scroll to position [721, 0]
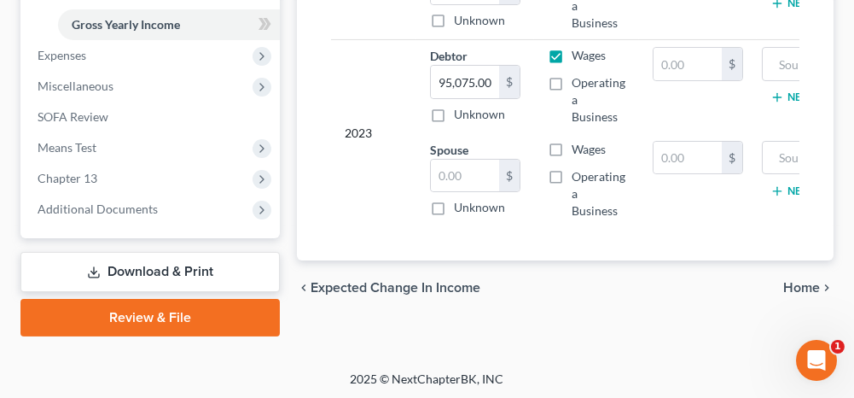
click at [785, 294] on span "Home" at bounding box center [801, 288] width 37 height 14
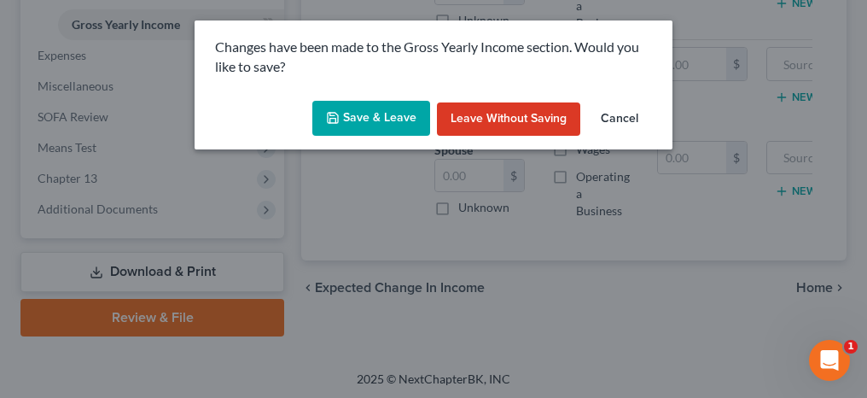
click at [349, 114] on button "Save & Leave" at bounding box center [371, 119] width 118 height 36
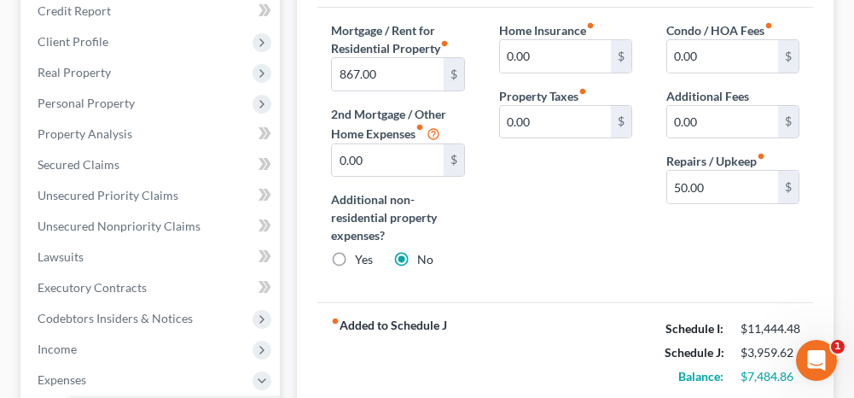
scroll to position [256, 0]
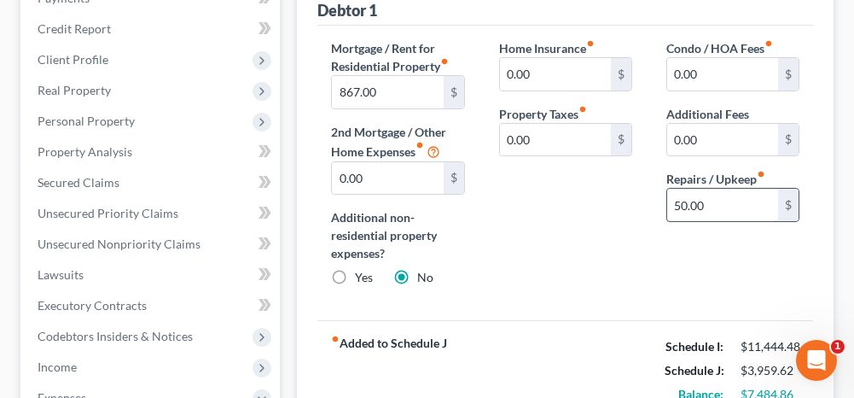
click at [725, 193] on input "50.00" at bounding box center [722, 205] width 111 height 32
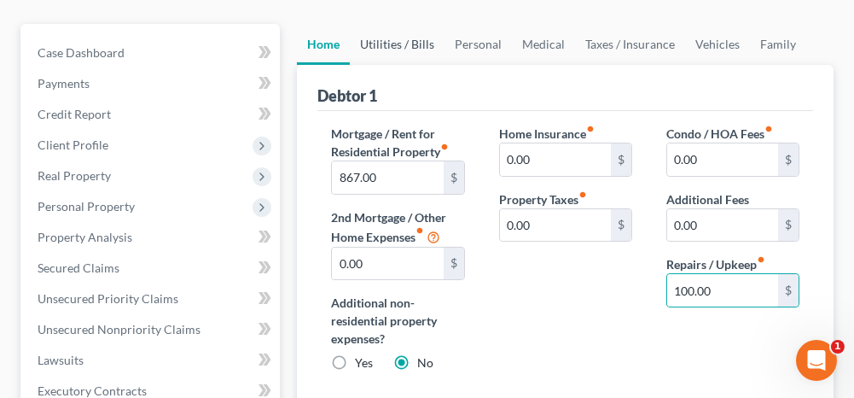
click at [398, 43] on link "Utilities / Bills" at bounding box center [397, 44] width 95 height 41
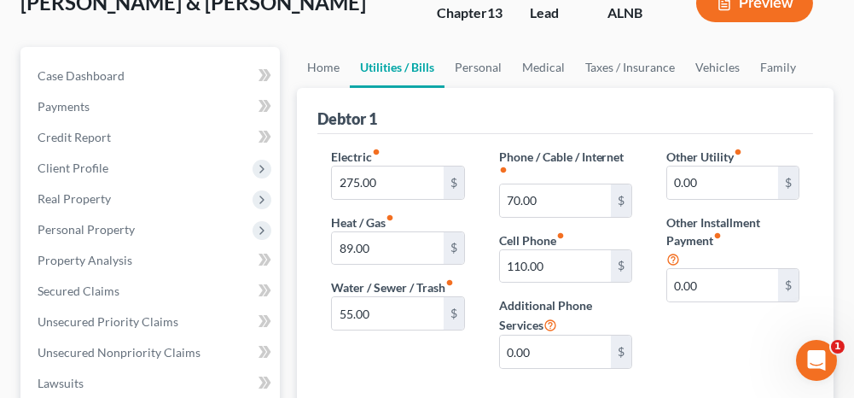
scroll to position [171, 0]
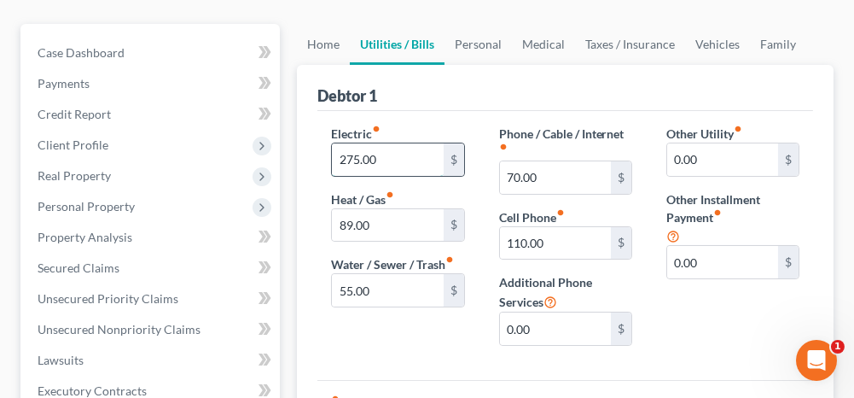
click at [391, 143] on input "275.00" at bounding box center [387, 159] width 111 height 32
click at [402, 295] on input "55.00" at bounding box center [387, 290] width 111 height 32
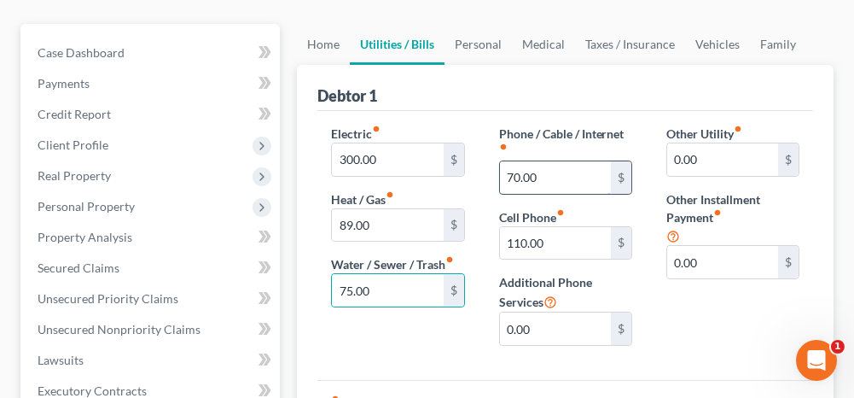
click at [547, 177] on input "70.00" at bounding box center [555, 177] width 111 height 32
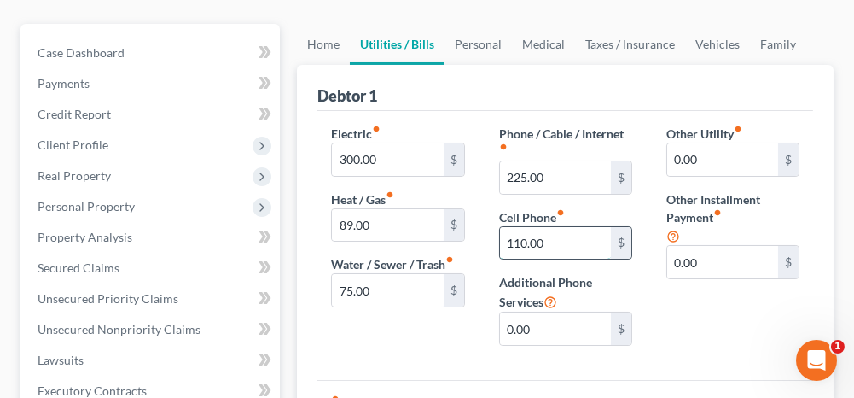
click at [575, 244] on input "110.00" at bounding box center [555, 243] width 111 height 32
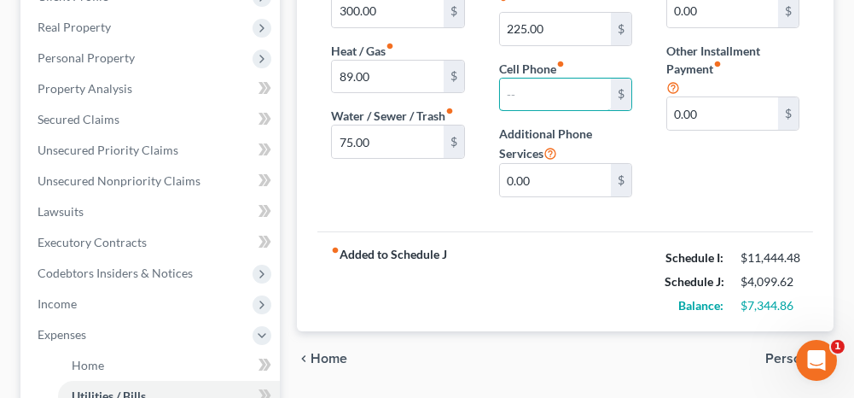
scroll to position [341, 0]
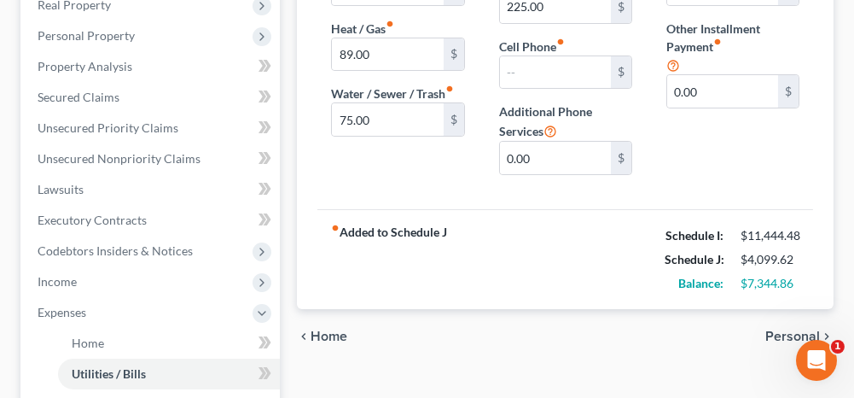
click at [776, 329] on span "Personal" at bounding box center [792, 336] width 55 height 14
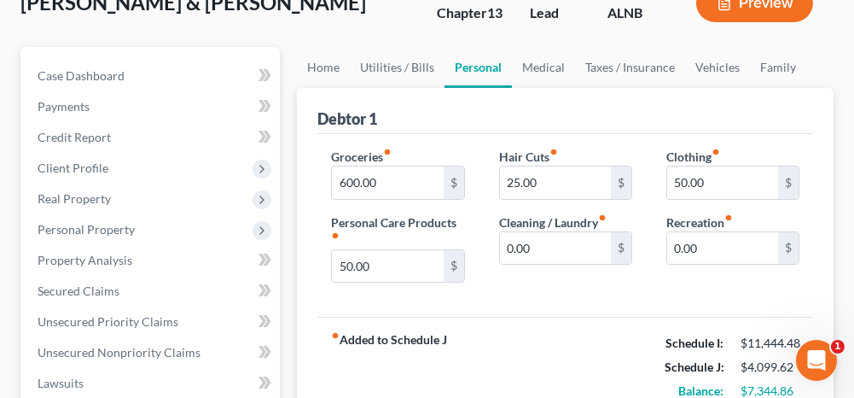
scroll to position [171, 0]
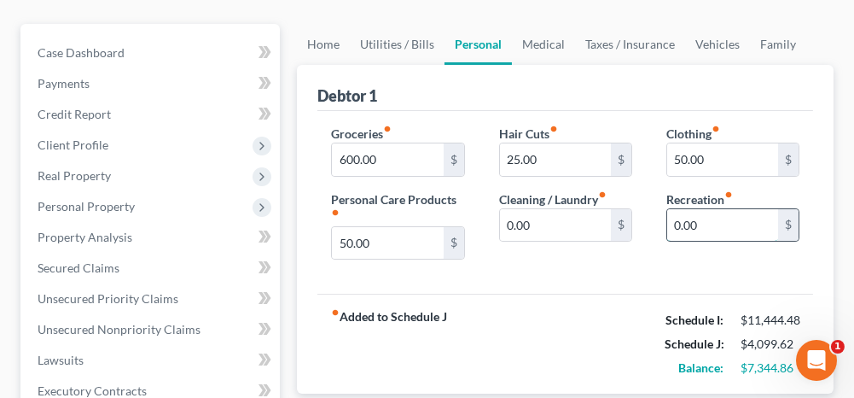
click at [701, 221] on input "0.00" at bounding box center [722, 225] width 111 height 32
click at [390, 154] on input "600.00" at bounding box center [387, 159] width 111 height 32
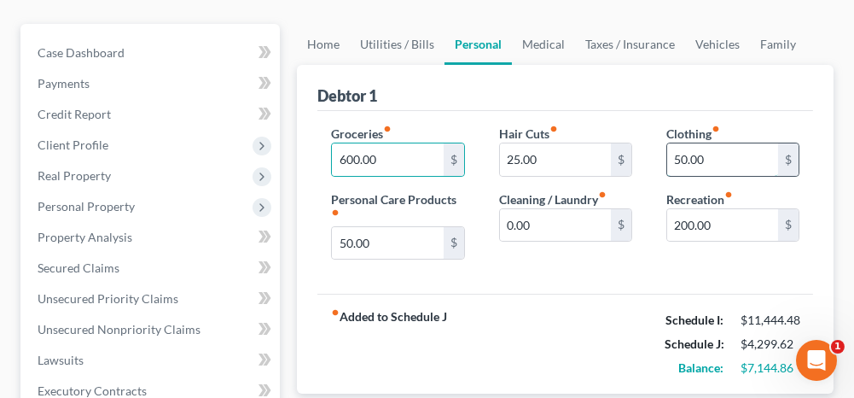
click at [731, 143] on input "50.00" at bounding box center [722, 159] width 111 height 32
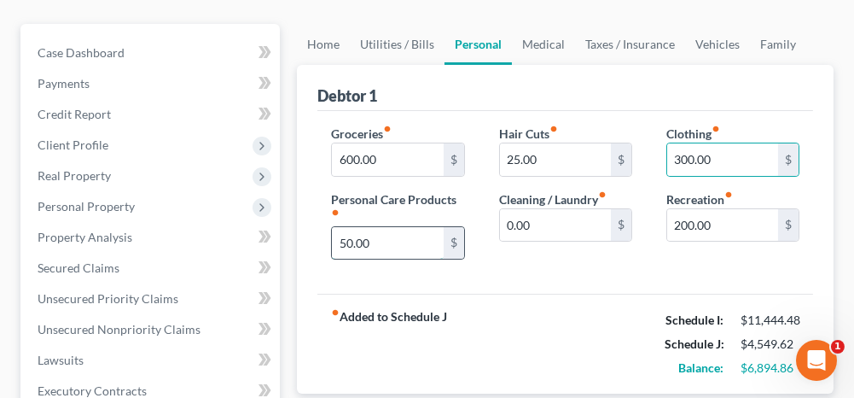
click at [382, 245] on input "50.00" at bounding box center [387, 243] width 111 height 32
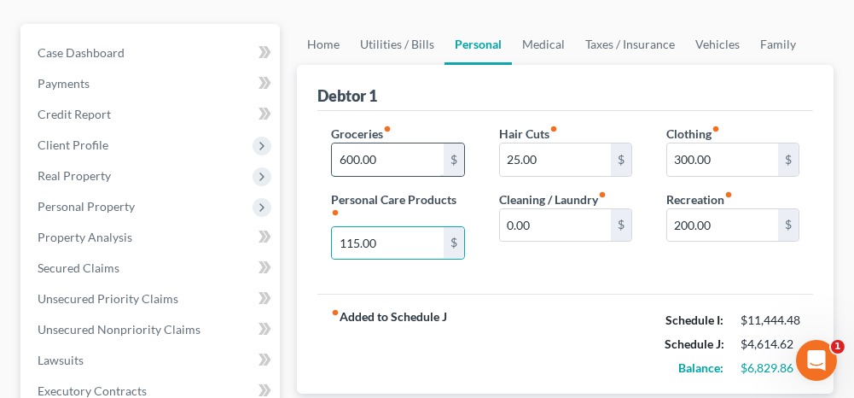
click at [389, 152] on input "600.00" at bounding box center [387, 159] width 111 height 32
click at [544, 153] on input "25.00" at bounding box center [555, 159] width 111 height 32
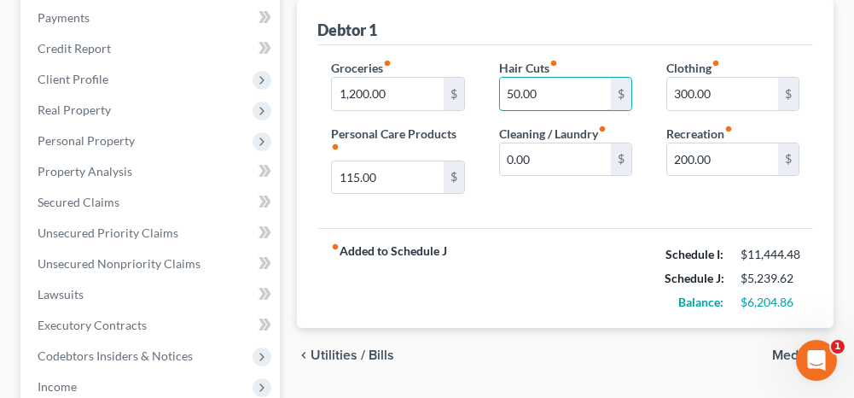
scroll to position [256, 0]
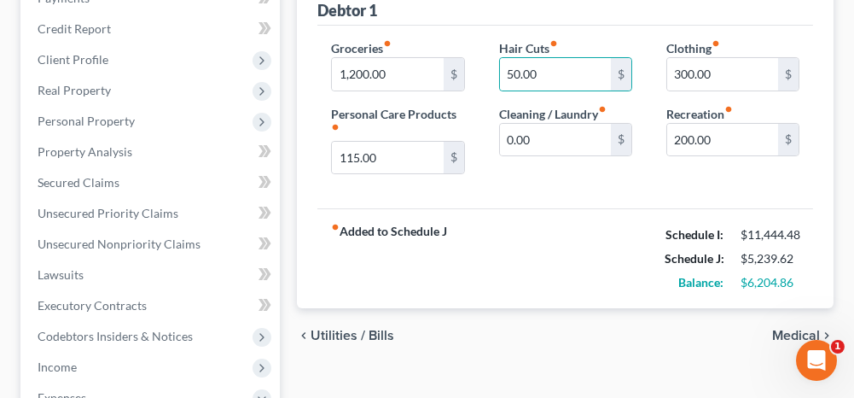
click at [780, 330] on span "Medical" at bounding box center [796, 335] width 48 height 14
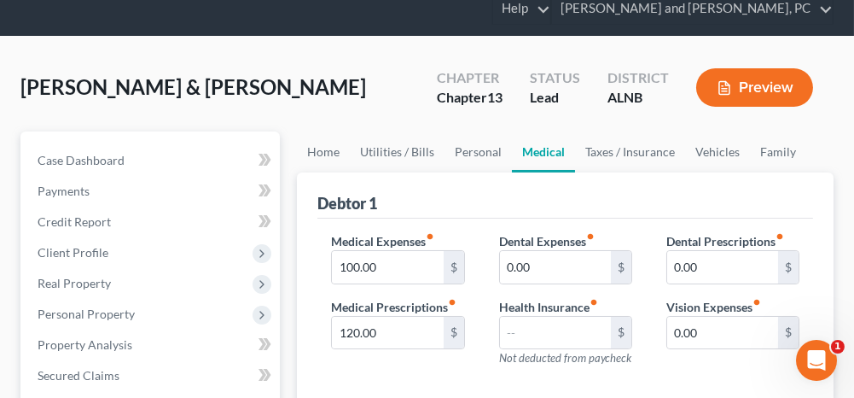
scroll to position [85, 0]
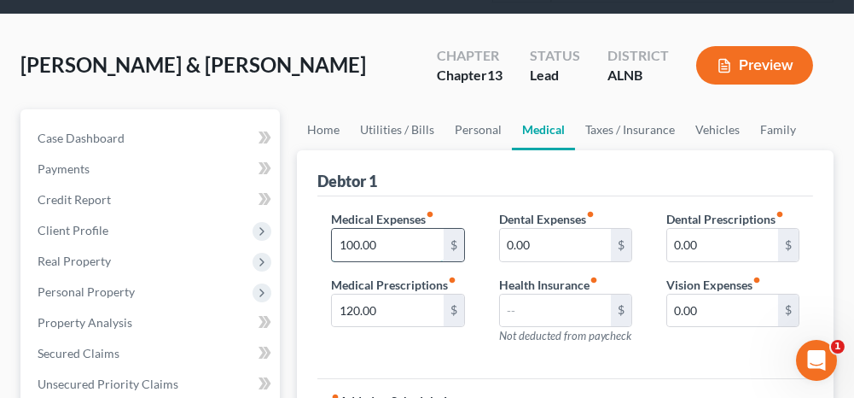
click at [388, 245] on input "100.00" at bounding box center [387, 245] width 111 height 32
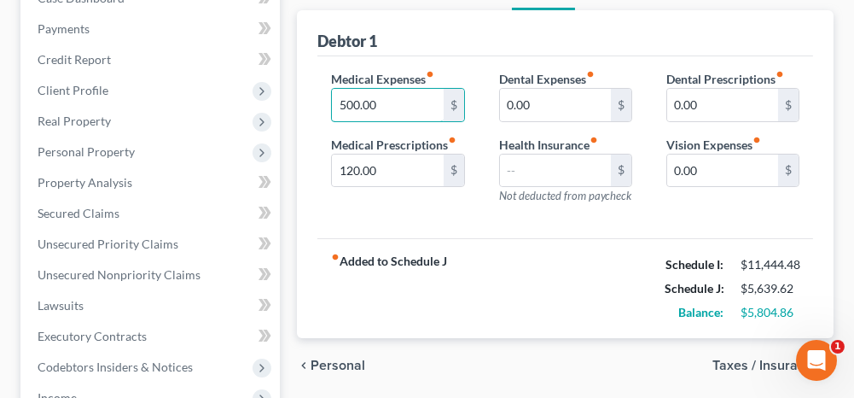
scroll to position [256, 0]
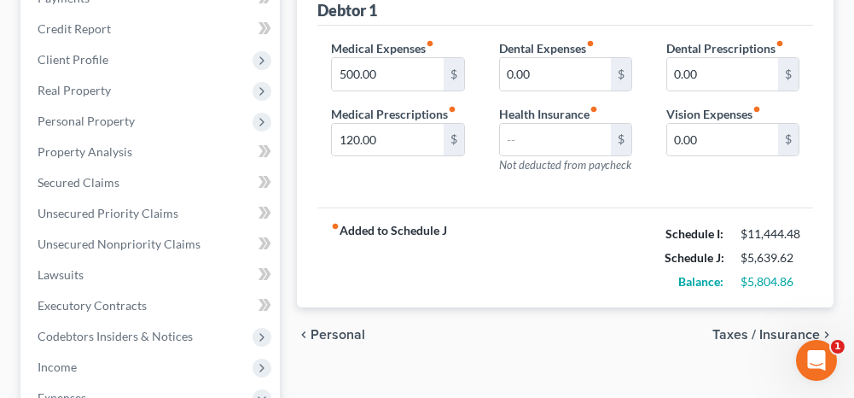
click at [748, 334] on span "Taxes / Insurance" at bounding box center [766, 335] width 108 height 14
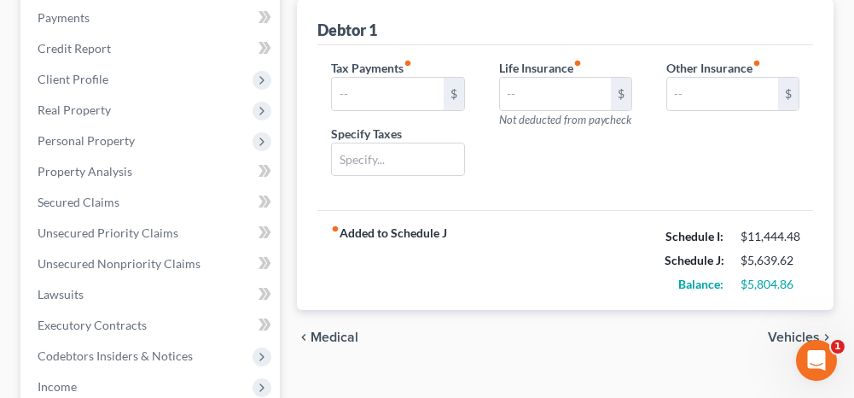
scroll to position [256, 0]
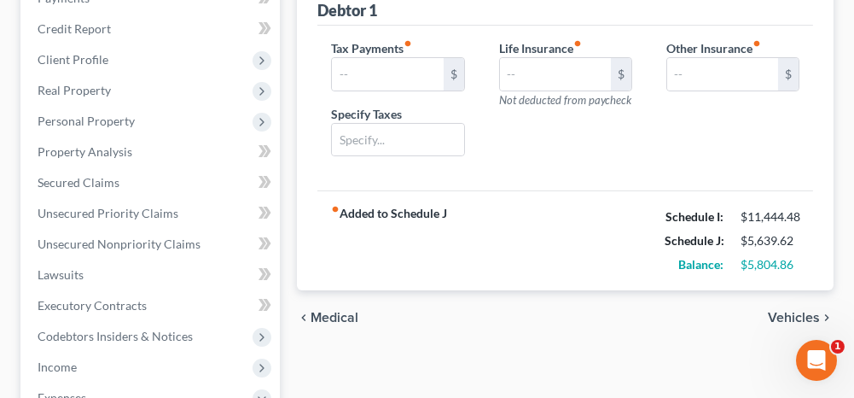
click at [785, 311] on span "Vehicles" at bounding box center [794, 318] width 52 height 14
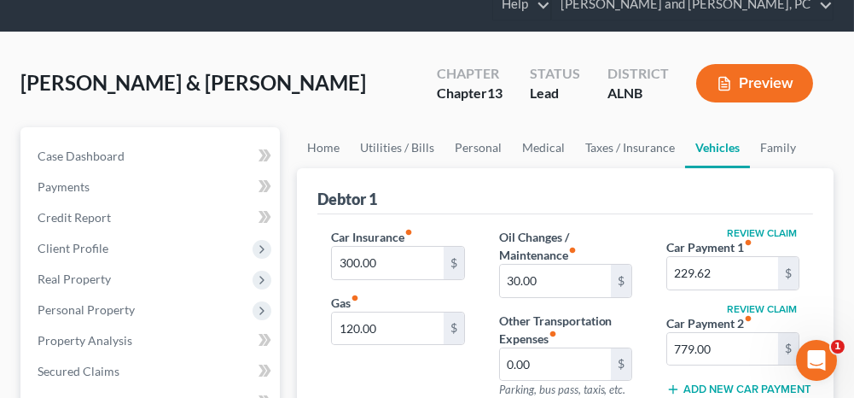
scroll to position [85, 0]
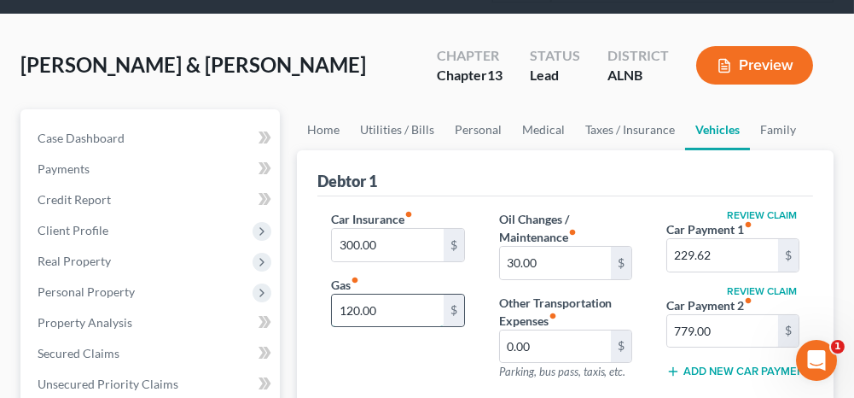
click at [389, 296] on input "120.00" at bounding box center [387, 310] width 111 height 32
click at [397, 235] on input "300.00" at bounding box center [387, 245] width 111 height 32
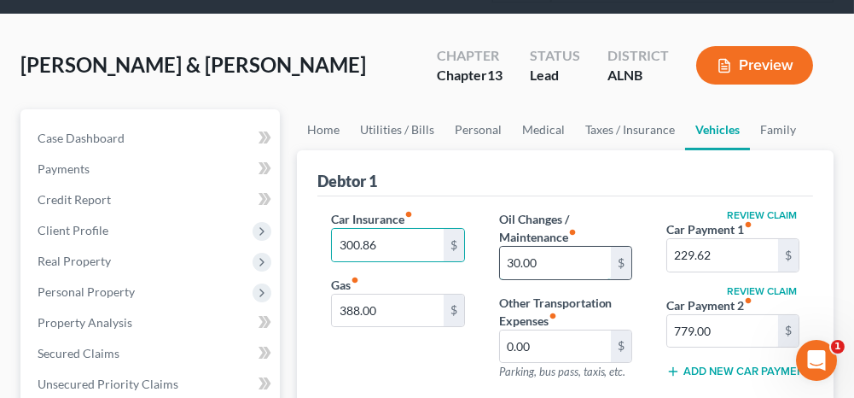
click at [564, 254] on input "30.00" at bounding box center [555, 263] width 111 height 32
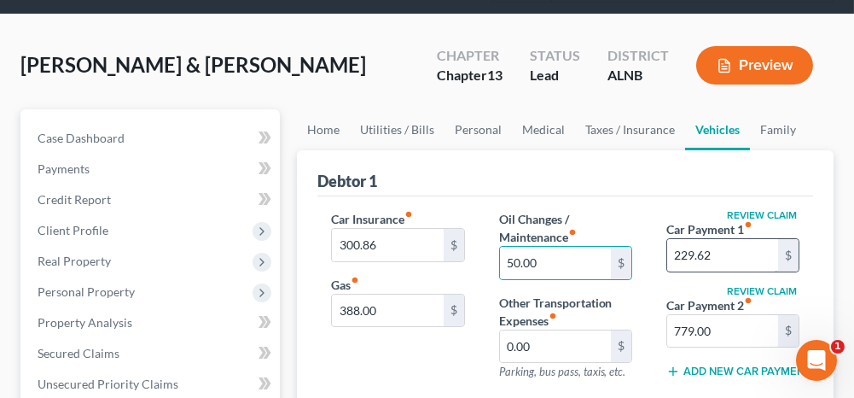
click at [731, 249] on input "229.62" at bounding box center [722, 255] width 111 height 32
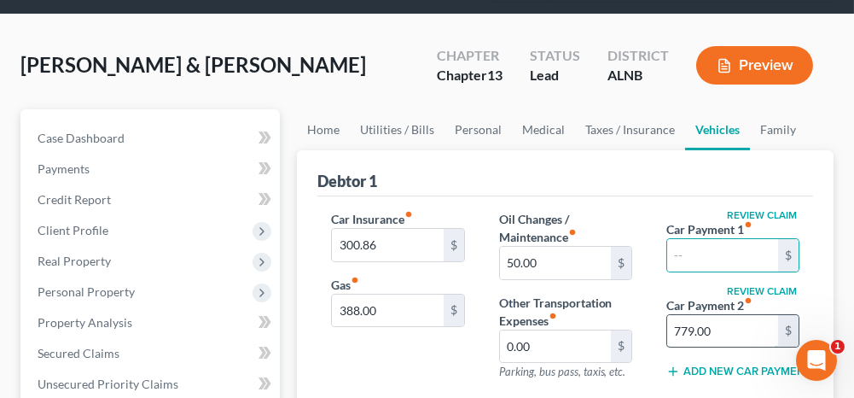
click at [725, 328] on input "779.00" at bounding box center [722, 331] width 111 height 32
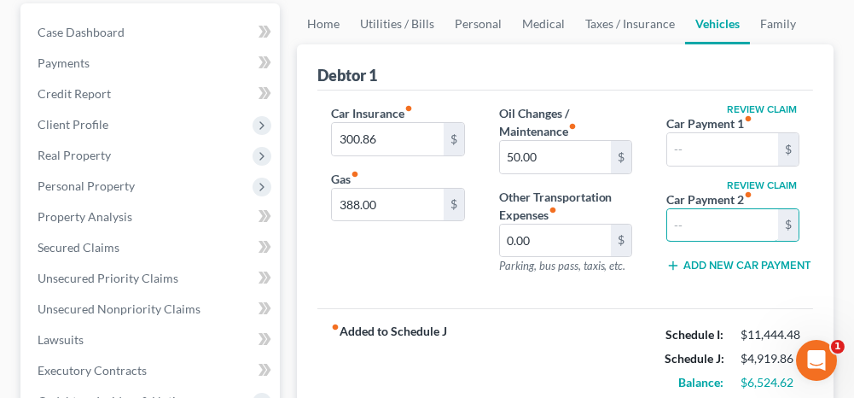
scroll to position [171, 0]
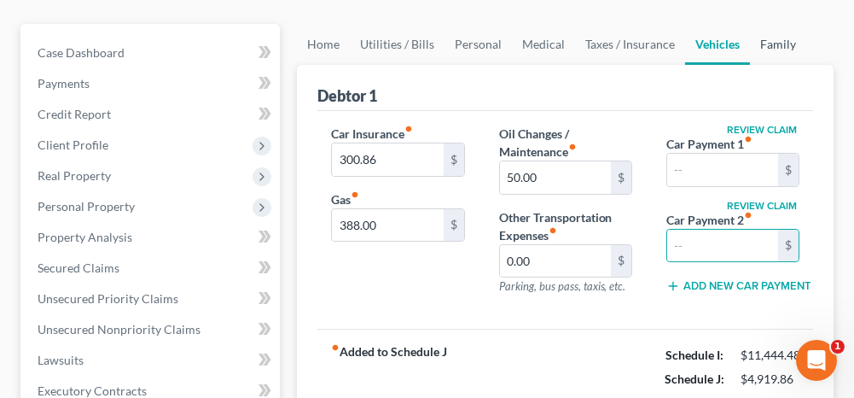
drag, startPoint x: 772, startPoint y: 37, endPoint x: 760, endPoint y: 49, distance: 16.9
click at [772, 37] on link "Family" at bounding box center [778, 44] width 56 height 41
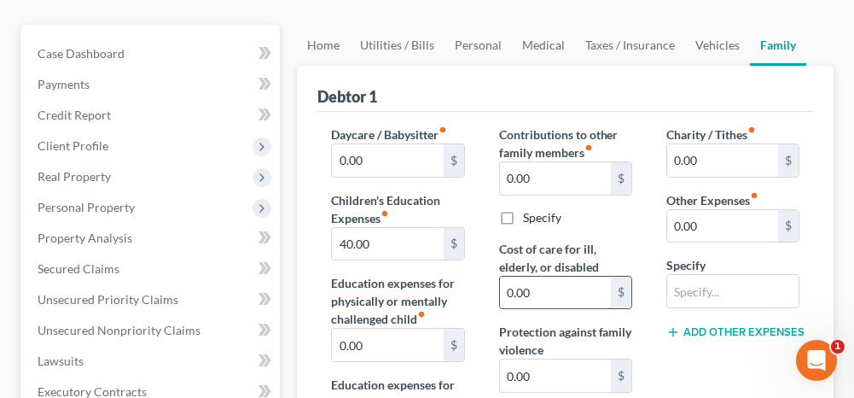
scroll to position [256, 0]
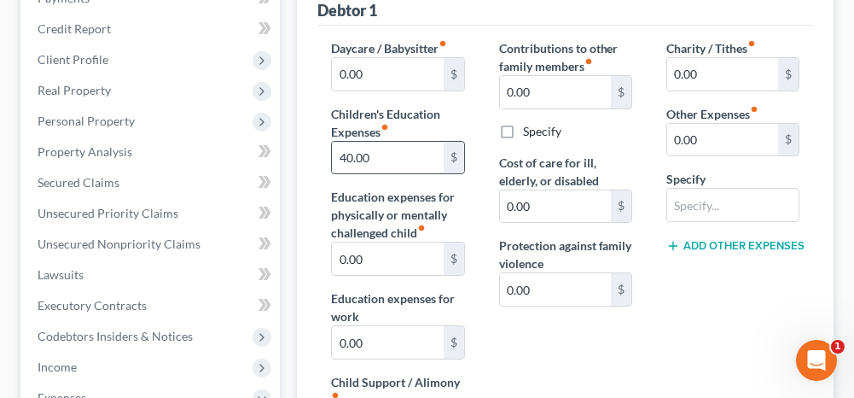
click at [382, 158] on input "40.00" at bounding box center [387, 158] width 111 height 32
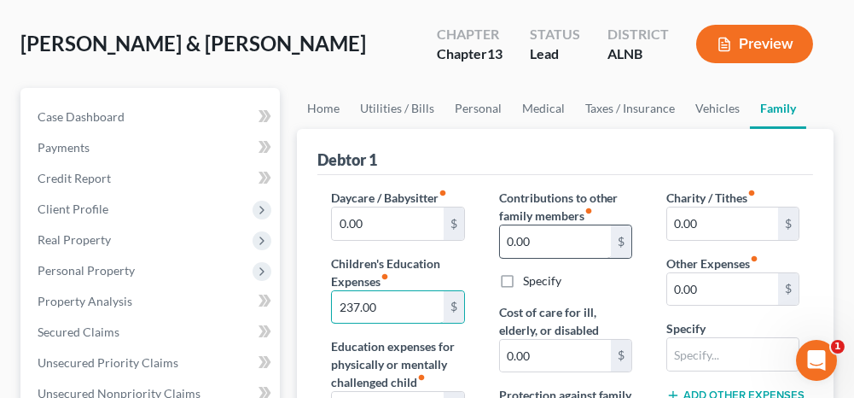
scroll to position [85, 0]
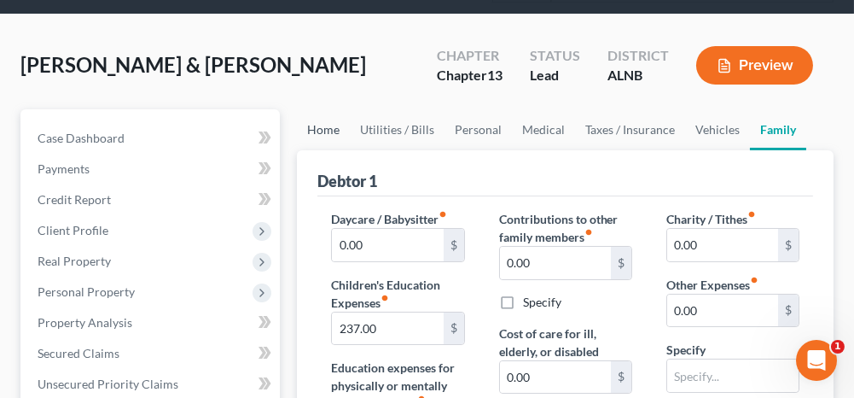
click at [328, 124] on link "Home" at bounding box center [323, 129] width 53 height 41
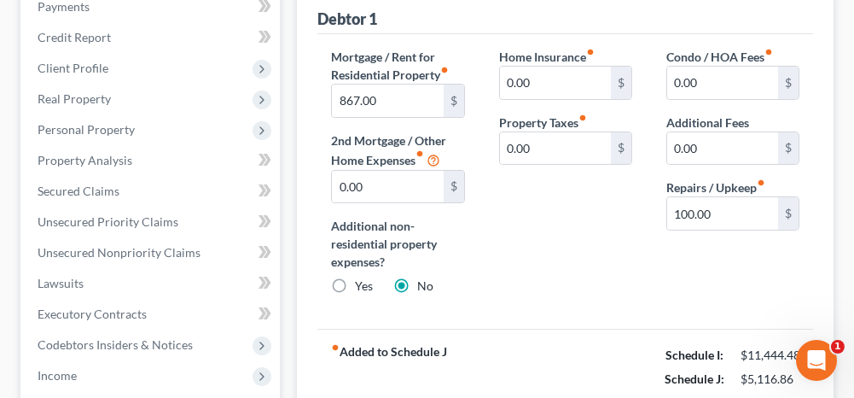
scroll to position [171, 0]
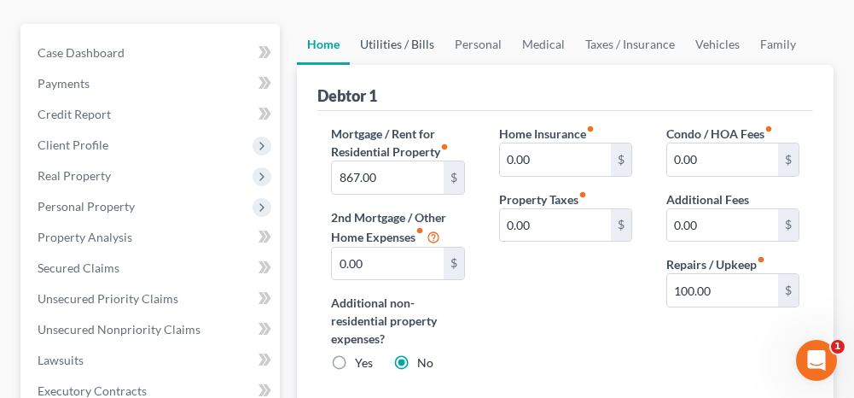
click at [417, 43] on link "Utilities / Bills" at bounding box center [397, 44] width 95 height 41
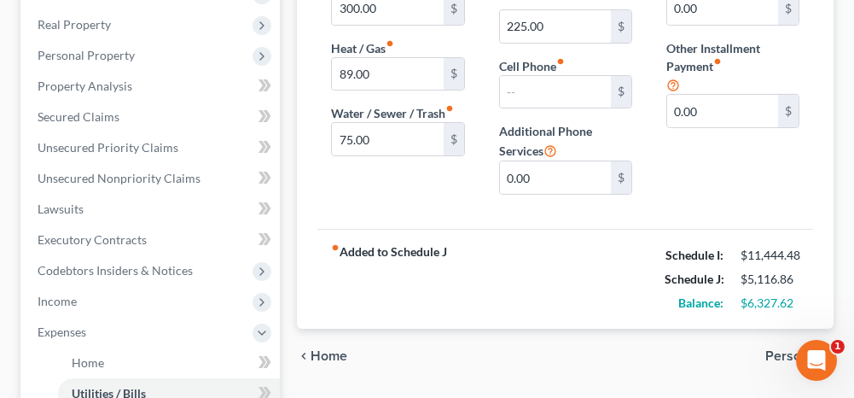
scroll to position [341, 0]
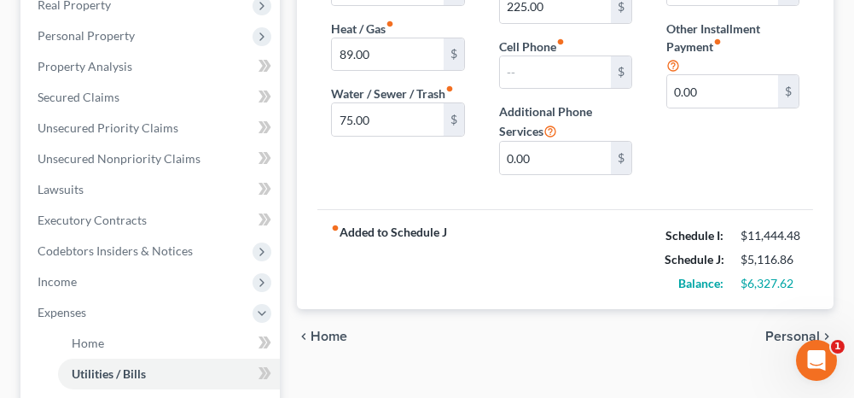
click at [779, 333] on span "Personal" at bounding box center [792, 336] width 55 height 14
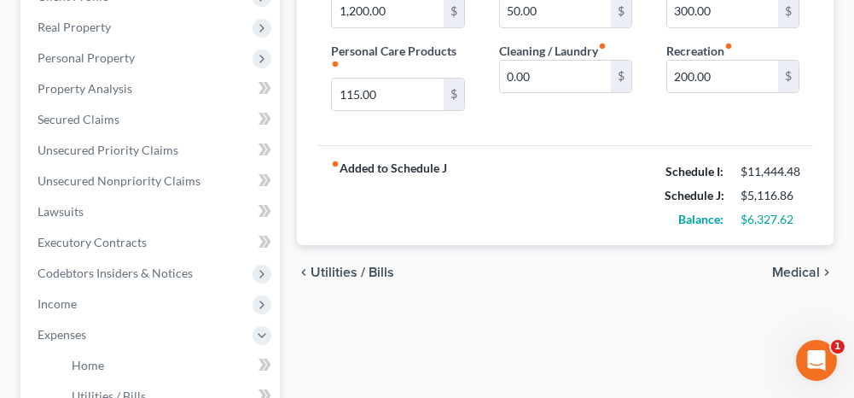
scroll to position [341, 0]
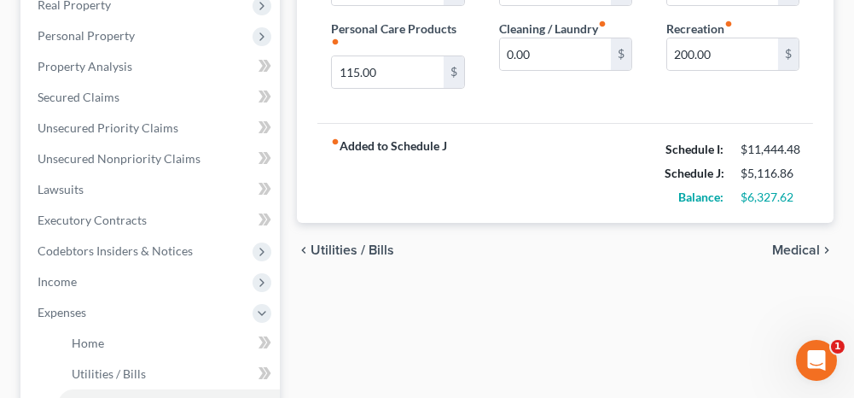
click at [796, 244] on span "Medical" at bounding box center [796, 250] width 48 height 14
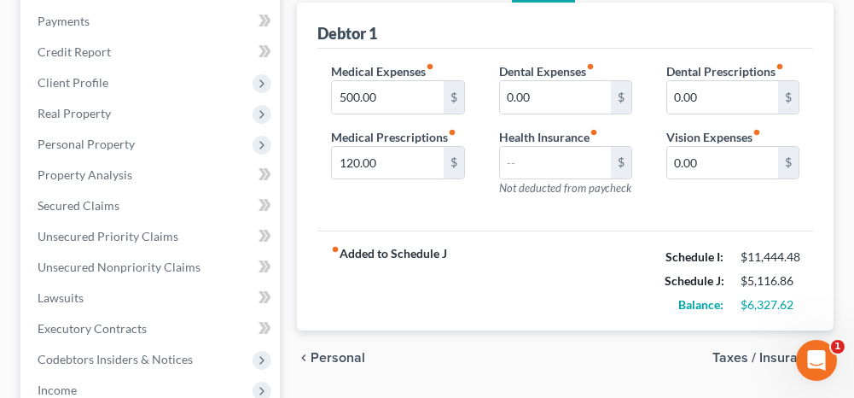
scroll to position [256, 0]
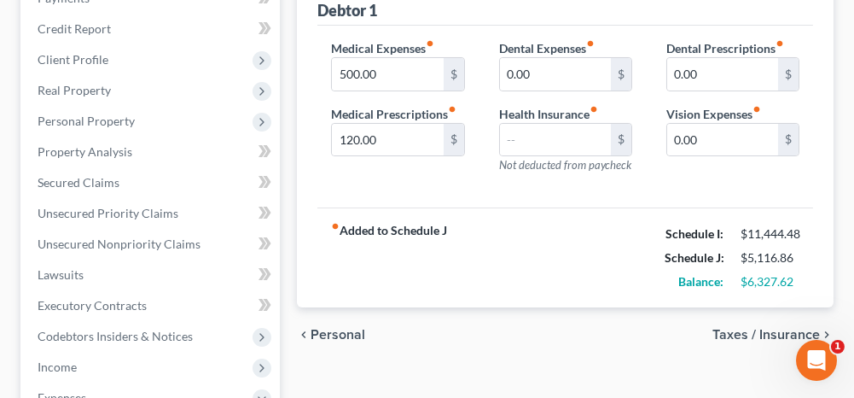
click at [717, 333] on span "Taxes / Insurance" at bounding box center [766, 335] width 108 height 14
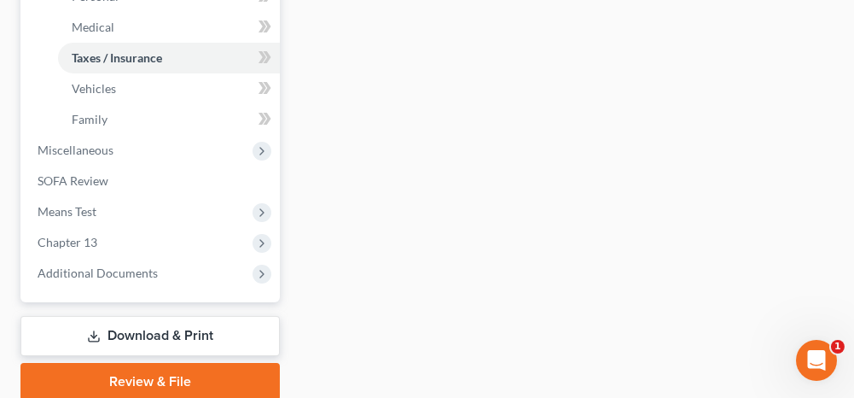
scroll to position [768, 0]
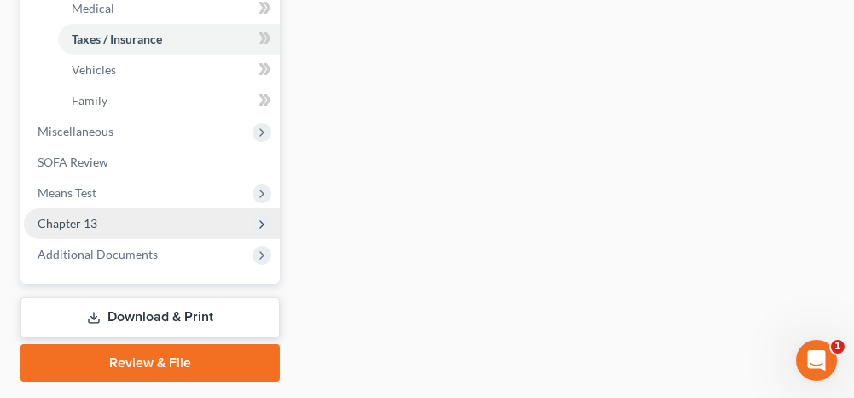
click at [169, 227] on span "Chapter 13" at bounding box center [152, 223] width 256 height 31
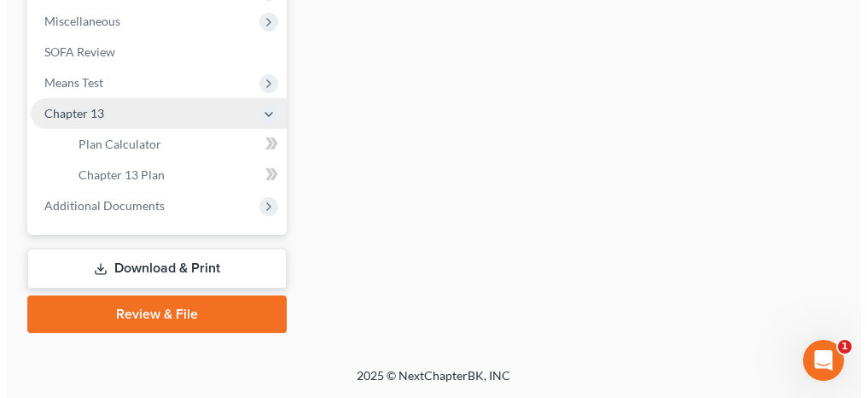
scroll to position [660, 0]
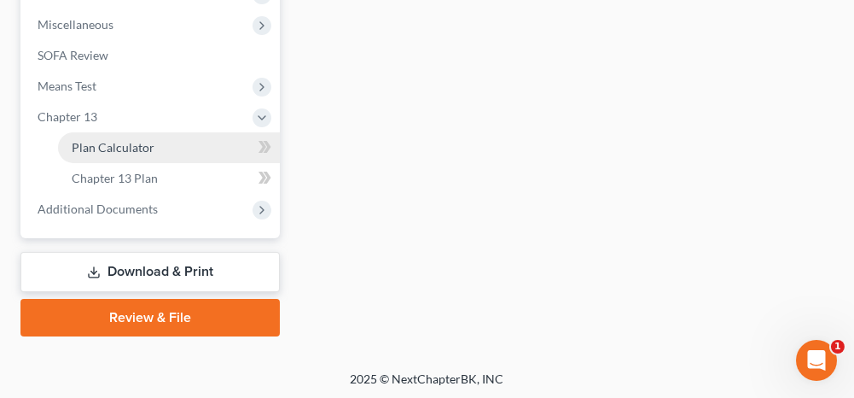
click at [154, 148] on link "Plan Calculator" at bounding box center [169, 147] width 222 height 31
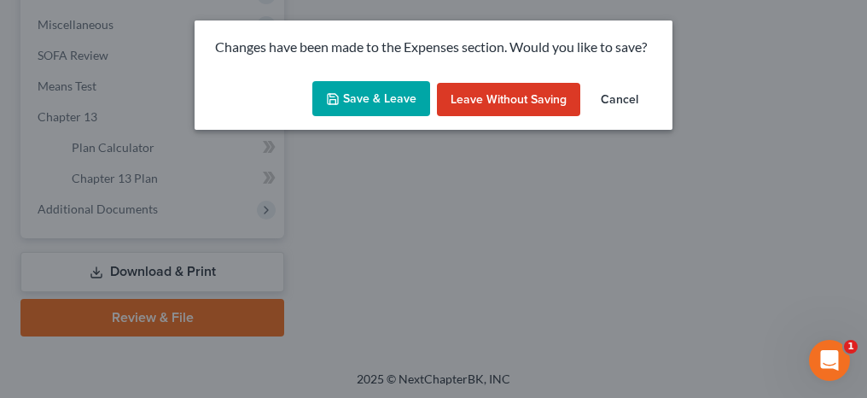
click at [368, 99] on button "Save & Leave" at bounding box center [371, 99] width 118 height 36
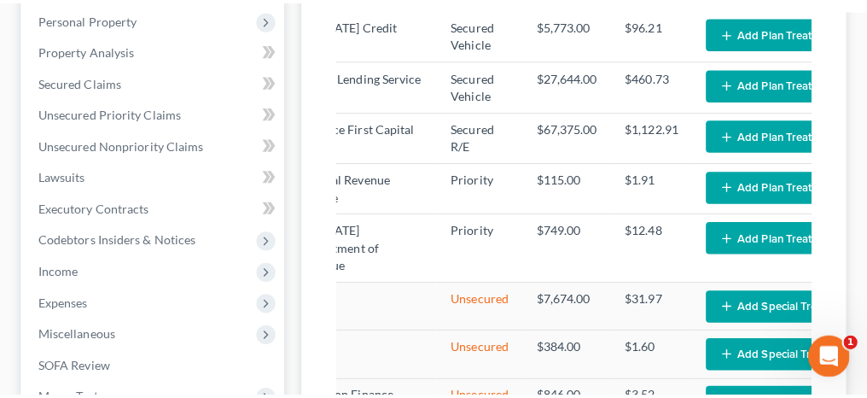
scroll to position [341, 0]
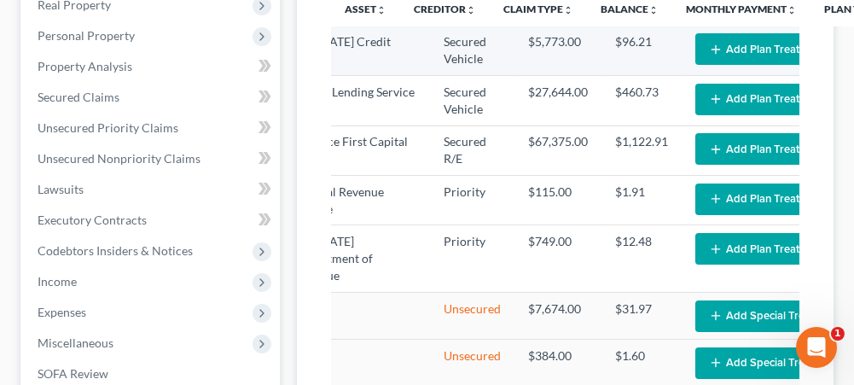
click at [695, 54] on button "Add Plan Treatment" at bounding box center [766, 49] width 142 height 32
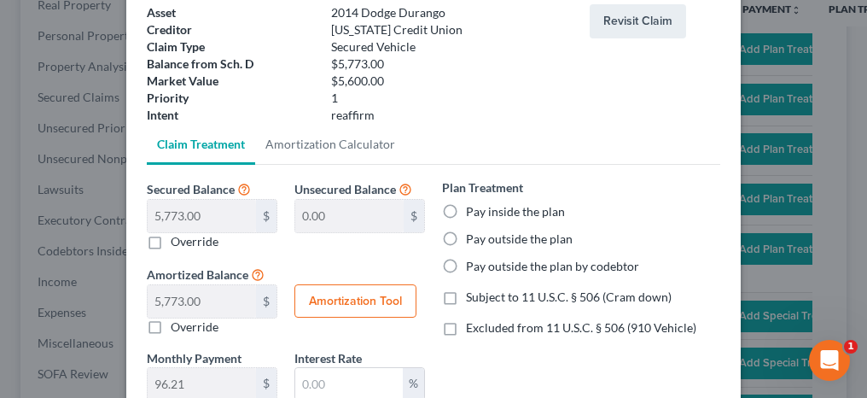
scroll to position [171, 0]
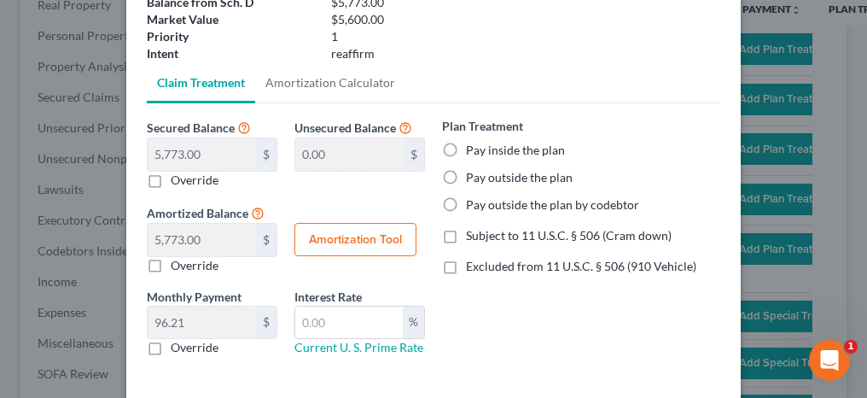
click at [466, 147] on label "Pay inside the plan" at bounding box center [515, 150] width 99 height 17
click at [473, 147] on input "Pay inside the plan" at bounding box center [478, 147] width 11 height 11
click at [466, 266] on label "Excluded from 11 U.S.C. § 506 (910 Vehicle)" at bounding box center [581, 266] width 230 height 17
click at [473, 266] on input "Excluded from 11 U.S.C. § 506 (910 Vehicle)" at bounding box center [478, 263] width 11 height 11
click at [335, 328] on input "text" at bounding box center [349, 322] width 108 height 32
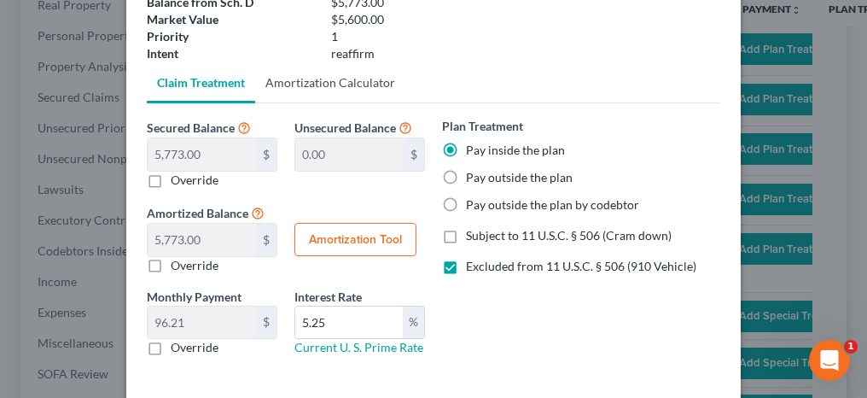
click at [361, 83] on link "Amortization Calculator" at bounding box center [330, 82] width 150 height 41
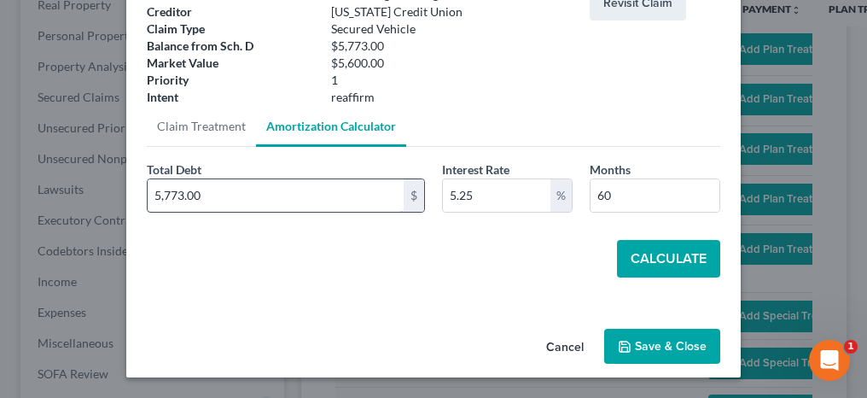
scroll to position [125, 0]
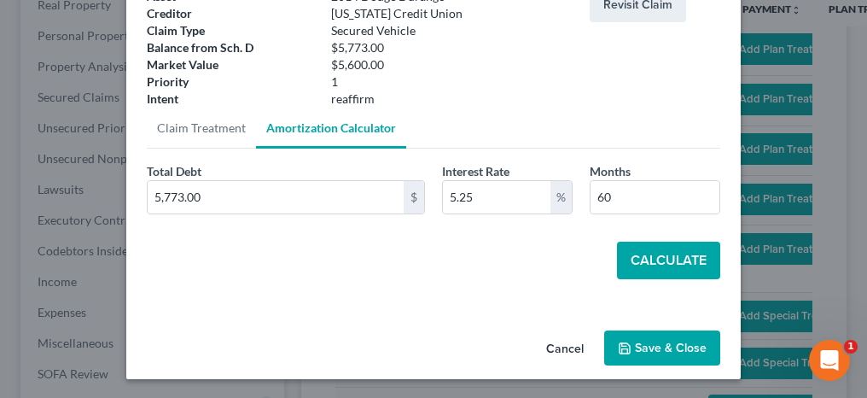
click at [649, 265] on button "Calculate" at bounding box center [668, 260] width 103 height 38
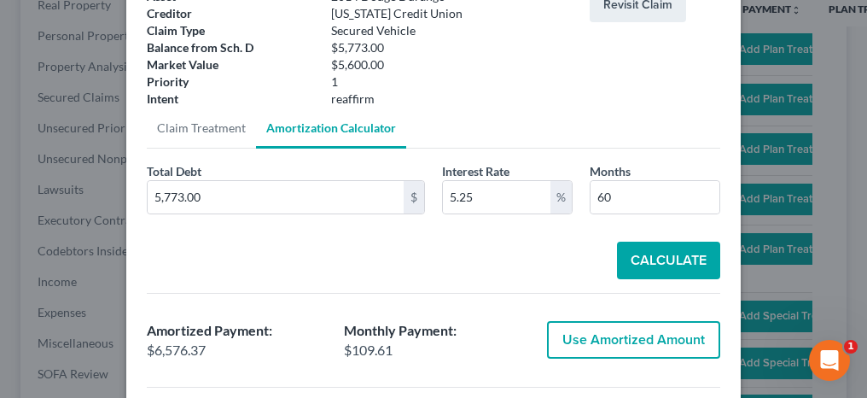
click at [612, 335] on button "Use Amortized Amount" at bounding box center [633, 340] width 173 height 38
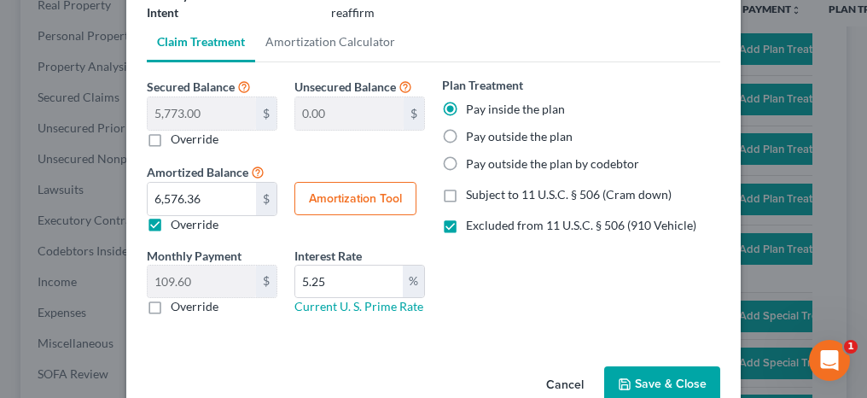
scroll to position [247, 0]
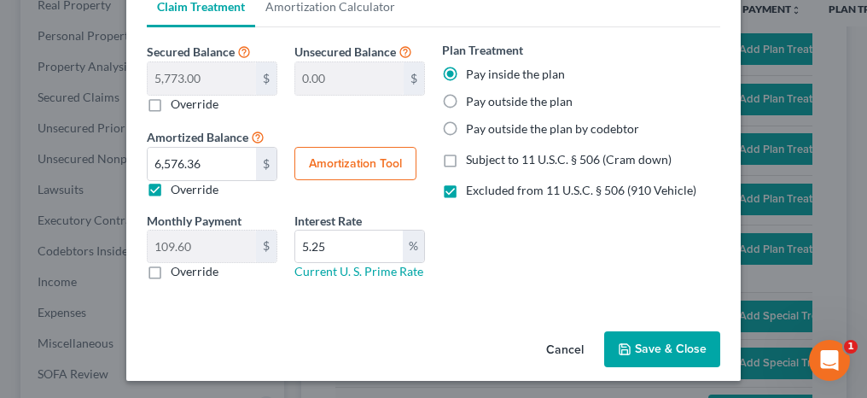
click at [645, 353] on button "Save & Close" at bounding box center [662, 349] width 116 height 36
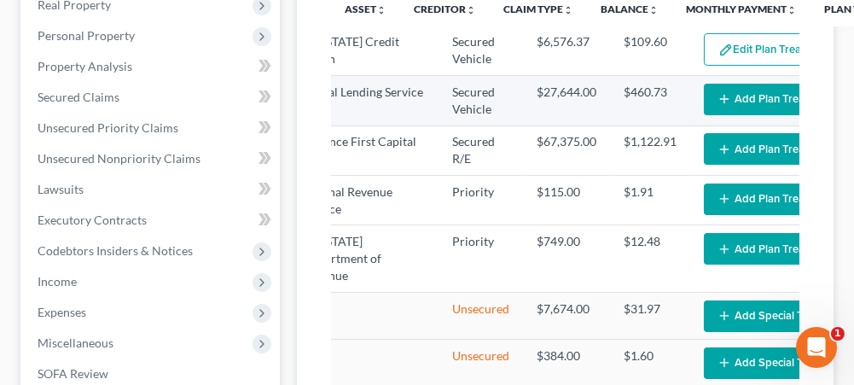
click at [704, 103] on button "Add Plan Treatment" at bounding box center [775, 100] width 142 height 32
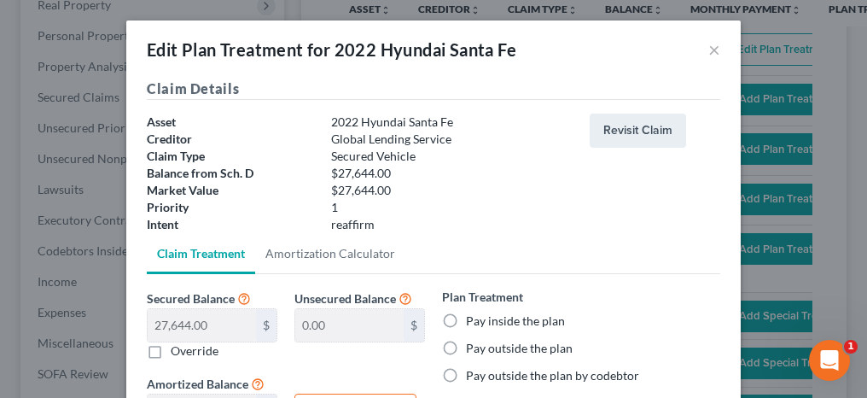
click at [466, 321] on label "Pay inside the plan" at bounding box center [515, 320] width 99 height 17
click at [473, 321] on input "Pay inside the plan" at bounding box center [478, 317] width 11 height 11
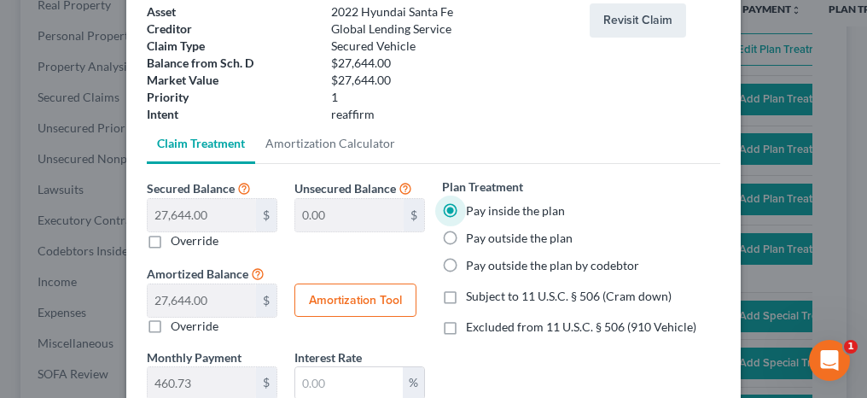
scroll to position [171, 0]
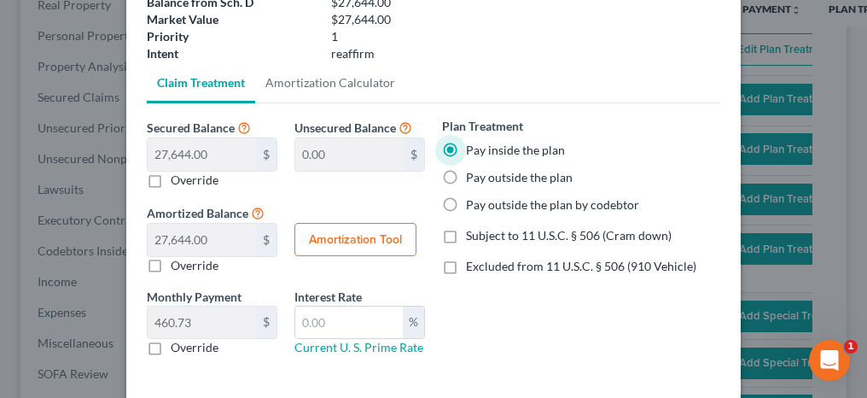
click at [466, 264] on label "Excluded from 11 U.S.C. § 506 (910 Vehicle)" at bounding box center [581, 266] width 230 height 17
click at [473, 264] on input "Excluded from 11 U.S.C. § 506 (910 Vehicle)" at bounding box center [478, 263] width 11 height 11
click at [329, 321] on input "text" at bounding box center [349, 322] width 108 height 32
click at [352, 83] on link "Amortization Calculator" at bounding box center [330, 82] width 150 height 41
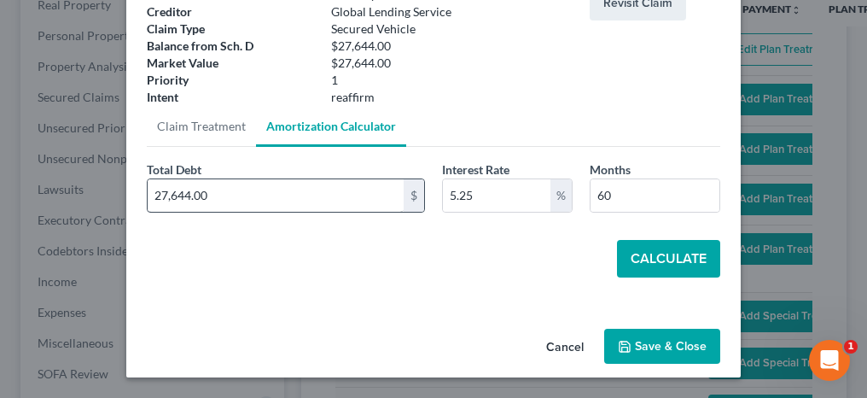
scroll to position [125, 0]
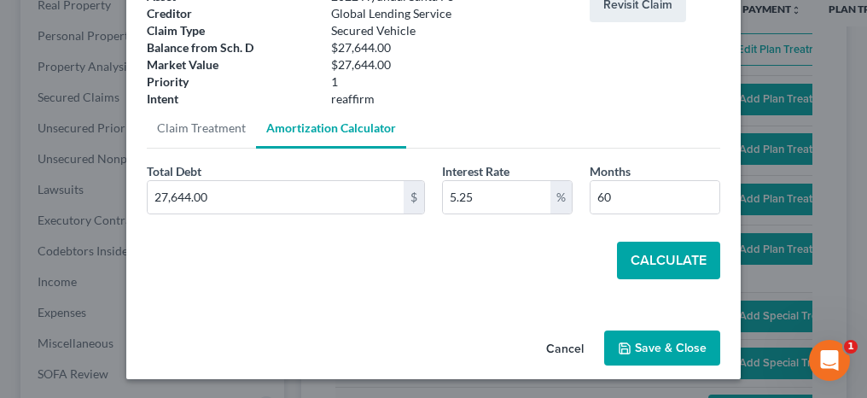
click at [648, 262] on button "Calculate" at bounding box center [668, 260] width 103 height 38
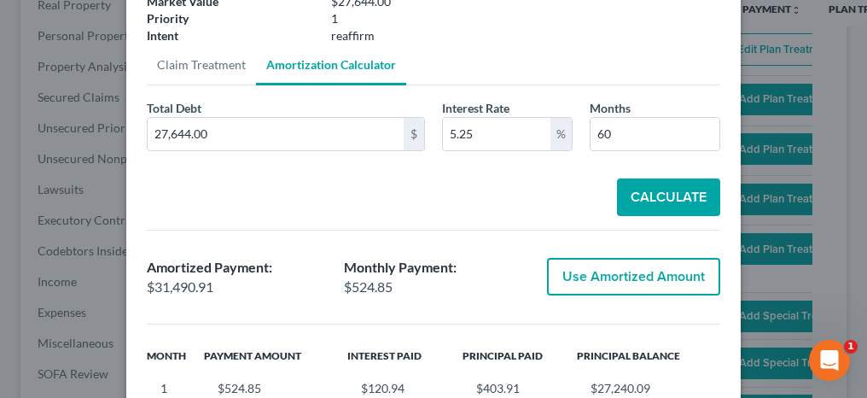
scroll to position [212, 0]
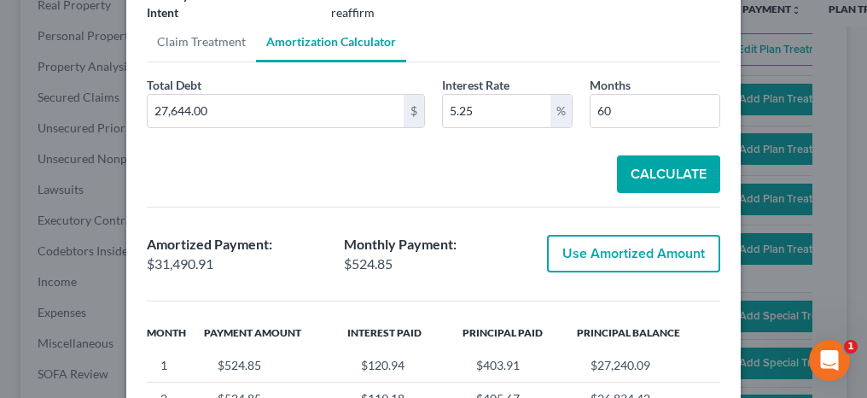
click at [593, 250] on button "Use Amortized Amount" at bounding box center [633, 254] width 173 height 38
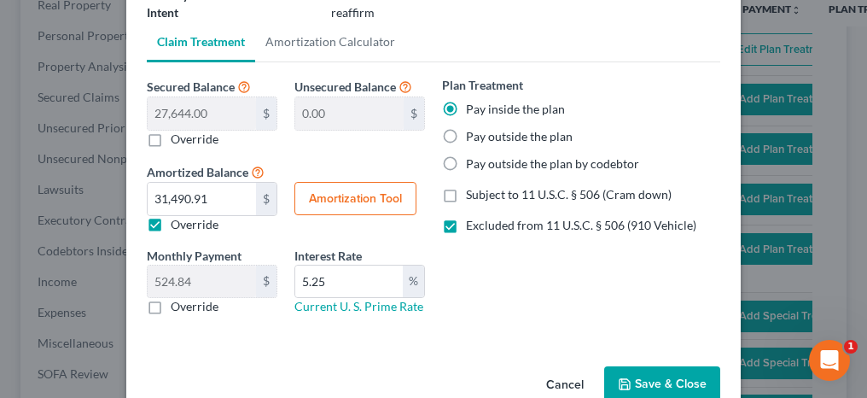
click at [648, 375] on button "Save & Close" at bounding box center [662, 384] width 116 height 36
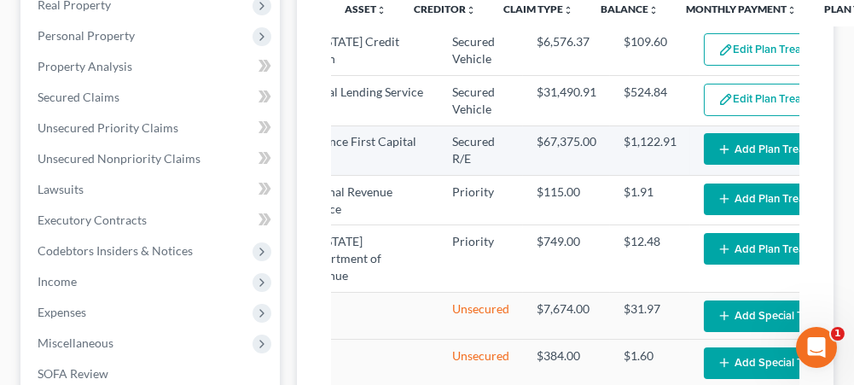
click at [704, 165] on button "Add Plan Treatment" at bounding box center [775, 149] width 142 height 32
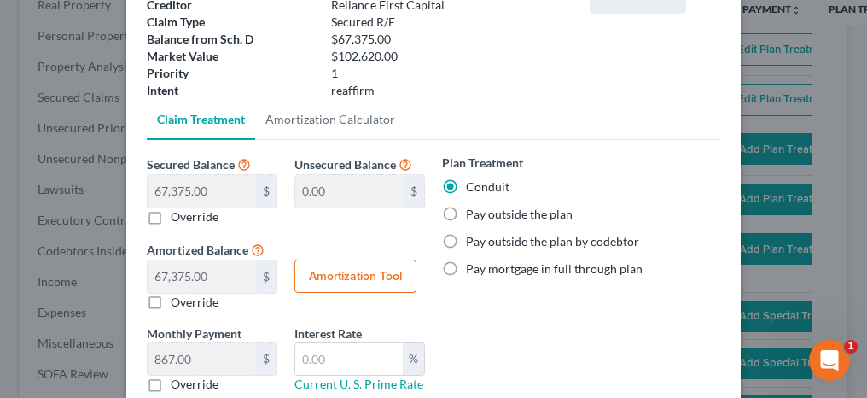
scroll to position [171, 0]
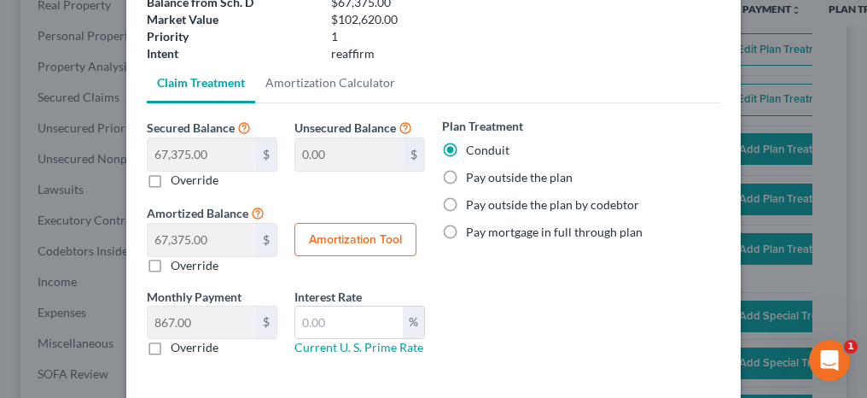
click at [466, 177] on label "Pay outside the plan" at bounding box center [519, 177] width 107 height 17
click at [473, 177] on input "Pay outside the plan" at bounding box center [478, 174] width 11 height 11
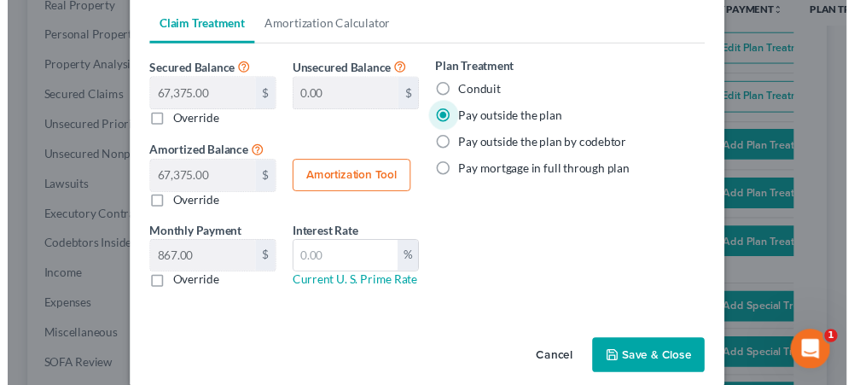
scroll to position [247, 0]
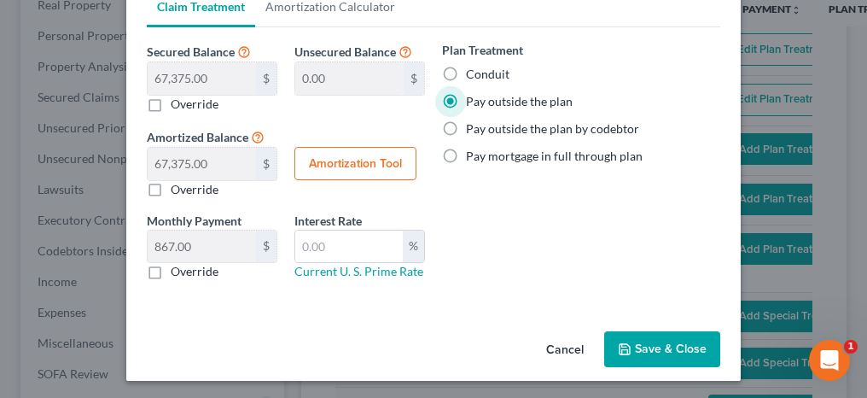
click at [666, 349] on button "Save & Close" at bounding box center [662, 349] width 116 height 36
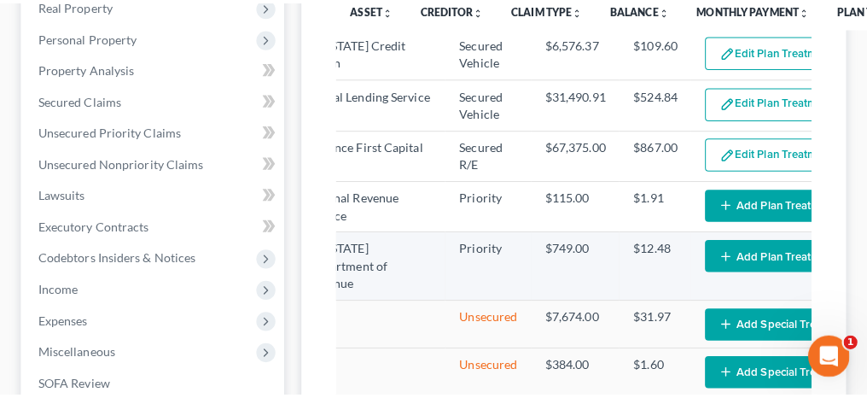
scroll to position [0, 175]
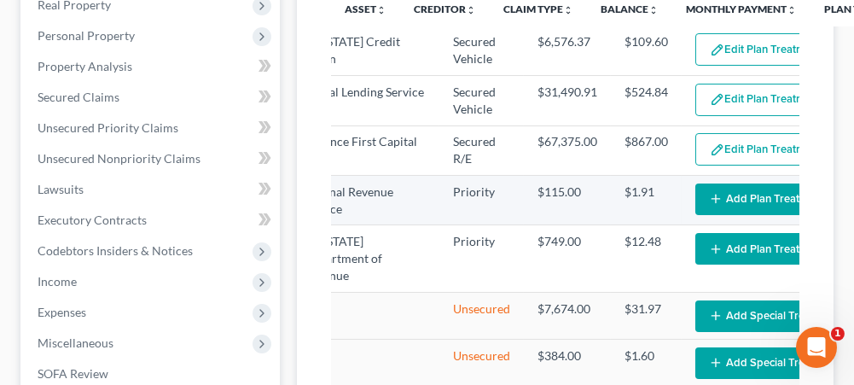
click at [695, 215] on button "Add Plan Treatment" at bounding box center [766, 199] width 142 height 32
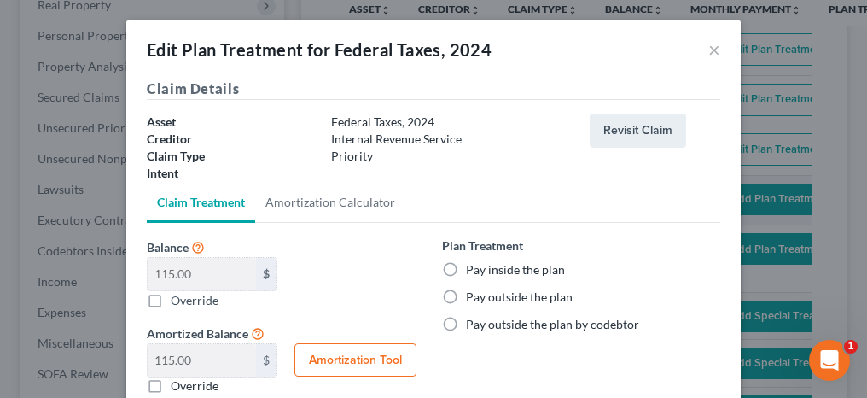
scroll to position [0, 166]
click at [466, 263] on label "Pay inside the plan" at bounding box center [515, 269] width 99 height 17
click at [473, 263] on input "Pay inside the plan" at bounding box center [478, 266] width 11 height 11
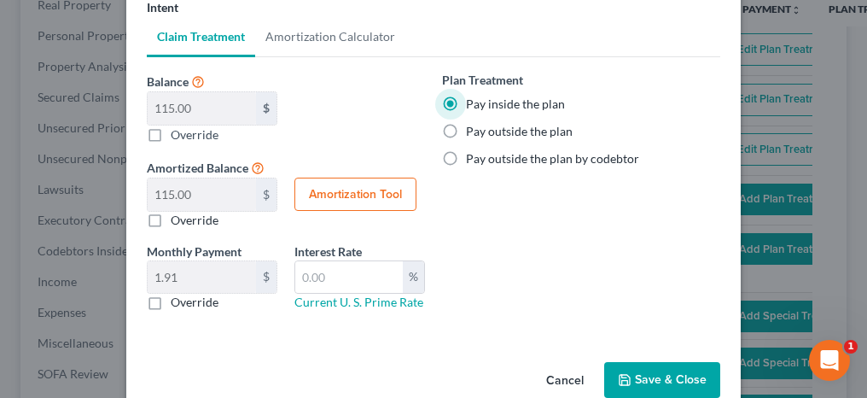
scroll to position [171, 0]
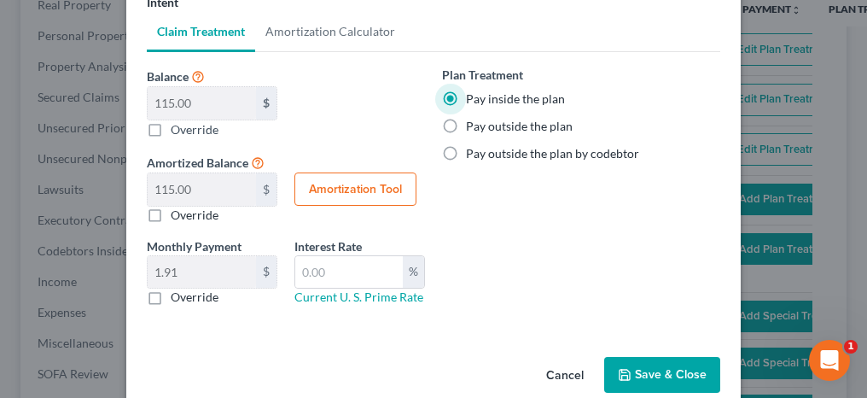
click at [671, 366] on button "Save & Close" at bounding box center [662, 375] width 116 height 36
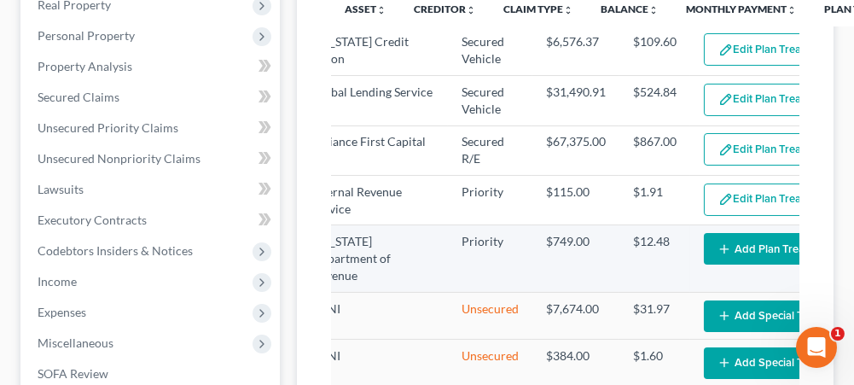
click at [704, 264] on button "Add Plan Treatment" at bounding box center [775, 249] width 142 height 32
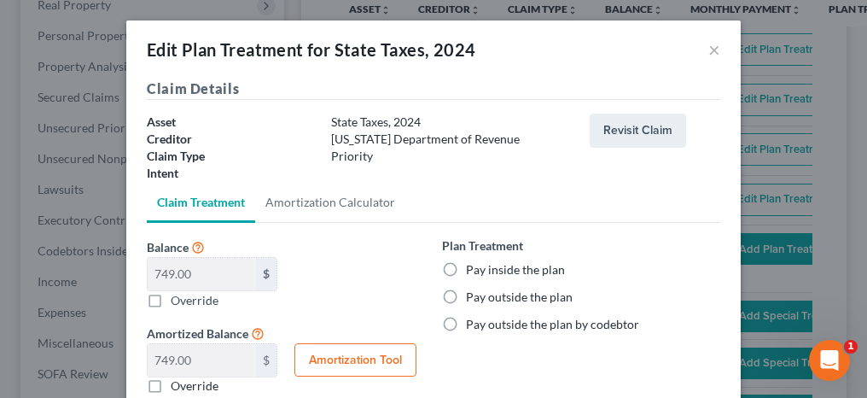
click at [466, 268] on label "Pay inside the plan" at bounding box center [515, 269] width 99 height 17
click at [473, 268] on input "Pay inside the plan" at bounding box center [478, 266] width 11 height 11
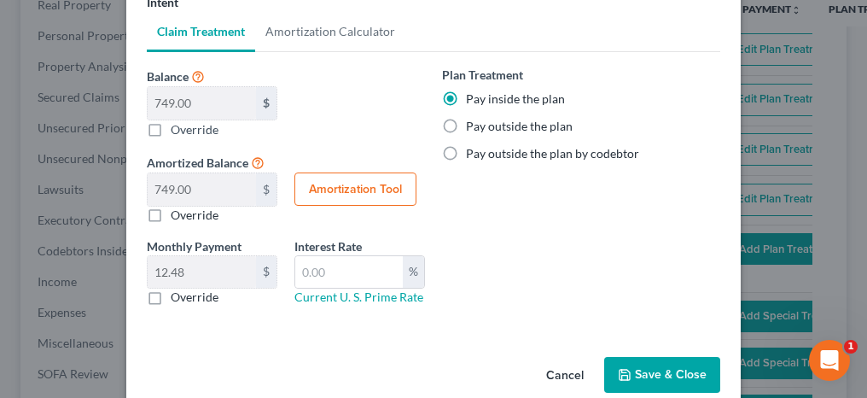
click at [664, 373] on button "Save & Close" at bounding box center [662, 375] width 116 height 36
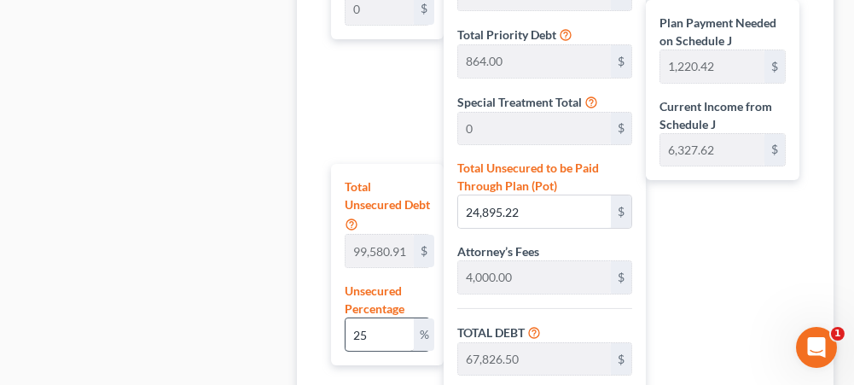
scroll to position [1024, 0]
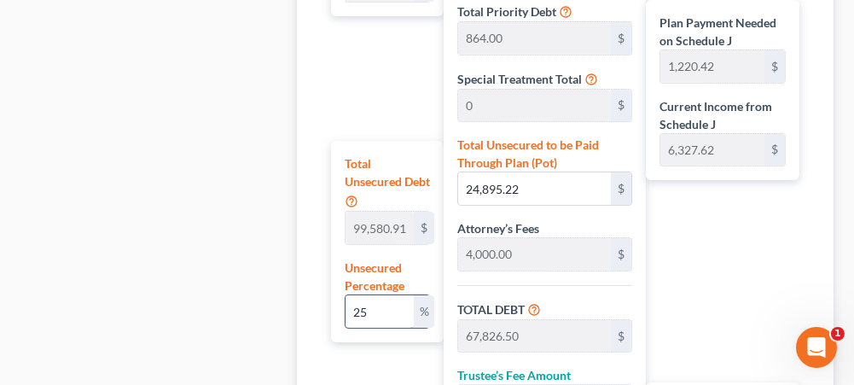
click at [386, 311] on input "25" at bounding box center [380, 311] width 68 height 32
drag, startPoint x: 379, startPoint y: 309, endPoint x: 327, endPoint y: 305, distance: 52.2
click at [327, 305] on div "Plan Length 1 2 3 4 5 6 7 8 9 10 11 12 13 14 15 16 17 18 19 20 21 22 23 24 25 2…" at bounding box center [383, 218] width 121 height 728
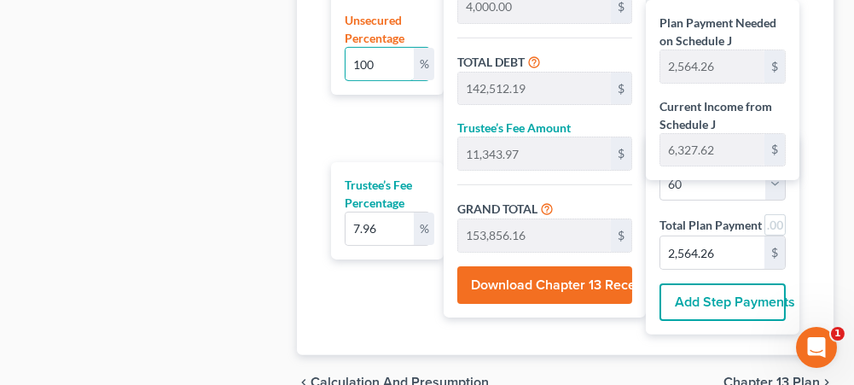
scroll to position [1280, 0]
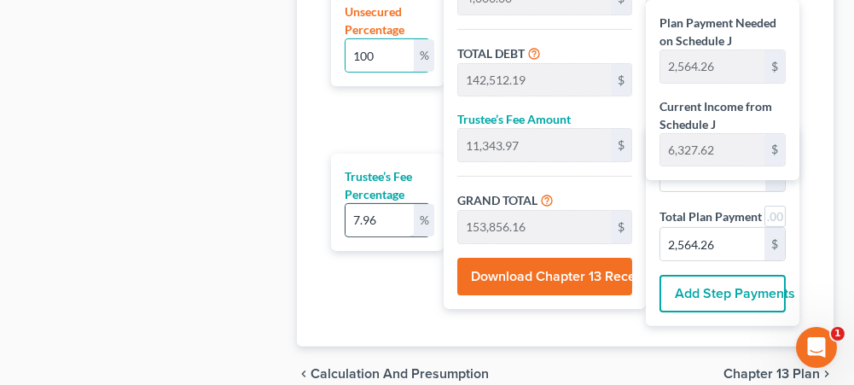
click at [392, 206] on input "7.96" at bounding box center [380, 220] width 68 height 32
drag, startPoint x: 382, startPoint y: 214, endPoint x: 338, endPoint y: 218, distance: 44.5
click at [338, 218] on div "Trustee’s Fee Percentage 7.96 %" at bounding box center [387, 202] width 113 height 97
click at [775, 207] on link at bounding box center [774, 216] width 21 height 21
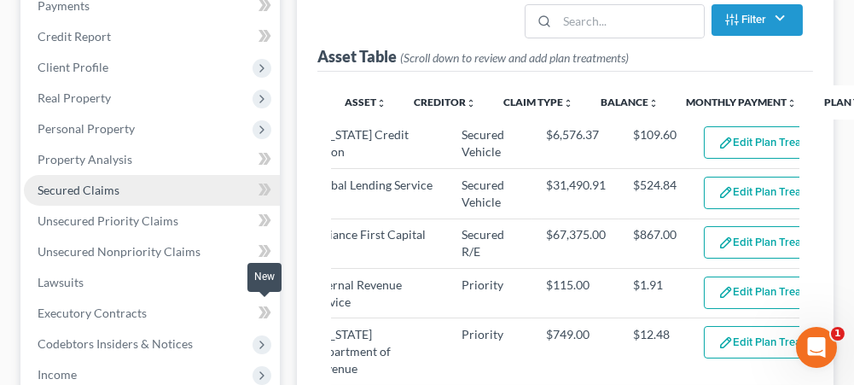
scroll to position [245, 0]
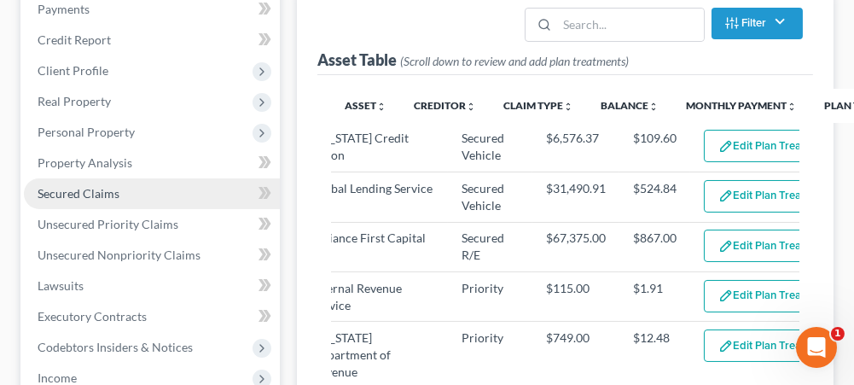
click at [142, 185] on link "Secured Claims" at bounding box center [152, 193] width 256 height 31
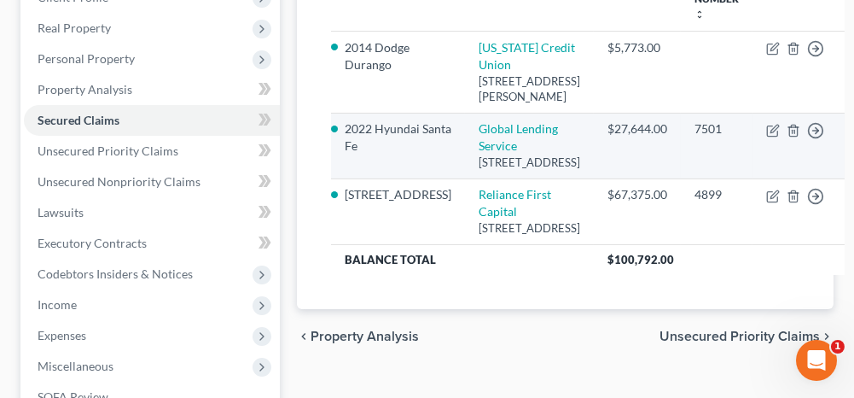
scroll to position [341, 0]
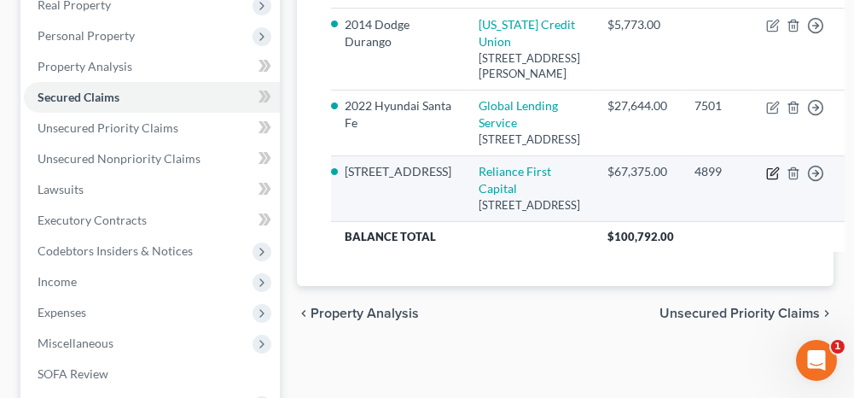
click at [771, 175] on icon "button" at bounding box center [775, 171] width 8 height 8
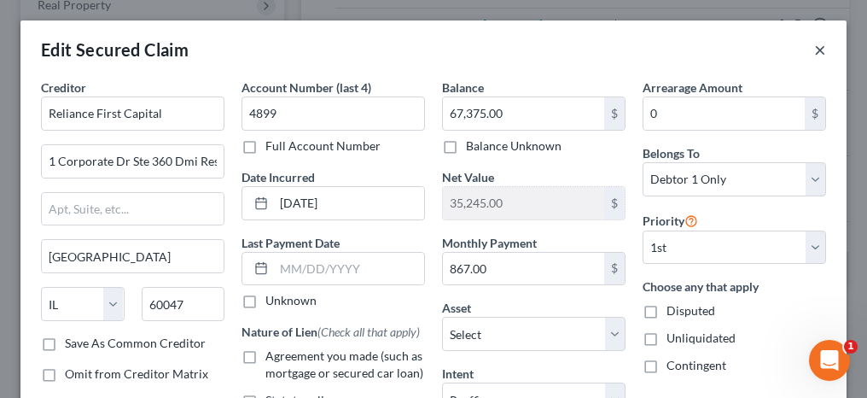
click at [814, 50] on button "×" at bounding box center [820, 49] width 12 height 20
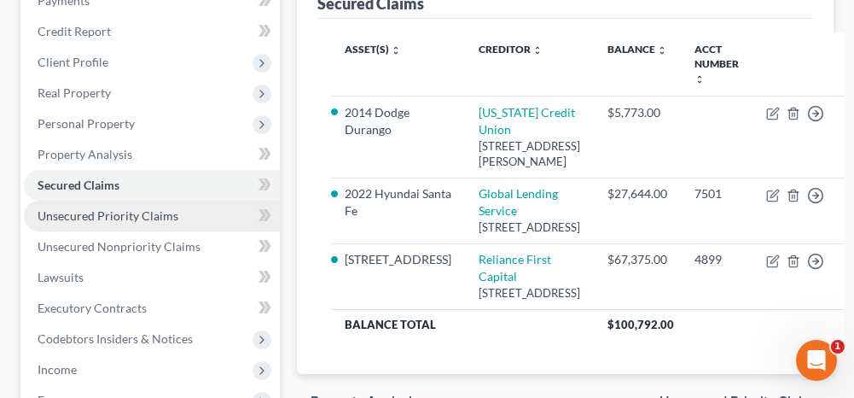
scroll to position [85, 0]
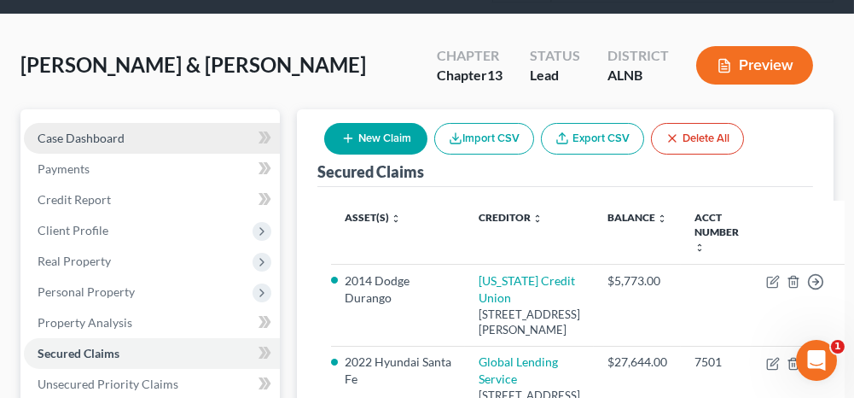
click at [136, 144] on link "Case Dashboard" at bounding box center [152, 138] width 256 height 31
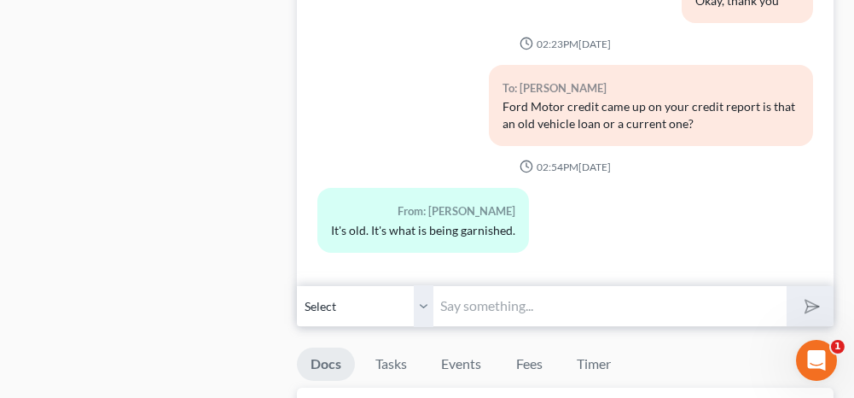
scroll to position [1109, 0]
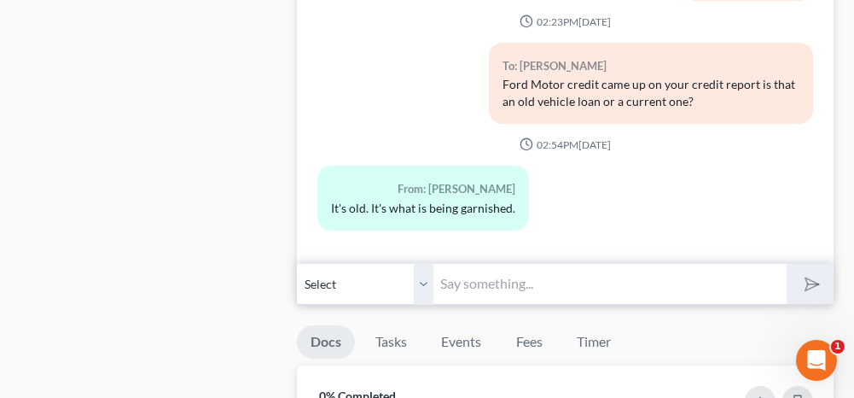
click at [495, 288] on input "text" at bounding box center [609, 284] width 352 height 42
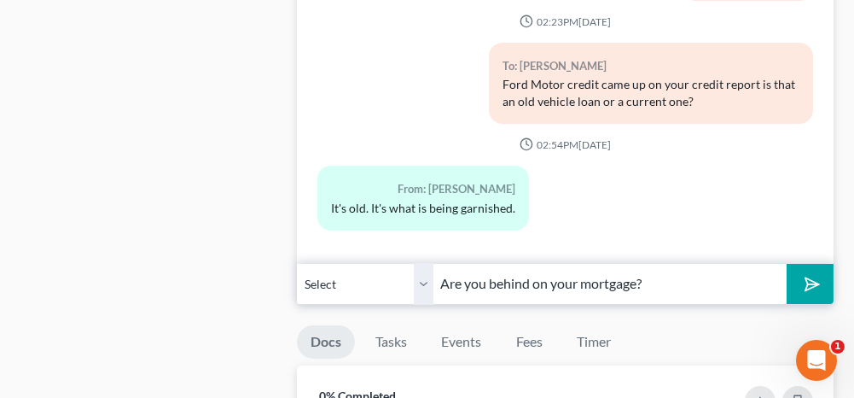
click at [813, 276] on polygon "submit" at bounding box center [809, 284] width 20 height 20
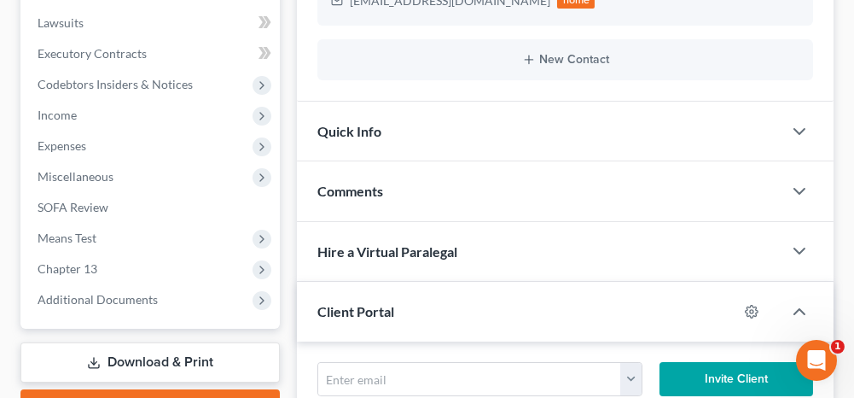
scroll to position [512, 0]
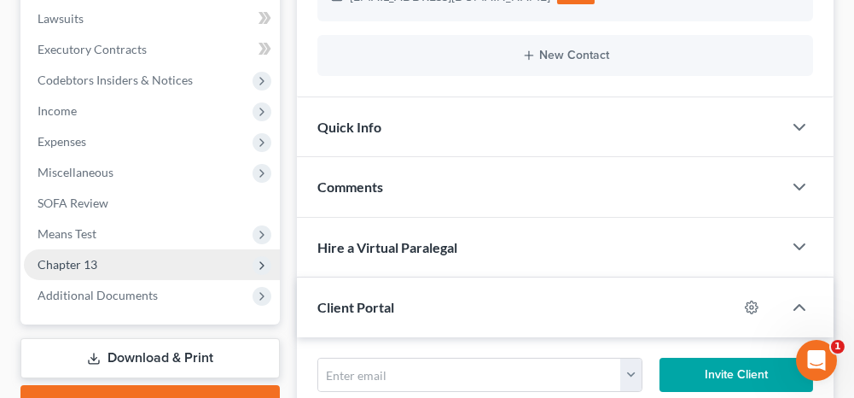
click at [149, 266] on span "Chapter 13" at bounding box center [152, 264] width 256 height 31
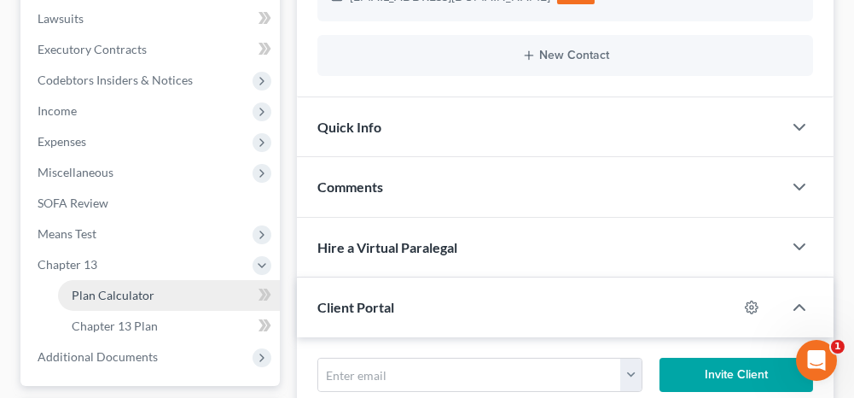
click at [128, 289] on span "Plan Calculator" at bounding box center [113, 295] width 83 height 15
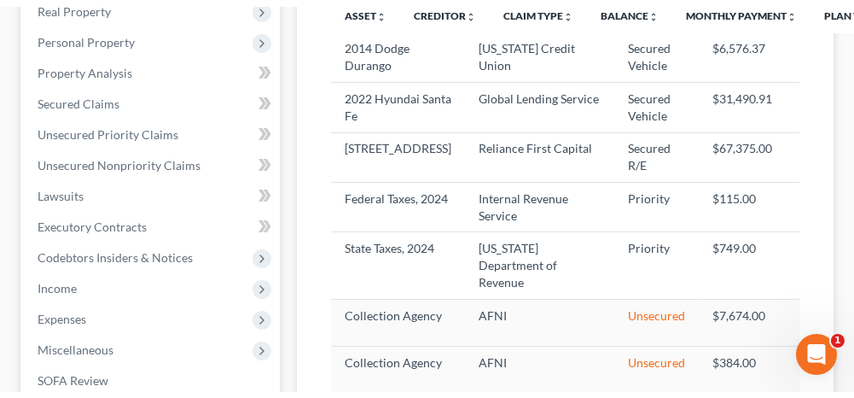
scroll to position [427, 0]
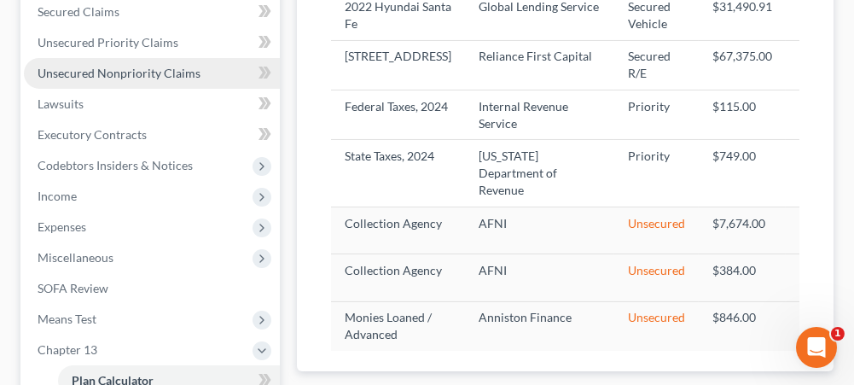
click at [142, 69] on span "Unsecured Nonpriority Claims" at bounding box center [119, 73] width 163 height 15
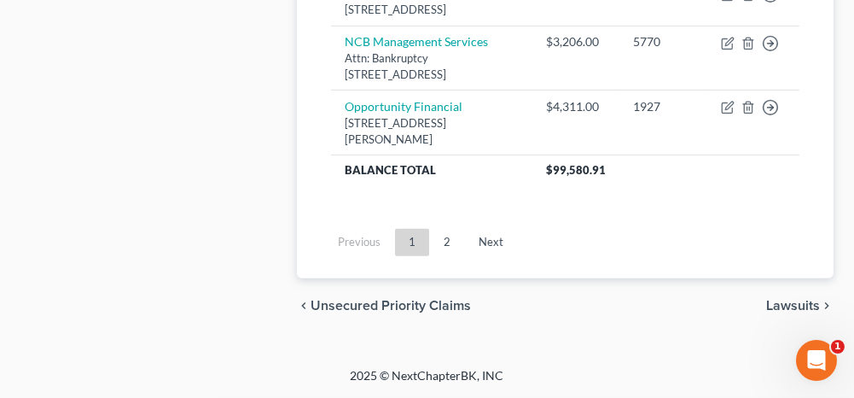
scroll to position [1877, 0]
click at [450, 256] on link "2" at bounding box center [447, 242] width 34 height 27
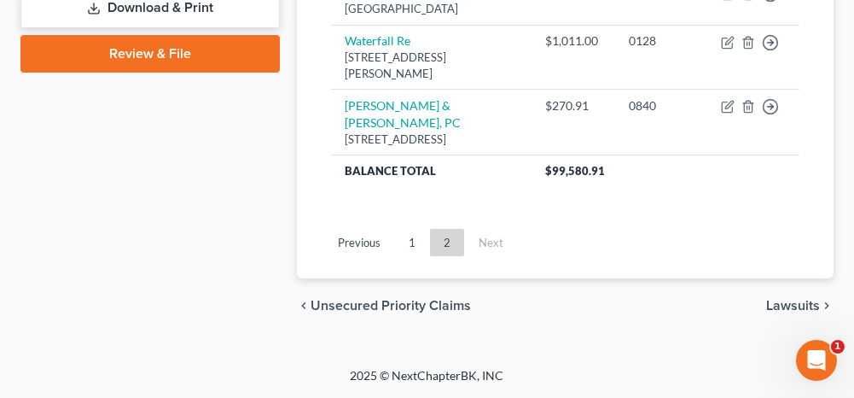
scroll to position [1011, 0]
click at [410, 241] on link "1" at bounding box center [412, 242] width 34 height 27
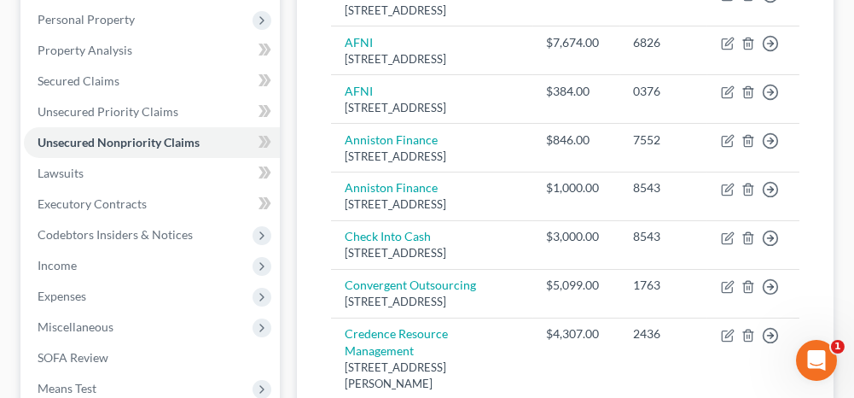
scroll to position [243, 0]
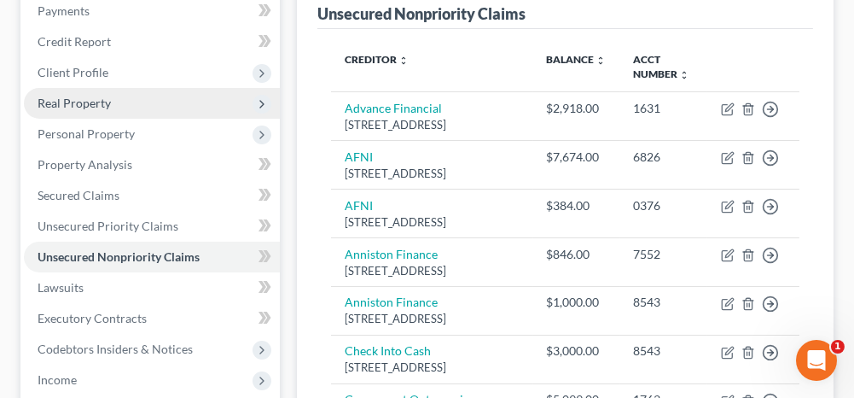
click at [104, 104] on span "Real Property" at bounding box center [74, 103] width 73 height 15
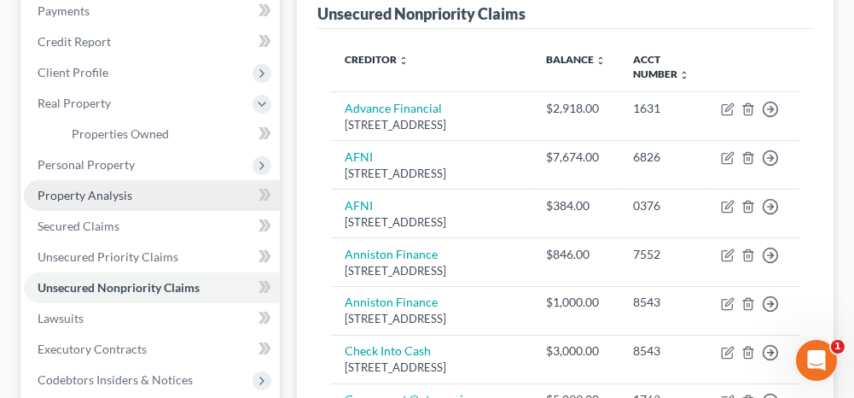
click at [102, 199] on span "Property Analysis" at bounding box center [85, 195] width 95 height 15
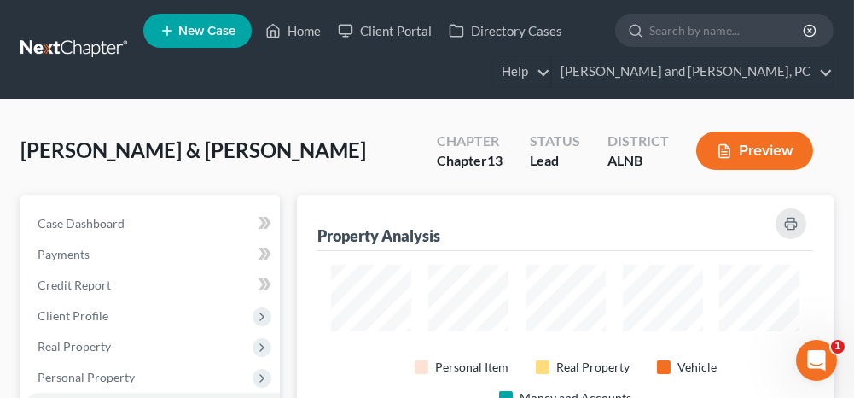
scroll to position [852972, 852688]
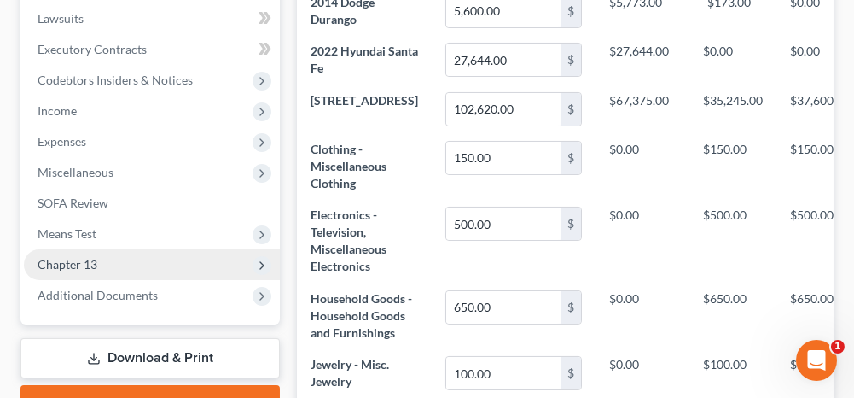
click at [99, 256] on span "Chapter 13" at bounding box center [152, 264] width 256 height 31
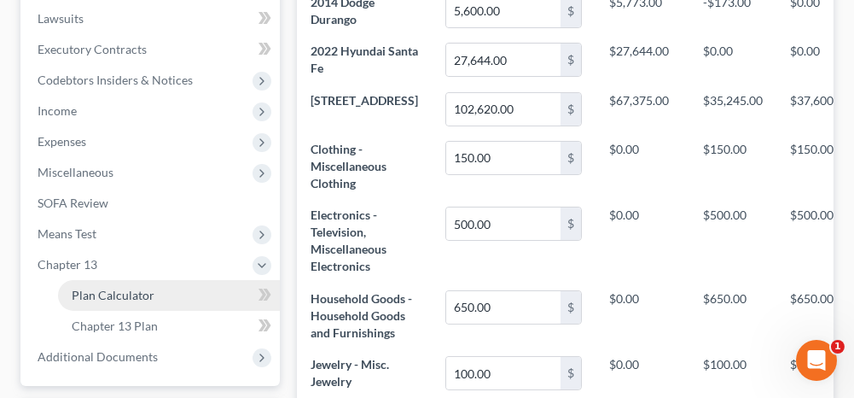
click at [99, 293] on span "Plan Calculator" at bounding box center [113, 295] width 83 height 15
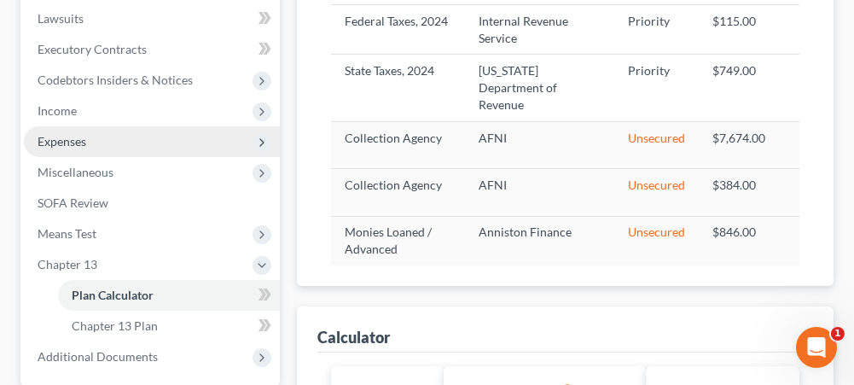
click at [103, 141] on span "Expenses" at bounding box center [152, 141] width 256 height 31
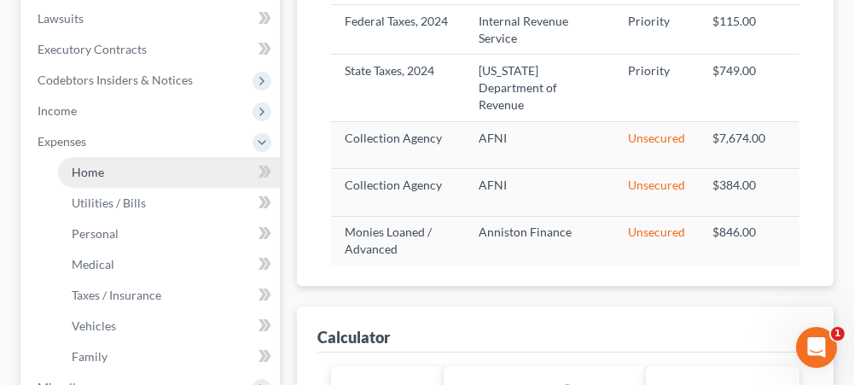
click at [102, 170] on span "Home" at bounding box center [88, 172] width 32 height 15
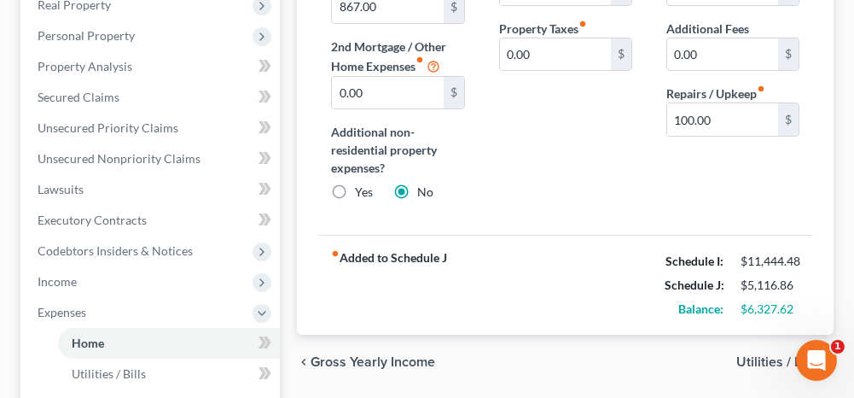
scroll to position [427, 0]
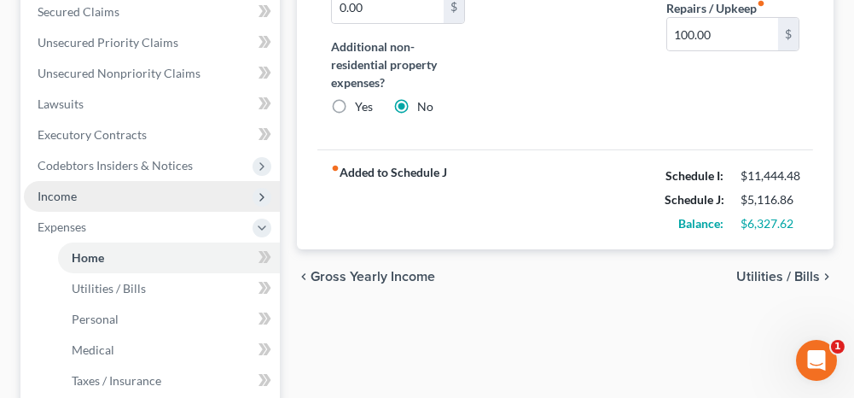
click at [151, 195] on span "Income" at bounding box center [152, 196] width 256 height 31
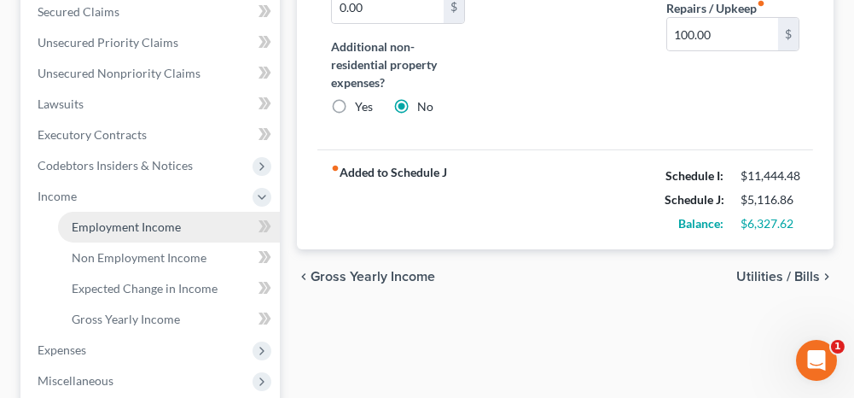
click at [137, 226] on span "Employment Income" at bounding box center [126, 226] width 109 height 15
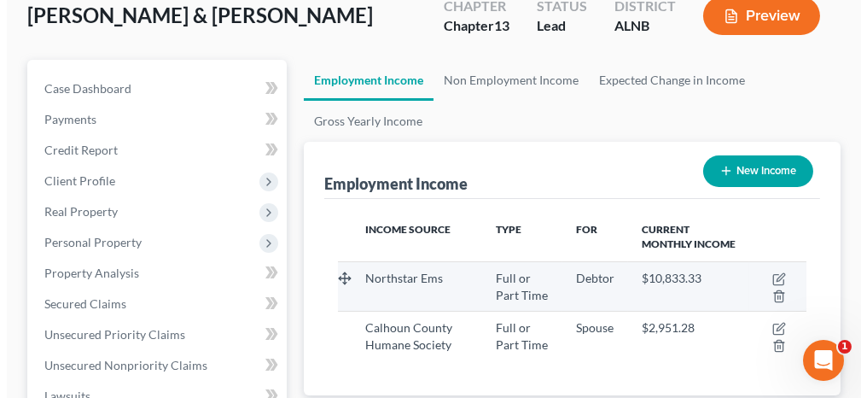
scroll to position [171, 0]
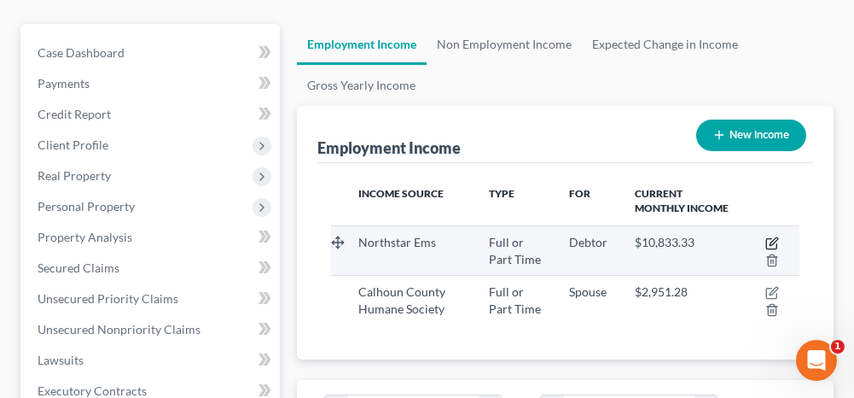
click at [770, 238] on icon "button" at bounding box center [772, 243] width 14 height 14
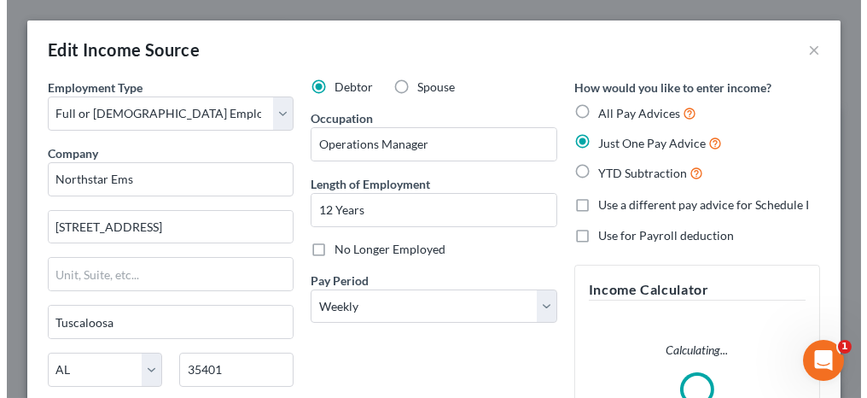
scroll to position [237, 510]
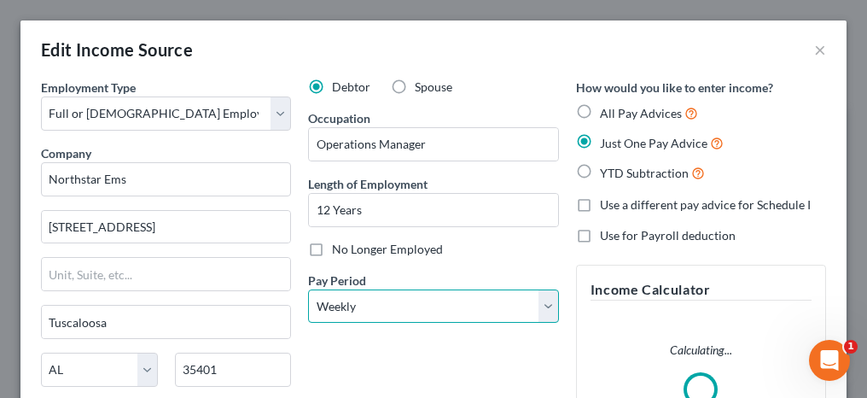
drag, startPoint x: 397, startPoint y: 304, endPoint x: 393, endPoint y: 283, distance: 20.8
click at [397, 304] on select "Select Monthly Twice Monthly Every Other Week Weekly" at bounding box center [433, 306] width 250 height 34
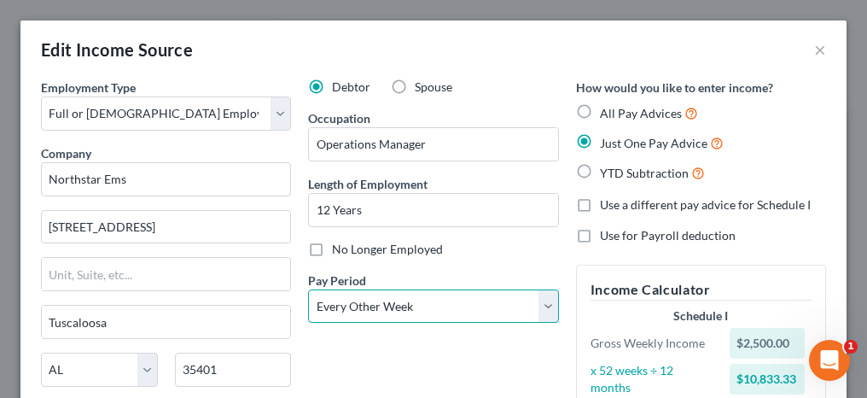
click at [308, 289] on select "Select Monthly Twice Monthly Every Other Week Weekly" at bounding box center [433, 306] width 250 height 34
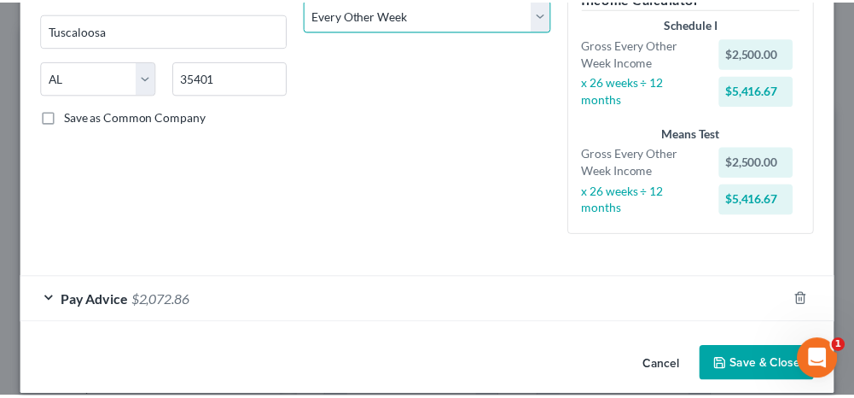
scroll to position [309, 0]
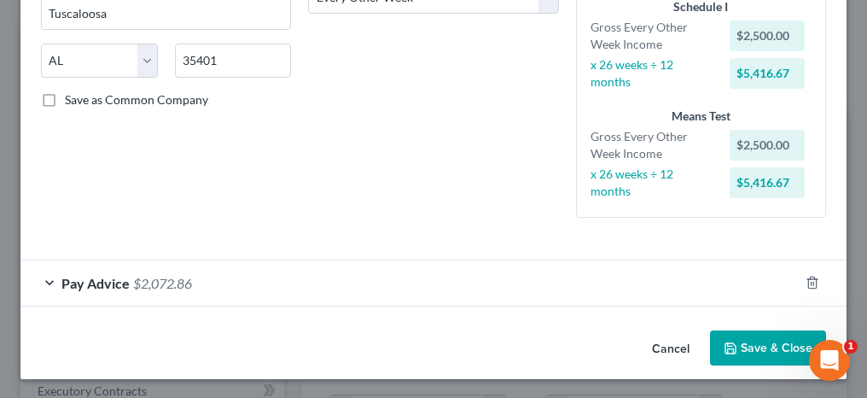
click at [724, 341] on icon "button" at bounding box center [731, 348] width 14 height 14
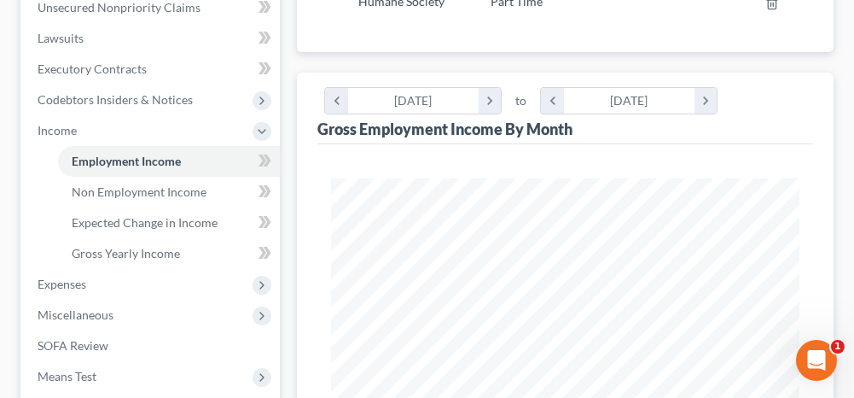
scroll to position [512, 0]
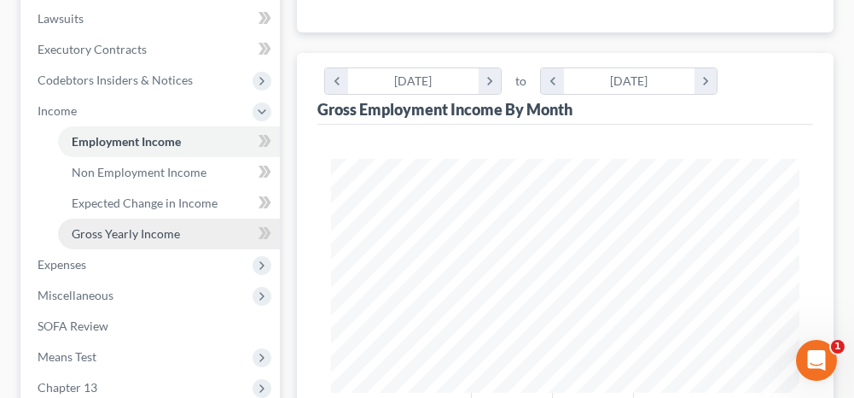
drag, startPoint x: 199, startPoint y: 225, endPoint x: 233, endPoint y: 235, distance: 35.6
click at [199, 225] on link "Gross Yearly Income" at bounding box center [169, 233] width 222 height 31
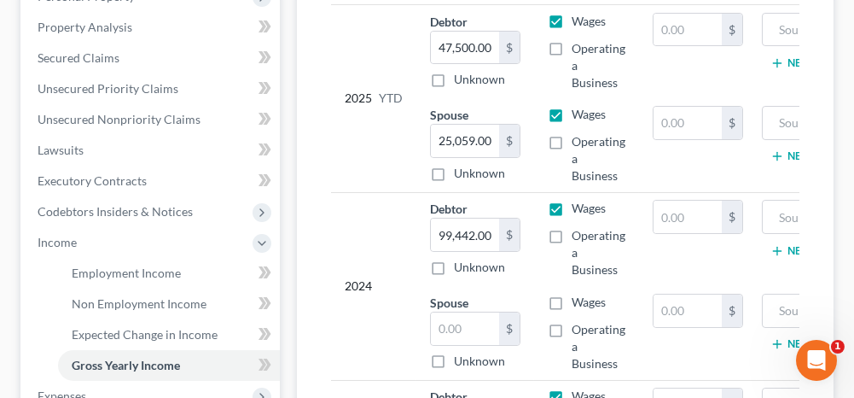
scroll to position [427, 0]
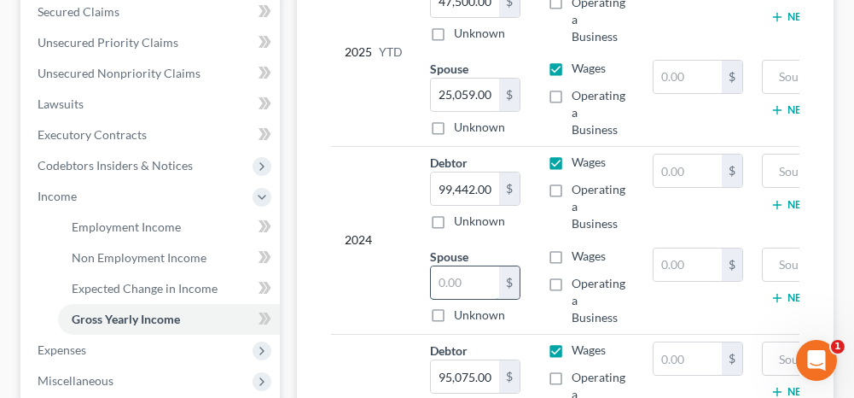
click at [449, 279] on input "text" at bounding box center [465, 282] width 68 height 32
click at [572, 253] on label "Wages" at bounding box center [589, 255] width 34 height 17
click at [578, 253] on input "Wages" at bounding box center [583, 252] width 11 height 11
click at [490, 183] on input "99,442.00" at bounding box center [465, 188] width 68 height 32
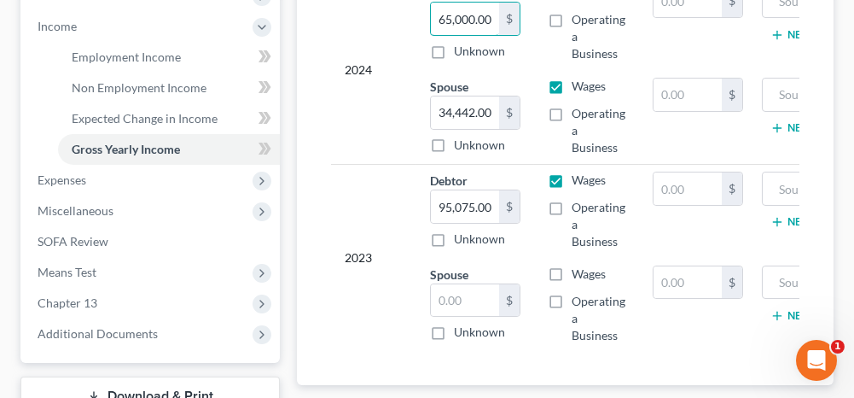
scroll to position [597, 0]
click at [475, 284] on input "text" at bounding box center [465, 299] width 68 height 32
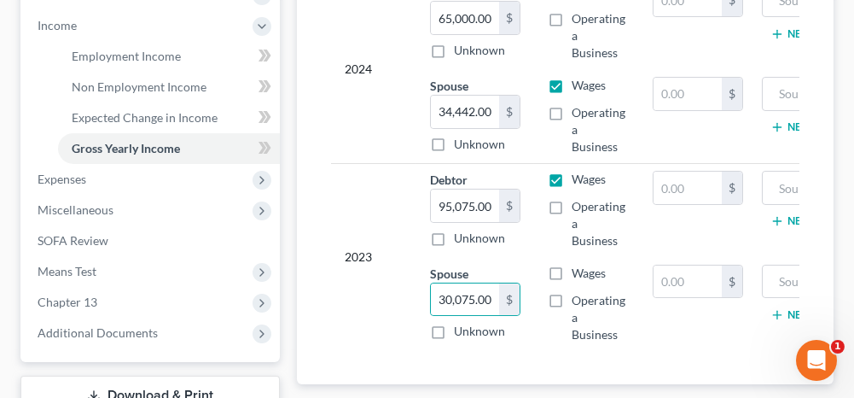
click at [572, 267] on label "Wages" at bounding box center [589, 272] width 34 height 17
click at [578, 267] on input "Wages" at bounding box center [583, 269] width 11 height 11
click at [491, 206] on input "95,075.00" at bounding box center [465, 205] width 68 height 32
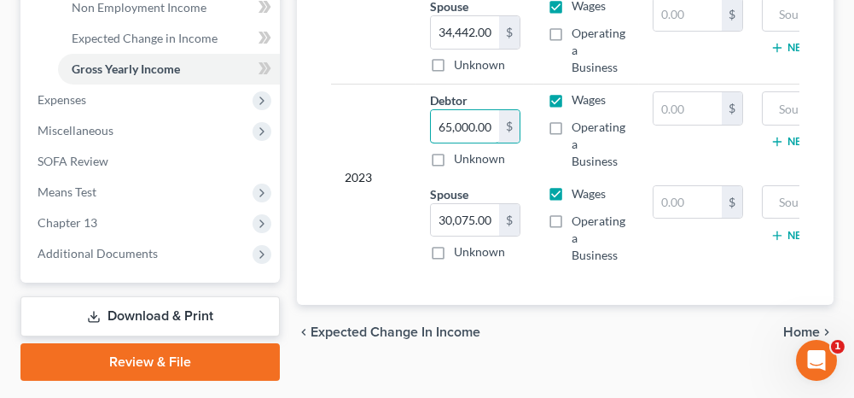
scroll to position [721, 0]
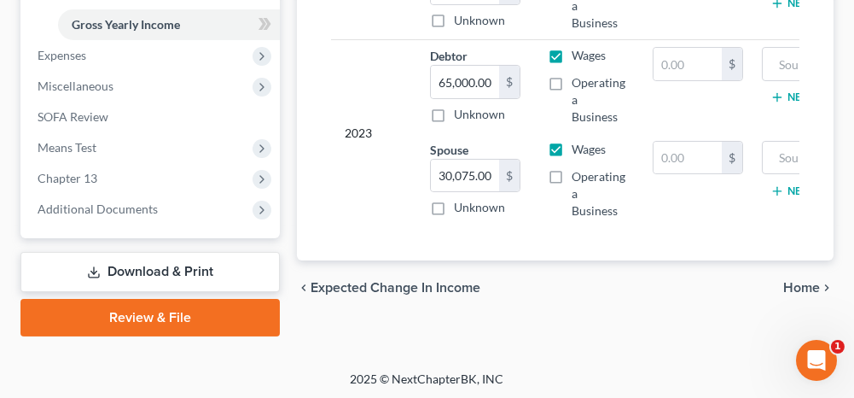
click at [812, 294] on span "Home" at bounding box center [801, 288] width 37 height 14
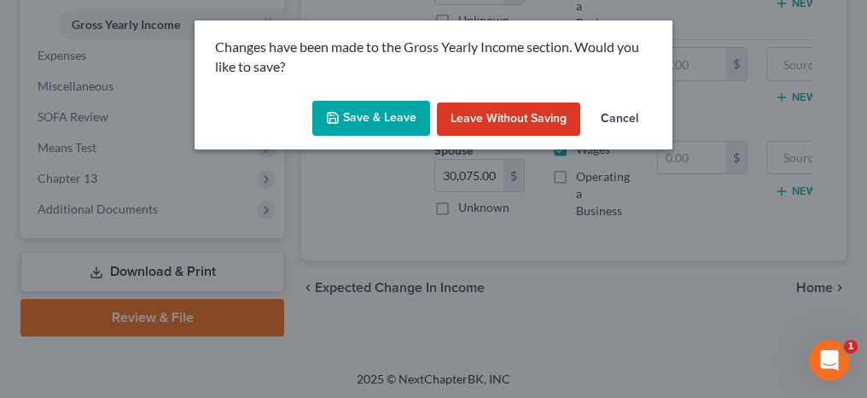
click at [392, 116] on button "Save & Leave" at bounding box center [371, 119] width 118 height 36
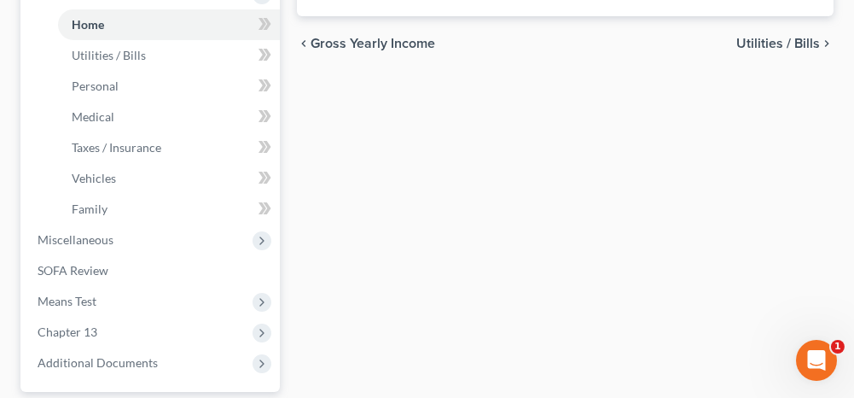
scroll to position [683, 0]
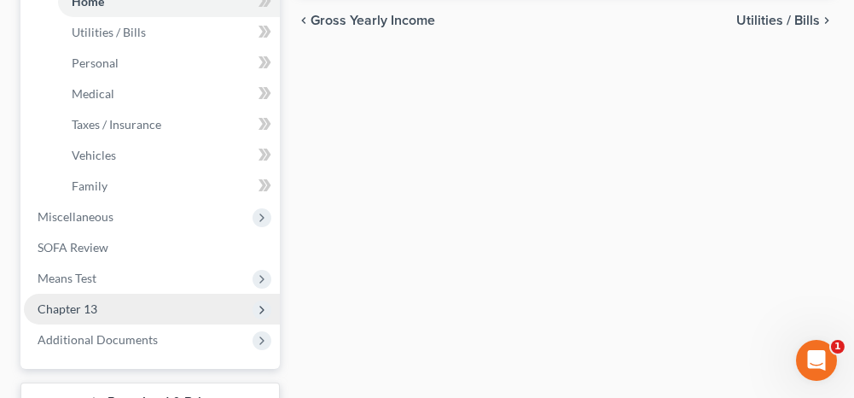
click at [129, 299] on span "Chapter 13" at bounding box center [152, 309] width 256 height 31
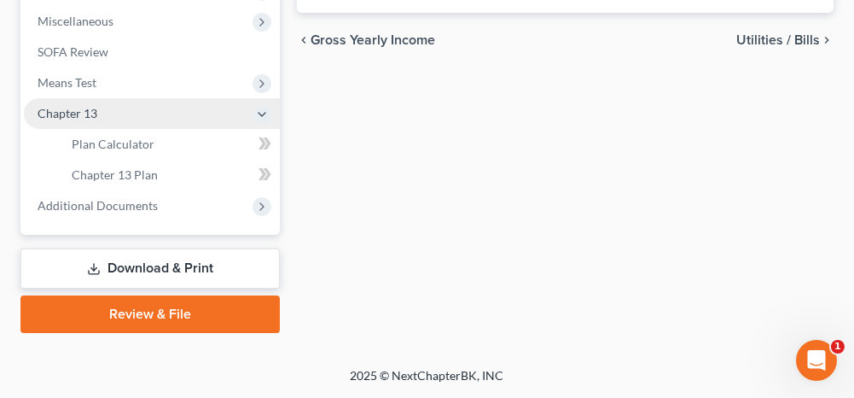
scroll to position [660, 0]
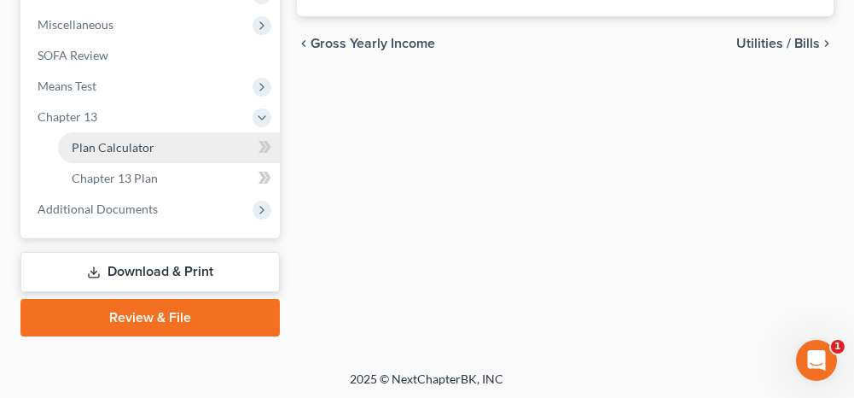
click at [179, 151] on link "Plan Calculator" at bounding box center [169, 147] width 222 height 31
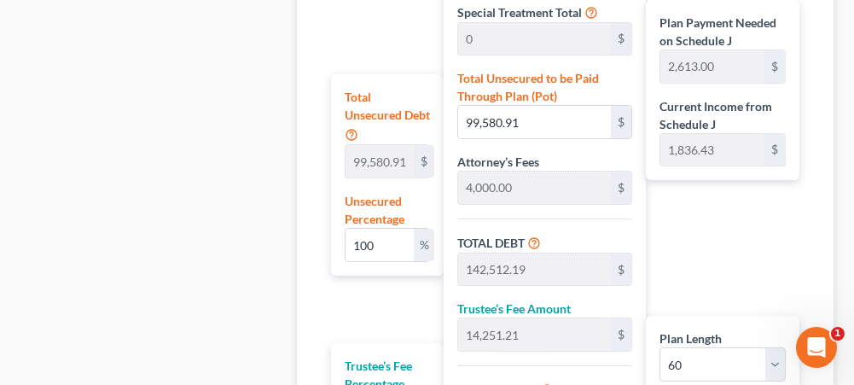
scroll to position [1109, 0]
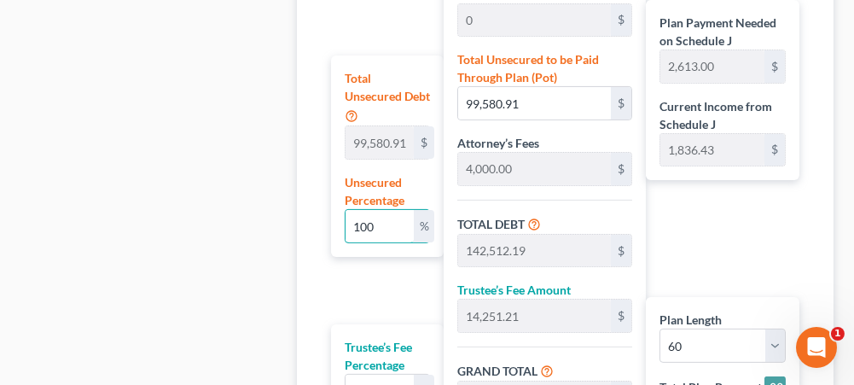
drag, startPoint x: 369, startPoint y: 227, endPoint x: 332, endPoint y: 221, distance: 37.2
click at [332, 221] on div "Total Unsecured Debt 99,580.91 $ Unsecured Percentage 100 %" at bounding box center [387, 155] width 113 height 201
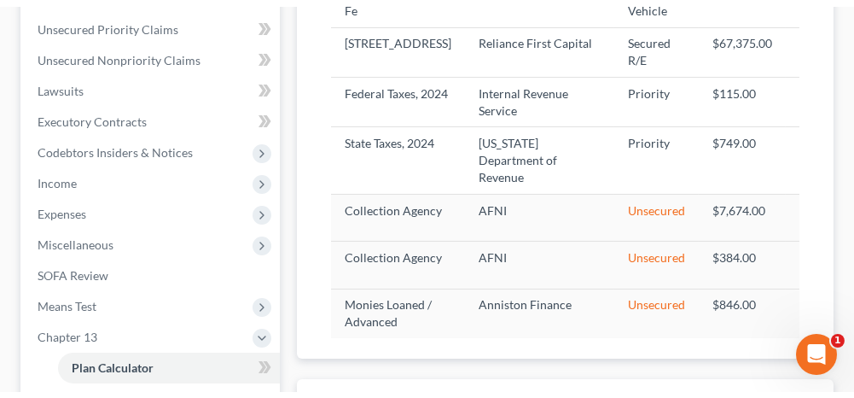
scroll to position [427, 0]
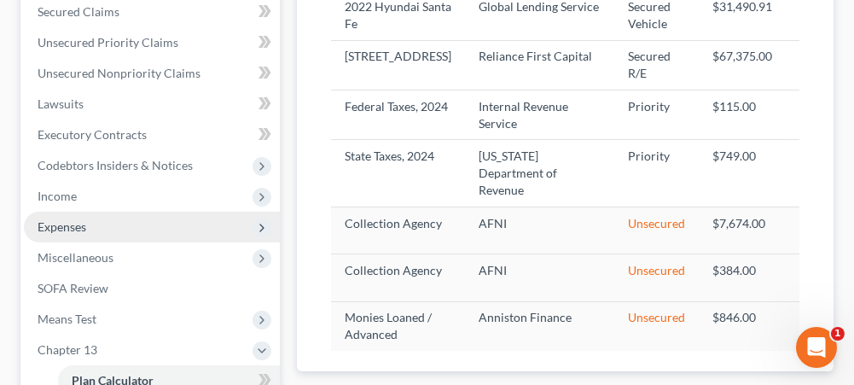
click at [154, 225] on span "Expenses" at bounding box center [152, 227] width 256 height 31
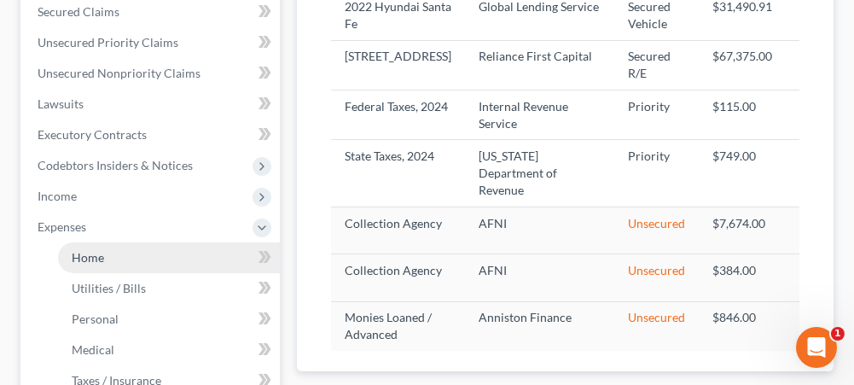
click at [170, 269] on link "Home" at bounding box center [169, 257] width 222 height 31
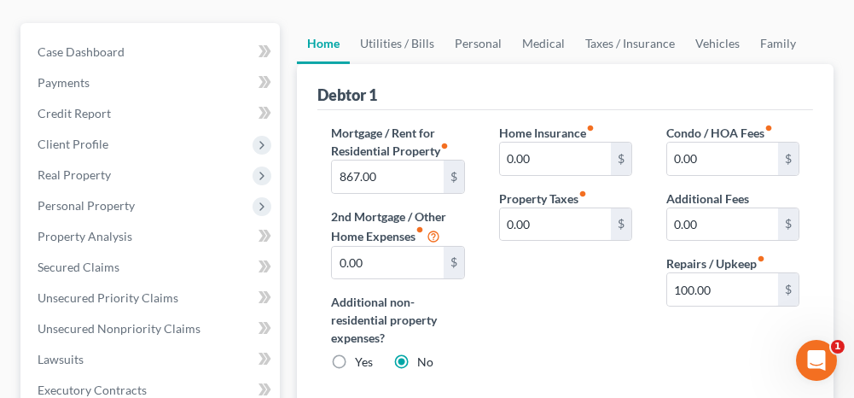
scroll to position [171, 0]
click at [392, 44] on link "Utilities / Bills" at bounding box center [397, 44] width 95 height 41
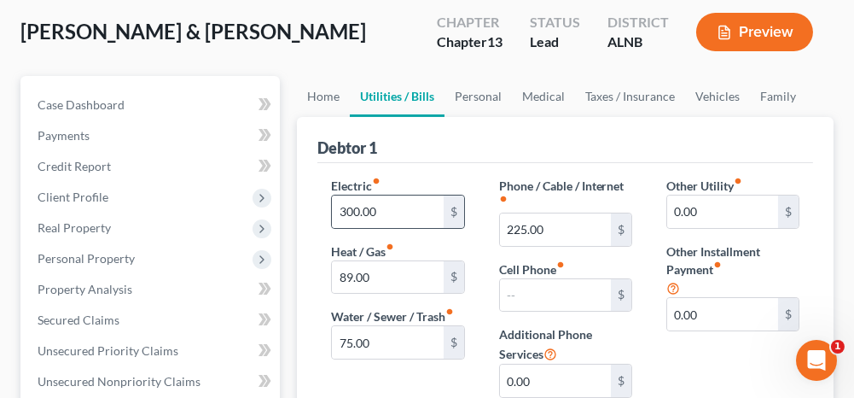
scroll to position [171, 0]
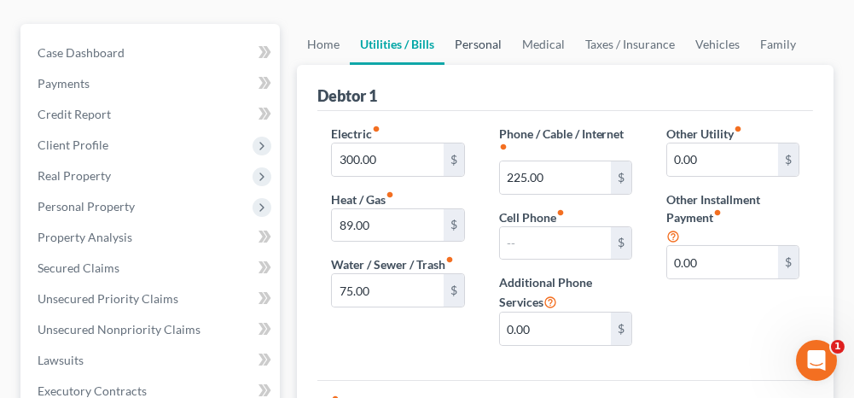
click at [485, 44] on link "Personal" at bounding box center [478, 44] width 67 height 41
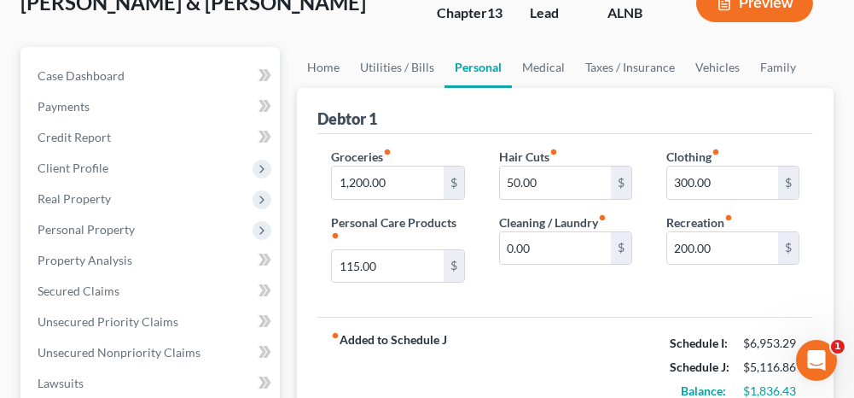
scroll to position [171, 0]
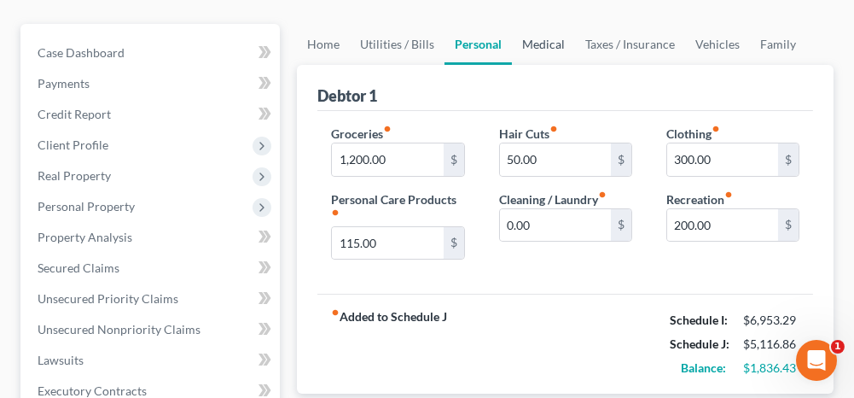
click at [536, 44] on link "Medical" at bounding box center [543, 44] width 63 height 41
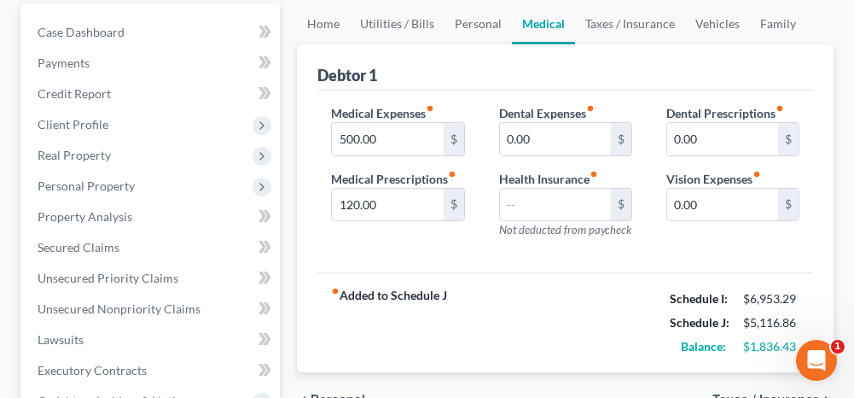
scroll to position [171, 0]
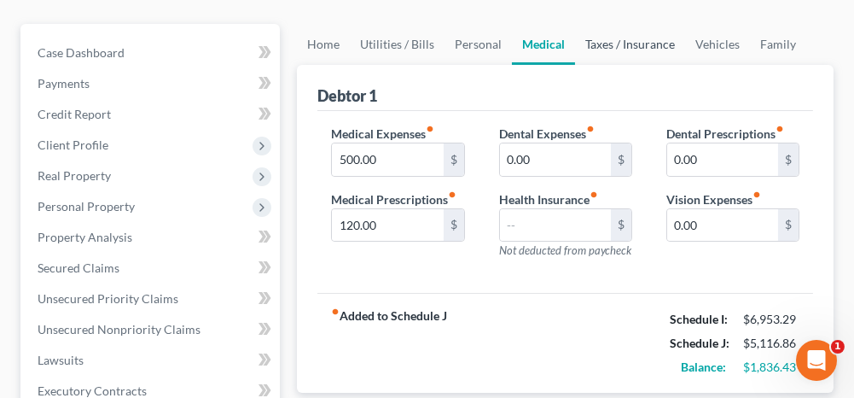
click at [612, 48] on link "Taxes / Insurance" at bounding box center [630, 44] width 110 height 41
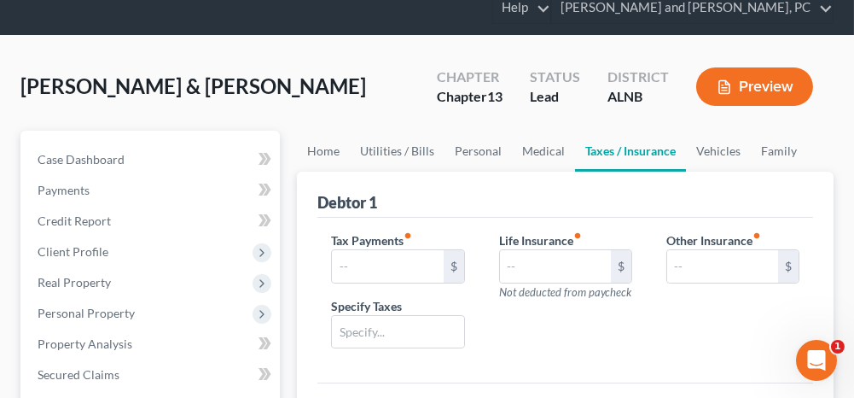
scroll to position [85, 0]
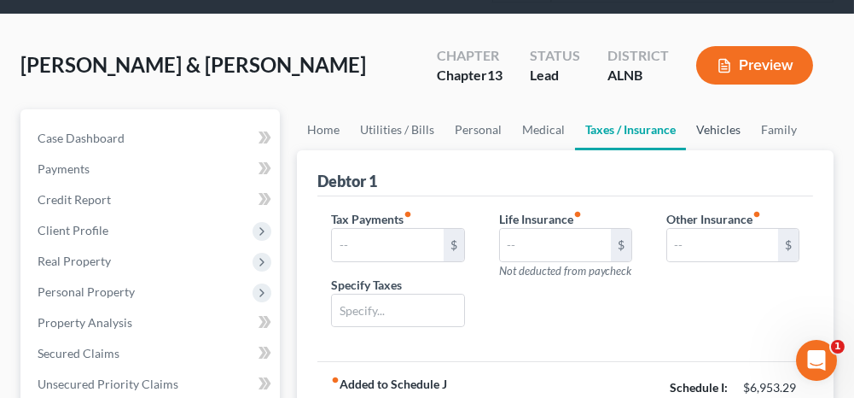
click at [702, 122] on link "Vehicles" at bounding box center [718, 129] width 65 height 41
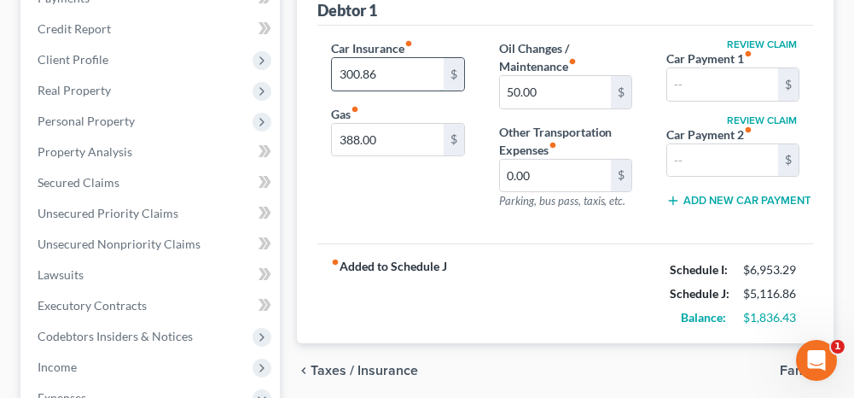
click at [406, 65] on input "300.86" at bounding box center [387, 74] width 111 height 32
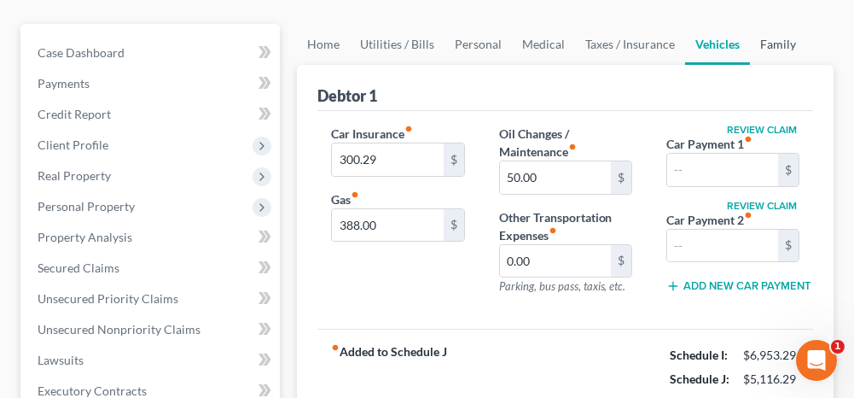
click at [772, 35] on link "Family" at bounding box center [778, 44] width 56 height 41
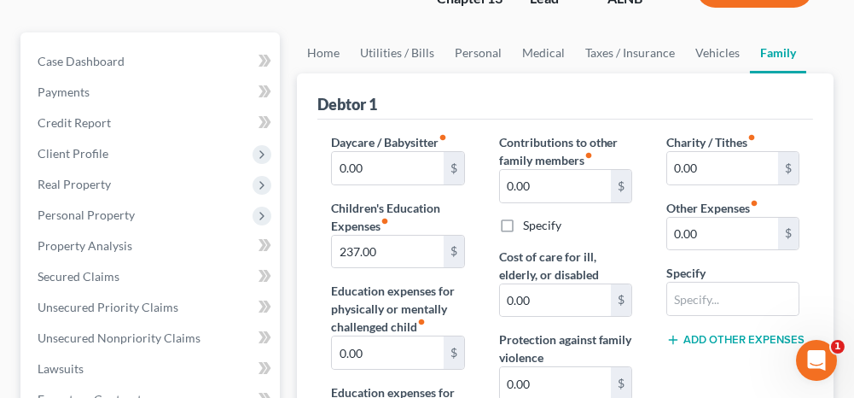
scroll to position [27, 0]
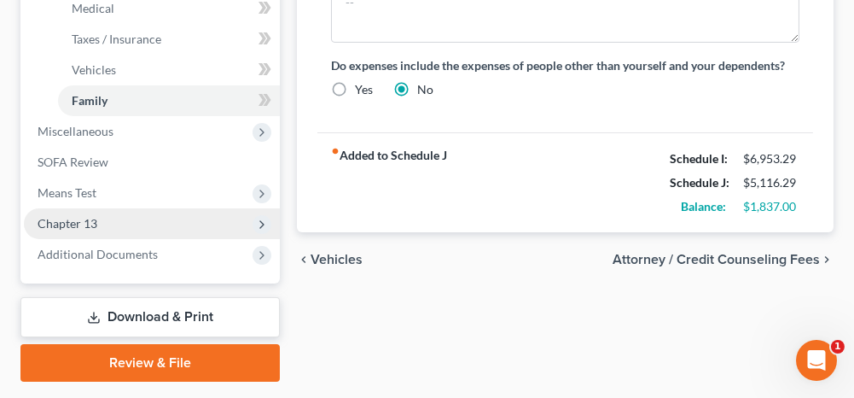
click at [174, 214] on span "Chapter 13" at bounding box center [152, 223] width 256 height 31
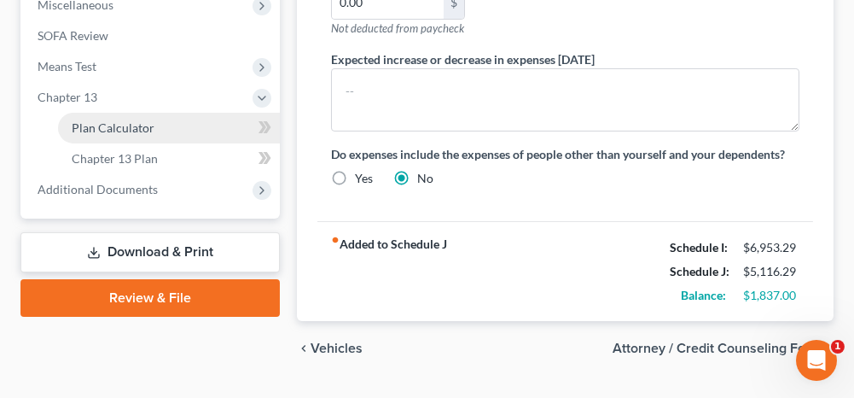
click at [166, 125] on link "Plan Calculator" at bounding box center [169, 128] width 222 height 31
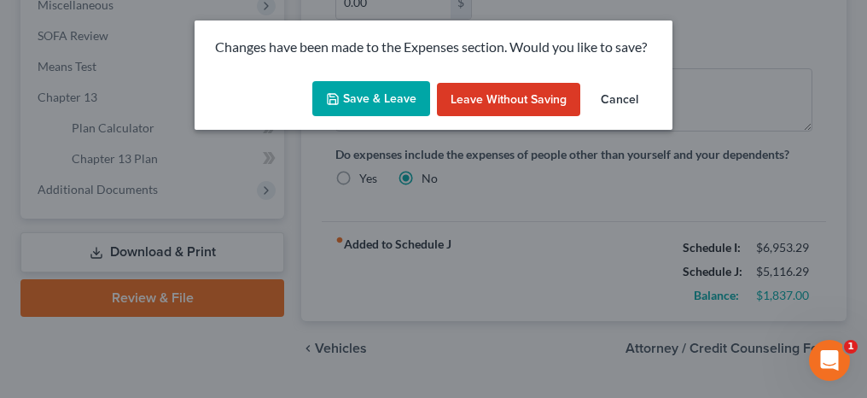
click at [346, 105] on button "Save & Leave" at bounding box center [371, 99] width 118 height 36
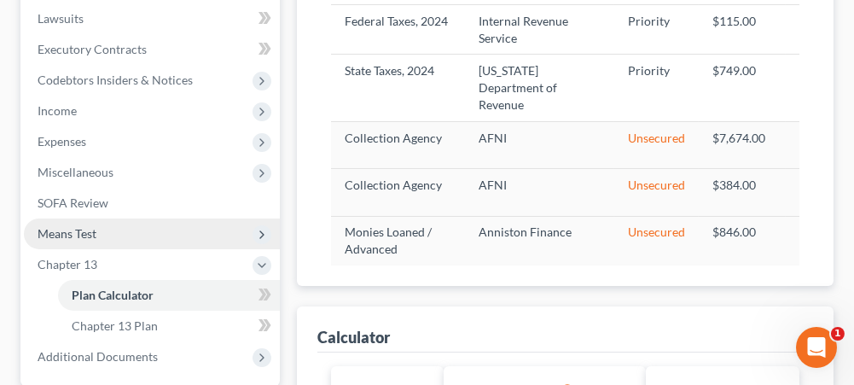
click at [125, 229] on span "Means Test" at bounding box center [152, 233] width 256 height 31
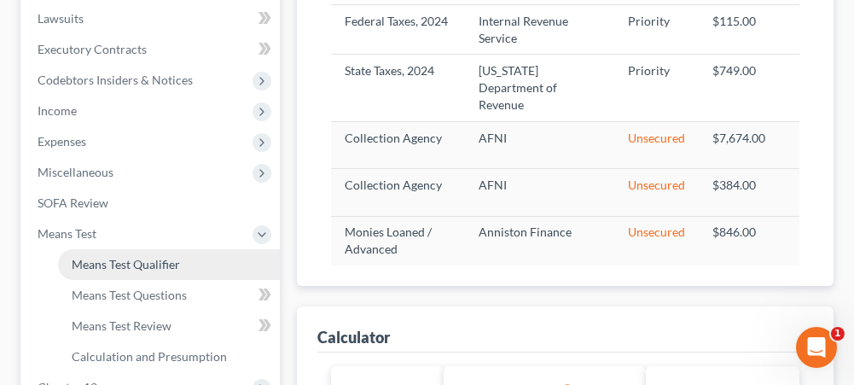
click at [111, 261] on span "Means Test Qualifier" at bounding box center [126, 264] width 108 height 15
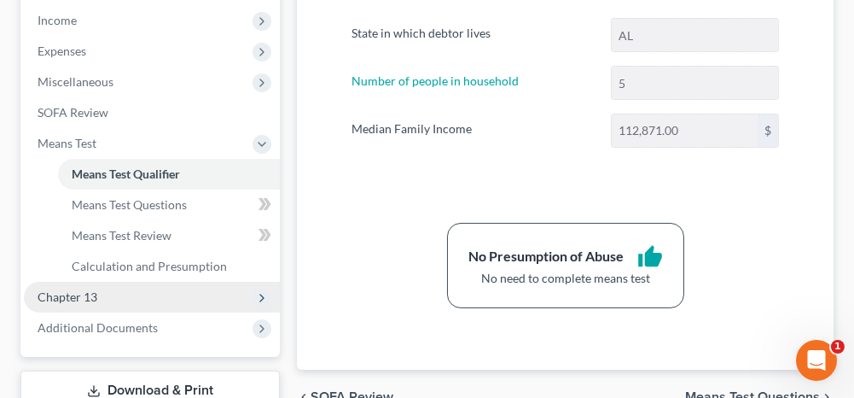
scroll to position [683, 0]
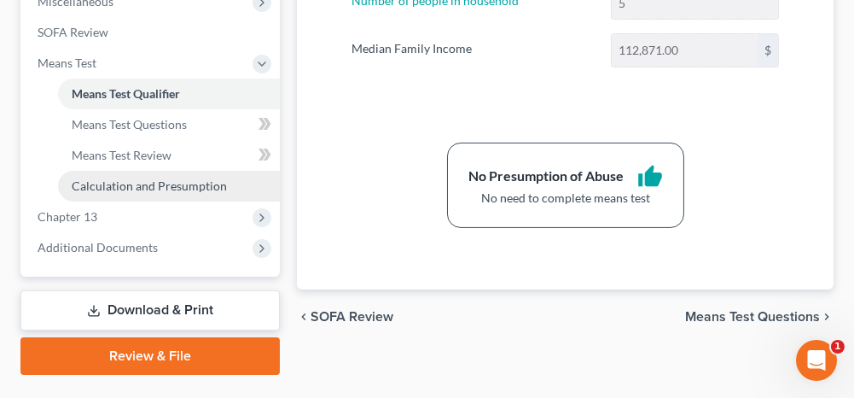
click at [160, 186] on span "Calculation and Presumption" at bounding box center [149, 185] width 155 height 15
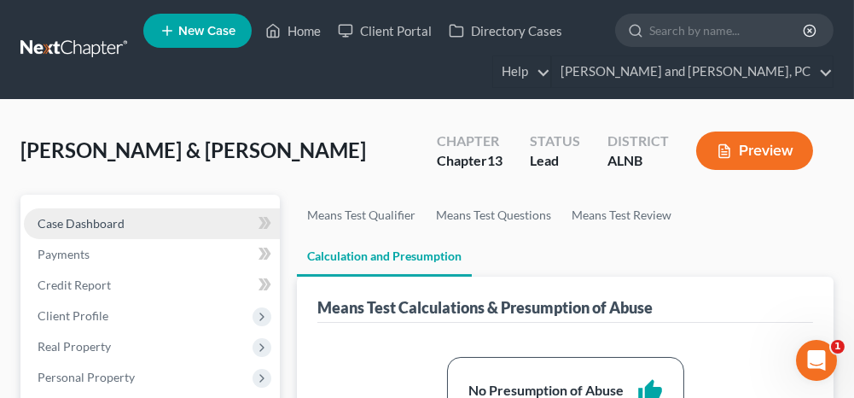
click at [230, 218] on link "Case Dashboard" at bounding box center [152, 223] width 256 height 31
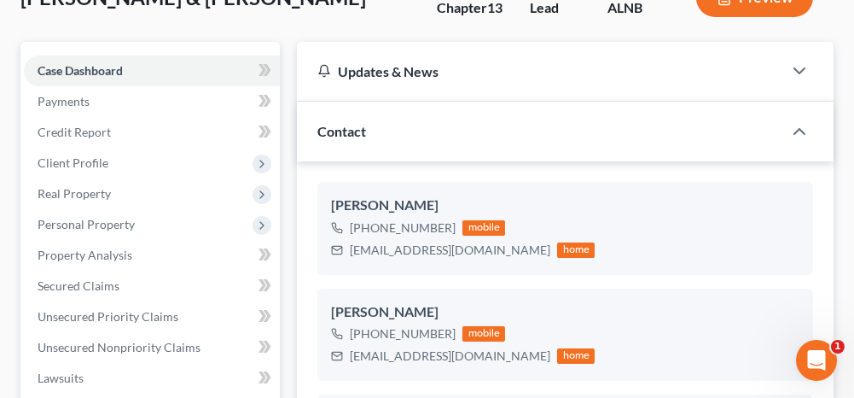
scroll to position [171, 0]
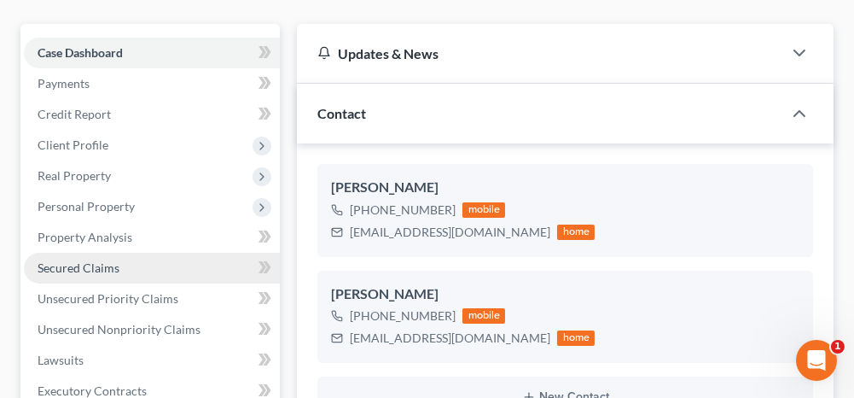
click at [100, 269] on span "Secured Claims" at bounding box center [79, 267] width 82 height 15
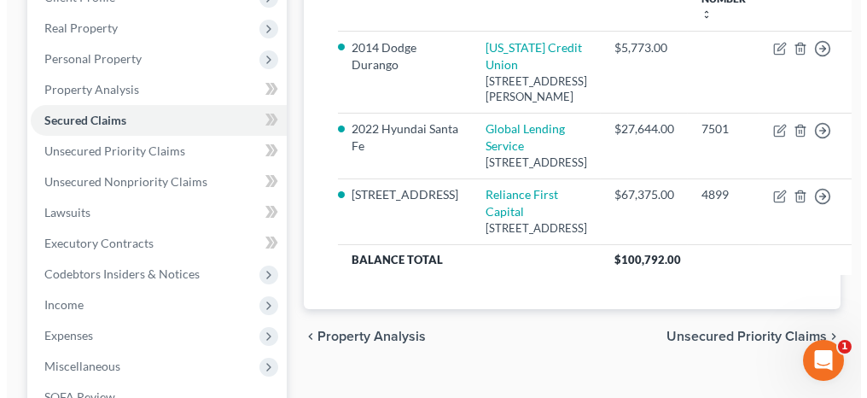
scroll to position [341, 0]
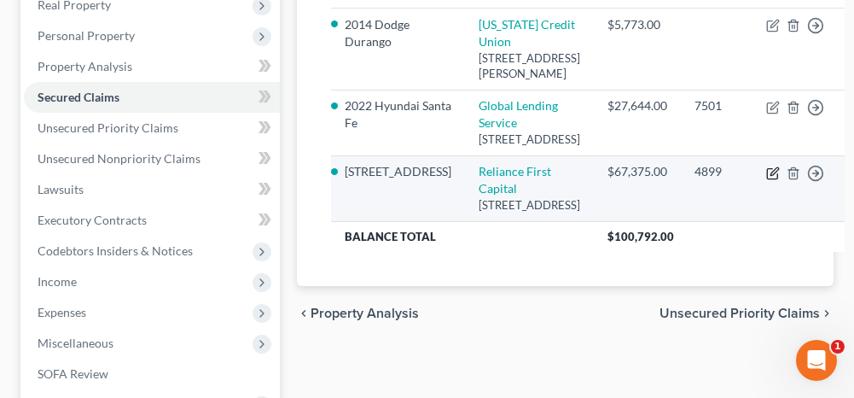
click at [771, 175] on icon "button" at bounding box center [775, 171] width 8 height 8
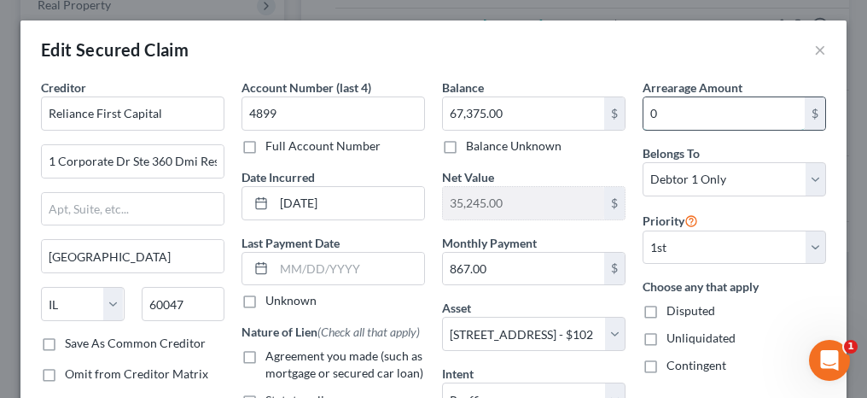
click at [670, 119] on input "0" at bounding box center [723, 113] width 161 height 32
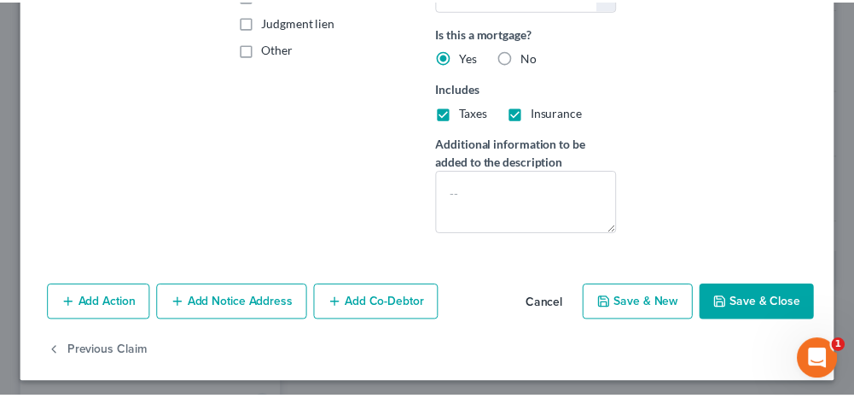
scroll to position [407, 0]
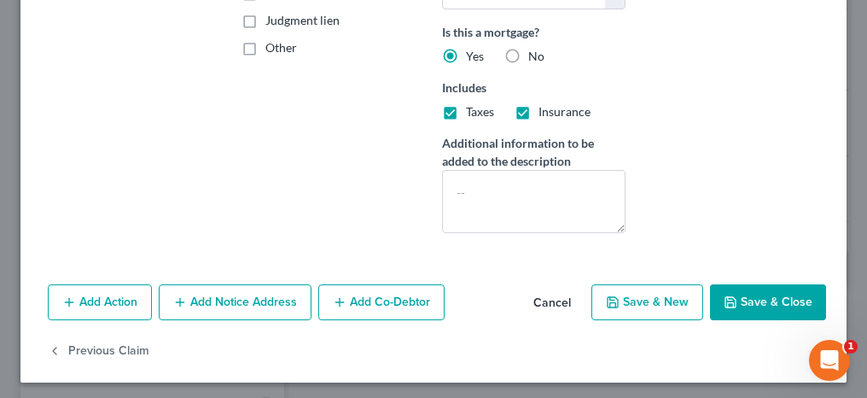
click at [759, 300] on button "Save & Close" at bounding box center [768, 302] width 116 height 36
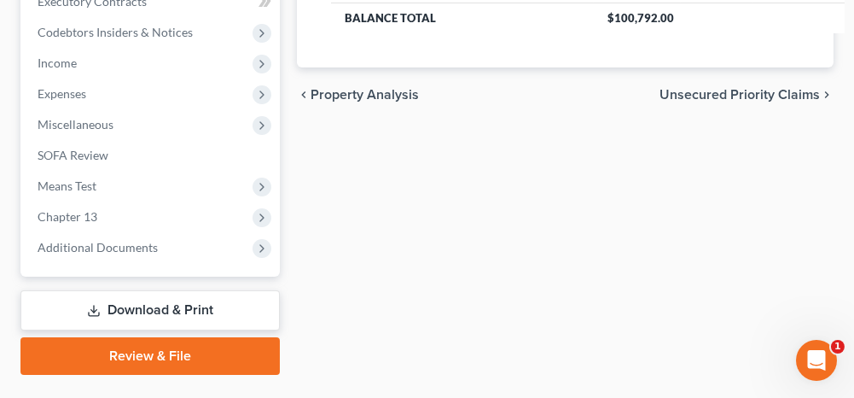
scroll to position [597, 0]
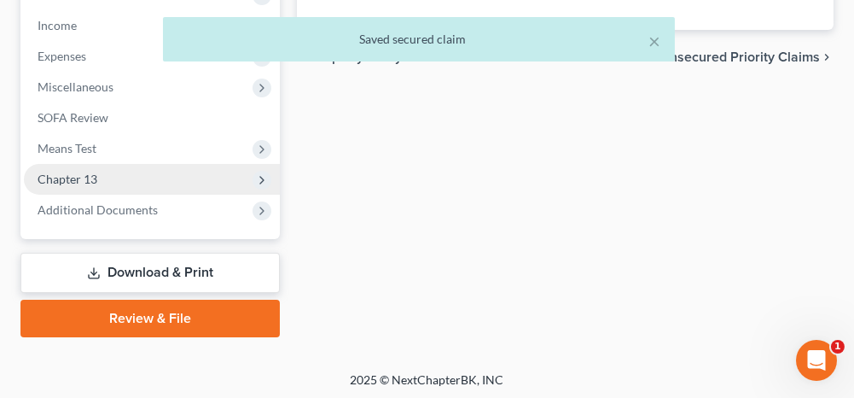
click at [125, 183] on span "Chapter 13" at bounding box center [152, 179] width 256 height 31
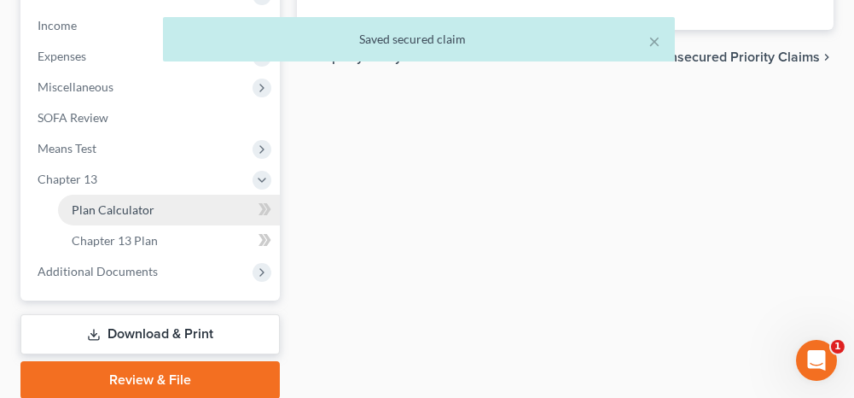
click at [120, 212] on span "Plan Calculator" at bounding box center [113, 209] width 83 height 15
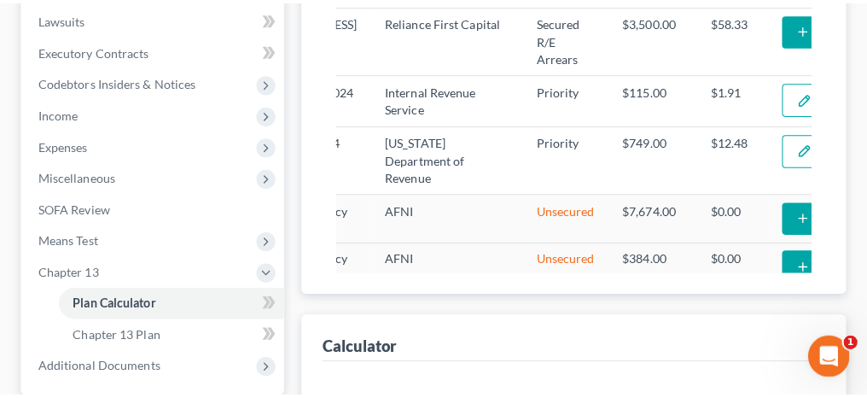
scroll to position [0, 175]
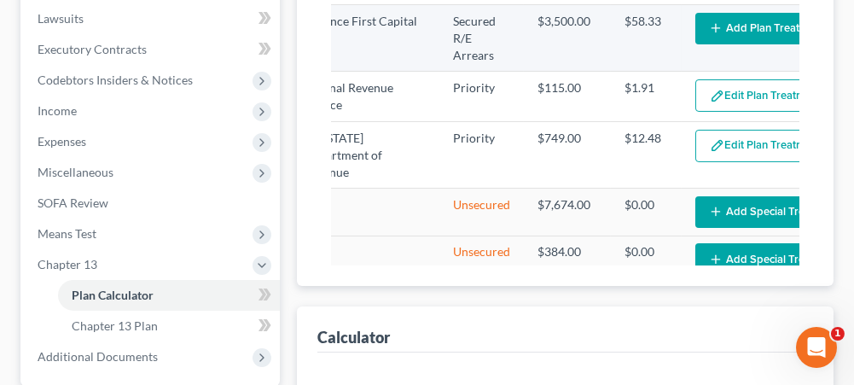
click at [709, 35] on icon "button" at bounding box center [716, 28] width 14 height 14
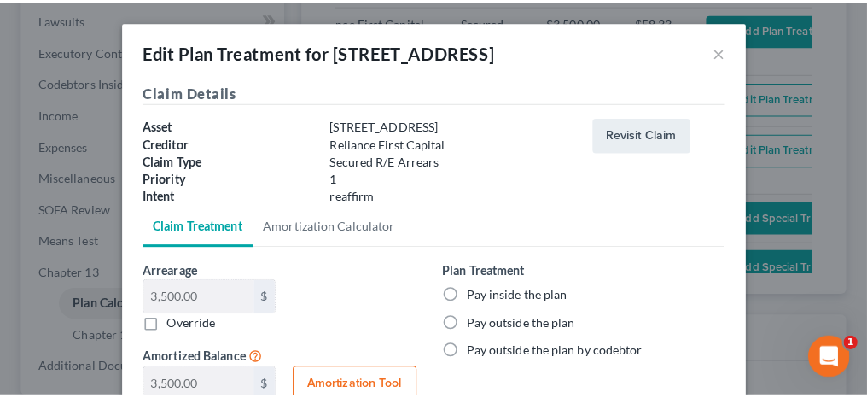
scroll to position [0, 166]
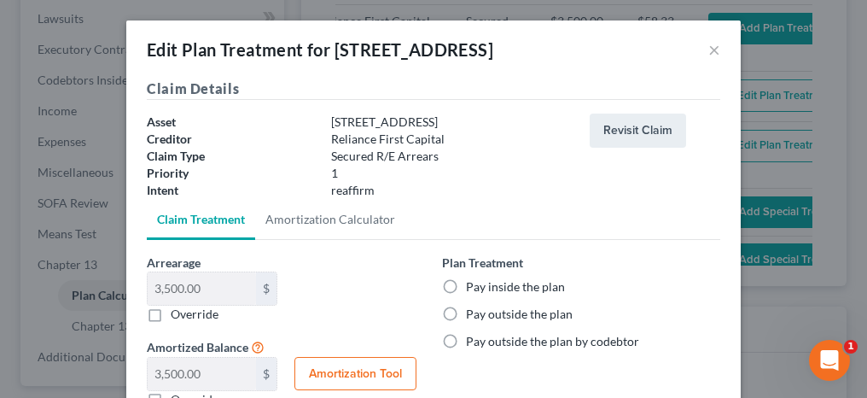
click at [466, 283] on label "Pay inside the plan" at bounding box center [515, 286] width 99 height 17
click at [473, 283] on input "Pay inside the plan" at bounding box center [478, 283] width 11 height 11
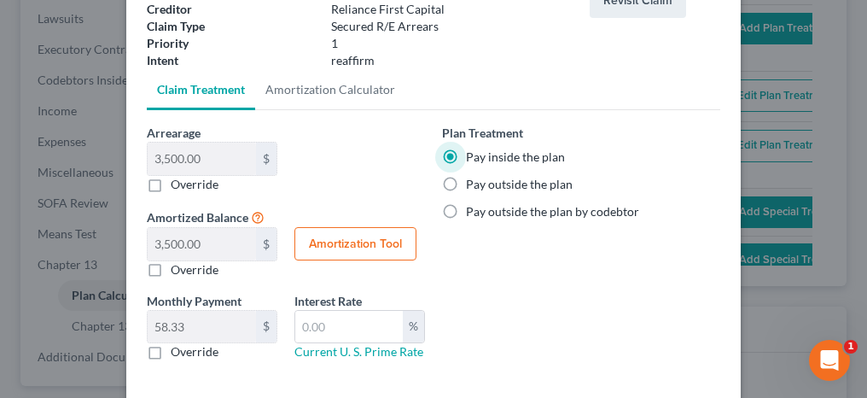
scroll to position [171, 0]
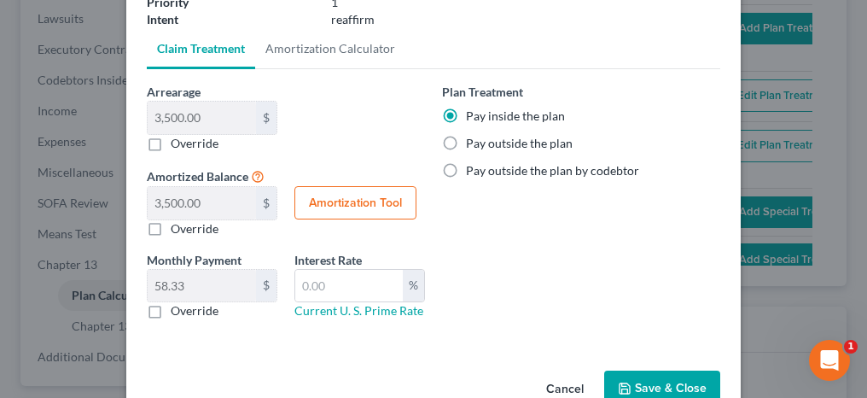
drag, startPoint x: 660, startPoint y: 390, endPoint x: 639, endPoint y: 355, distance: 41.0
click at [660, 390] on button "Save & Close" at bounding box center [662, 388] width 116 height 36
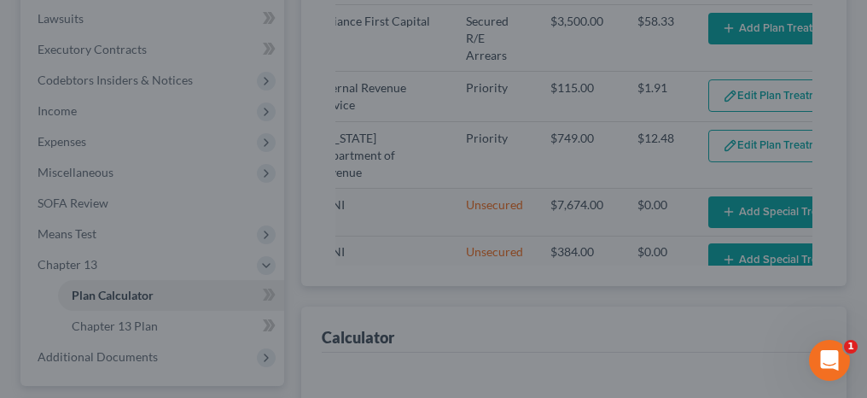
click at [653, 381] on div at bounding box center [433, 199] width 867 height 398
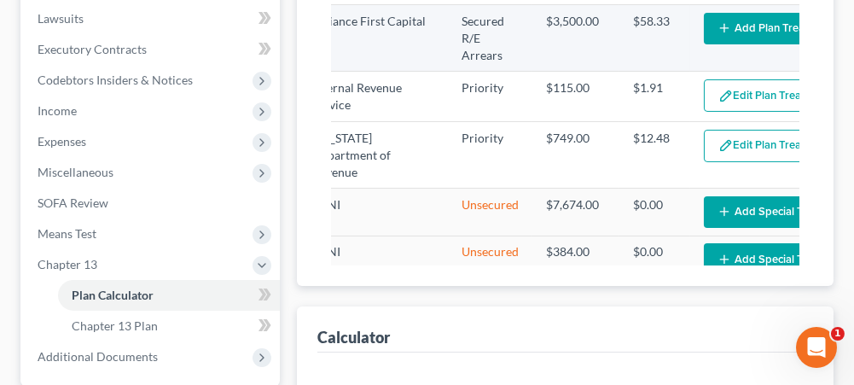
click at [704, 44] on button "Add Plan Treatment" at bounding box center [775, 29] width 142 height 32
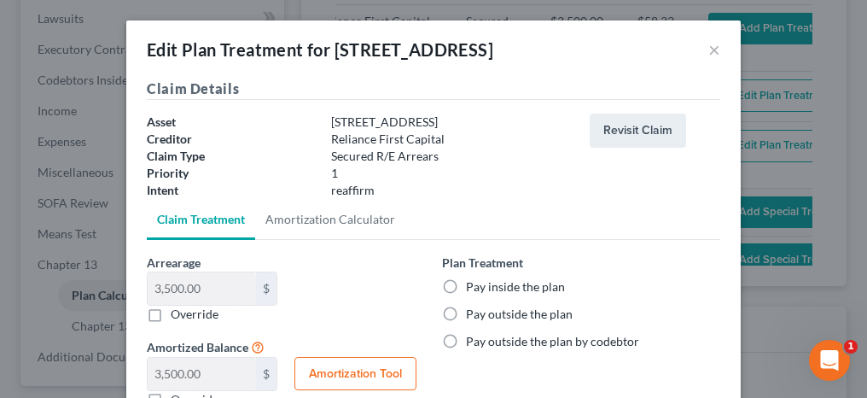
click at [466, 285] on label "Pay inside the plan" at bounding box center [515, 286] width 99 height 17
click at [473, 285] on input "Pay inside the plan" at bounding box center [478, 283] width 11 height 11
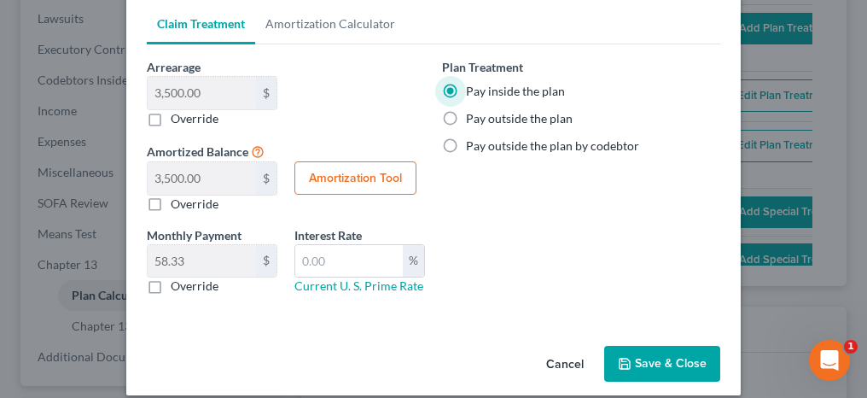
scroll to position [210, 0]
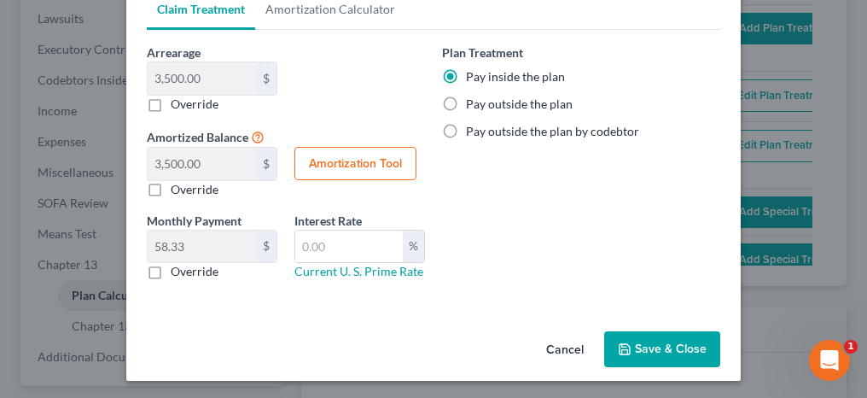
click at [677, 334] on button "Save & Close" at bounding box center [662, 349] width 116 height 36
click at [648, 336] on button "Save & Close" at bounding box center [662, 349] width 116 height 36
click at [654, 349] on button "Save & Close" at bounding box center [662, 349] width 116 height 36
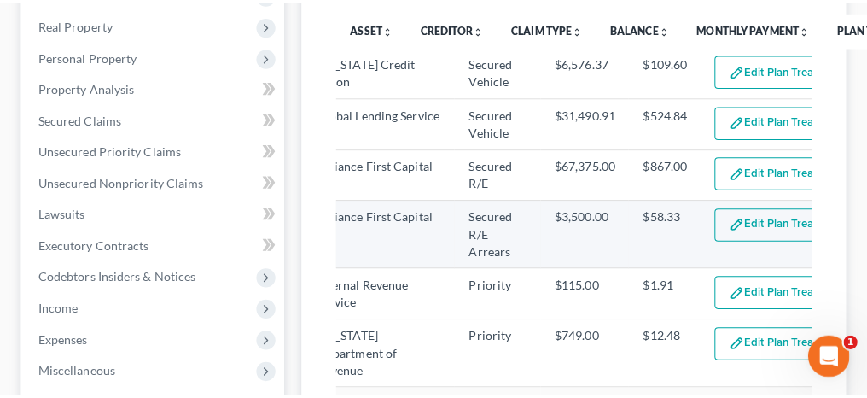
scroll to position [341, 0]
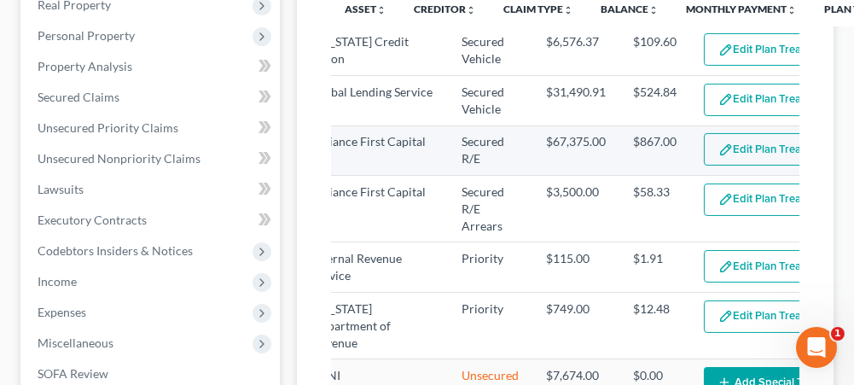
click at [704, 166] on button "Edit Plan Treatment" at bounding box center [774, 149] width 140 height 32
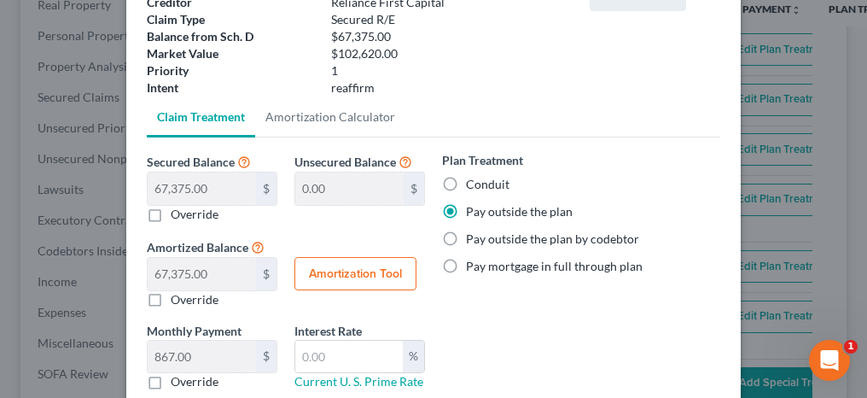
scroll to position [171, 0]
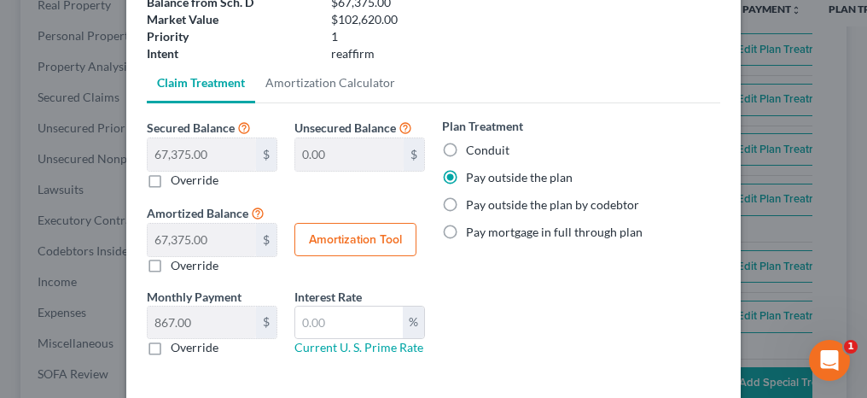
click at [466, 146] on label "Conduit" at bounding box center [488, 150] width 44 height 17
click at [473, 146] on input "Conduit" at bounding box center [478, 147] width 11 height 11
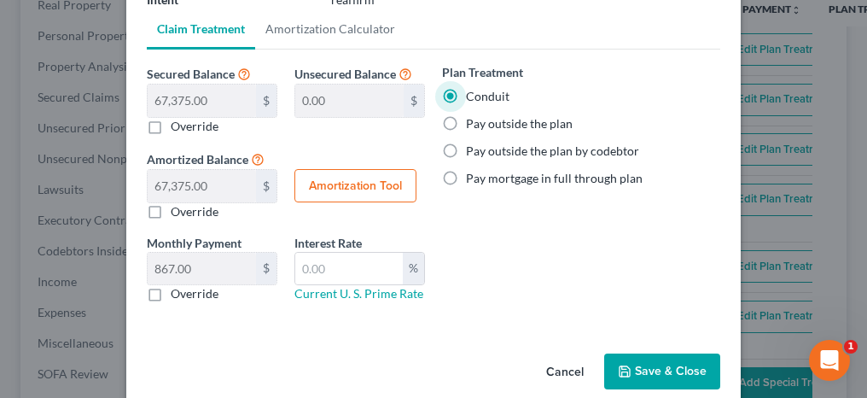
scroll to position [247, 0]
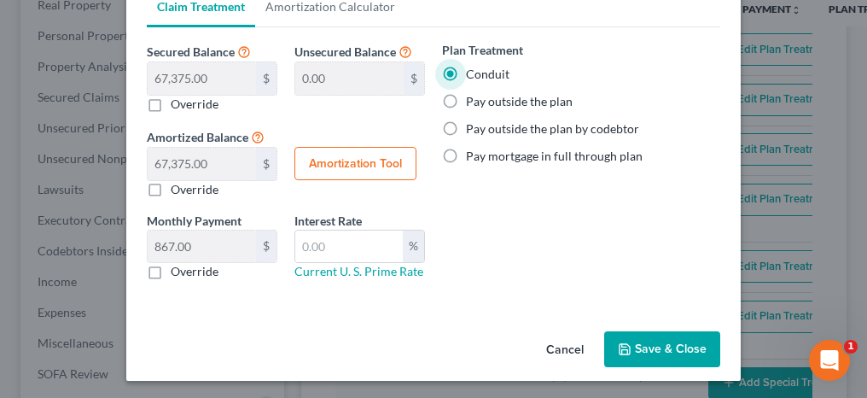
click at [649, 343] on button "Save & Close" at bounding box center [662, 349] width 116 height 36
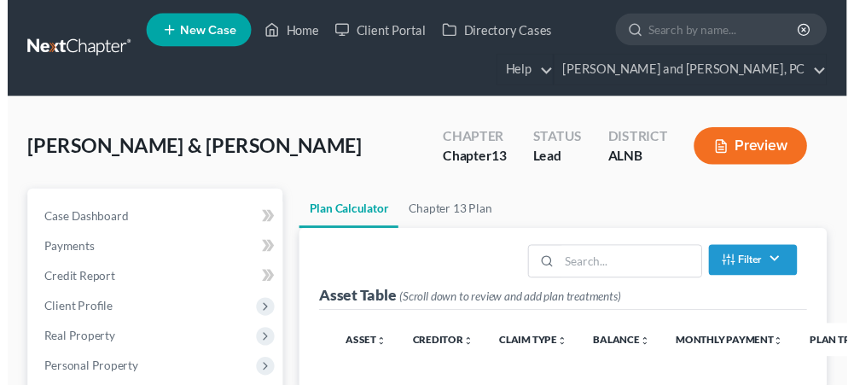
scroll to position [341, 0]
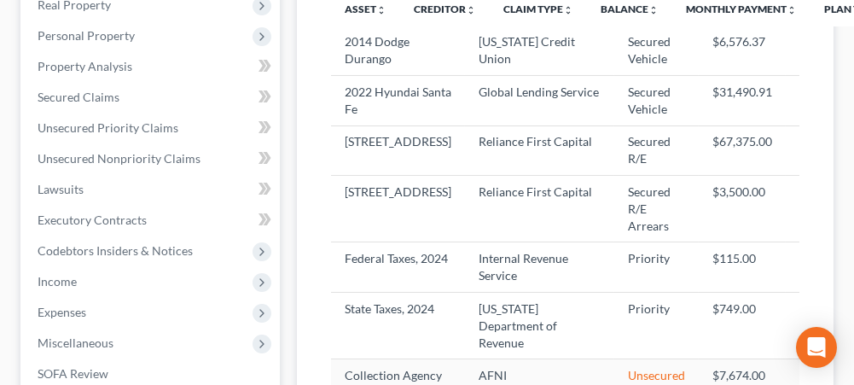
select select "59"
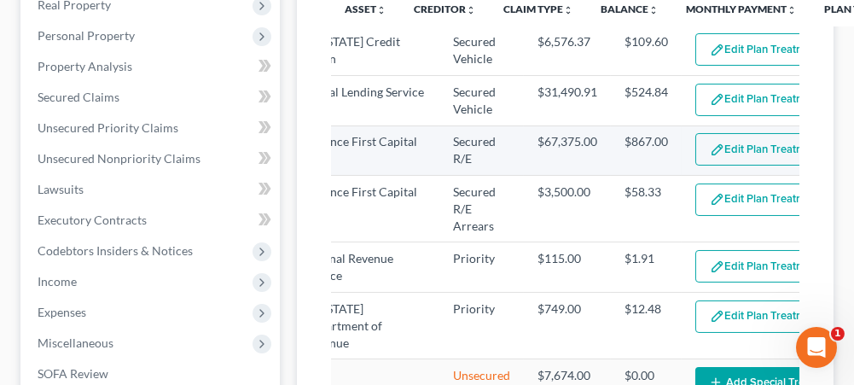
click at [695, 166] on button "Edit Plan Treatment" at bounding box center [765, 149] width 140 height 32
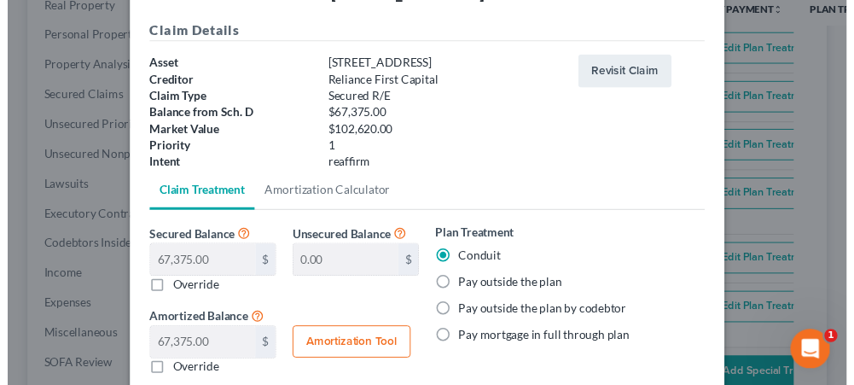
scroll to position [0, 0]
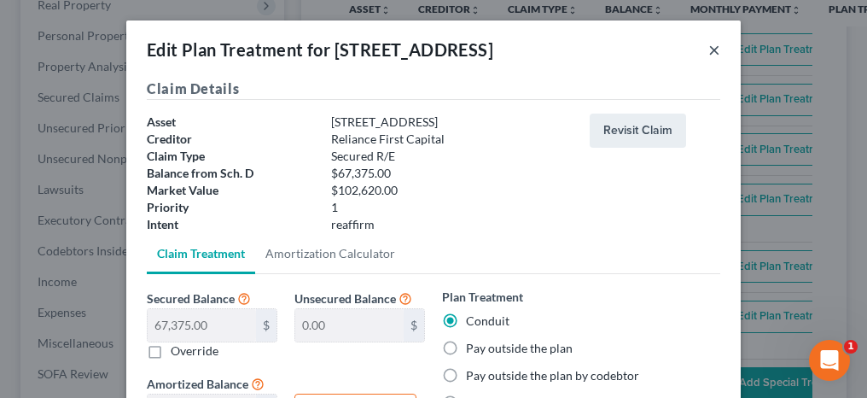
click at [708, 49] on button "×" at bounding box center [714, 49] width 12 height 20
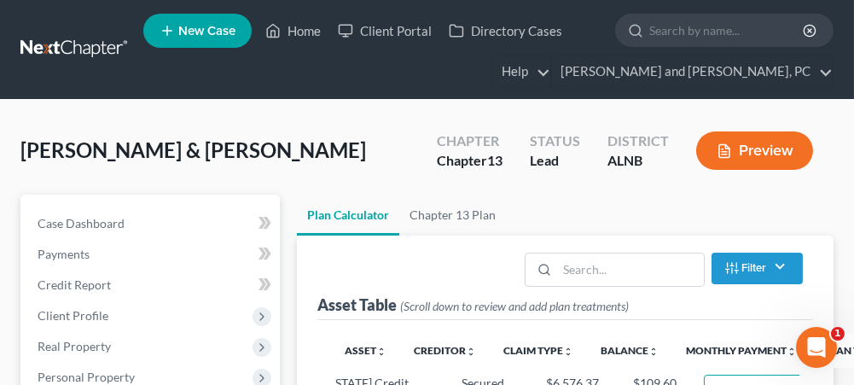
click at [215, 33] on span "New Case" at bounding box center [206, 31] width 57 height 13
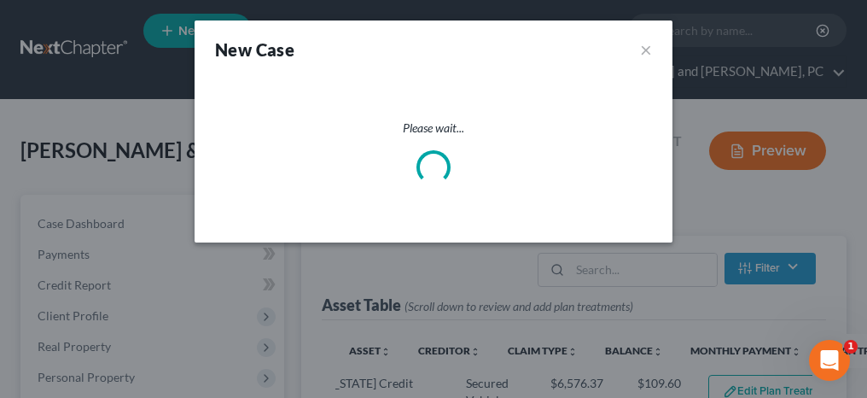
select select "1"
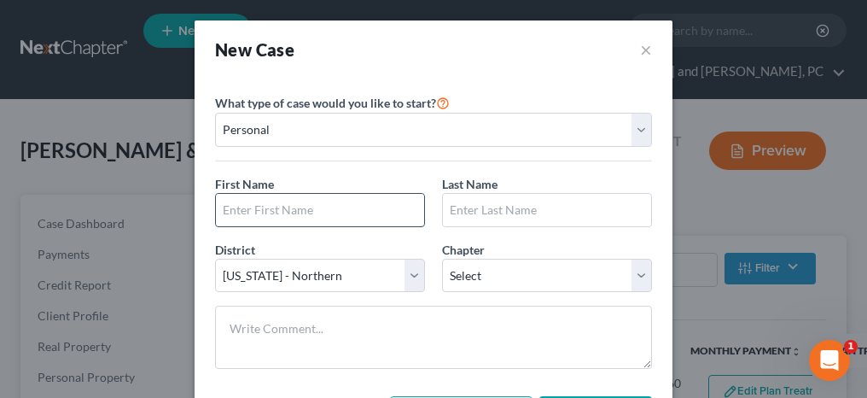
click at [283, 212] on input "text" at bounding box center [320, 210] width 208 height 32
type input "Kristina"
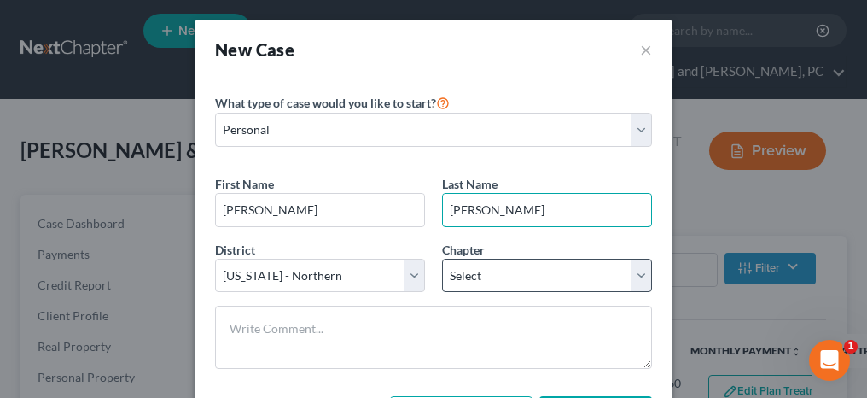
type input "Miller"
click at [483, 270] on select "Select 7 11 12 13" at bounding box center [547, 276] width 210 height 34
select select "0"
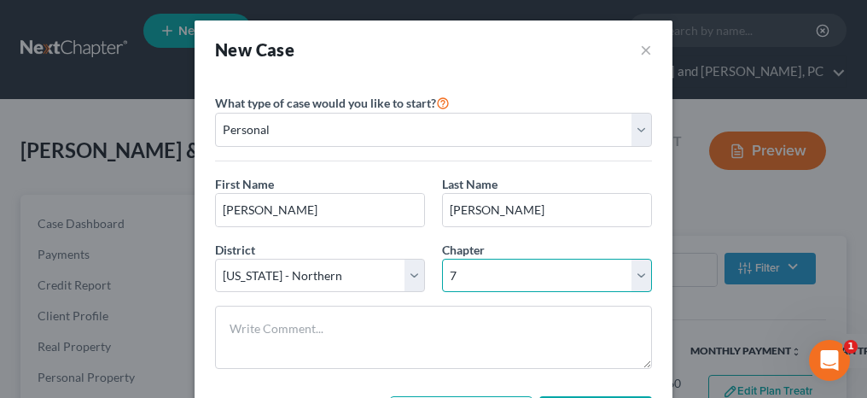
click at [442, 259] on select "Select 7 11 12 13" at bounding box center [547, 276] width 210 height 34
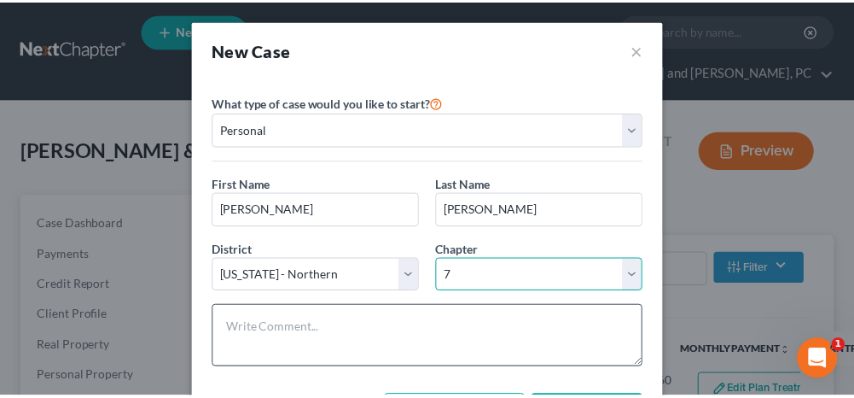
scroll to position [81, 0]
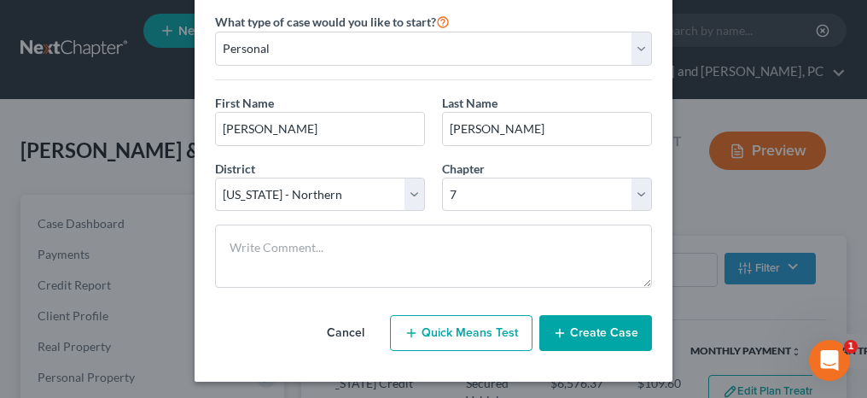
click at [569, 321] on button "Create Case" at bounding box center [595, 333] width 113 height 36
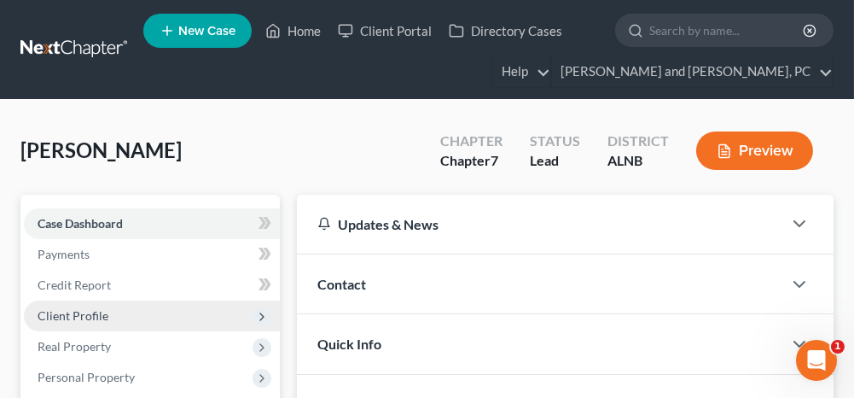
click at [106, 312] on span "Client Profile" at bounding box center [73, 315] width 71 height 15
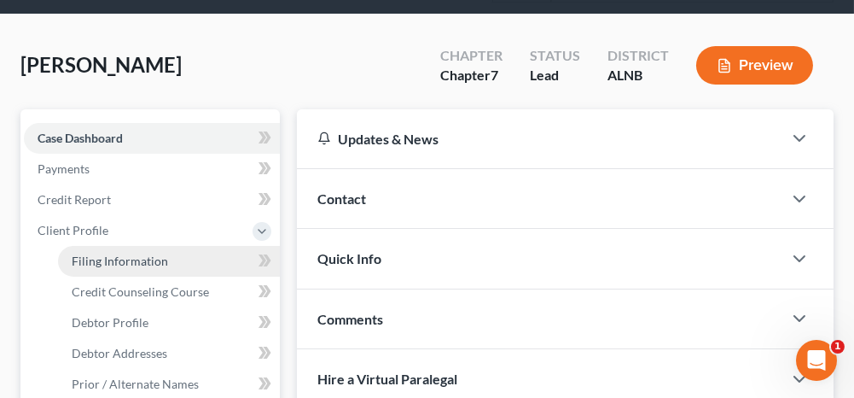
click at [138, 260] on span "Filing Information" at bounding box center [120, 260] width 96 height 15
select select "1"
select select "0"
select select "1"
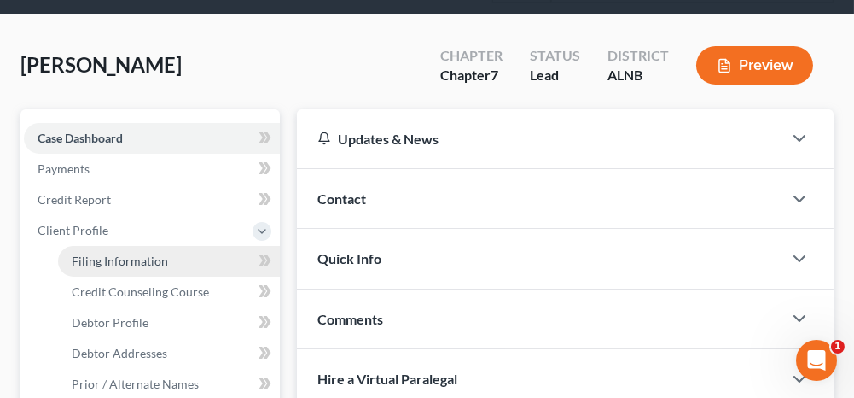
select select "0"
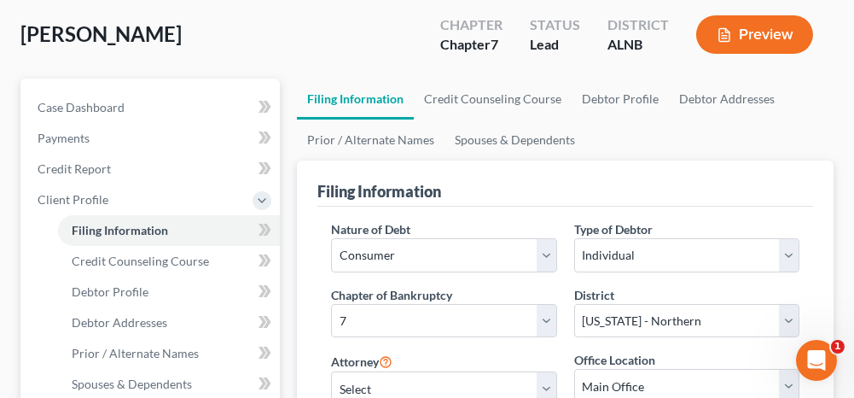
scroll to position [171, 0]
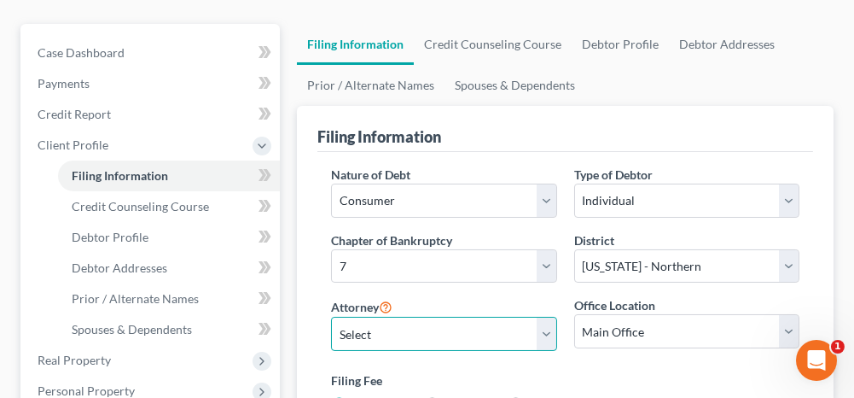
click at [346, 336] on select "Select John W. Jennings, Jr. - ALNB Christopher Messer - ALNB Christopher Messe…" at bounding box center [443, 334] width 225 height 34
select select "1"
click at [331, 317] on select "Select John W. Jennings, Jr. - ALNB Christopher Messer - ALNB Christopher Messe…" at bounding box center [443, 334] width 225 height 34
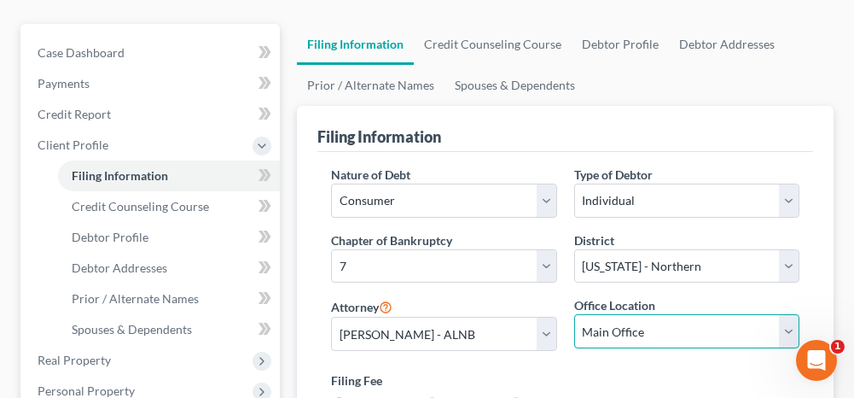
click at [600, 323] on select "Main Office Anniston" at bounding box center [686, 331] width 225 height 34
select select "0"
click at [574, 314] on select "Main Office Anniston" at bounding box center [686, 331] width 225 height 34
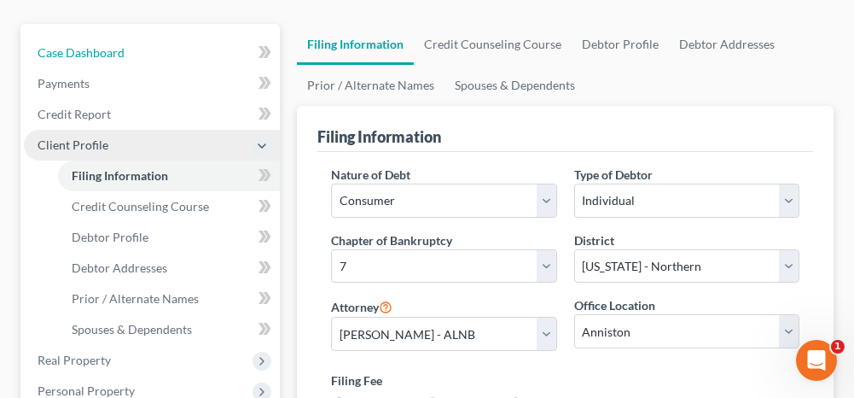
click at [165, 50] on link "Case Dashboard" at bounding box center [152, 53] width 256 height 31
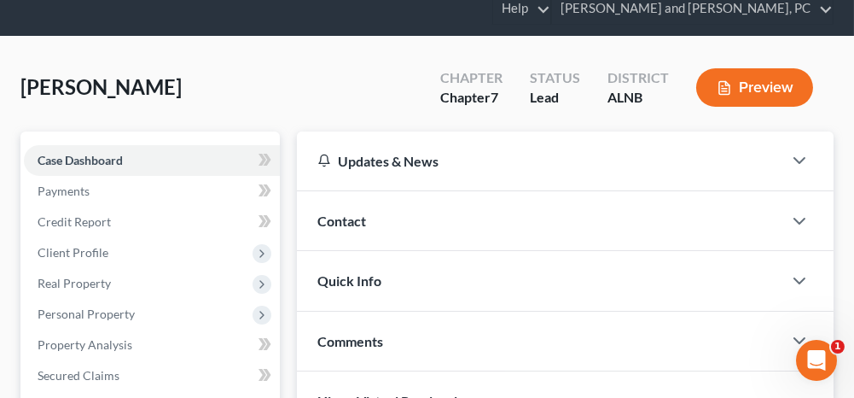
scroll to position [85, 0]
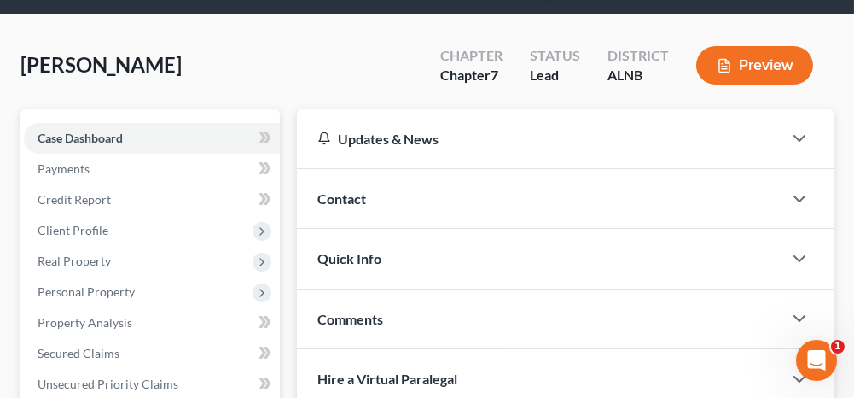
click at [378, 197] on div "Contact" at bounding box center [539, 198] width 485 height 59
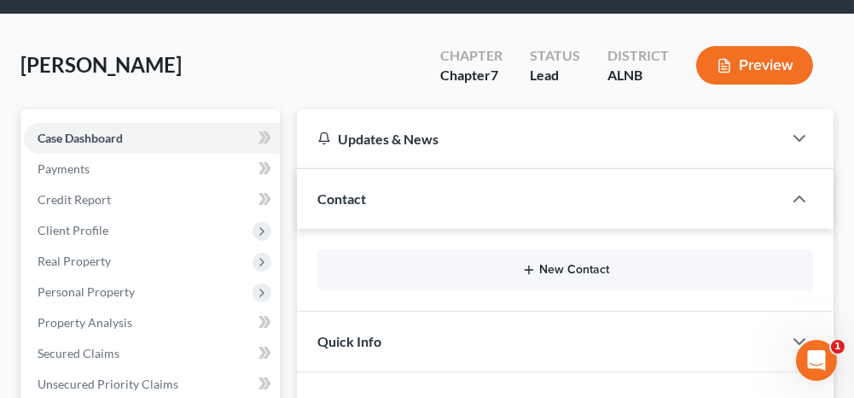
click at [539, 270] on button "New Contact" at bounding box center [565, 270] width 468 height 14
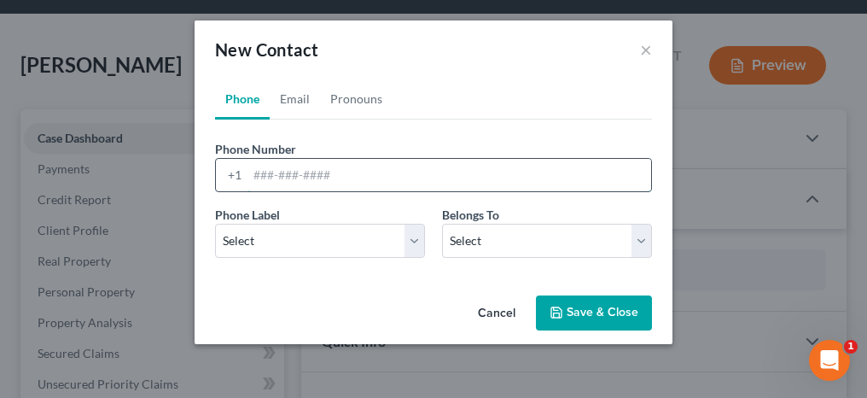
click at [311, 174] on input "tel" at bounding box center [449, 175] width 404 height 32
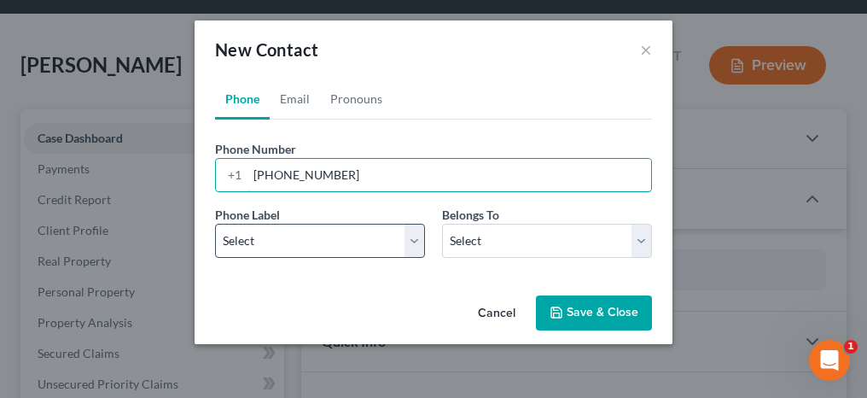
type input "256-225-7087"
click at [287, 232] on select "Select Mobile Home Work Other" at bounding box center [320, 241] width 210 height 34
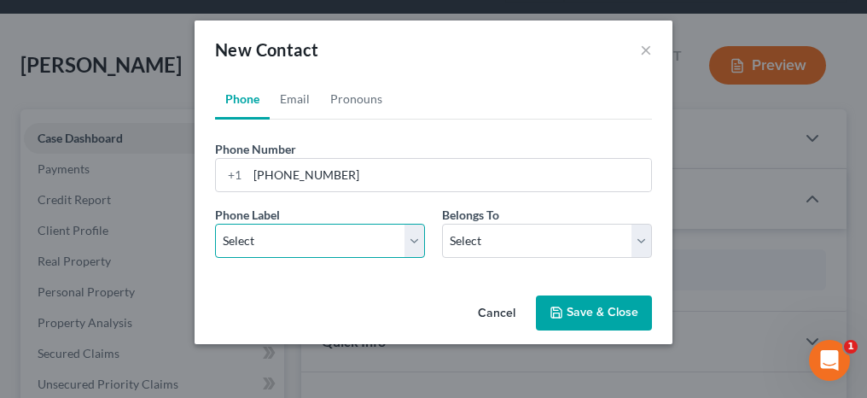
select select "0"
click at [215, 224] on select "Select Mobile Home Work Other" at bounding box center [320, 241] width 210 height 34
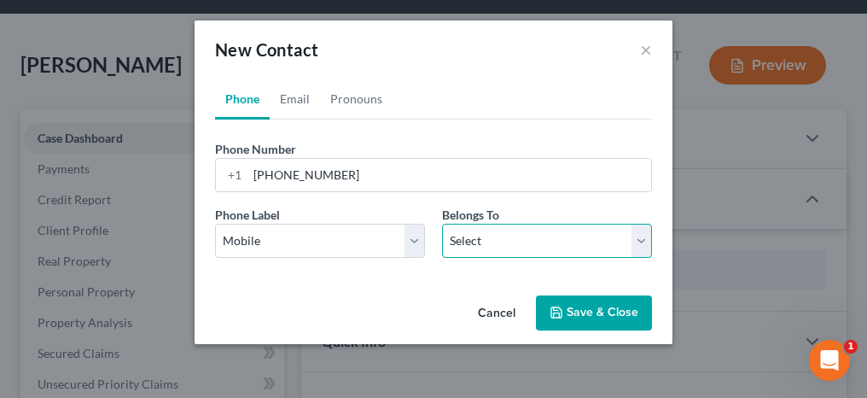
click at [465, 234] on select "Select Client Other" at bounding box center [547, 241] width 210 height 34
select select "0"
click at [442, 224] on select "Select Client Other" at bounding box center [547, 241] width 210 height 34
click at [288, 91] on link "Email" at bounding box center [295, 98] width 50 height 41
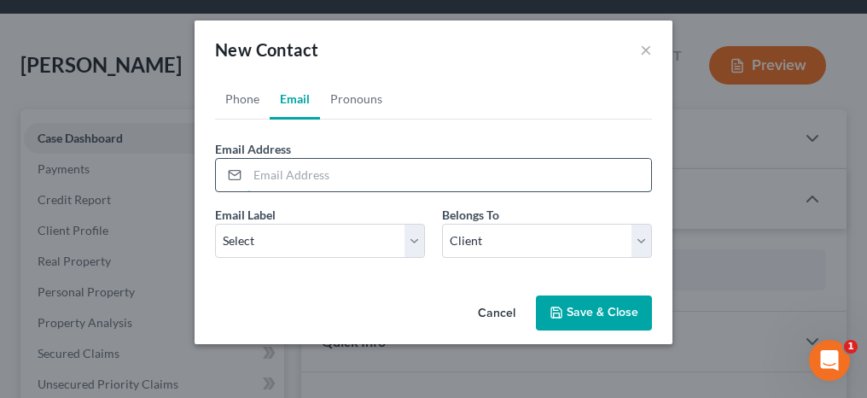
click at [283, 178] on input "email" at bounding box center [449, 175] width 404 height 32
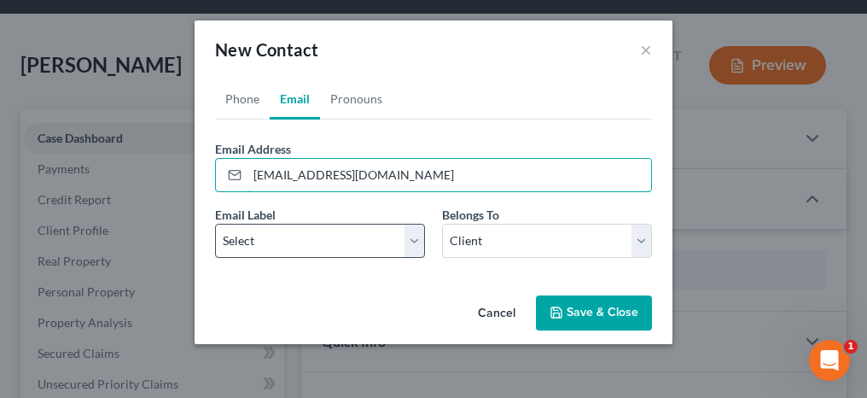
type input "mkchumphrey@gmail.com"
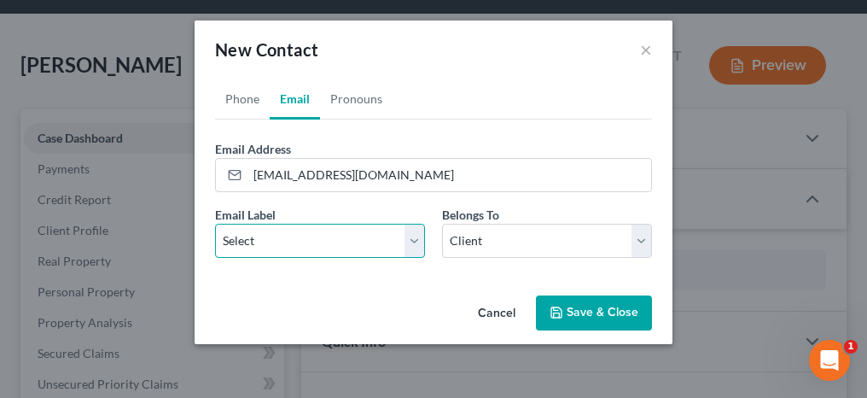
click at [275, 240] on select "Select Home Work Other" at bounding box center [320, 241] width 210 height 34
select select "2"
click at [215, 224] on select "Select Home Work Other" at bounding box center [320, 241] width 210 height 34
click at [604, 314] on button "Save & Close" at bounding box center [594, 313] width 116 height 36
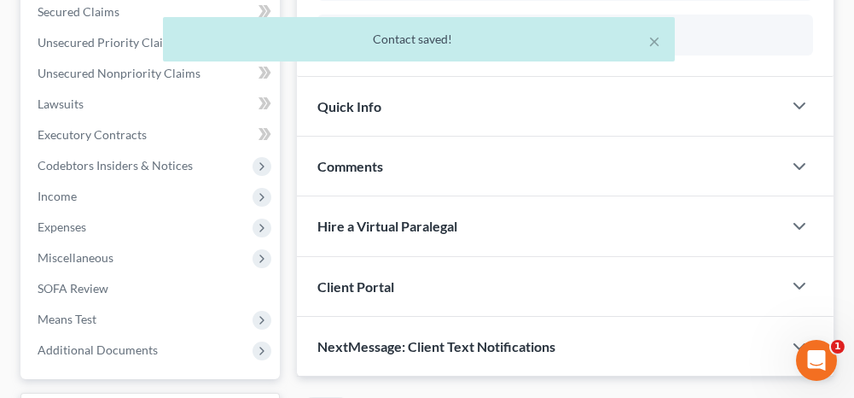
scroll to position [512, 0]
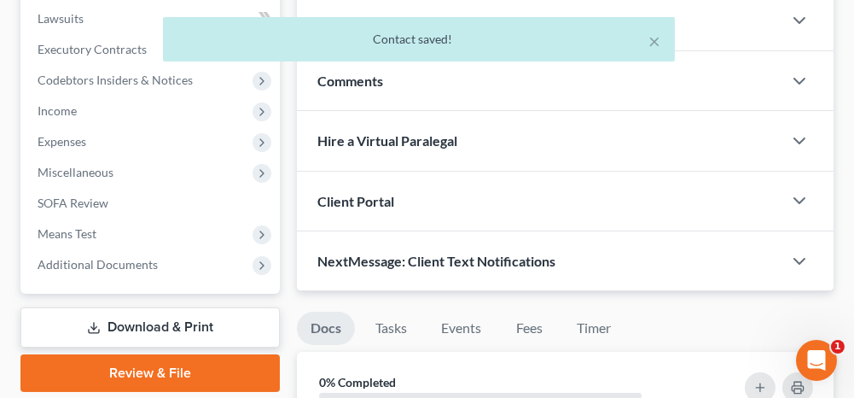
click at [372, 187] on div "Client Portal" at bounding box center [539, 200] width 485 height 59
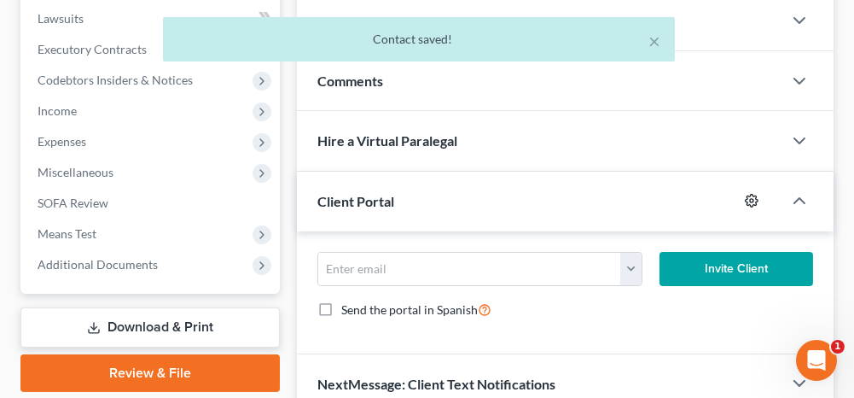
click at [751, 199] on circle "button" at bounding box center [751, 200] width 3 height 3
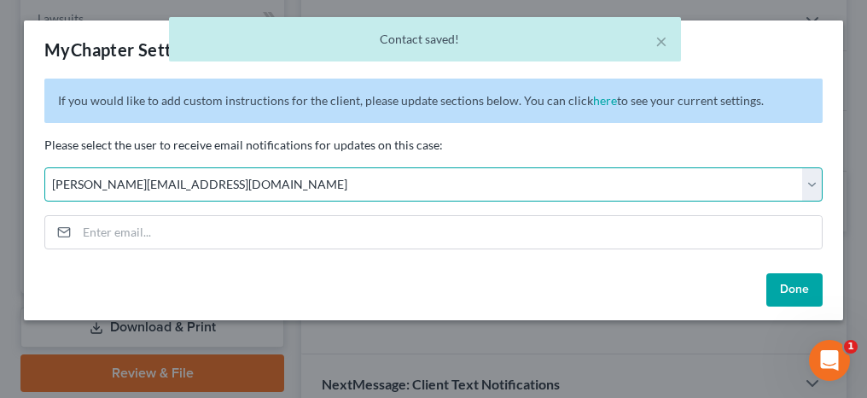
click at [206, 190] on select "Select stacy@jenningsandmesser.com anniston@jenningsandmesser.com gadsden@jenni…" at bounding box center [433, 184] width 778 height 34
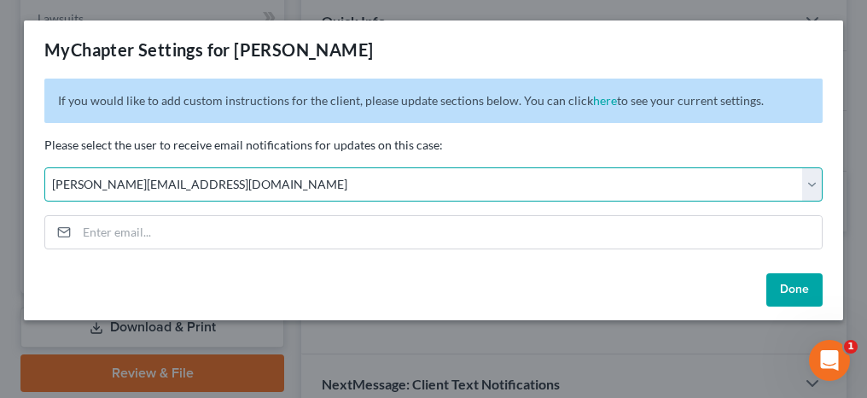
select select "1"
click at [44, 167] on select "Select stacy@jenningsandmesser.com anniston@jenningsandmesser.com gadsden@jenni…" at bounding box center [433, 184] width 778 height 34
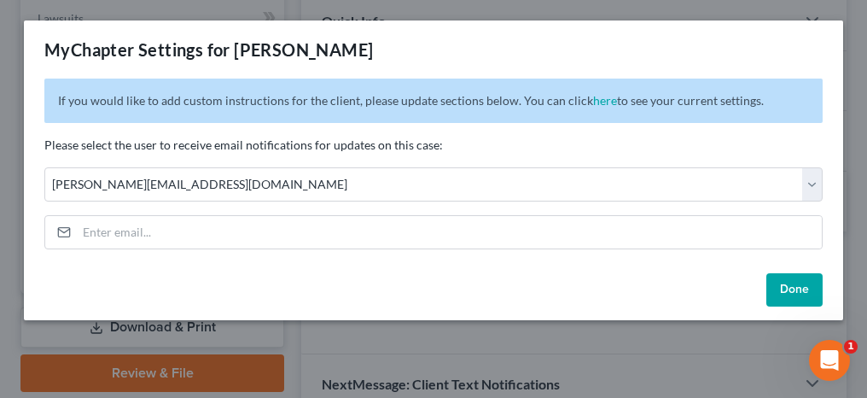
click at [782, 290] on button "Done" at bounding box center [794, 290] width 56 height 34
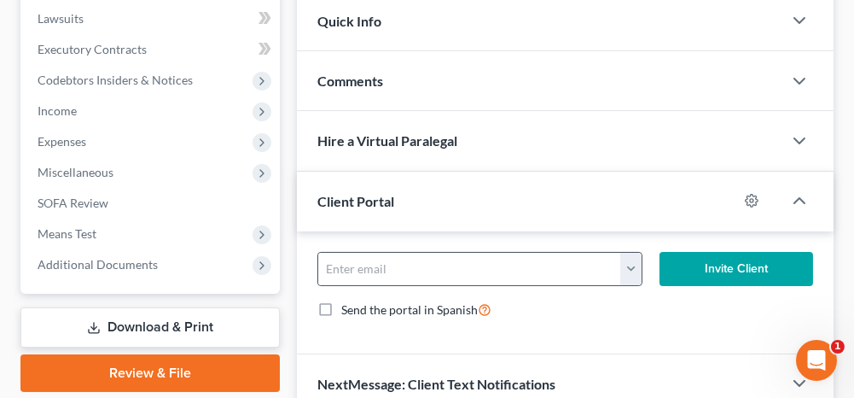
click at [629, 262] on button "button" at bounding box center [630, 269] width 20 height 32
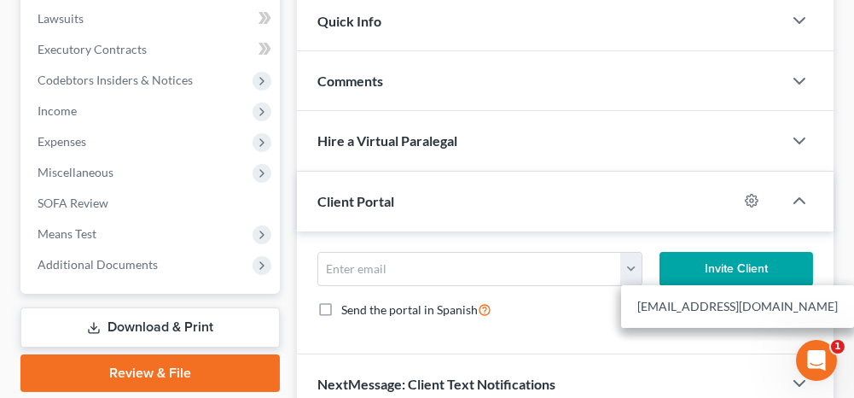
click at [646, 311] on link "mkchumphrey@gmail.com" at bounding box center [737, 306] width 233 height 29
type input "mkchumphrey@gmail.com"
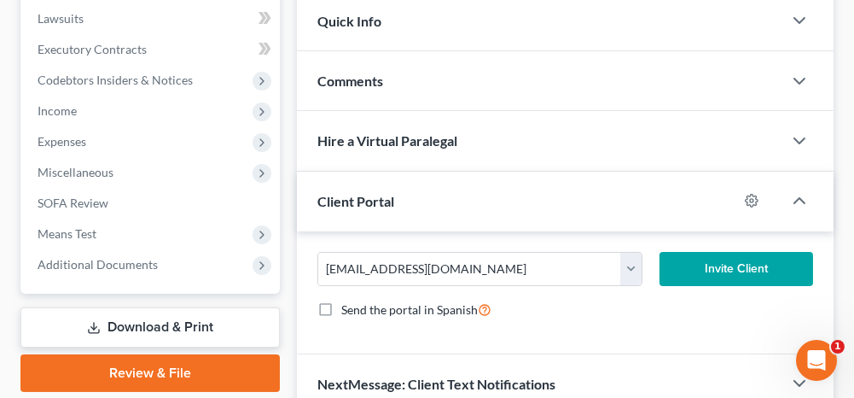
click at [696, 272] on button "Invite Client" at bounding box center [737, 269] width 154 height 34
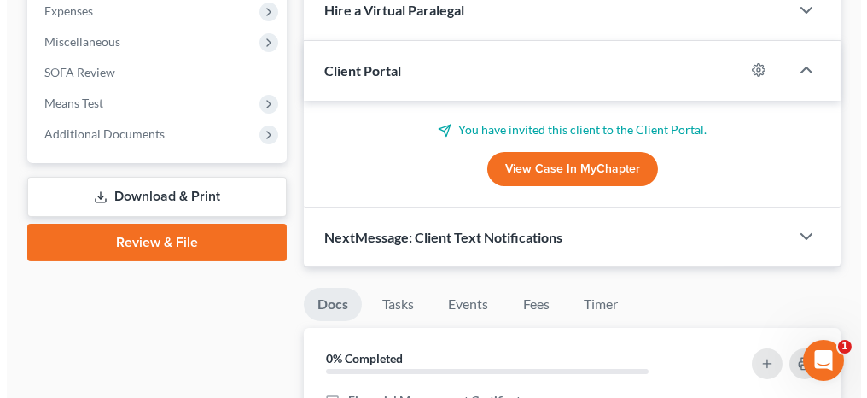
scroll to position [683, 0]
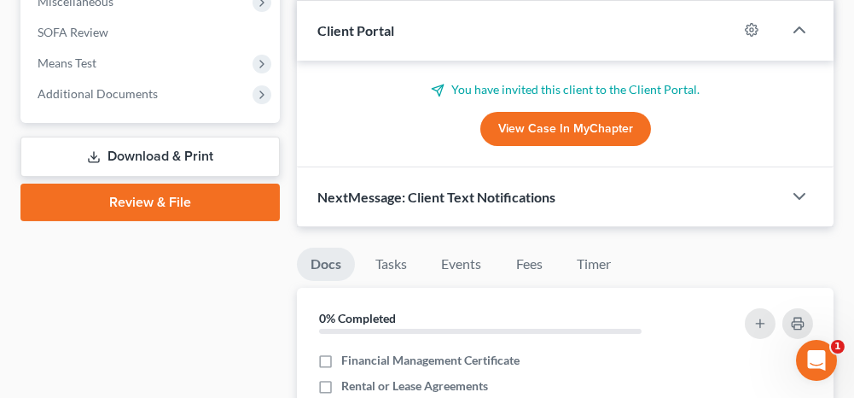
click at [652, 195] on div "NextMessage: Client Text Notifications" at bounding box center [539, 196] width 485 height 59
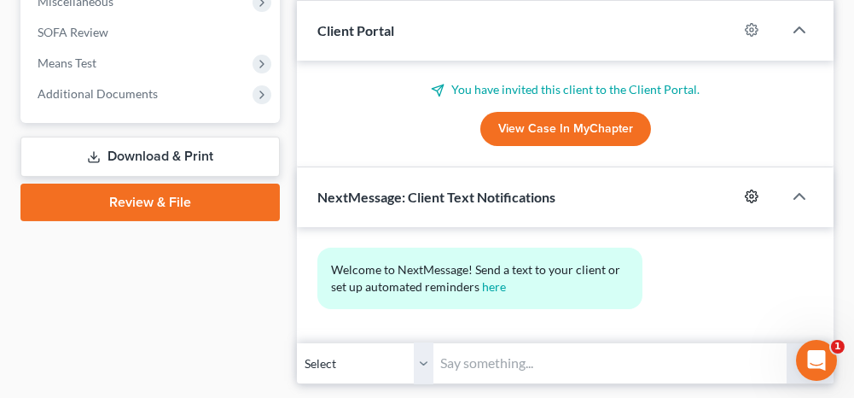
click at [751, 190] on icon "button" at bounding box center [752, 196] width 13 height 13
select select "0"
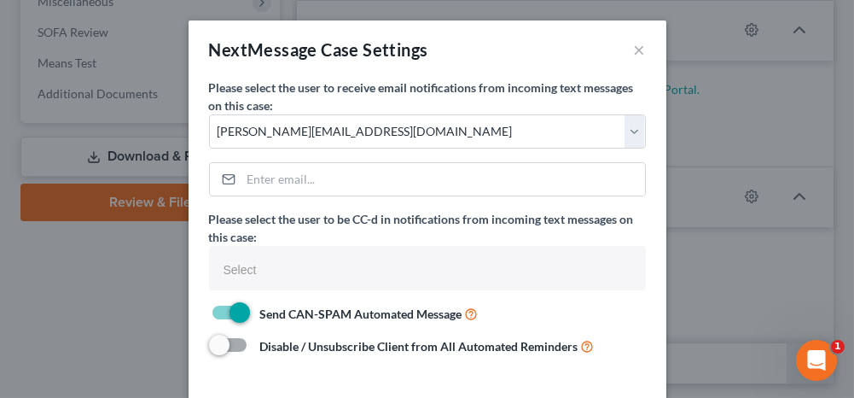
select select
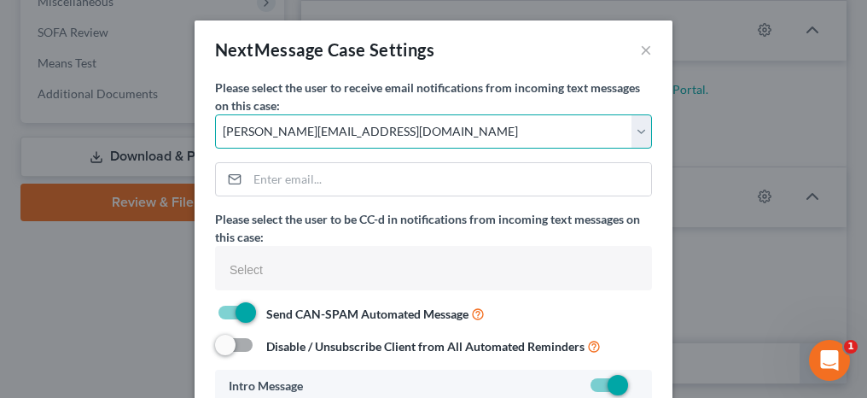
click at [285, 120] on select "Select stacy@jenningsandmesser.com anniston@jenningsandmesser.com gadsden@jenni…" at bounding box center [433, 131] width 437 height 34
select select "1"
click at [215, 114] on select "Select stacy@jenningsandmesser.com anniston@jenningsandmesser.com gadsden@jenni…" at bounding box center [433, 131] width 437 height 34
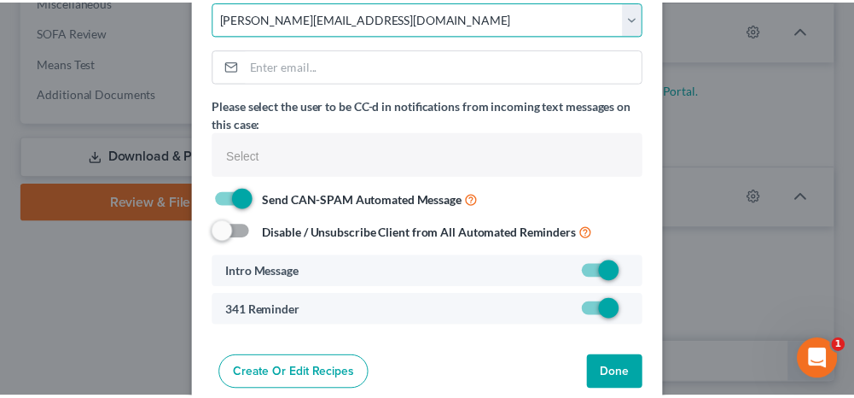
scroll to position [138, 0]
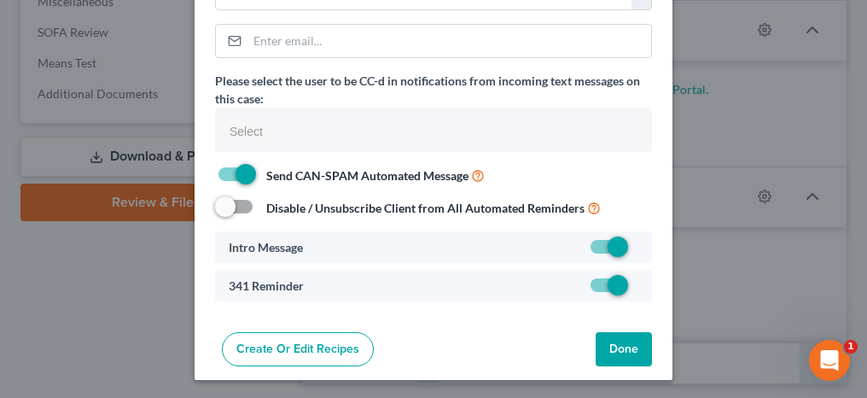
click at [618, 345] on button "Done" at bounding box center [624, 349] width 56 height 34
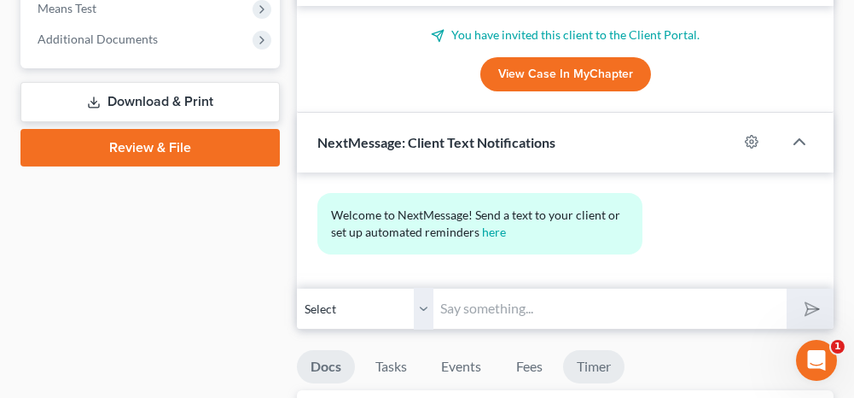
scroll to position [768, 0]
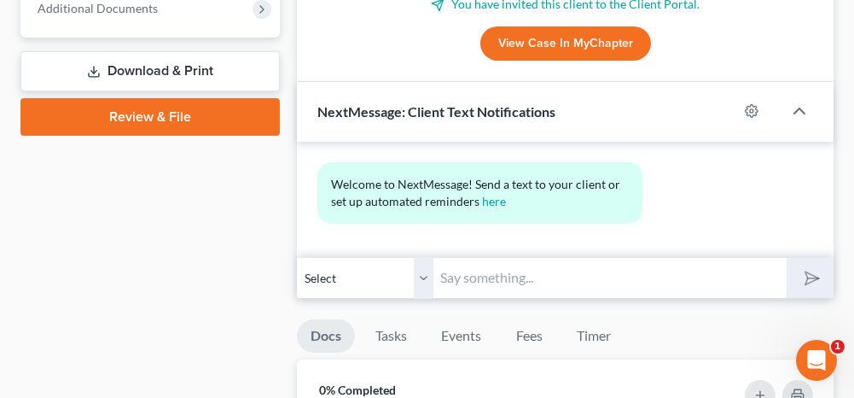
click at [539, 273] on input "text" at bounding box center [609, 278] width 352 height 42
type input "This is [PERSON_NAME] from [PERSON_NAME] and [PERSON_NAME]. Please let me know …"
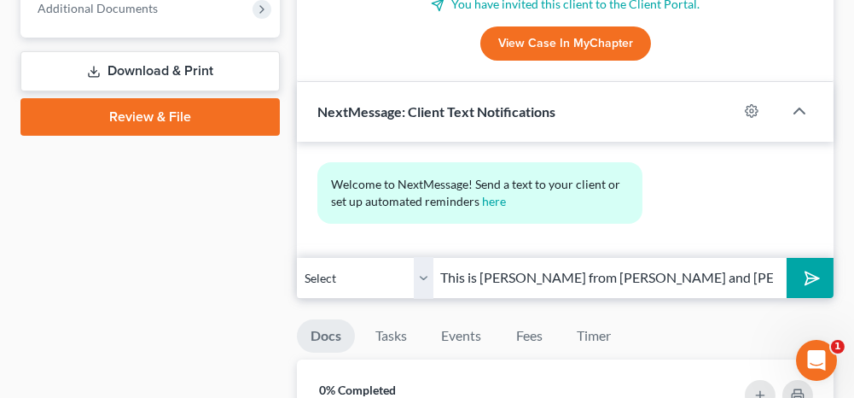
click at [822, 273] on button "submit" at bounding box center [810, 278] width 47 height 40
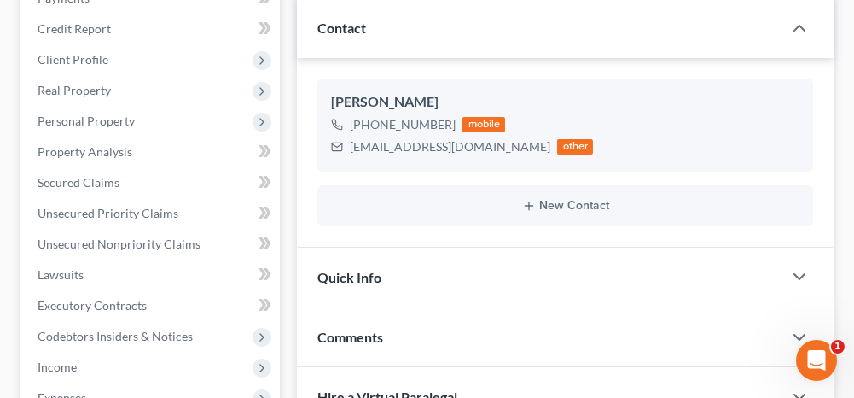
scroll to position [0, 0]
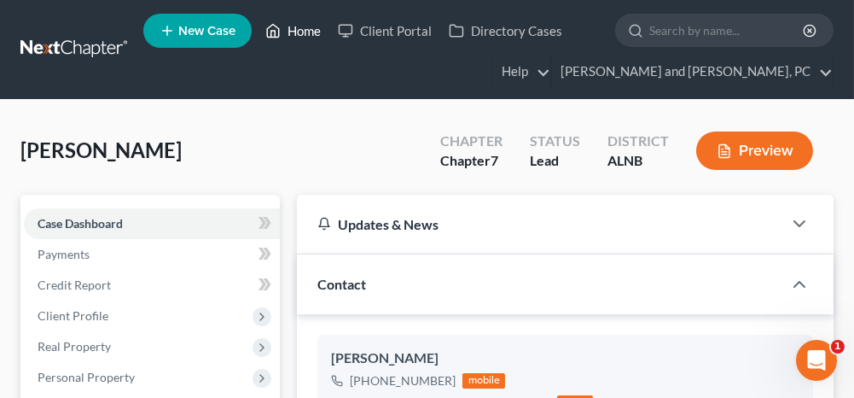
click at [315, 23] on link "Home" at bounding box center [293, 30] width 73 height 31
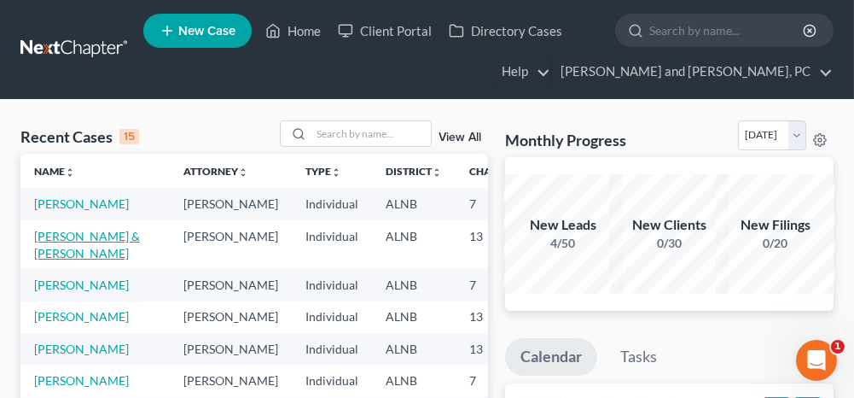
click at [55, 252] on link "[PERSON_NAME] & [PERSON_NAME]" at bounding box center [87, 245] width 106 height 32
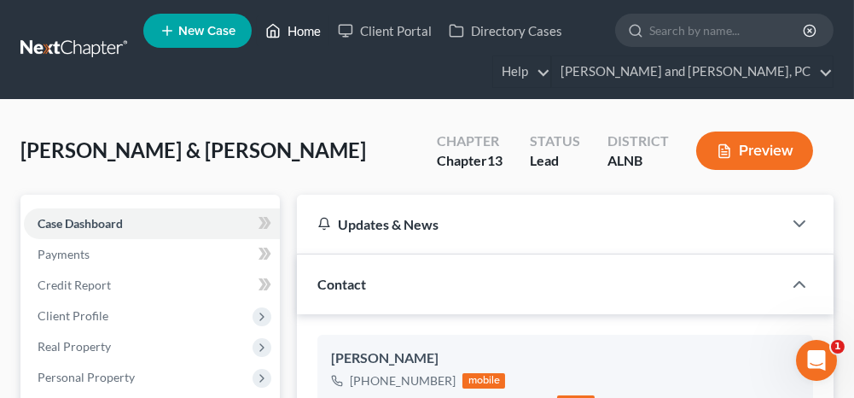
click at [310, 30] on link "Home" at bounding box center [293, 30] width 73 height 31
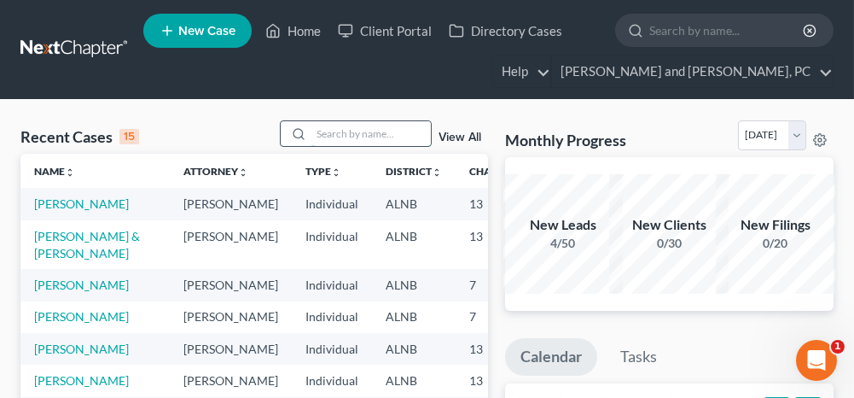
click at [352, 135] on input "search" at bounding box center [370, 133] width 119 height 25
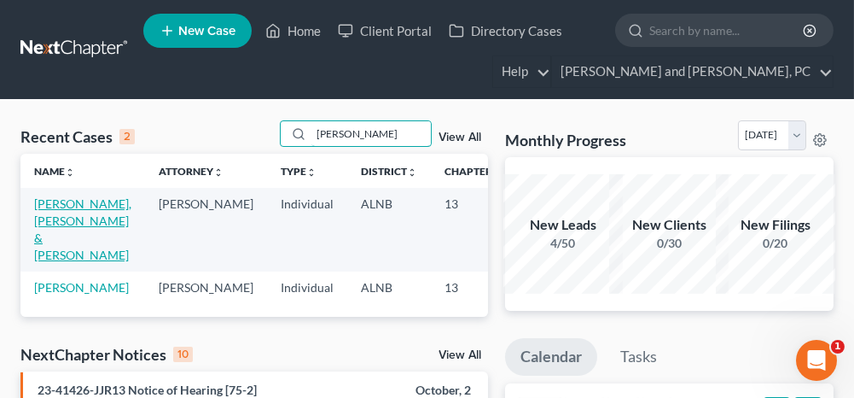
type input "fowler"
click at [61, 212] on link "Fowler, Jr, Eric & Fowler, Audrey" at bounding box center [82, 229] width 97 height 66
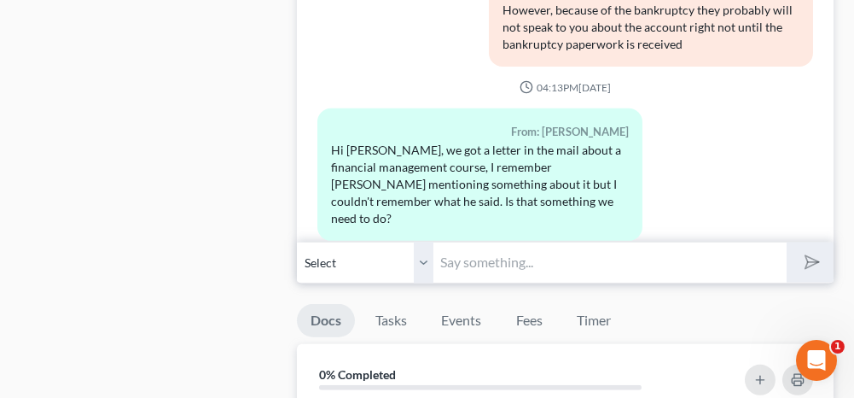
scroll to position [1536, 0]
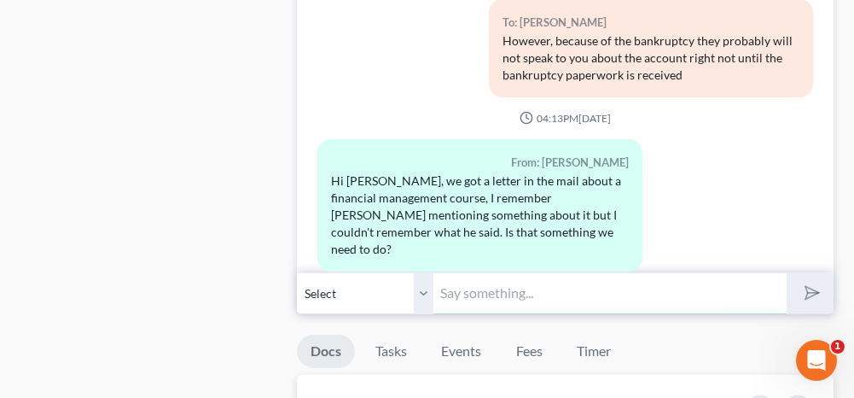
click at [526, 286] on input "text" at bounding box center [609, 293] width 352 height 42
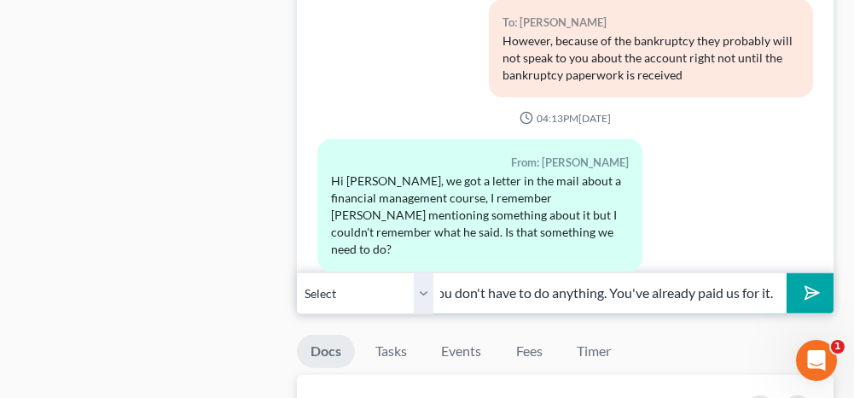
scroll to position [0, 33]
click at [422, 282] on select "Select +1 (256) 375-4614 - Audrey Fowler +1 (256) 375-6914 - Eric Fowler, Jr" at bounding box center [365, 293] width 137 height 42
click at [297, 272] on select "Select +1 (256) 375-4614 - Audrey Fowler +1 (256) 375-6914 - Eric Fowler, Jr" at bounding box center [365, 293] width 137 height 42
click at [742, 281] on input "No you don't have to do anything. You've already paid us for it." at bounding box center [609, 293] width 352 height 42
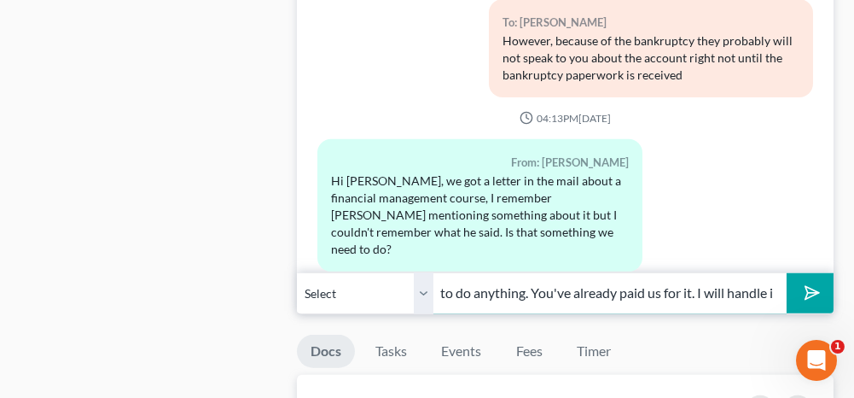
scroll to position [0, 118]
type input "No you don't have to do anything. You've already paid us for it. I will handle …"
click at [803, 285] on icon "submit" at bounding box center [809, 293] width 24 height 24
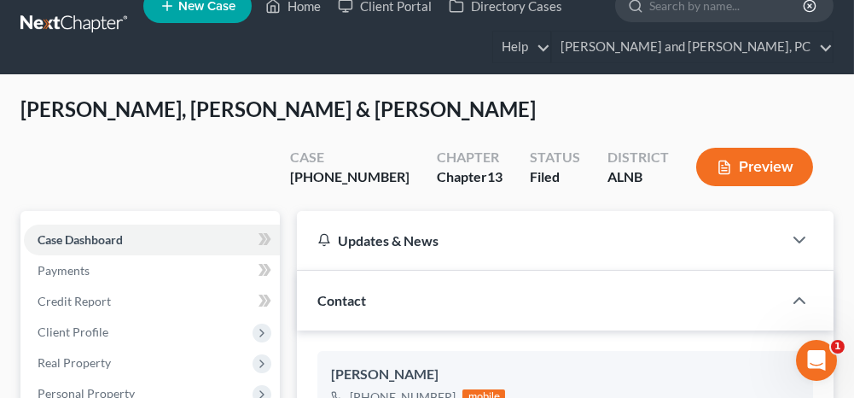
scroll to position [0, 0]
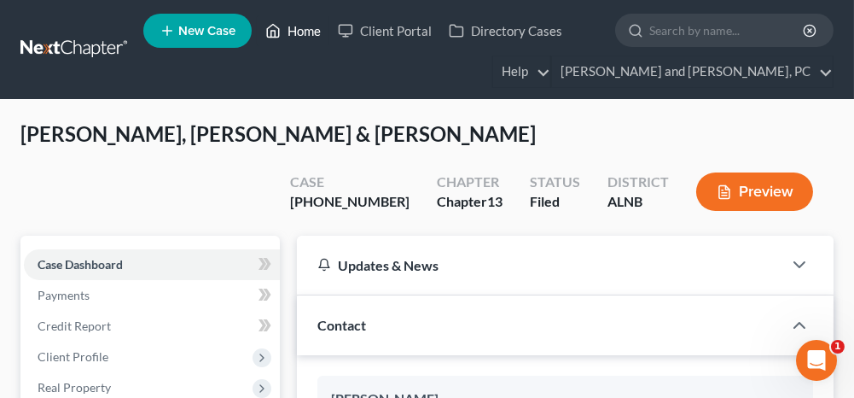
drag, startPoint x: 302, startPoint y: 33, endPoint x: 292, endPoint y: 111, distance: 78.3
click at [302, 33] on link "Home" at bounding box center [293, 30] width 73 height 31
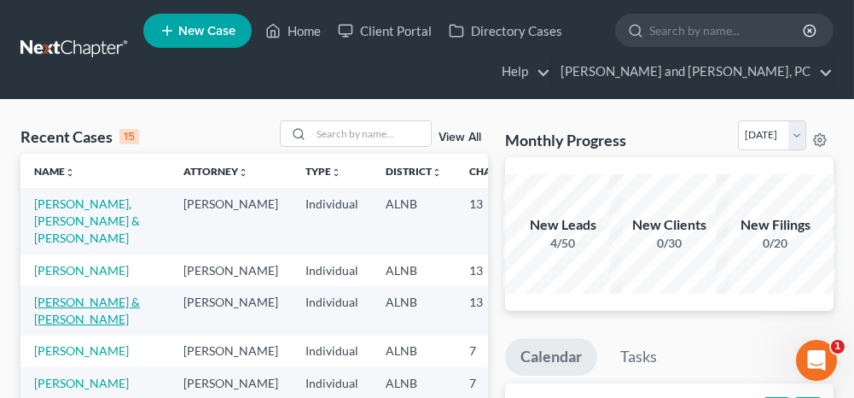
click at [61, 326] on link "[PERSON_NAME] & [PERSON_NAME]" at bounding box center [87, 310] width 106 height 32
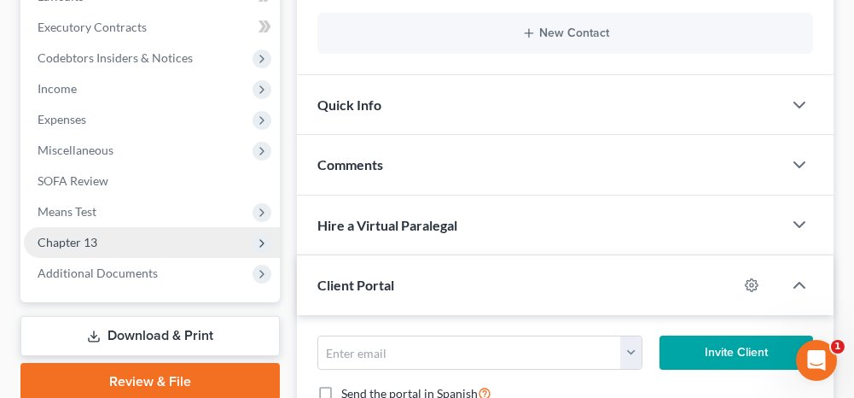
scroll to position [512, 0]
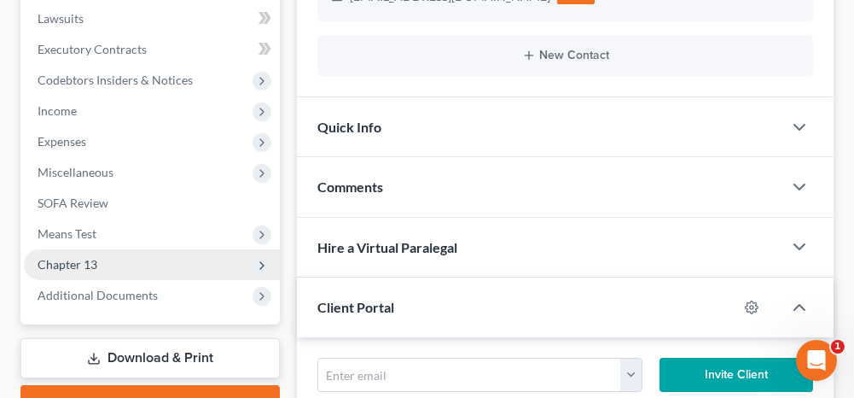
click at [125, 276] on span "Chapter 13" at bounding box center [152, 264] width 256 height 31
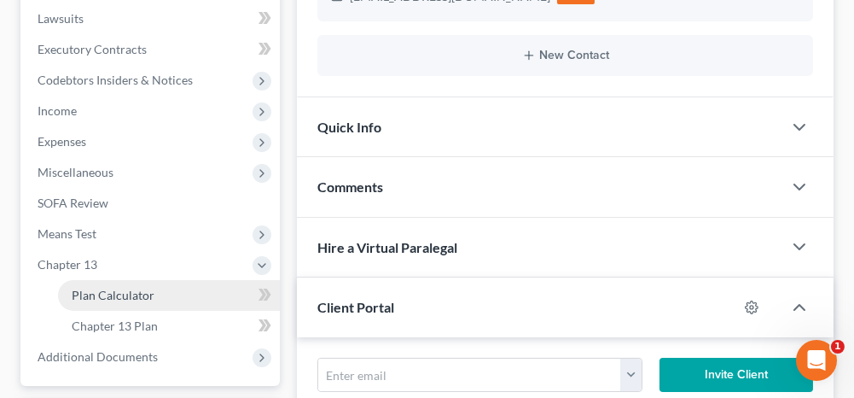
click at [118, 288] on span "Plan Calculator" at bounding box center [113, 295] width 83 height 15
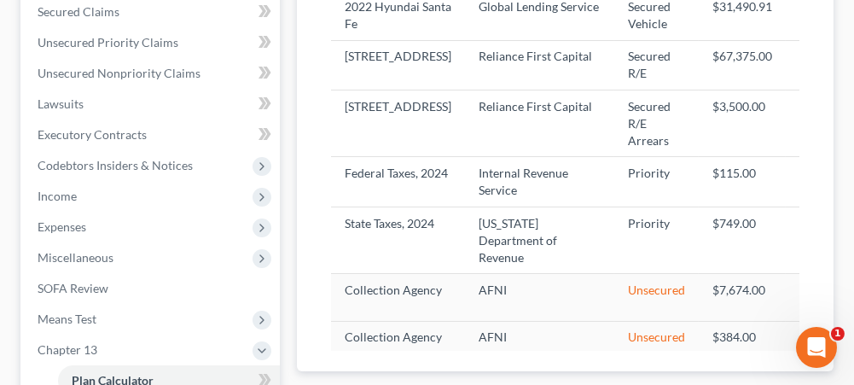
select select "59"
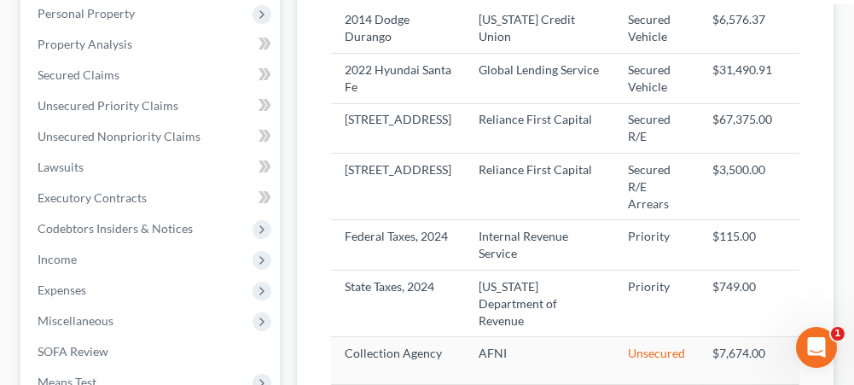
scroll to position [171, 0]
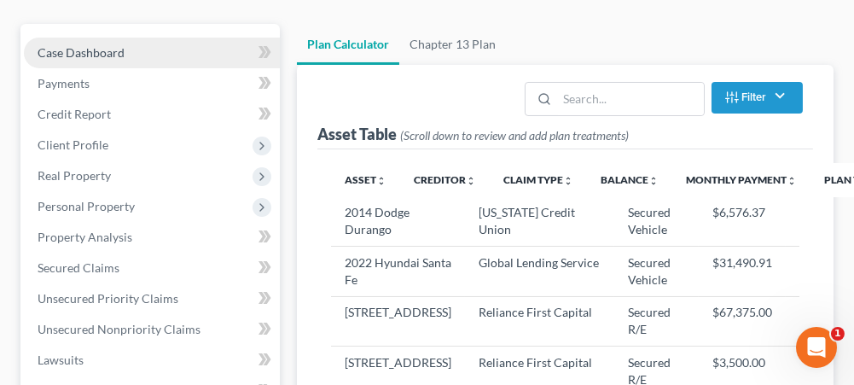
click at [146, 46] on link "Case Dashboard" at bounding box center [152, 53] width 256 height 31
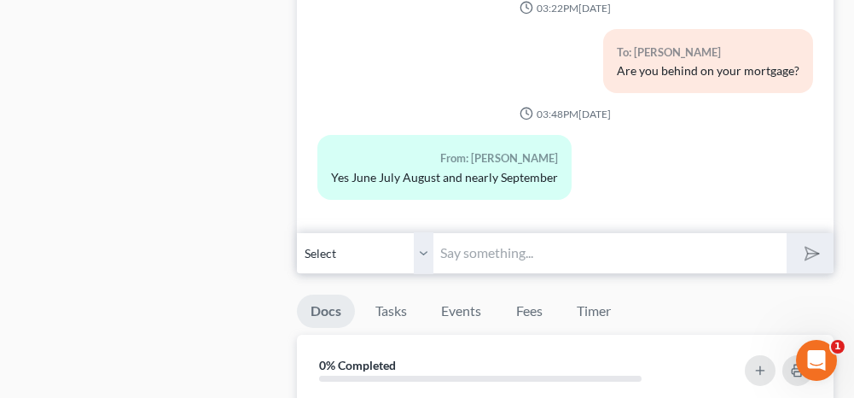
scroll to position [1109, 0]
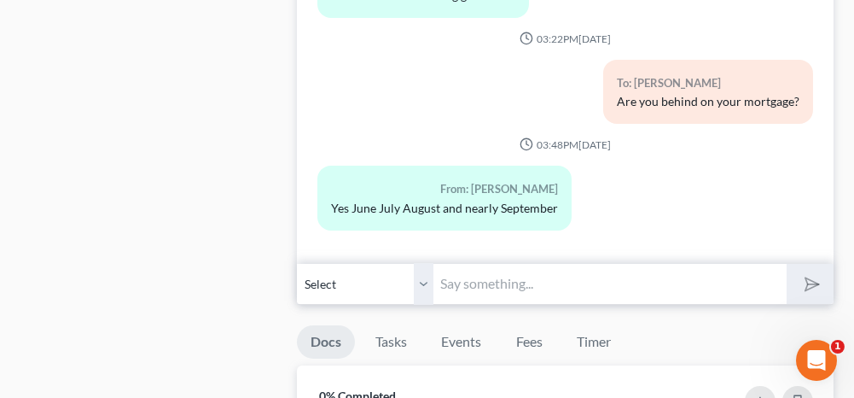
click at [485, 274] on input "text" at bounding box center [609, 284] width 352 height 42
click at [239, 216] on div "Case Dashboard Payments Invoices Payments Payments Credit Report Client Profile" at bounding box center [150, 132] width 276 height 2094
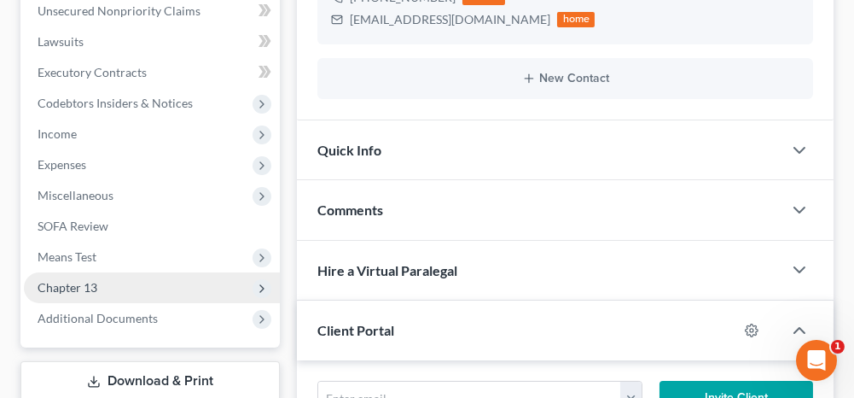
scroll to position [512, 0]
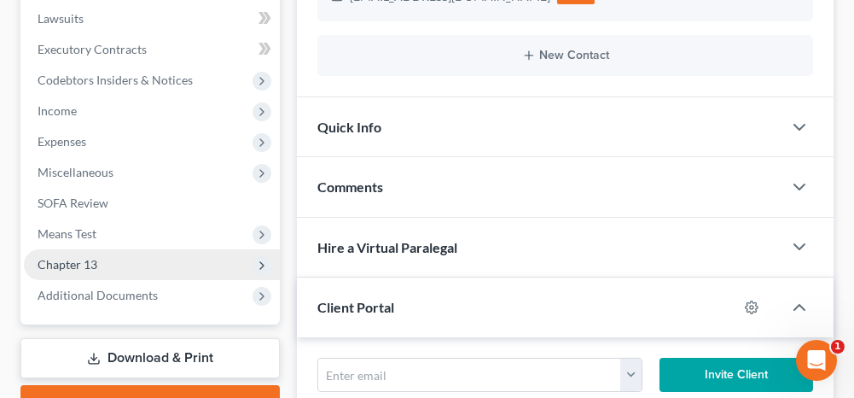
click at [155, 267] on span "Chapter 13" at bounding box center [152, 264] width 256 height 31
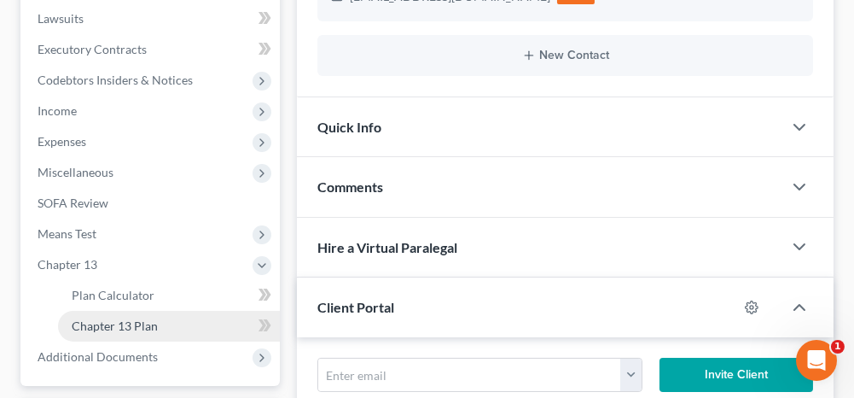
click at [145, 328] on span "Chapter 13 Plan" at bounding box center [115, 325] width 86 height 15
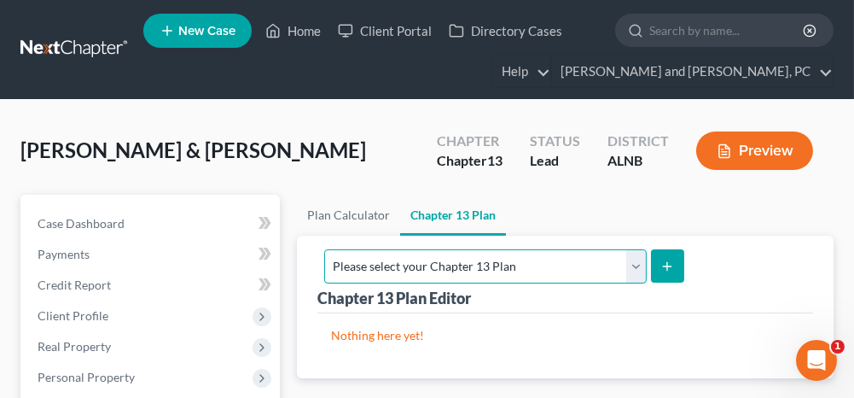
click at [572, 260] on select "Please select your Chapter 13 Plan Alabama - Northern District - Revised 1/1/19…" at bounding box center [485, 266] width 322 height 34
select select "0"
click at [501, 249] on select "Please select your Chapter 13 Plan Alabama - Northern District - Revised 1/1/19…" at bounding box center [485, 266] width 322 height 34
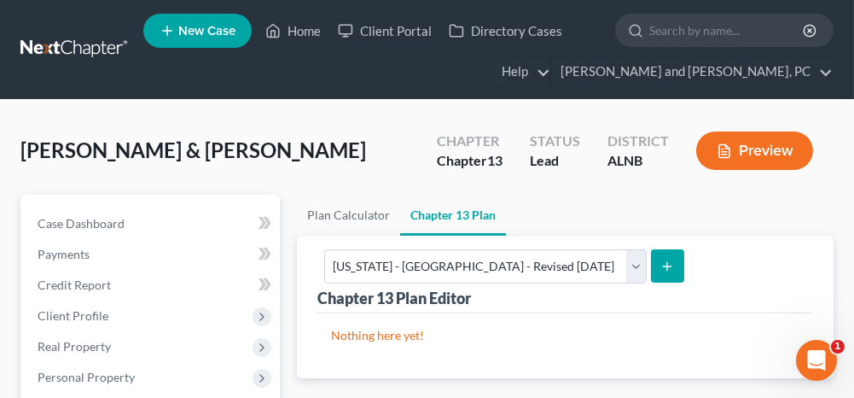
click at [684, 257] on button "submit" at bounding box center [667, 265] width 33 height 33
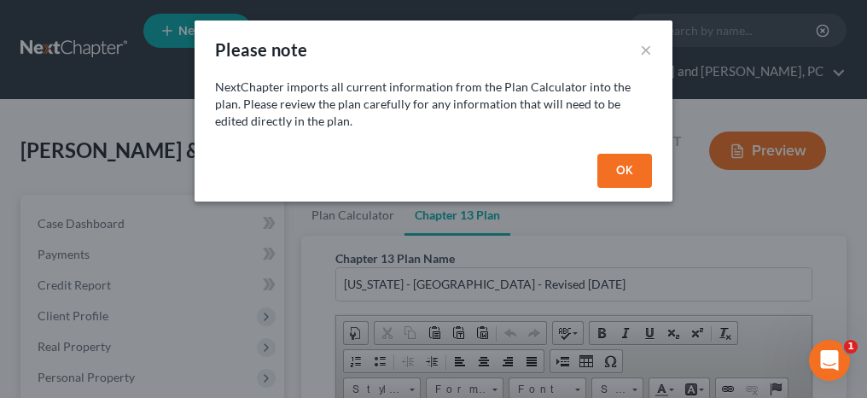
click at [611, 171] on button "OK" at bounding box center [624, 171] width 55 height 34
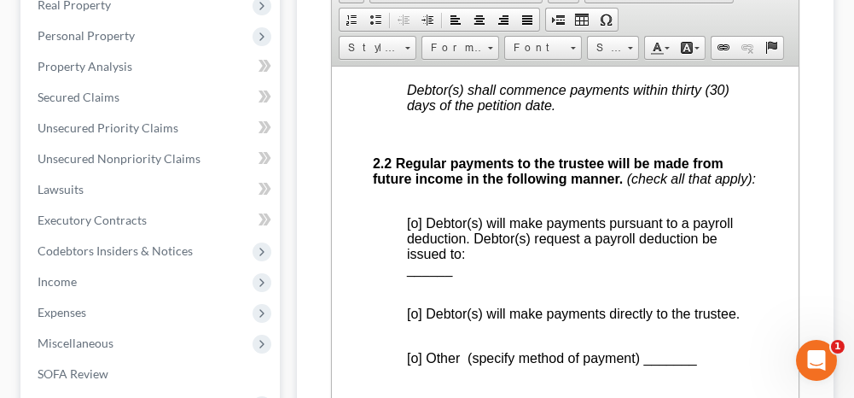
scroll to position [1536, 0]
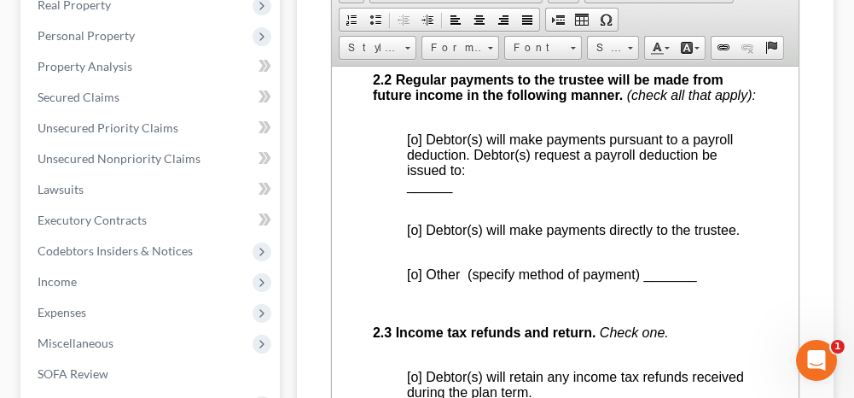
click at [412, 236] on span "[o] Debtor(s) will make payments directly to the trustee." at bounding box center [573, 229] width 333 height 15
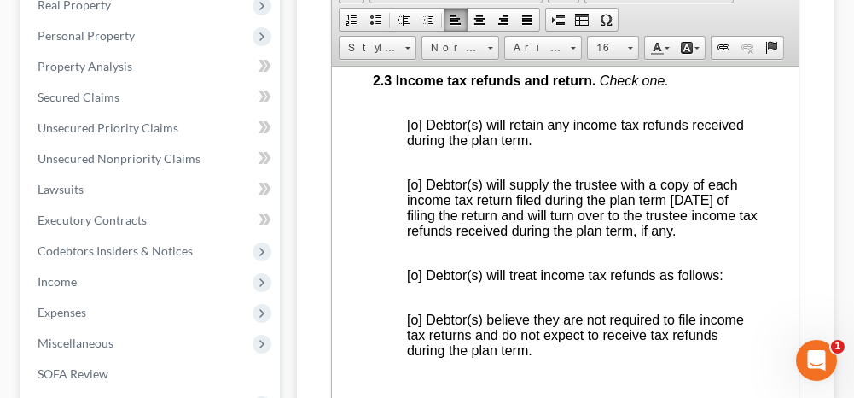
scroll to position [1792, 0]
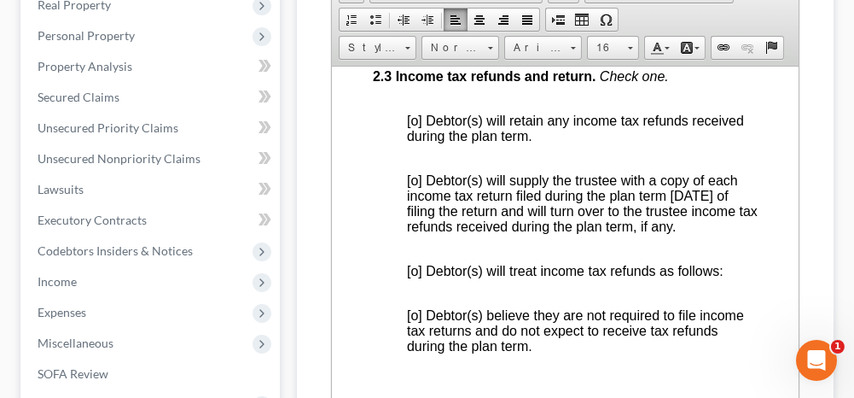
click at [416, 142] on span "[o] Debtor(s) will retain any income tax refunds received during the plan term." at bounding box center [575, 128] width 337 height 30
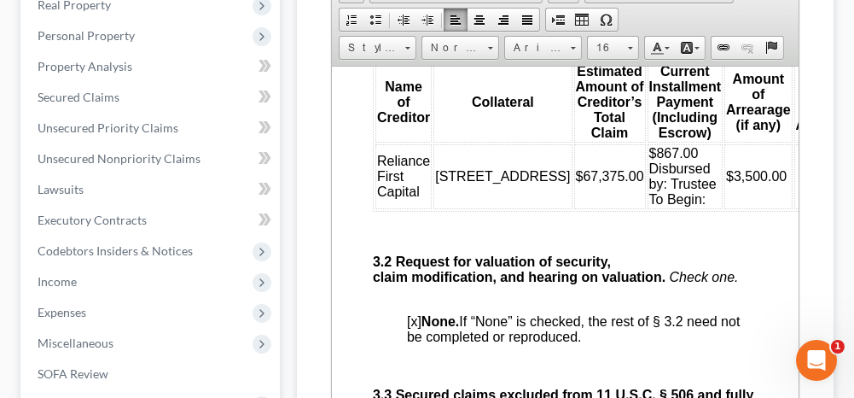
scroll to position [2986, 0]
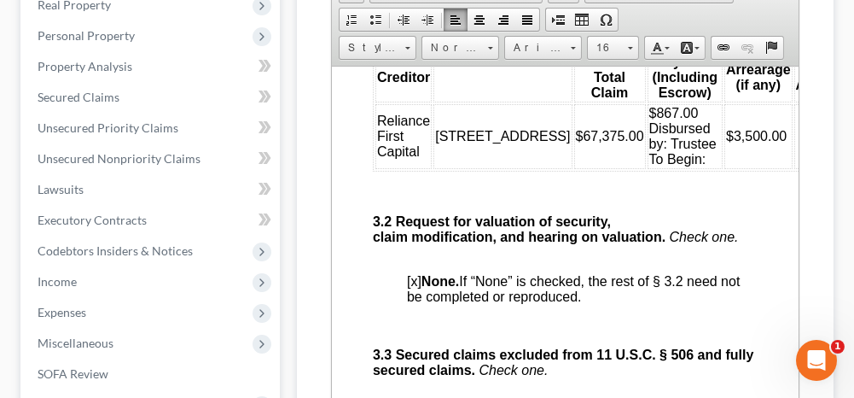
click at [648, 168] on td "$867.00 Disbursed by: Trustee To Begin:" at bounding box center [685, 135] width 75 height 65
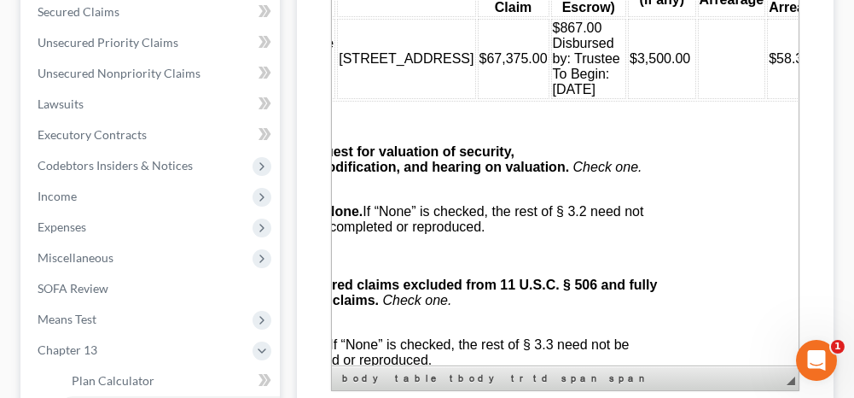
scroll to position [2986, 108]
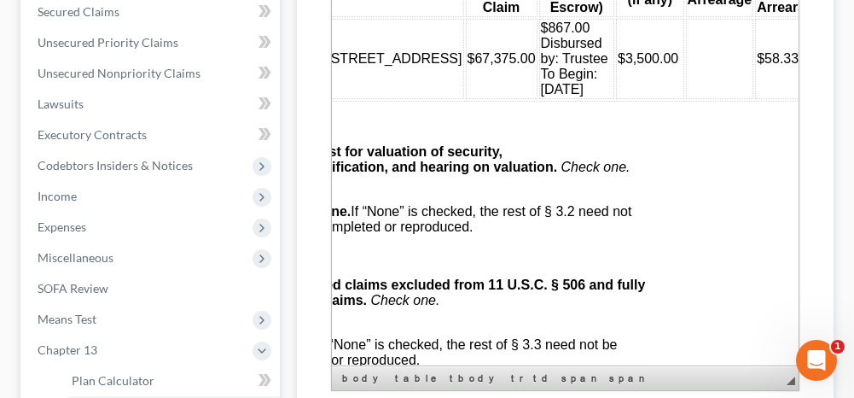
click at [686, 99] on td at bounding box center [720, 59] width 68 height 80
click at [825, 99] on td at bounding box center [855, 59] width 61 height 80
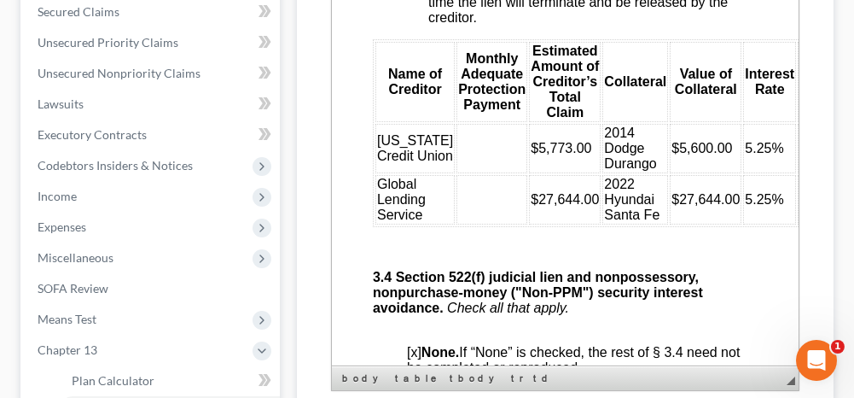
scroll to position [3840, 0]
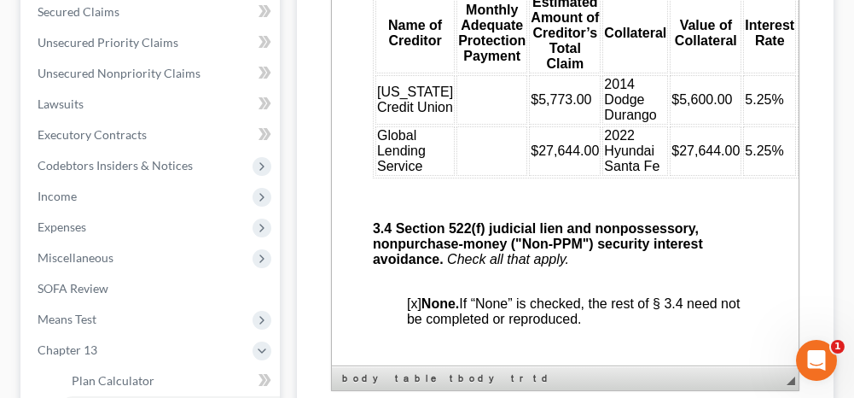
click at [483, 125] on td at bounding box center [491, 99] width 71 height 49
click at [467, 176] on td at bounding box center [491, 150] width 71 height 49
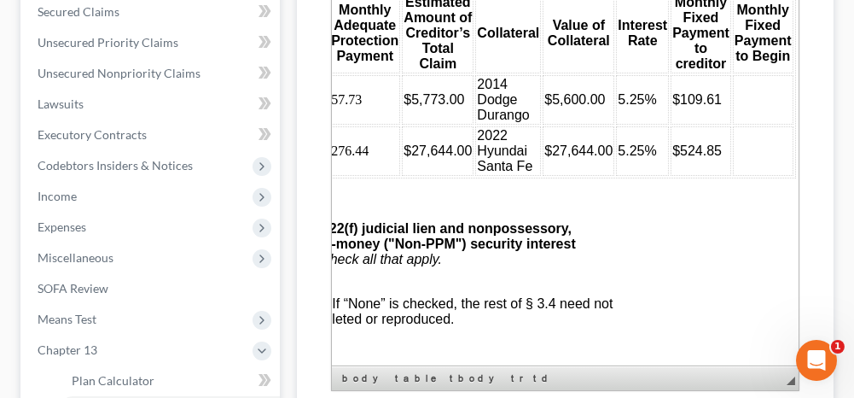
scroll to position [3840, 131]
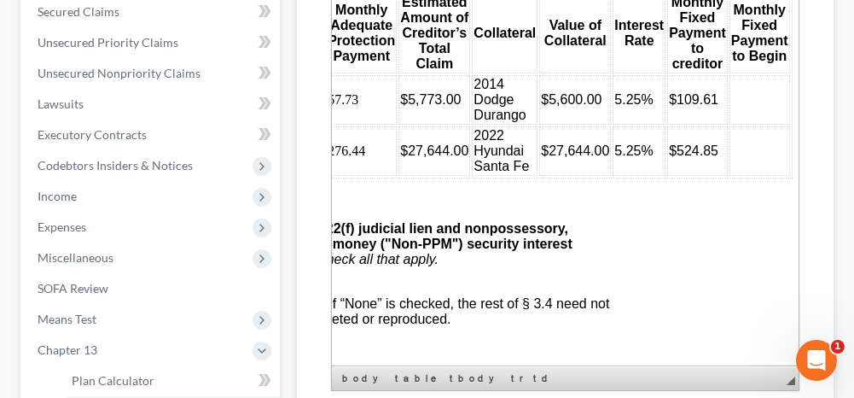
click at [730, 125] on td at bounding box center [760, 99] width 61 height 49
click at [730, 176] on td at bounding box center [760, 150] width 61 height 49
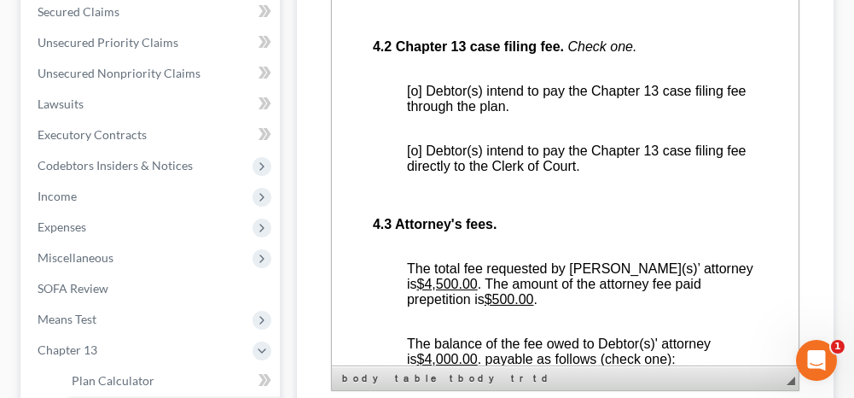
scroll to position [4522, 0]
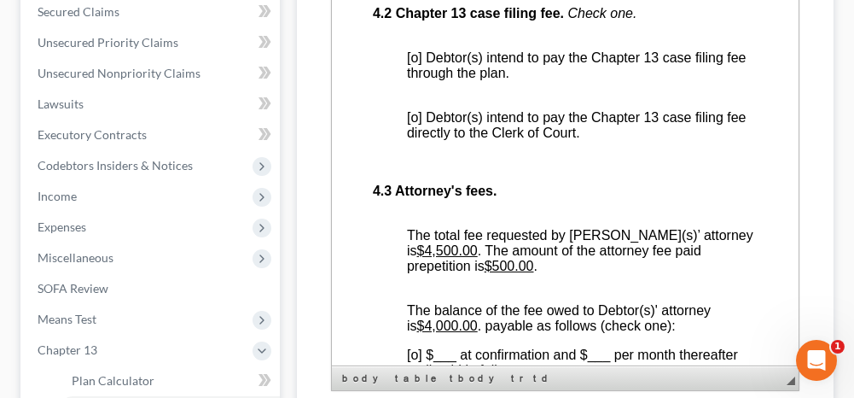
click at [416, 80] on span "[o] Debtor(s) intend to pay the Chapter 13 case filing fee through the plan." at bounding box center [577, 65] width 340 height 30
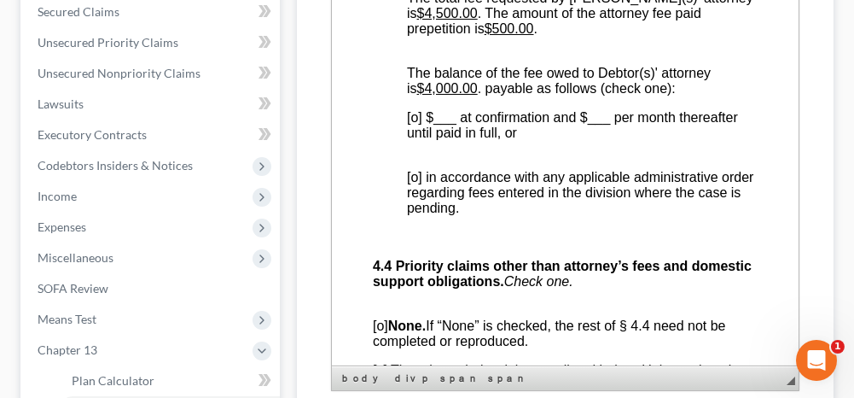
scroll to position [4778, 0]
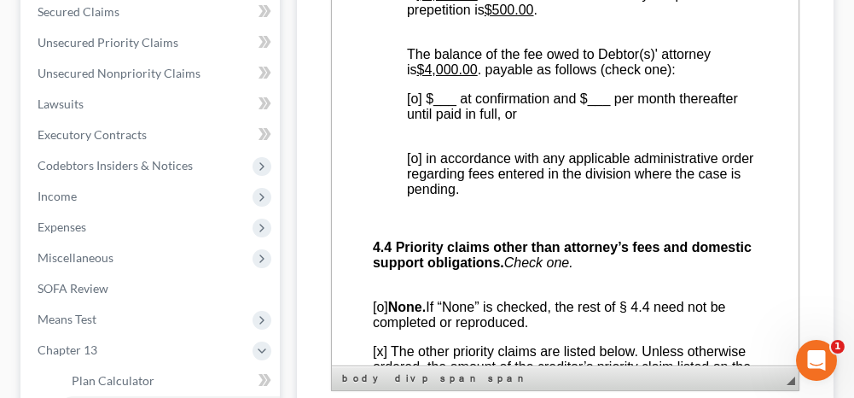
click at [410, 196] on span "[o] in accordance with any applicable administrative order regarding fees enter…" at bounding box center [580, 173] width 346 height 45
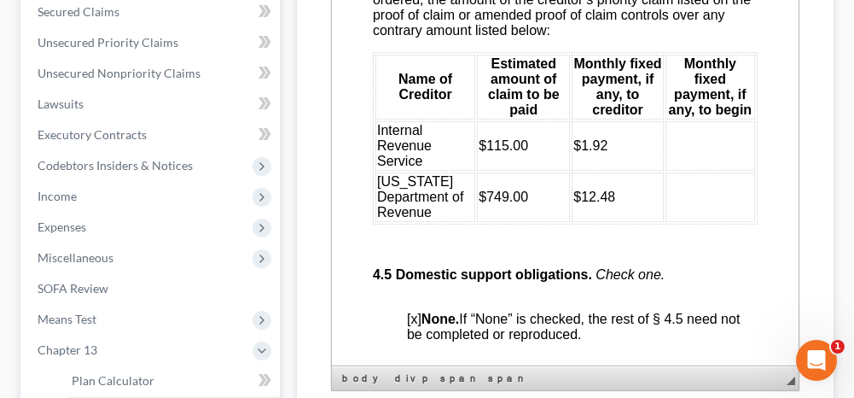
scroll to position [5205, 0]
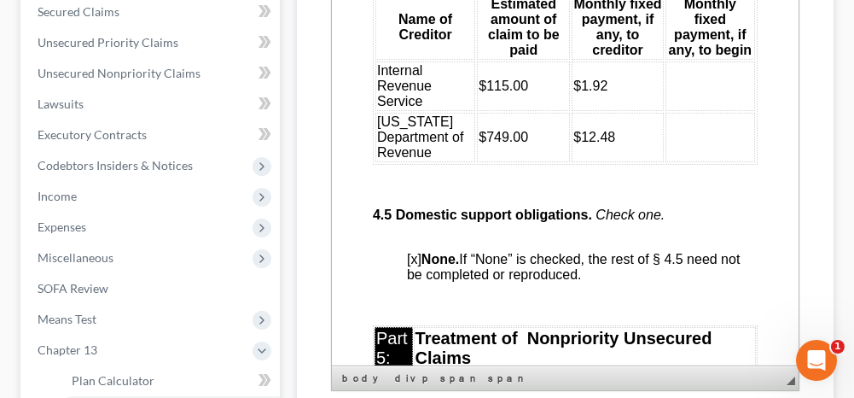
click at [673, 111] on td at bounding box center [711, 85] width 90 height 49
click at [602, 111] on td "$1.92" at bounding box center [617, 85] width 91 height 49
click at [613, 162] on td "$12.48" at bounding box center [617, 137] width 91 height 49
click at [677, 162] on td at bounding box center [711, 137] width 90 height 49
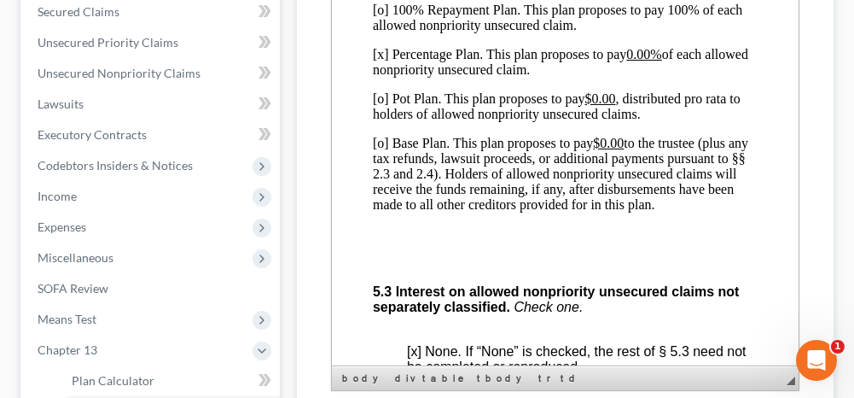
scroll to position [5802, 0]
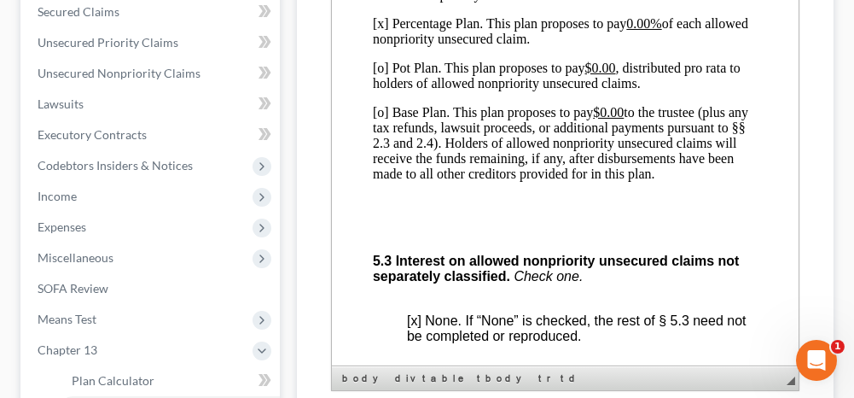
click at [383, 47] on p "[x] Percentage Plan. This plan proposes to pay 0.00% of each allowed nonpriorit…" at bounding box center [565, 31] width 385 height 31
click at [382, 182] on p "[o] Base Plan. This plan proposes to pay $0.00 to the trustee (plus any tax ref…" at bounding box center [565, 143] width 385 height 77
click at [605, 119] on u "$0.00" at bounding box center [608, 112] width 31 height 15
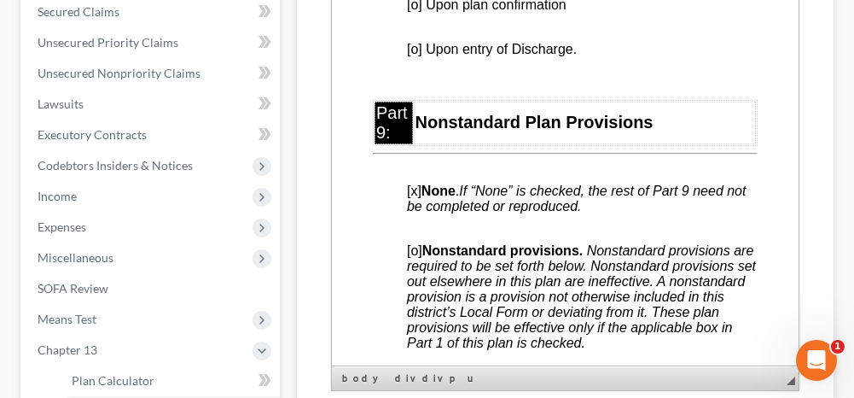
scroll to position [7252, 0]
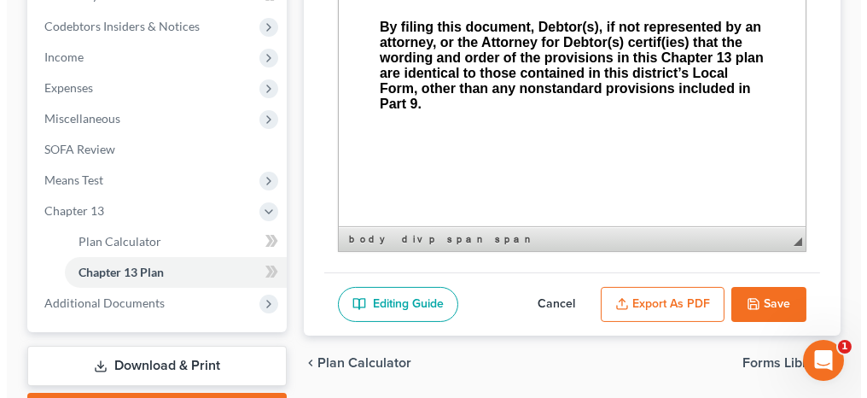
scroll to position [597, 0]
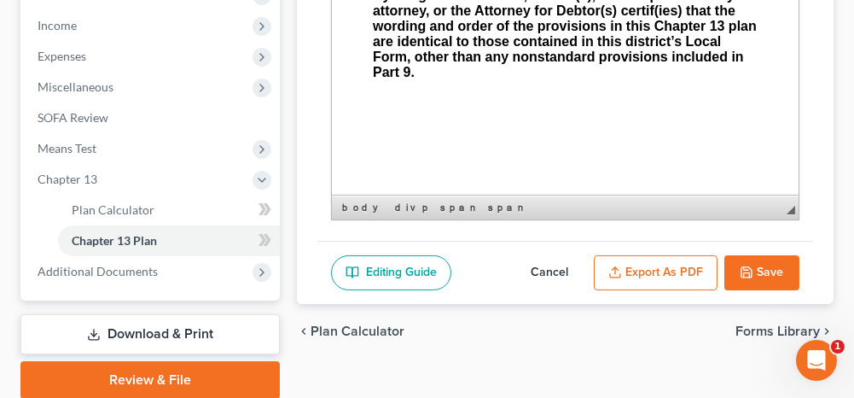
click at [642, 255] on button "Export as PDF" at bounding box center [656, 273] width 124 height 36
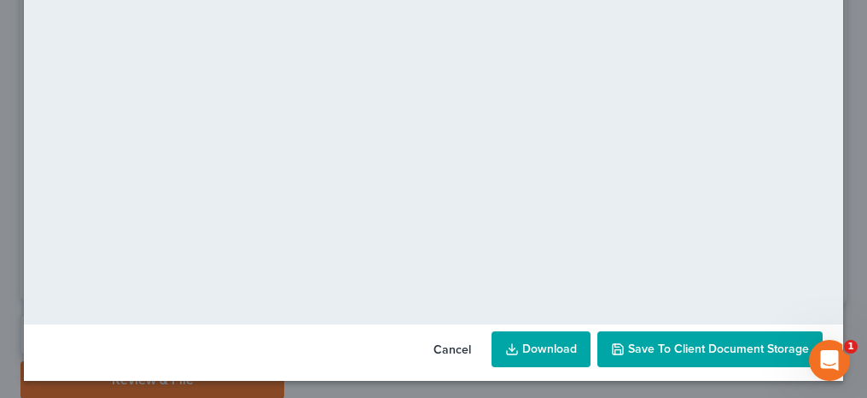
scroll to position [314, 0]
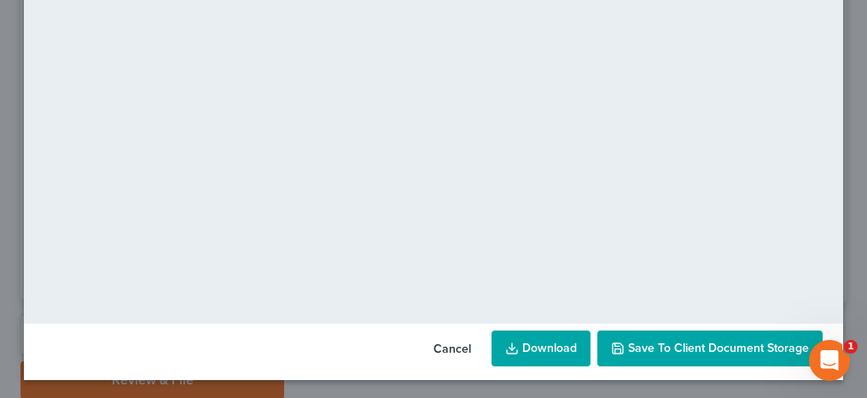
click at [717, 360] on button "Save to Client Document Storage" at bounding box center [709, 348] width 225 height 36
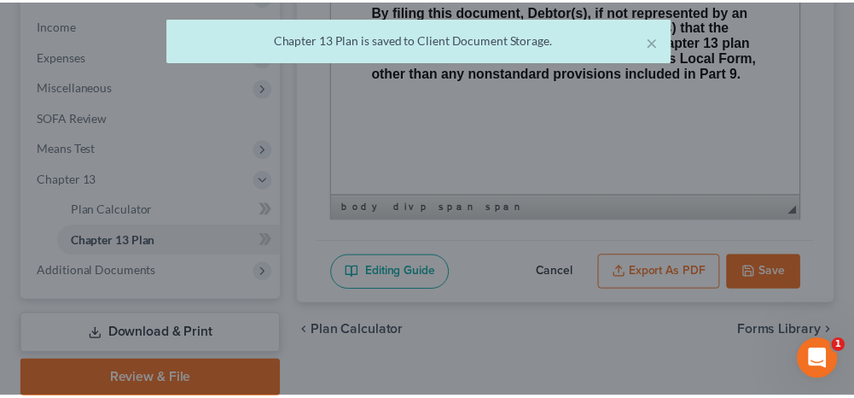
scroll to position [8020, 0]
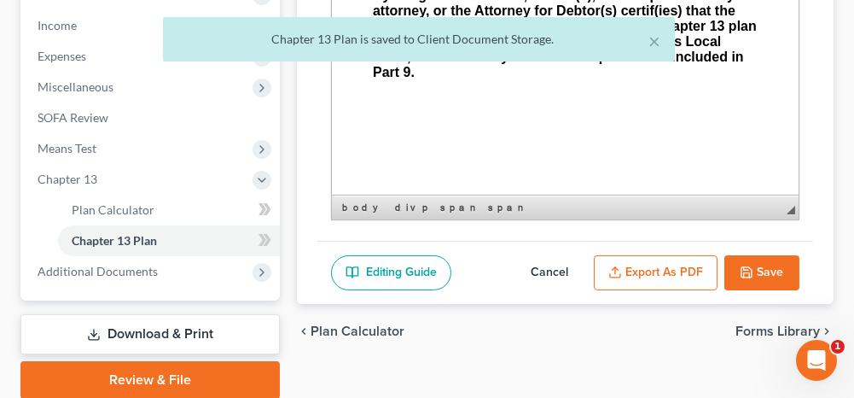
click at [751, 267] on icon "button" at bounding box center [746, 272] width 10 height 10
select select "0"
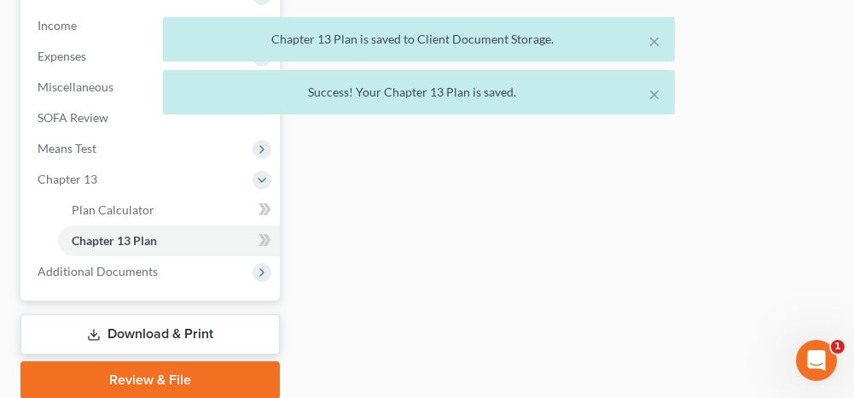
click at [198, 338] on link "Download & Print" at bounding box center [149, 334] width 259 height 40
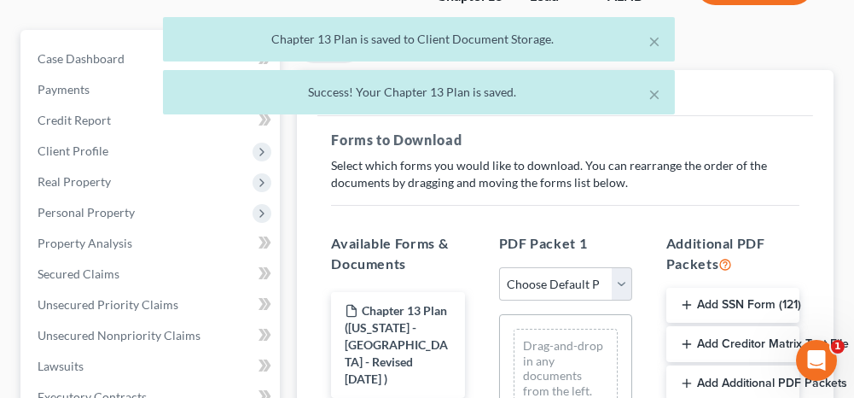
scroll to position [256, 0]
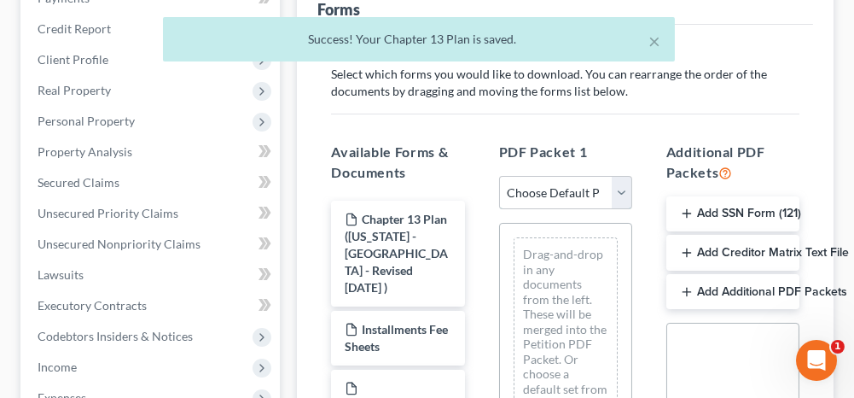
click at [541, 196] on select "Choose Default Petition PDF Packet Complete Bankruptcy Petition (all forms and …" at bounding box center [565, 193] width 133 height 34
select select "0"
click at [499, 176] on select "Choose Default Petition PDF Packet Complete Bankruptcy Petition (all forms and …" at bounding box center [565, 193] width 133 height 34
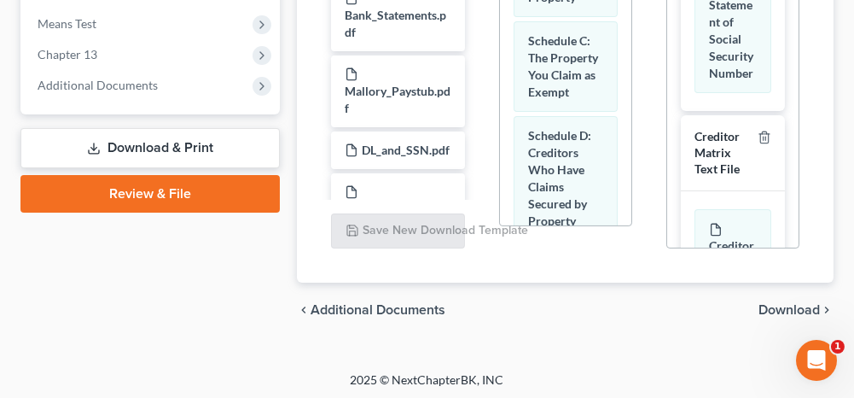
click at [772, 306] on span "Download" at bounding box center [789, 310] width 61 height 14
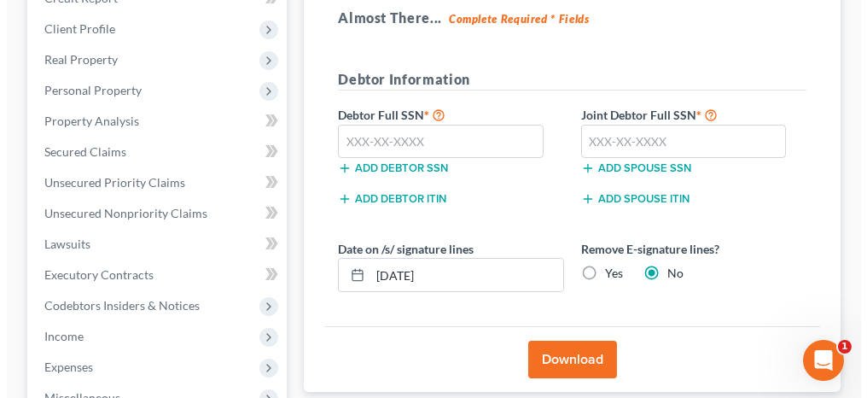
scroll to position [257, 0]
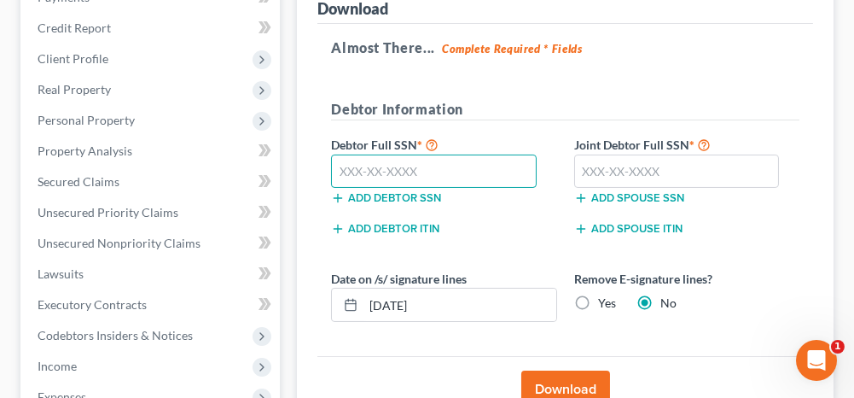
click at [361, 162] on input "text" at bounding box center [434, 171] width 206 height 34
type input "421-17-8543"
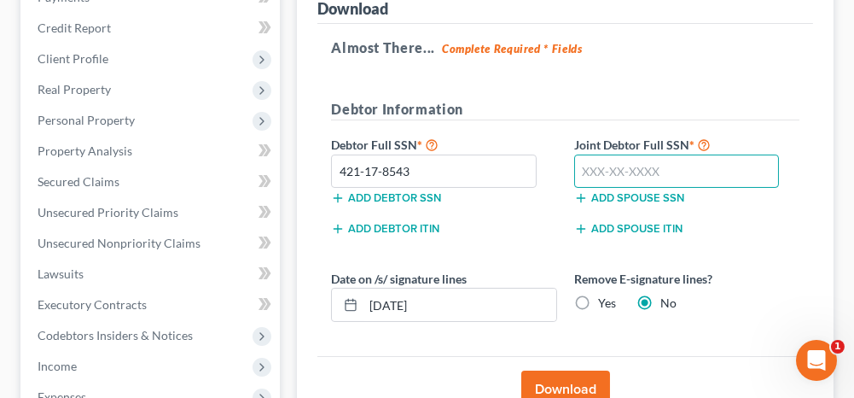
click at [601, 158] on input "text" at bounding box center [677, 171] width 206 height 34
type input "434-81-3317"
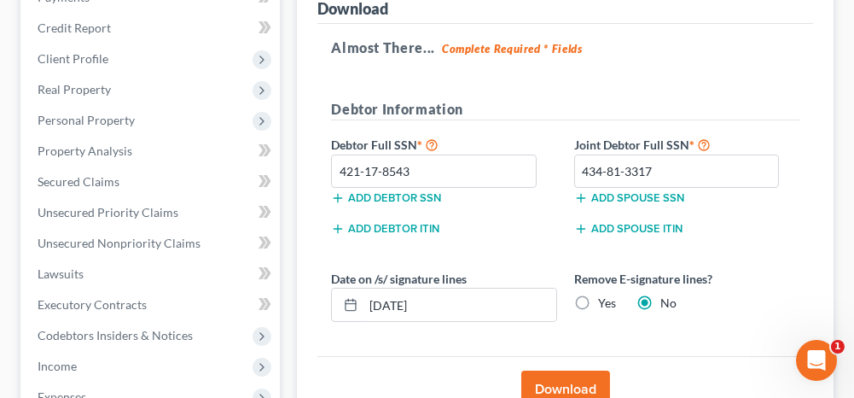
click at [548, 380] on button "Download" at bounding box center [565, 389] width 89 height 38
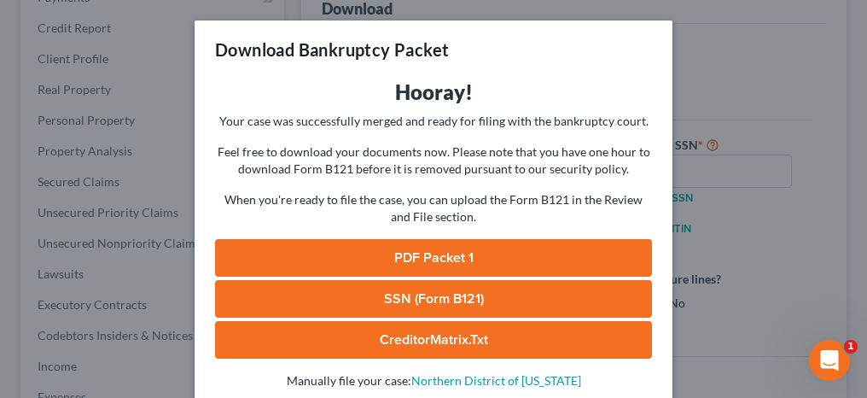
click at [467, 251] on link "PDF Packet 1" at bounding box center [433, 258] width 437 height 38
click at [445, 299] on link "SSN (Form B121)" at bounding box center [433, 299] width 437 height 38
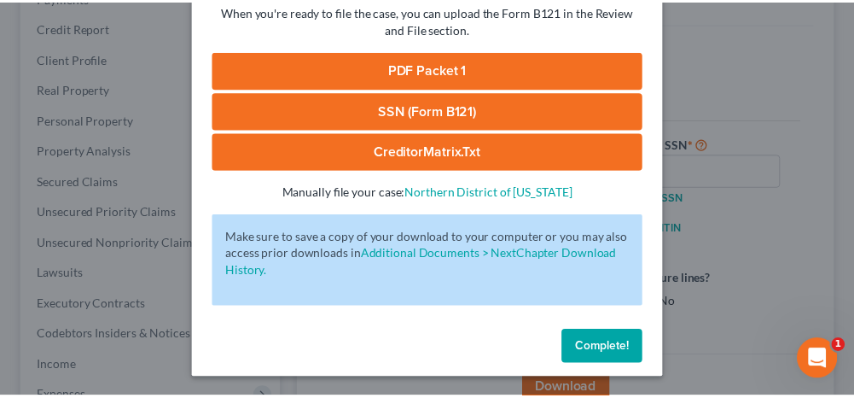
scroll to position [189, 0]
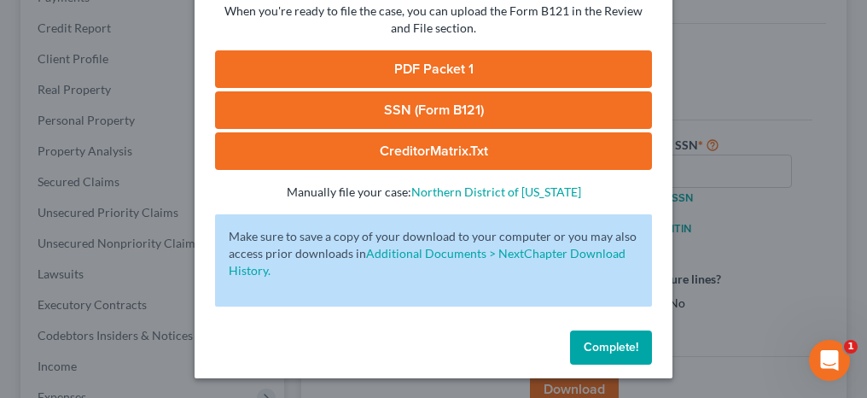
click at [612, 342] on span "Complete!" at bounding box center [611, 347] width 55 height 15
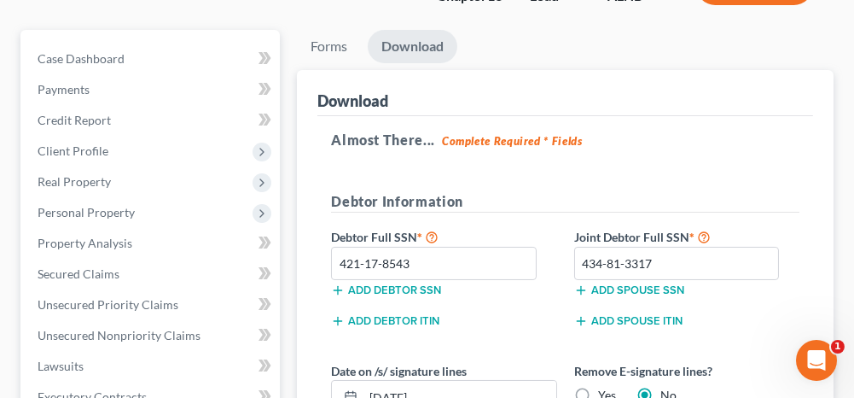
scroll to position [0, 0]
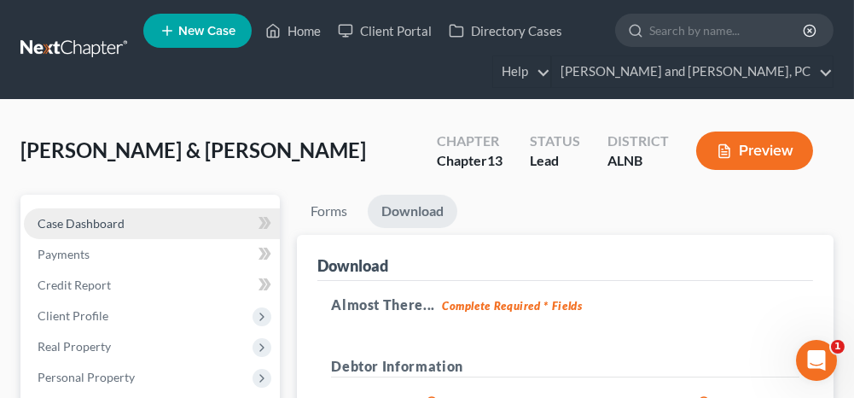
click at [147, 223] on link "Case Dashboard" at bounding box center [152, 223] width 256 height 31
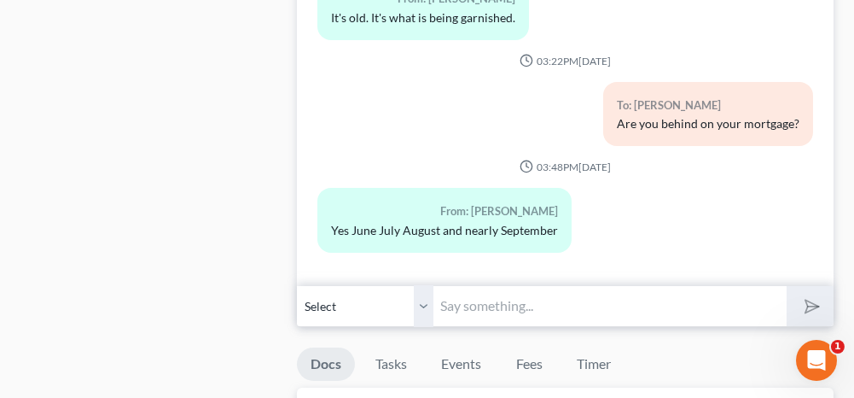
scroll to position [1109, 0]
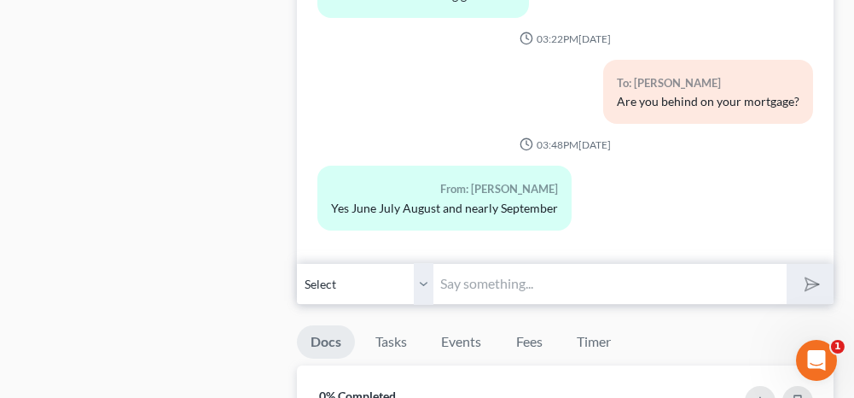
click at [501, 282] on input "text" at bounding box center [609, 284] width 352 height 42
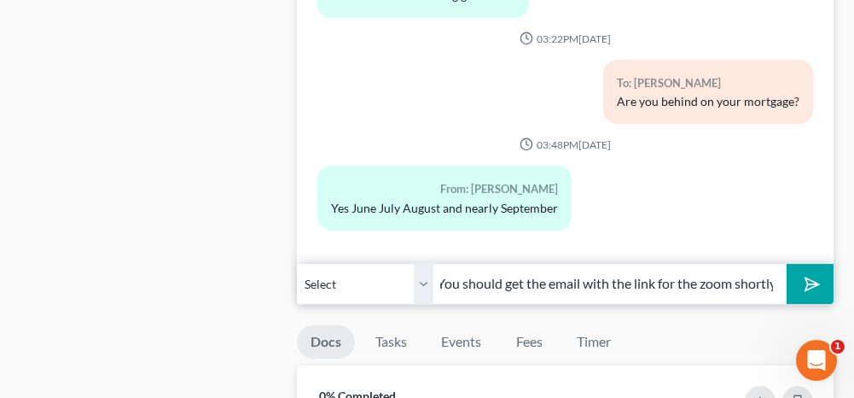
scroll to position [0, 11]
type input "You should get the email with the link for the zoom shortly"
click at [427, 276] on select "Select [PHONE_NUMBER] - [PERSON_NAME] [PHONE_NUMBER] - [PERSON_NAME]" at bounding box center [365, 284] width 137 height 42
click at [297, 263] on select "Select [PHONE_NUMBER] - [PERSON_NAME] [PHONE_NUMBER] - [PERSON_NAME]" at bounding box center [365, 284] width 137 height 42
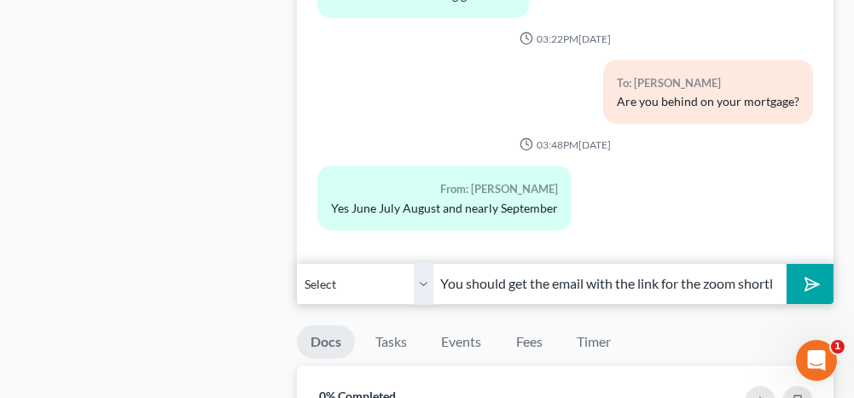
drag, startPoint x: 817, startPoint y: 276, endPoint x: 752, endPoint y: 260, distance: 66.8
click at [817, 276] on polygon "submit" at bounding box center [809, 284] width 20 height 20
